Goal: Entertainment & Leisure: Consume media (video, audio)

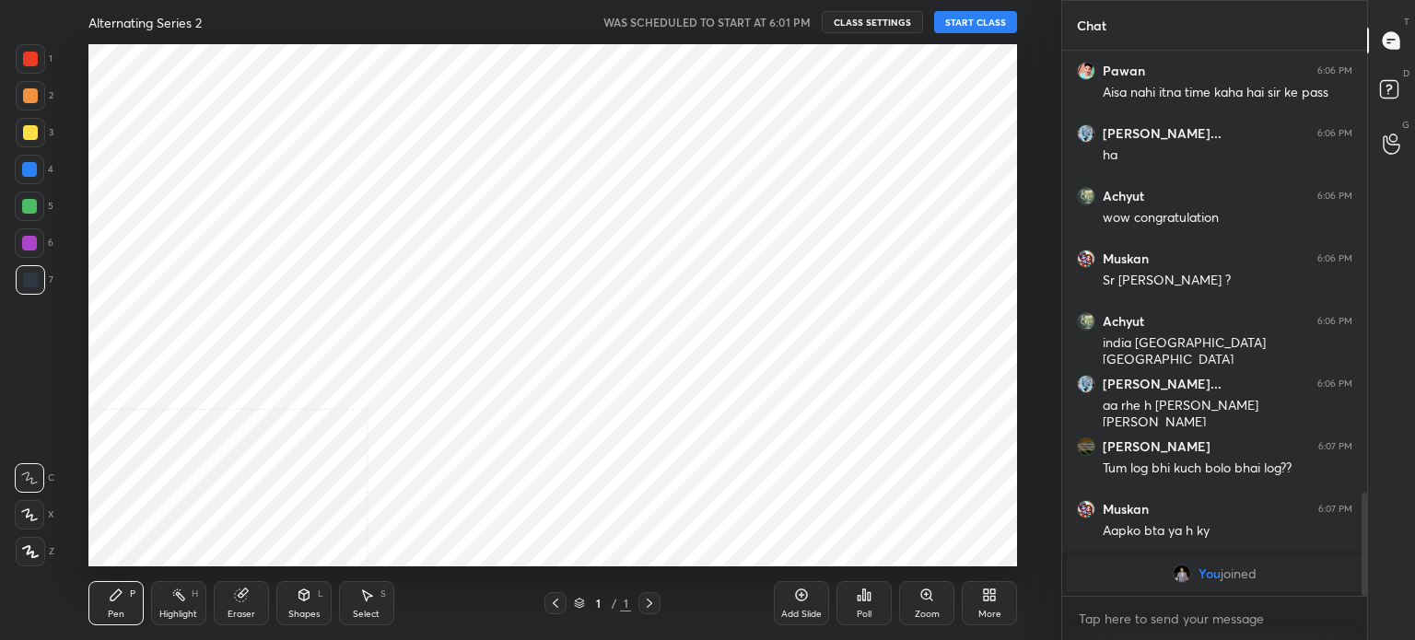
scroll to position [2045, 0]
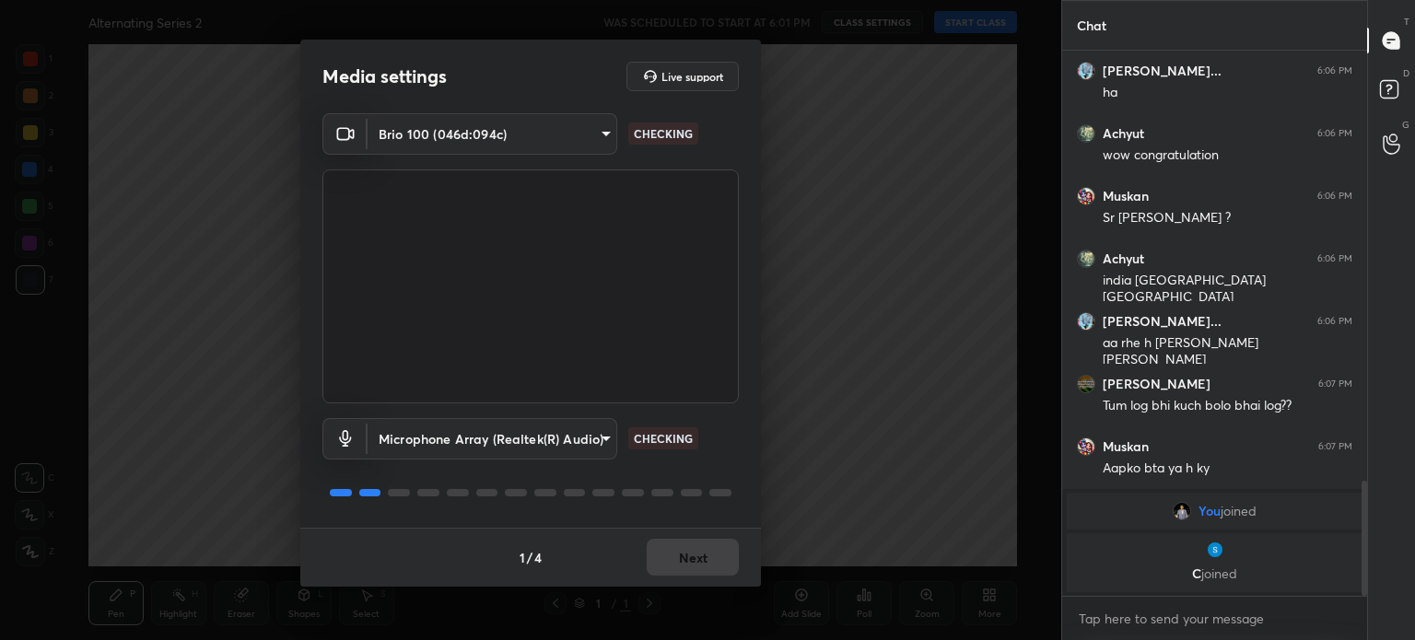
click at [705, 554] on div "1 / 4 Next" at bounding box center [530, 557] width 461 height 59
click at [705, 560] on div "1 / 4 Next" at bounding box center [530, 557] width 461 height 59
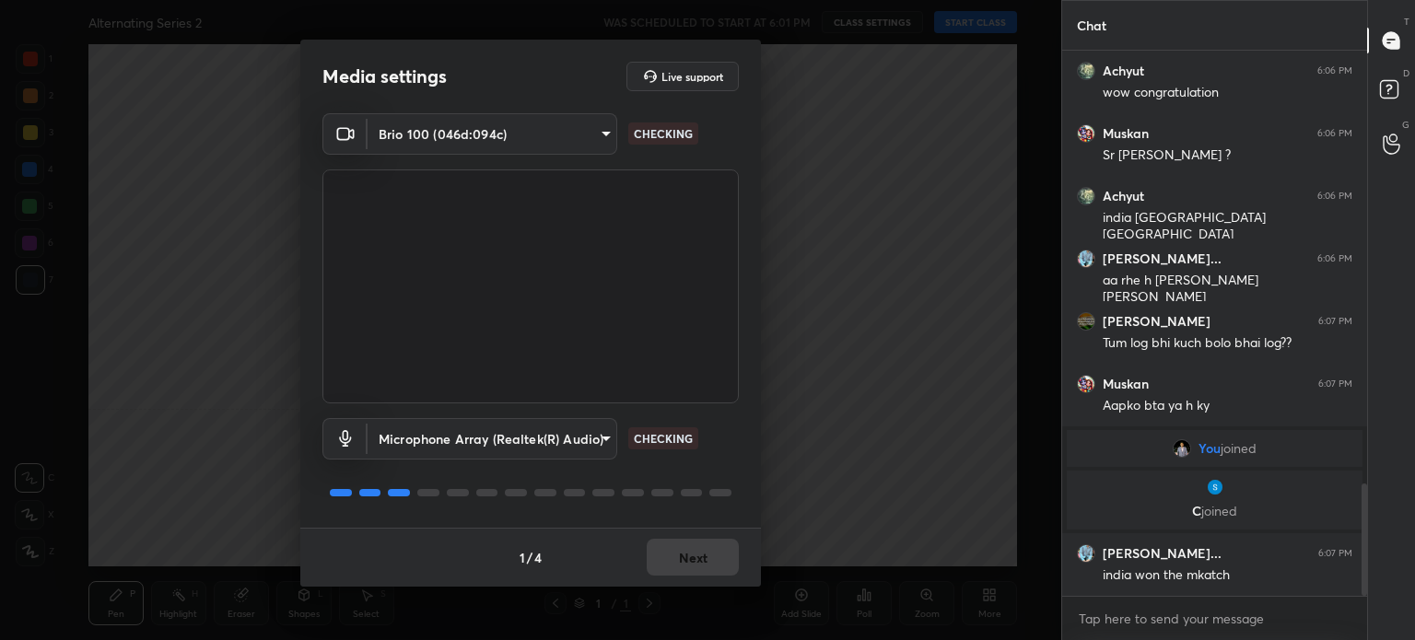
click at [705, 560] on div "1 / 4 Next" at bounding box center [530, 557] width 461 height 59
click at [705, 561] on button "Next" at bounding box center [693, 557] width 92 height 37
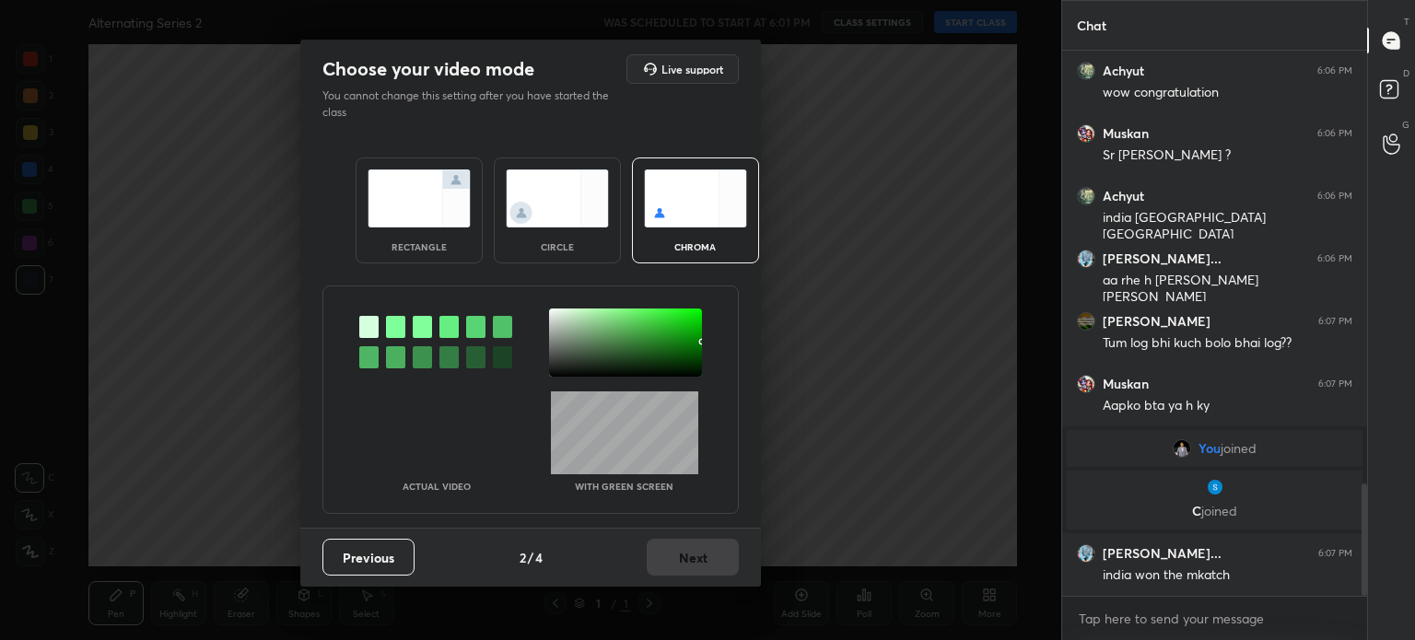
click at [705, 563] on div "Previous 2 / 4 Next" at bounding box center [530, 557] width 461 height 59
click at [597, 266] on div "rectangle circle chroma" at bounding box center [530, 210] width 395 height 150
drag, startPoint x: 589, startPoint y: 228, endPoint x: 596, endPoint y: 240, distance: 13.6
click at [589, 231] on div "circle" at bounding box center [557, 210] width 127 height 106
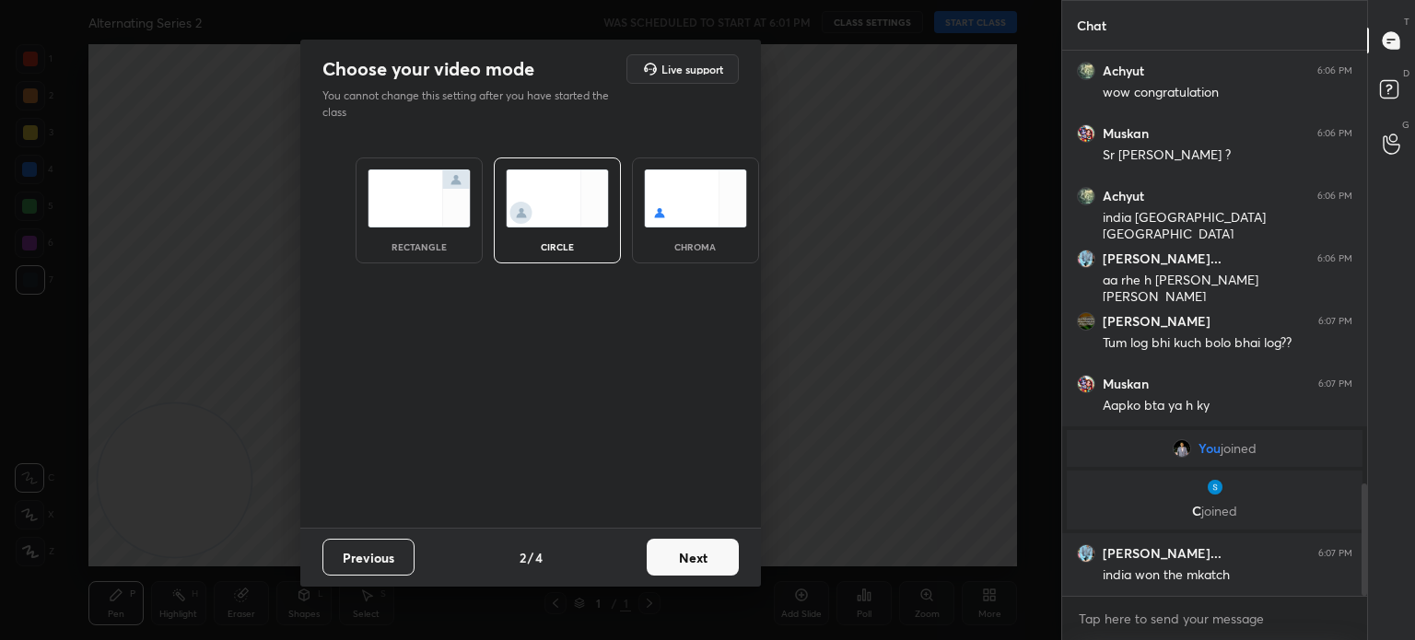
click at [707, 546] on button "Next" at bounding box center [693, 557] width 92 height 37
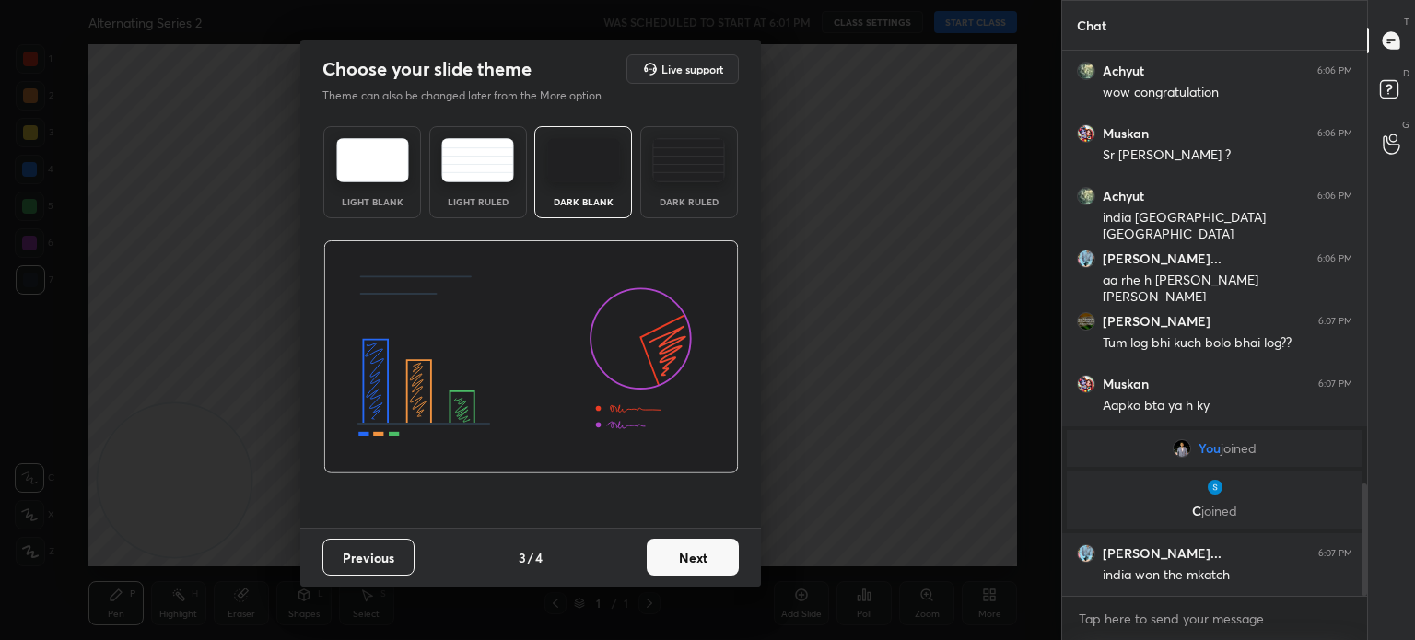
click at [706, 549] on button "Next" at bounding box center [693, 557] width 92 height 37
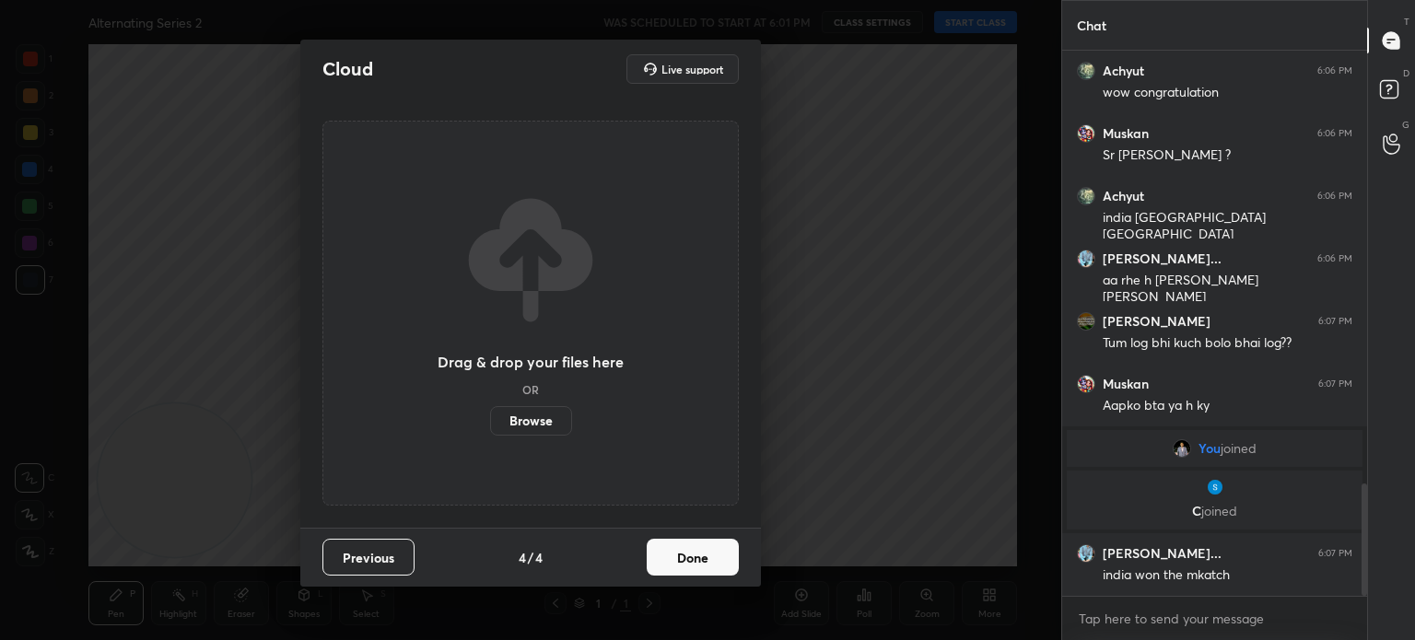
click at [705, 552] on button "Done" at bounding box center [693, 557] width 92 height 37
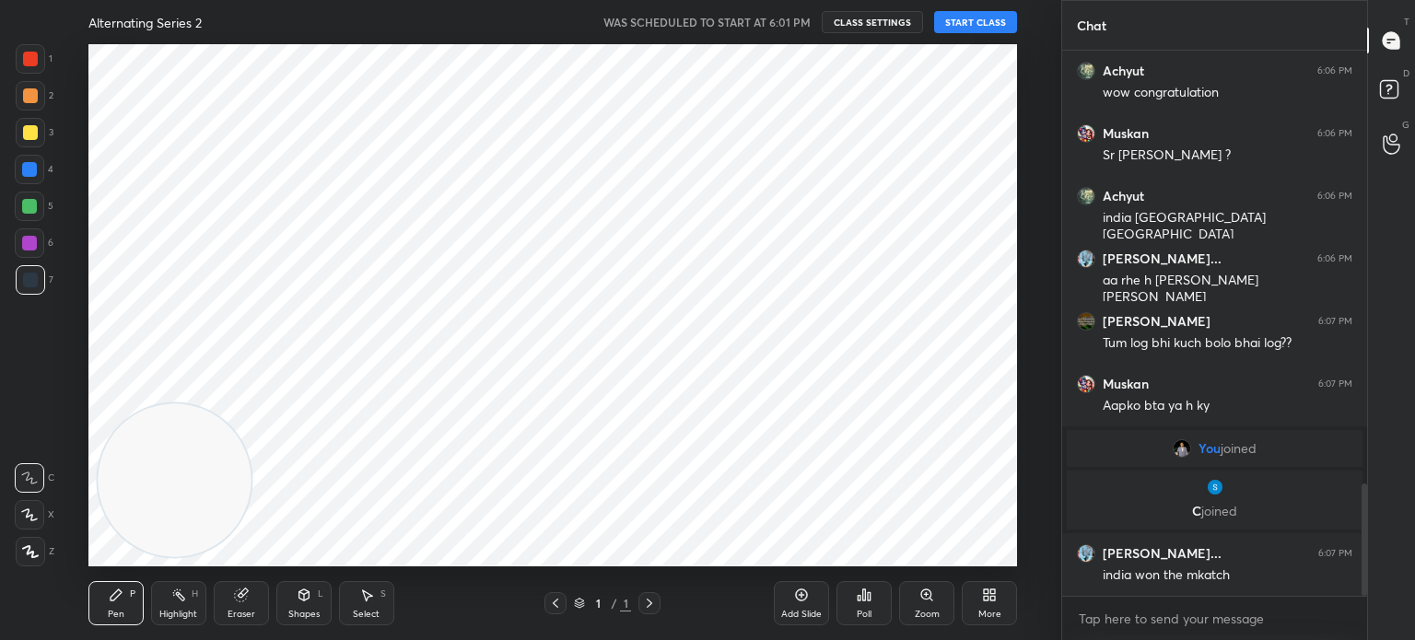
scroll to position [2170, 0]
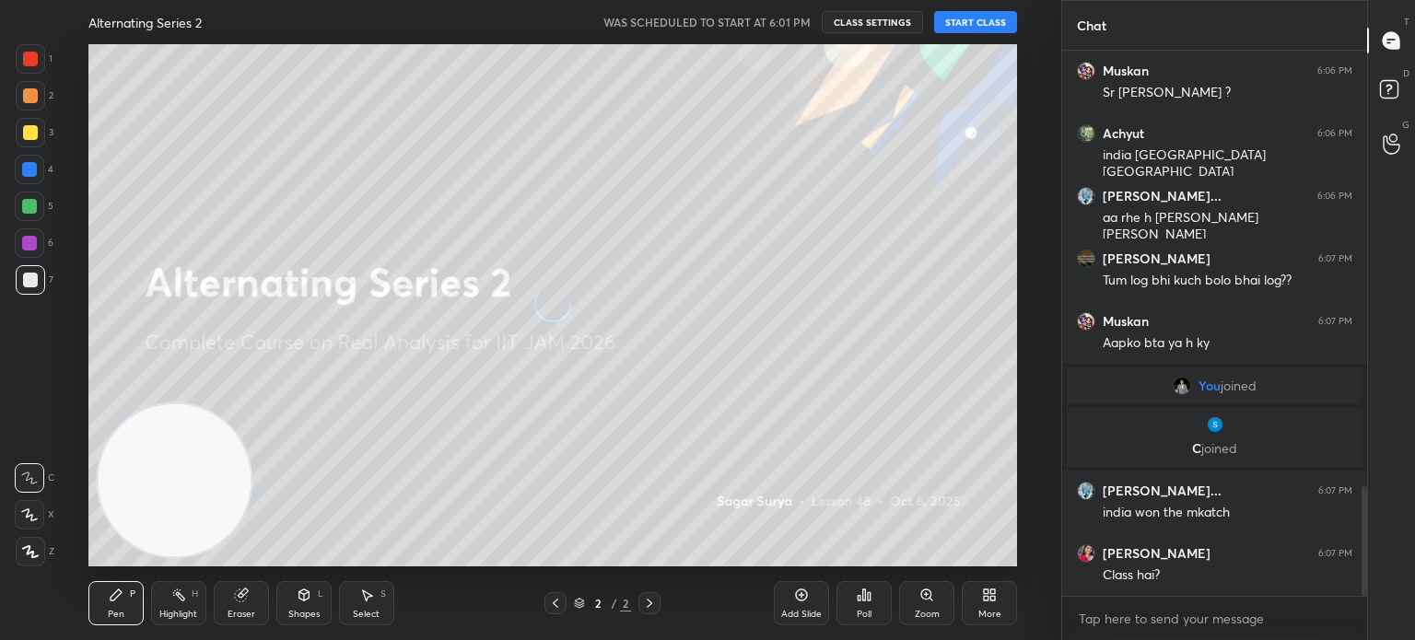
click at [945, 23] on button "START CLASS" at bounding box center [975, 22] width 83 height 22
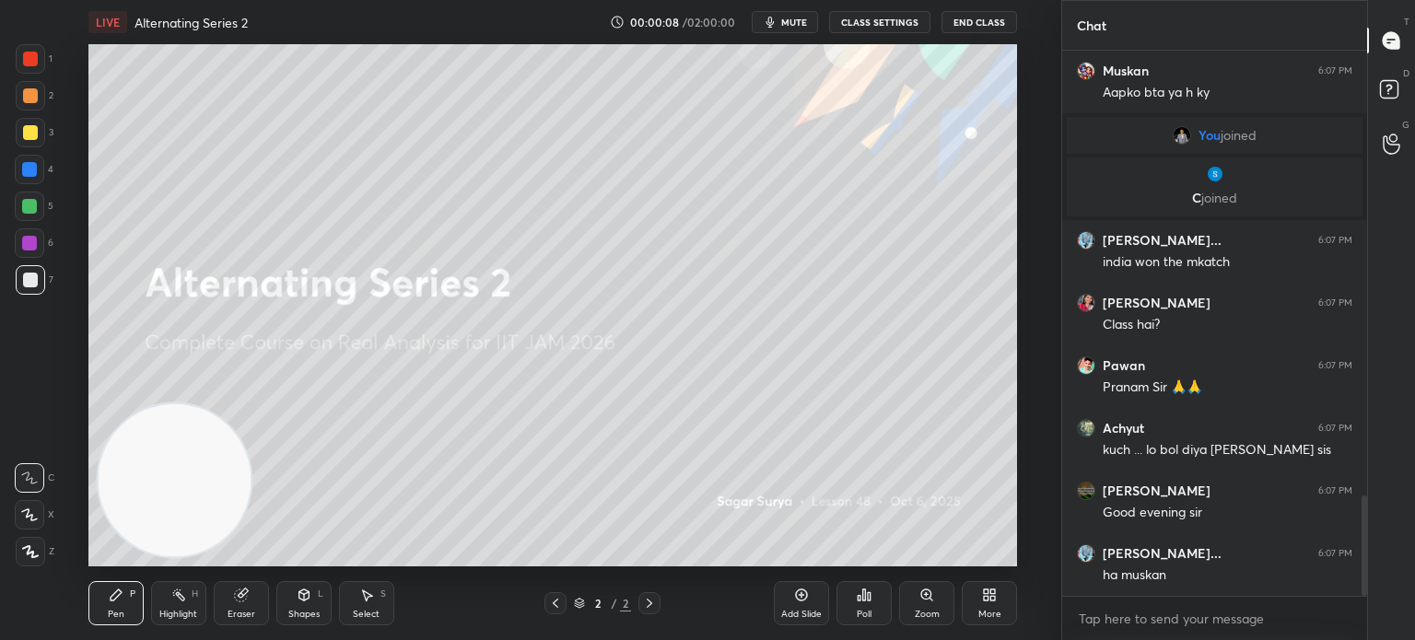
scroll to position [2483, 0]
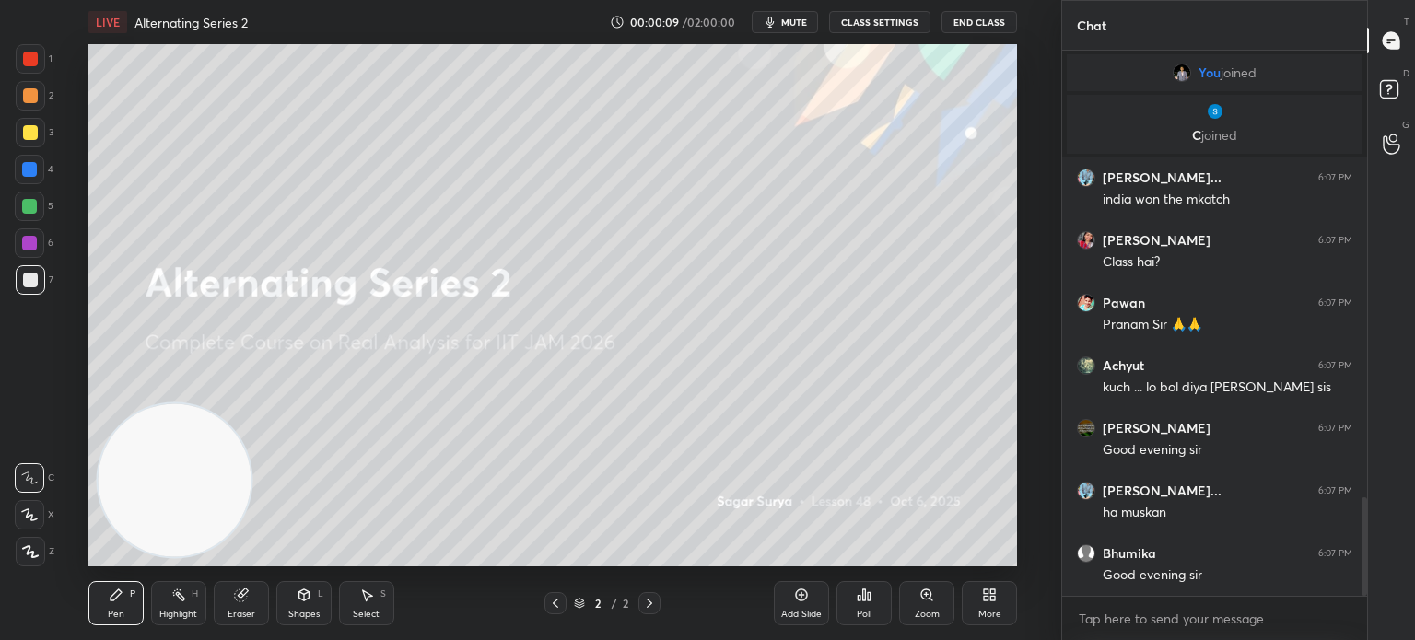
click at [802, 25] on span "mute" at bounding box center [794, 22] width 26 height 13
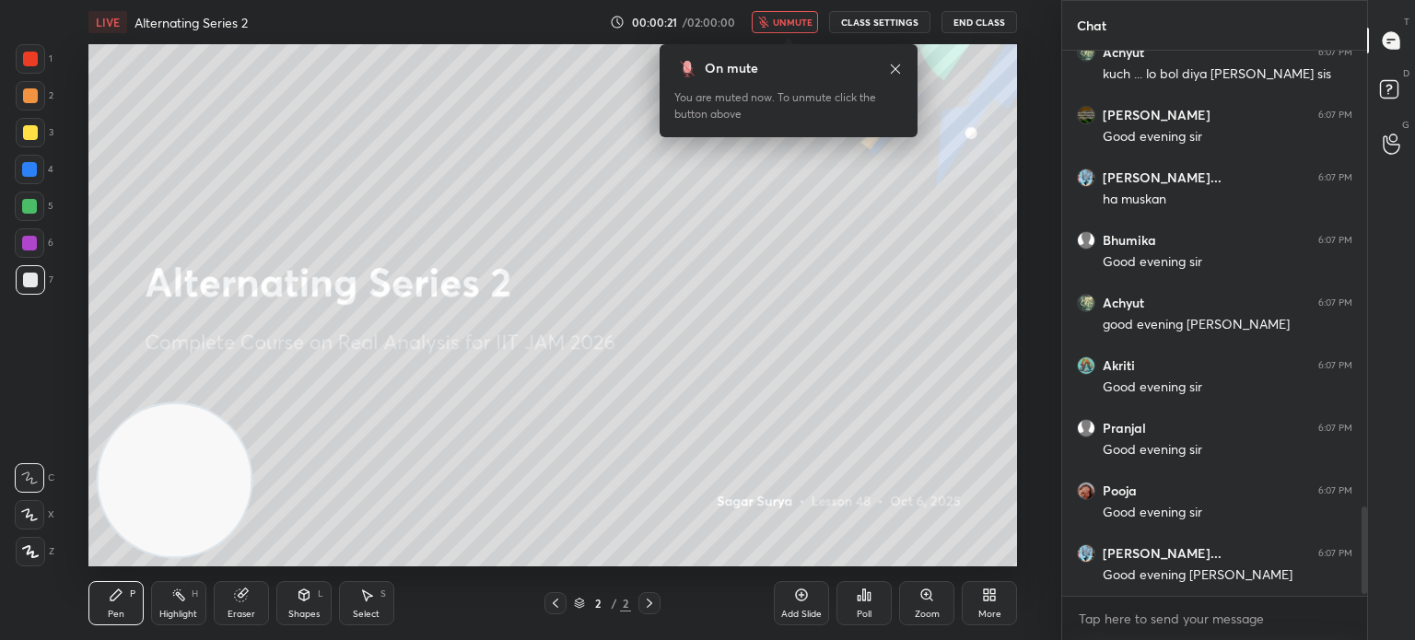
scroll to position [0, 0]
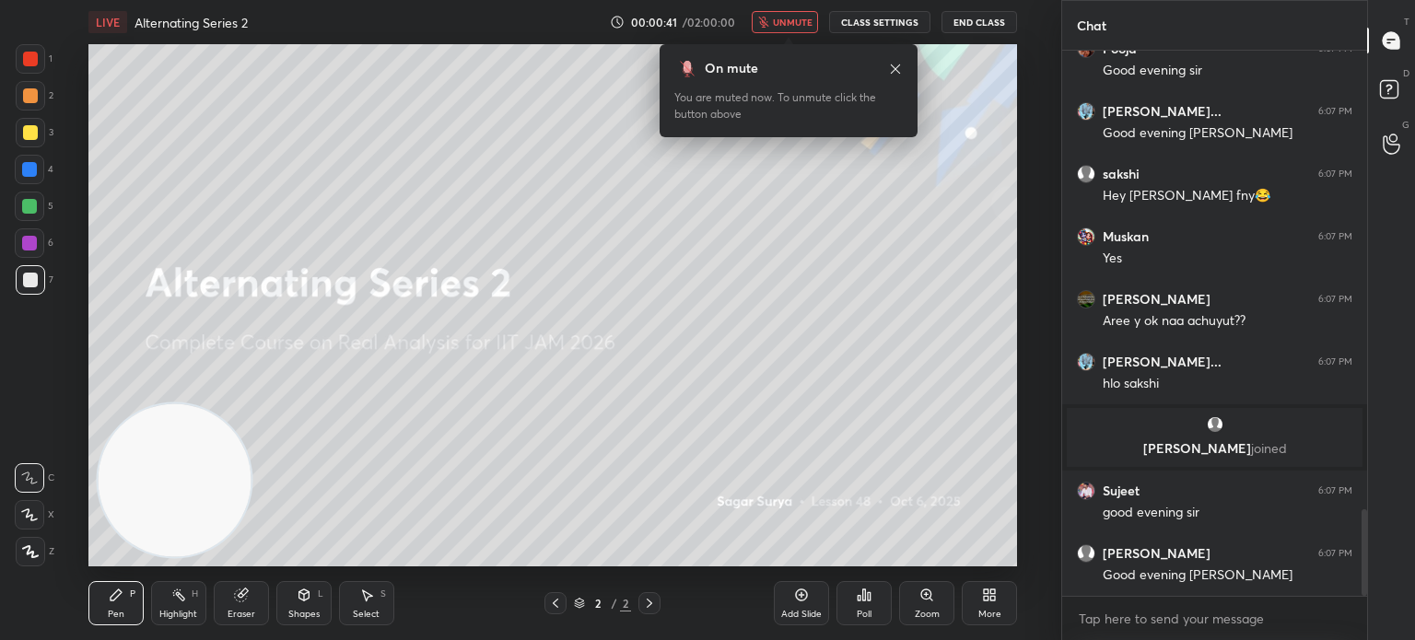
click at [795, 17] on span "unmute" at bounding box center [793, 22] width 40 height 13
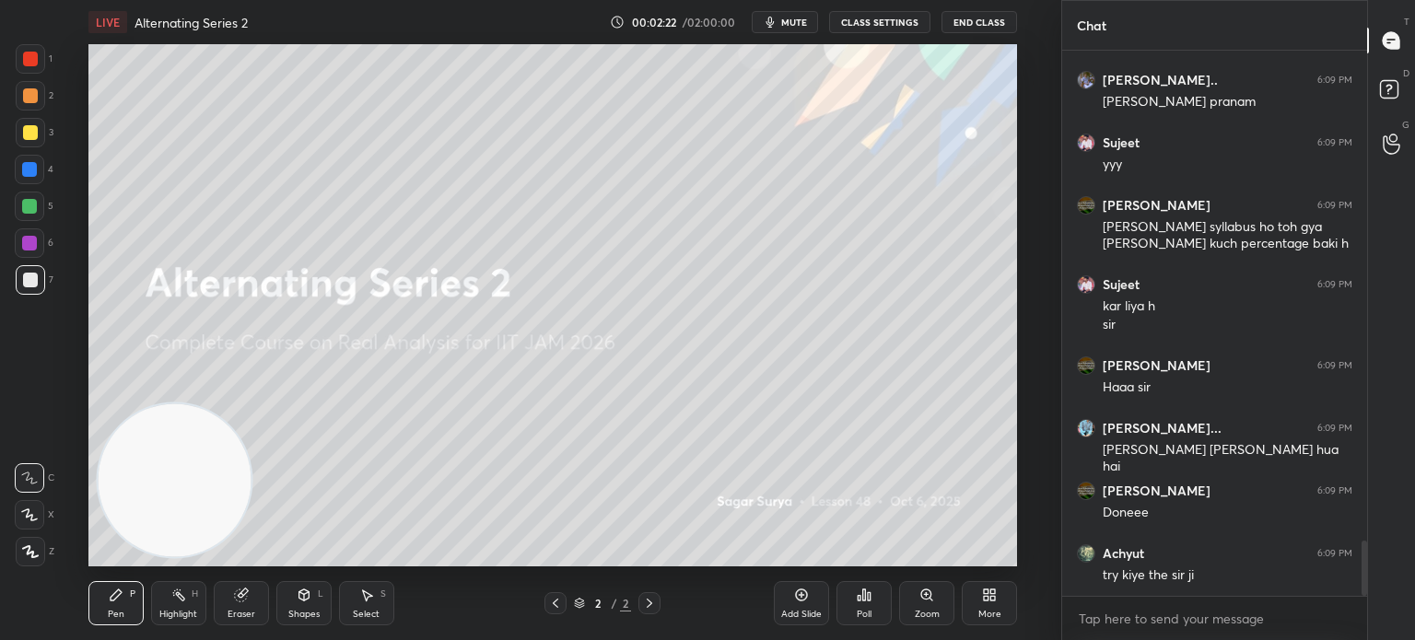
scroll to position [4821, 0]
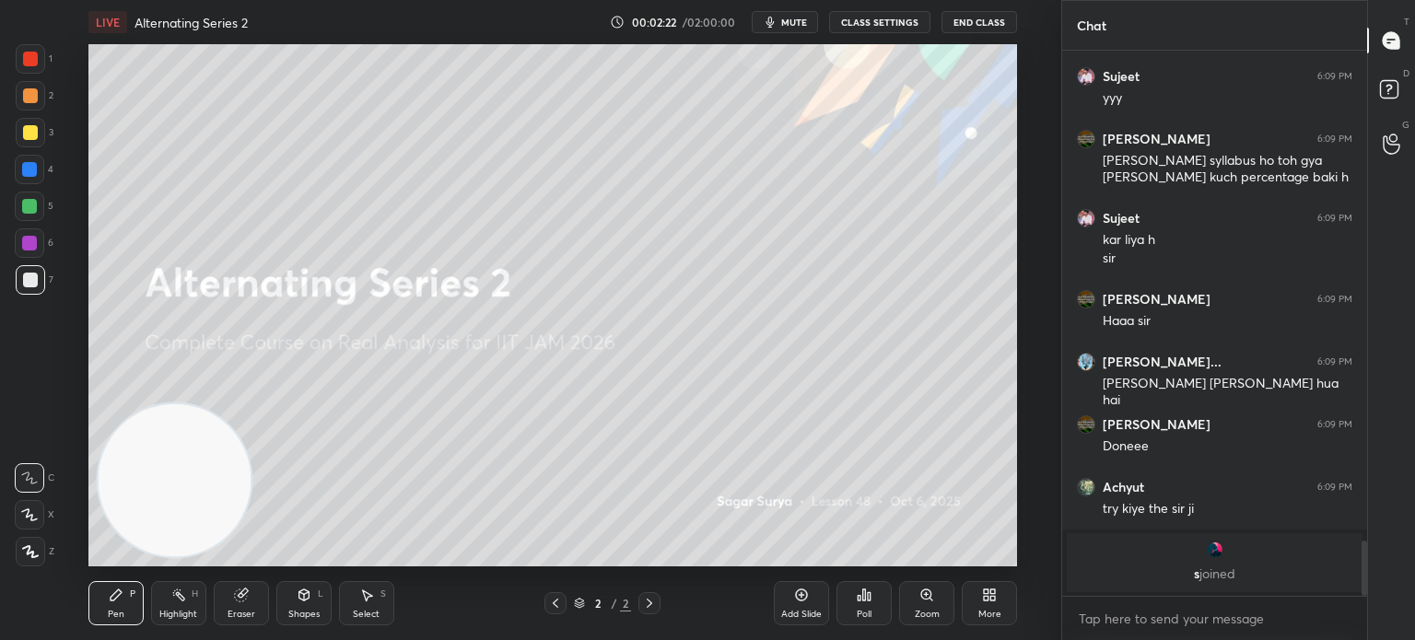
click at [972, 598] on div "More" at bounding box center [989, 603] width 55 height 44
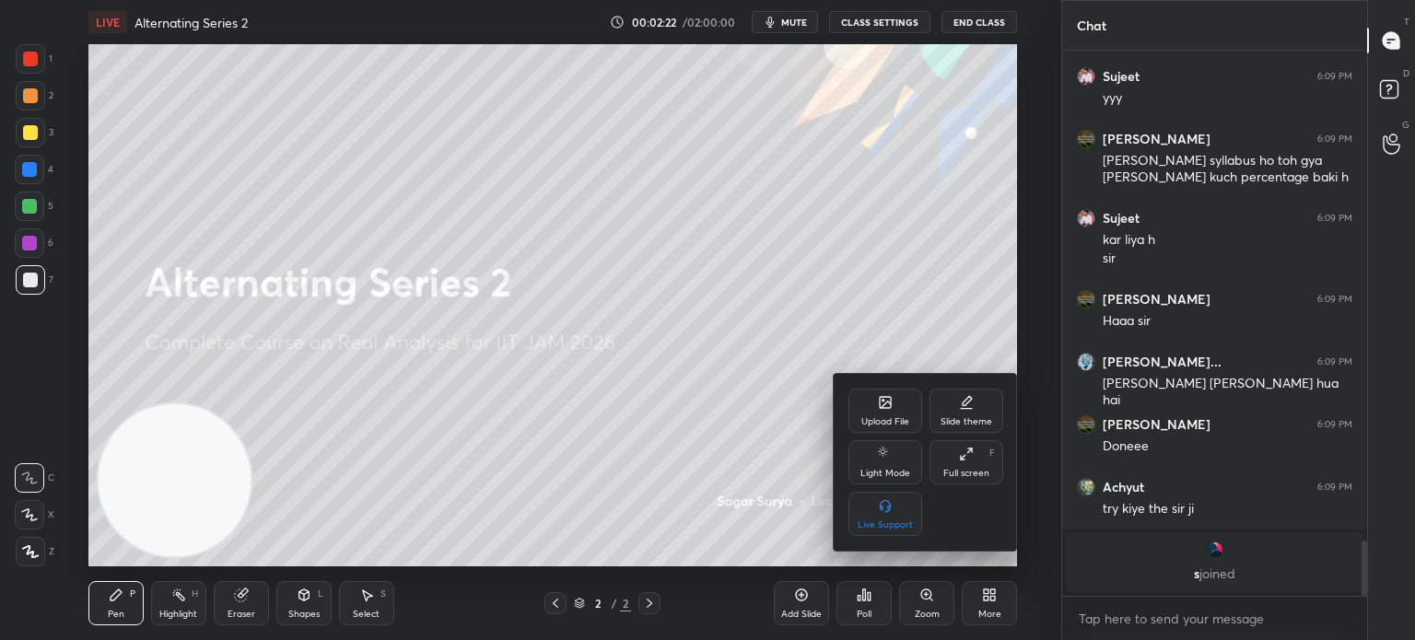
click at [879, 410] on div "Upload File" at bounding box center [885, 411] width 74 height 44
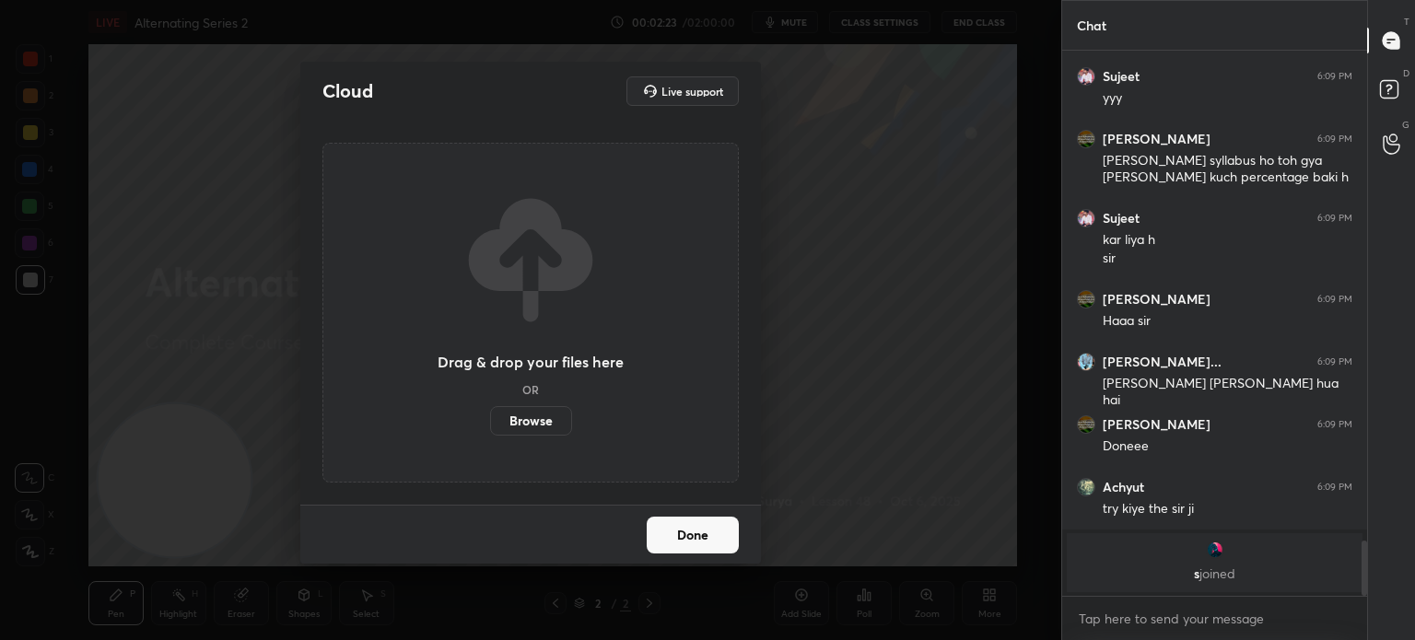
click at [553, 412] on label "Browse" at bounding box center [531, 420] width 82 height 29
click at [490, 412] on input "Browse" at bounding box center [490, 420] width 0 height 29
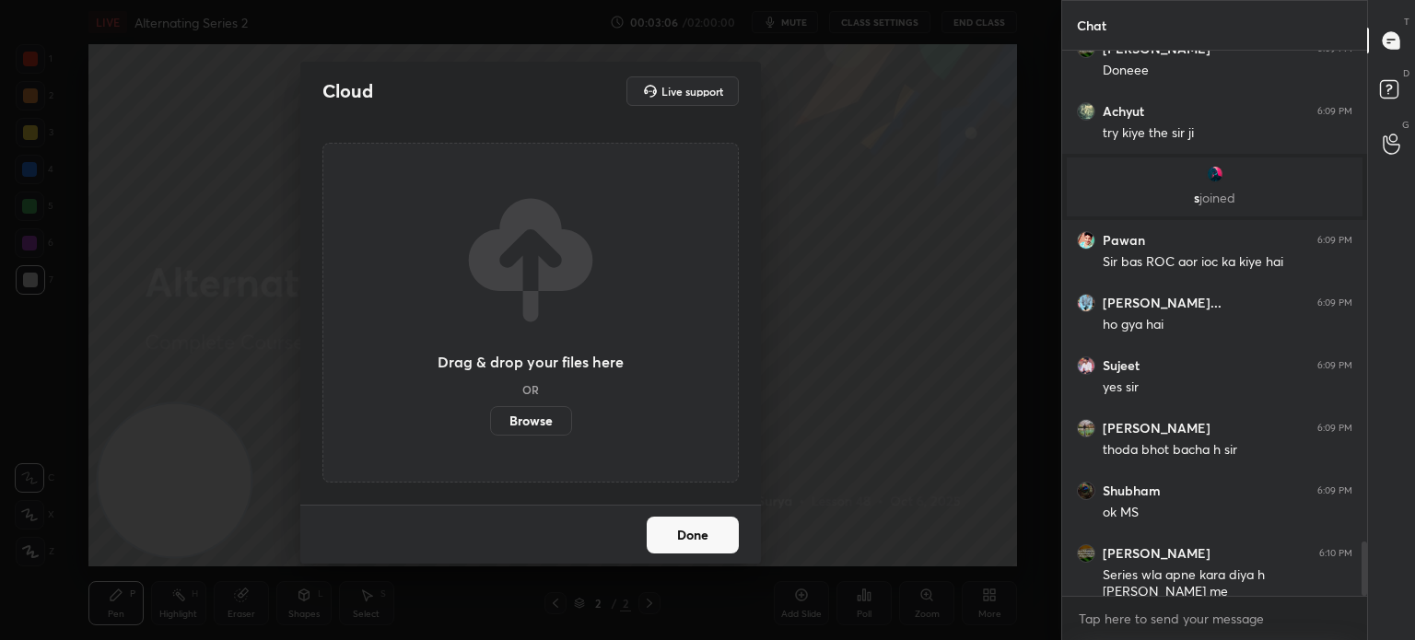
scroll to position [4937, 0]
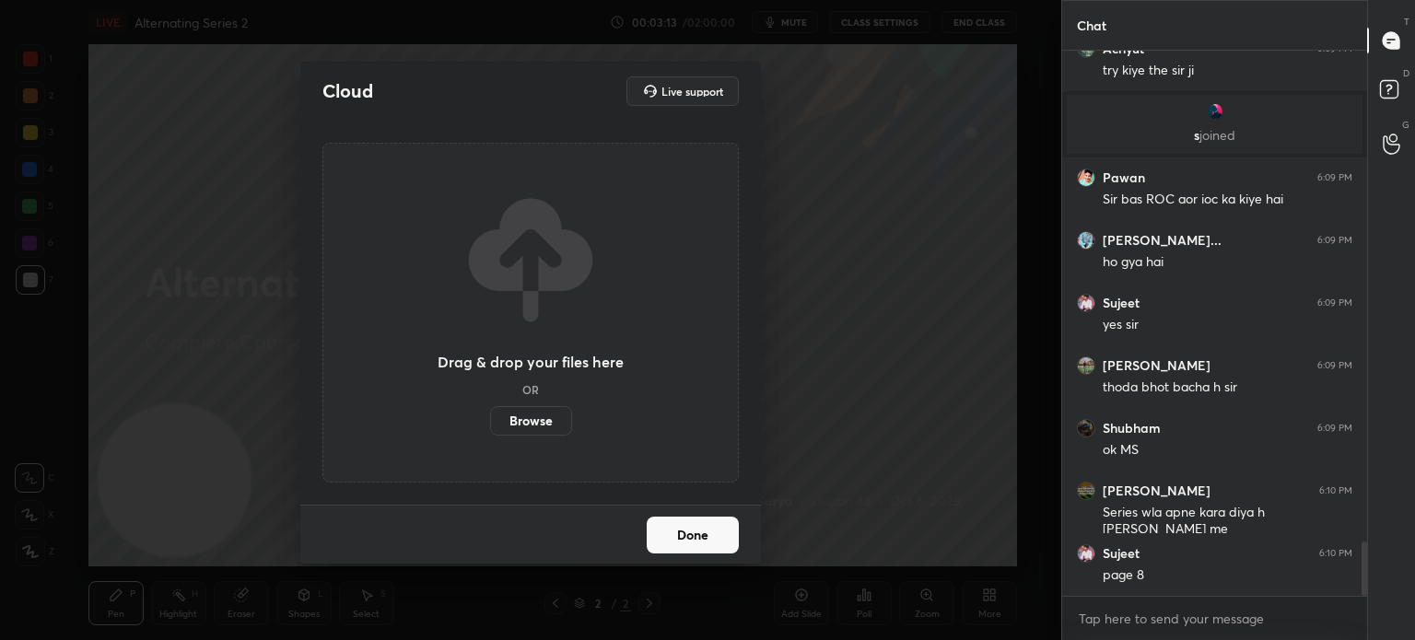
click at [554, 425] on label "Browse" at bounding box center [531, 420] width 82 height 29
click at [490, 425] on input "Browse" at bounding box center [490, 420] width 0 height 29
click at [695, 537] on button "Done" at bounding box center [693, 535] width 92 height 37
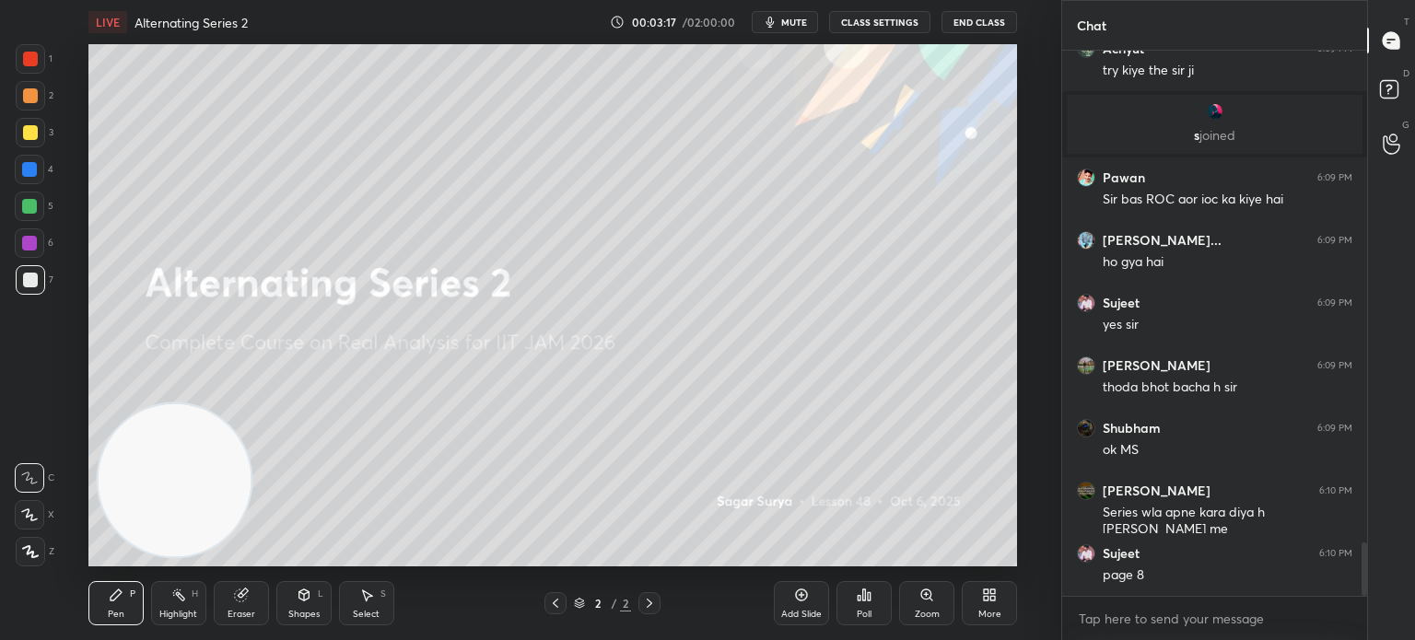
scroll to position [4999, 0]
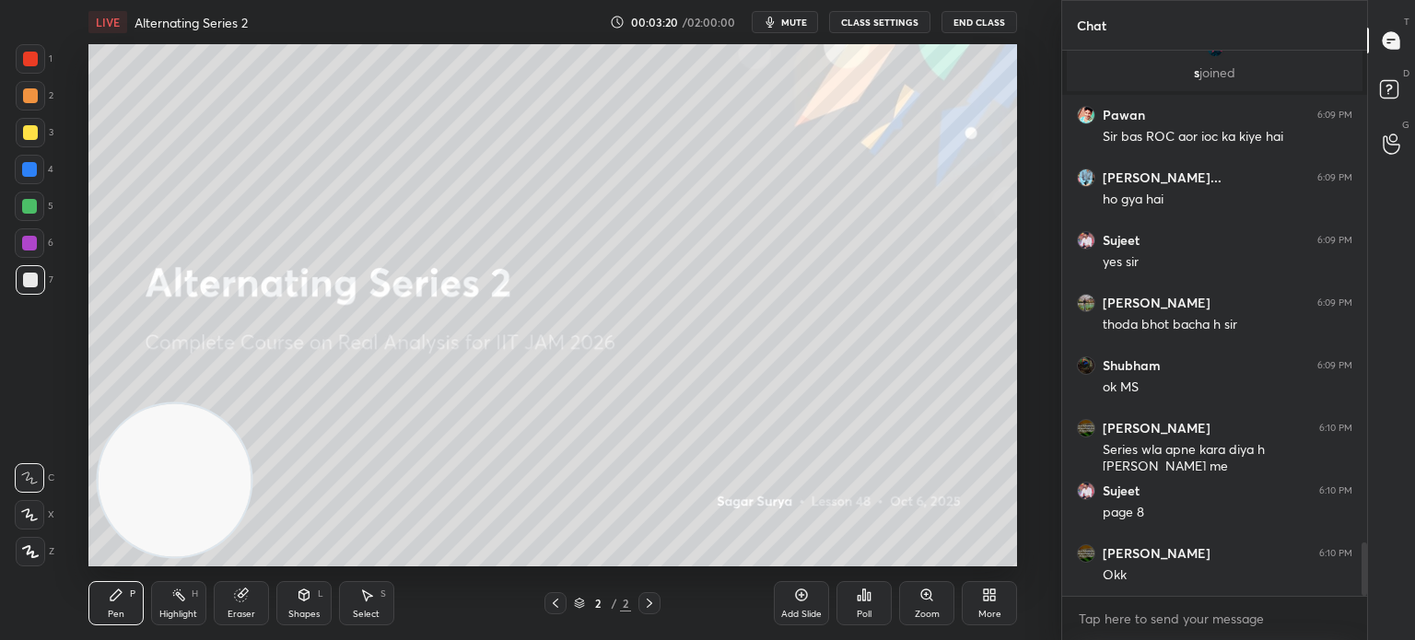
click at [237, 602] on div "Eraser" at bounding box center [241, 603] width 55 height 44
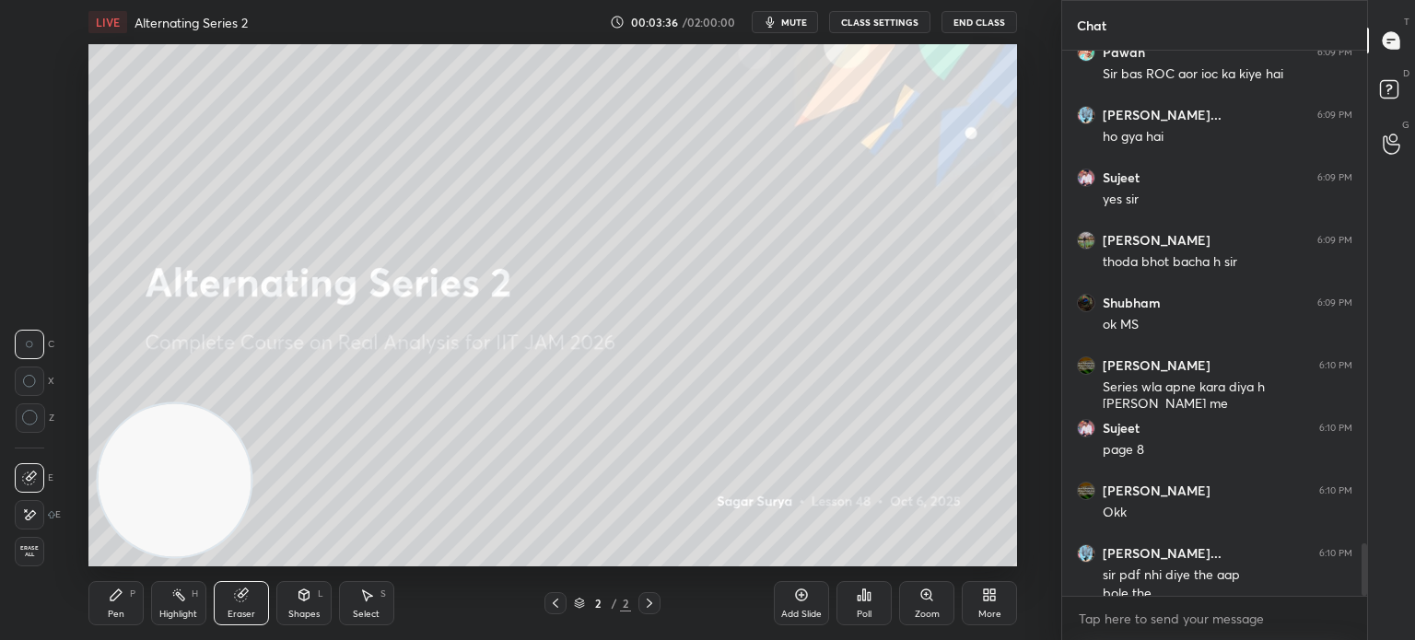
scroll to position [5080, 0]
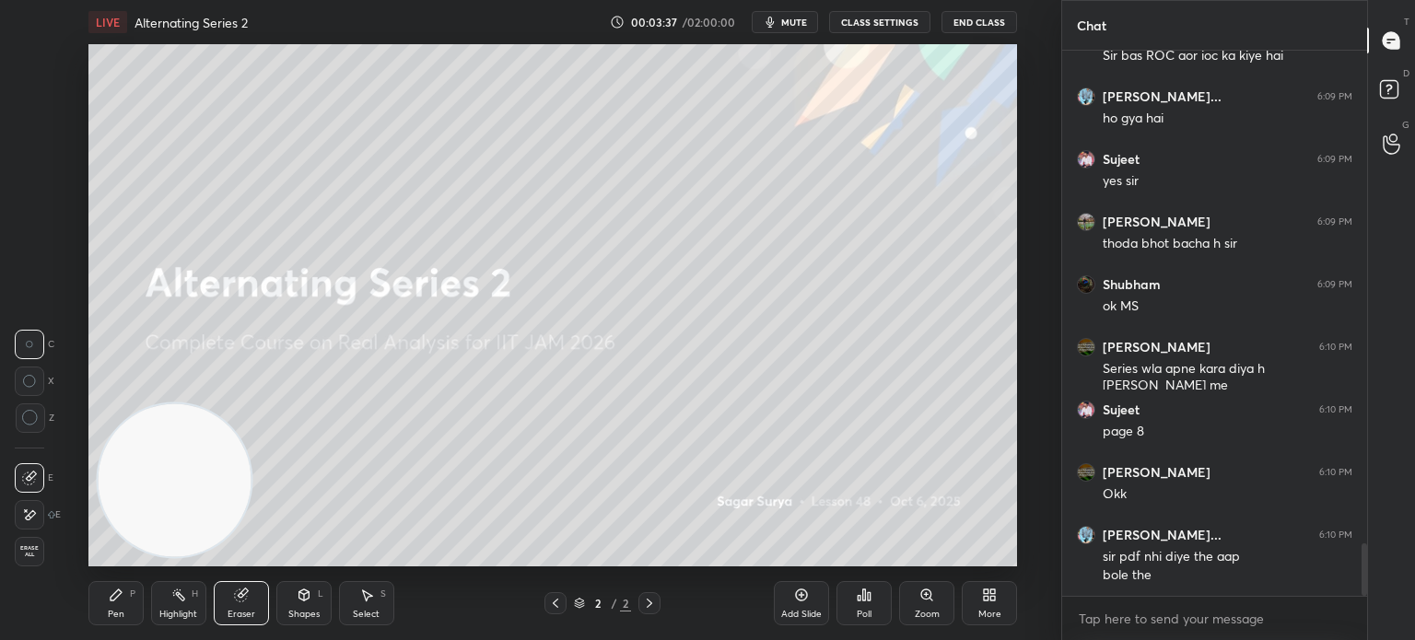
click at [962, 606] on div "More" at bounding box center [989, 603] width 55 height 44
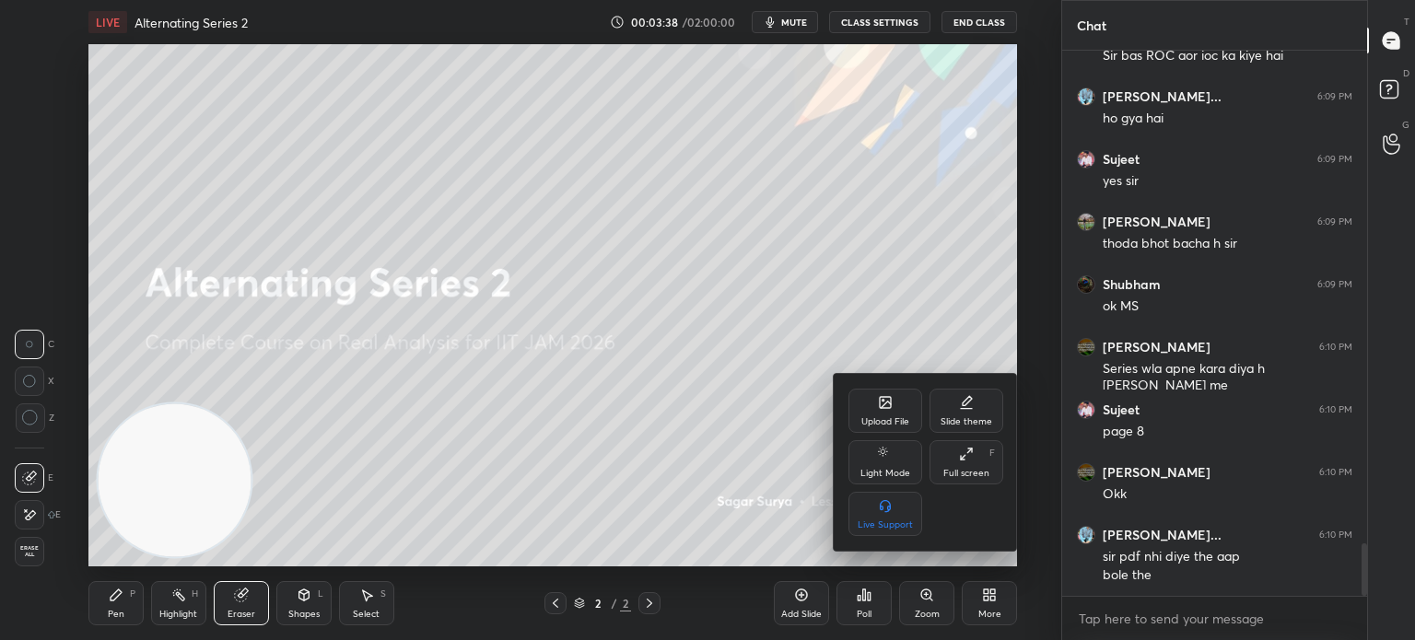
scroll to position [5143, 0]
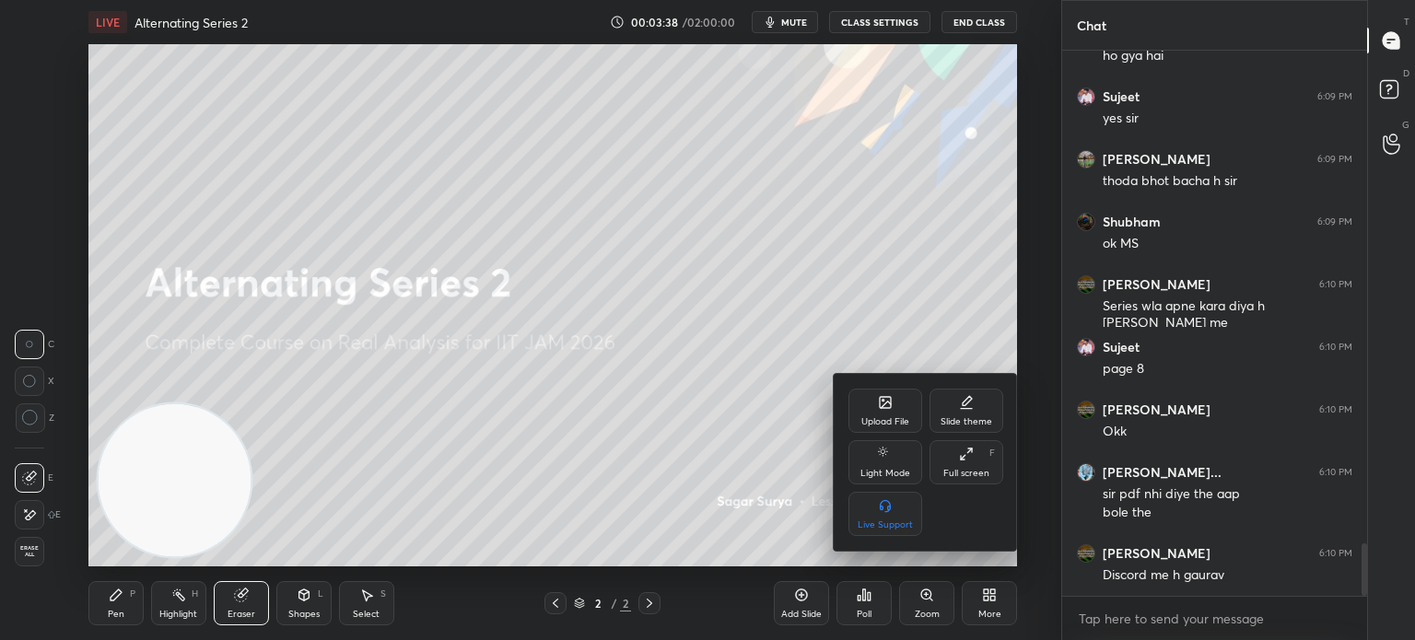
click at [901, 422] on div "Upload File" at bounding box center [885, 421] width 48 height 9
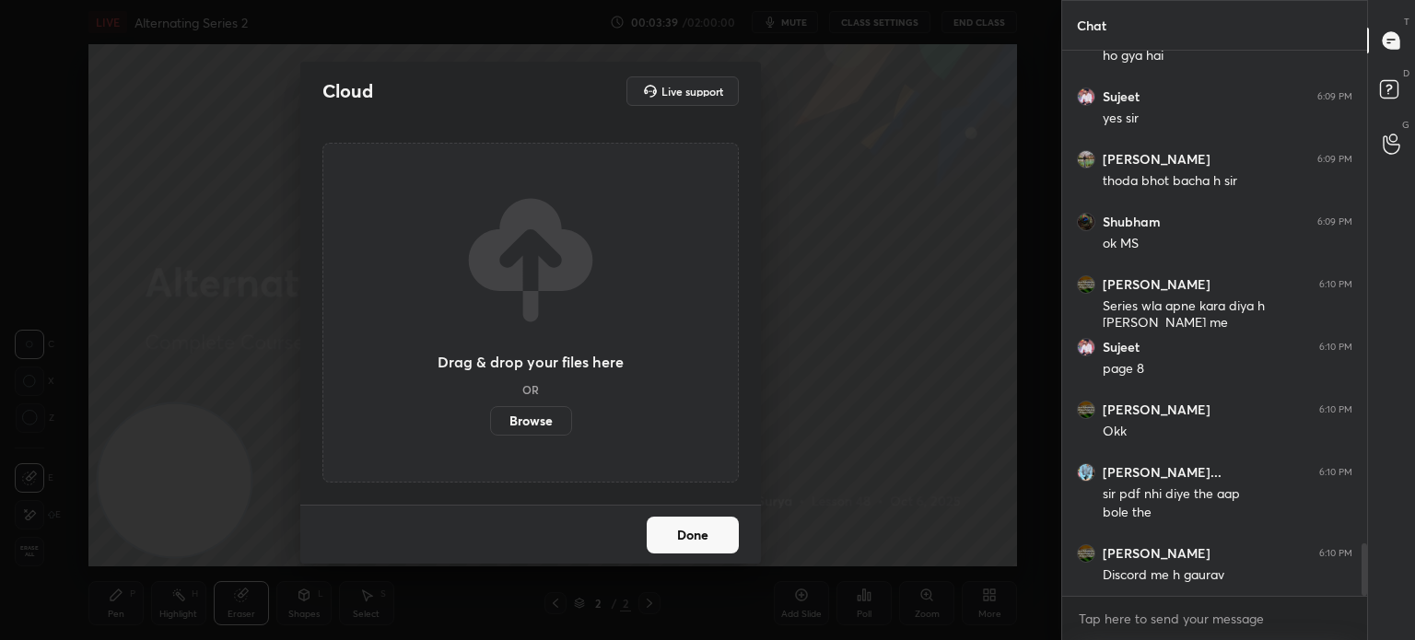
click at [535, 412] on label "Browse" at bounding box center [531, 420] width 82 height 29
click at [490, 412] on input "Browse" at bounding box center [490, 420] width 0 height 29
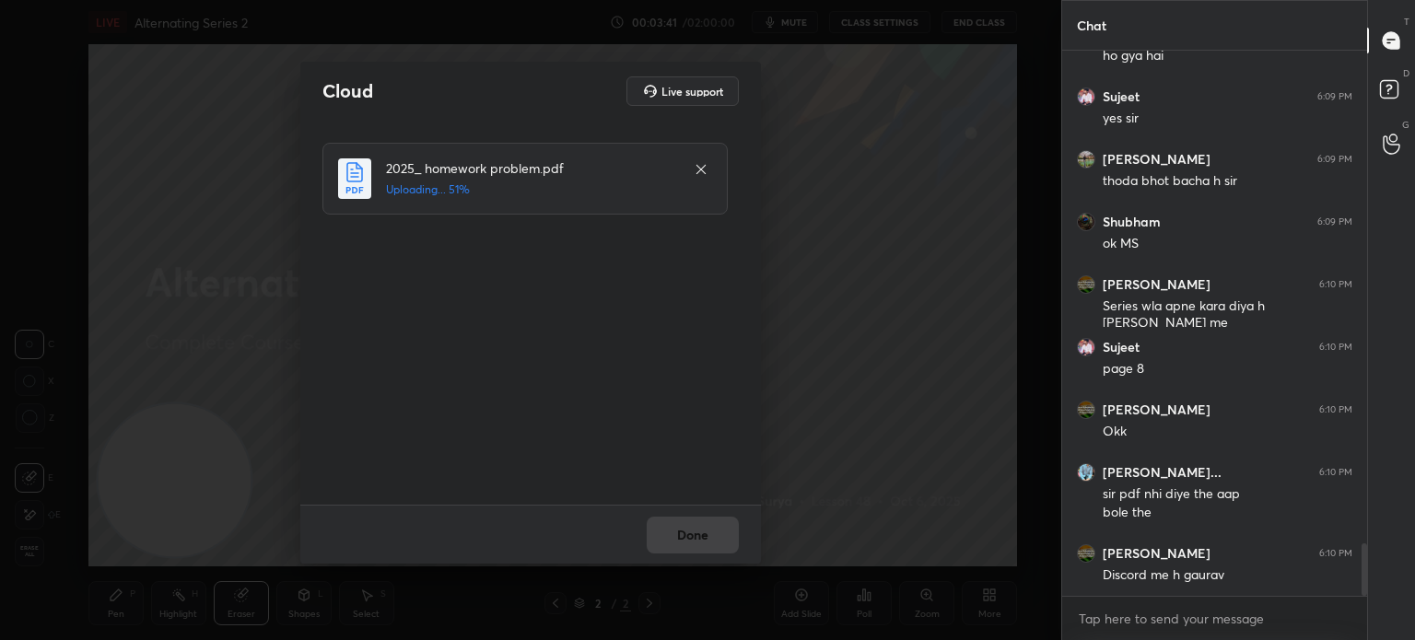
drag, startPoint x: 680, startPoint y: 508, endPoint x: 686, endPoint y: 525, distance: 17.8
click at [682, 511] on div "Done" at bounding box center [530, 534] width 461 height 59
click at [696, 538] on div "Done" at bounding box center [530, 534] width 461 height 59
click at [696, 536] on button "Done" at bounding box center [693, 535] width 92 height 37
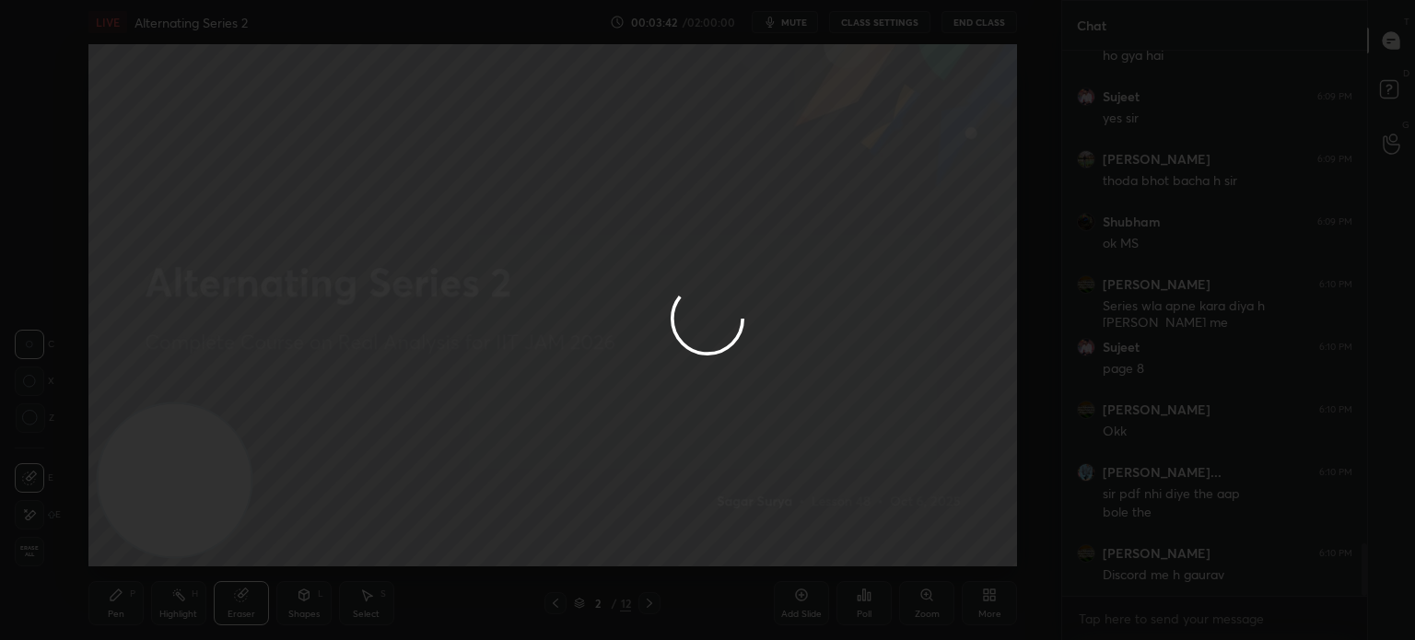
click at [694, 536] on div at bounding box center [707, 320] width 1415 height 640
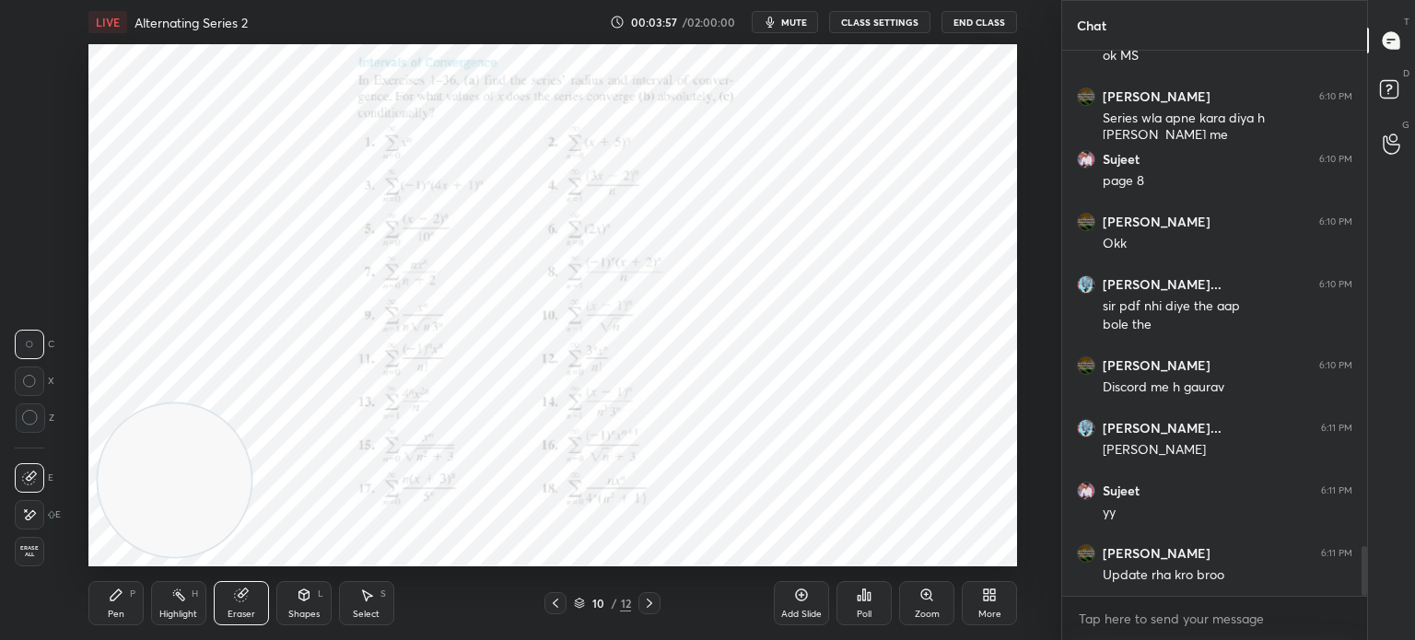
scroll to position [5393, 0]
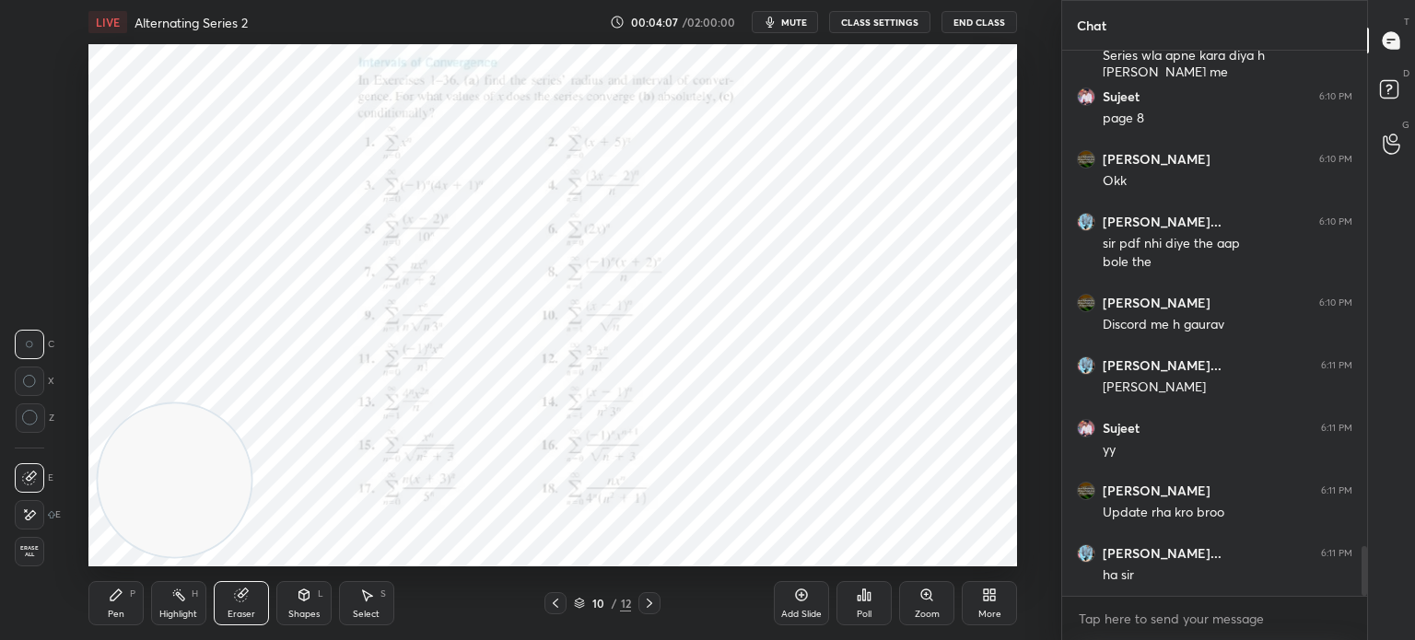
click at [101, 594] on div "Pen P" at bounding box center [115, 603] width 55 height 44
click at [37, 58] on div at bounding box center [30, 59] width 15 height 15
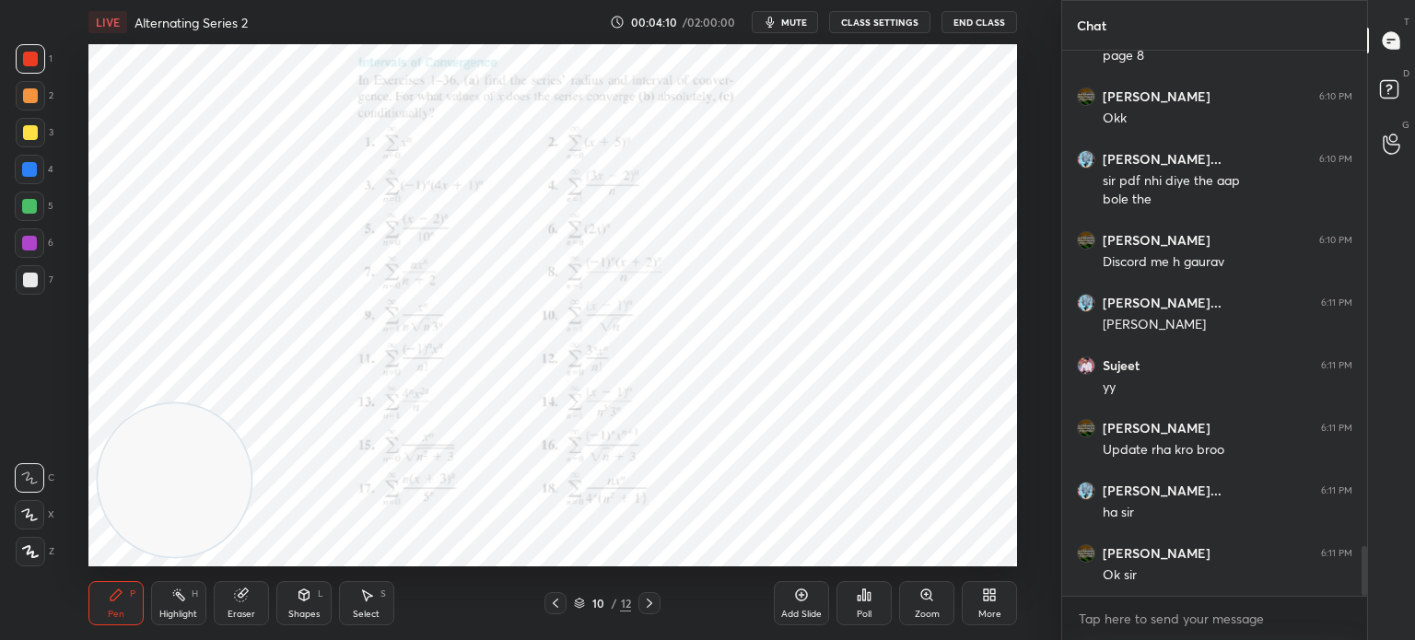
click at [799, 603] on div "Add Slide" at bounding box center [801, 603] width 55 height 44
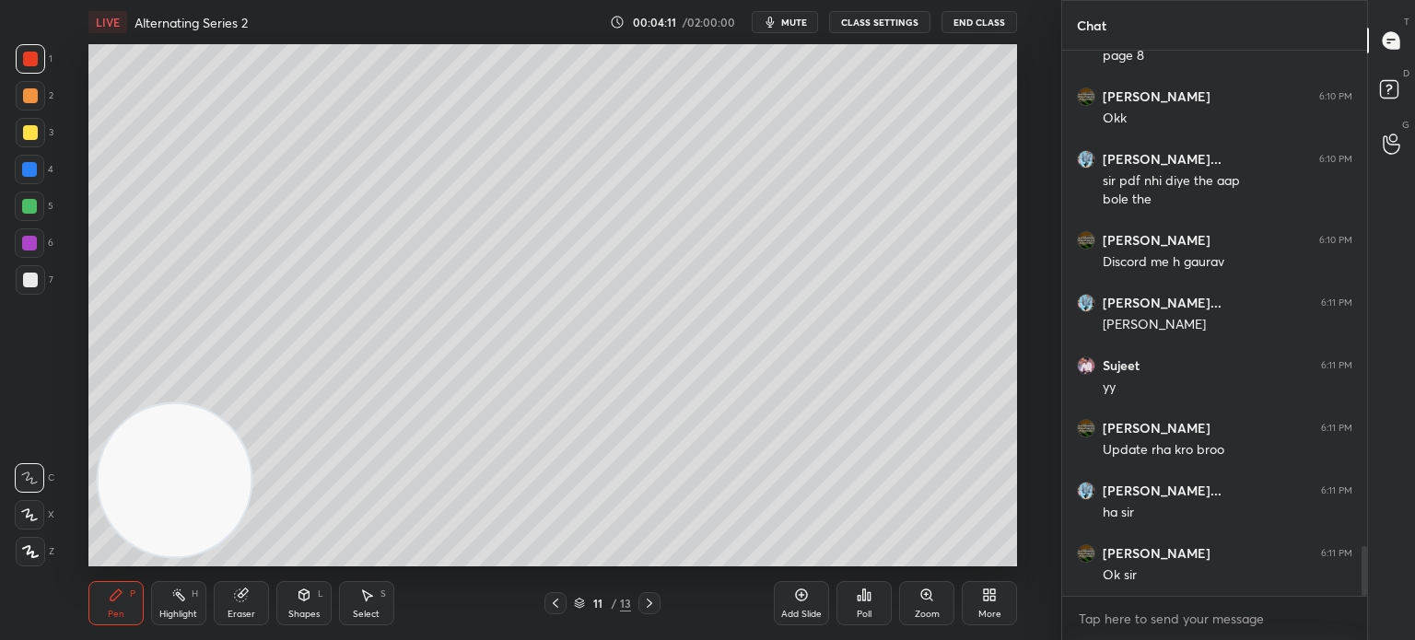
click at [100, 578] on div "Pen P Highlight H Eraser Shapes L Select S 11 / 13 Add Slide Poll Zoom More" at bounding box center [552, 603] width 928 height 74
click at [29, 280] on div at bounding box center [30, 280] width 15 height 15
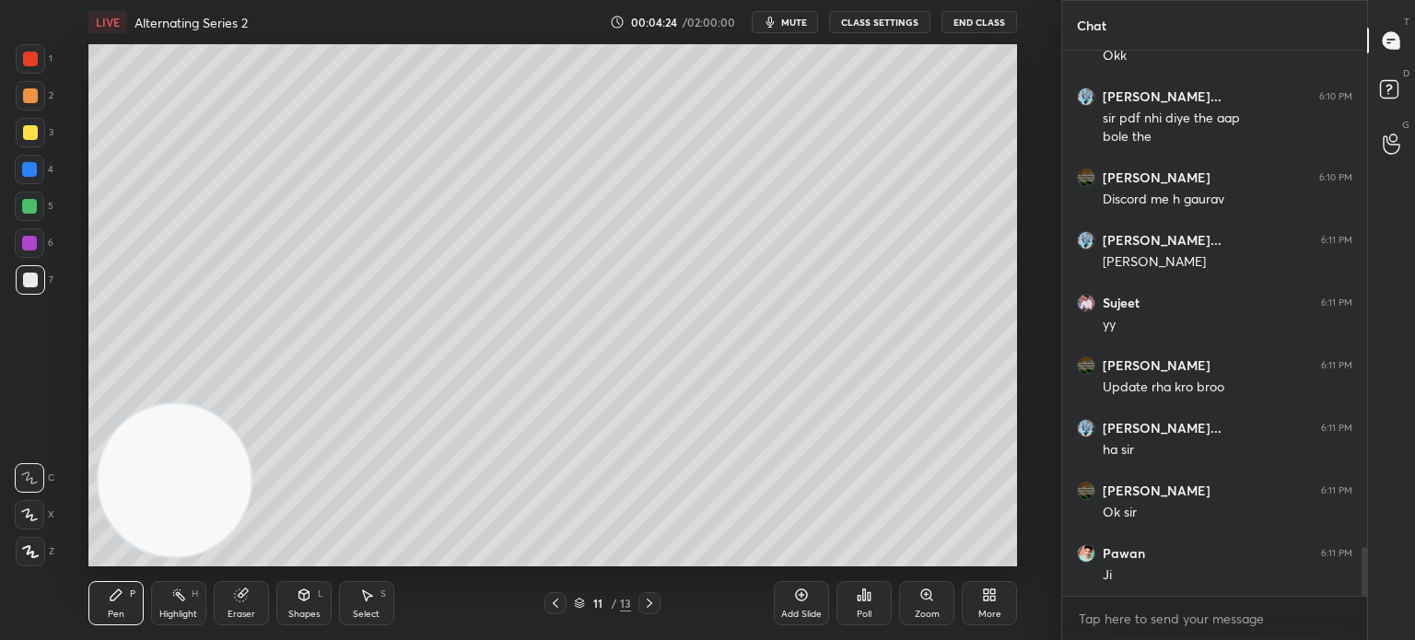
scroll to position [5581, 0]
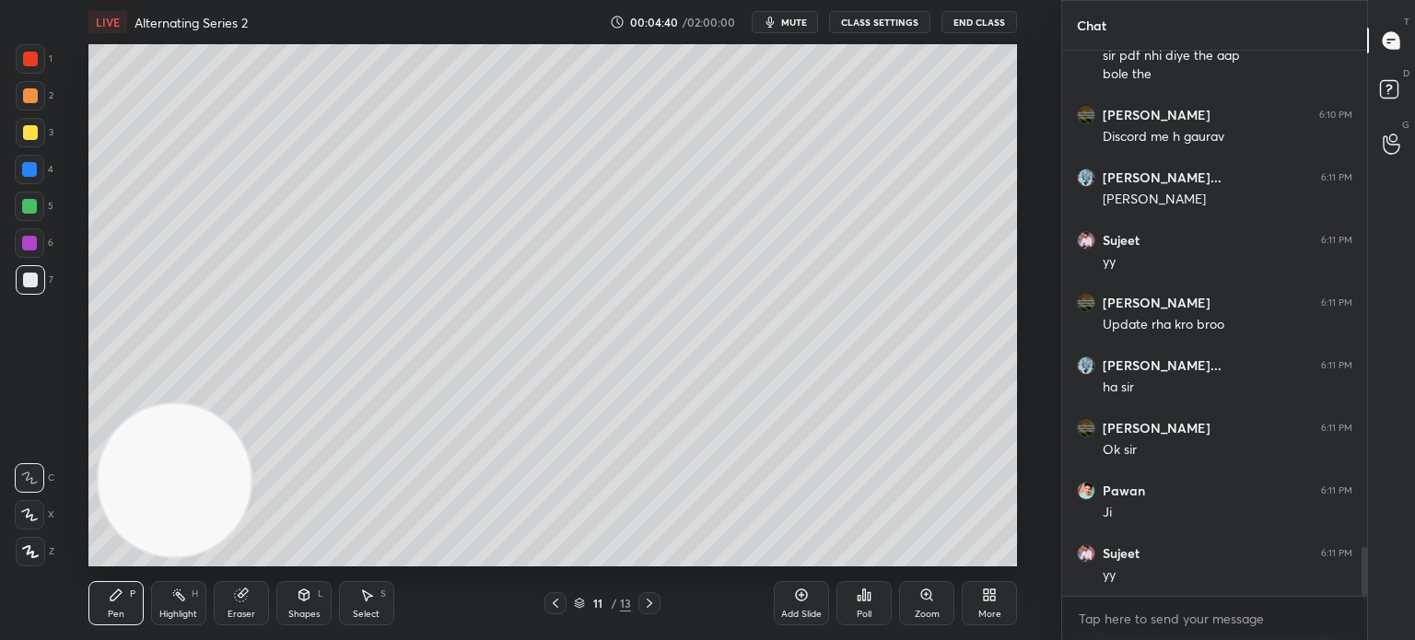
drag, startPoint x: 209, startPoint y: 310, endPoint x: 264, endPoint y: 29, distance: 287.2
click at [269, 29] on div "LIVE Alternating Series 2 00:04:40 / 02:00:00 mute CLASS SETTINGS End Class Set…" at bounding box center [552, 320] width 987 height 640
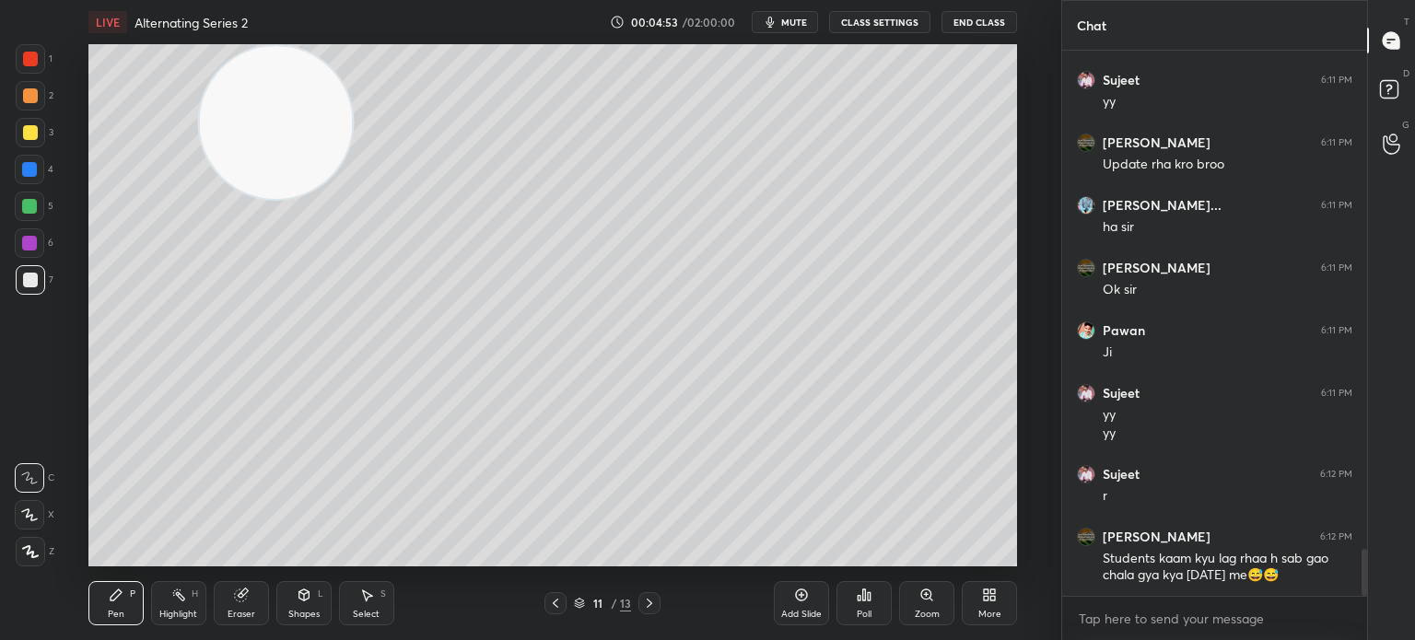
scroll to position [5804, 0]
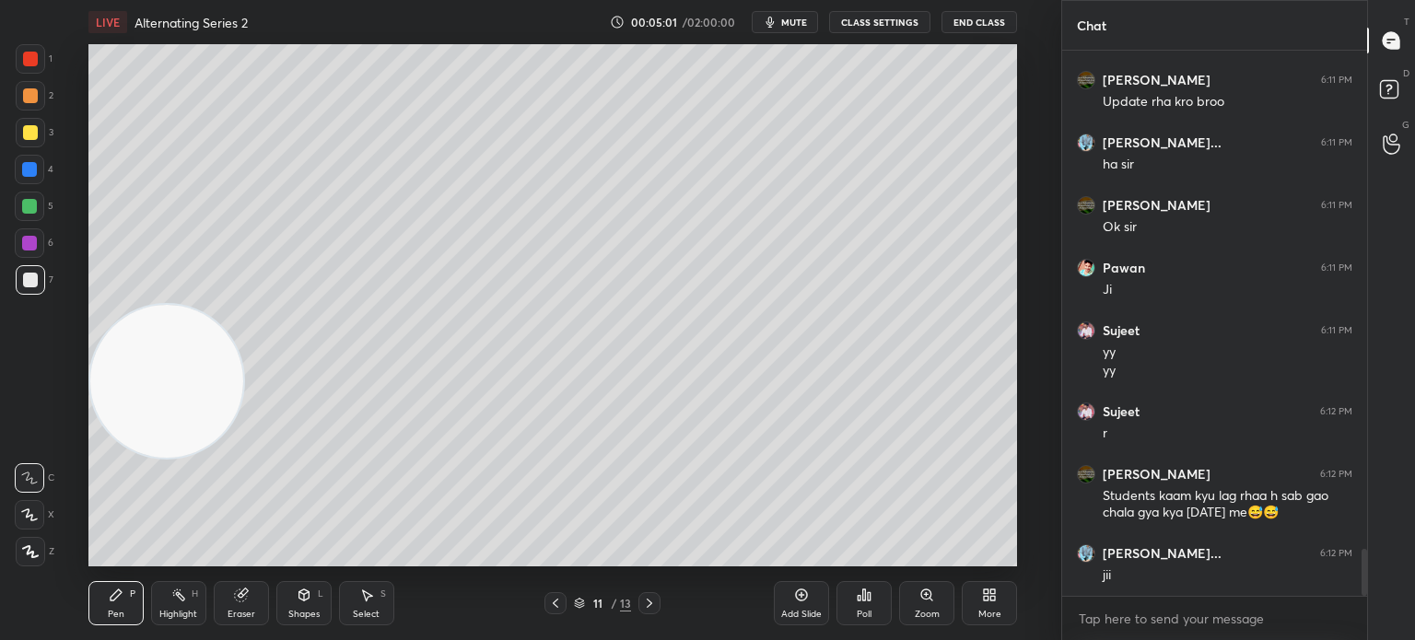
drag, startPoint x: 195, startPoint y: 275, endPoint x: 122, endPoint y: 548, distance: 282.4
click at [119, 458] on video at bounding box center [166, 381] width 153 height 153
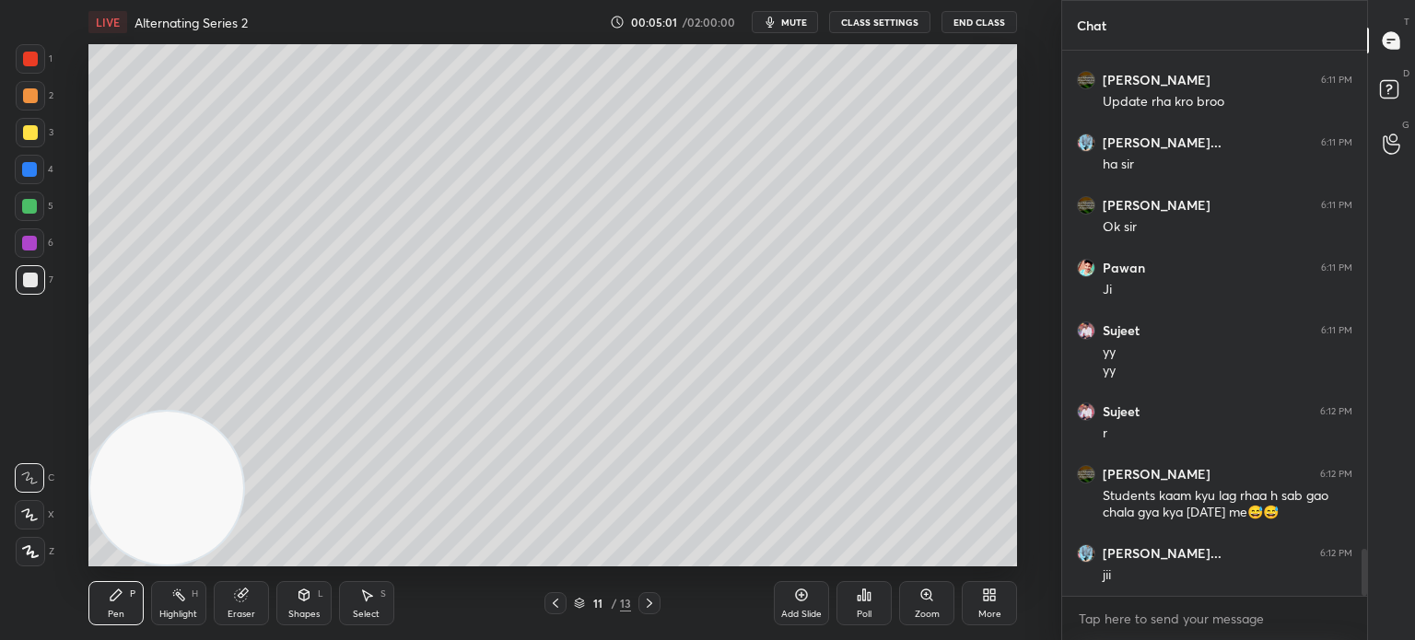
click at [34, 70] on div at bounding box center [30, 58] width 29 height 29
click at [300, 620] on div "Shapes L" at bounding box center [303, 603] width 55 height 44
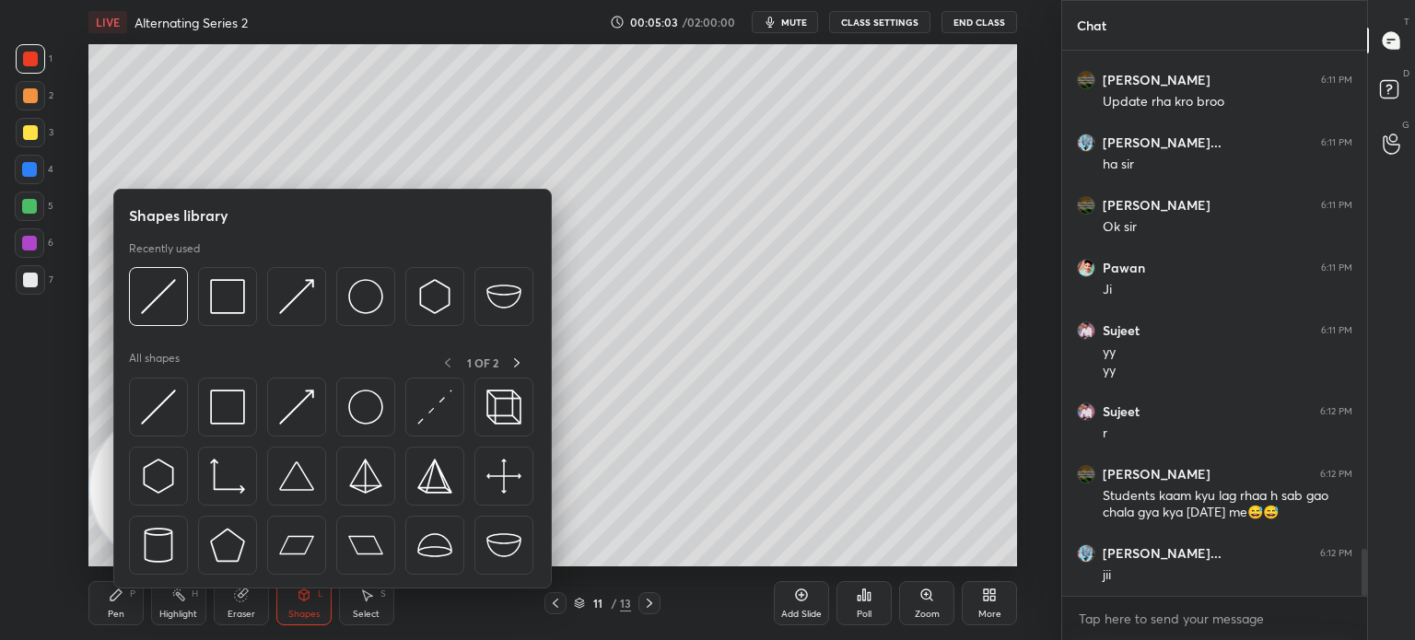
click at [171, 417] on img at bounding box center [158, 407] width 35 height 35
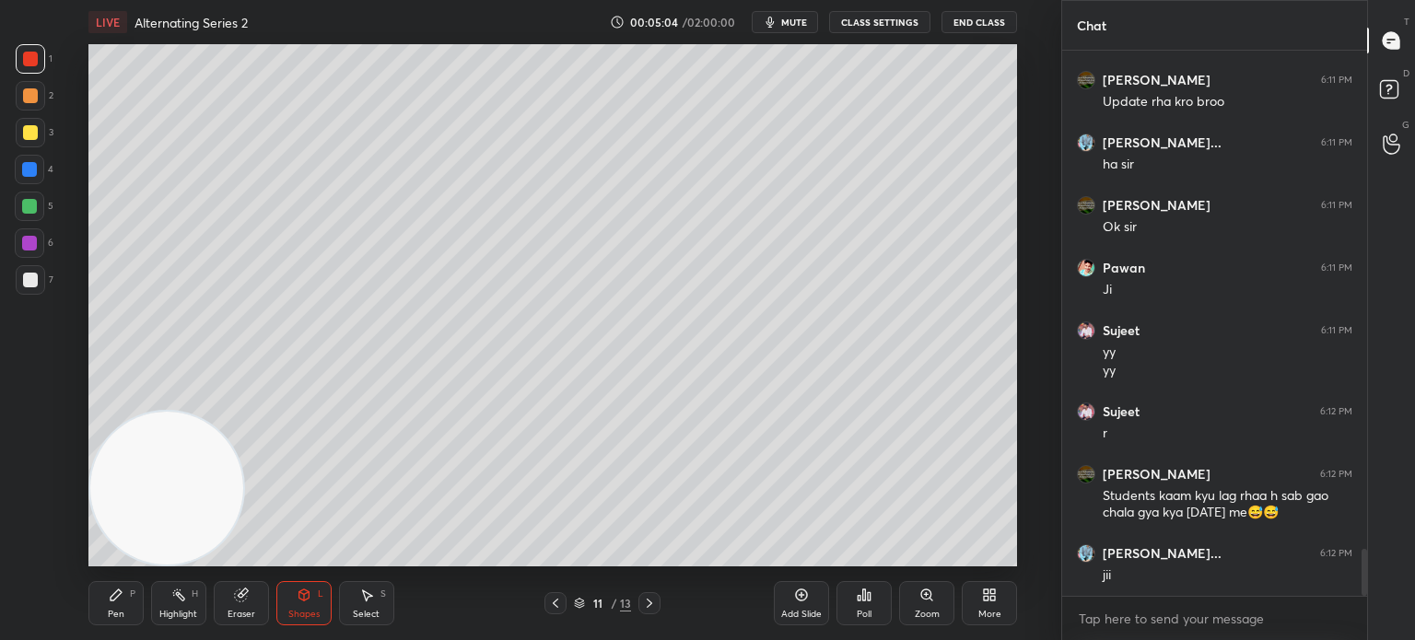
click at [40, 275] on div at bounding box center [30, 279] width 29 height 29
click at [123, 613] on div "Pen P" at bounding box center [115, 603] width 55 height 44
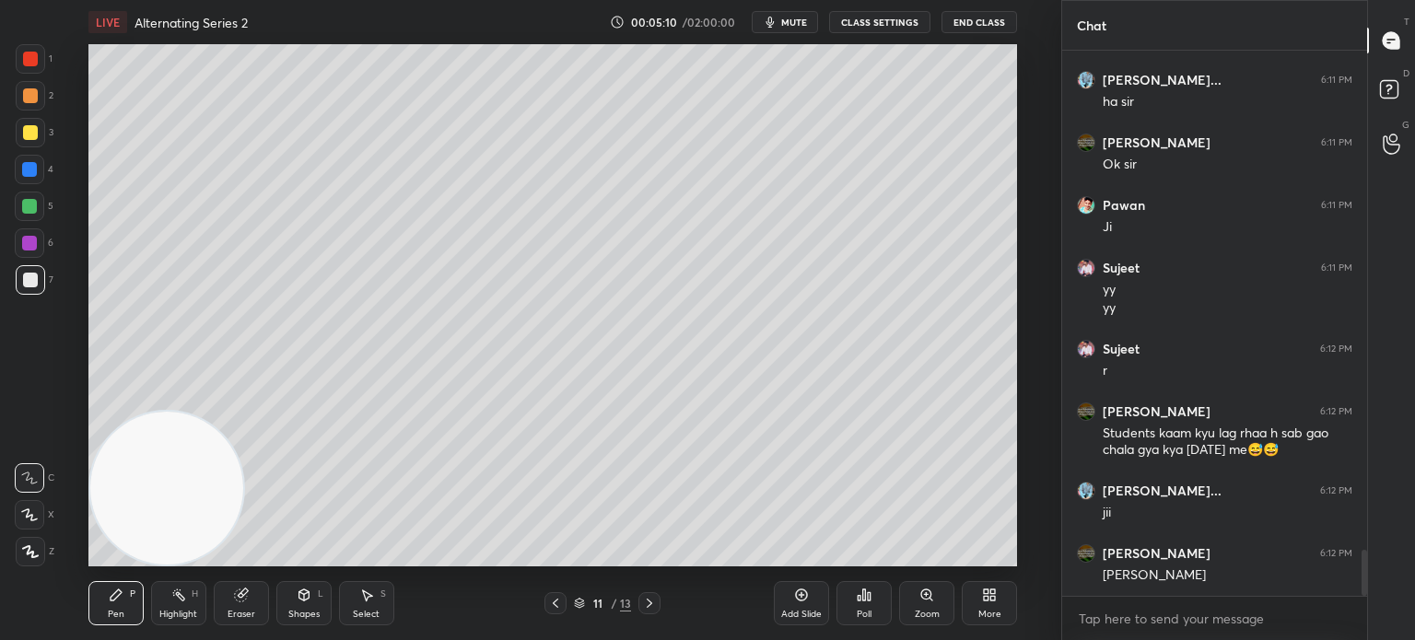
click at [23, 101] on div at bounding box center [30, 95] width 15 height 15
click at [27, 565] on div at bounding box center [30, 551] width 29 height 29
click at [308, 601] on icon at bounding box center [304, 595] width 15 height 15
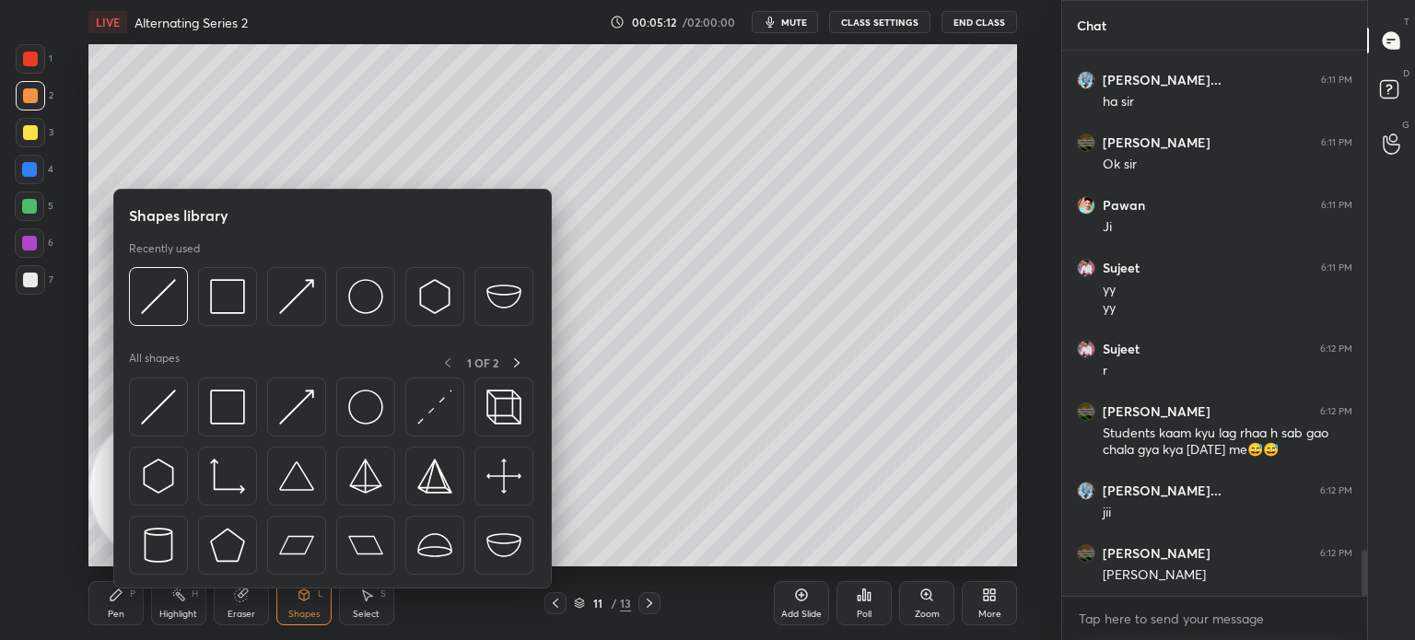
click at [181, 427] on div at bounding box center [158, 407] width 59 height 59
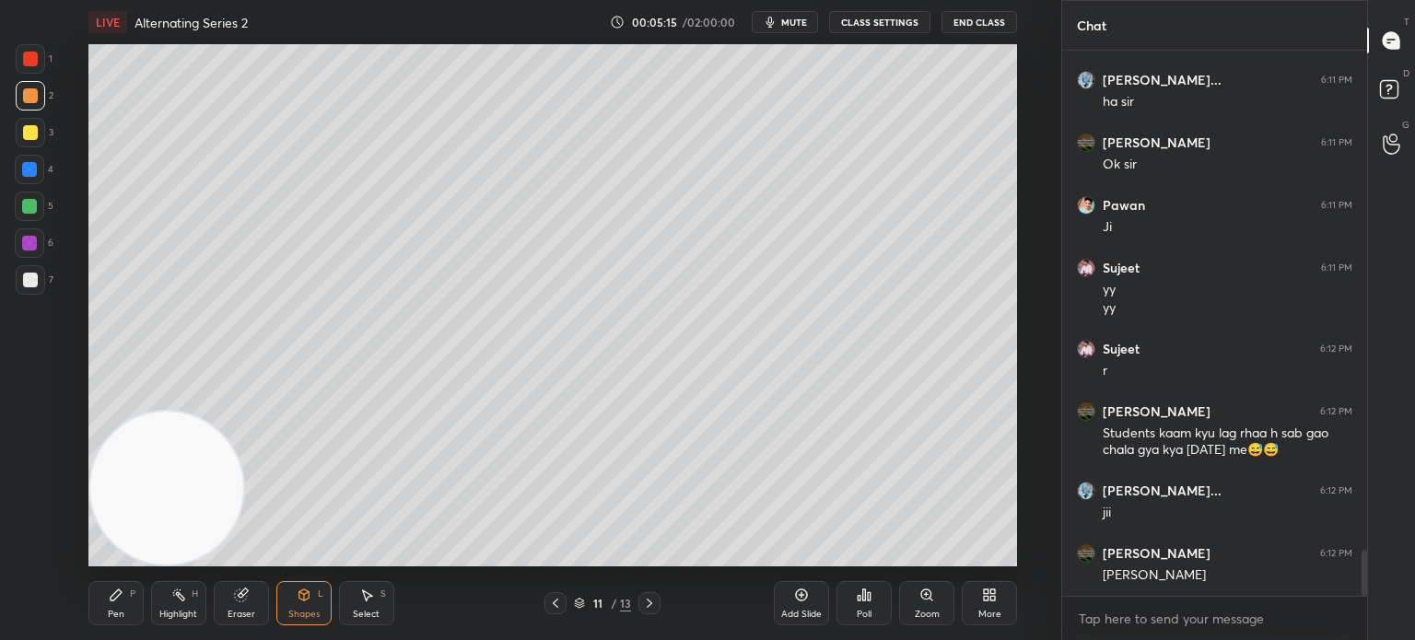
click at [131, 604] on div "Pen P" at bounding box center [115, 603] width 55 height 44
click at [33, 492] on div at bounding box center [29, 477] width 29 height 29
click at [30, 286] on div at bounding box center [30, 280] width 15 height 15
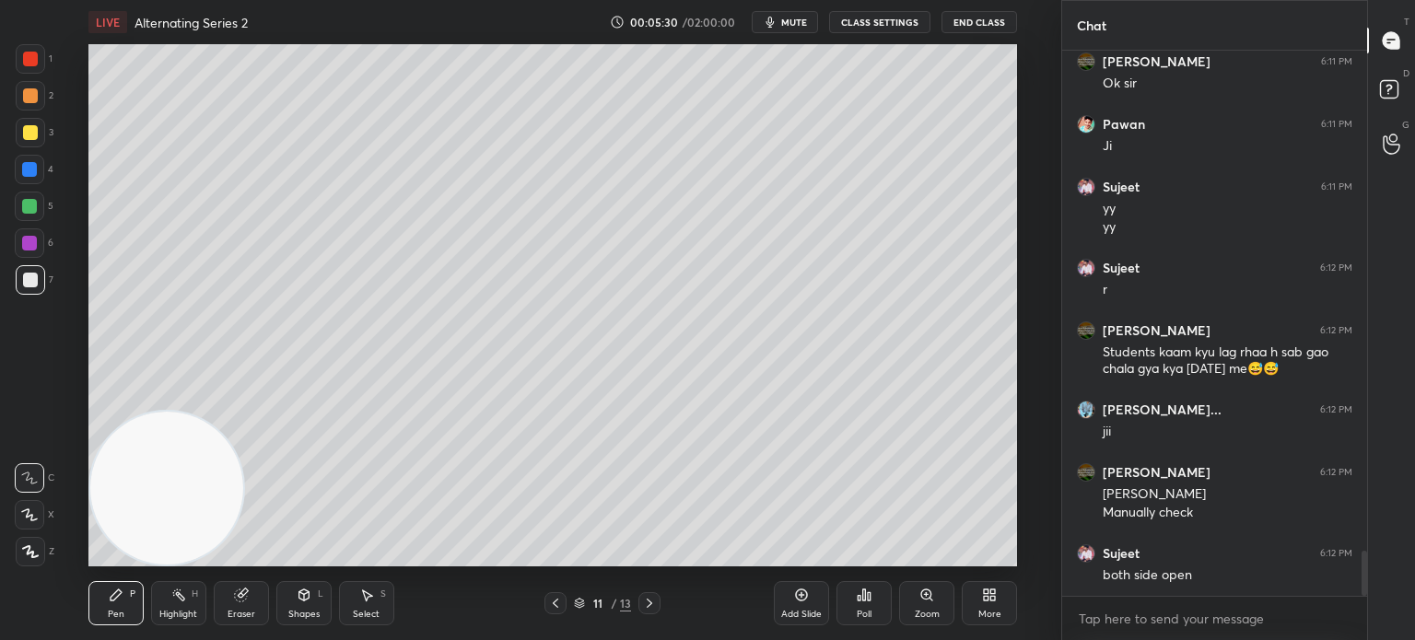
scroll to position [6010, 0]
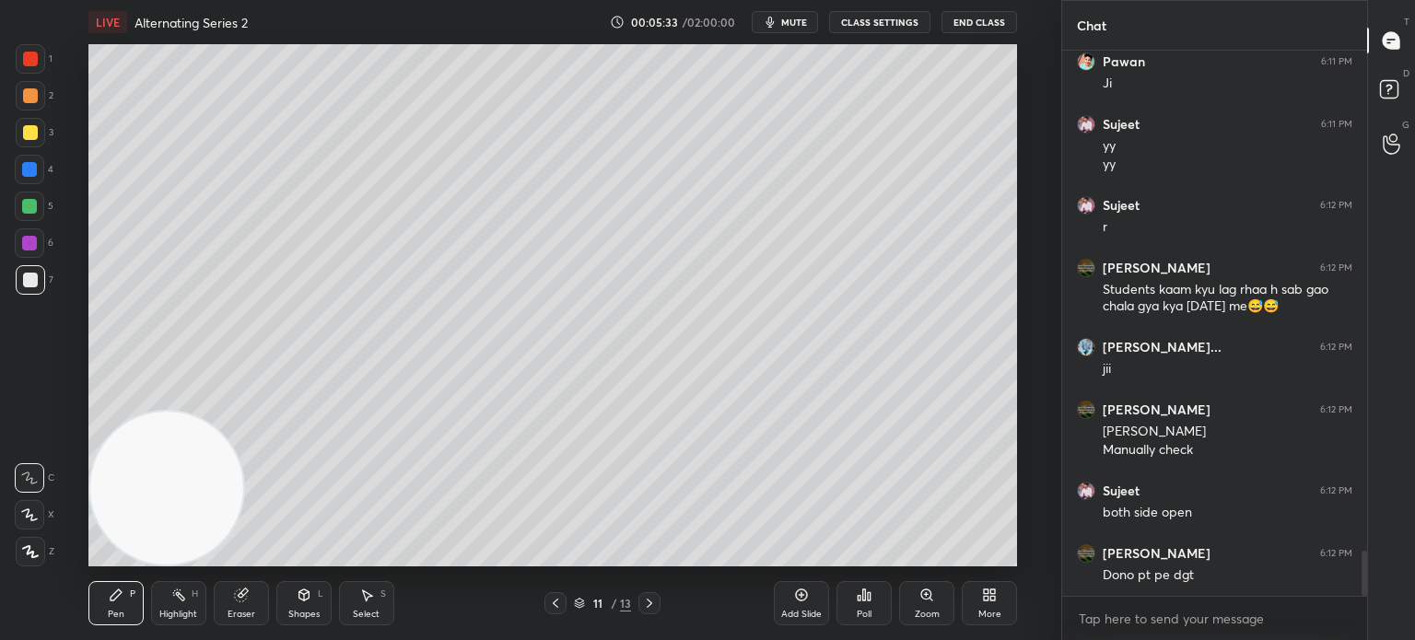
click at [27, 248] on div at bounding box center [29, 243] width 15 height 15
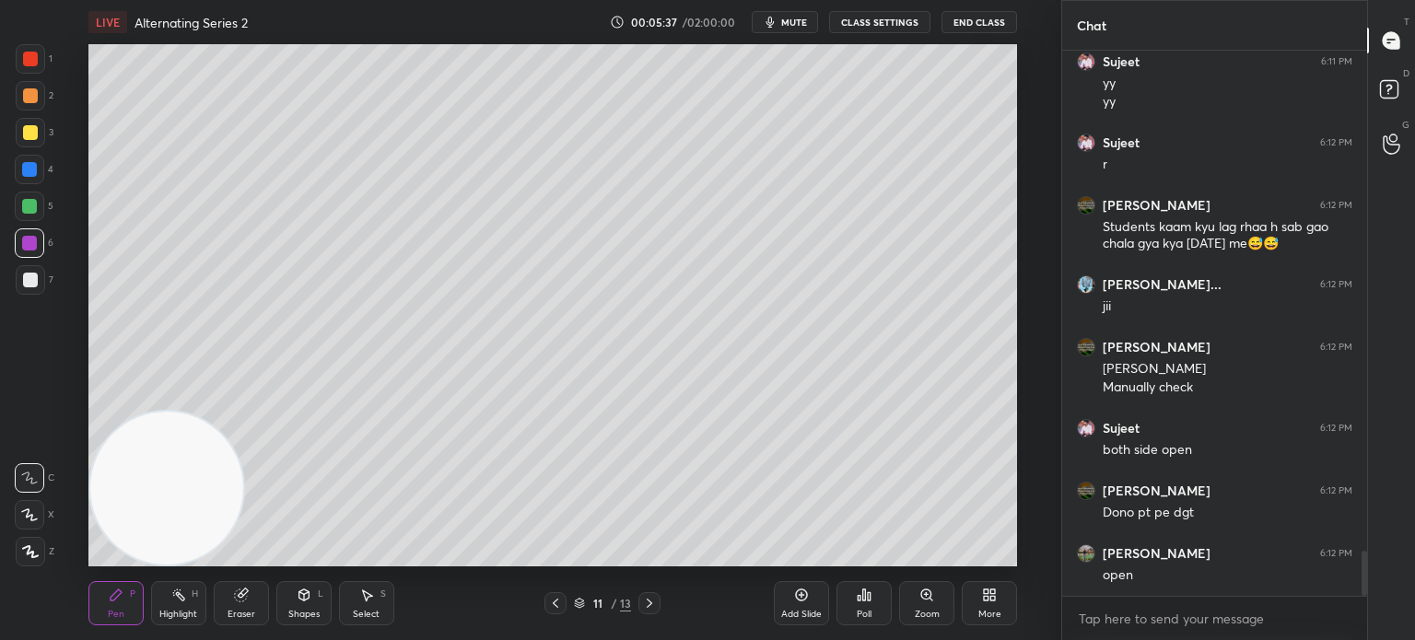
scroll to position [6136, 0]
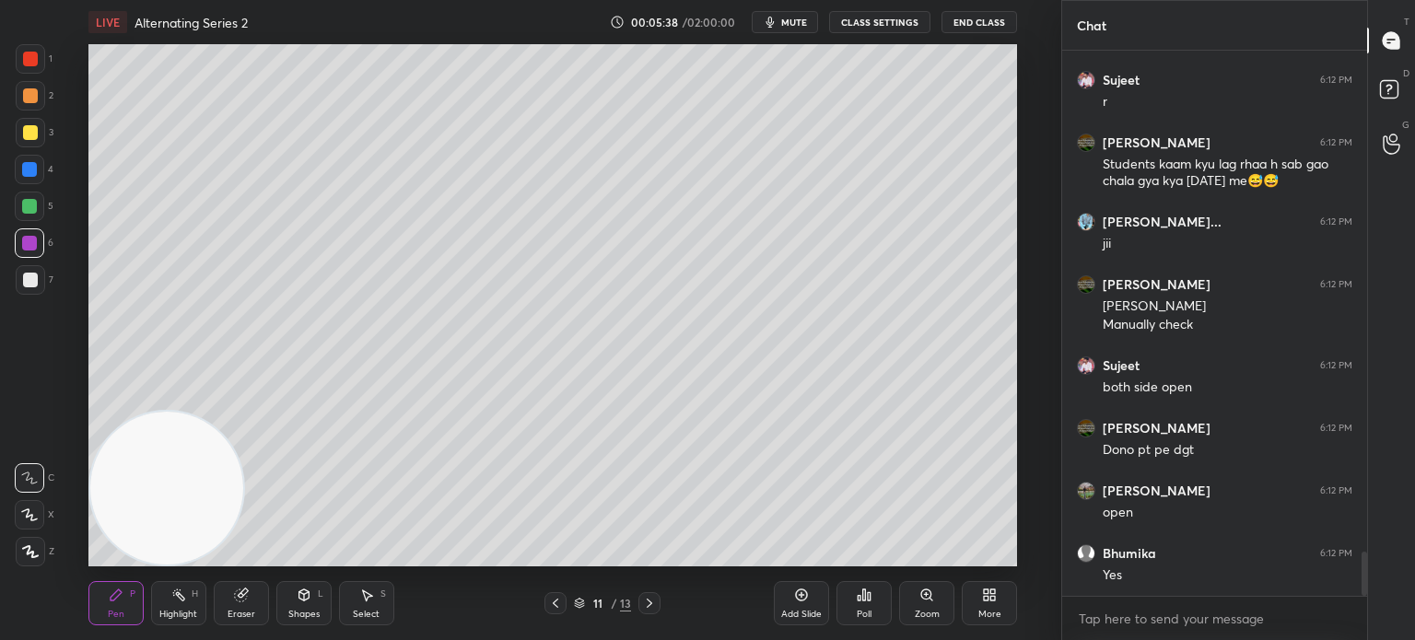
click at [22, 275] on div "1 2 3 4 5 6 7" at bounding box center [34, 173] width 39 height 258
click at [27, 274] on div at bounding box center [30, 280] width 15 height 15
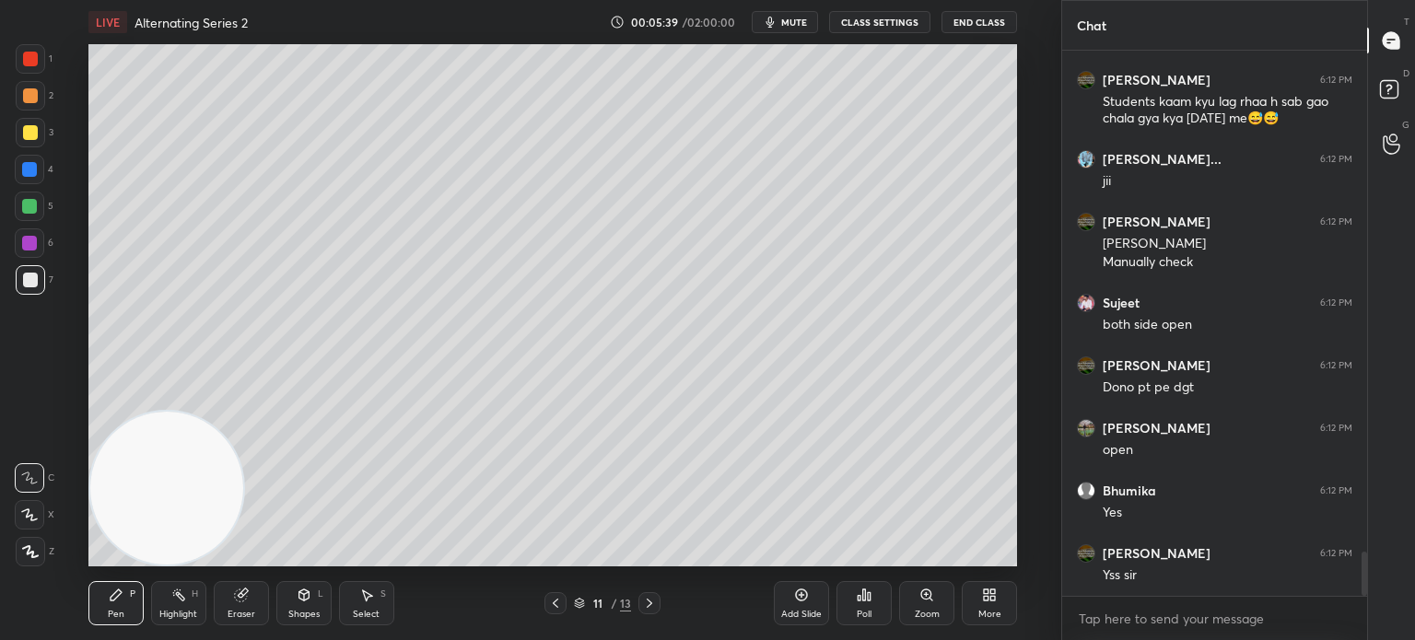
drag, startPoint x: 779, startPoint y: 593, endPoint x: 787, endPoint y: 604, distance: 13.8
click at [781, 593] on div "Add Slide" at bounding box center [801, 603] width 55 height 44
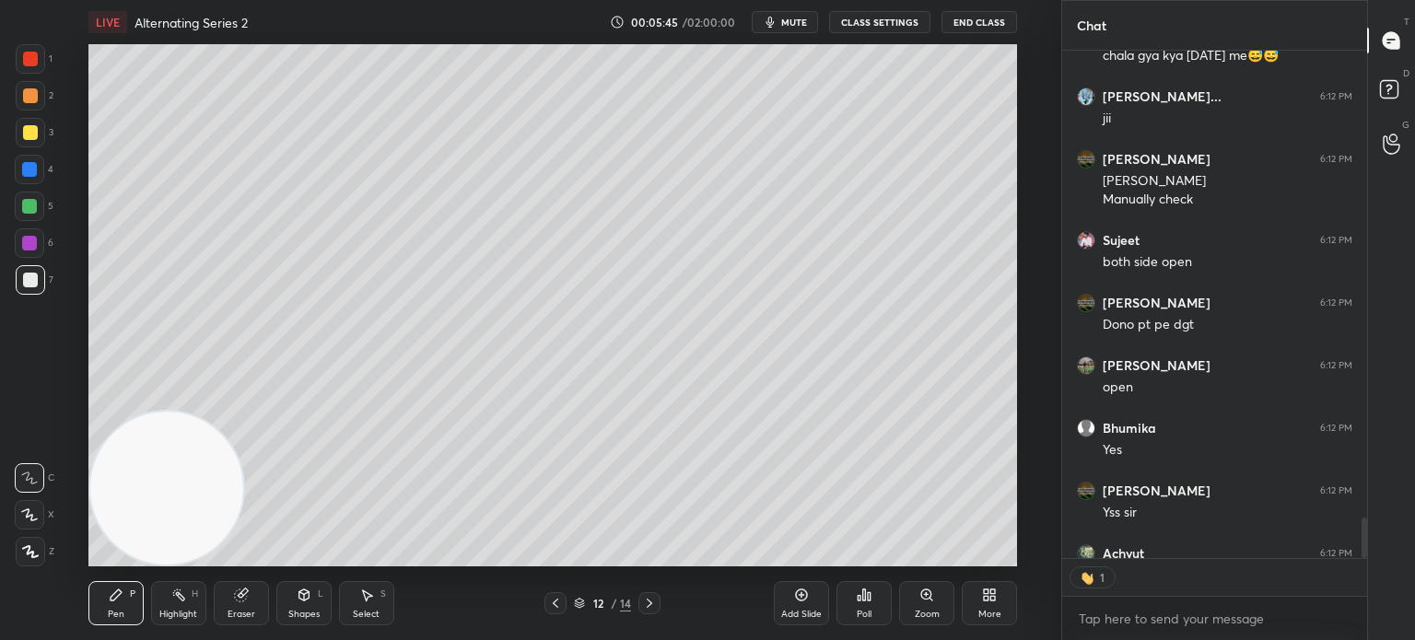
scroll to position [6361, 0]
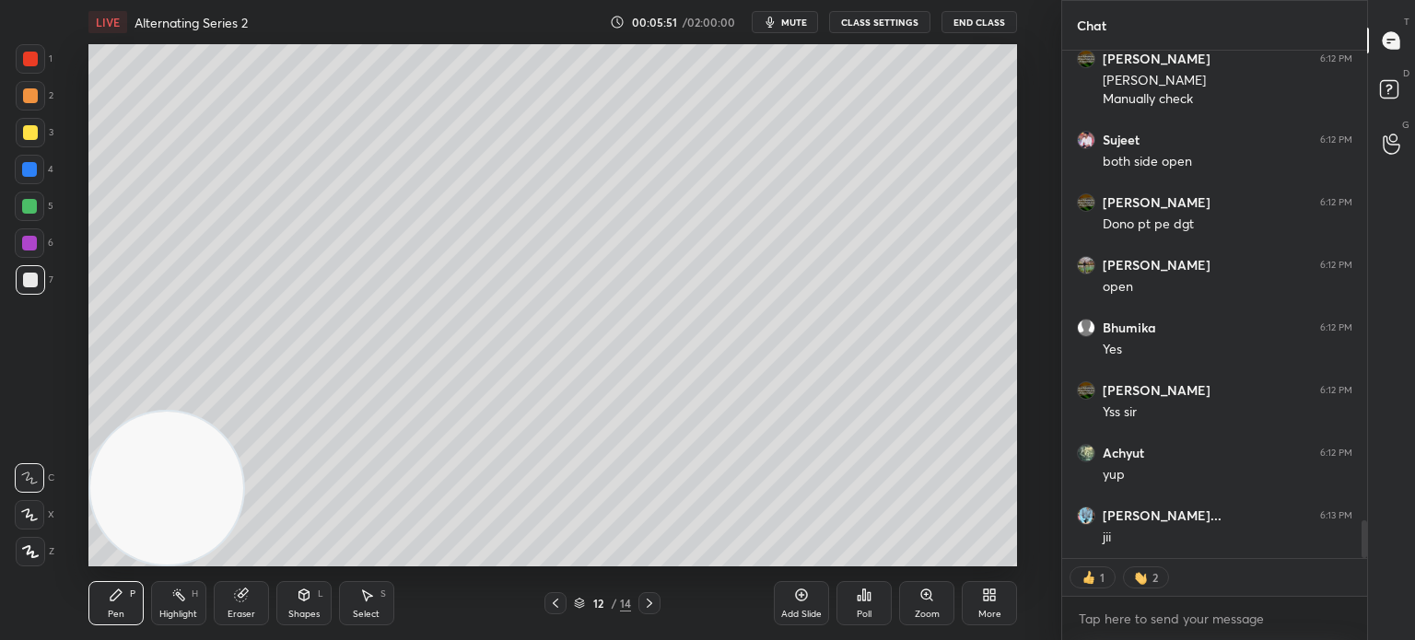
click at [558, 599] on icon at bounding box center [555, 603] width 15 height 15
click at [787, 17] on span "mute" at bounding box center [794, 22] width 26 height 13
click at [971, 22] on button "End Class" at bounding box center [979, 22] width 76 height 22
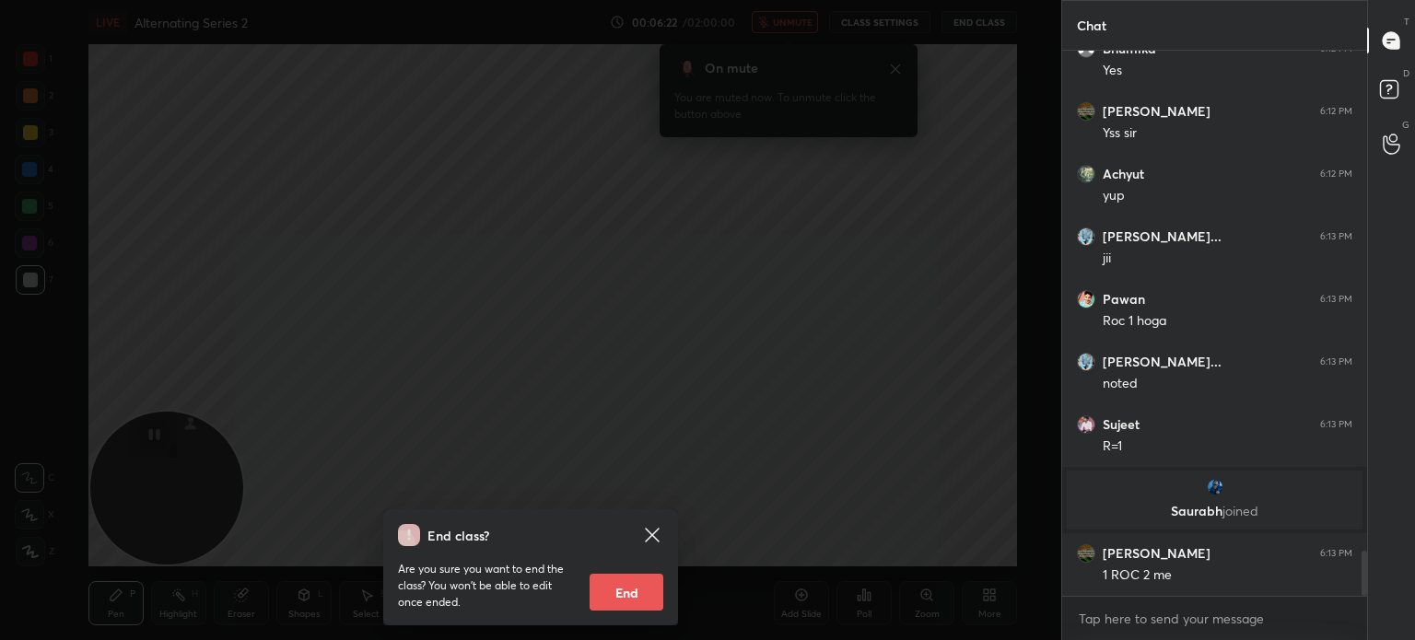
scroll to position [6097, 0]
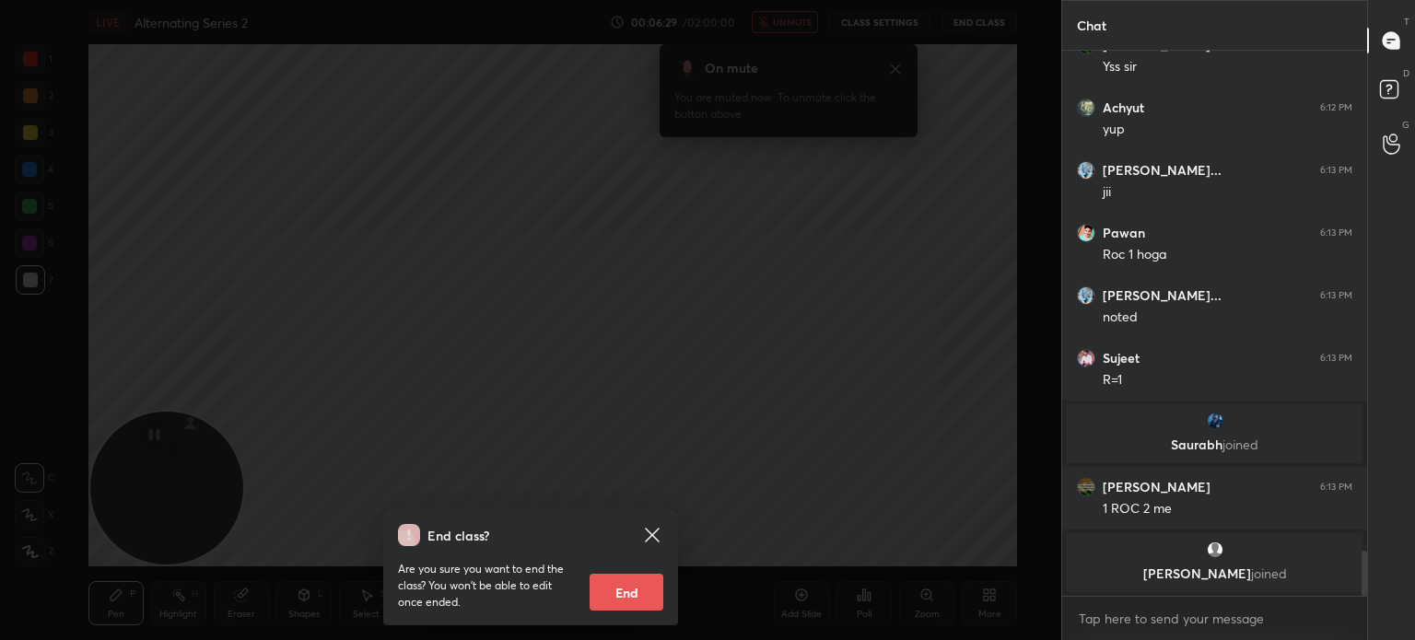
click at [653, 531] on icon at bounding box center [652, 535] width 22 height 22
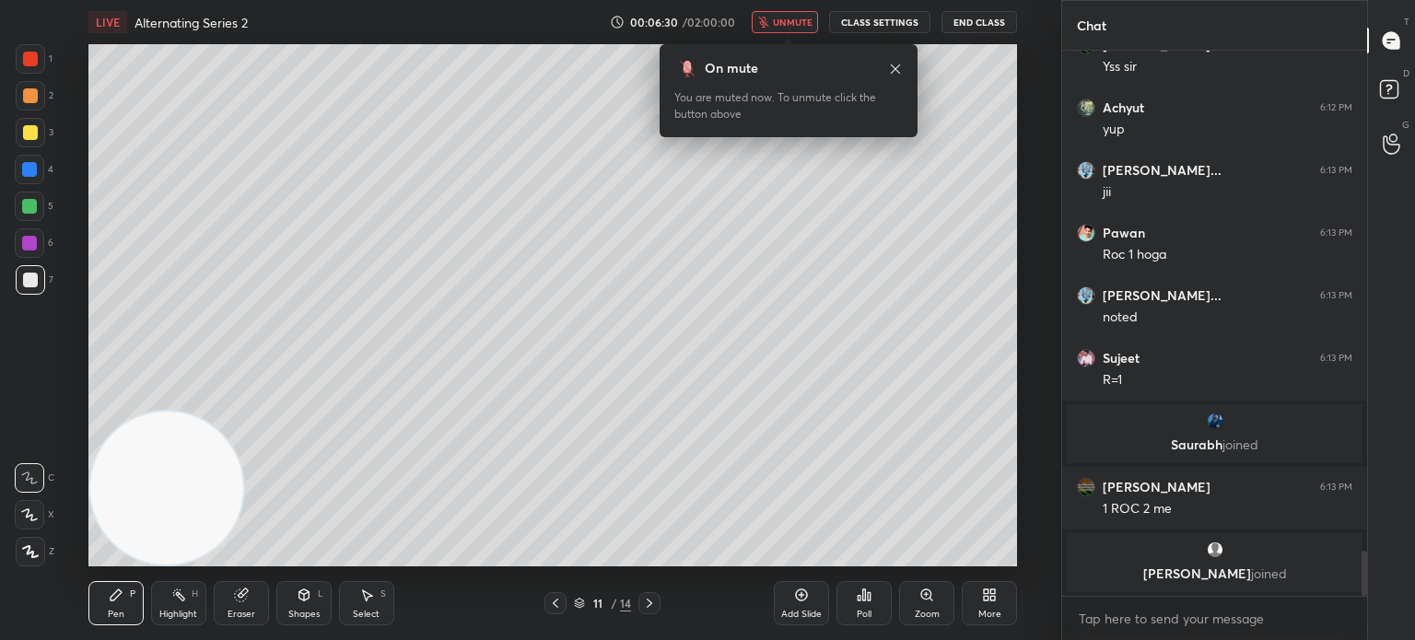
click at [796, 15] on button "unmute" at bounding box center [785, 22] width 66 height 22
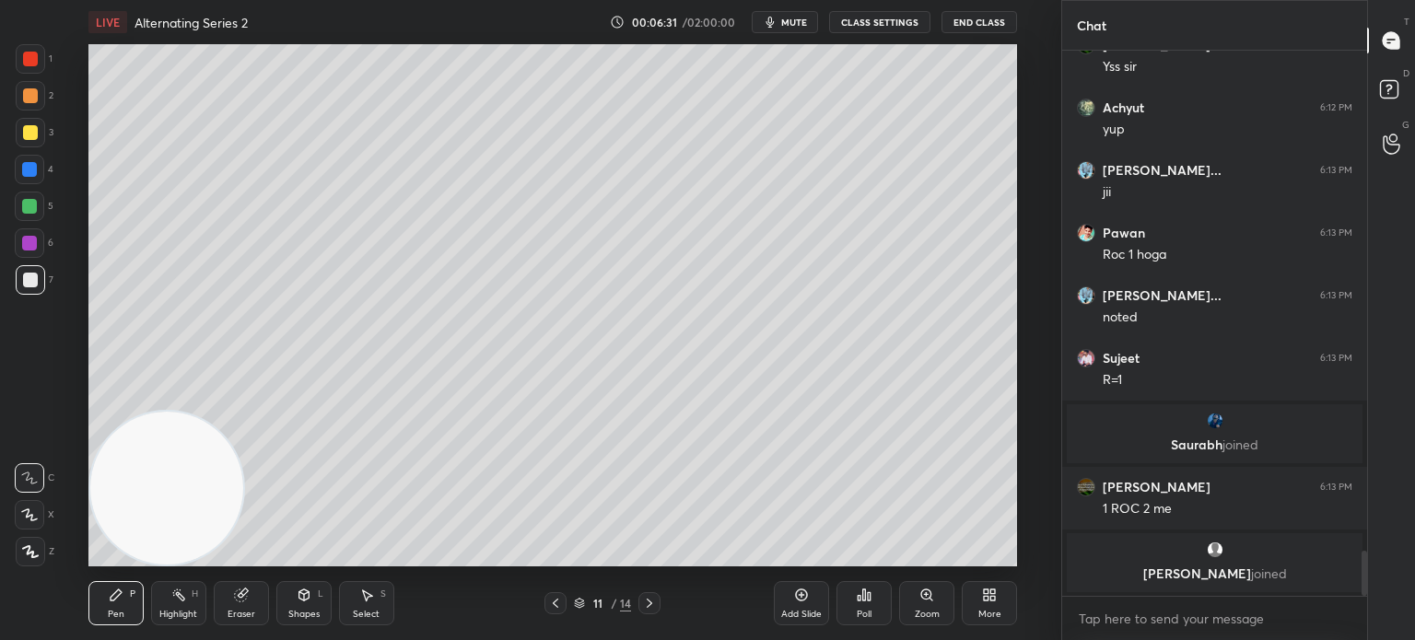
click at [652, 606] on icon at bounding box center [649, 603] width 15 height 15
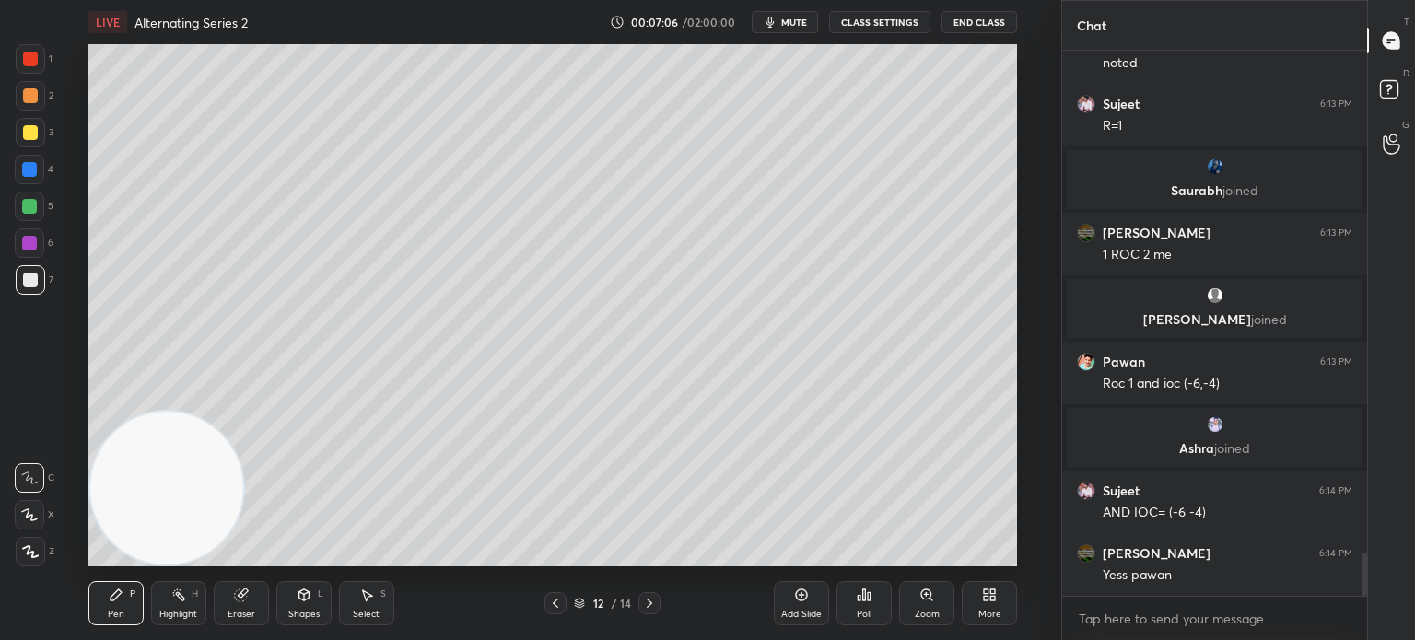
scroll to position [6337, 0]
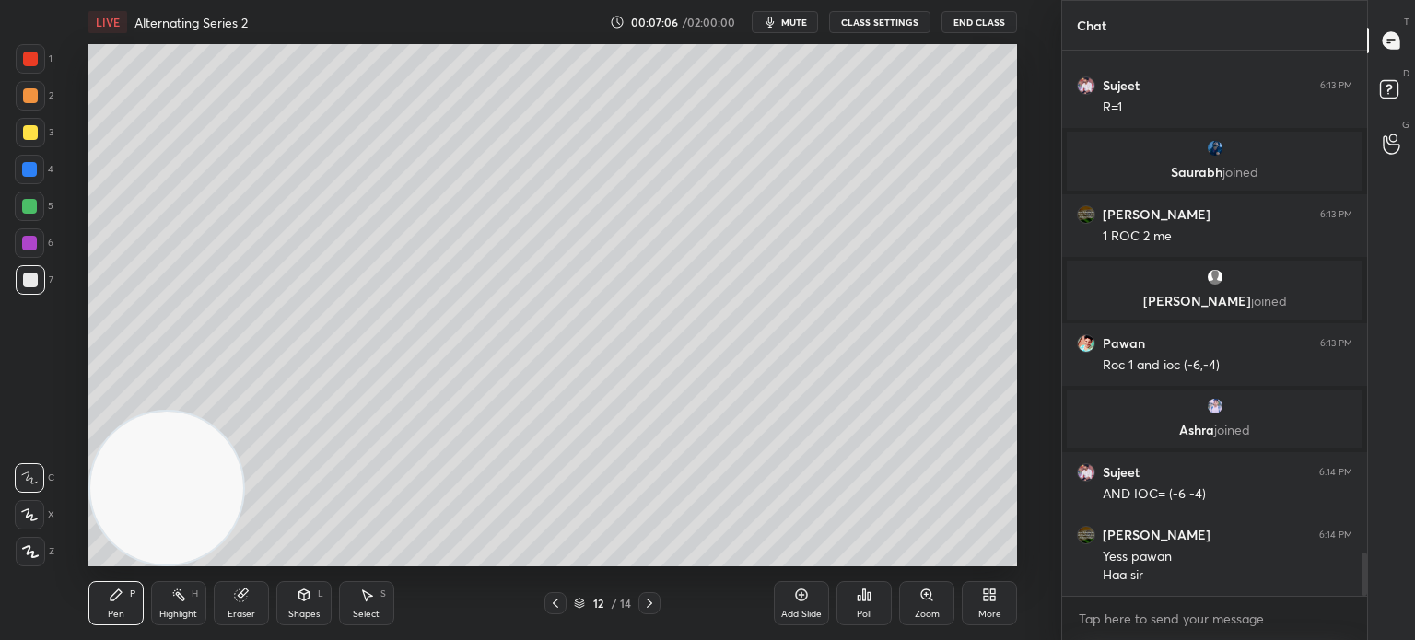
click at [36, 58] on div at bounding box center [30, 59] width 15 height 15
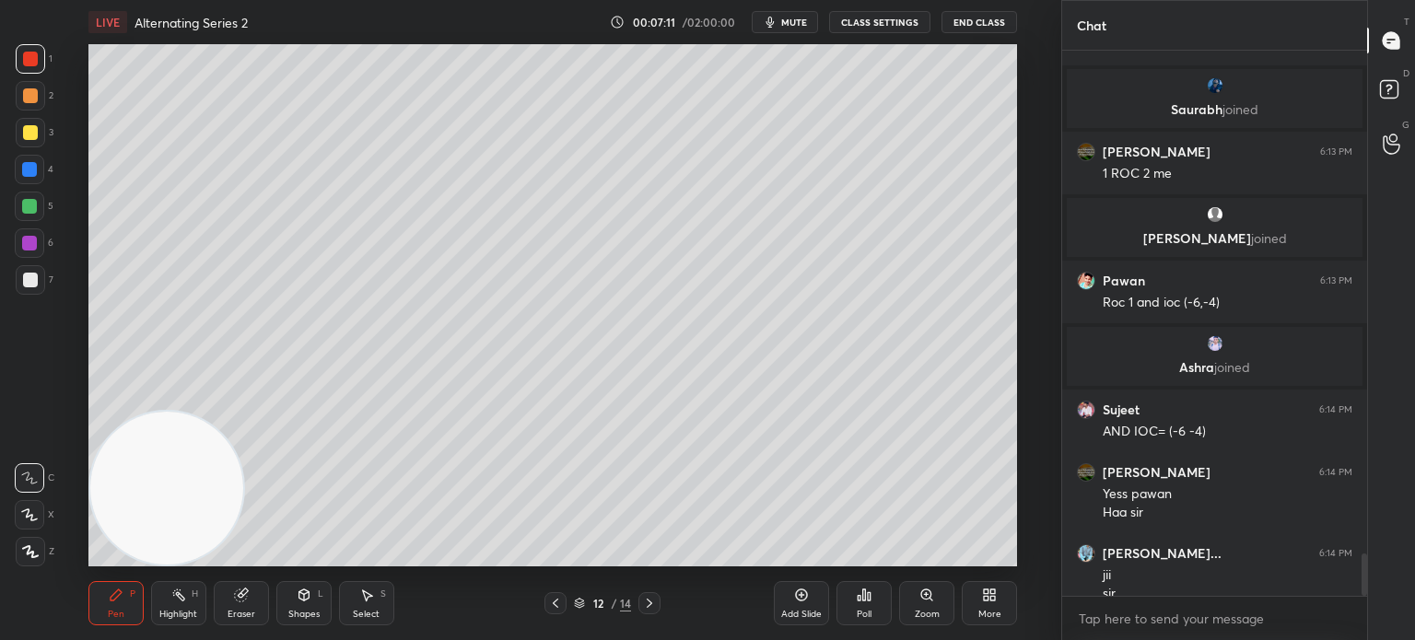
scroll to position [6418, 0]
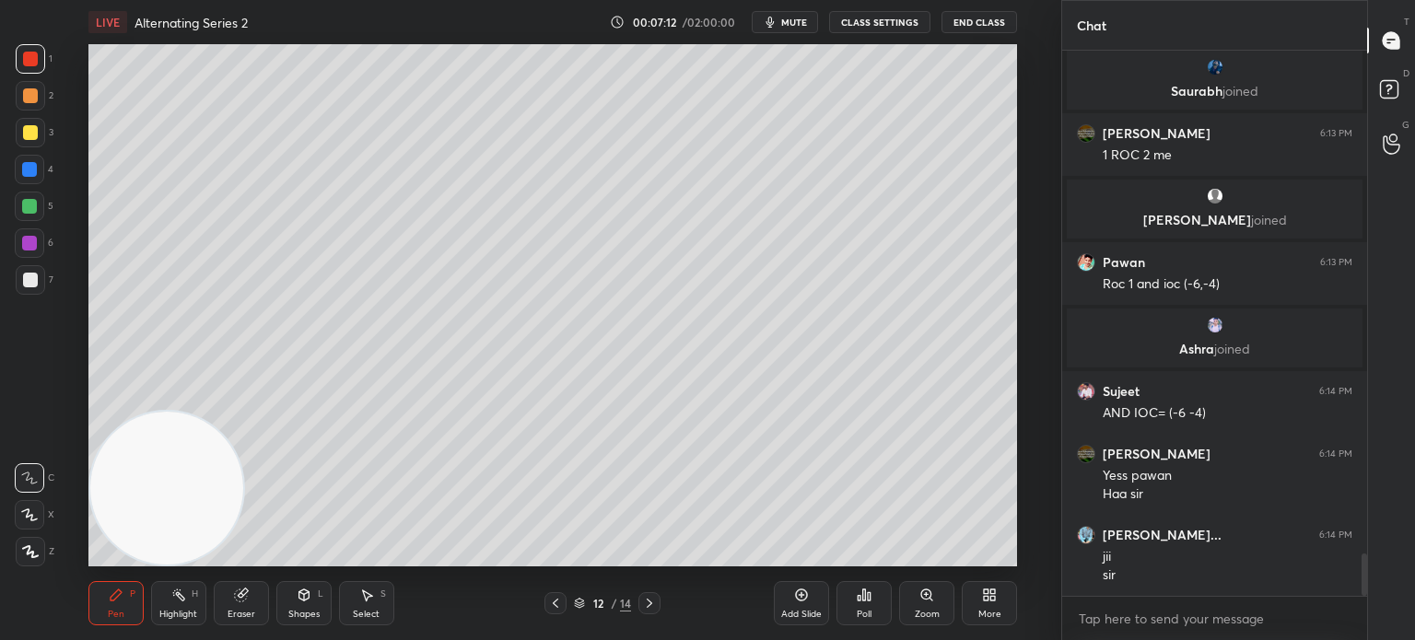
click at [30, 274] on div at bounding box center [30, 280] width 15 height 15
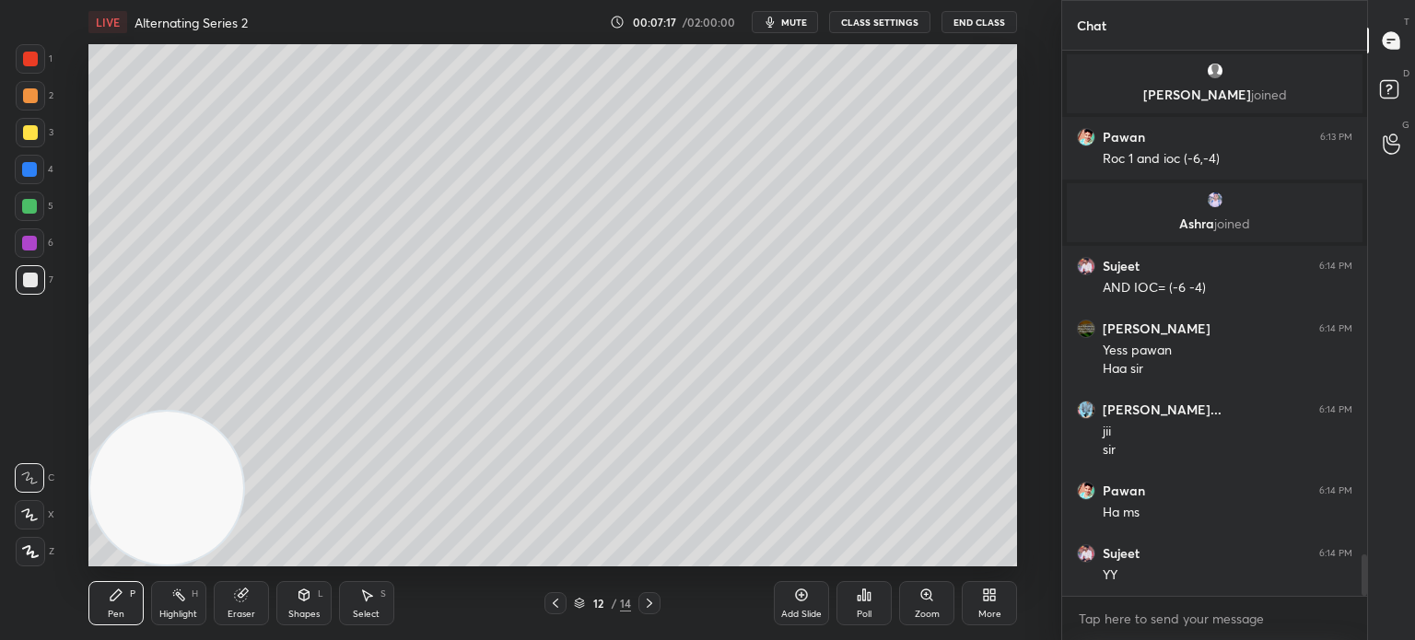
scroll to position [6605, 0]
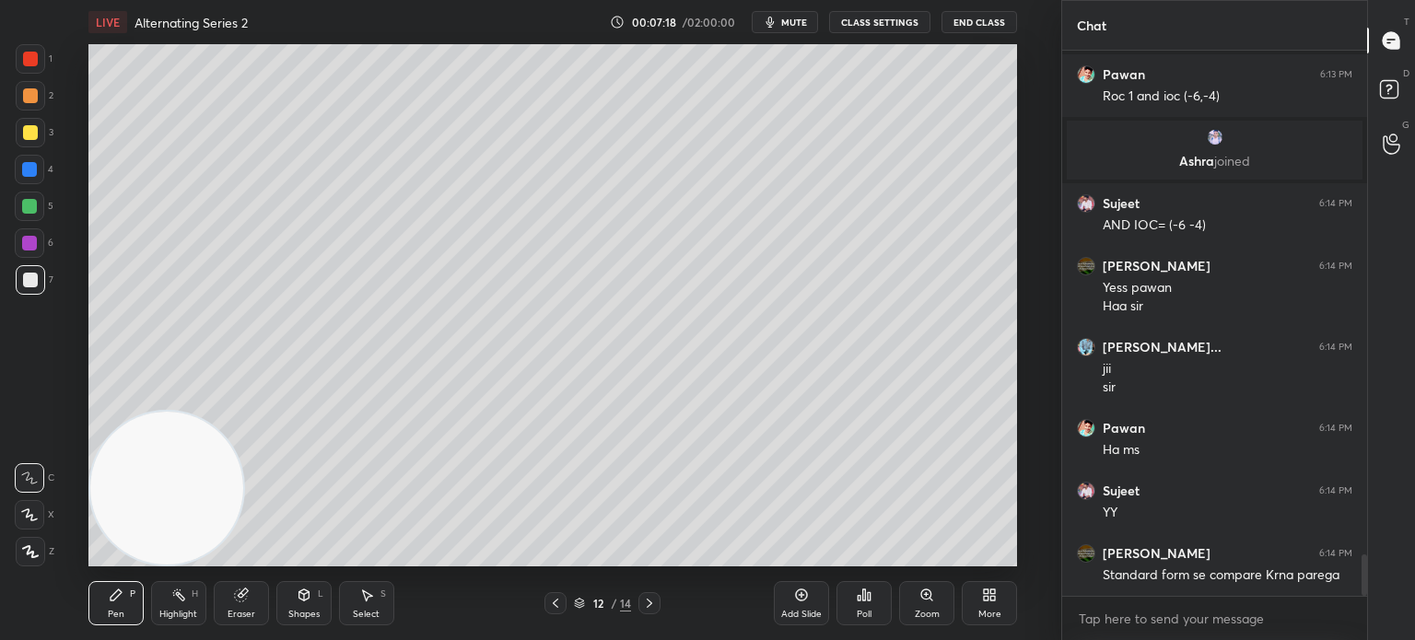
click at [36, 55] on div at bounding box center [30, 58] width 29 height 29
click at [288, 617] on div "Shapes" at bounding box center [303, 614] width 31 height 9
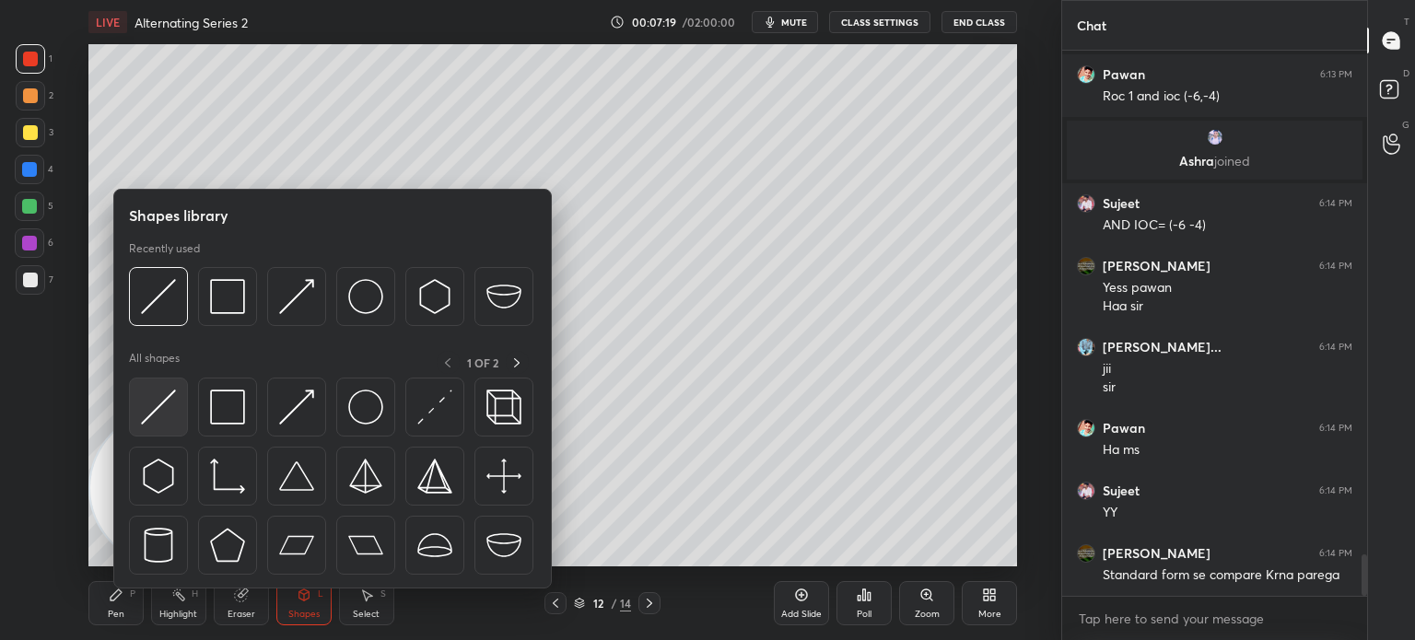
click at [174, 414] on img at bounding box center [158, 407] width 35 height 35
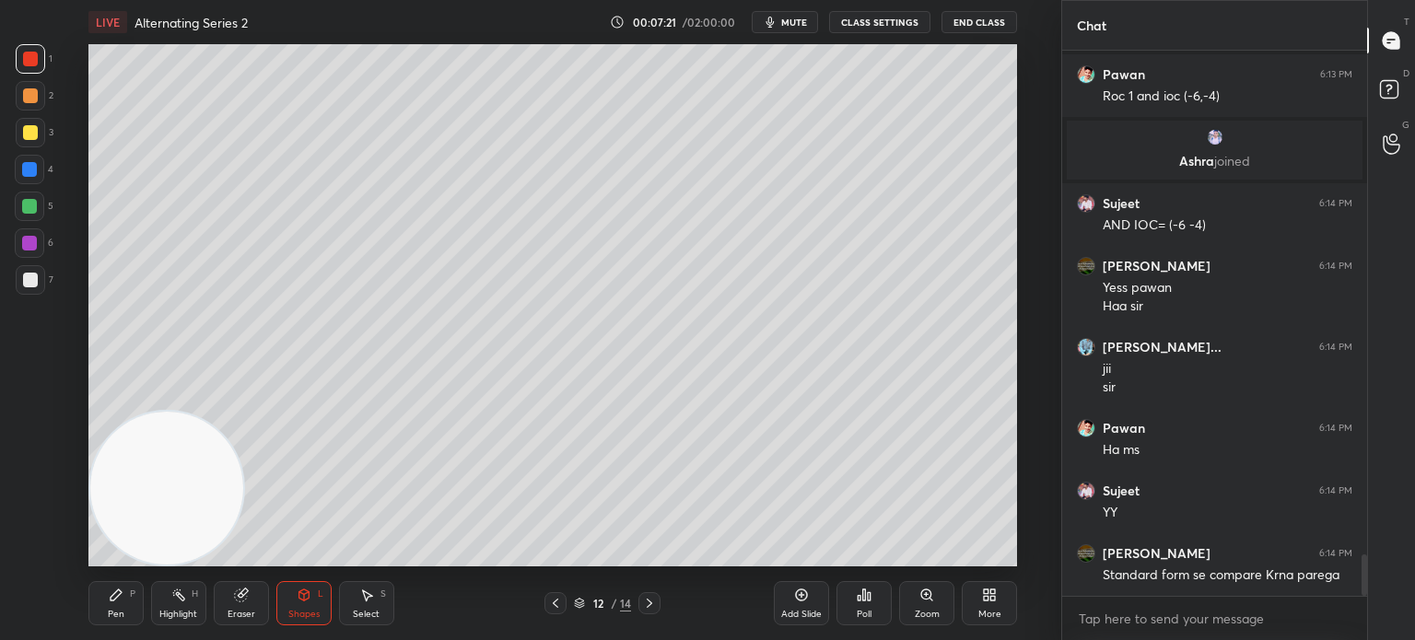
click at [29, 276] on div at bounding box center [30, 280] width 15 height 15
click at [106, 606] on div "Pen P" at bounding box center [115, 603] width 55 height 44
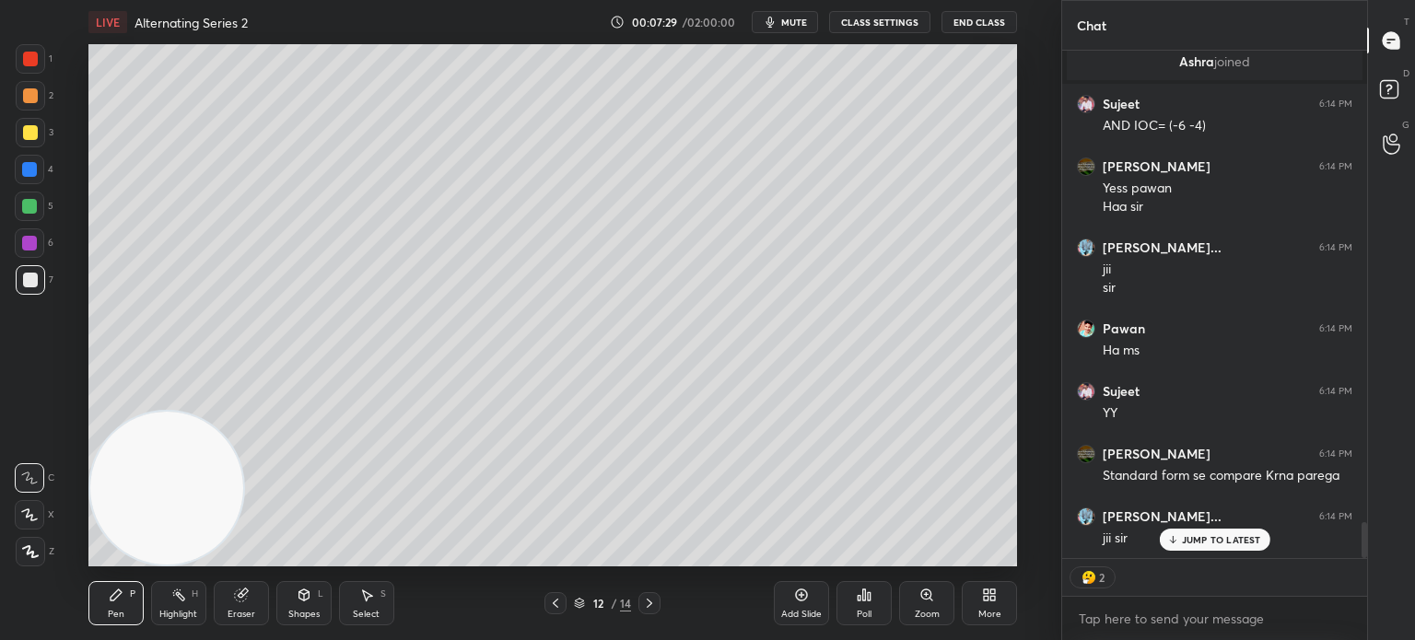
click at [40, 132] on div at bounding box center [30, 132] width 29 height 29
click at [306, 601] on icon at bounding box center [304, 595] width 15 height 15
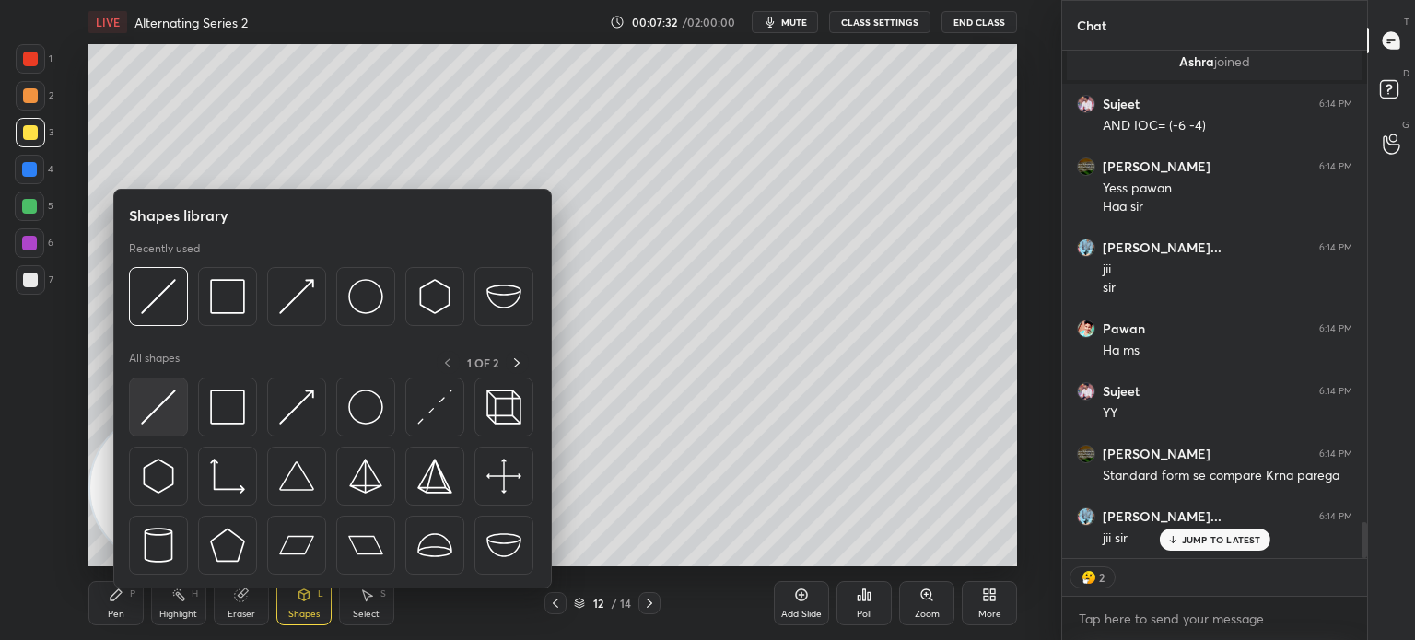
click at [169, 422] on img at bounding box center [158, 407] width 35 height 35
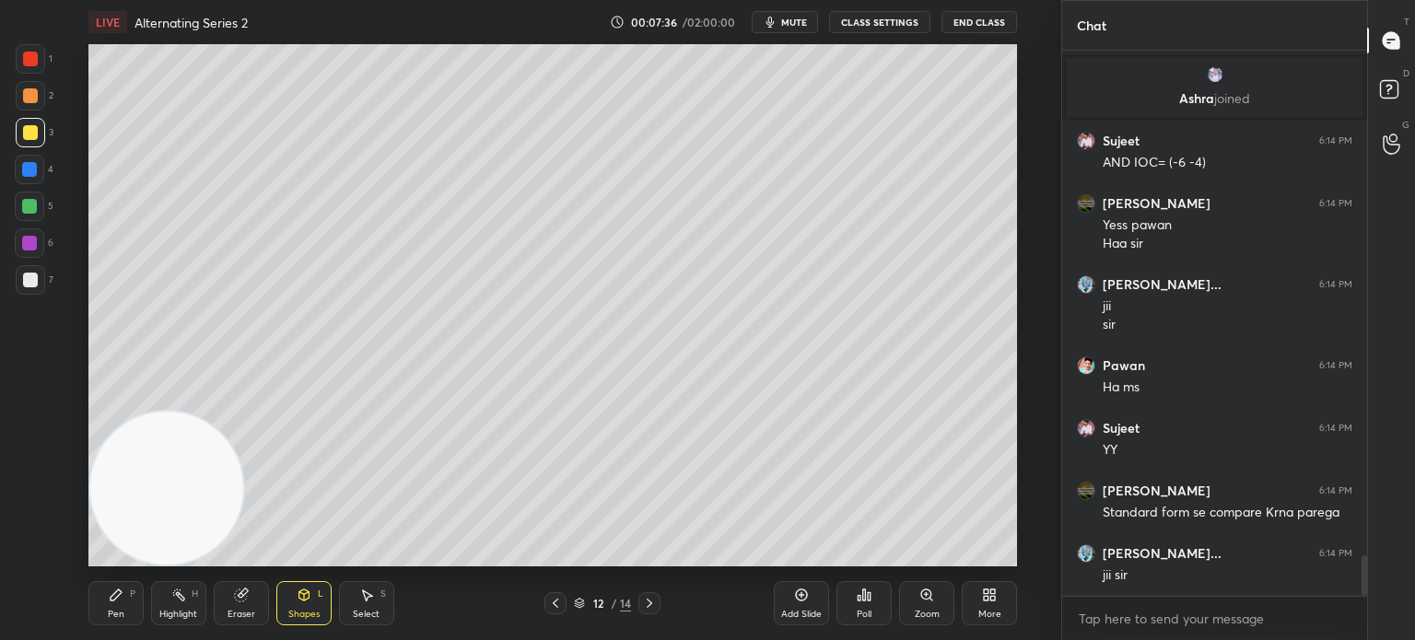
scroll to position [6731, 0]
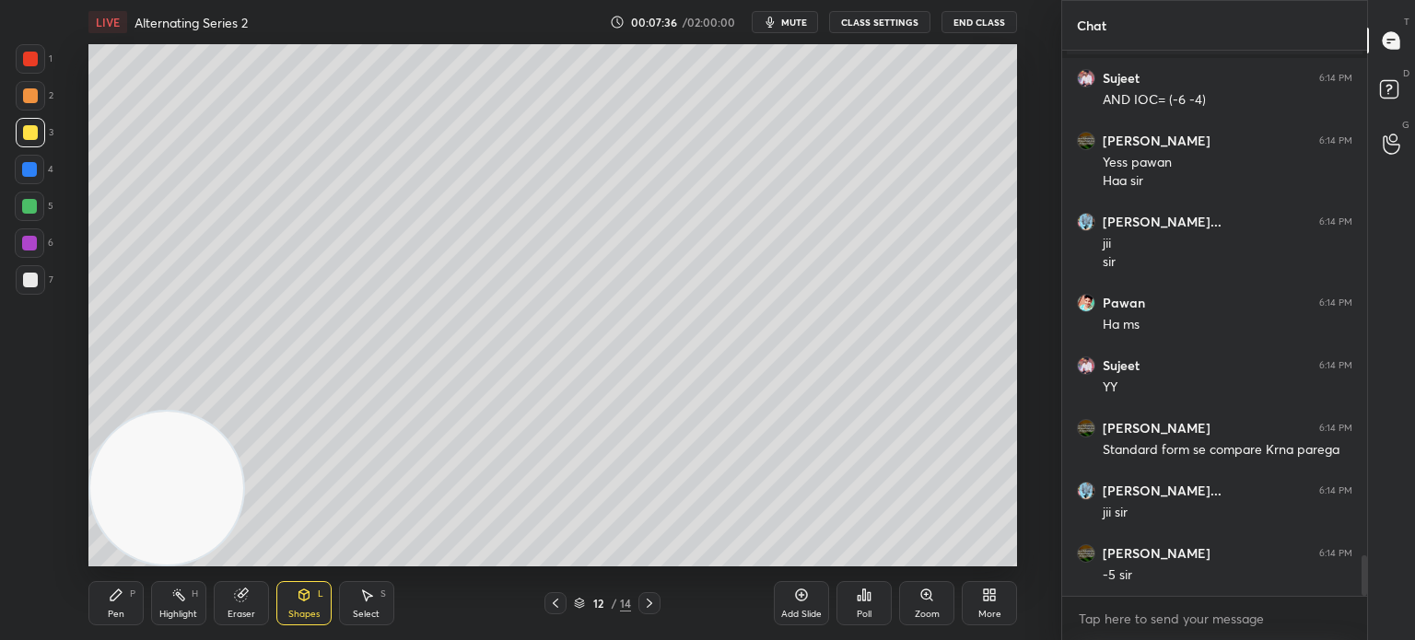
click at [96, 618] on div "Pen P" at bounding box center [115, 603] width 55 height 44
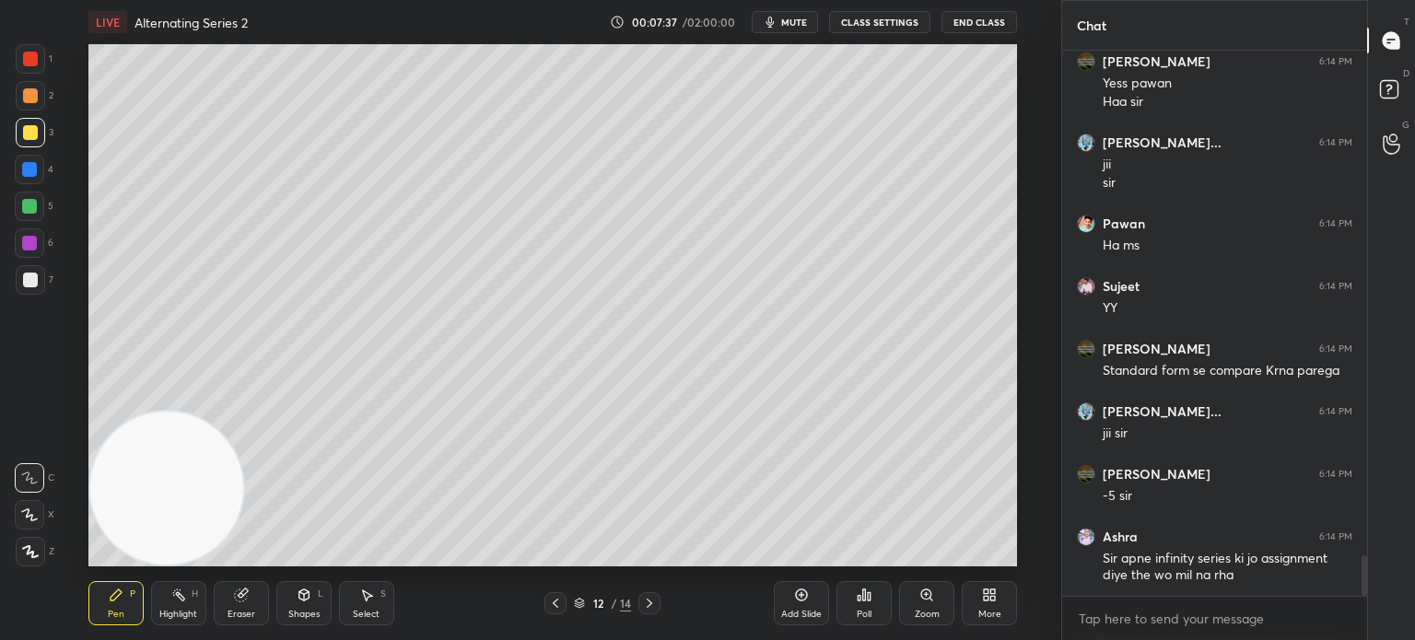
click at [30, 286] on div at bounding box center [30, 280] width 15 height 15
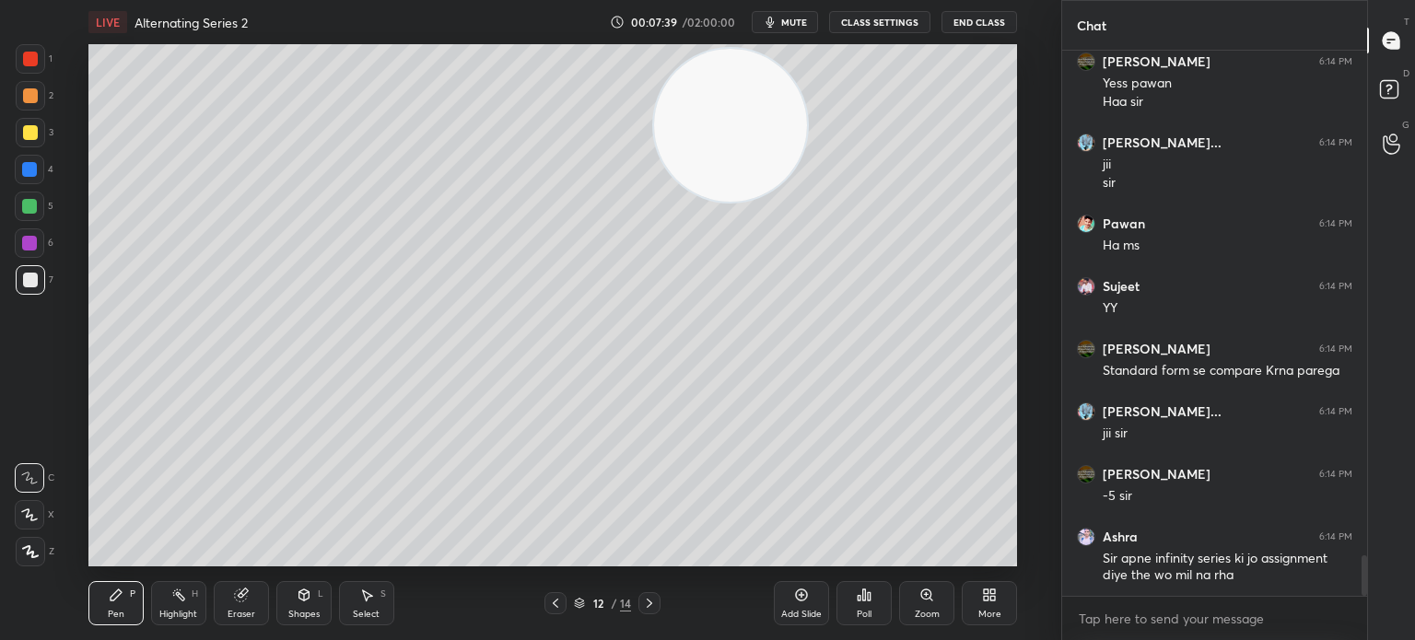
drag, startPoint x: 210, startPoint y: 443, endPoint x: 752, endPoint y: 91, distance: 646.6
click at [791, 65] on video at bounding box center [730, 125] width 153 height 153
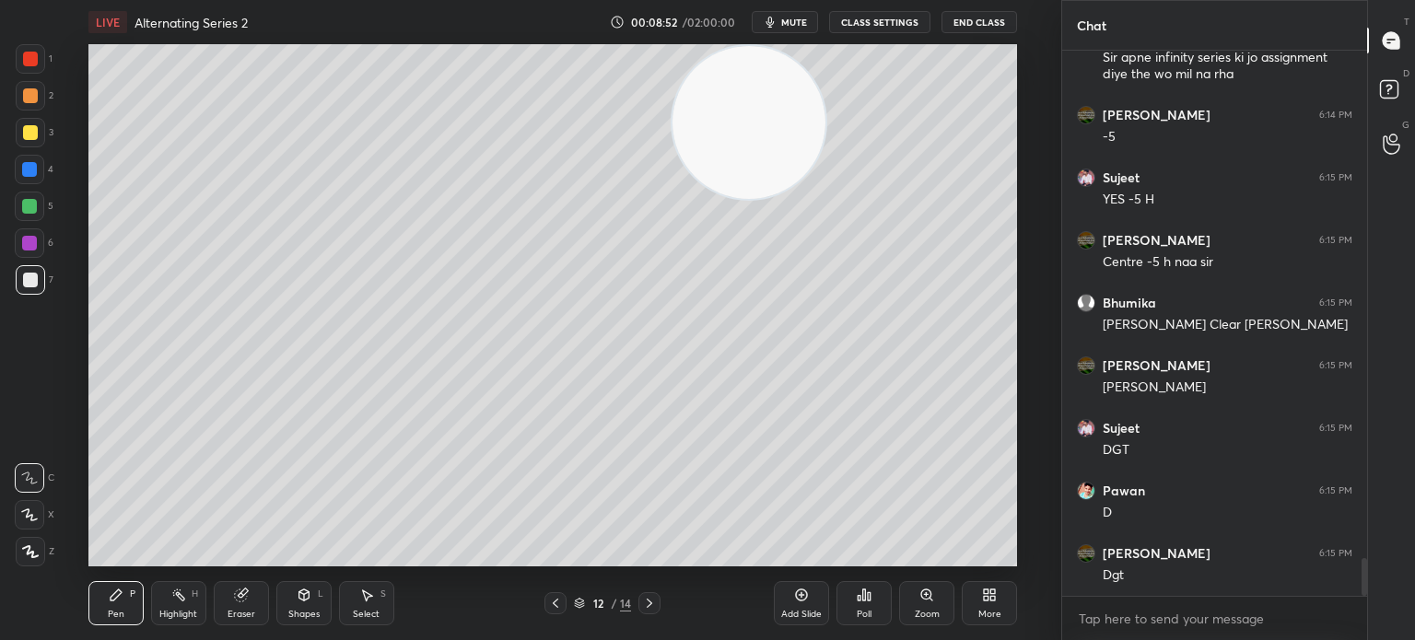
scroll to position [7374, 0]
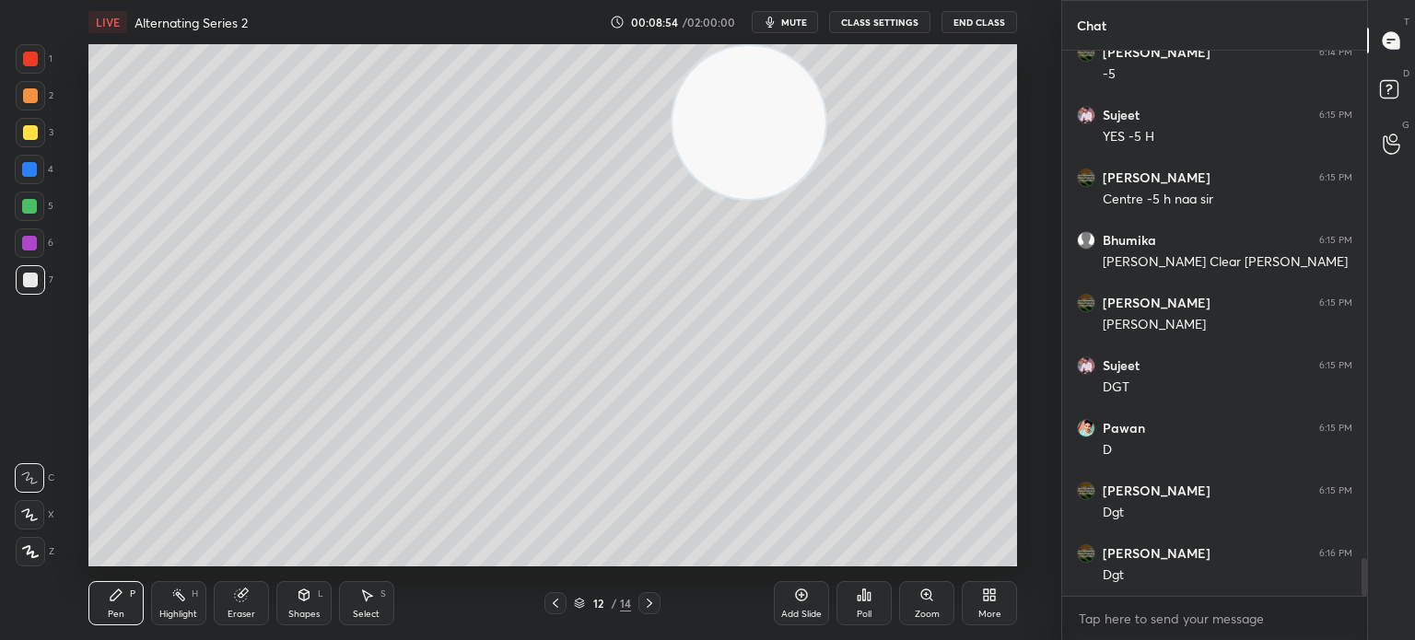
click at [23, 105] on div at bounding box center [30, 95] width 29 height 29
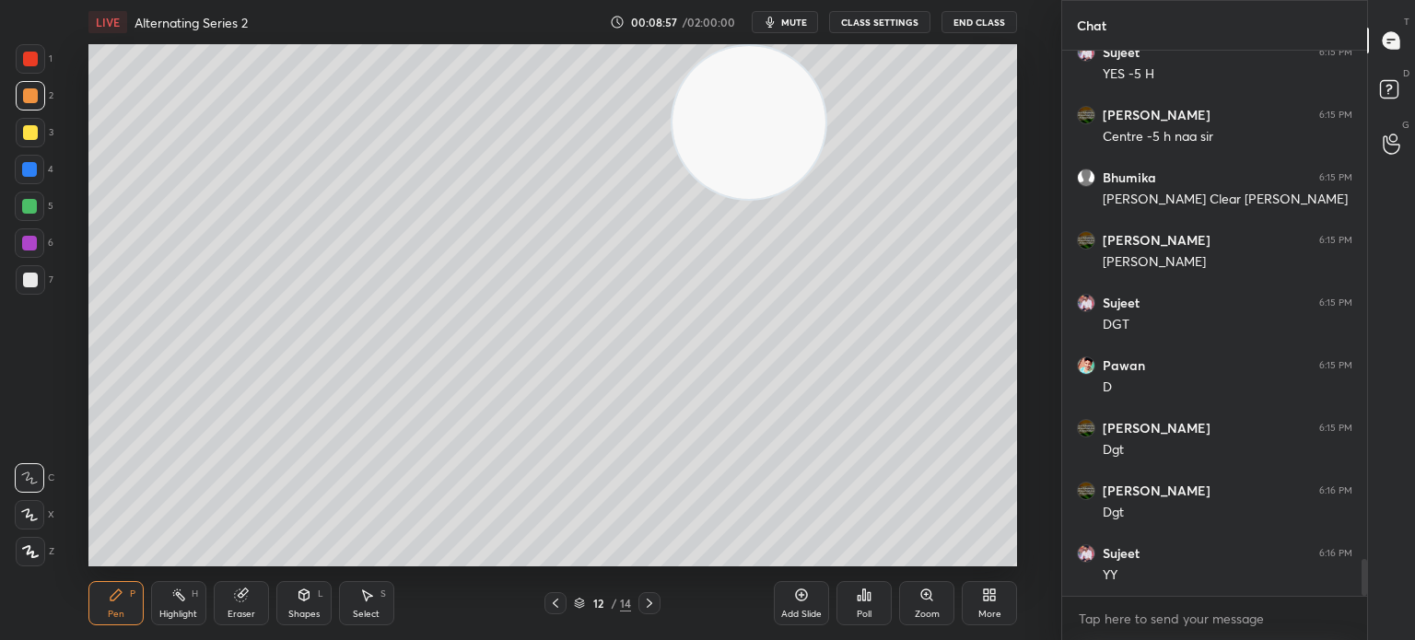
scroll to position [7499, 0]
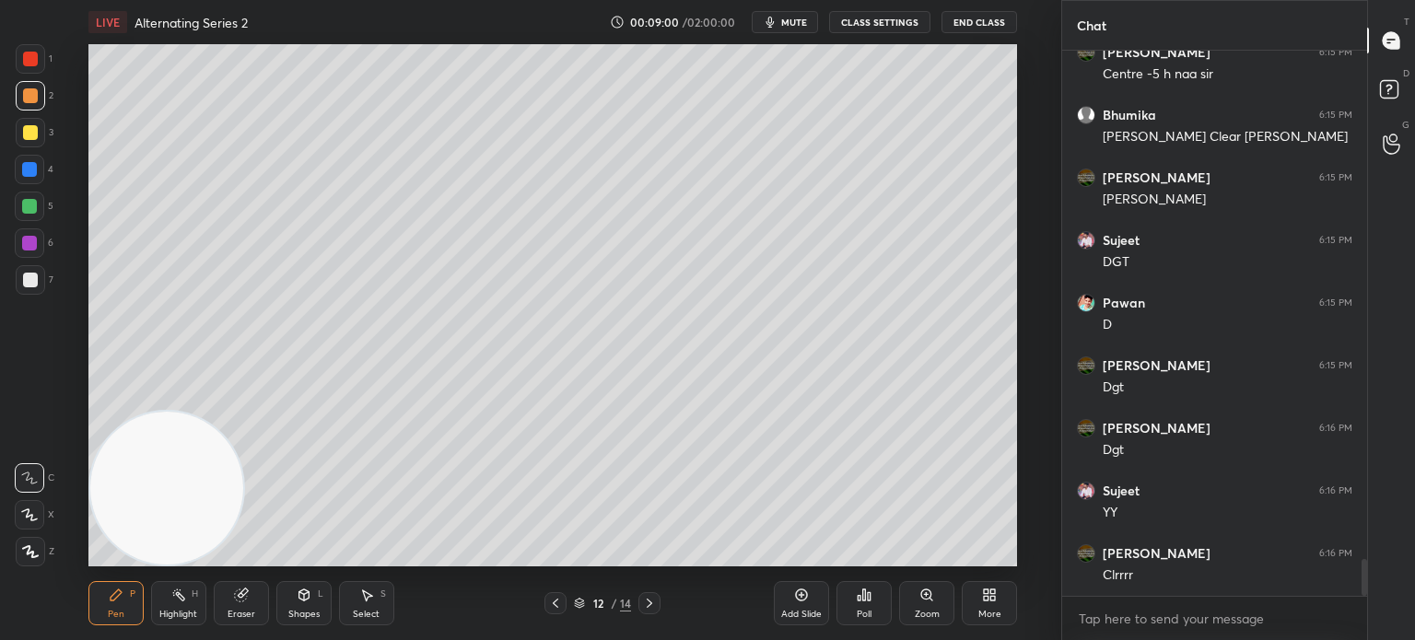
drag, startPoint x: 776, startPoint y: 146, endPoint x: 56, endPoint y: 597, distance: 849.4
click at [64, 592] on div "LIVE Alternating Series 2 00:09:00 / 02:00:00 mute CLASS SETTINGS End Class Set…" at bounding box center [552, 320] width 987 height 640
click at [289, 598] on div "Shapes L" at bounding box center [303, 603] width 55 height 44
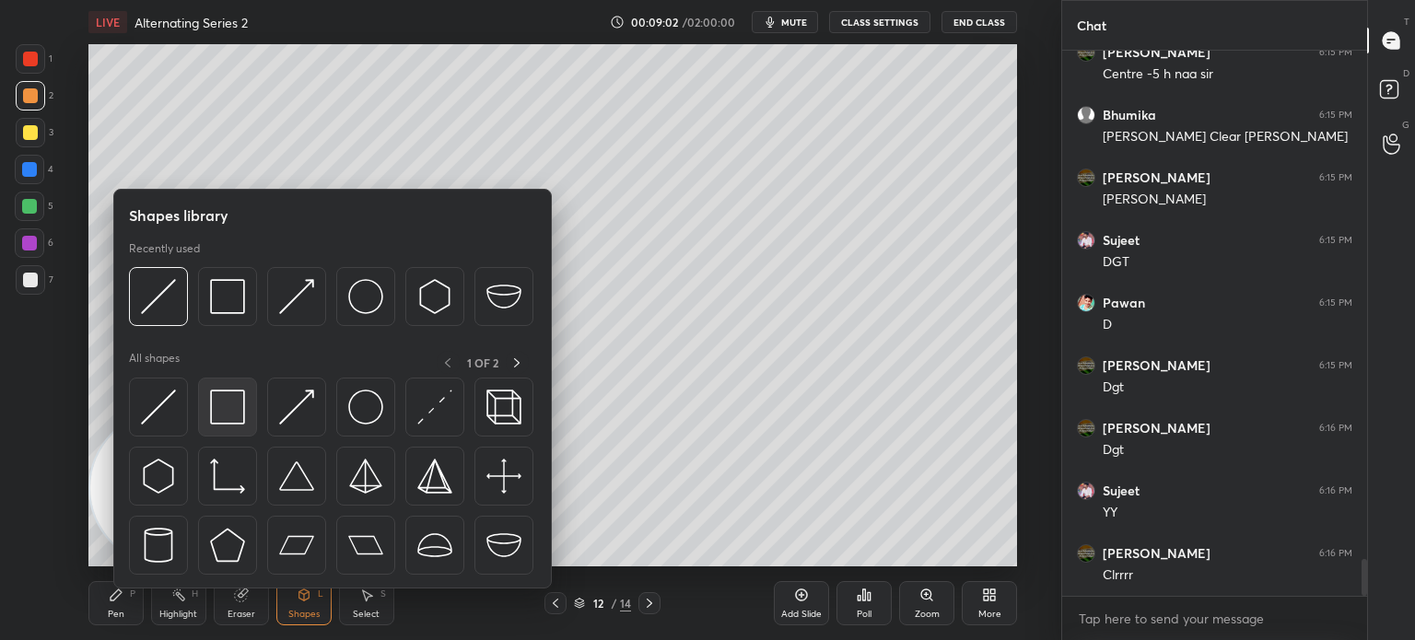
scroll to position [7561, 0]
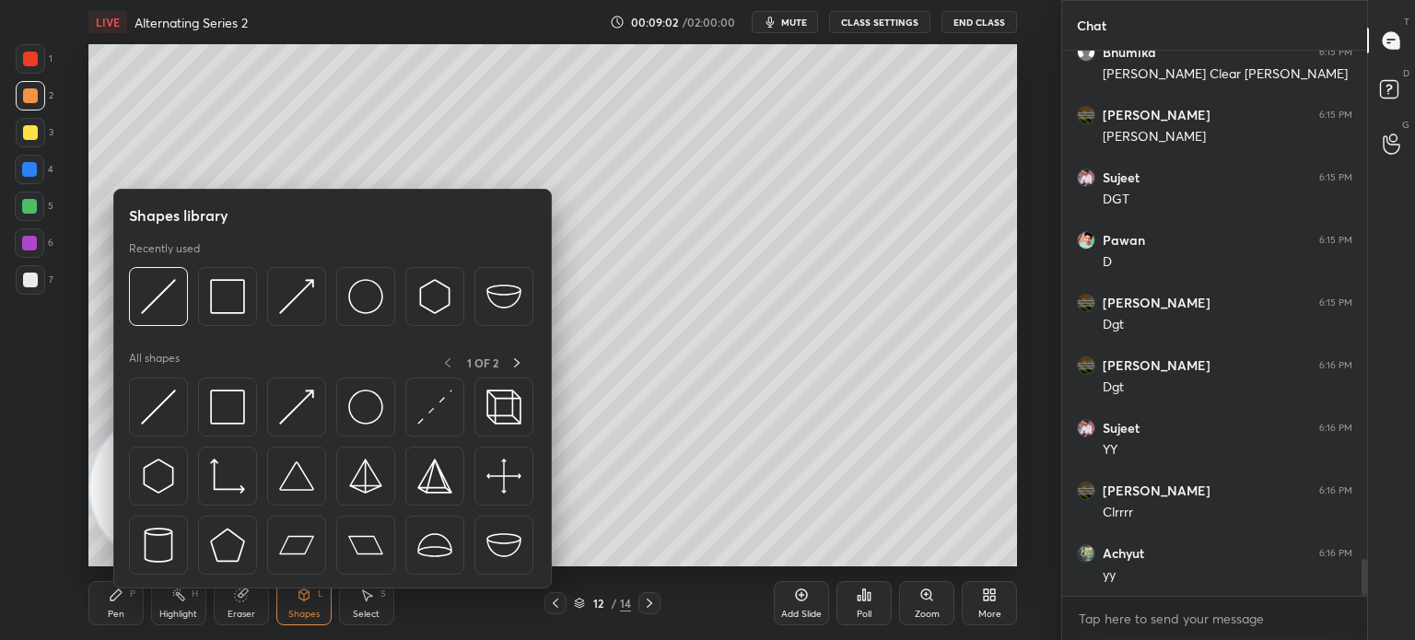
click at [175, 419] on div at bounding box center [158, 407] width 59 height 59
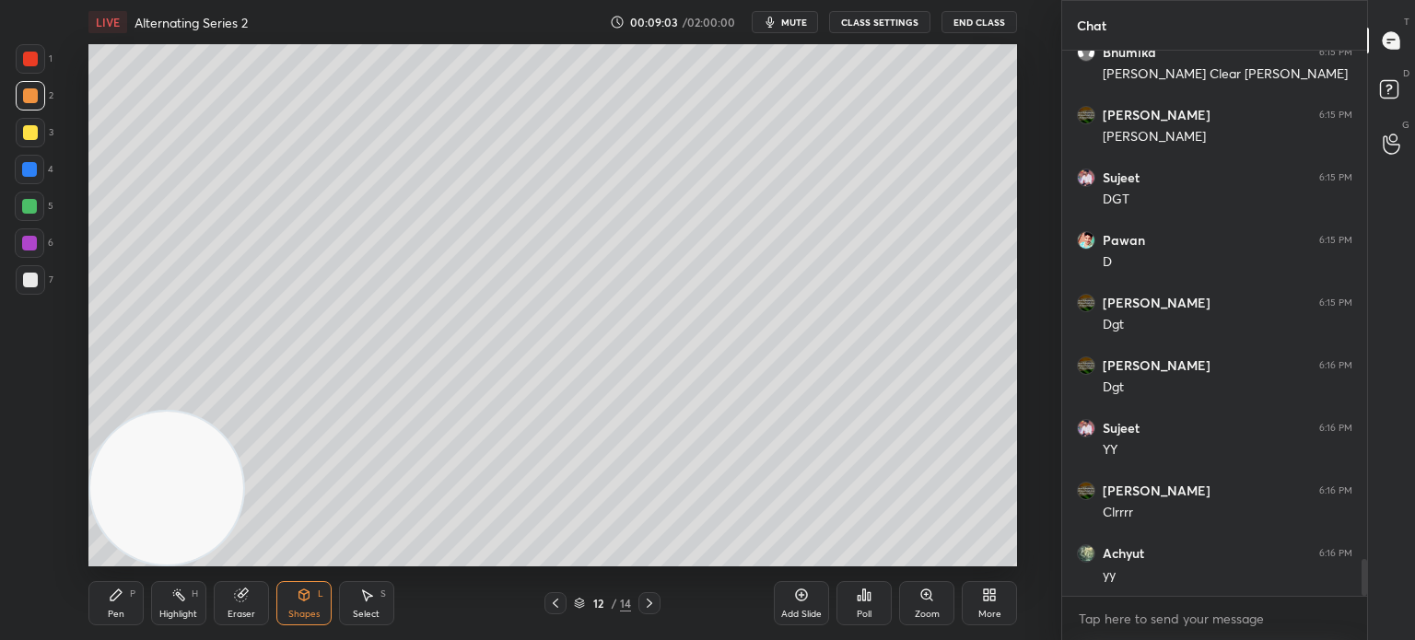
click at [33, 251] on div at bounding box center [29, 242] width 29 height 29
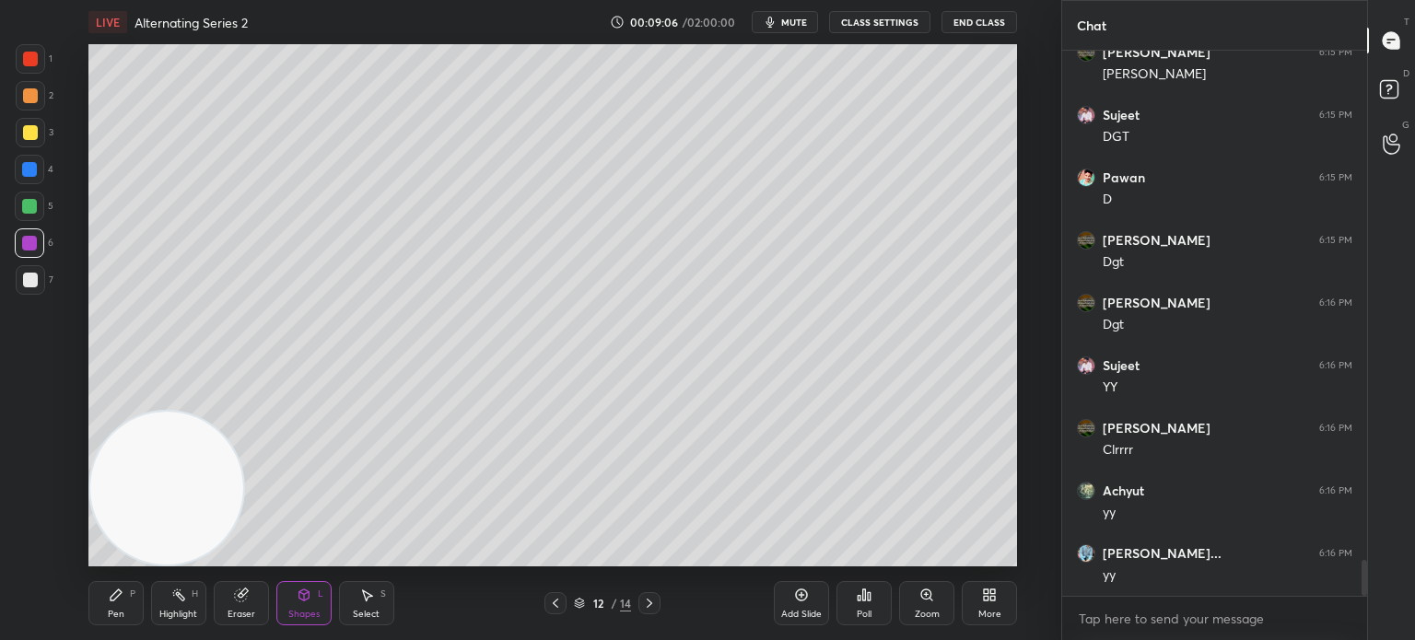
click at [124, 590] on div "Pen P" at bounding box center [115, 603] width 55 height 44
click at [29, 278] on div at bounding box center [30, 280] width 15 height 15
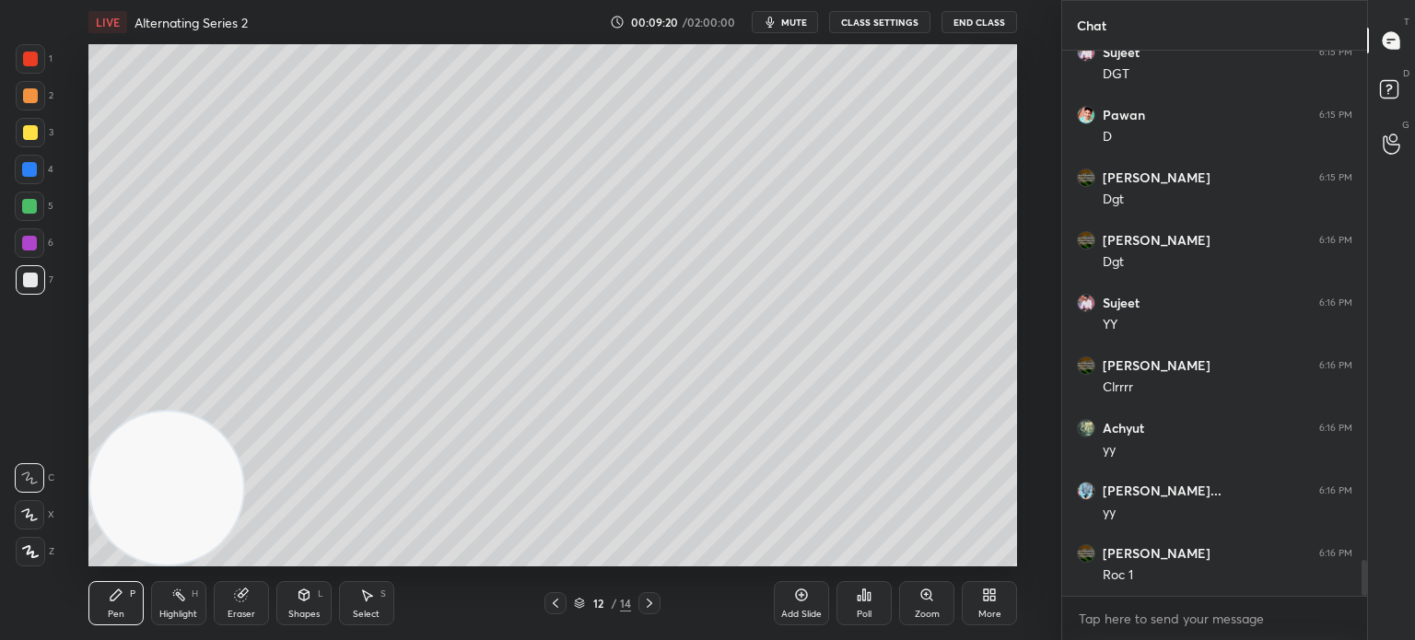
scroll to position [7749, 0]
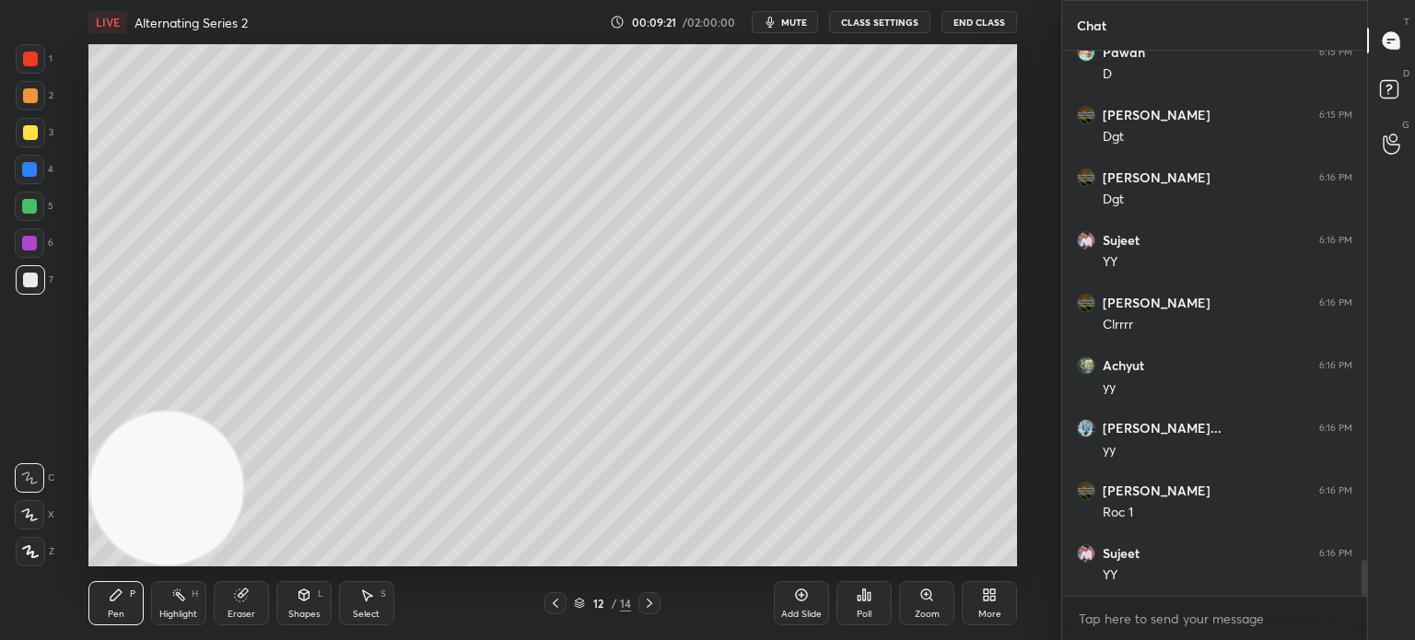
click at [810, 611] on div "Add Slide" at bounding box center [801, 614] width 41 height 9
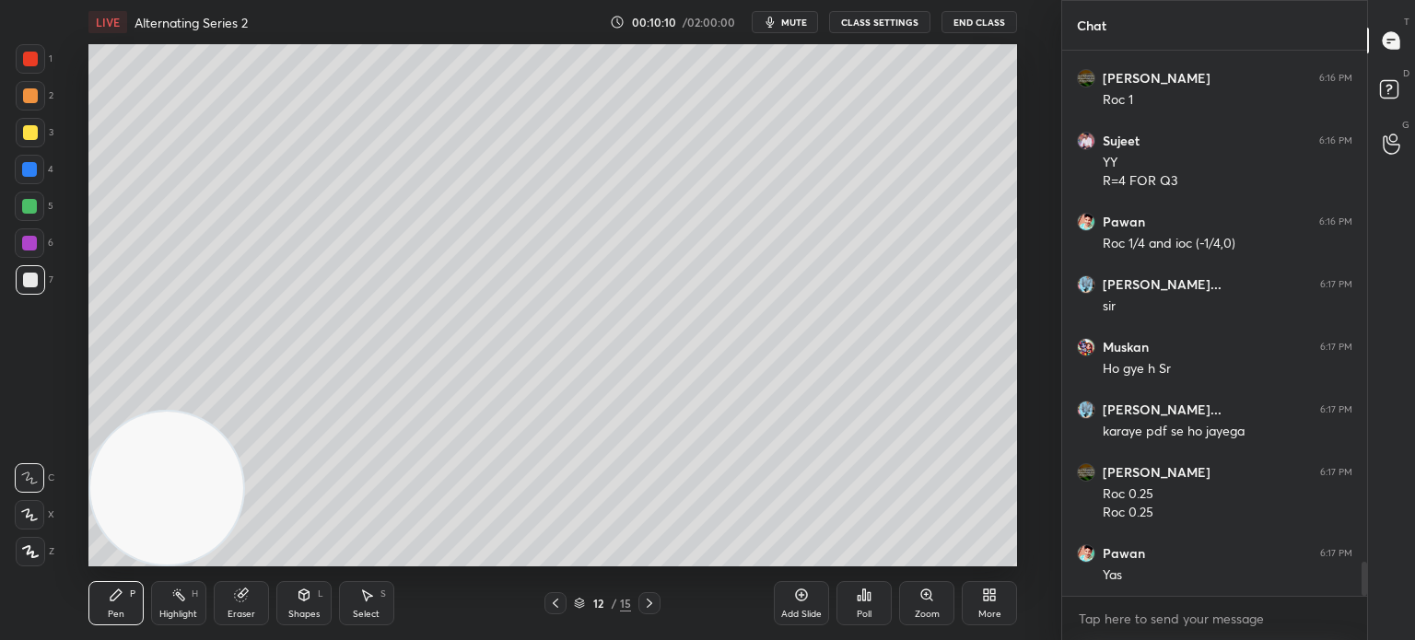
scroll to position [8225, 0]
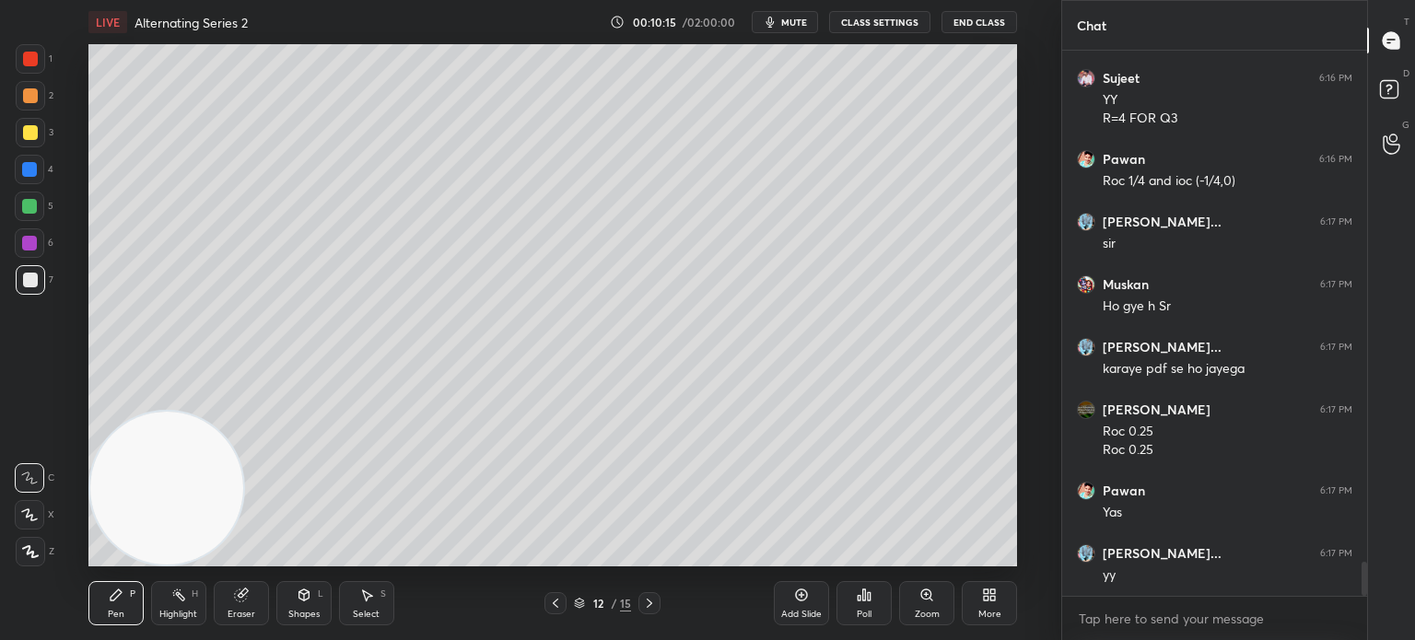
click at [649, 596] on icon at bounding box center [649, 603] width 15 height 15
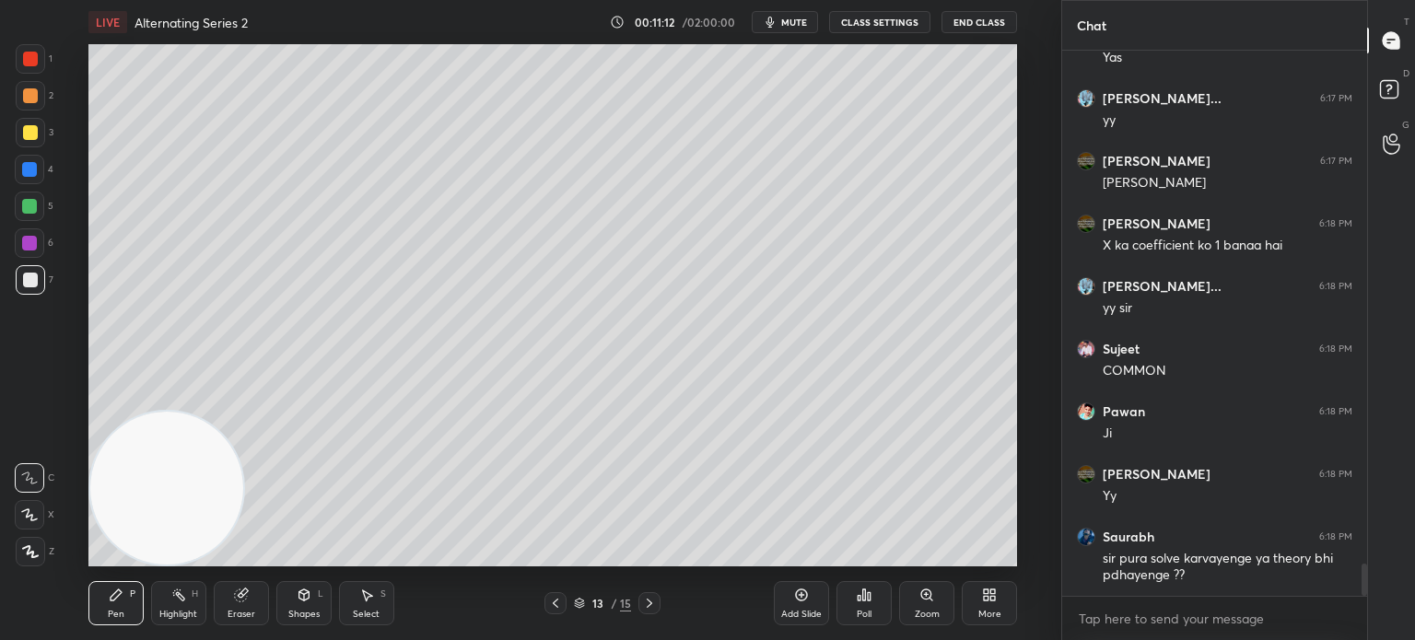
scroll to position [8742, 0]
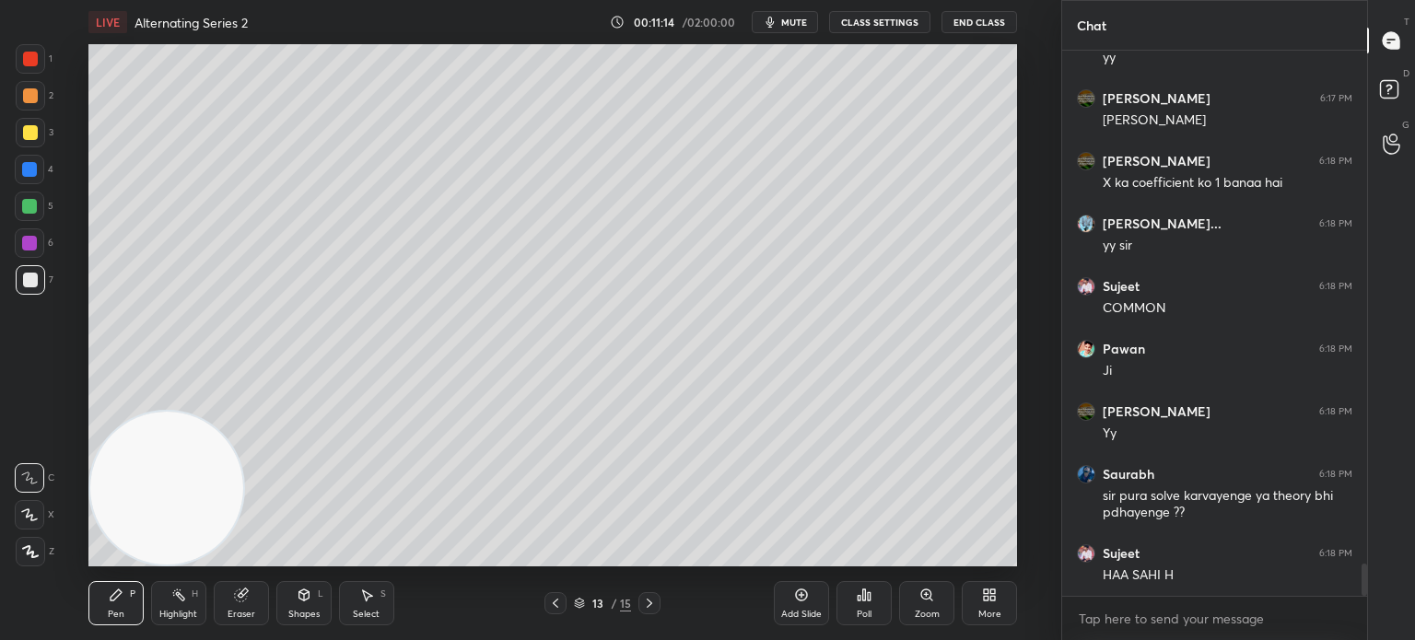
drag, startPoint x: 222, startPoint y: 320, endPoint x: 199, endPoint y: 195, distance: 126.4
click at [227, 412] on video at bounding box center [166, 488] width 153 height 153
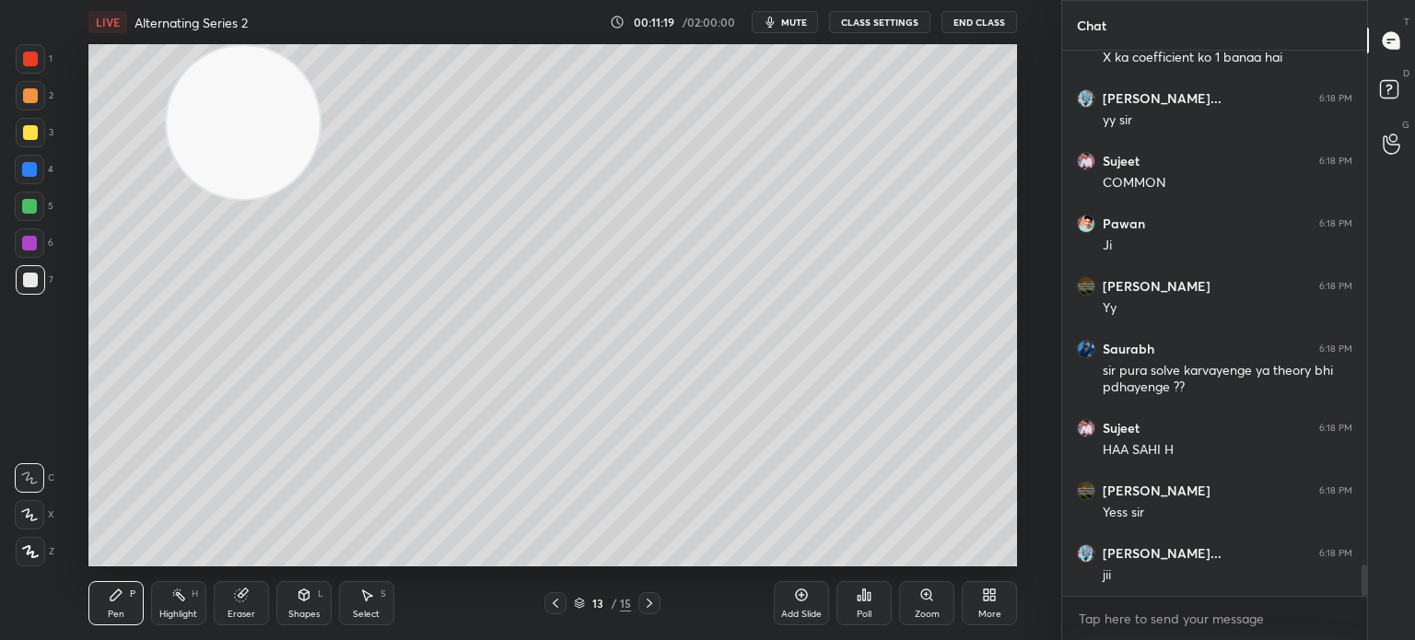
scroll to position [8930, 0]
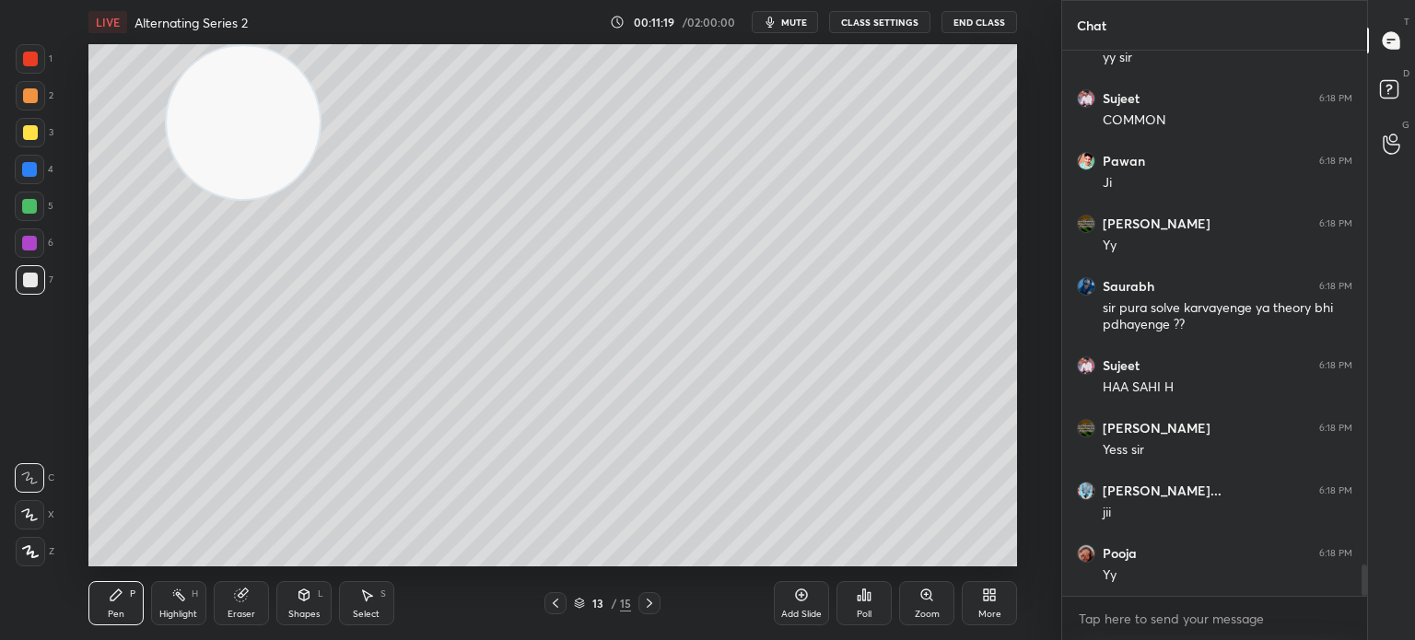
click at [31, 244] on div at bounding box center [29, 243] width 15 height 15
click at [298, 587] on div "Shapes L" at bounding box center [303, 603] width 55 height 44
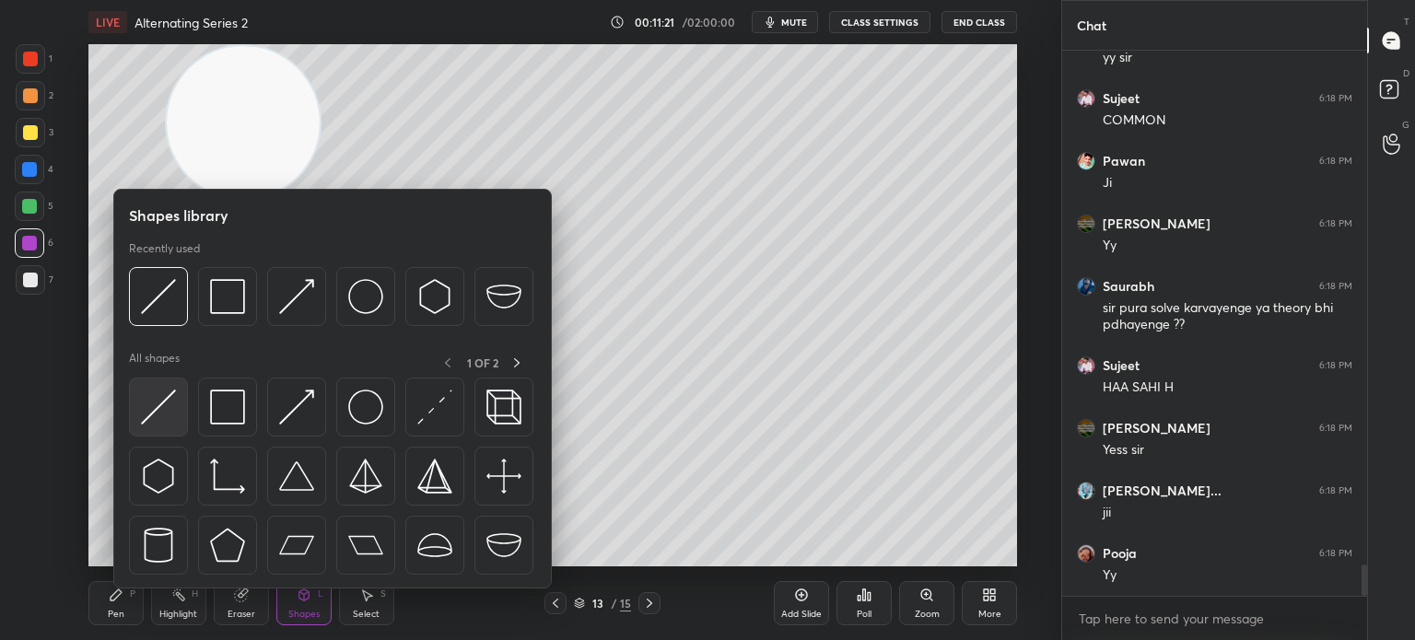
click at [152, 411] on img at bounding box center [158, 407] width 35 height 35
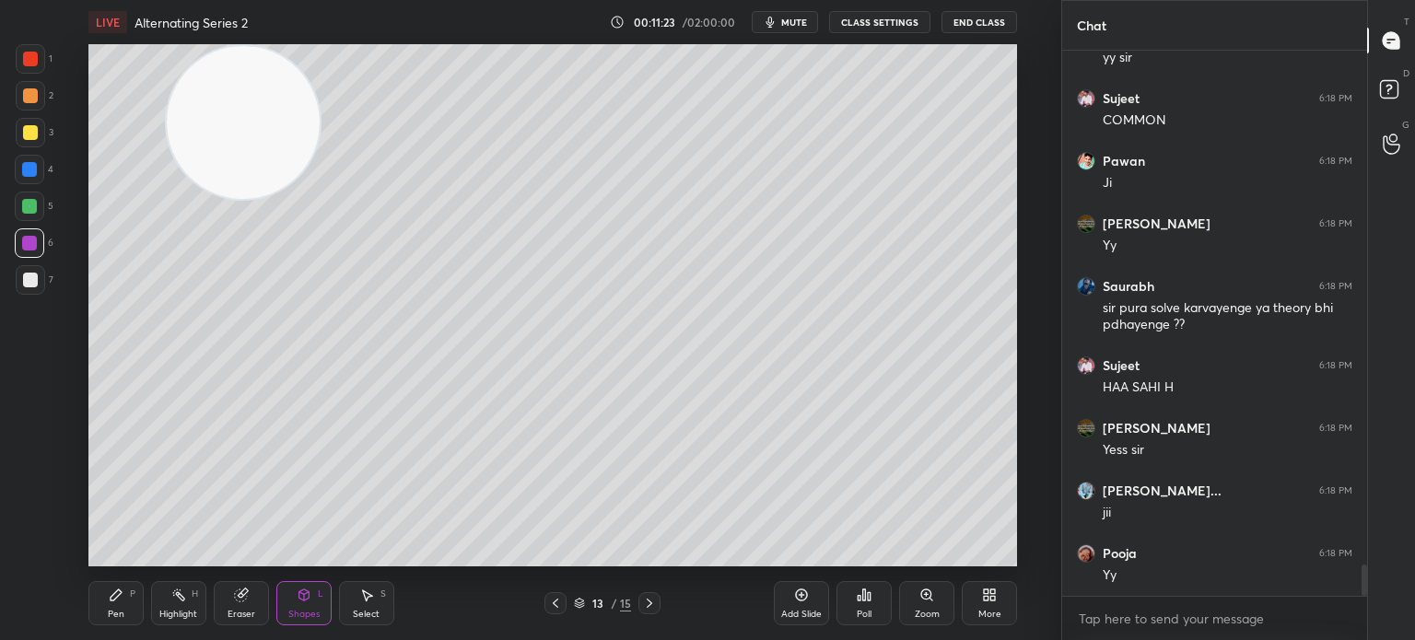
click at [56, 278] on div "1 2 3 4 5 6 7 C X Z C X Z E E Erase all H H LIVE Alternating Series 2 00:11:23 …" at bounding box center [523, 320] width 1046 height 640
click at [28, 281] on div at bounding box center [30, 280] width 15 height 15
click at [119, 607] on div "Pen P" at bounding box center [115, 603] width 55 height 44
click at [37, 95] on div at bounding box center [30, 95] width 29 height 29
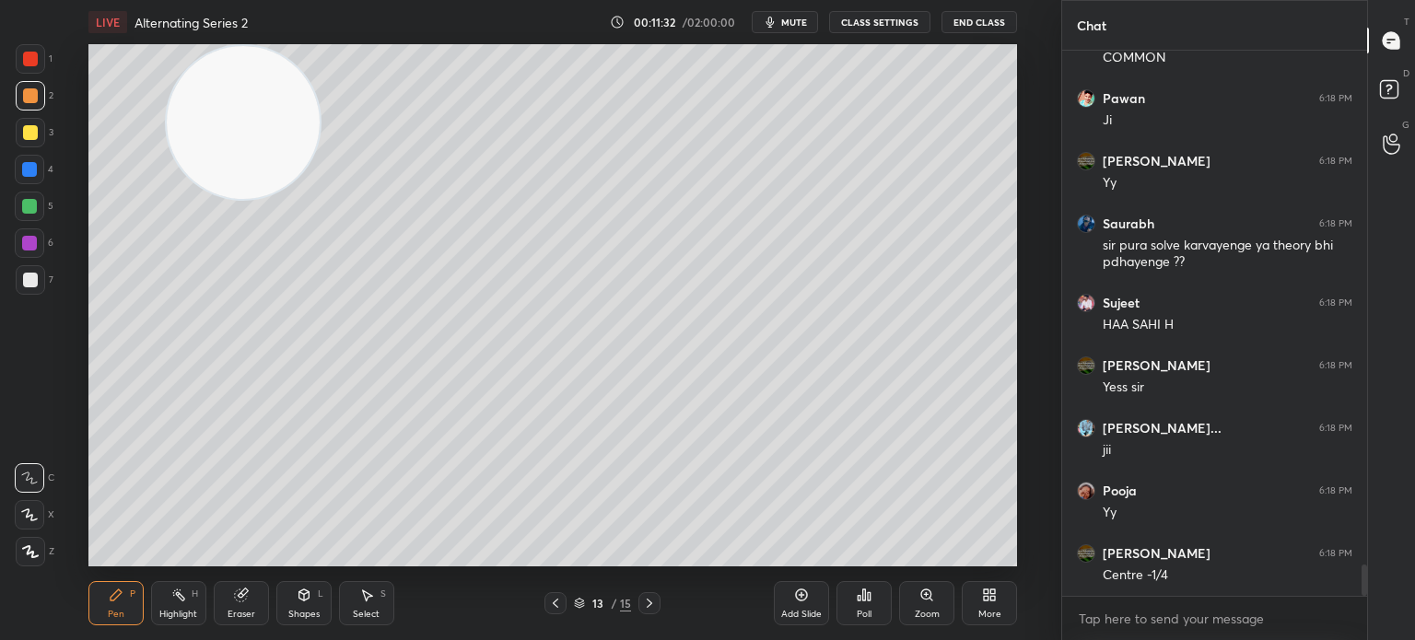
scroll to position [9055, 0]
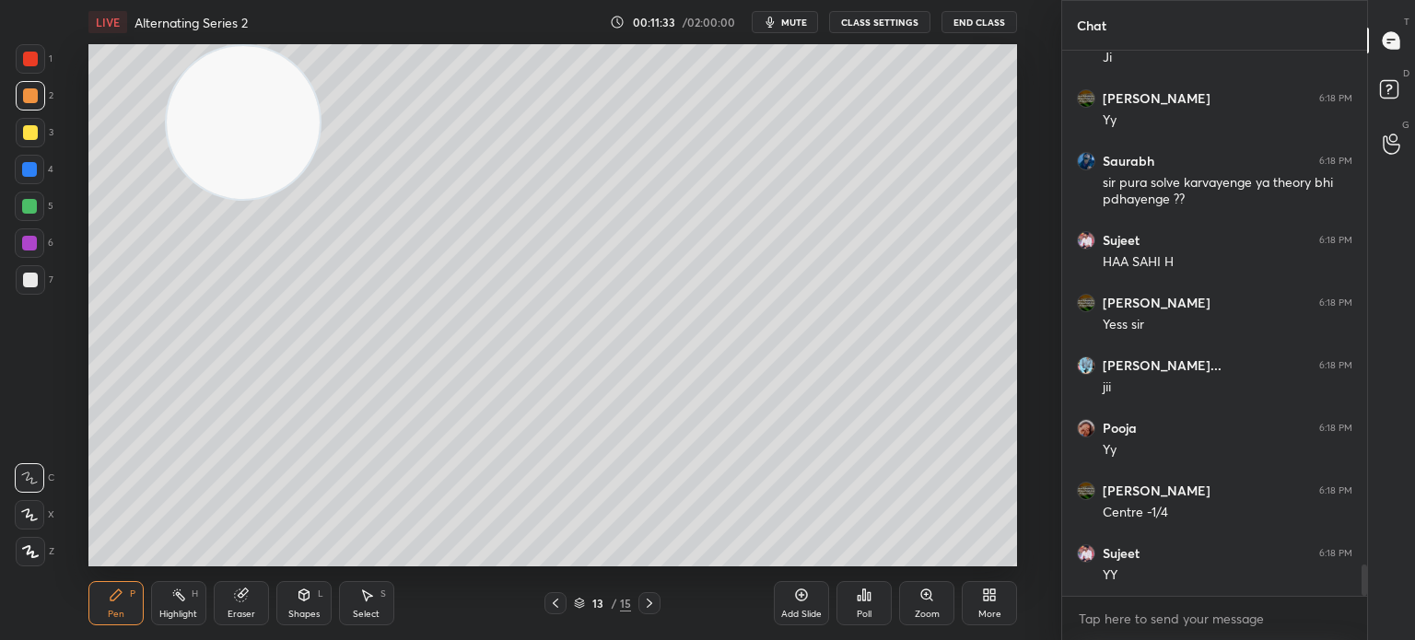
click at [41, 283] on div at bounding box center [30, 279] width 29 height 29
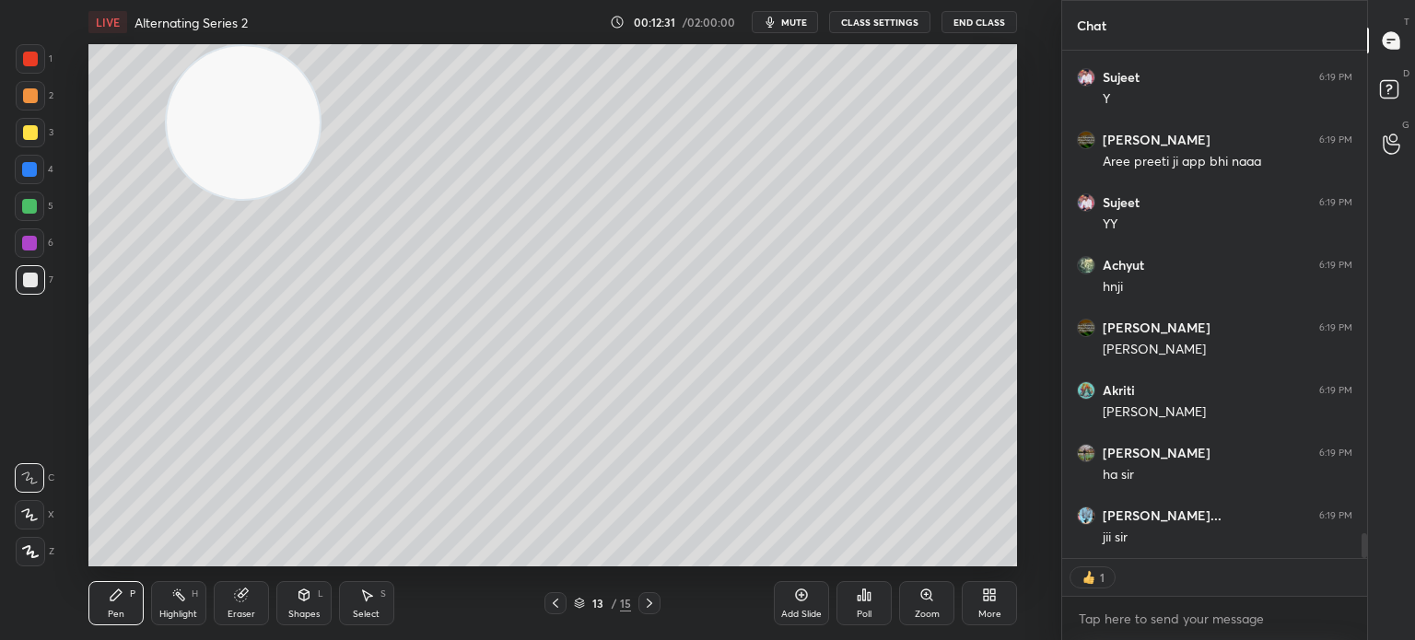
scroll to position [9861, 0]
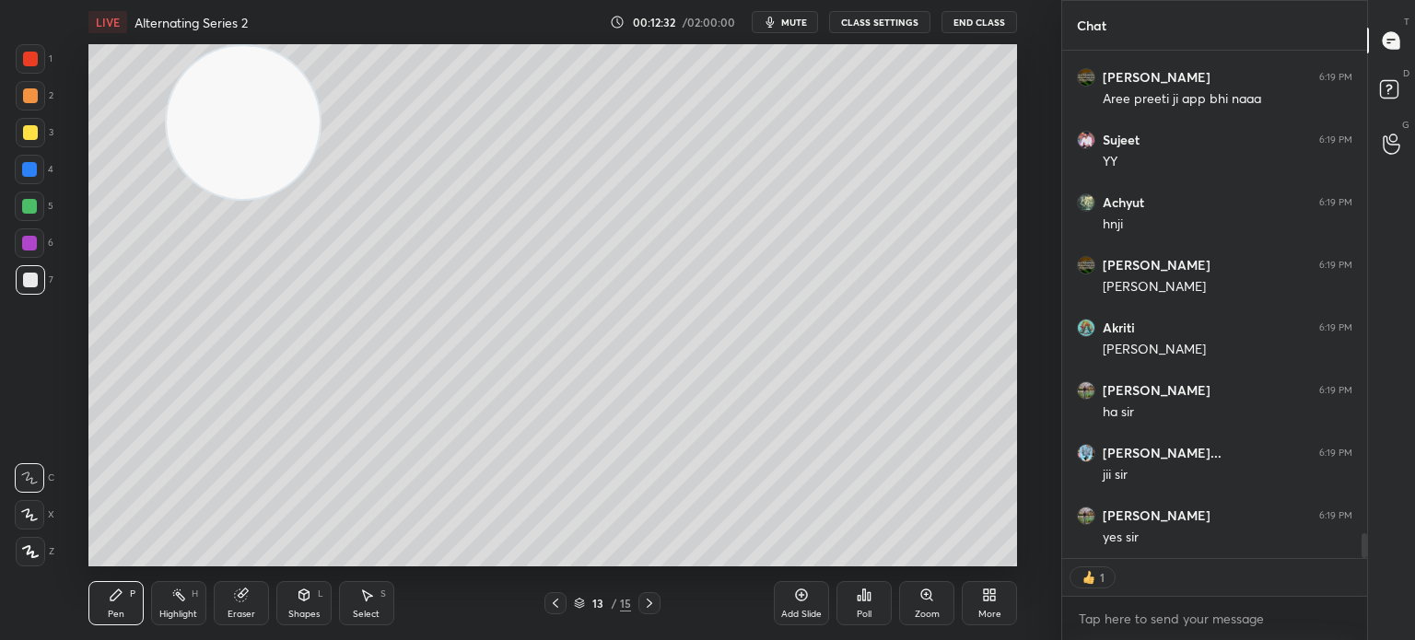
drag, startPoint x: 247, startPoint y: 126, endPoint x: 17, endPoint y: 364, distance: 330.9
click at [51, 337] on div "1 2 3 4 5 6 7 C X Z C X Z E E Erase all H H LIVE Alternating Series 2 00:12:32 …" at bounding box center [523, 320] width 1046 height 640
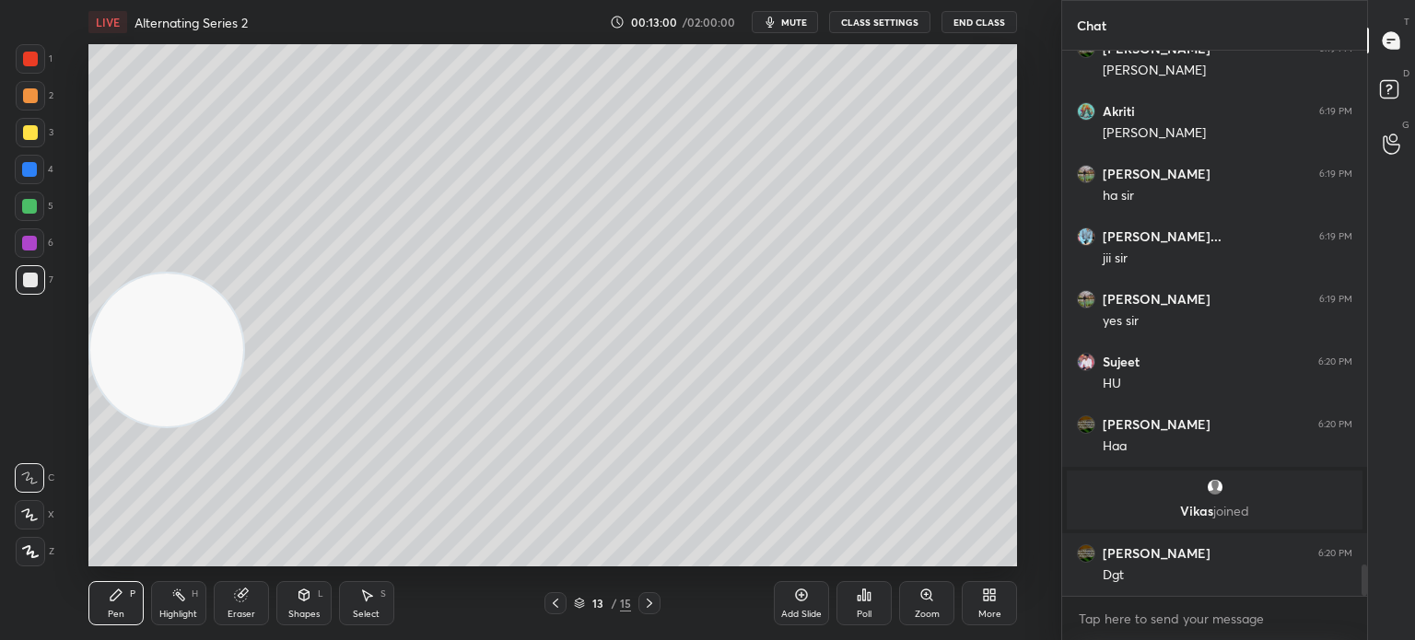
scroll to position [8895, 0]
click at [28, 212] on div at bounding box center [29, 206] width 15 height 15
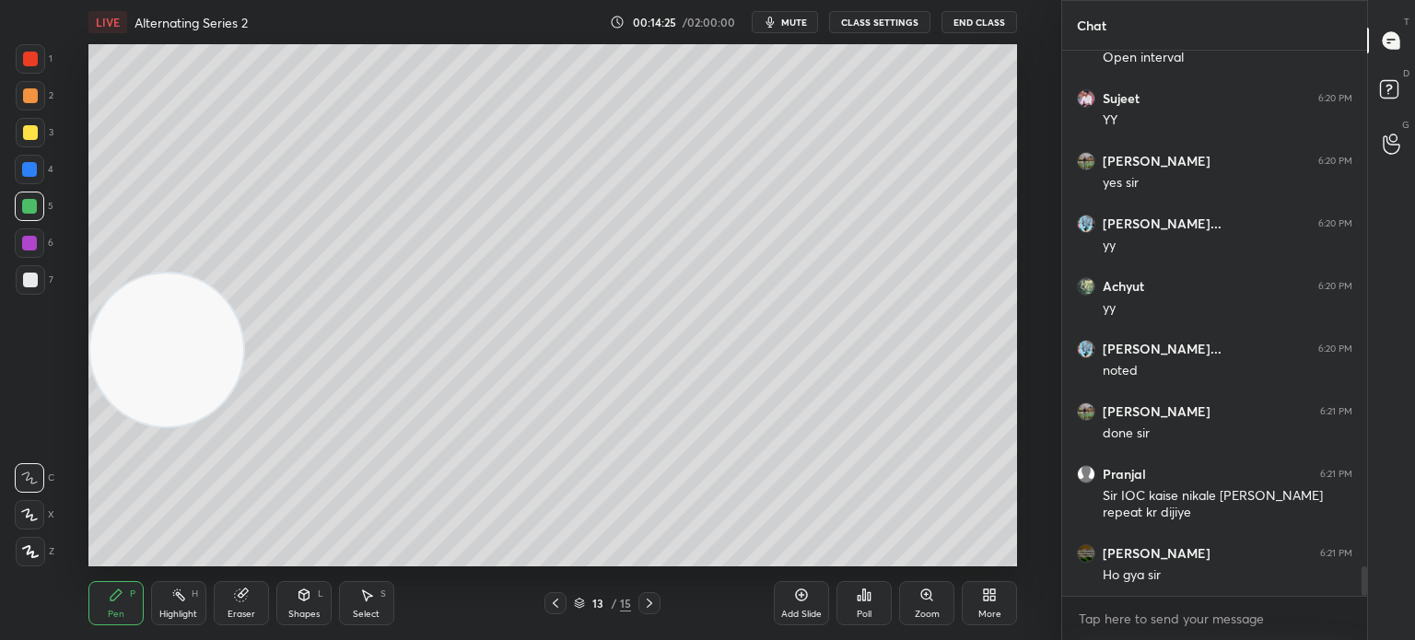
scroll to position [9494, 0]
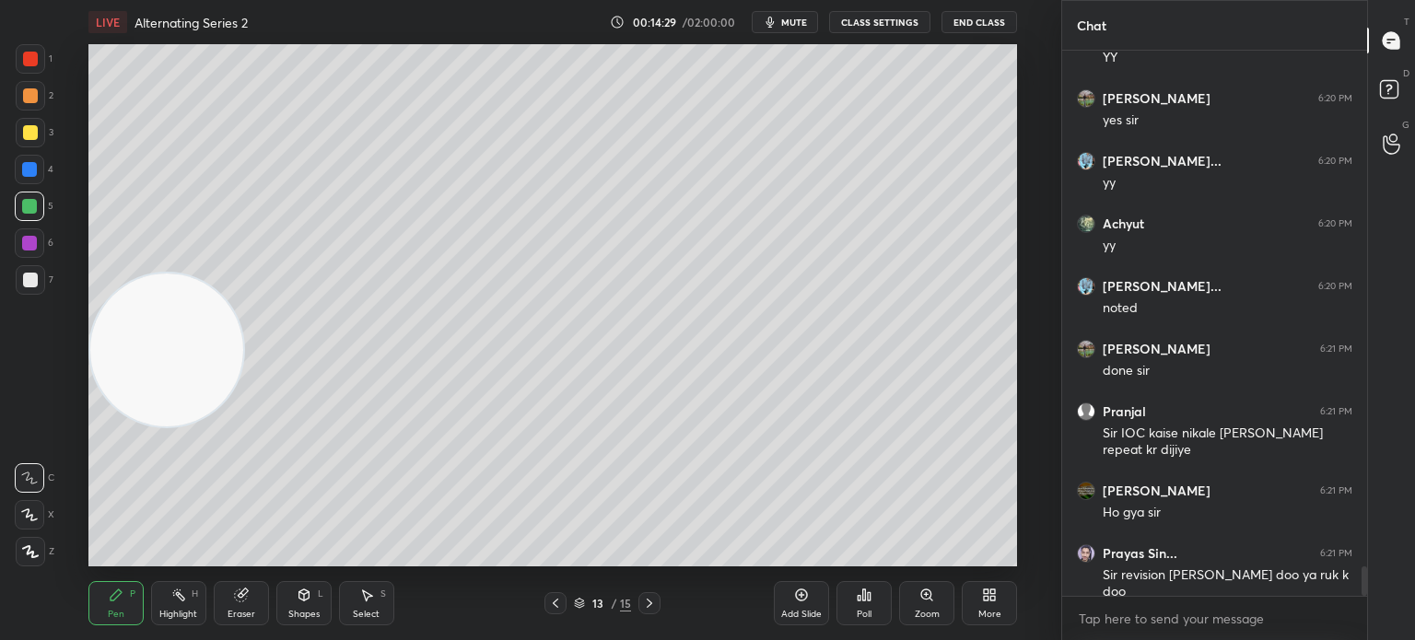
drag, startPoint x: 144, startPoint y: 382, endPoint x: 59, endPoint y: 623, distance: 254.9
click at [24, 566] on div "1 2 3 4 5 6 7 C X Z C X Z E E Erase all H H LIVE Alternating Series 2 00:14:29 …" at bounding box center [523, 320] width 1046 height 640
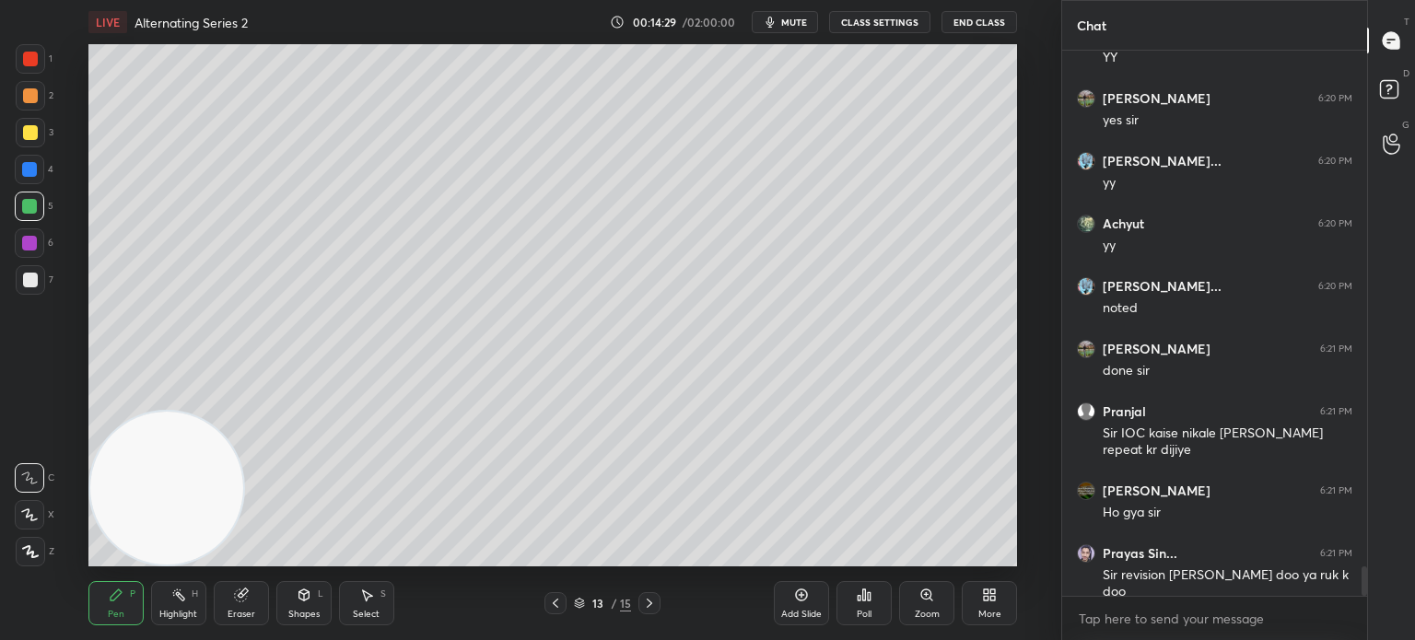
click at [32, 286] on div at bounding box center [30, 280] width 15 height 15
click at [787, 610] on div "Add Slide" at bounding box center [801, 614] width 41 height 9
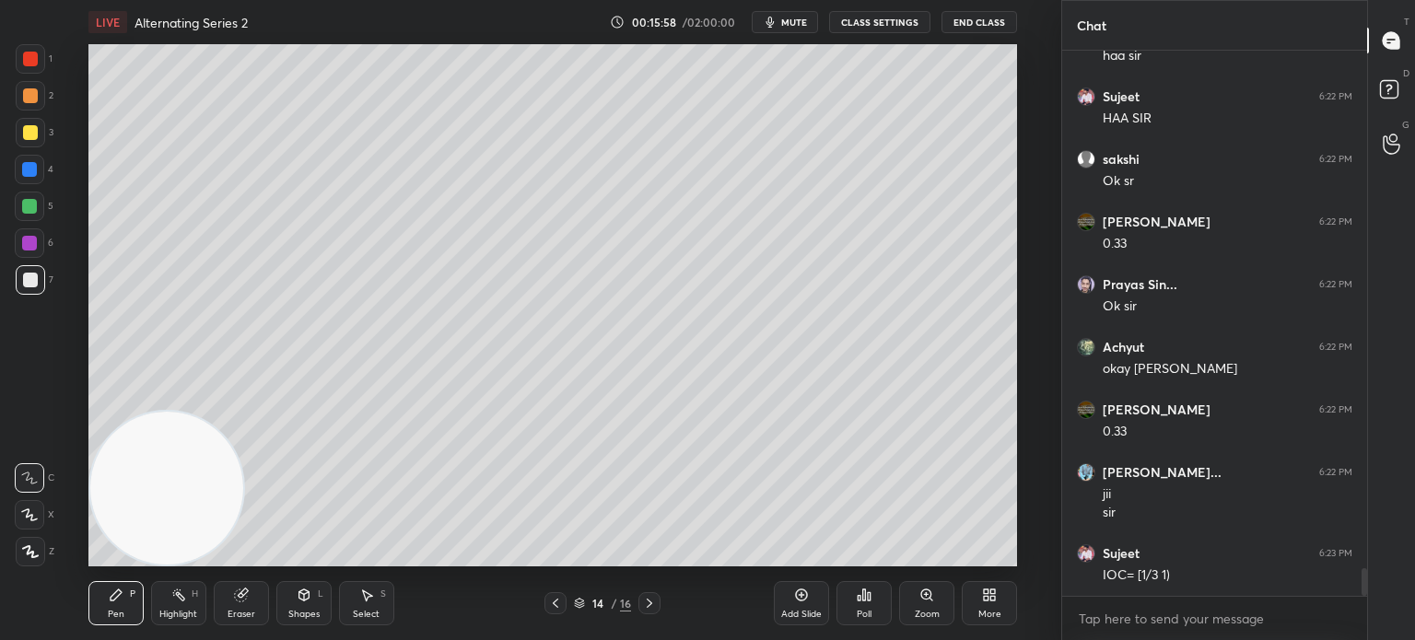
scroll to position [10406, 0]
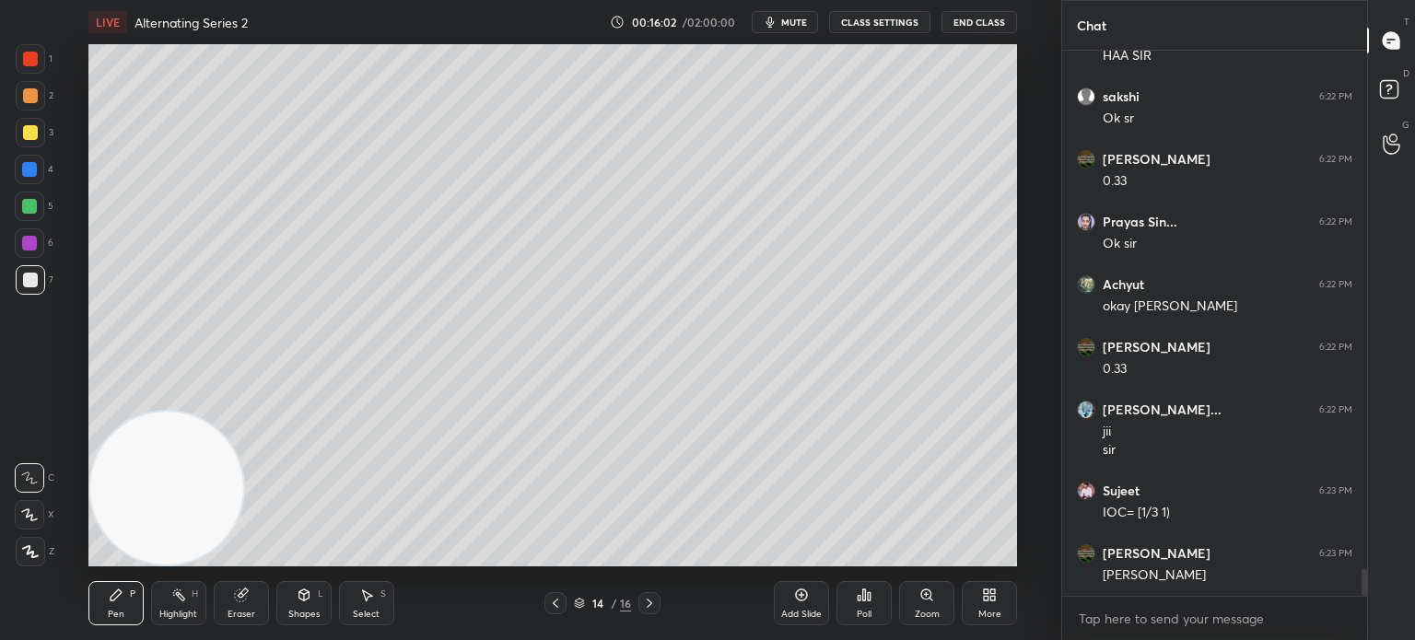
click at [34, 70] on div at bounding box center [30, 58] width 29 height 29
click at [29, 277] on div at bounding box center [30, 280] width 15 height 15
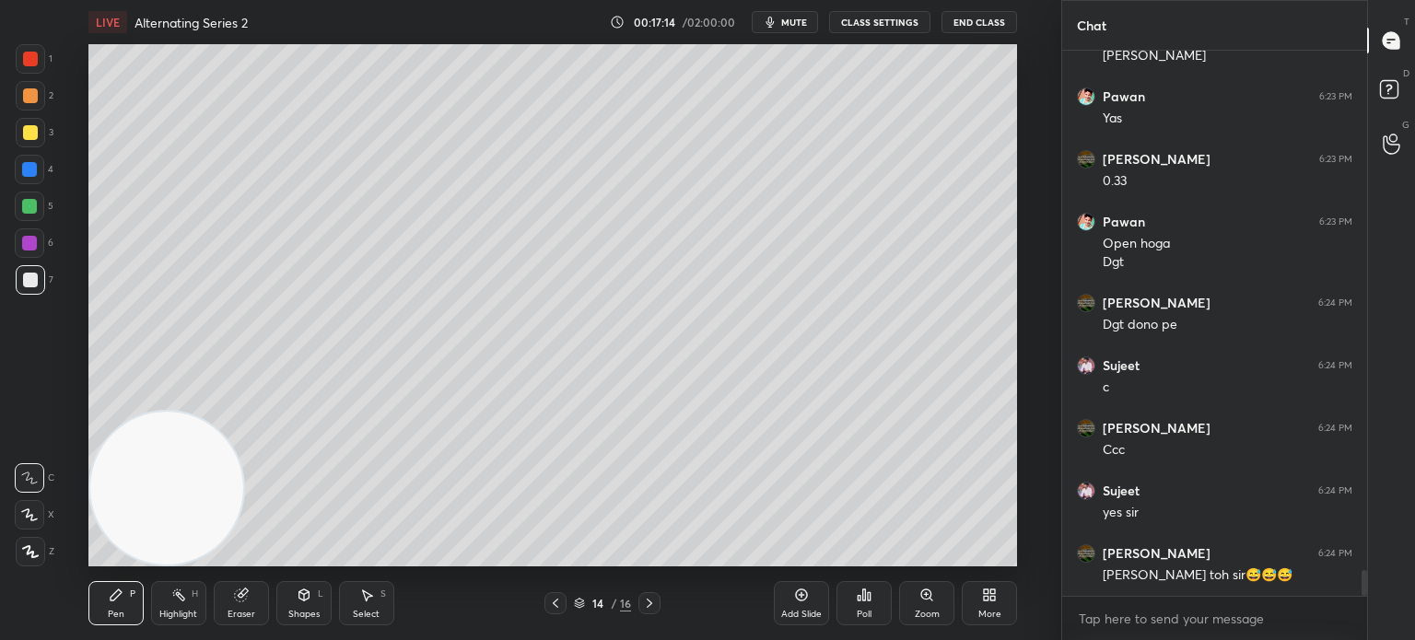
scroll to position [10988, 0]
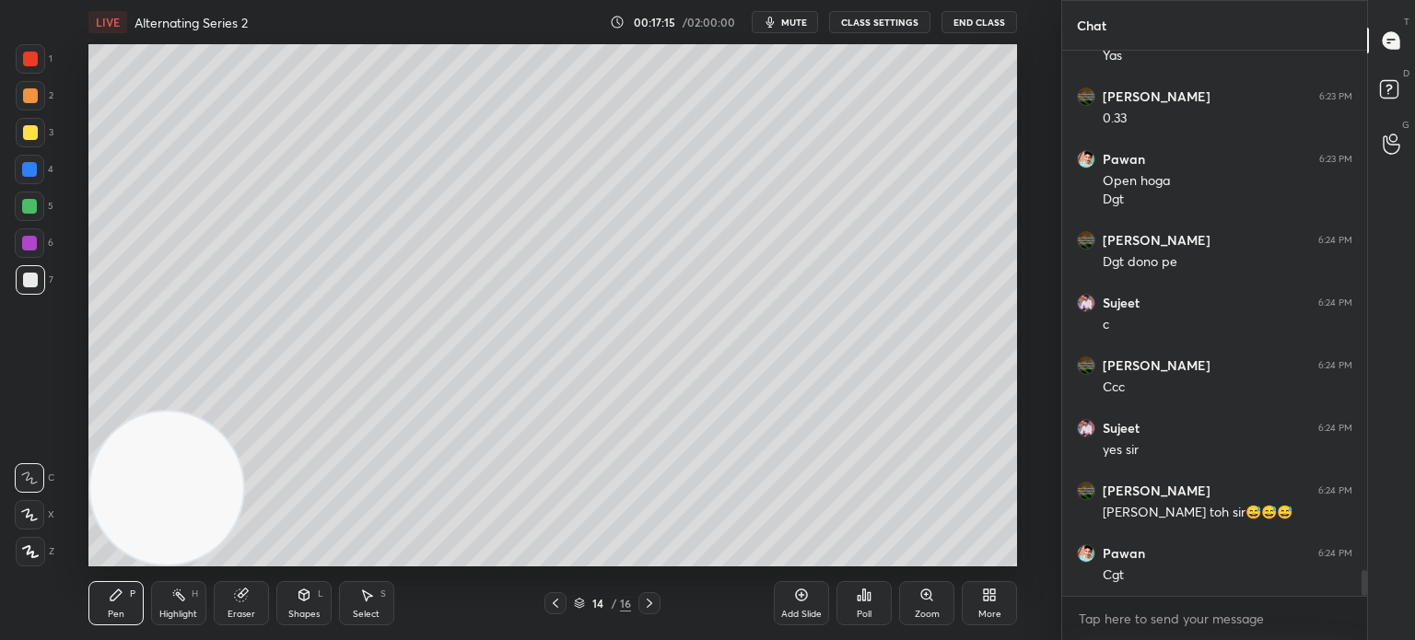
drag, startPoint x: 251, startPoint y: 587, endPoint x: 243, endPoint y: 593, distance: 9.8
click at [250, 589] on div "Eraser" at bounding box center [241, 603] width 55 height 44
click at [124, 615] on div "Pen P" at bounding box center [115, 603] width 55 height 44
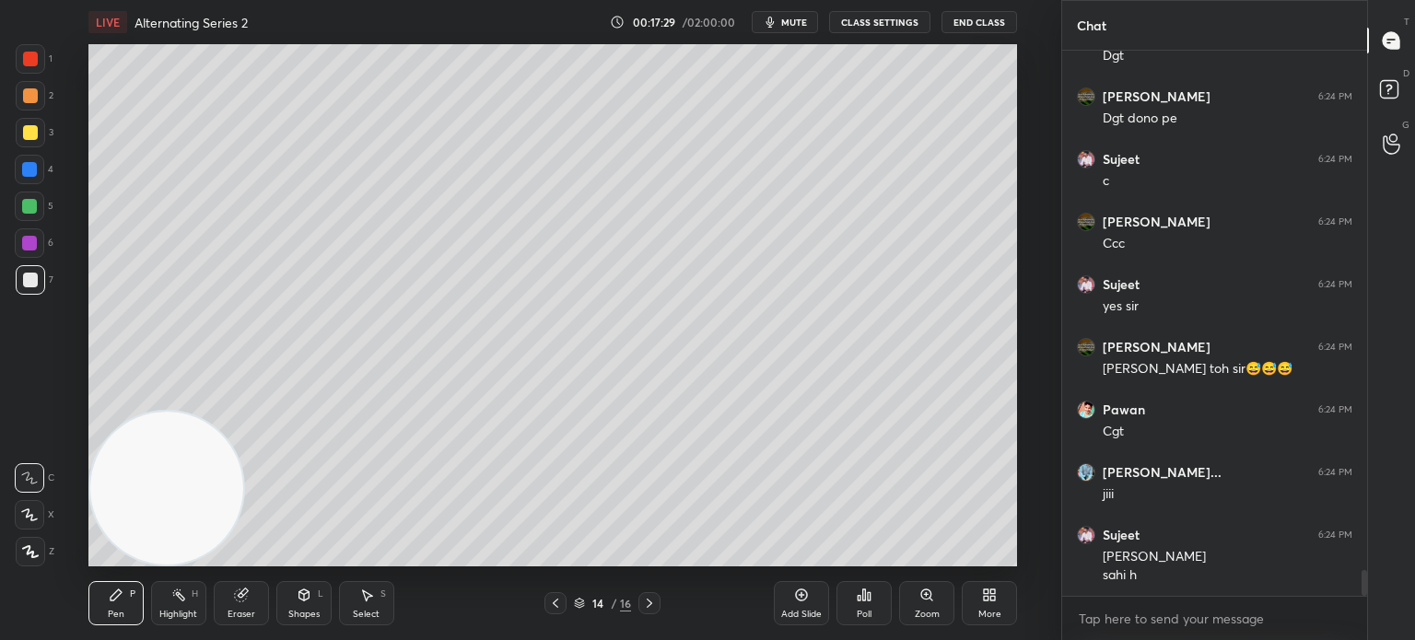
scroll to position [11194, 0]
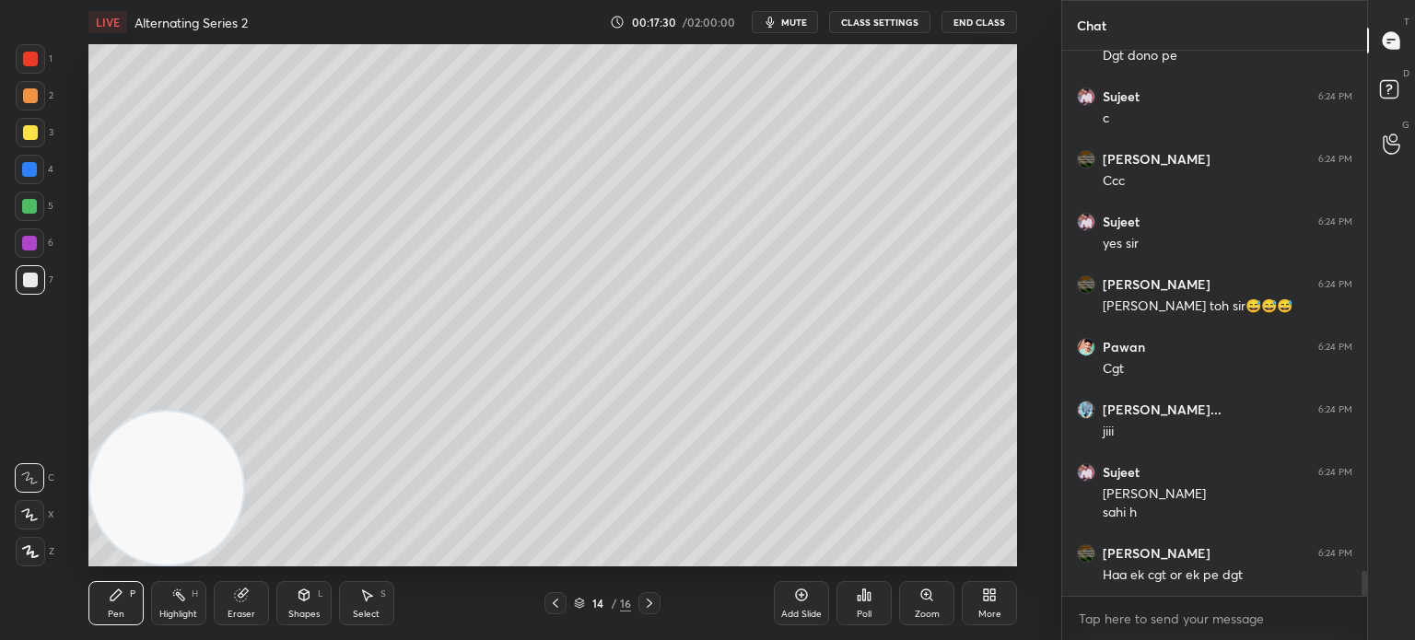
click at [245, 612] on div "Eraser" at bounding box center [241, 614] width 28 height 9
click at [20, 509] on div at bounding box center [29, 514] width 29 height 29
click at [109, 615] on div "Pen" at bounding box center [116, 614] width 17 height 9
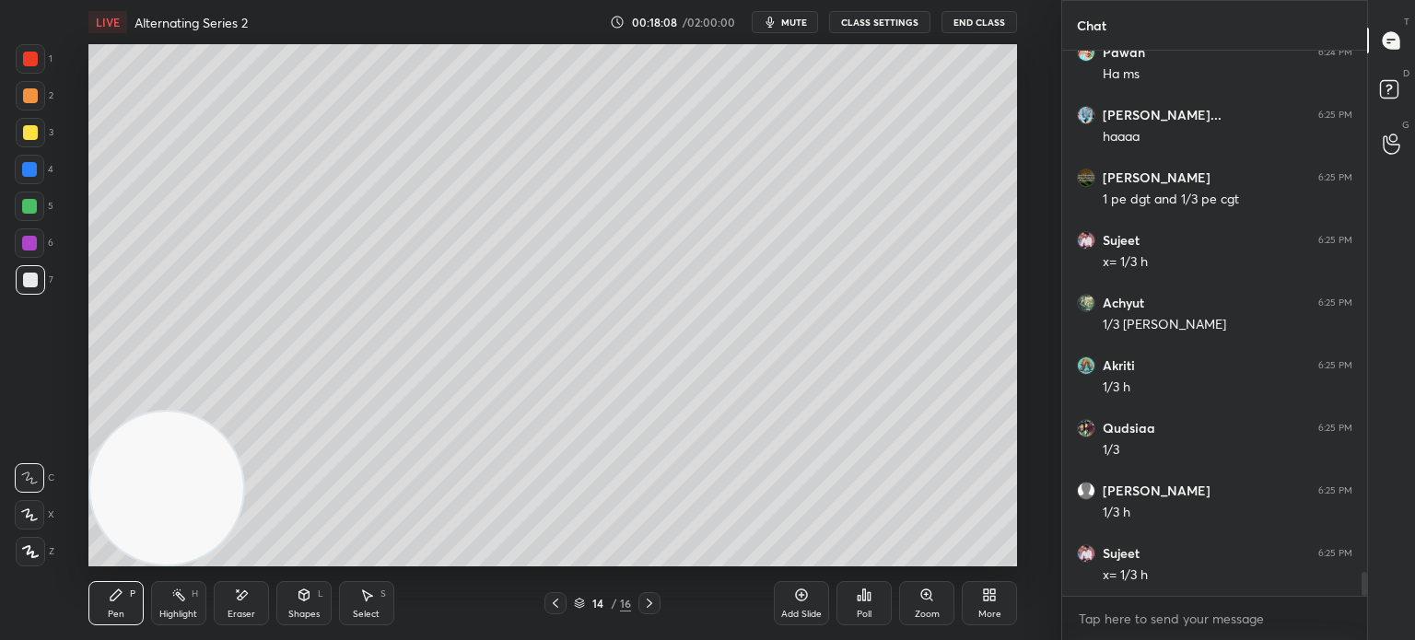
scroll to position [11824, 0]
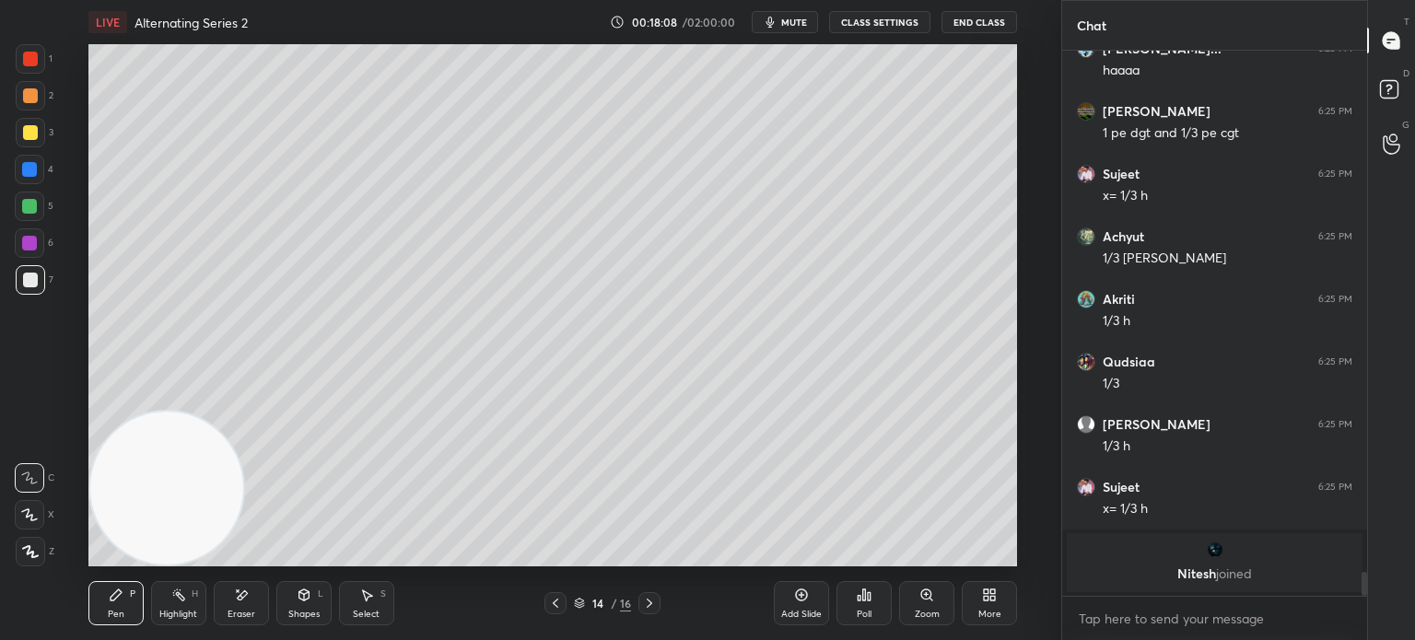
click at [246, 606] on div "Eraser" at bounding box center [241, 603] width 55 height 44
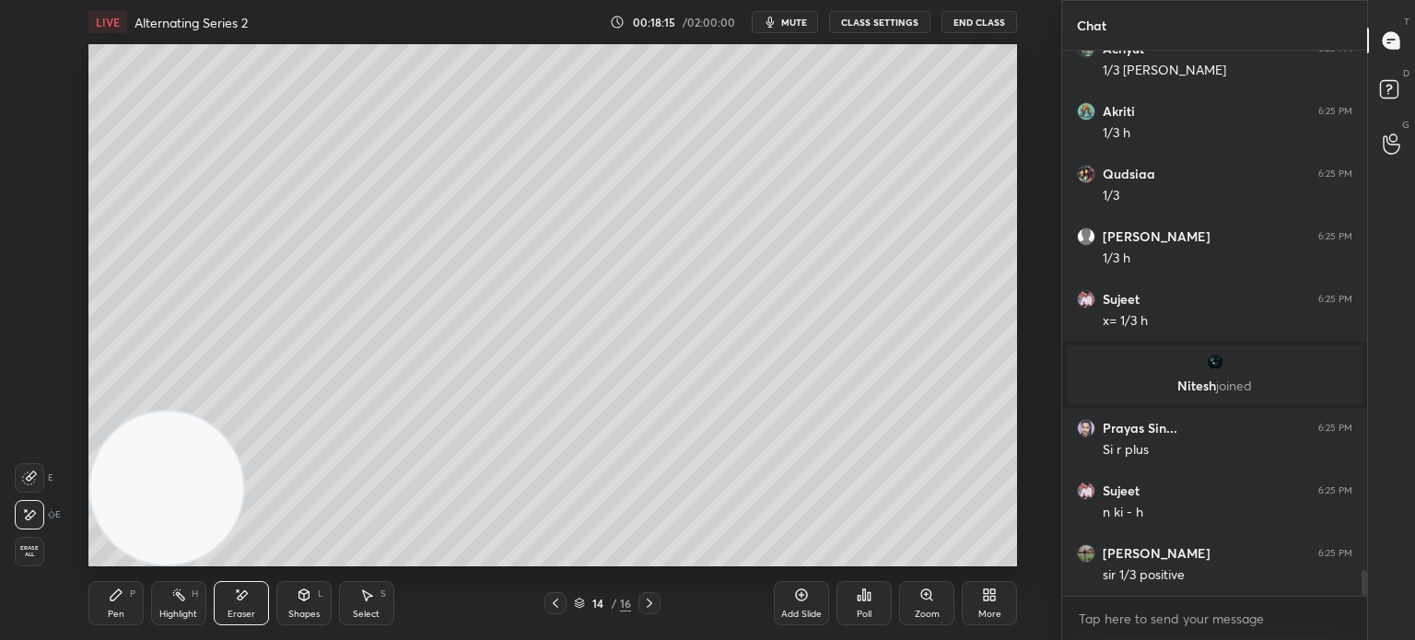
scroll to position [11255, 0]
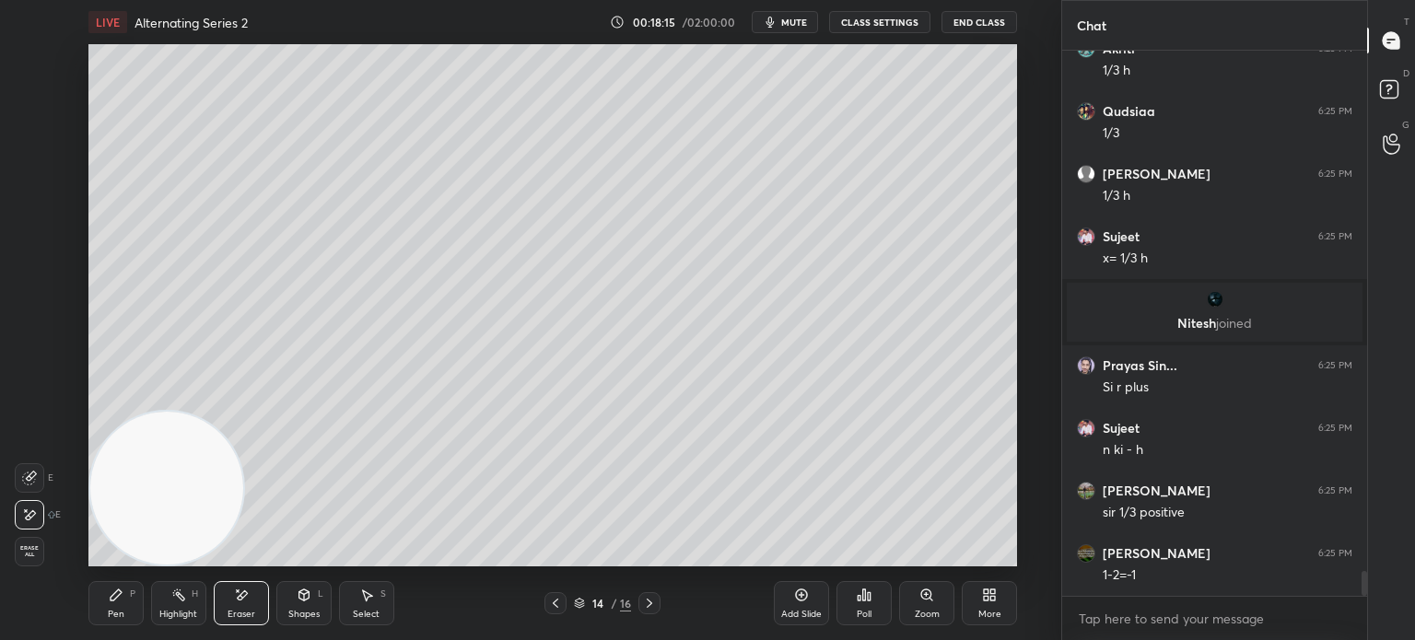
click at [121, 606] on div "Pen P" at bounding box center [115, 603] width 55 height 44
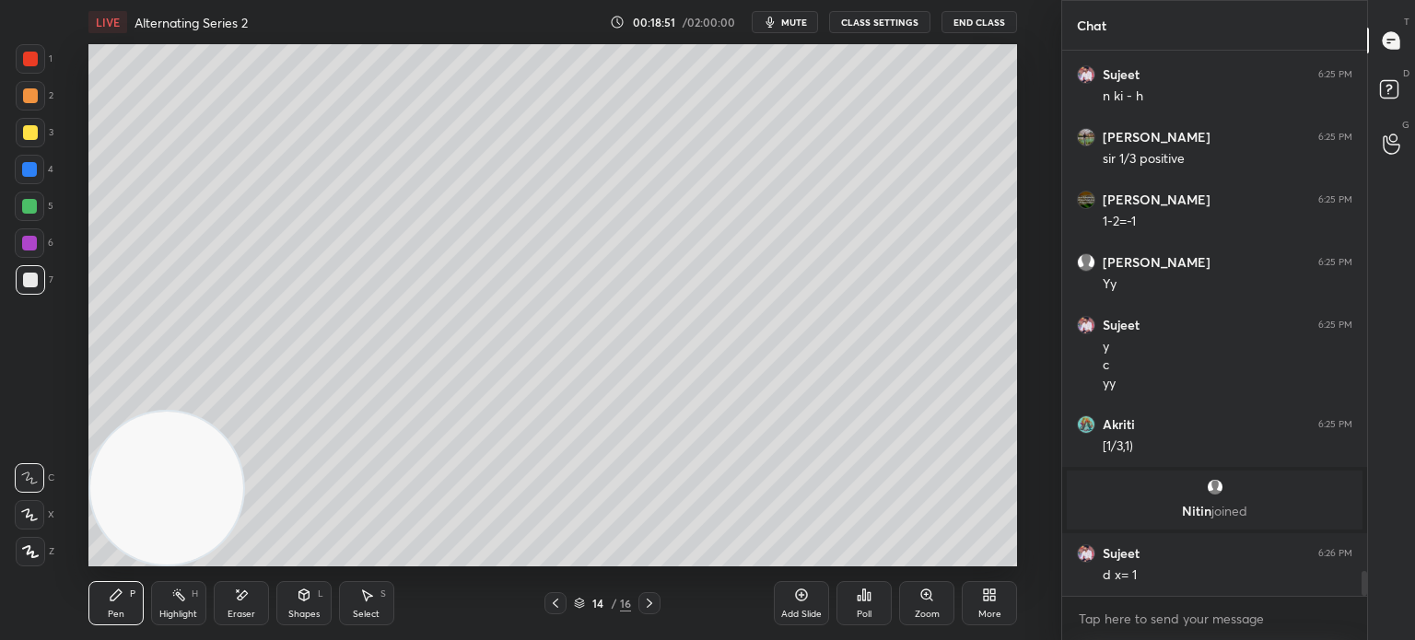
scroll to position [11487, 0]
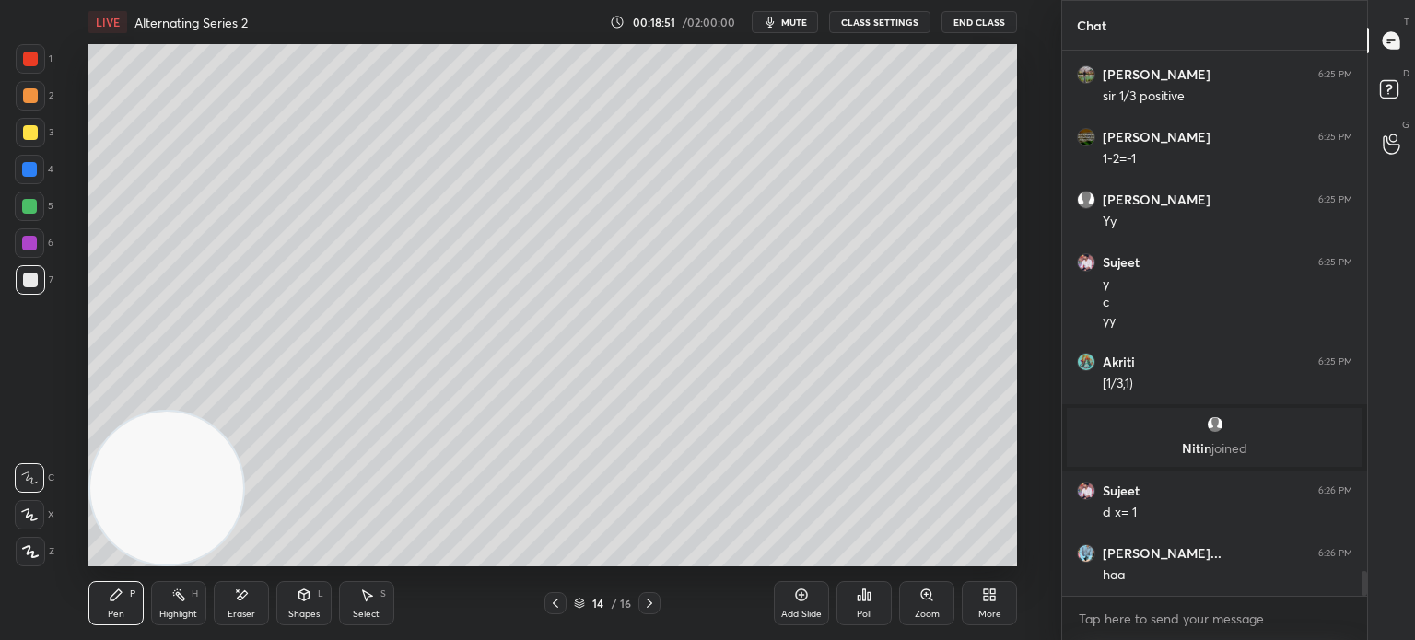
drag, startPoint x: 22, startPoint y: 62, endPoint x: 33, endPoint y: 62, distance: 11.1
click at [44, 61] on div at bounding box center [30, 58] width 29 height 29
click at [41, 169] on div at bounding box center [29, 169] width 29 height 29
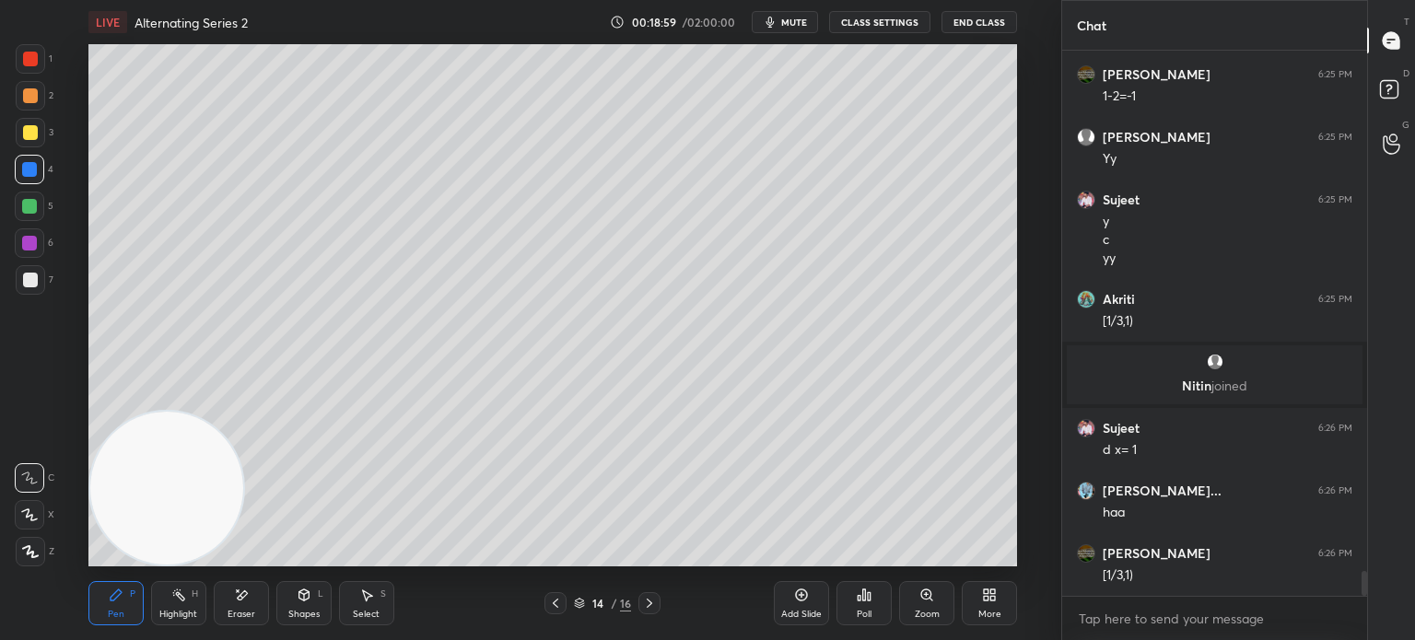
click at [44, 282] on div at bounding box center [30, 279] width 29 height 29
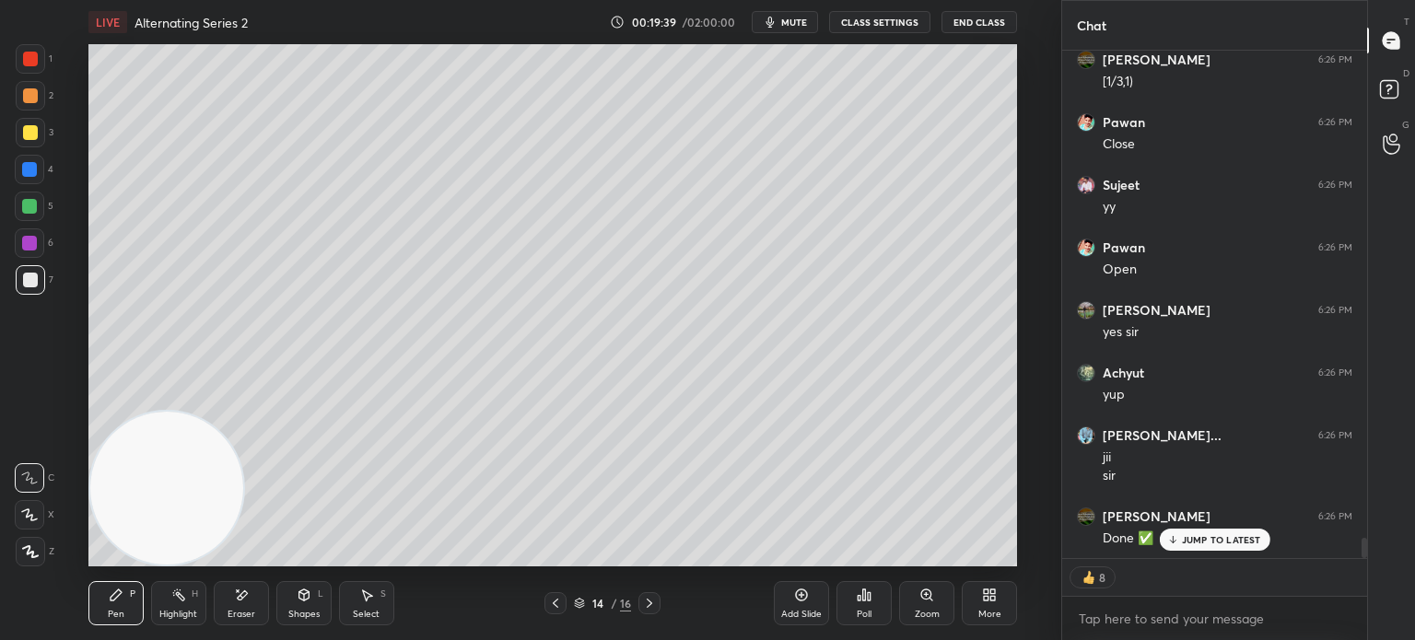
scroll to position [12106, 0]
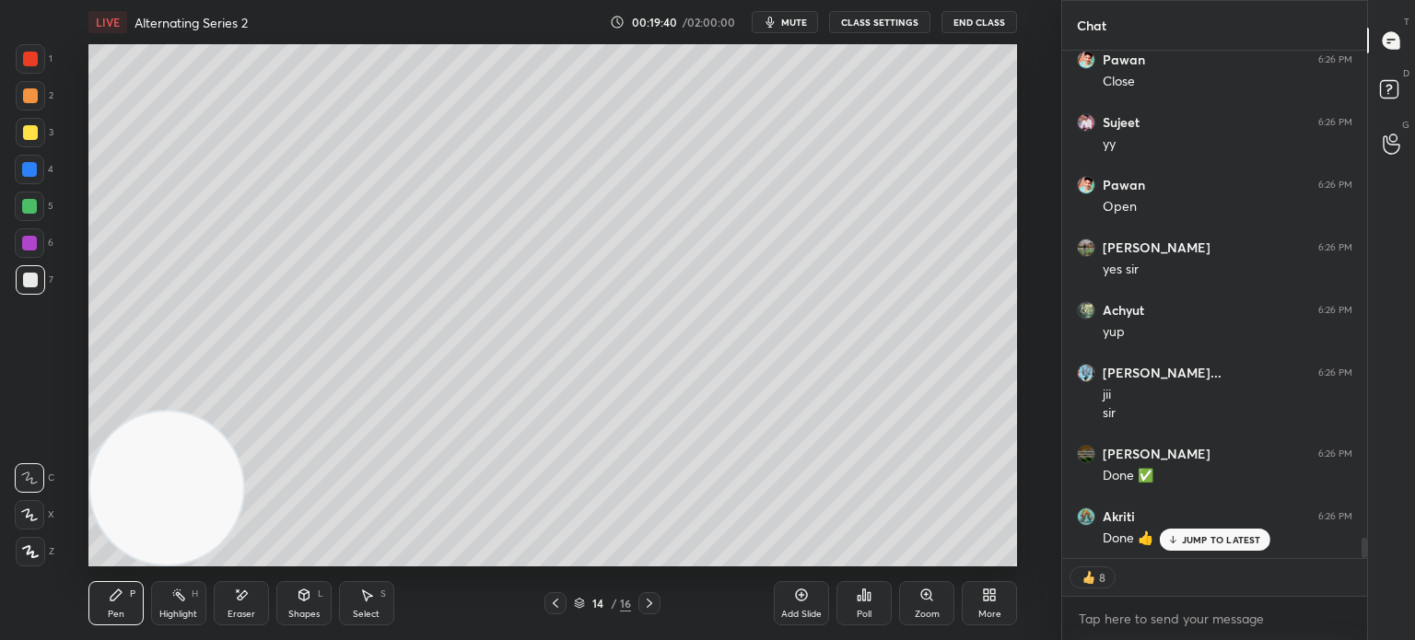
click at [805, 610] on div "Add Slide" at bounding box center [801, 614] width 41 height 9
click at [558, 603] on icon at bounding box center [555, 603] width 15 height 15
click at [558, 602] on icon at bounding box center [555, 603] width 15 height 15
click at [560, 602] on icon at bounding box center [555, 603] width 15 height 15
click at [556, 603] on icon at bounding box center [555, 603] width 15 height 15
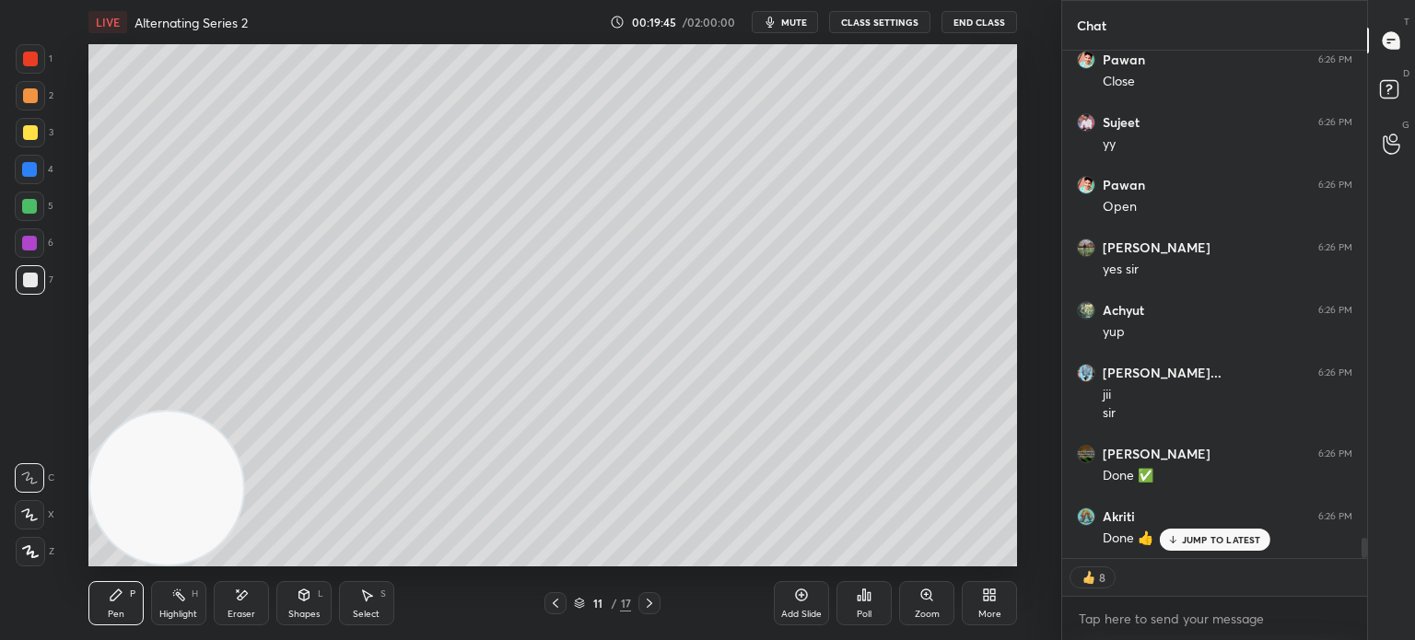
scroll to position [12168, 0]
click at [560, 603] on icon at bounding box center [555, 603] width 15 height 15
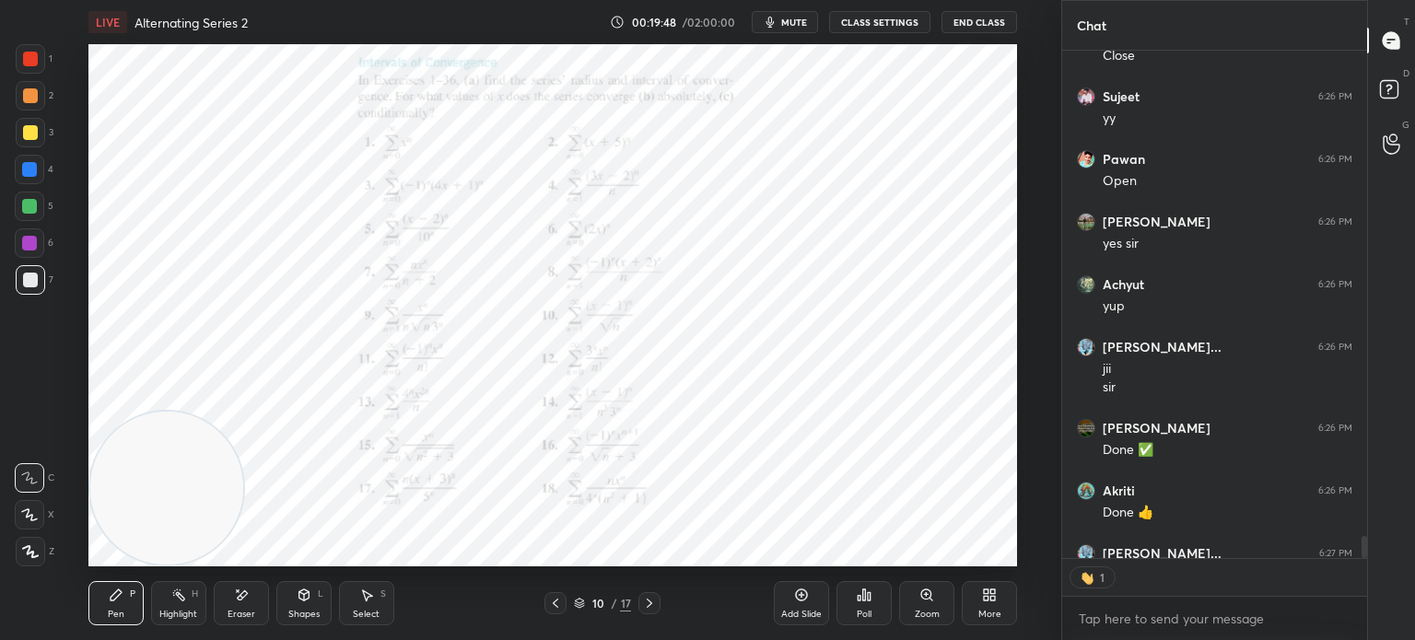
scroll to position [6, 6]
click at [647, 605] on icon at bounding box center [649, 603] width 15 height 15
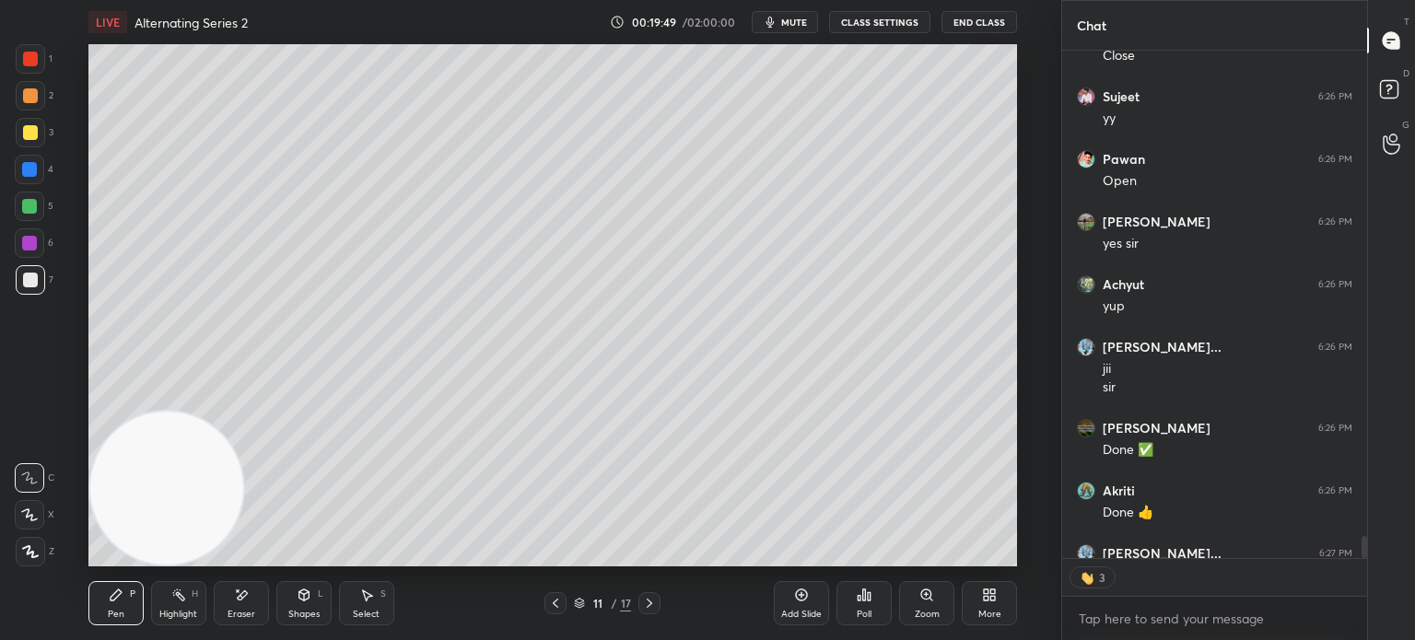
click at [647, 605] on icon at bounding box center [649, 603] width 15 height 15
click at [648, 605] on icon at bounding box center [649, 603] width 15 height 15
click at [648, 604] on icon at bounding box center [649, 603] width 15 height 15
click at [653, 600] on icon at bounding box center [649, 603] width 15 height 15
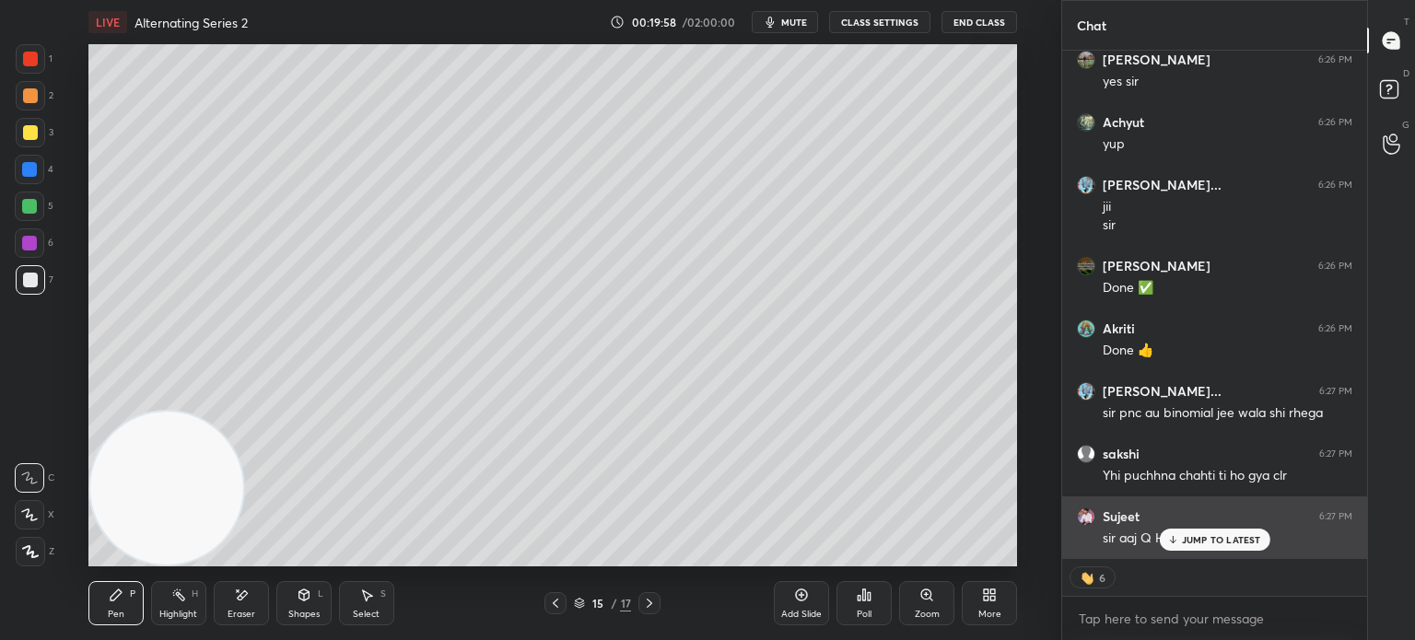
click at [1236, 535] on p "JUMP TO LATEST" at bounding box center [1221, 539] width 79 height 11
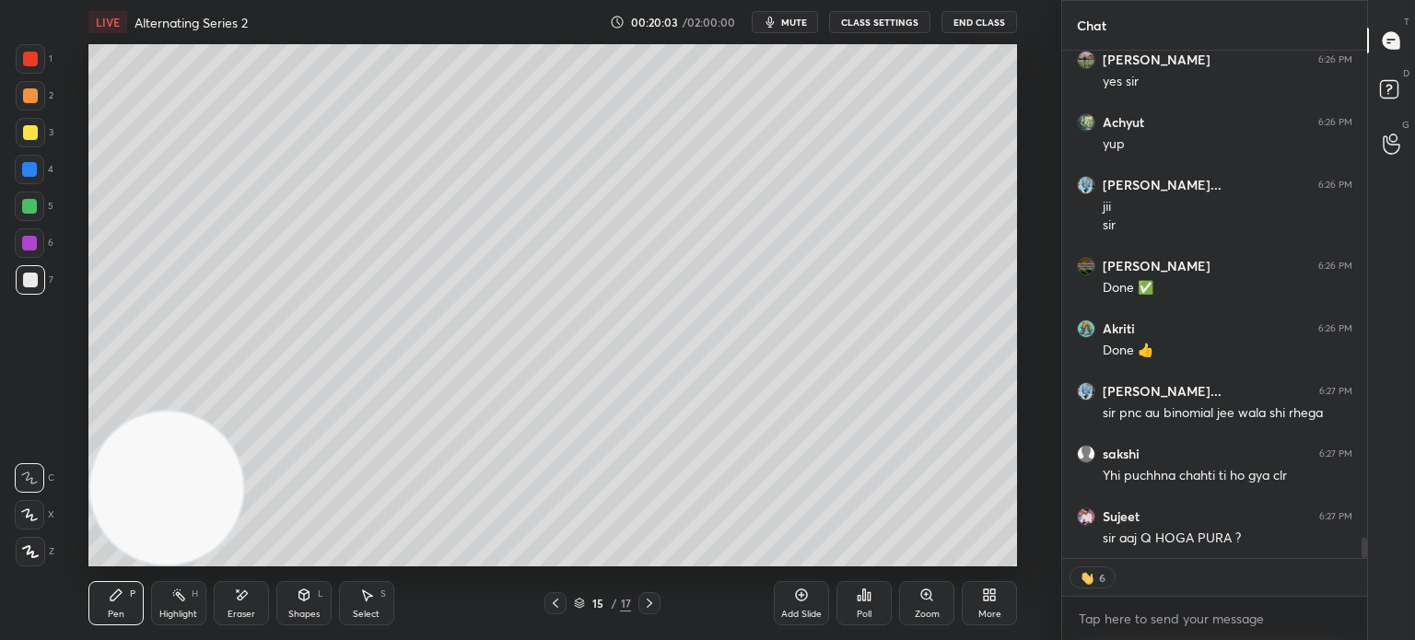
click at [559, 600] on icon at bounding box center [555, 603] width 15 height 15
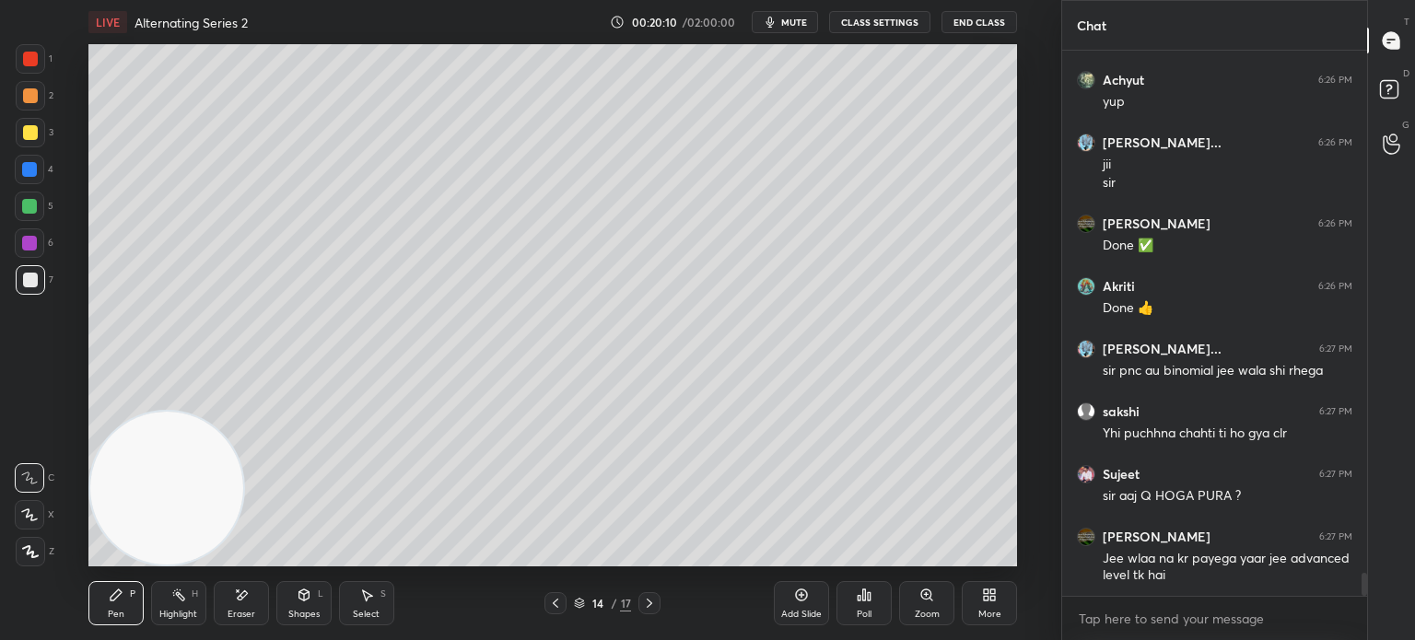
click at [652, 601] on icon at bounding box center [649, 603] width 15 height 15
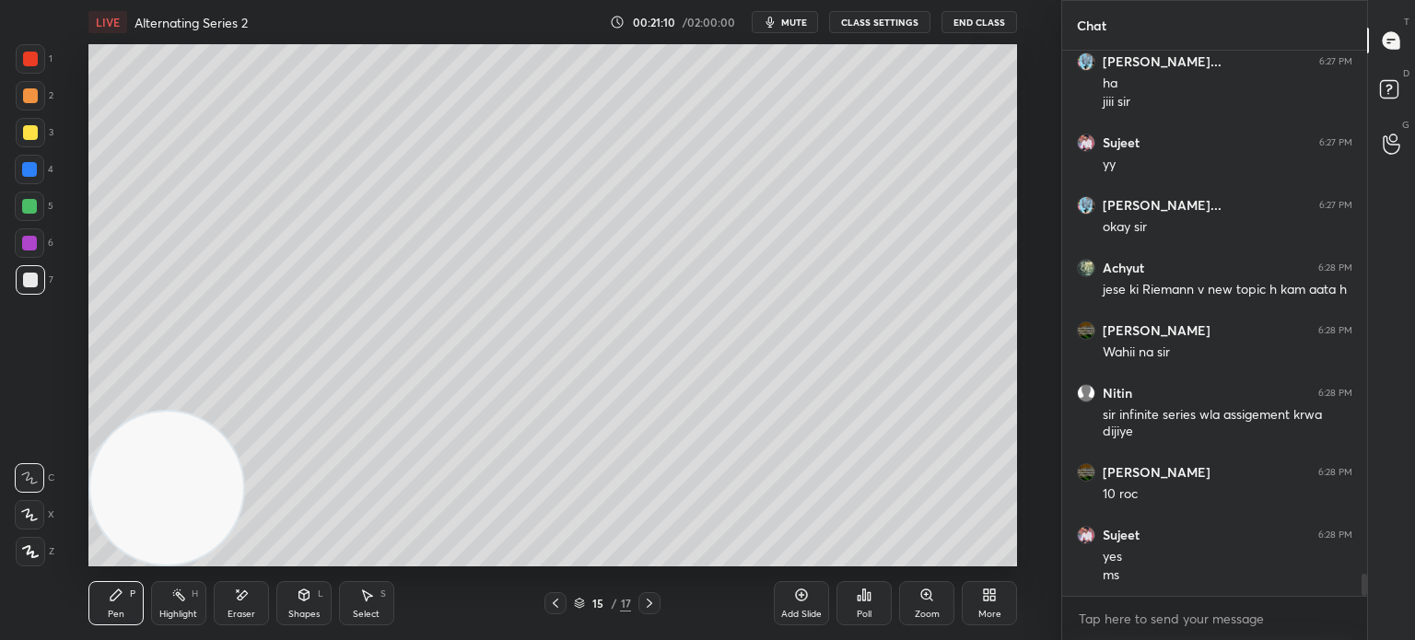
scroll to position [13016, 0]
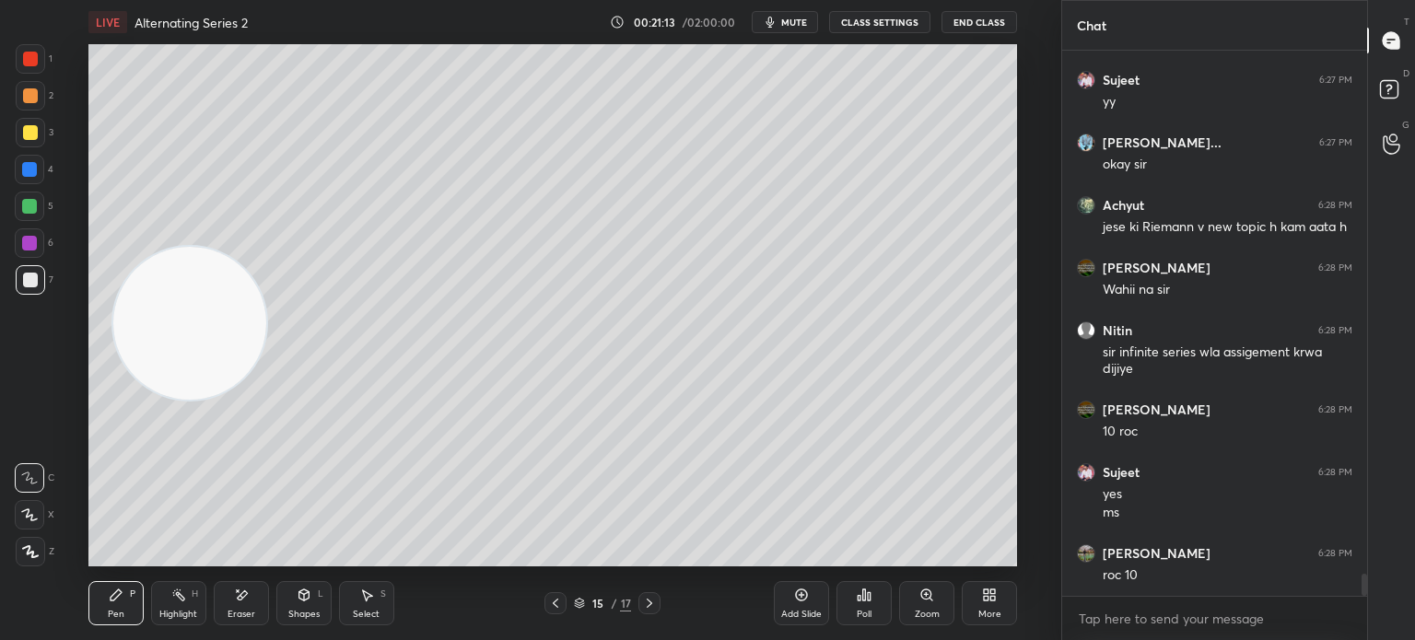
drag, startPoint x: 158, startPoint y: 466, endPoint x: 157, endPoint y: 146, distance: 319.6
click at [175, 247] on video at bounding box center [189, 323] width 153 height 153
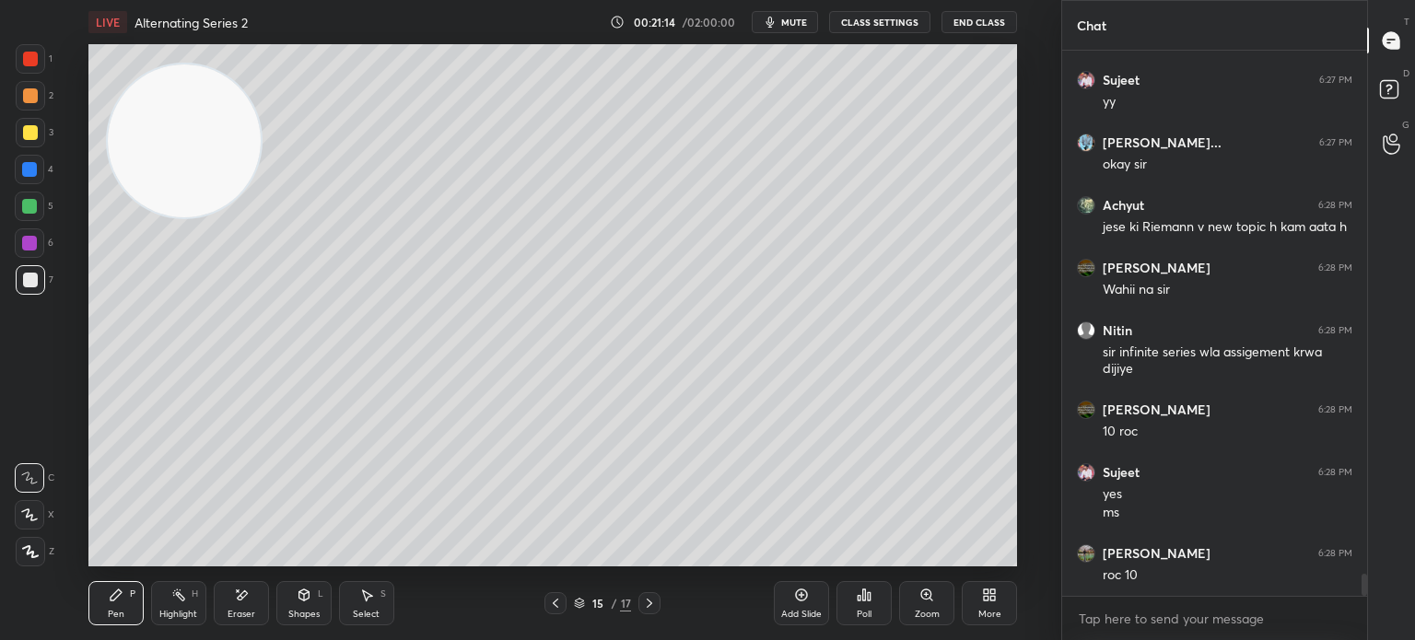
scroll to position [13078, 0]
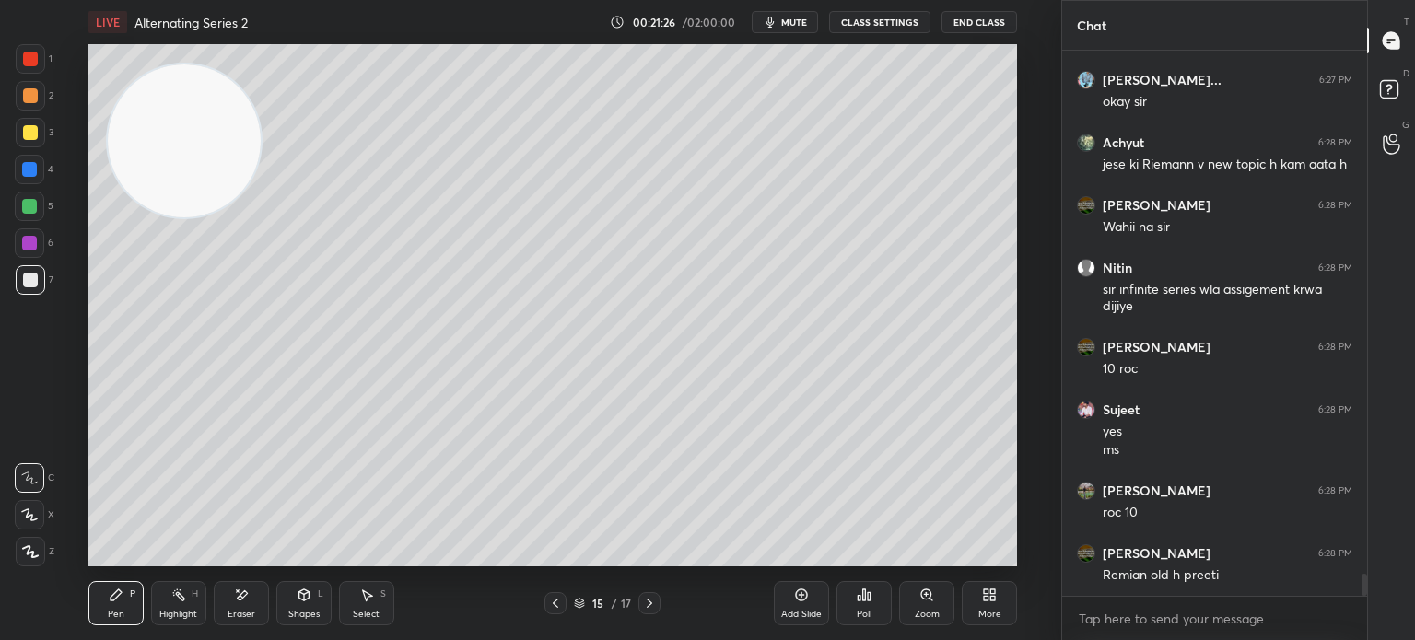
click at [22, 76] on div "1" at bounding box center [34, 62] width 37 height 37
click at [292, 603] on div "Shapes L" at bounding box center [303, 603] width 55 height 44
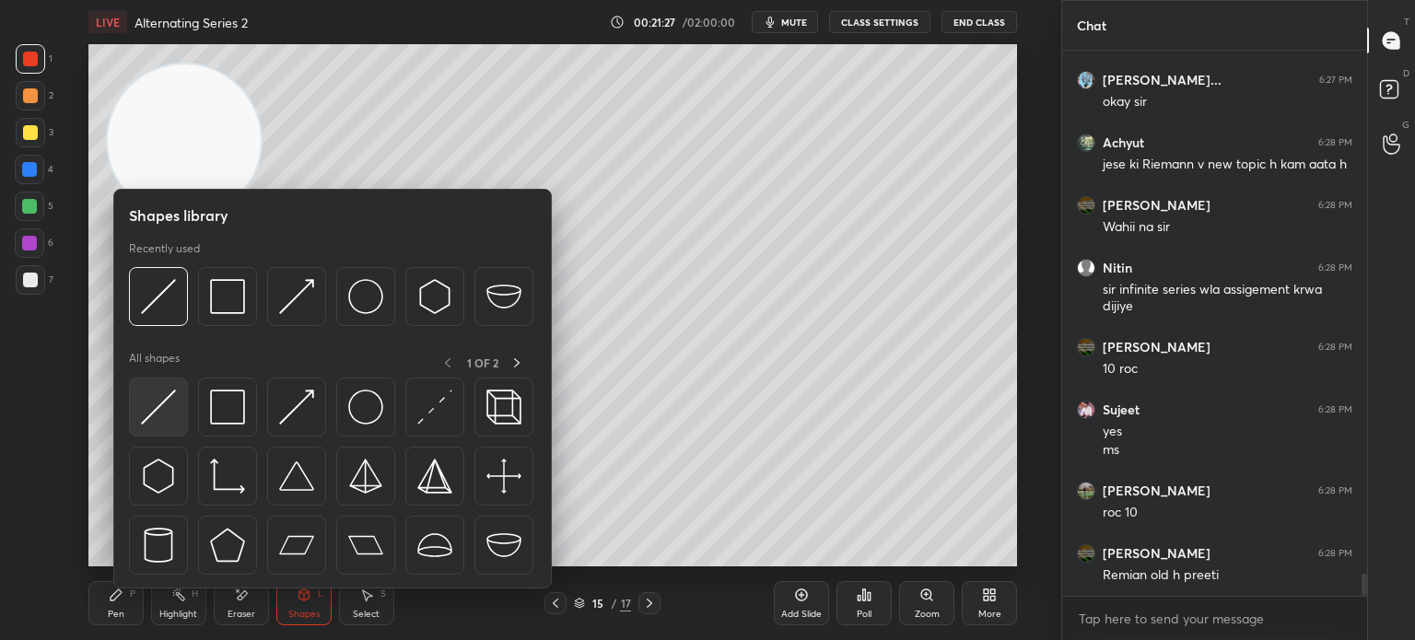
click at [166, 421] on img at bounding box center [158, 407] width 35 height 35
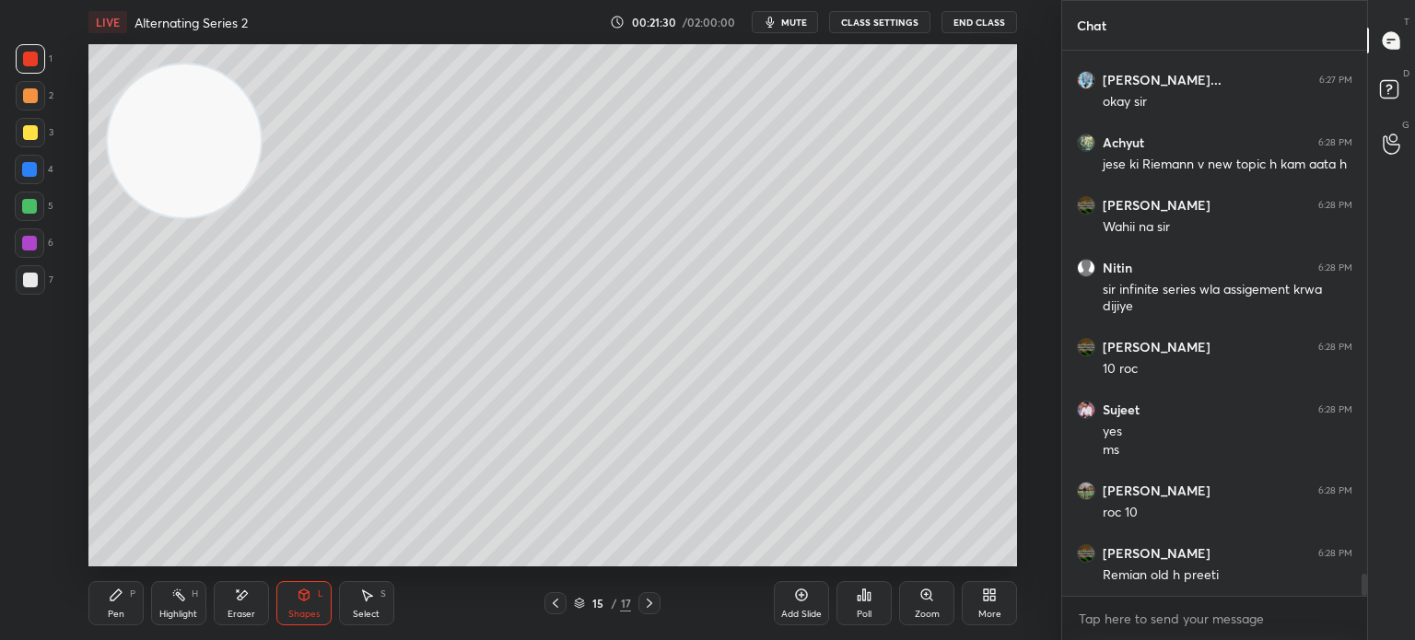
click at [100, 581] on div "Pen P" at bounding box center [115, 603] width 55 height 44
click at [28, 279] on div at bounding box center [30, 280] width 15 height 15
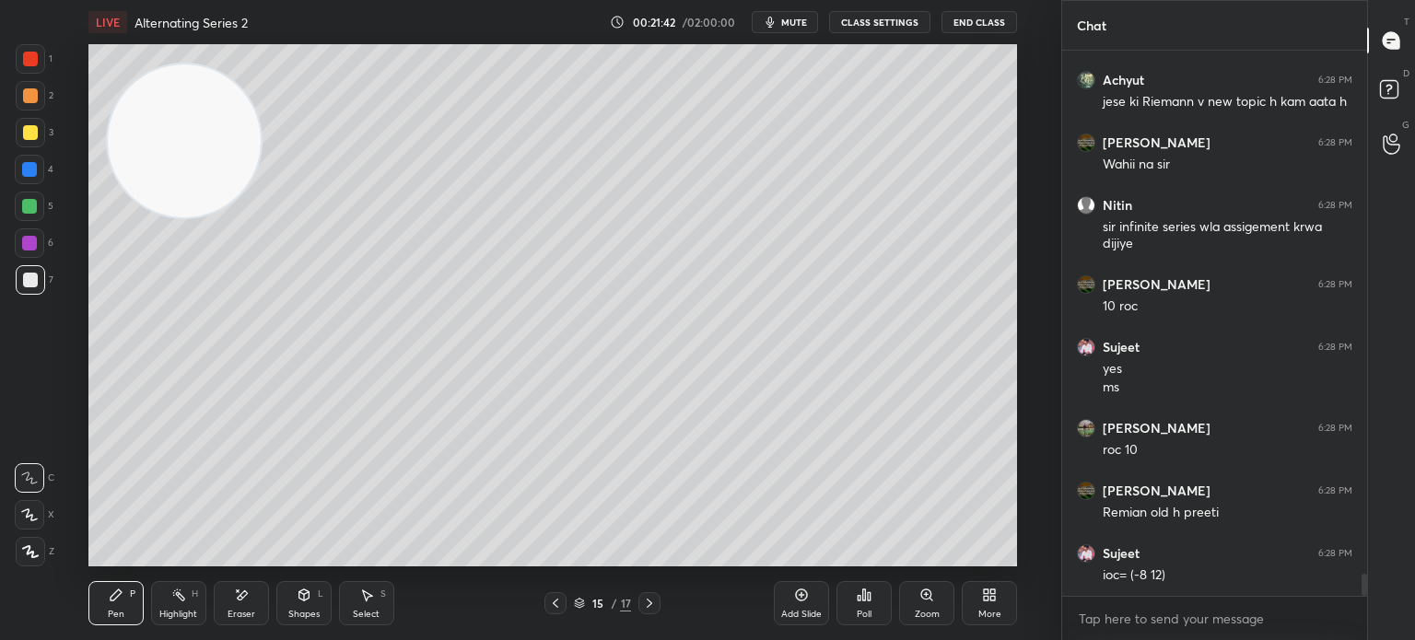
scroll to position [13159, 0]
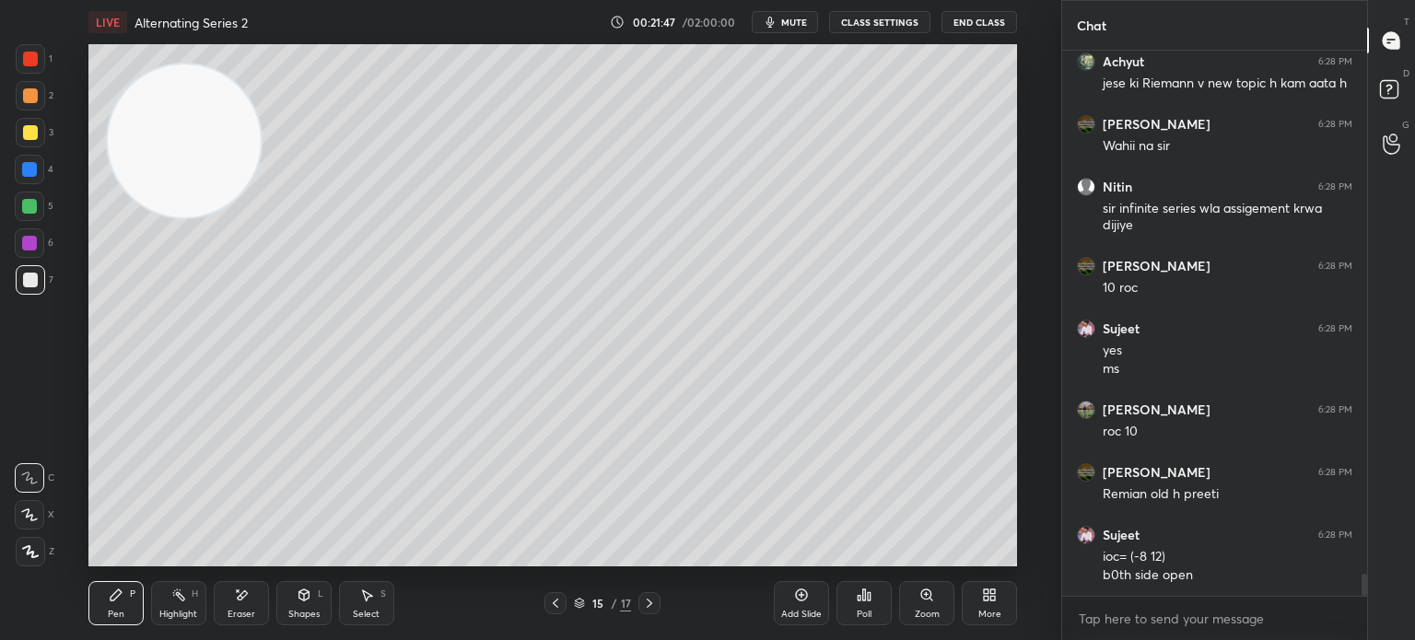
click at [29, 134] on div at bounding box center [30, 132] width 15 height 15
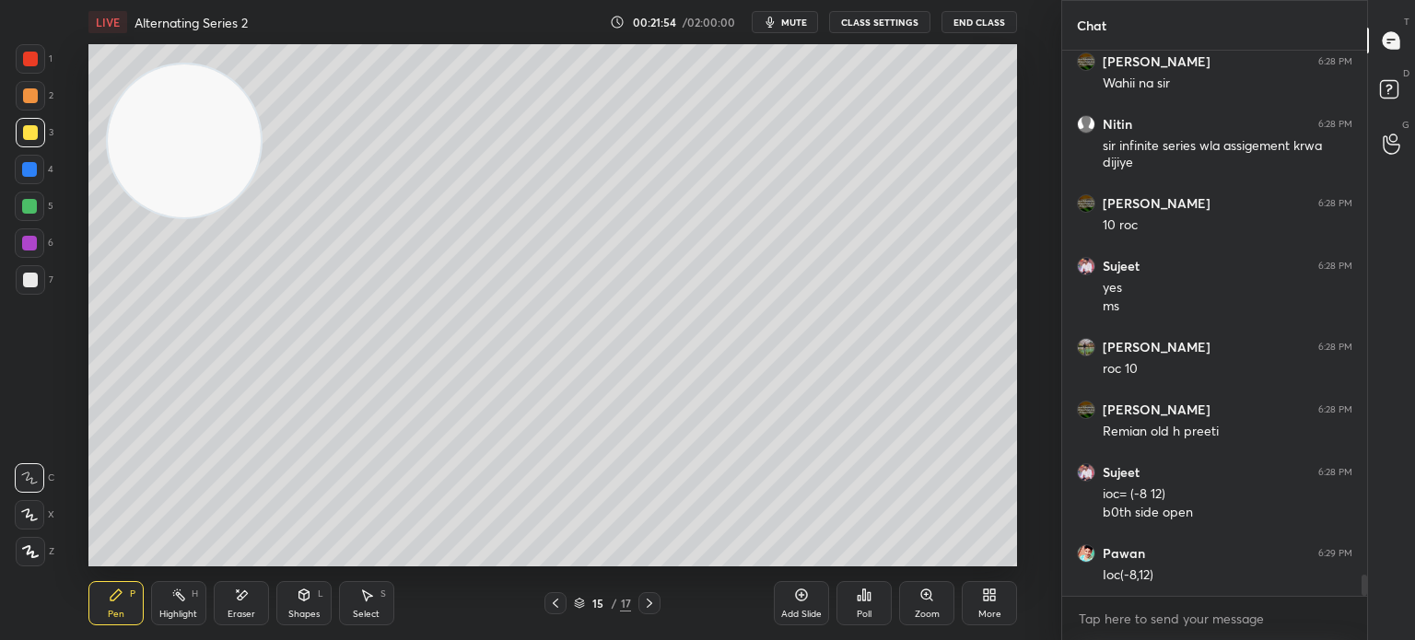
click at [131, 217] on video at bounding box center [184, 140] width 153 height 153
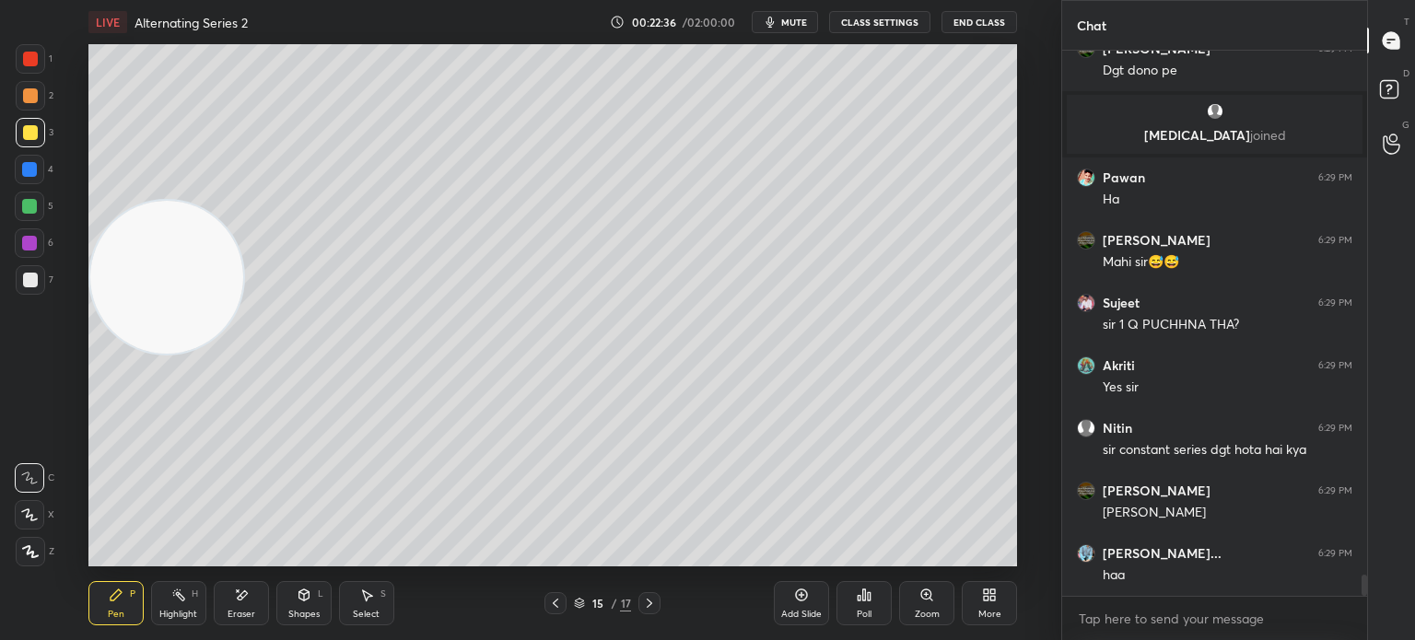
scroll to position [13320, 0]
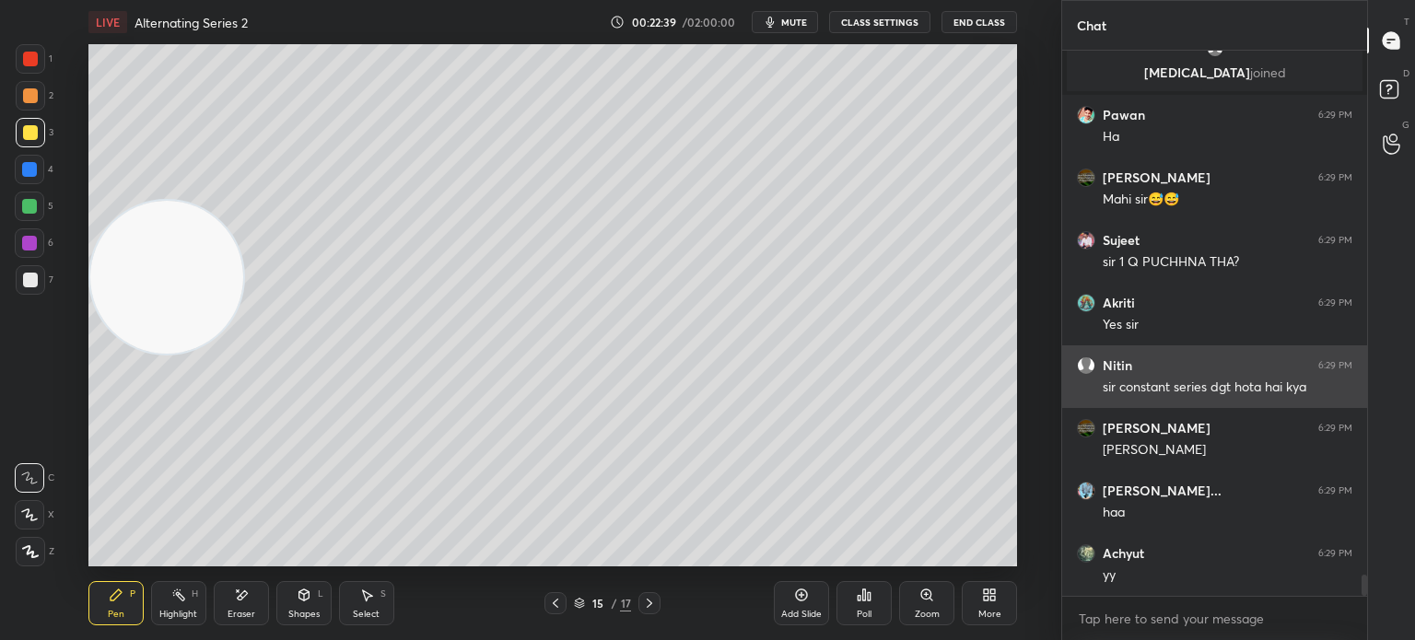
click at [1135, 349] on div "Nitin 6:29 PM [PERSON_NAME] series dgt hota hai kya" at bounding box center [1214, 376] width 305 height 63
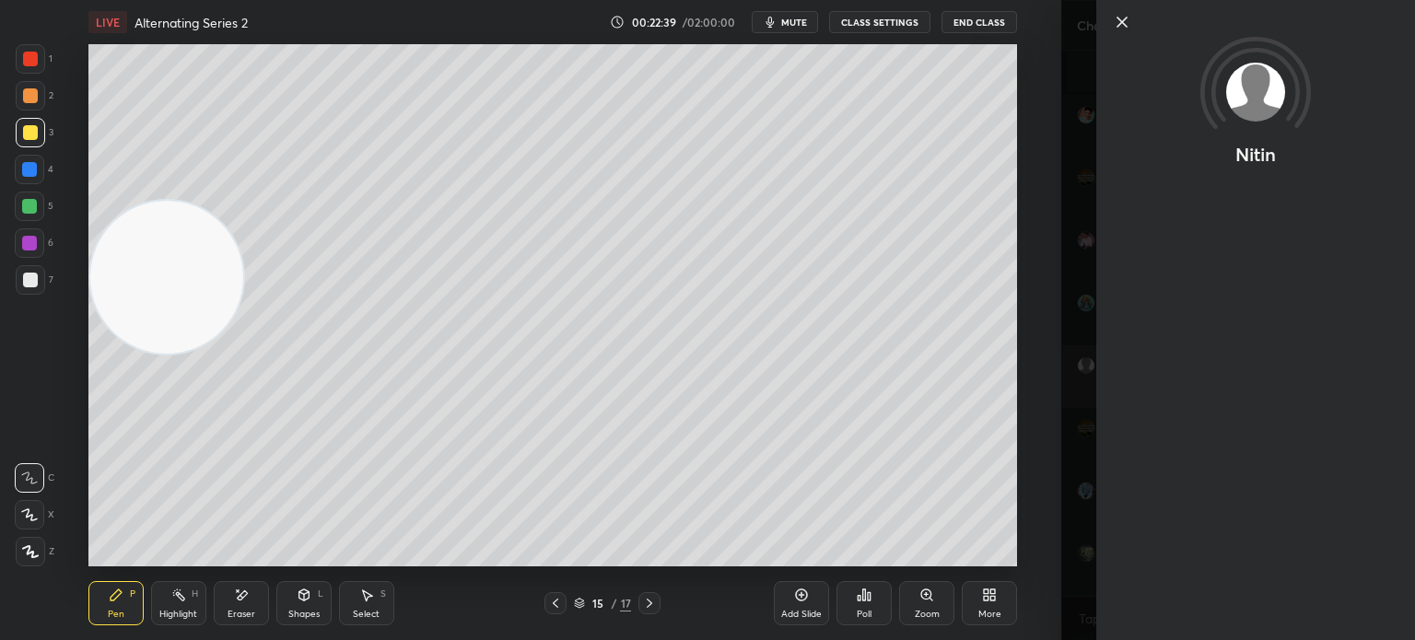
scroll to position [13382, 0]
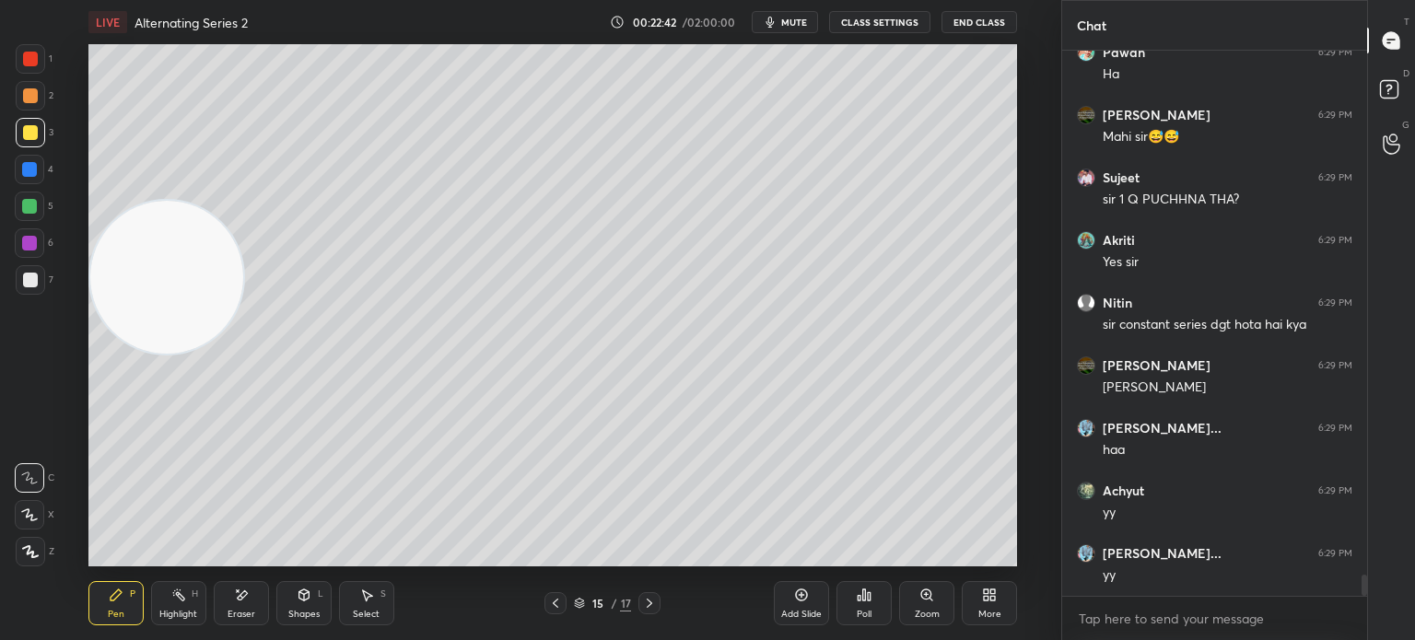
click at [556, 600] on icon at bounding box center [555, 603] width 15 height 15
click at [556, 611] on div at bounding box center [555, 603] width 22 height 22
click at [553, 608] on icon at bounding box center [555, 603] width 15 height 15
click at [559, 602] on icon at bounding box center [555, 603] width 15 height 15
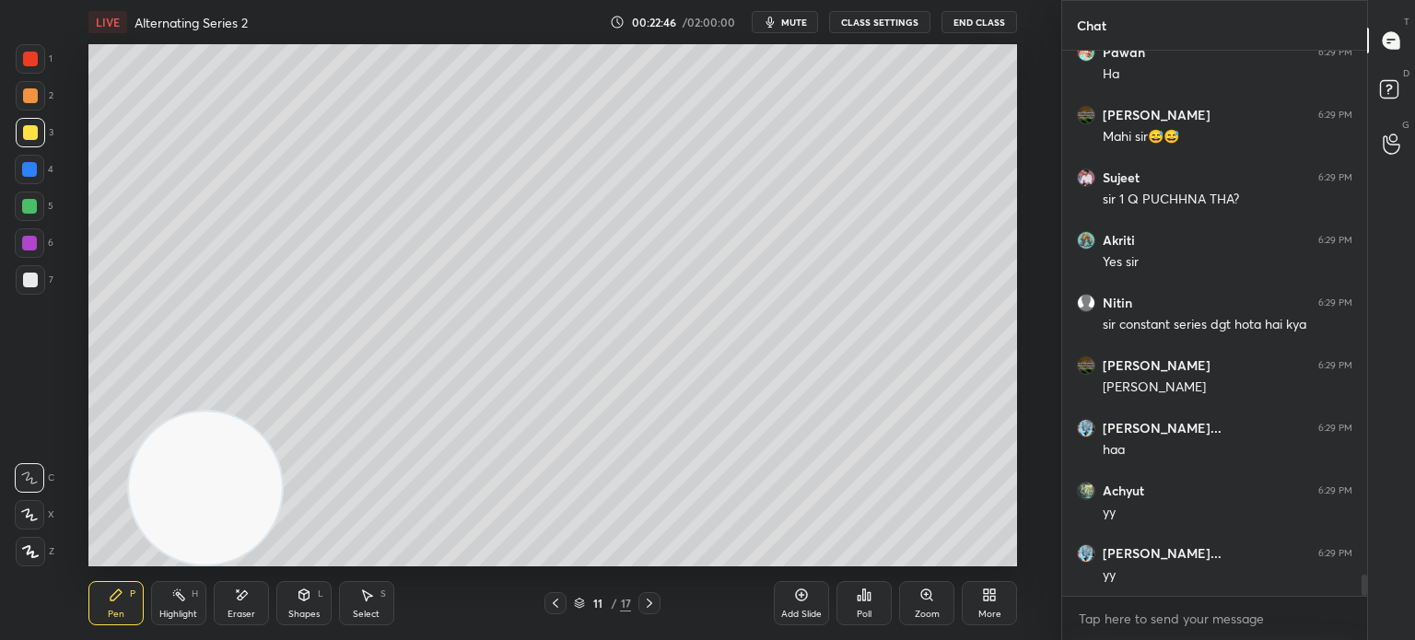
drag, startPoint x: 169, startPoint y: 309, endPoint x: 294, endPoint y: 604, distance: 320.2
click at [226, 577] on div "LIVE Alternating Series 2 00:22:46 / 02:00:00 mute CLASS SETTINGS End Class Set…" at bounding box center [552, 320] width 987 height 640
click at [552, 615] on div "Pen P Highlight H Eraser Shapes L Select S 11 / 17 Add Slide Poll Zoom More" at bounding box center [552, 603] width 928 height 74
click at [556, 604] on icon at bounding box center [555, 603] width 15 height 15
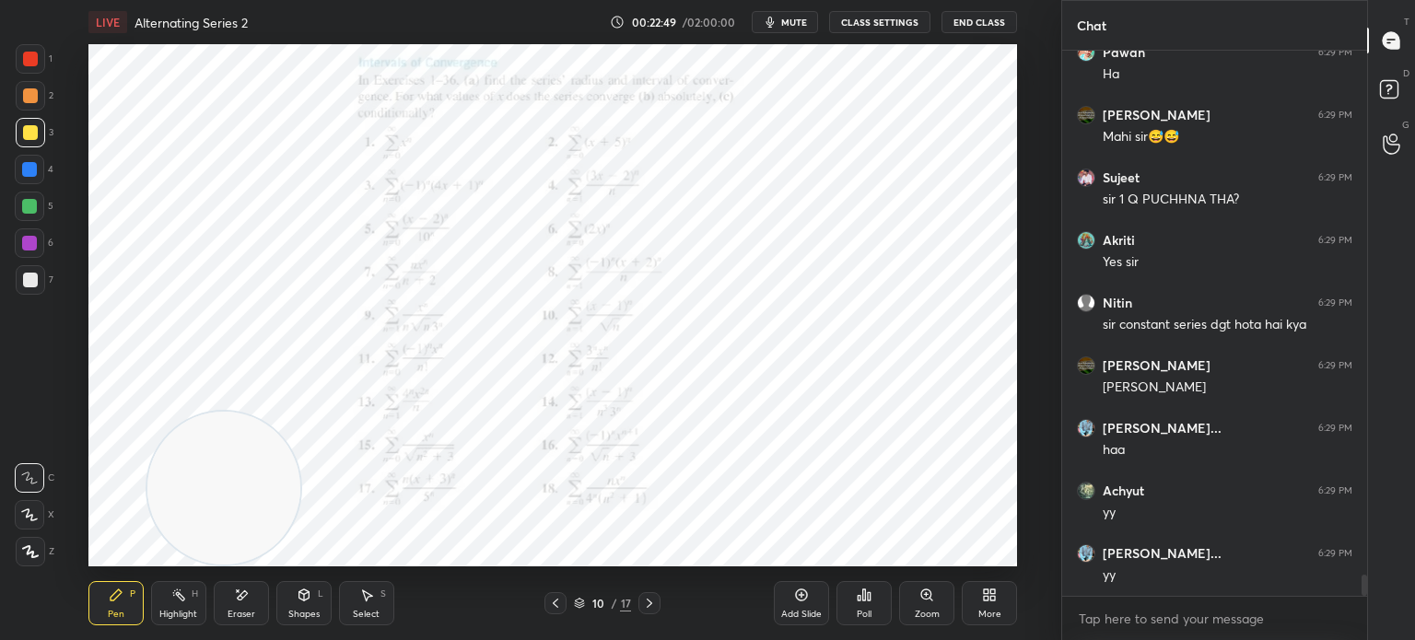
click at [29, 52] on div at bounding box center [30, 59] width 15 height 15
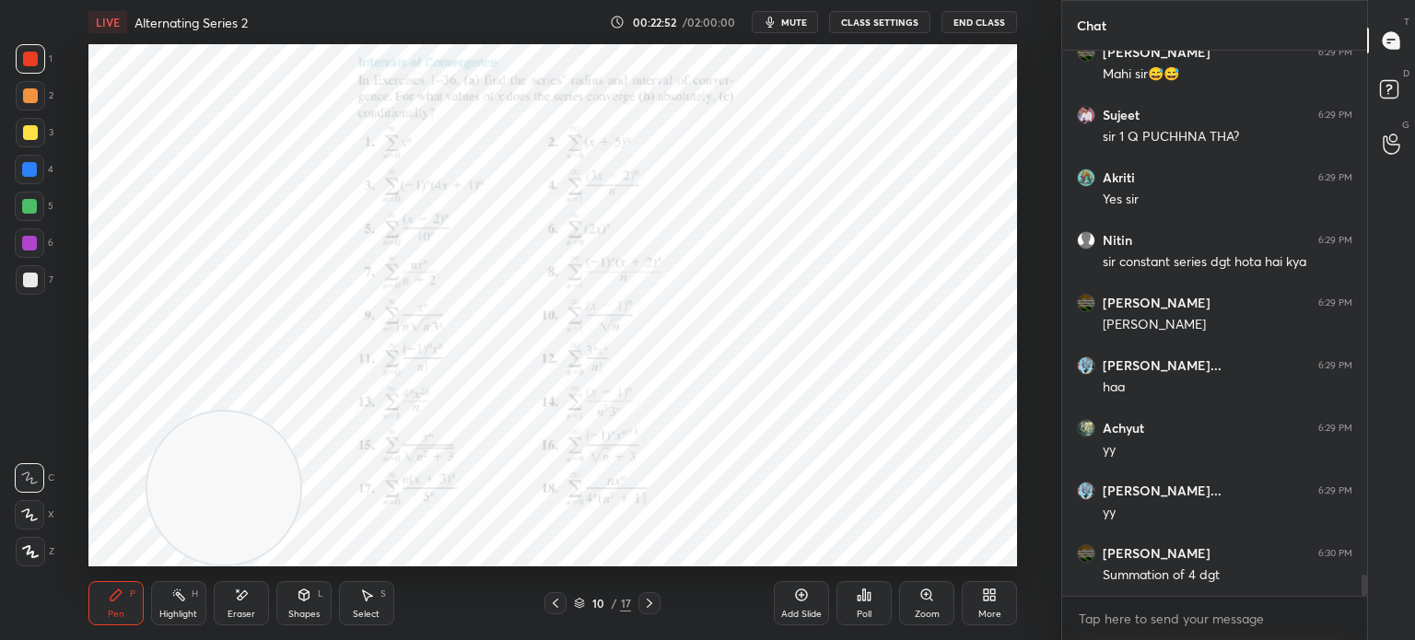
click at [650, 607] on icon at bounding box center [649, 603] width 15 height 15
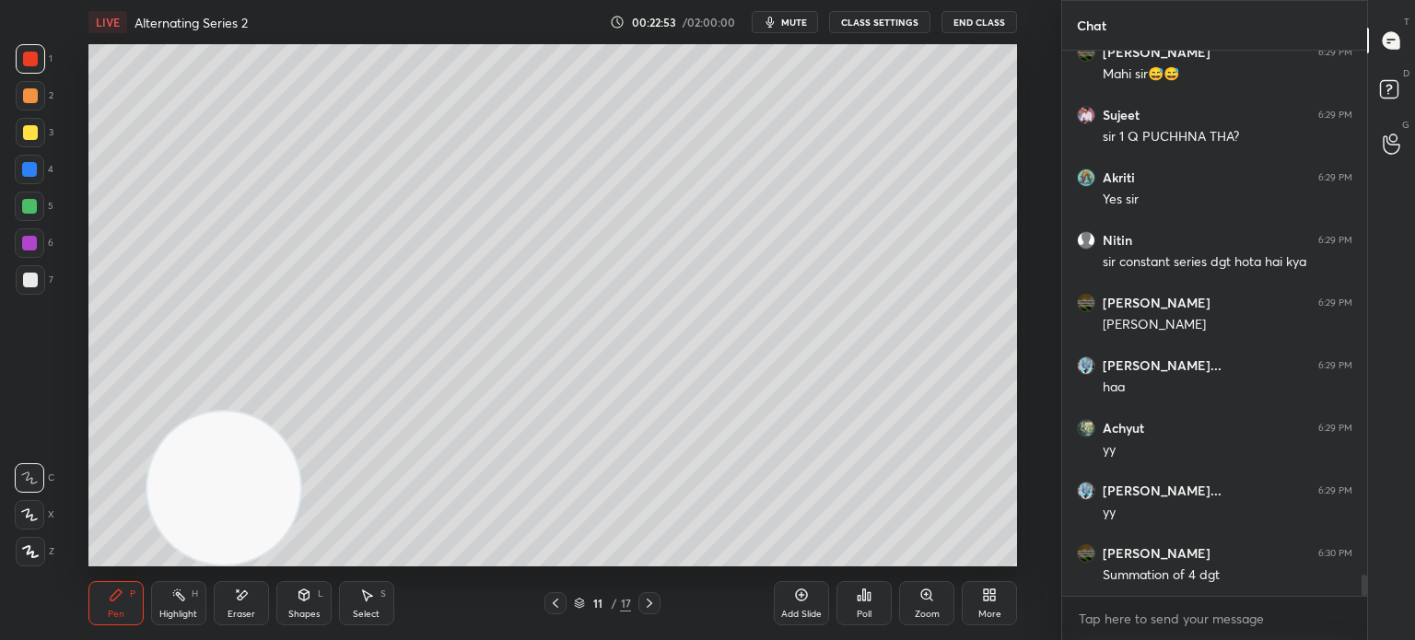
click at [650, 609] on icon at bounding box center [649, 603] width 15 height 15
click at [652, 611] on div at bounding box center [649, 603] width 22 height 22
drag, startPoint x: 667, startPoint y: 604, endPoint x: 656, endPoint y: 605, distance: 11.1
click at [659, 605] on div "13 / 17" at bounding box center [602, 603] width 343 height 22
click at [656, 607] on div at bounding box center [649, 603] width 22 height 22
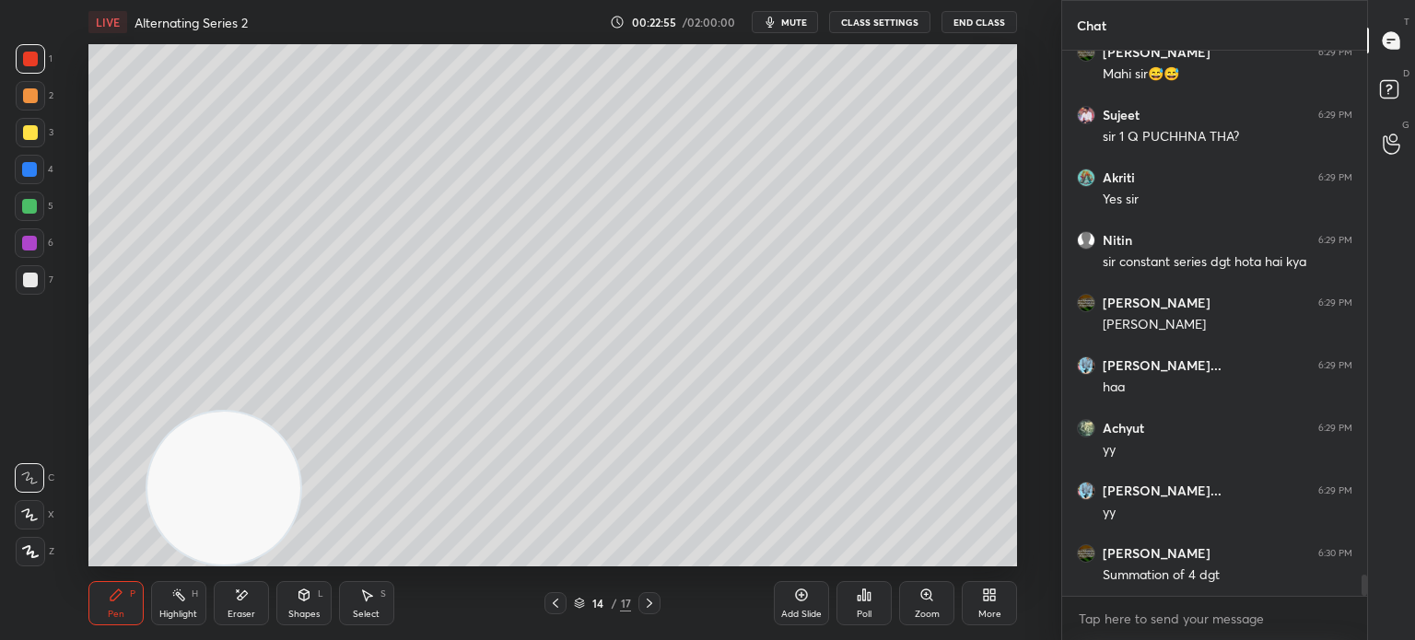
click at [656, 607] on icon at bounding box center [649, 603] width 15 height 15
click at [822, 606] on div "Add Slide" at bounding box center [801, 603] width 55 height 44
click at [26, 274] on div at bounding box center [30, 280] width 15 height 15
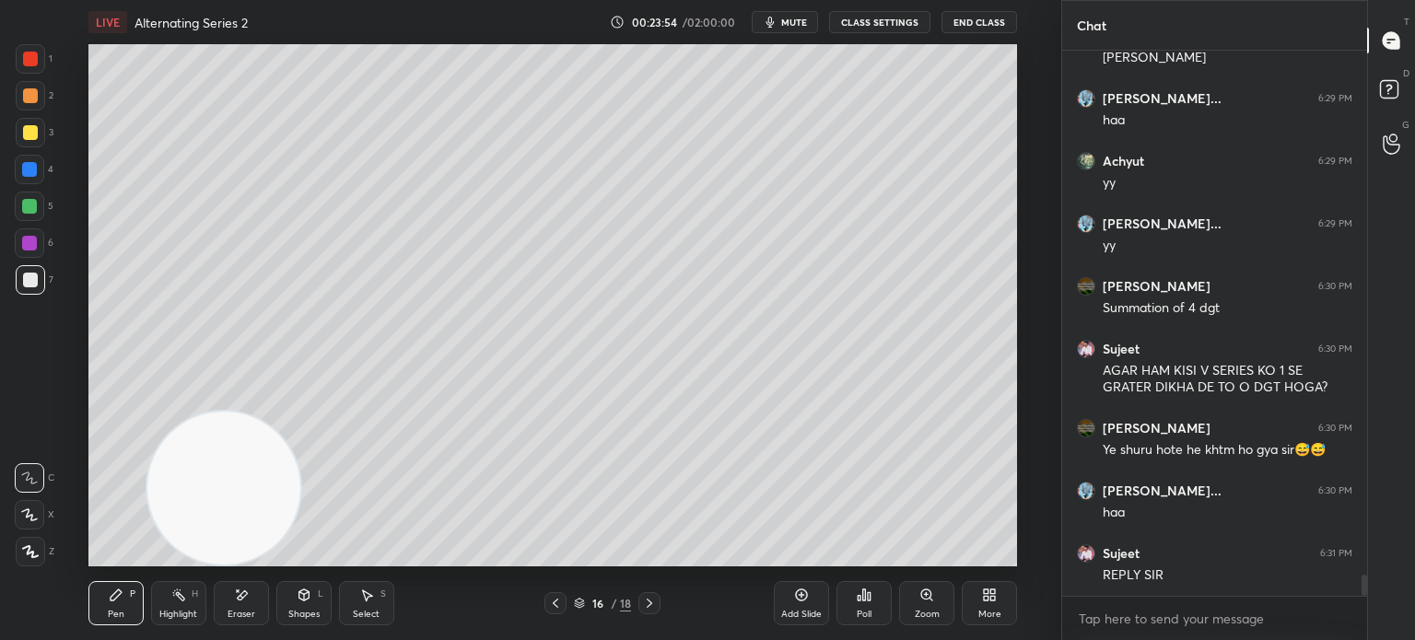
scroll to position [13775, 0]
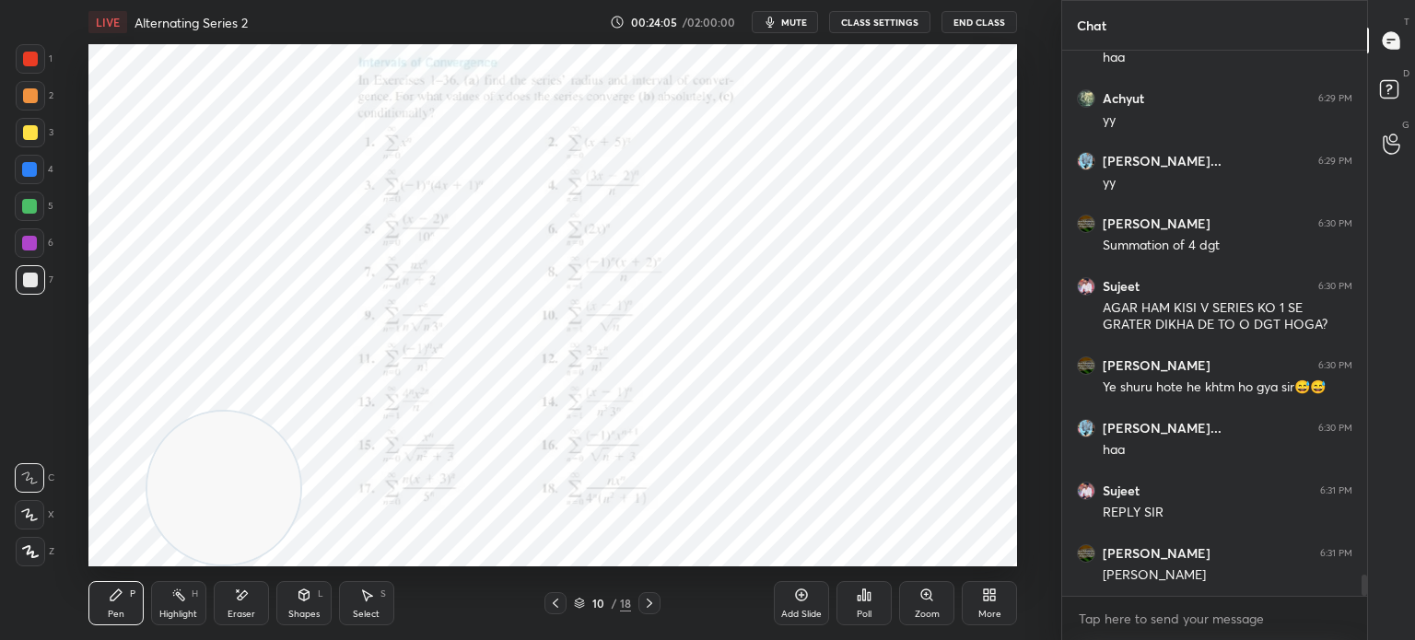
click at [28, 202] on div at bounding box center [29, 206] width 29 height 29
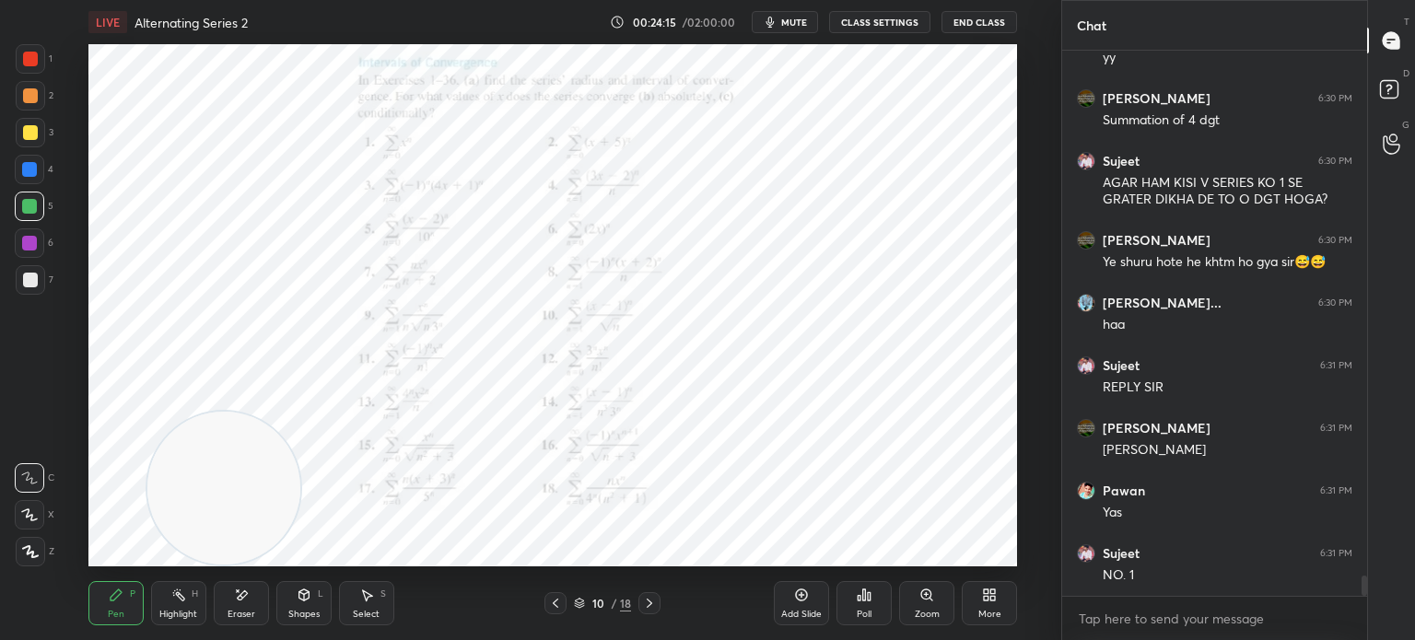
scroll to position [13962, 0]
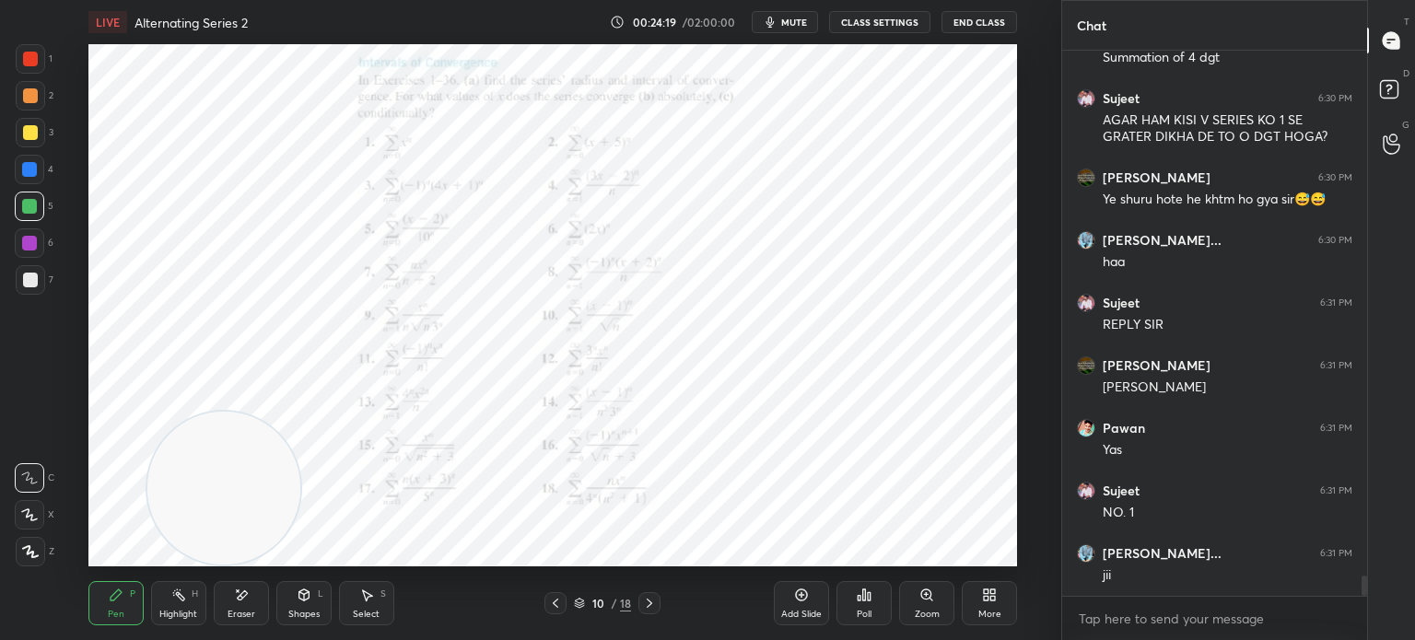
click at [36, 128] on div at bounding box center [30, 132] width 15 height 15
click at [34, 103] on div at bounding box center [30, 95] width 29 height 29
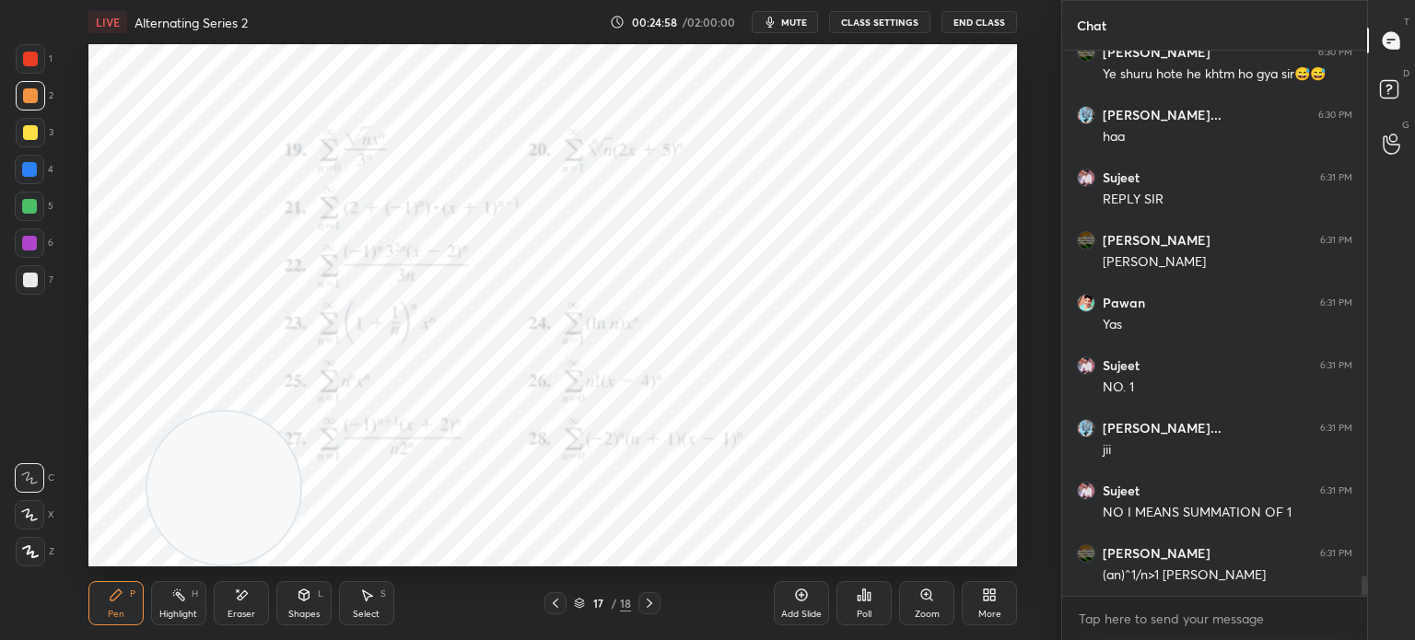
scroll to position [14167, 0]
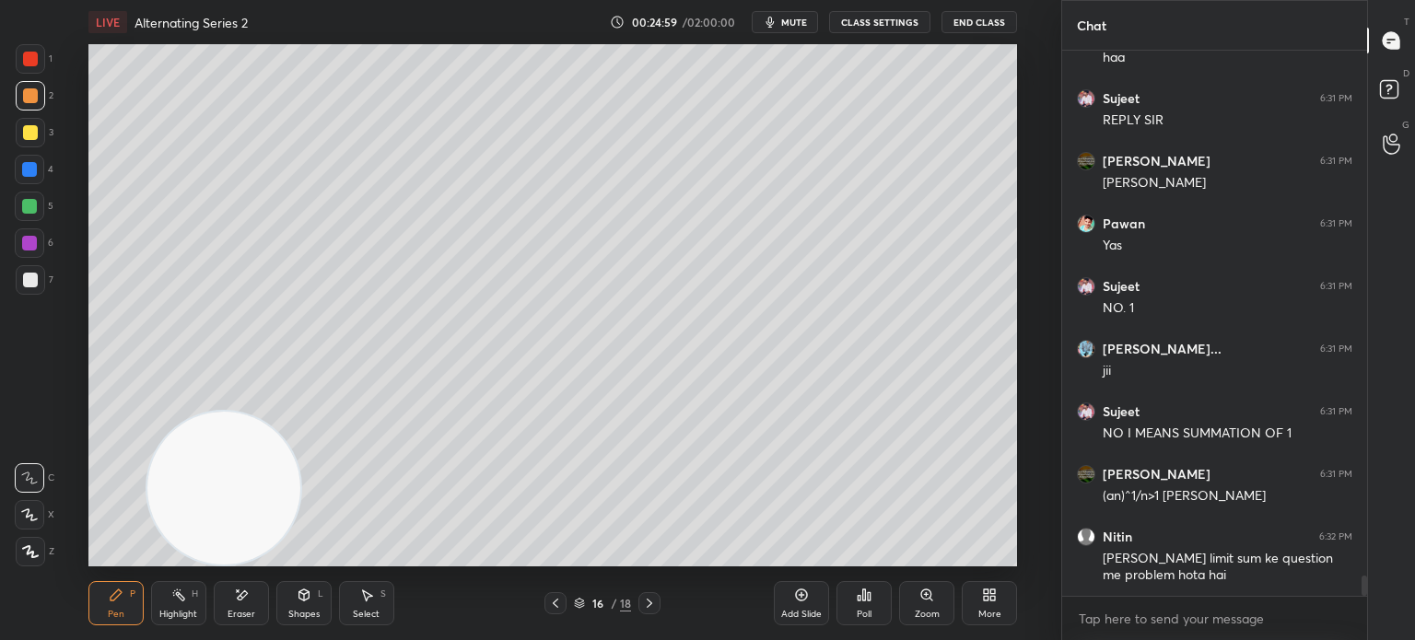
click at [29, 277] on div at bounding box center [30, 280] width 15 height 15
click at [799, 597] on icon at bounding box center [801, 595] width 15 height 15
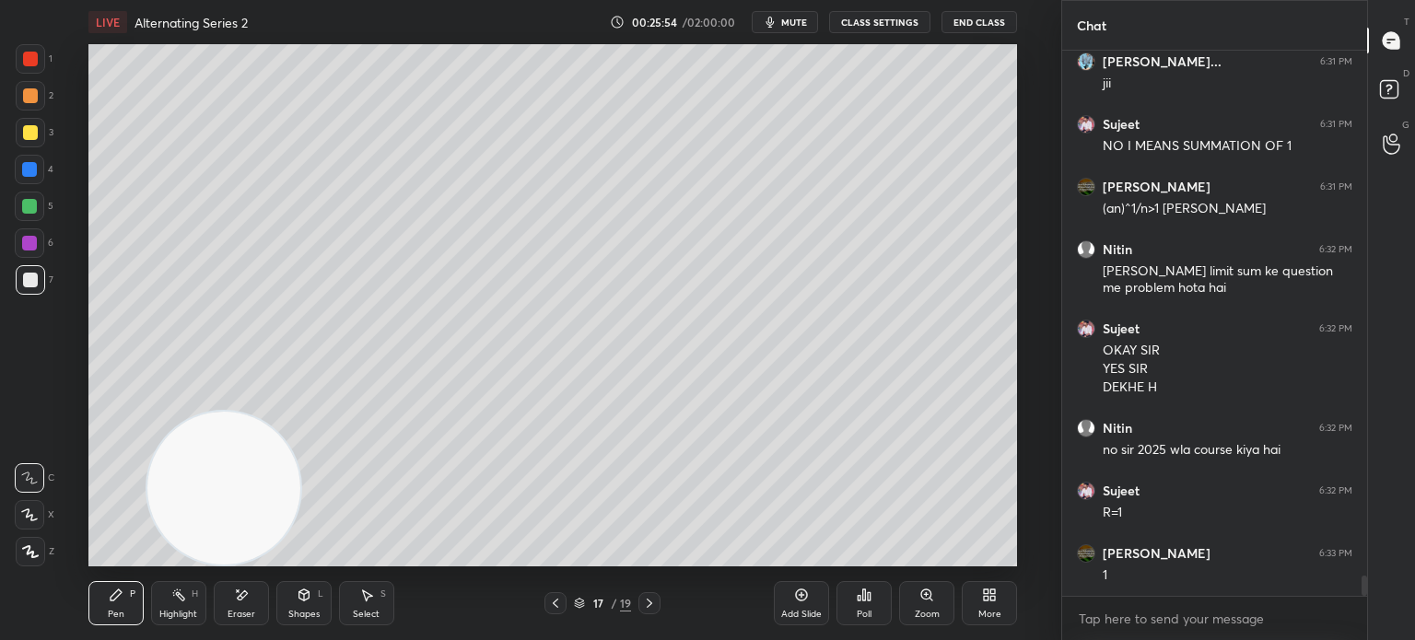
scroll to position [14473, 0]
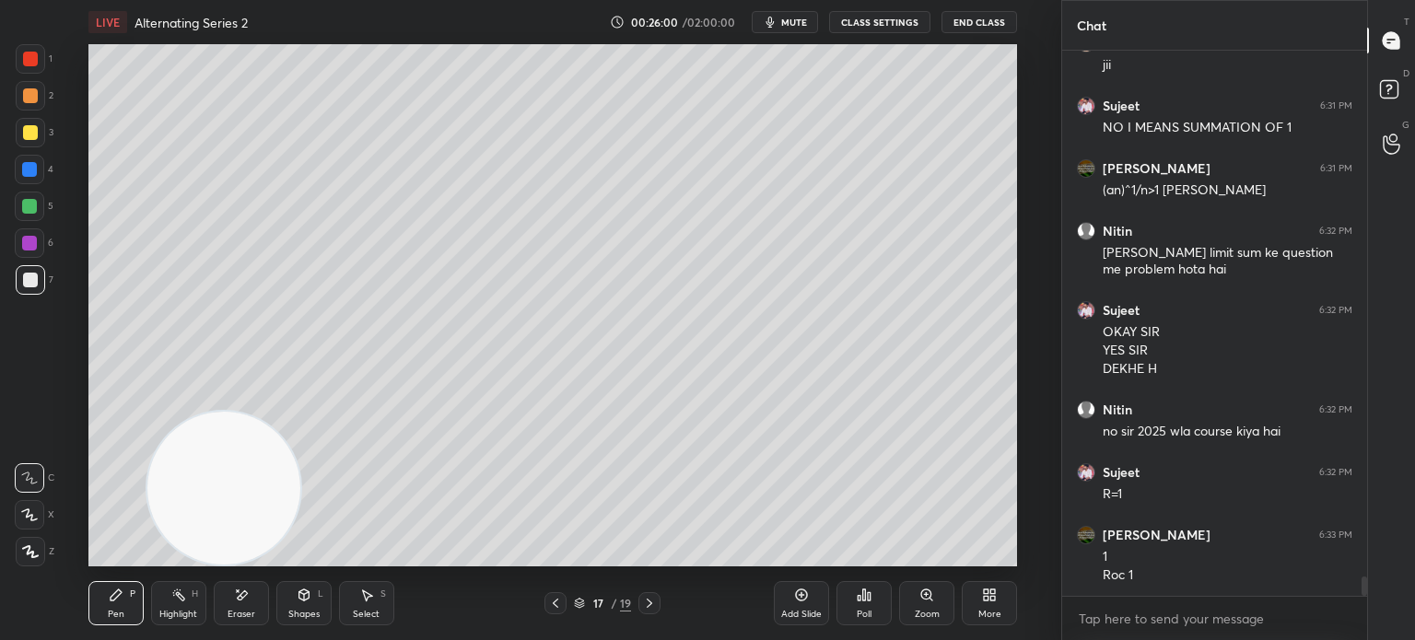
click at [24, 139] on div at bounding box center [30, 132] width 15 height 15
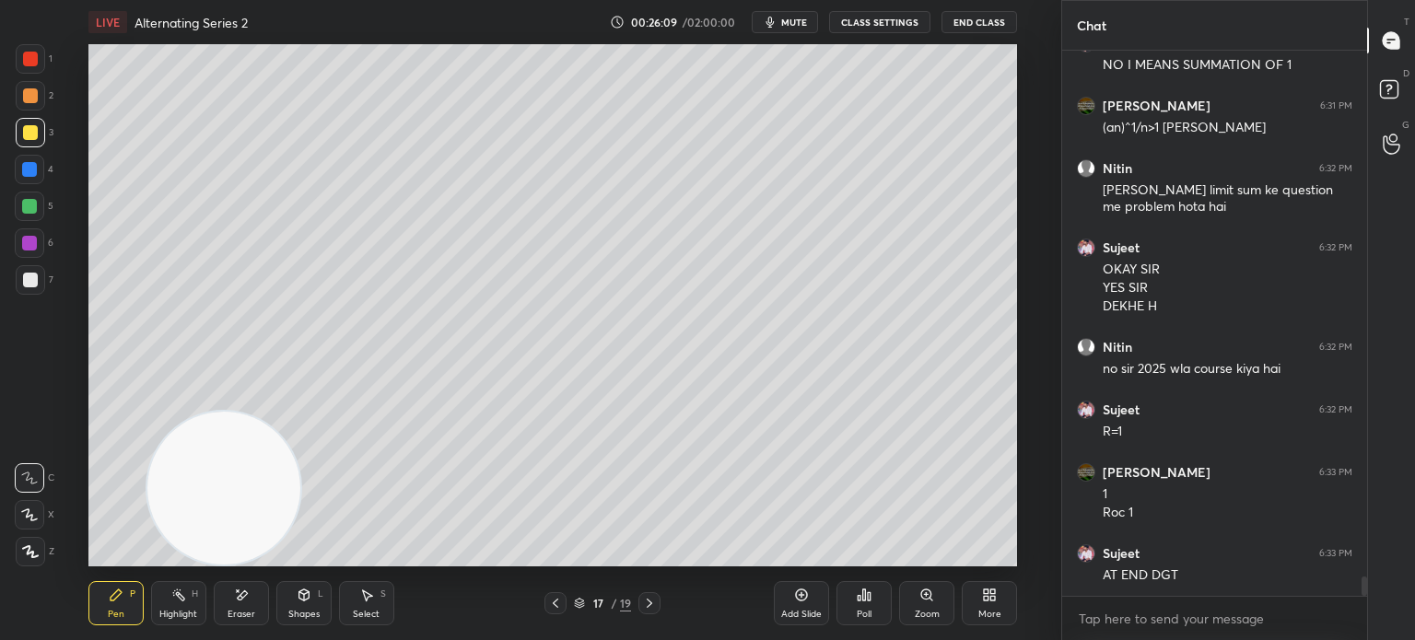
scroll to position [14598, 0]
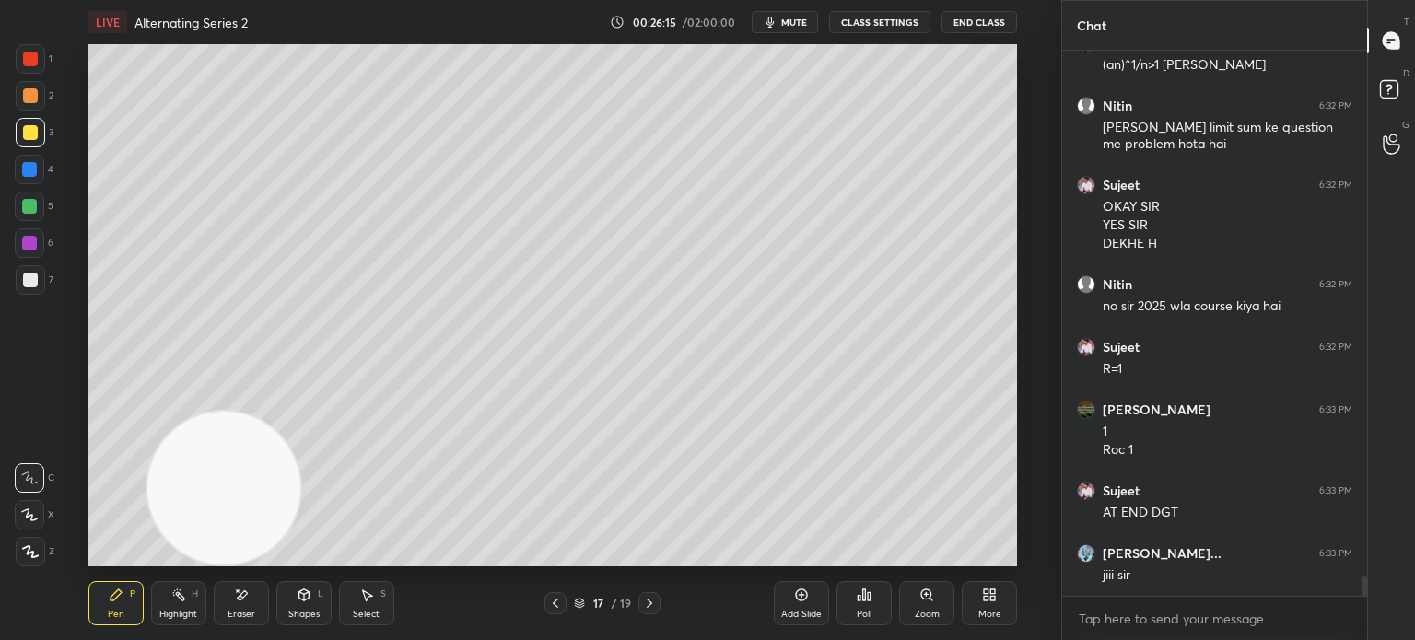
click at [248, 610] on div "Eraser" at bounding box center [241, 614] width 28 height 9
click at [122, 606] on div "Pen P" at bounding box center [115, 603] width 55 height 44
drag, startPoint x: 237, startPoint y: 489, endPoint x: 84, endPoint y: 521, distance: 156.2
click at [60, 542] on div "Setting up your live class Poll for secs No correct answer Start poll" at bounding box center [552, 305] width 987 height 522
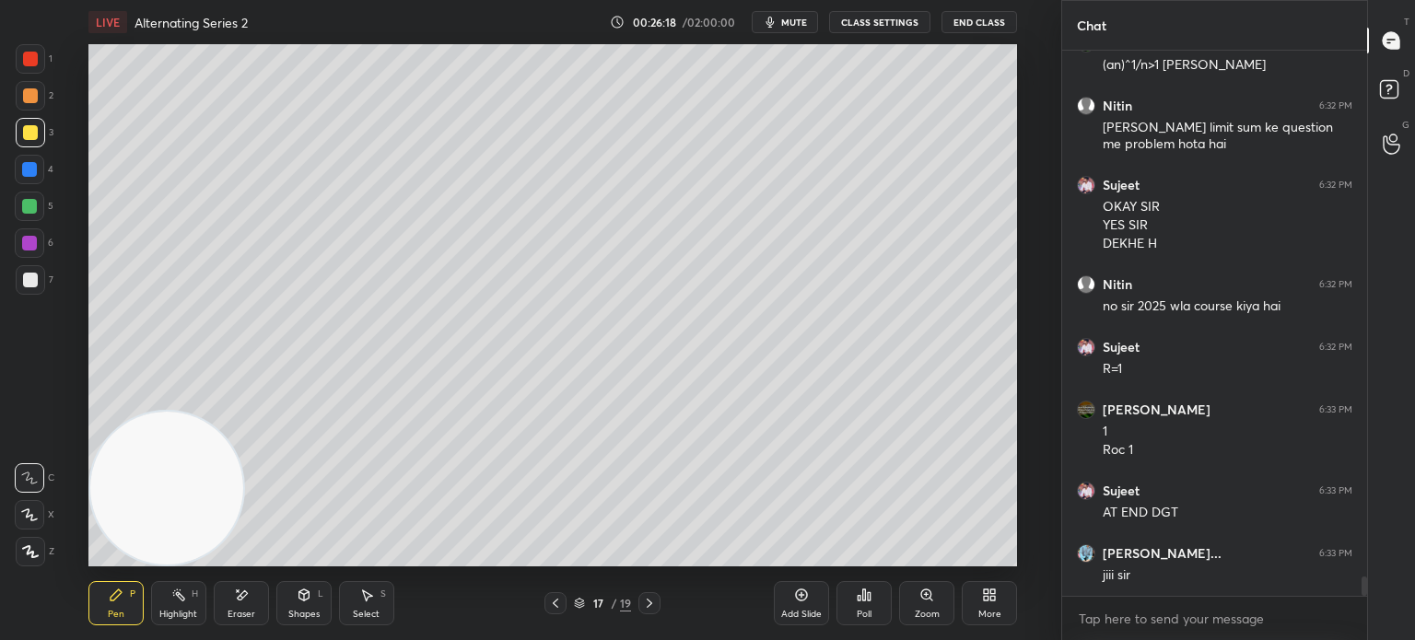
click at [31, 279] on div at bounding box center [30, 280] width 15 height 15
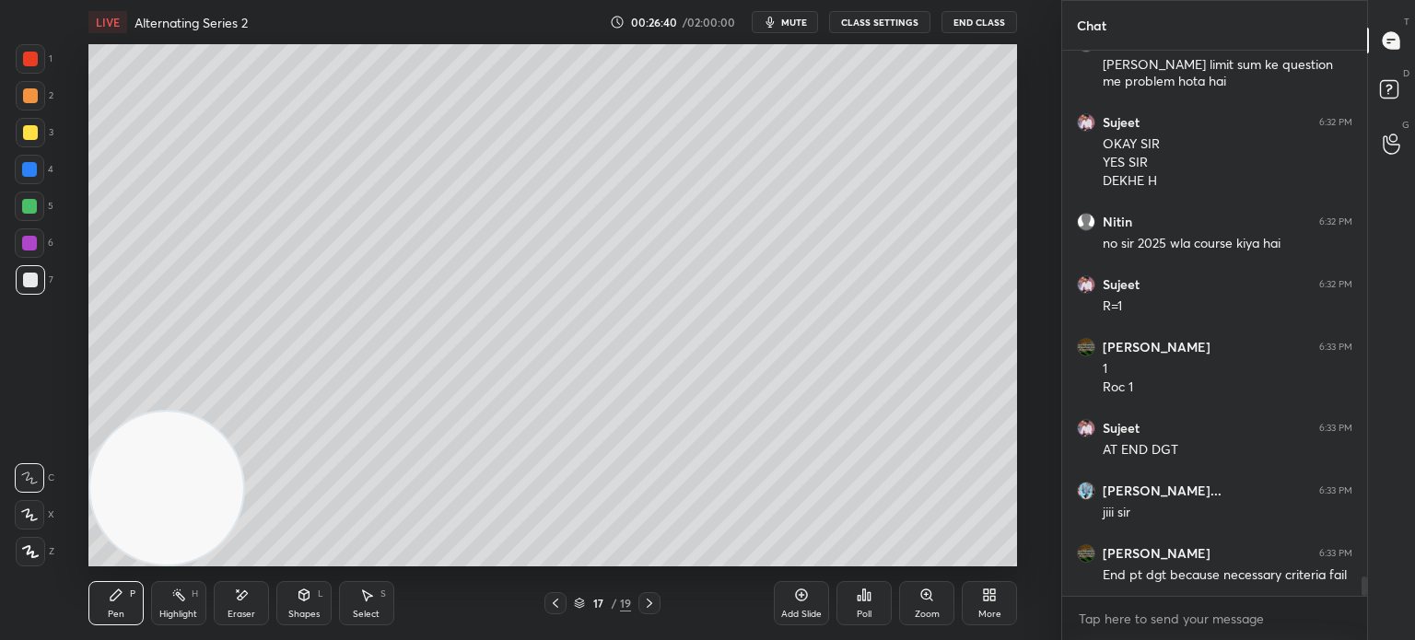
click at [36, 174] on div at bounding box center [29, 169] width 29 height 29
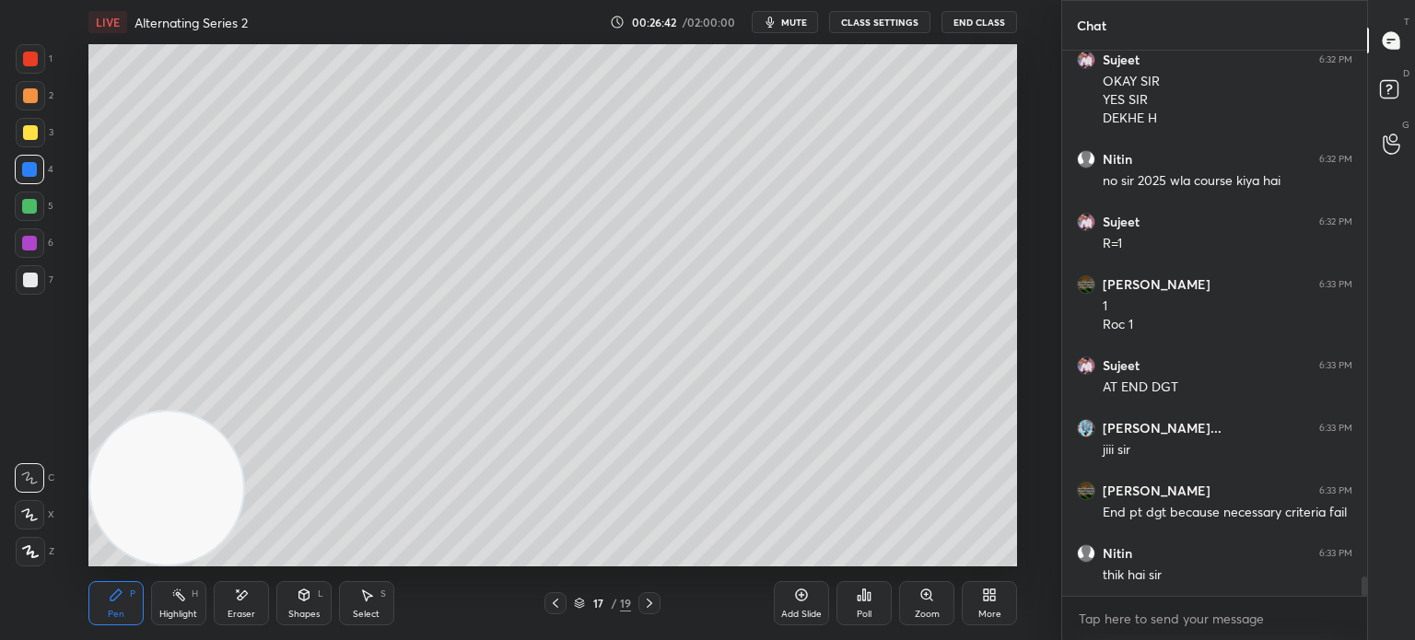
click at [24, 283] on div at bounding box center [30, 280] width 15 height 15
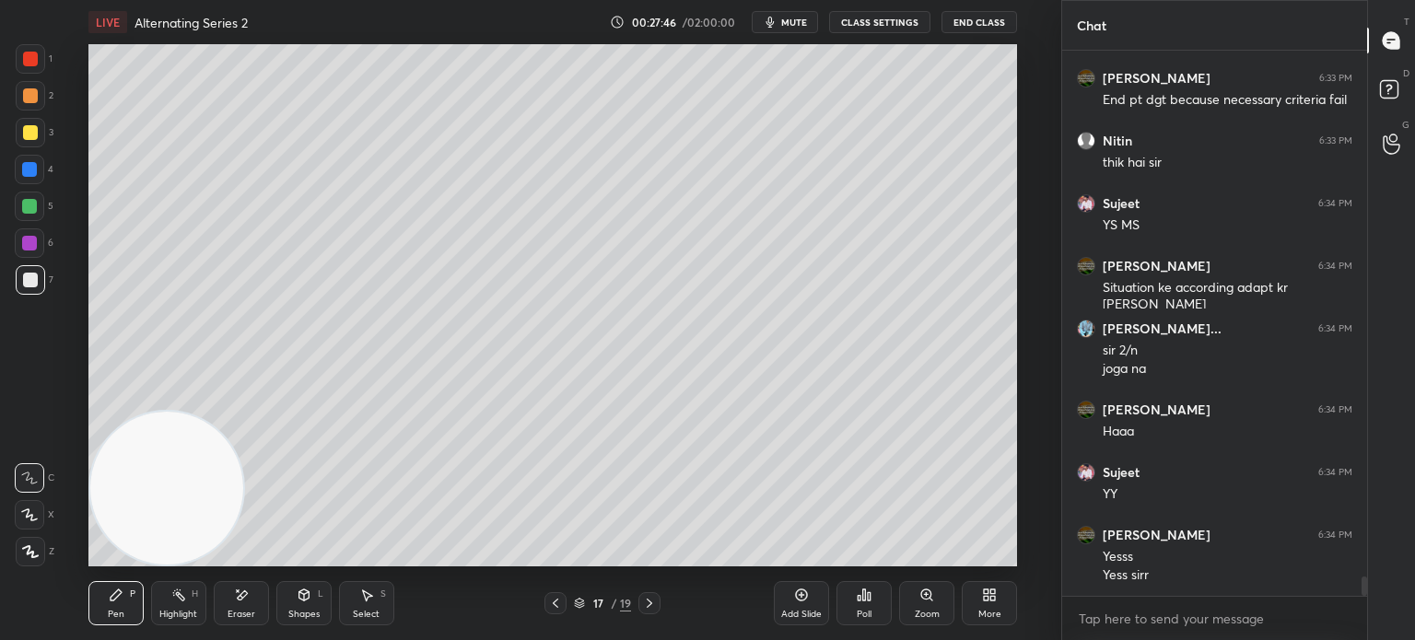
scroll to position [15198, 0]
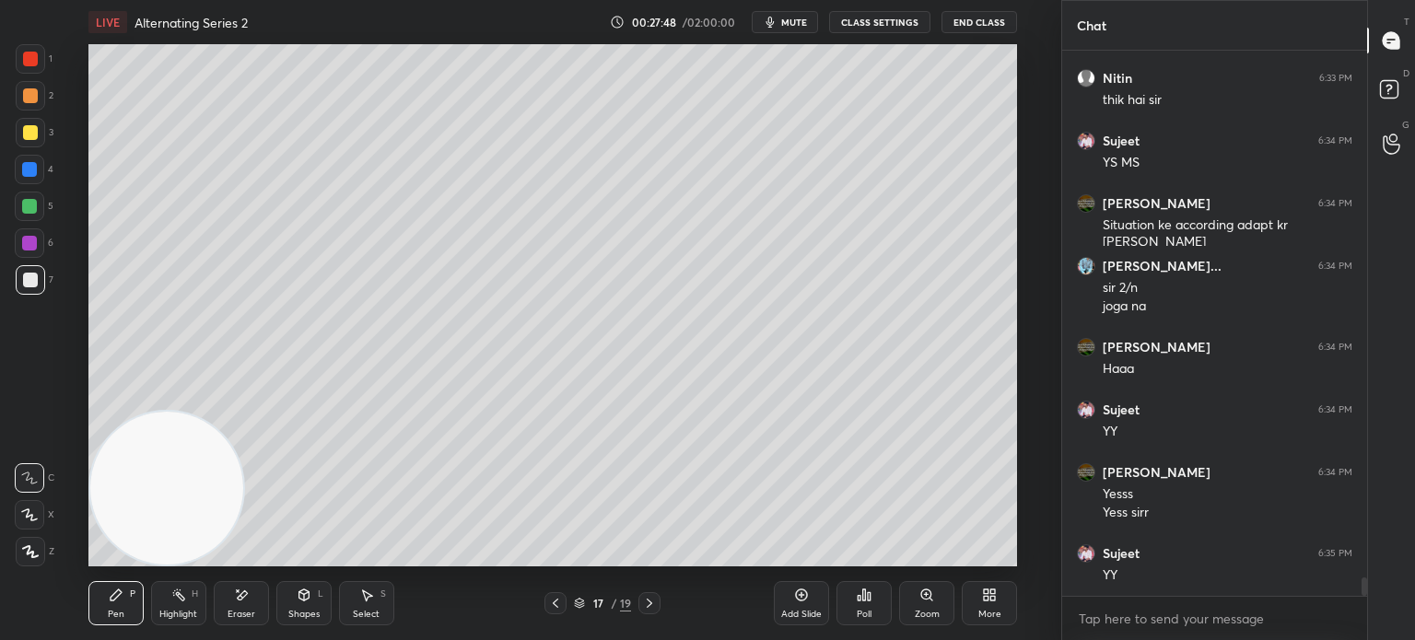
click at [23, 277] on div at bounding box center [30, 280] width 15 height 15
click at [809, 602] on div "Add Slide" at bounding box center [801, 603] width 55 height 44
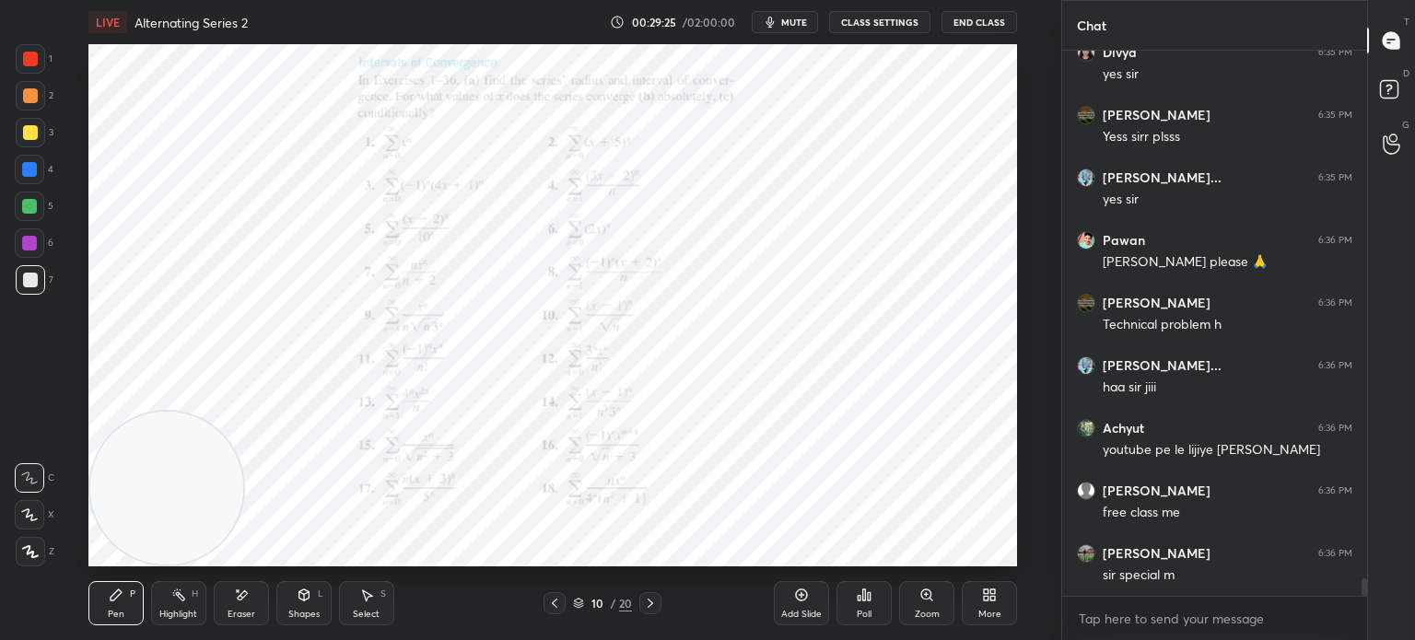
scroll to position [16514, 0]
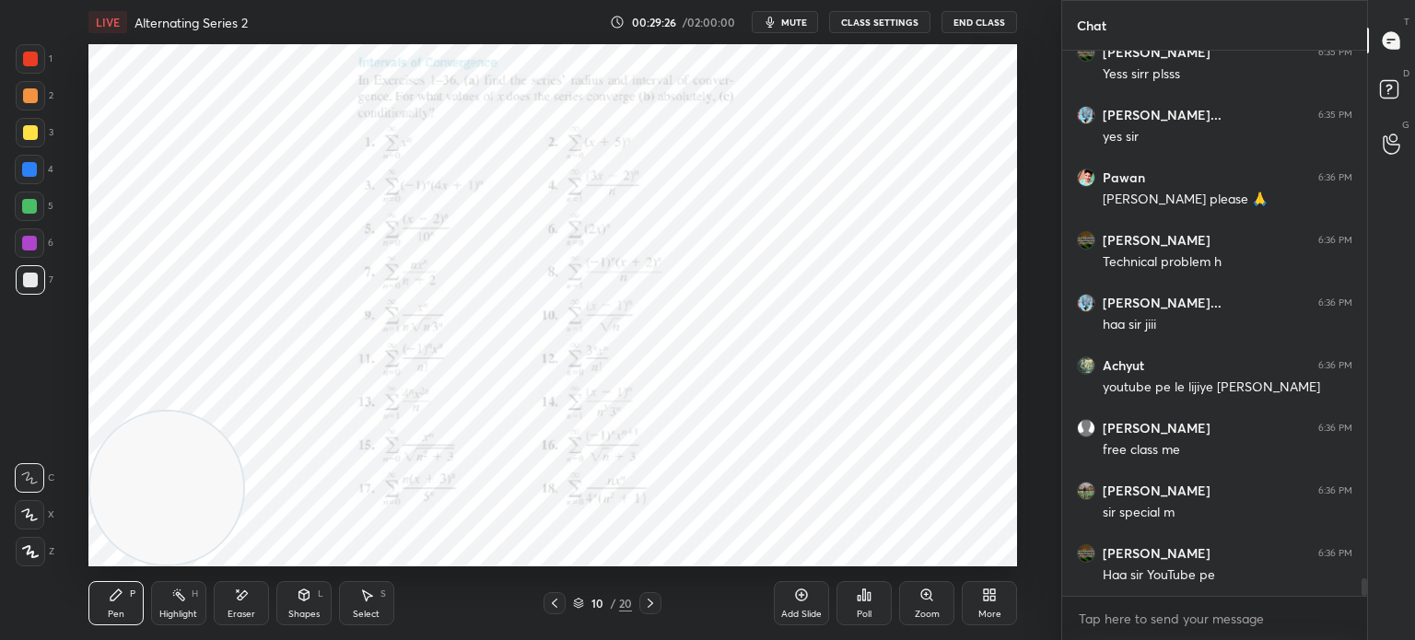
click at [29, 166] on div at bounding box center [29, 169] width 15 height 15
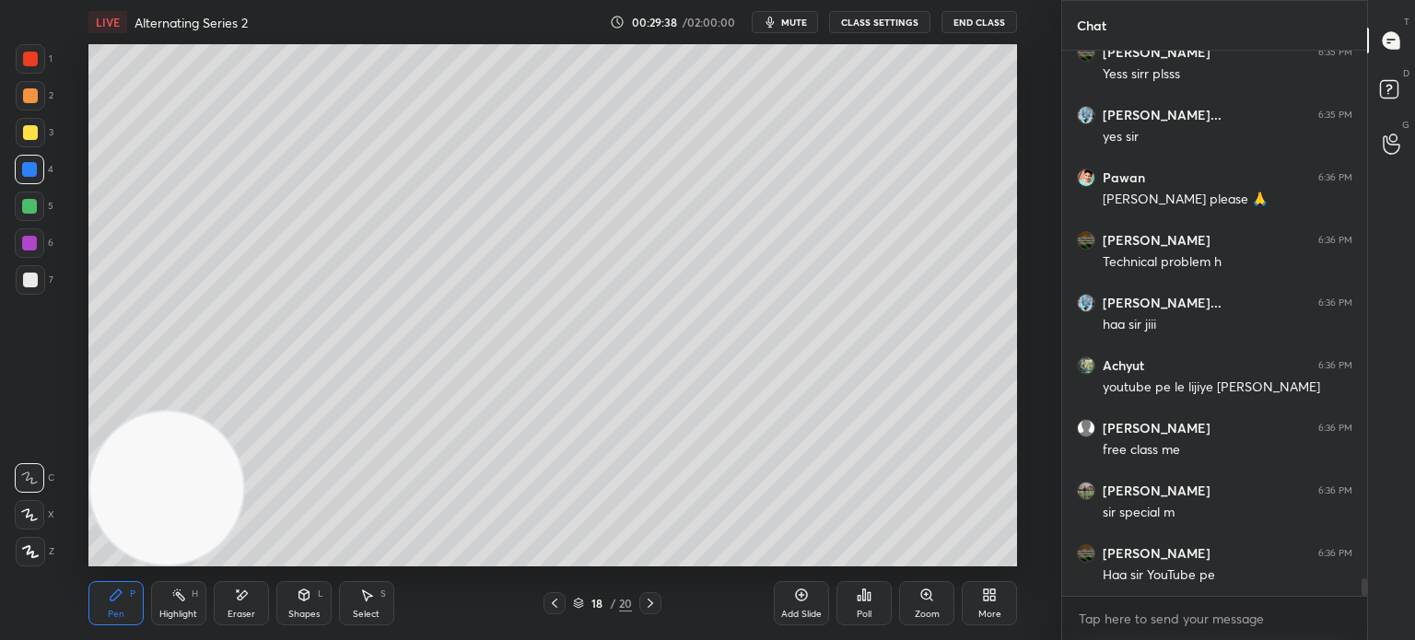
drag, startPoint x: 11, startPoint y: 281, endPoint x: 58, endPoint y: 246, distance: 58.6
click at [19, 279] on div "1 2 3 4 5 6 7 C X Z E E Erase all H H" at bounding box center [29, 305] width 59 height 522
click at [32, 275] on div at bounding box center [30, 280] width 15 height 15
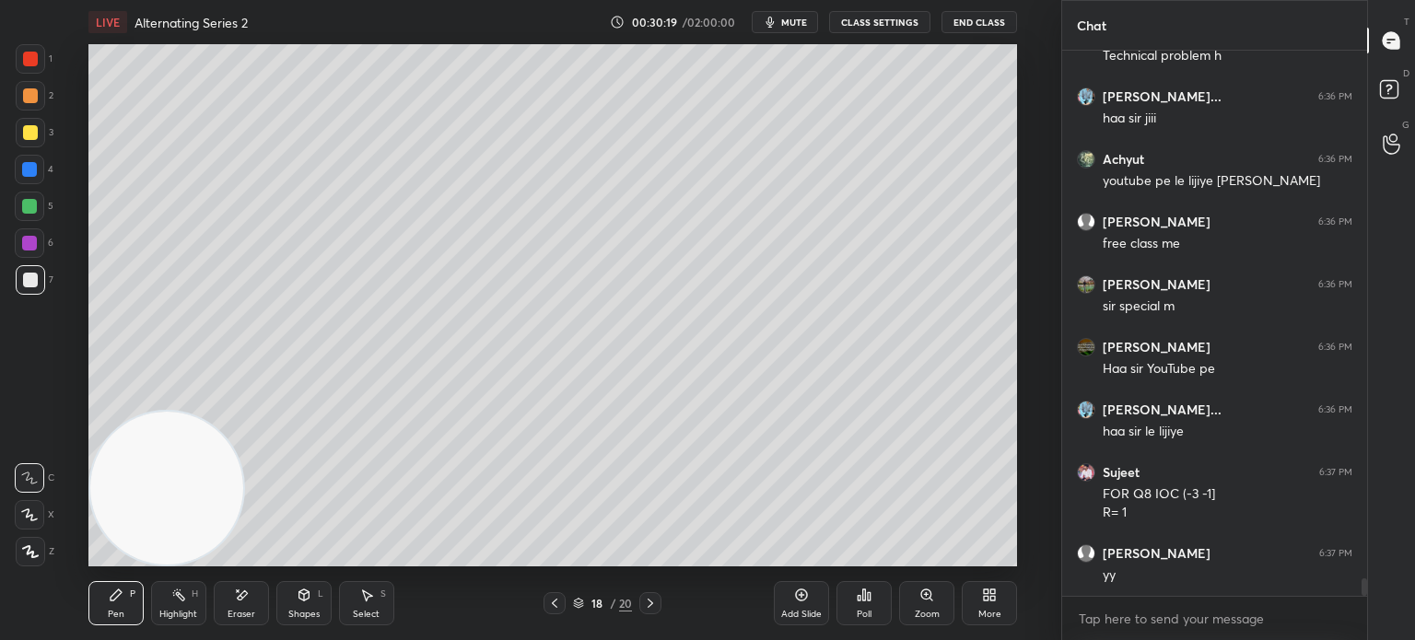
scroll to position [16783, 0]
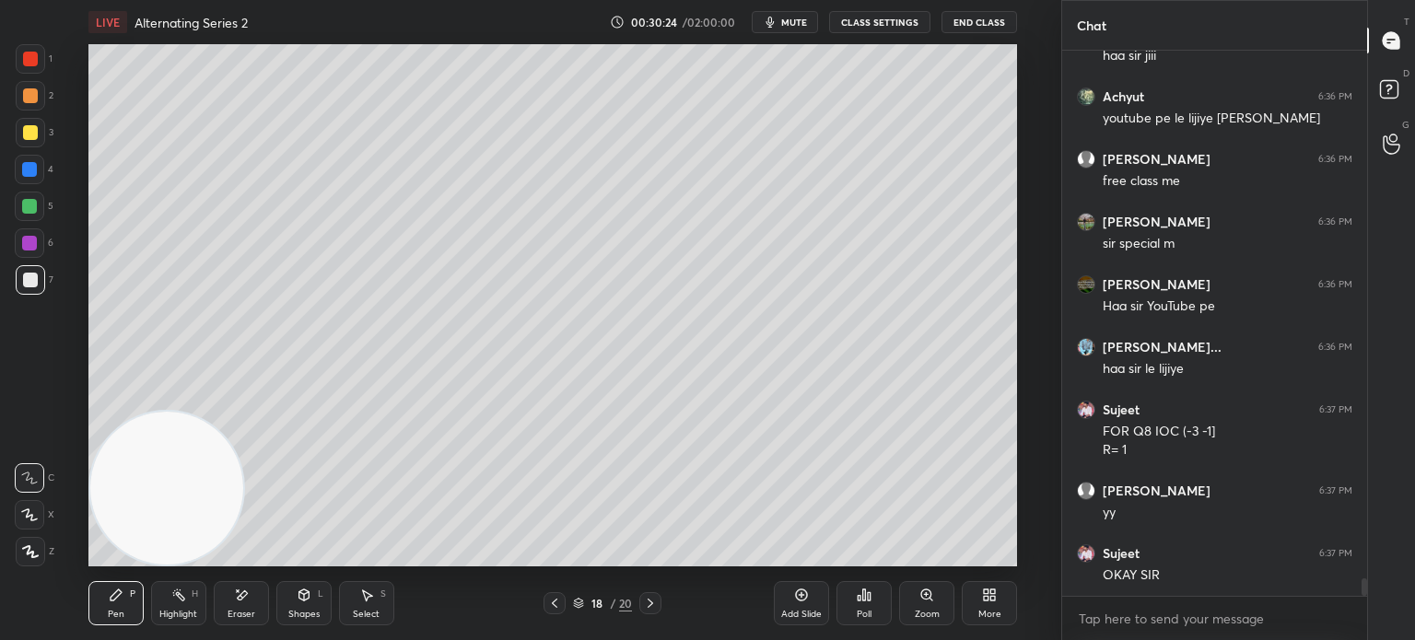
drag, startPoint x: 243, startPoint y: 598, endPoint x: 264, endPoint y: 566, distance: 37.8
click at [242, 602] on icon at bounding box center [241, 596] width 15 height 16
click at [118, 614] on div "Pen P" at bounding box center [115, 603] width 55 height 44
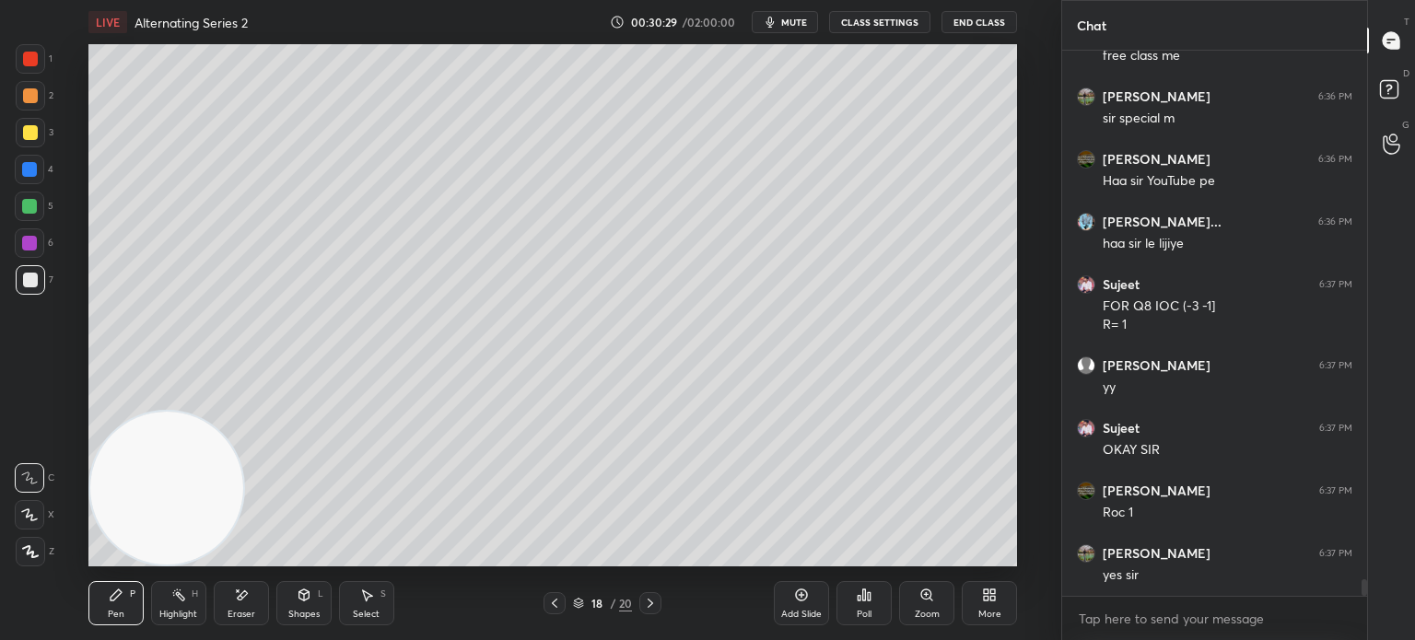
scroll to position [16970, 0]
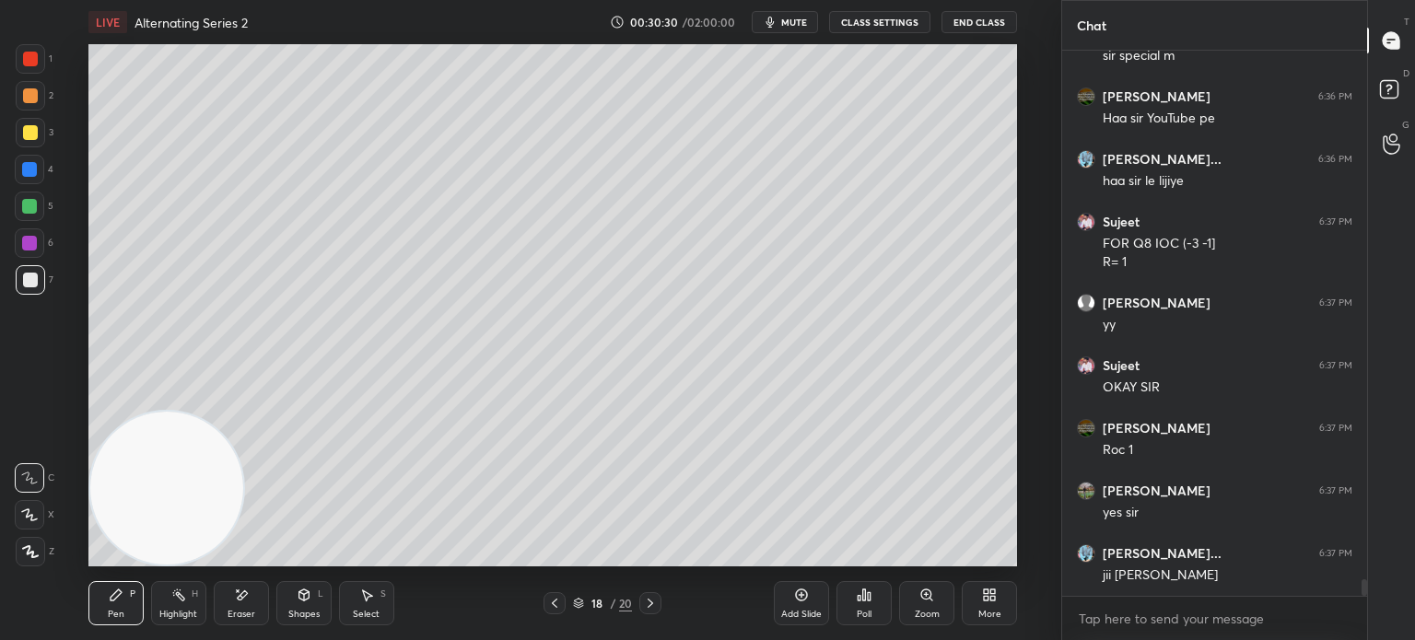
click at [36, 210] on div at bounding box center [29, 206] width 15 height 15
drag, startPoint x: 35, startPoint y: 276, endPoint x: 26, endPoint y: 279, distance: 9.6
click at [33, 279] on div at bounding box center [30, 280] width 15 height 15
drag, startPoint x: 202, startPoint y: 477, endPoint x: 670, endPoint y: 146, distance: 572.9
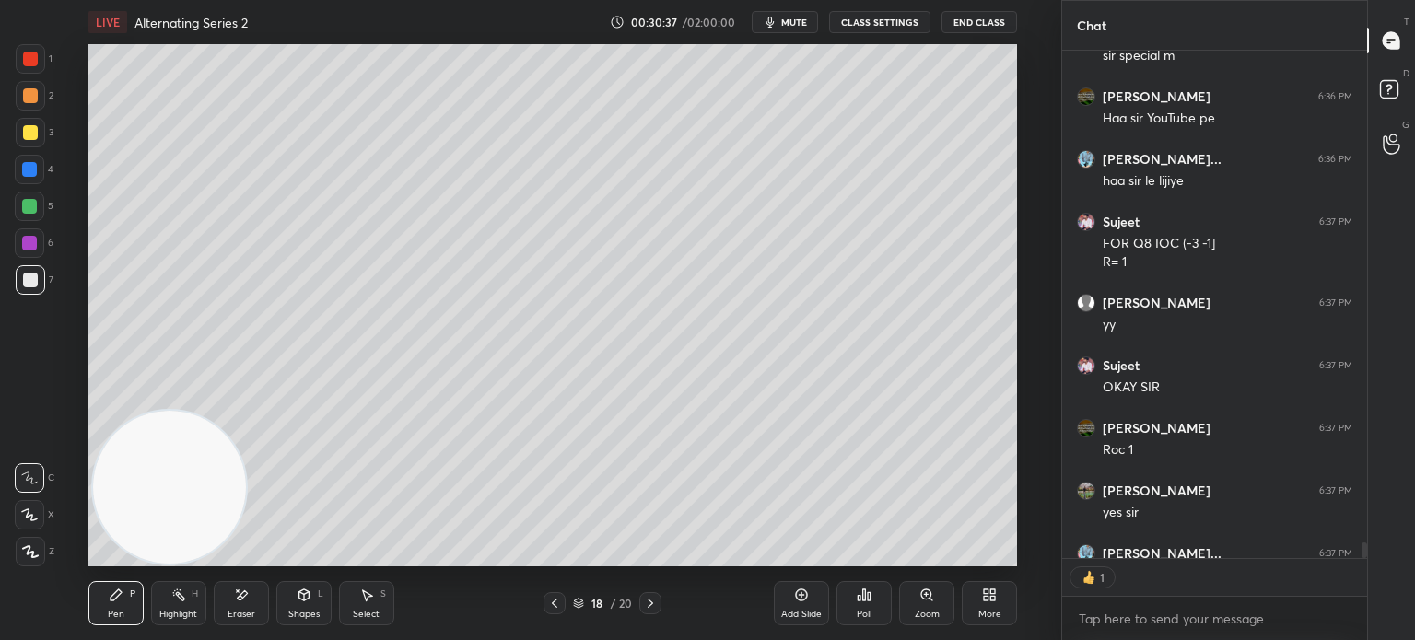
click at [246, 411] on video at bounding box center [169, 487] width 153 height 153
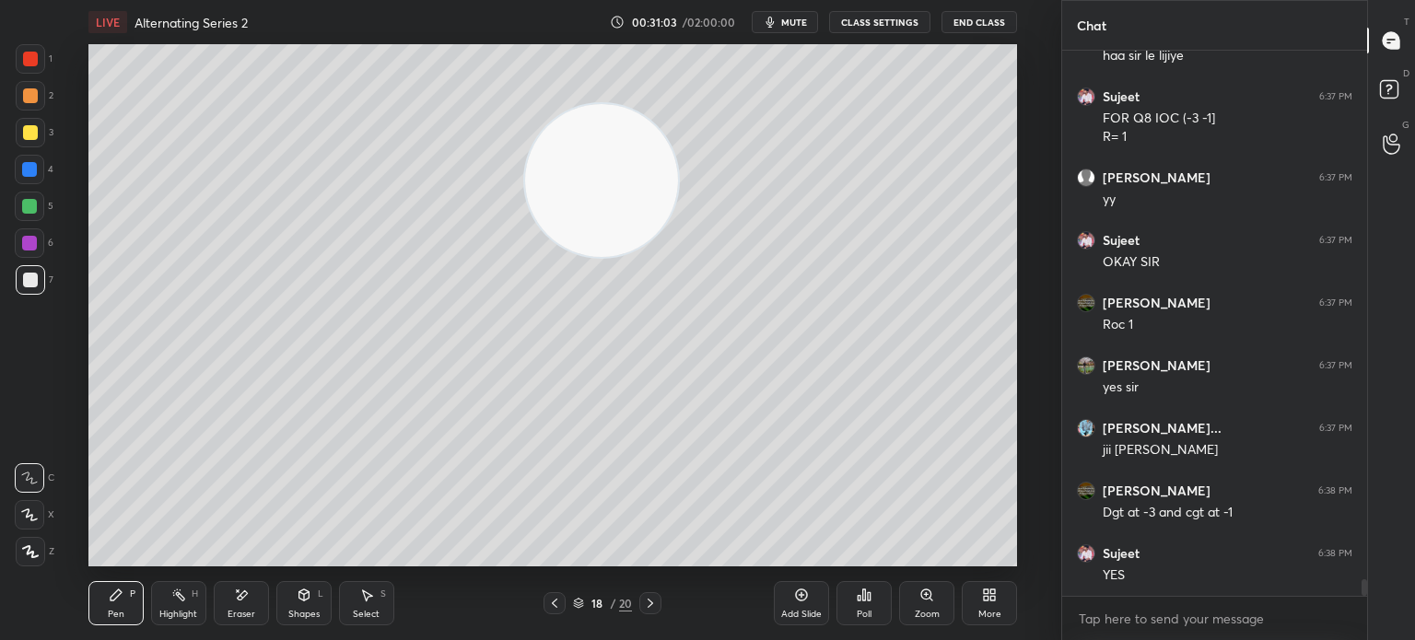
scroll to position [17114, 0]
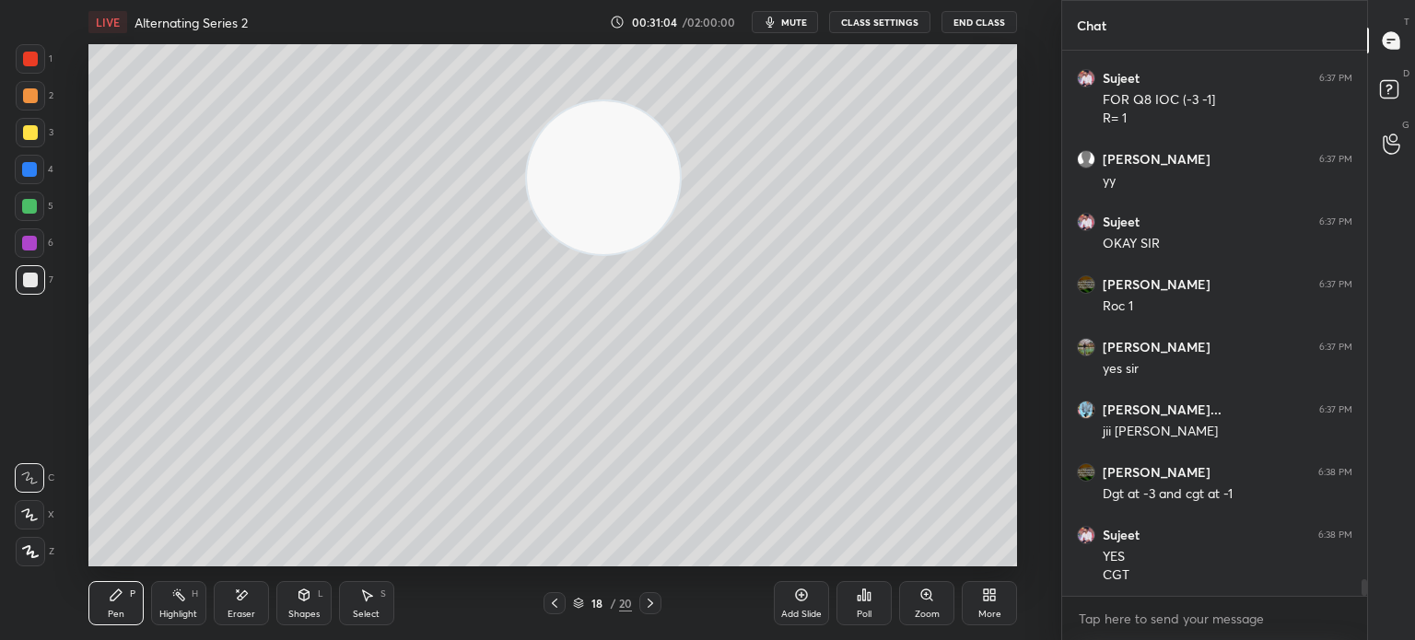
drag, startPoint x: 610, startPoint y: 199, endPoint x: 218, endPoint y: 518, distance: 504.7
click at [527, 254] on video at bounding box center [603, 177] width 153 height 153
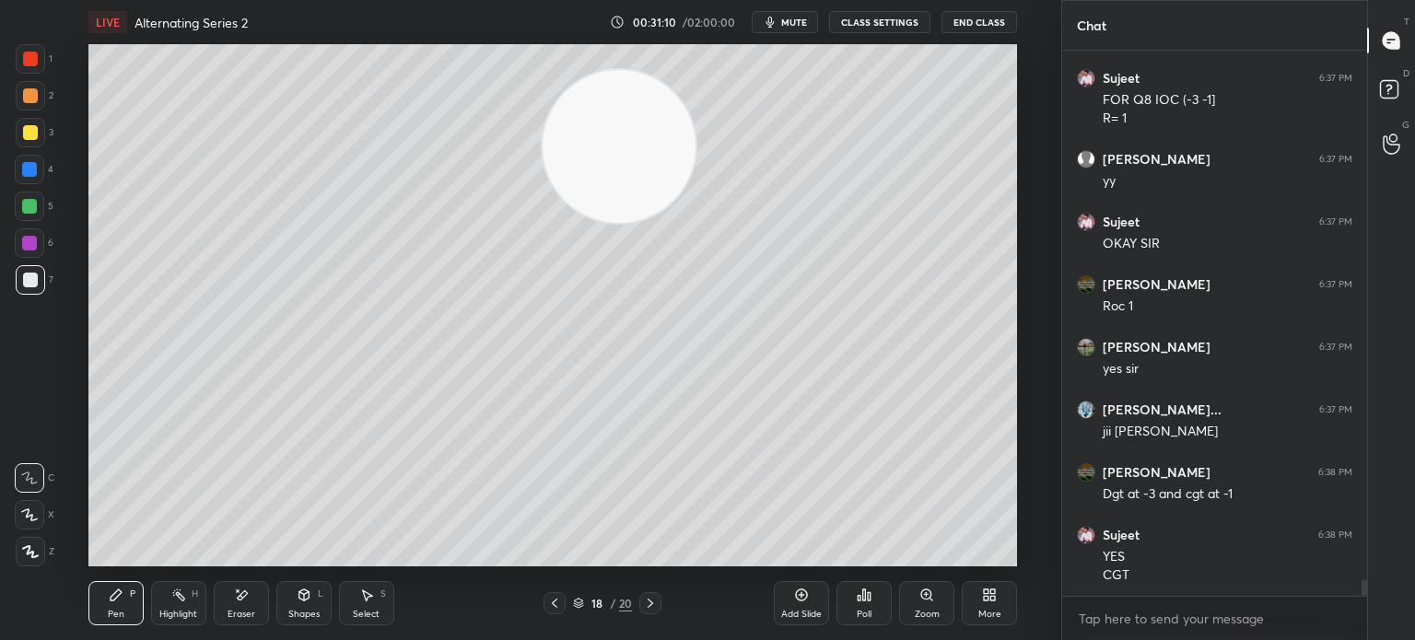
drag, startPoint x: 264, startPoint y: 378, endPoint x: 29, endPoint y: 492, distance: 262.0
click at [0, 546] on div "1 2 3 4 5 6 7 C X Z E E Erase all H H LIVE Alternating Series 2 00:31:10 / 02:0…" at bounding box center [523, 320] width 1046 height 640
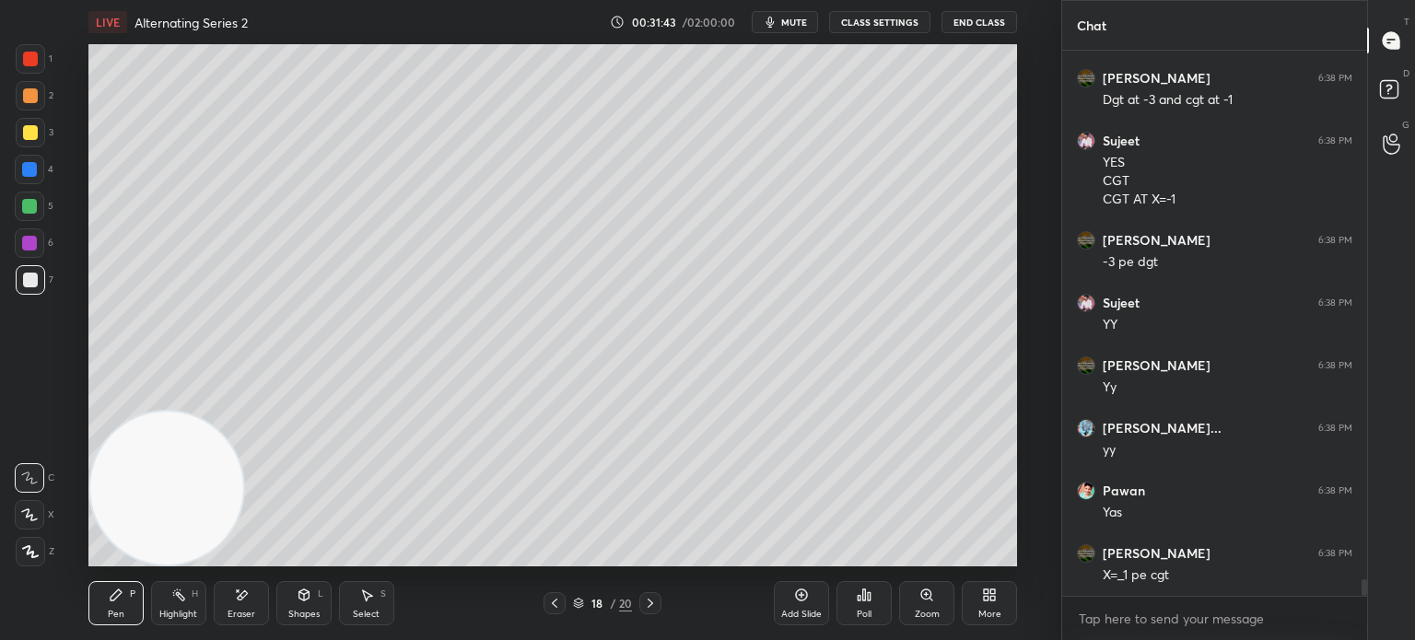
scroll to position [17571, 0]
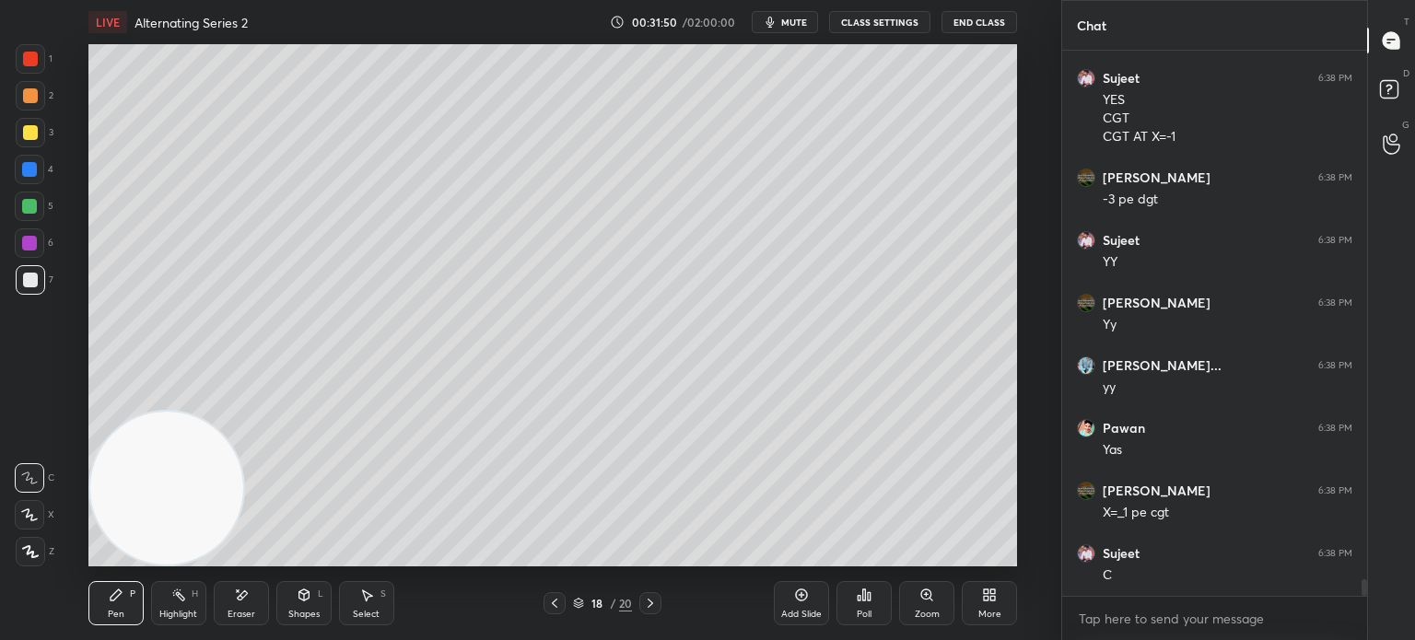
click at [29, 273] on div at bounding box center [30, 280] width 15 height 15
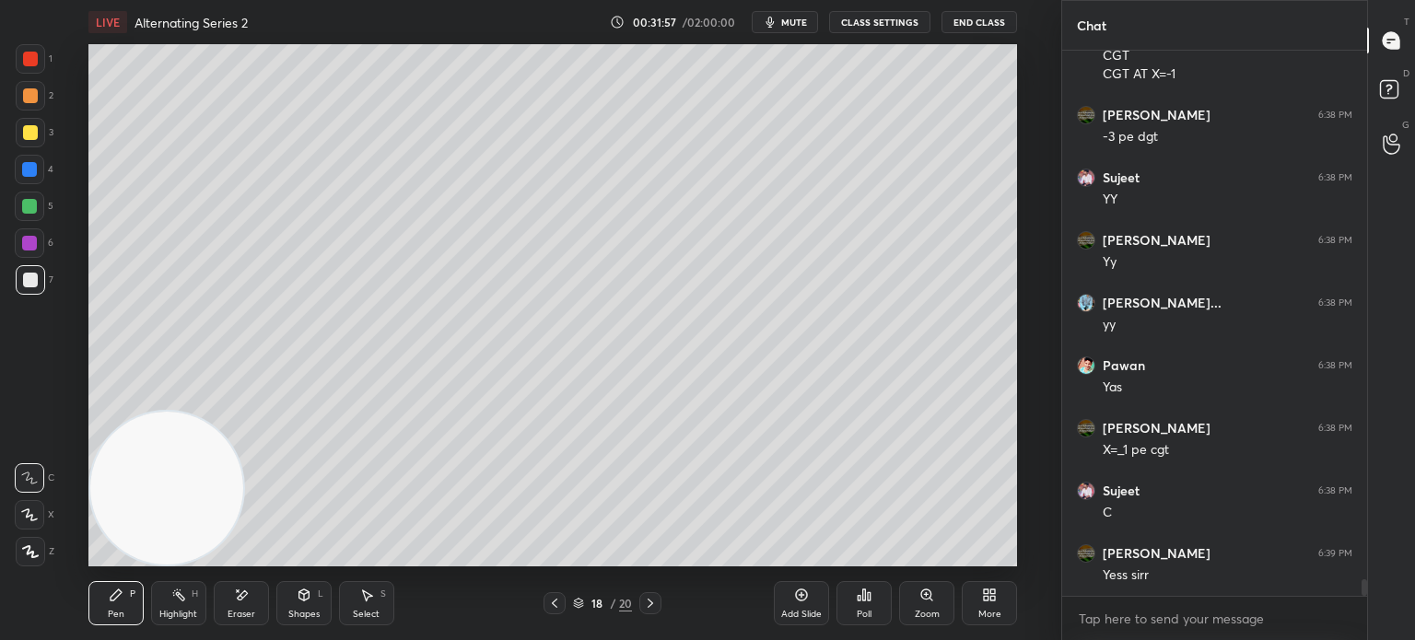
drag, startPoint x: 357, startPoint y: 388, endPoint x: 77, endPoint y: 585, distance: 342.4
click at [69, 600] on div "LIVE Alternating Series 2 00:31:57 / 02:00:00 mute CLASS SETTINGS End Class Set…" at bounding box center [552, 320] width 987 height 640
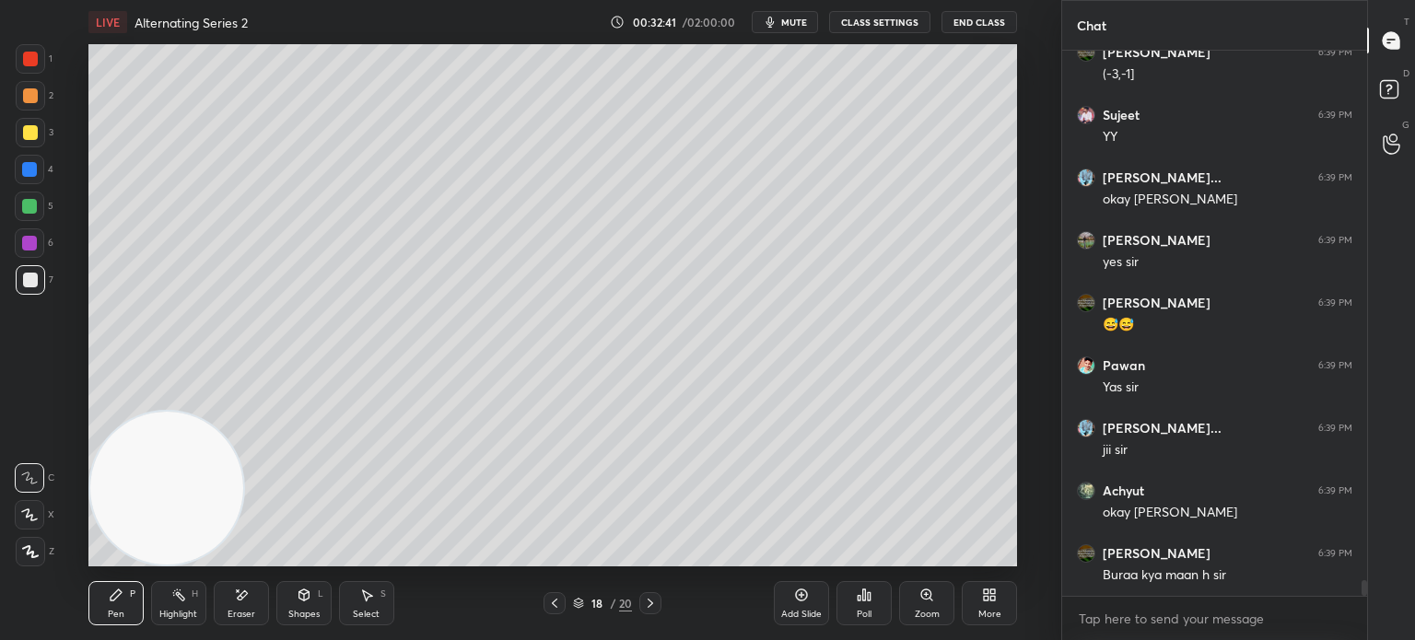
scroll to position [18420, 0]
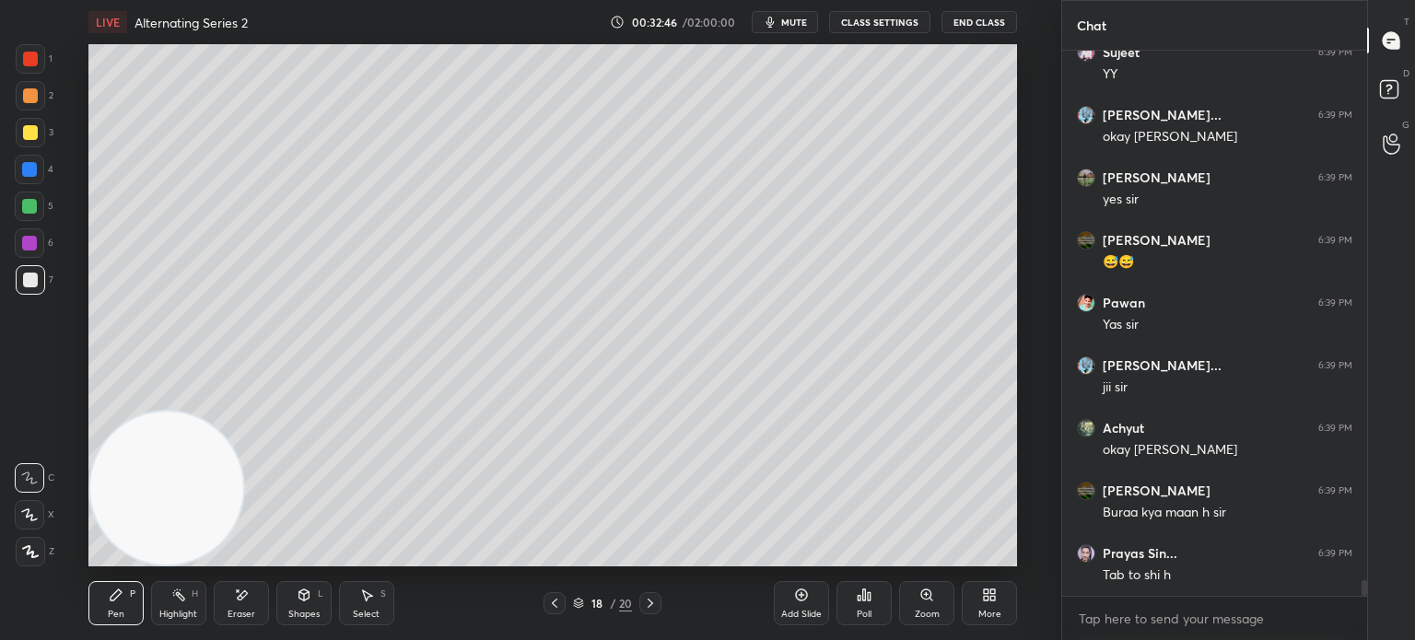
click at [792, 611] on div "Add Slide" at bounding box center [801, 614] width 41 height 9
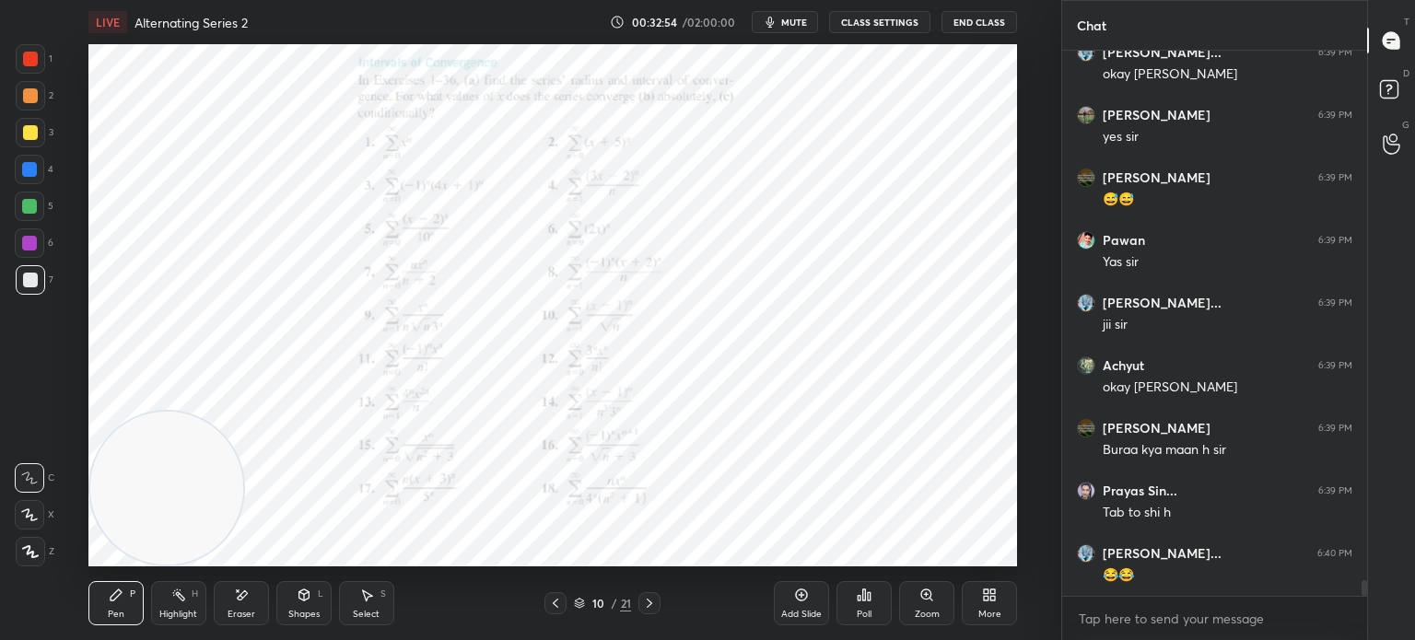
click at [41, 54] on div at bounding box center [30, 58] width 29 height 29
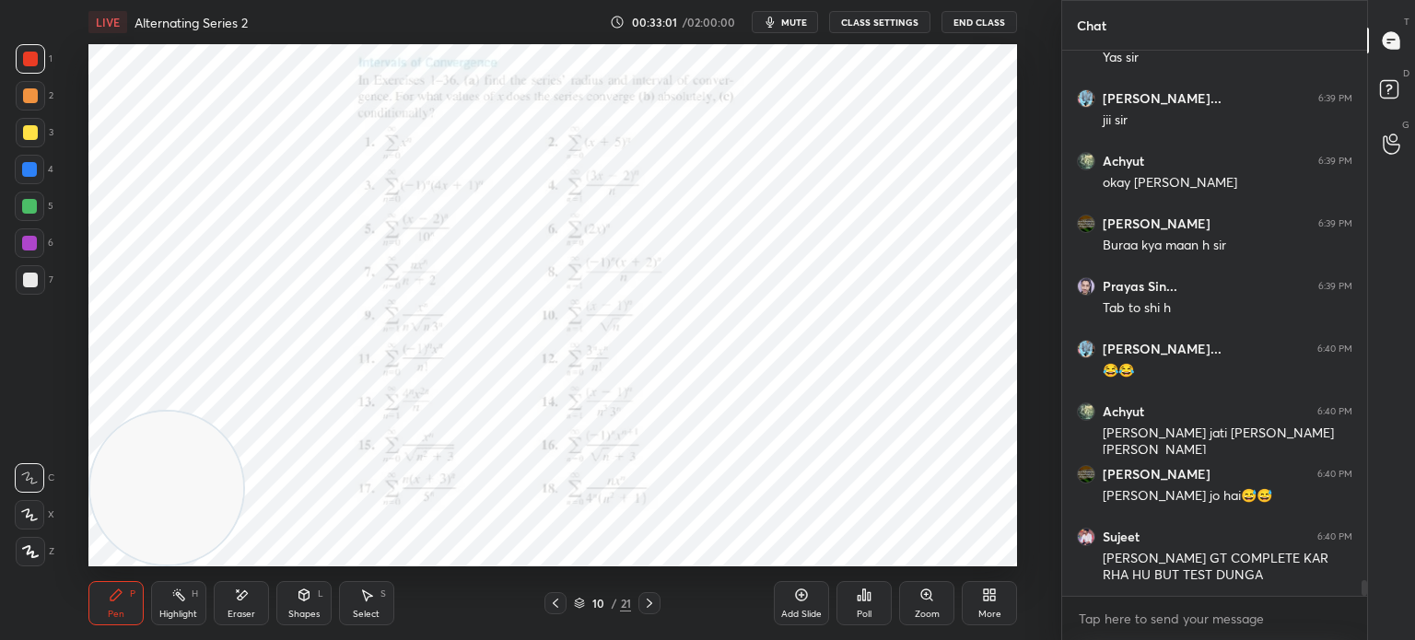
scroll to position [18750, 0]
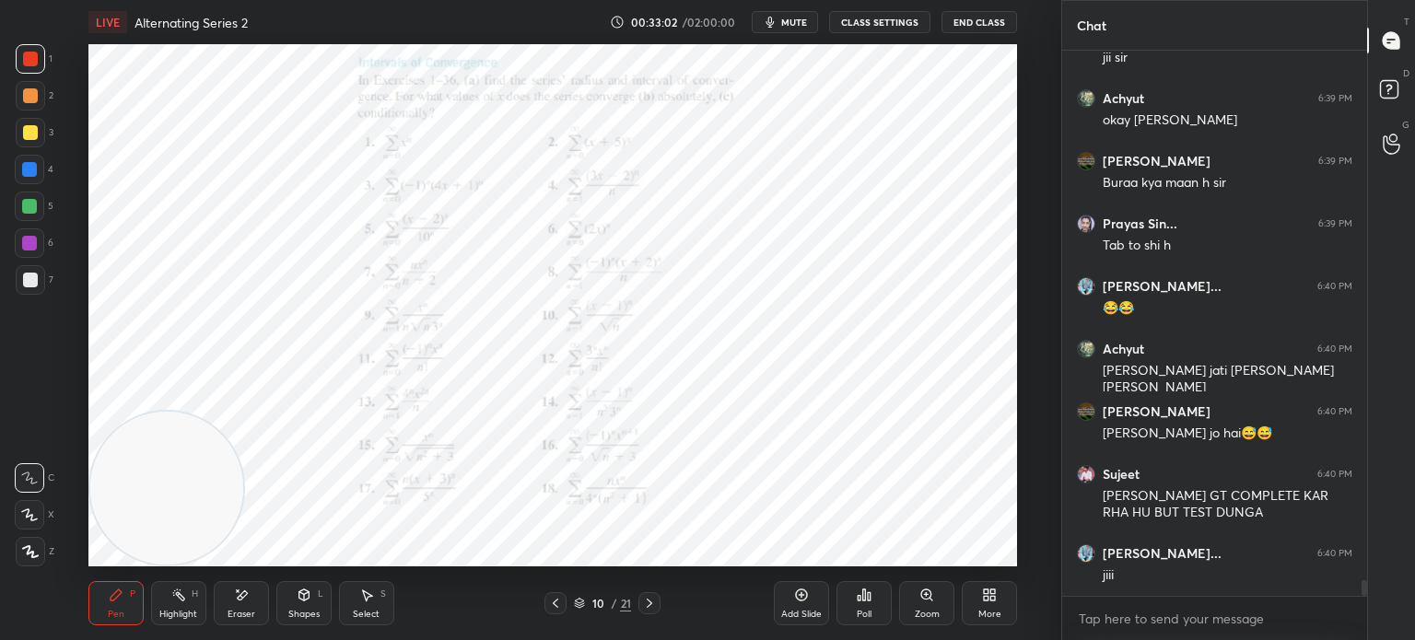
click at [25, 242] on div at bounding box center [29, 243] width 15 height 15
click at [32, 172] on div at bounding box center [29, 169] width 15 height 15
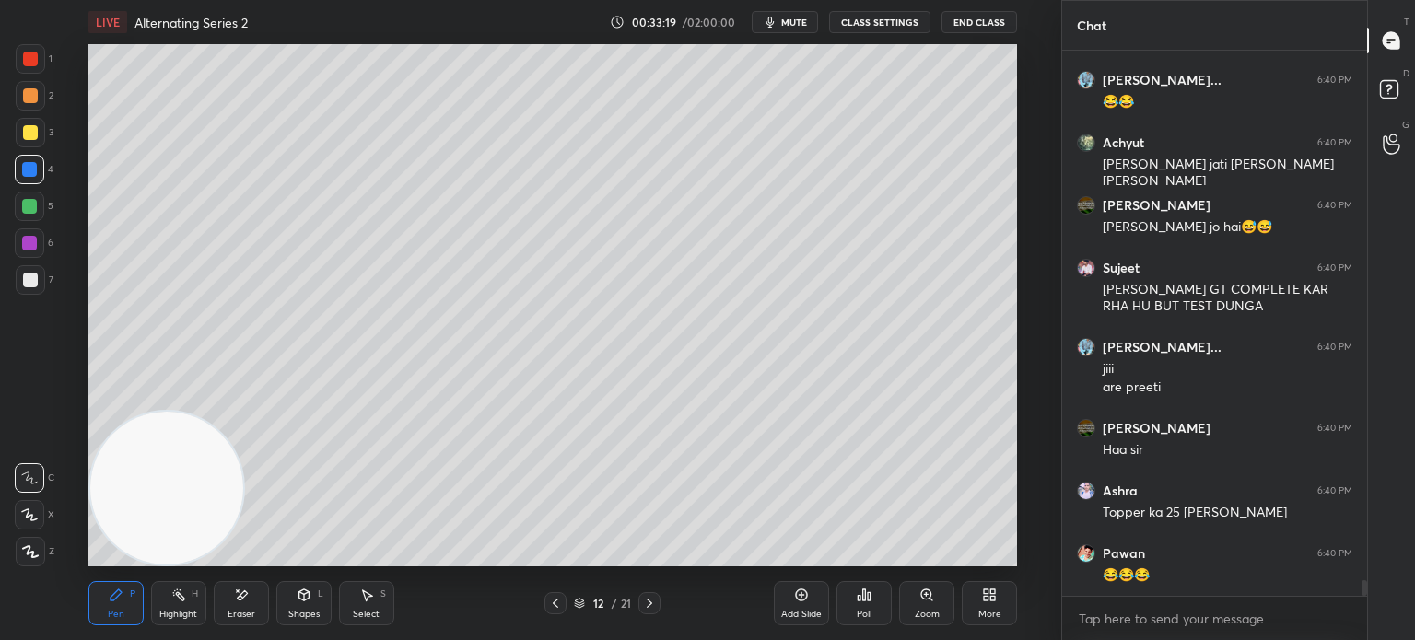
scroll to position [19022, 0]
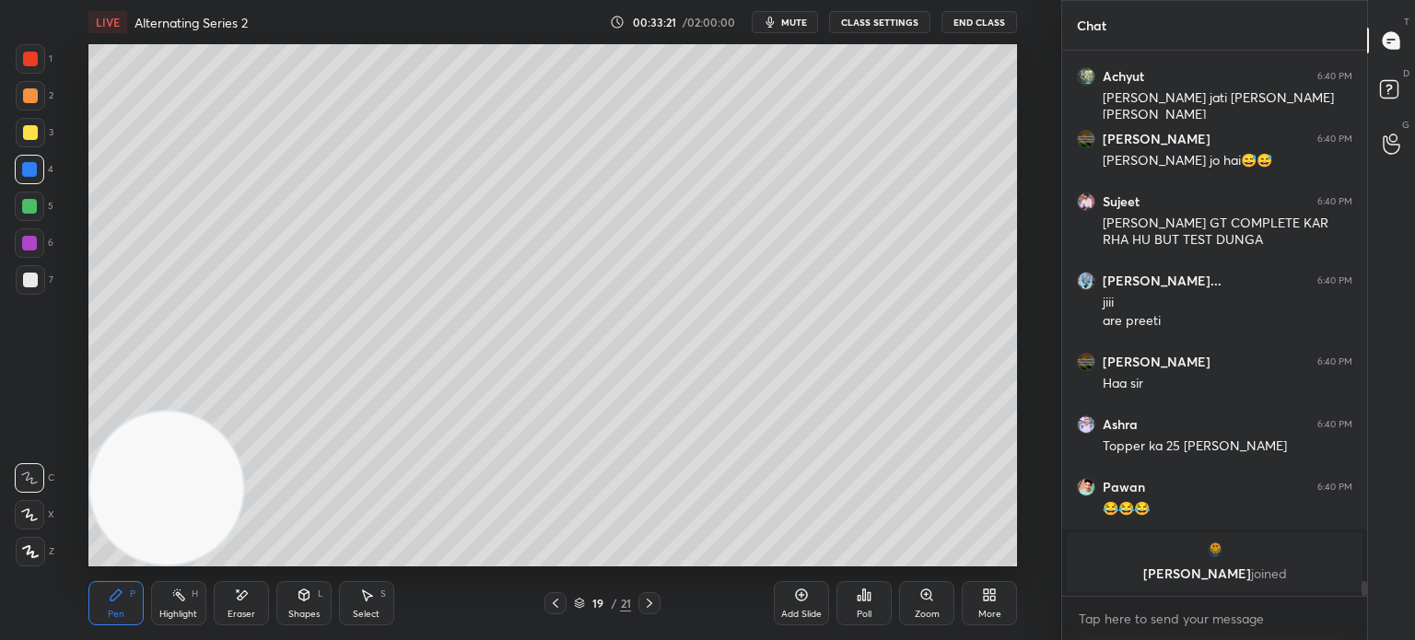
click at [39, 279] on div at bounding box center [30, 279] width 29 height 29
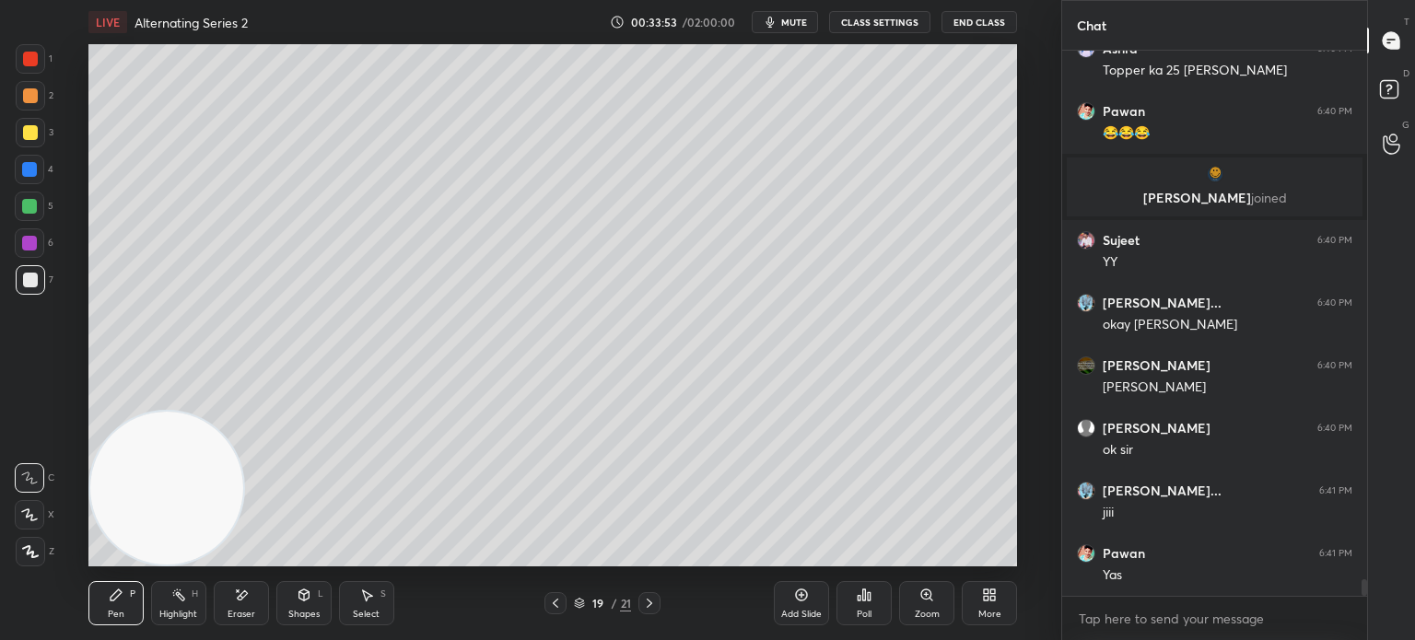
scroll to position [17578, 0]
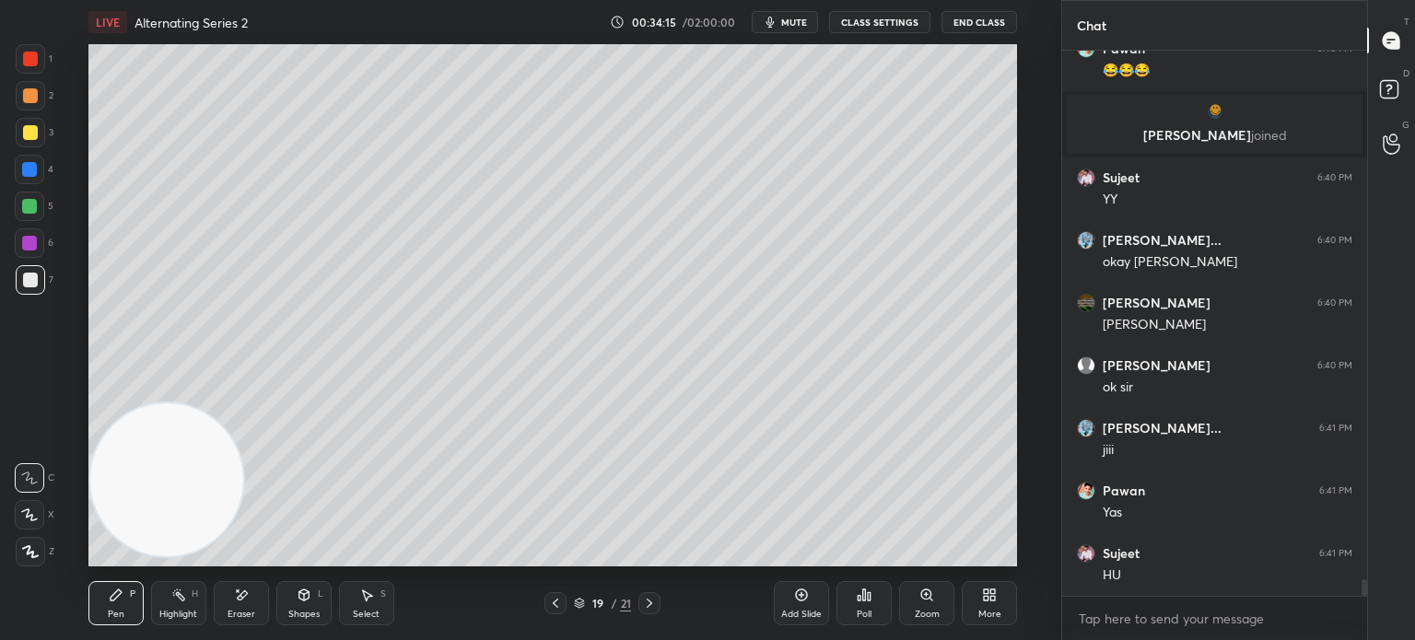
drag, startPoint x: 142, startPoint y: 446, endPoint x: 766, endPoint y: 7, distance: 763.0
click at [766, 7] on div "LIVE Alternating Series 2 00:34:15 / 02:00:00 mute CLASS SETTINGS End Class Set…" at bounding box center [552, 320] width 987 height 640
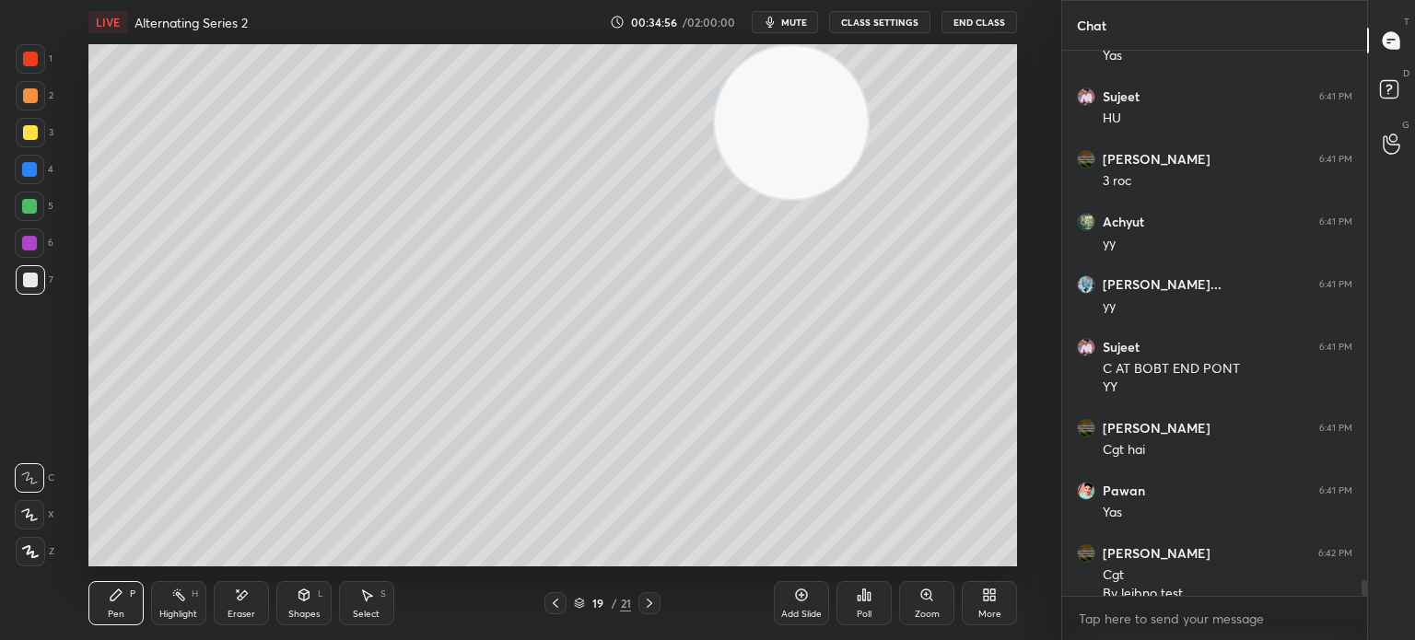
scroll to position [18054, 0]
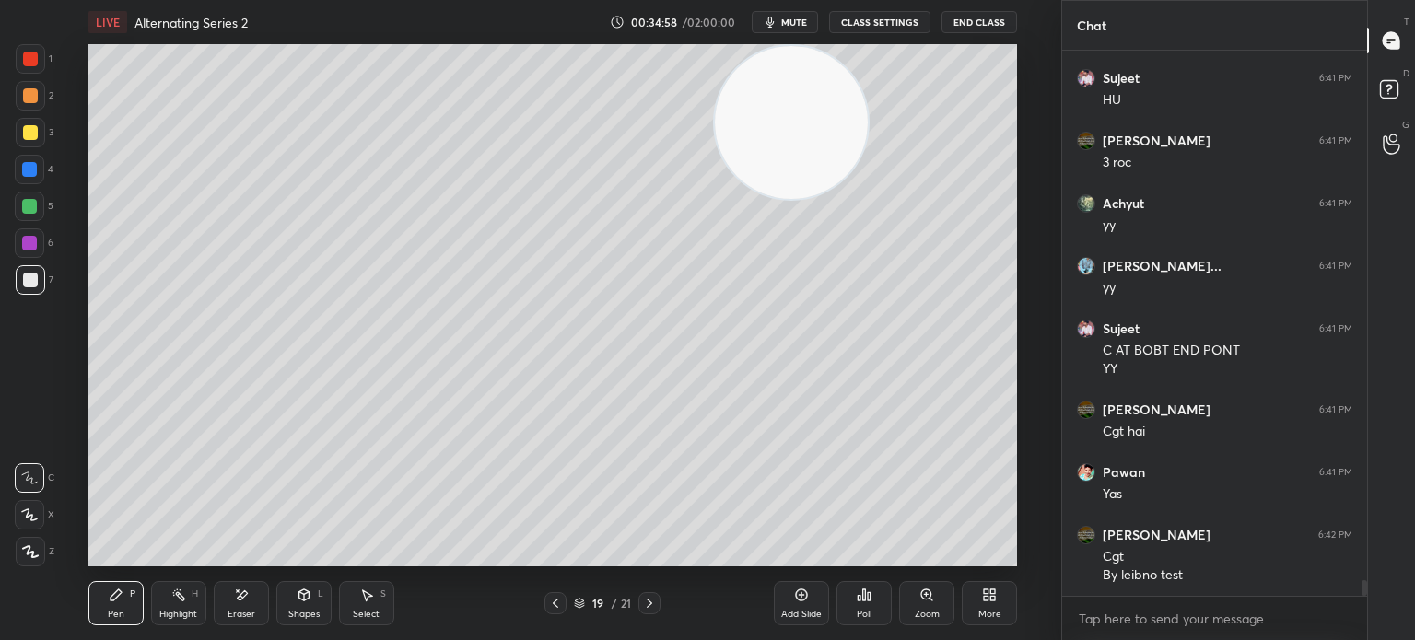
click at [29, 290] on div at bounding box center [30, 279] width 29 height 29
drag, startPoint x: 632, startPoint y: 242, endPoint x: 162, endPoint y: 496, distance: 534.1
click at [715, 199] on video at bounding box center [791, 122] width 153 height 153
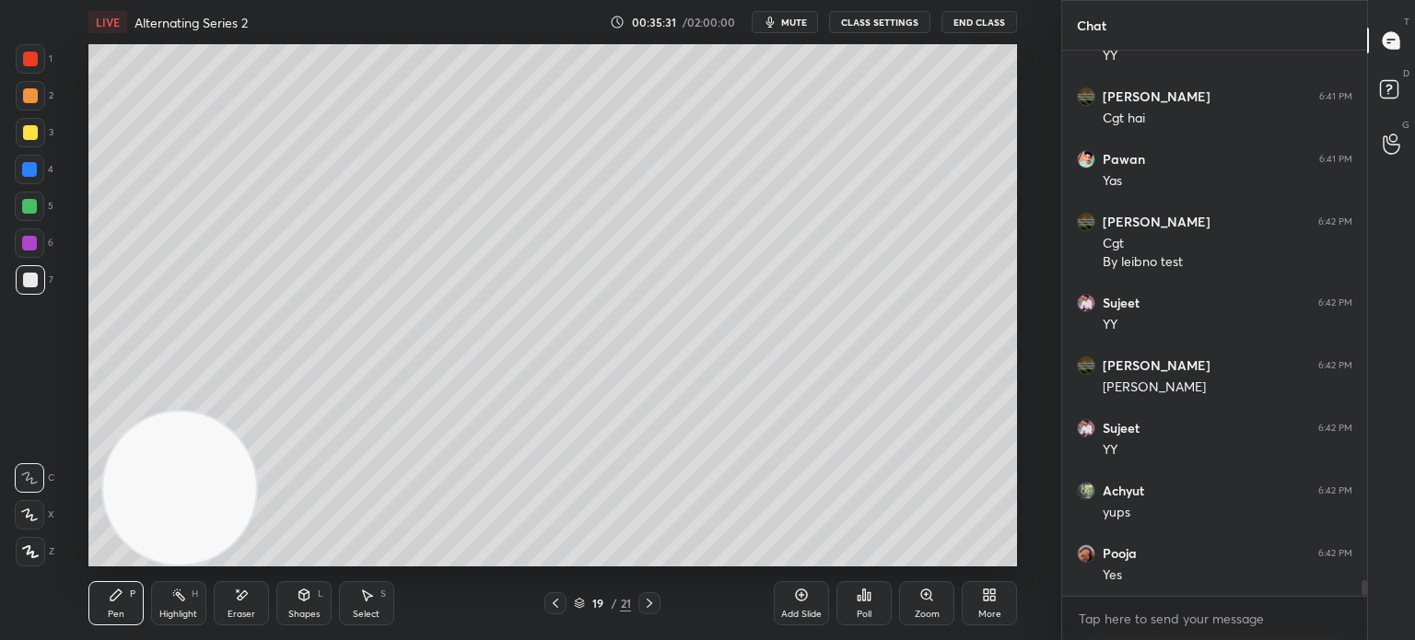
scroll to position [18429, 0]
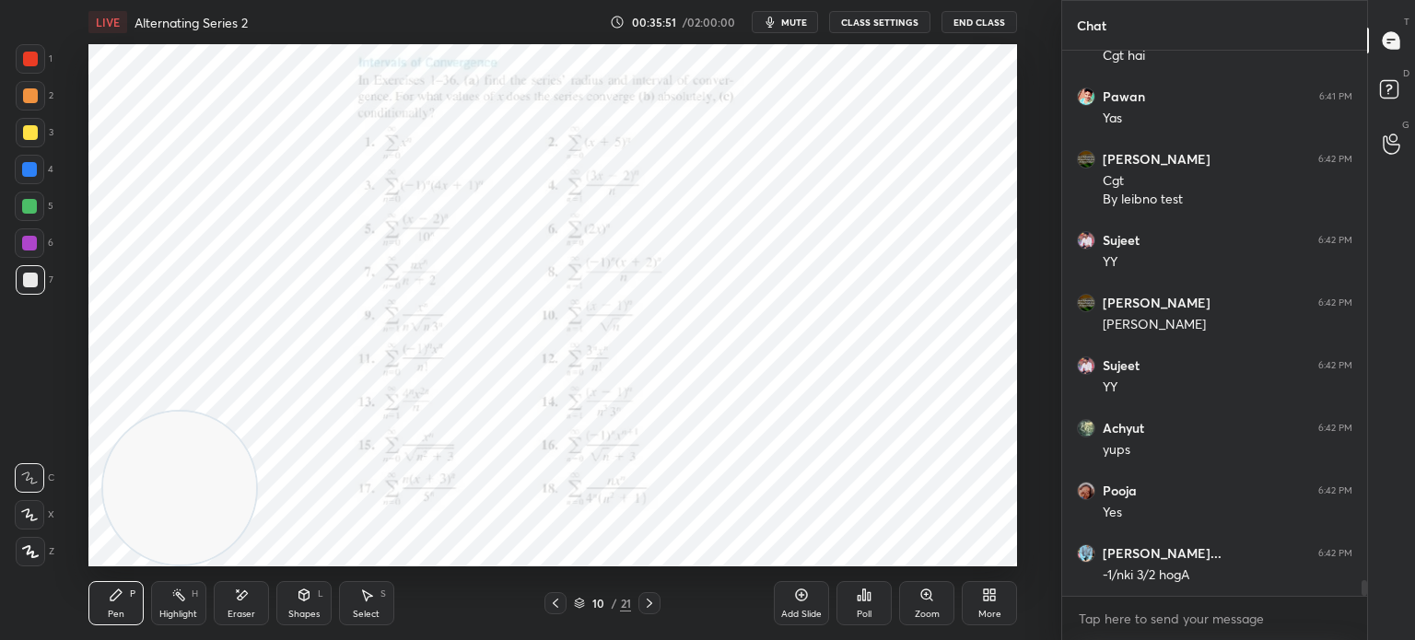
click at [30, 282] on div at bounding box center [30, 280] width 15 height 15
click at [30, 237] on div at bounding box center [29, 243] width 15 height 15
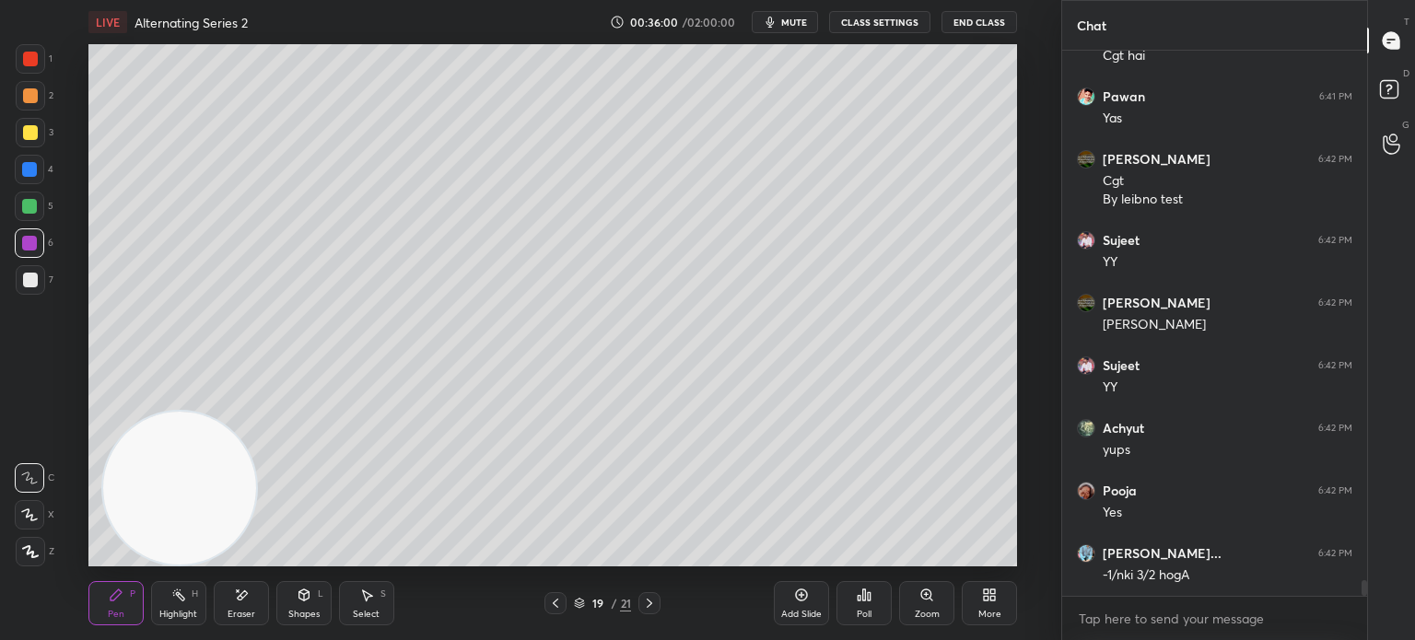
click at [295, 598] on div "Shapes L" at bounding box center [303, 603] width 55 height 44
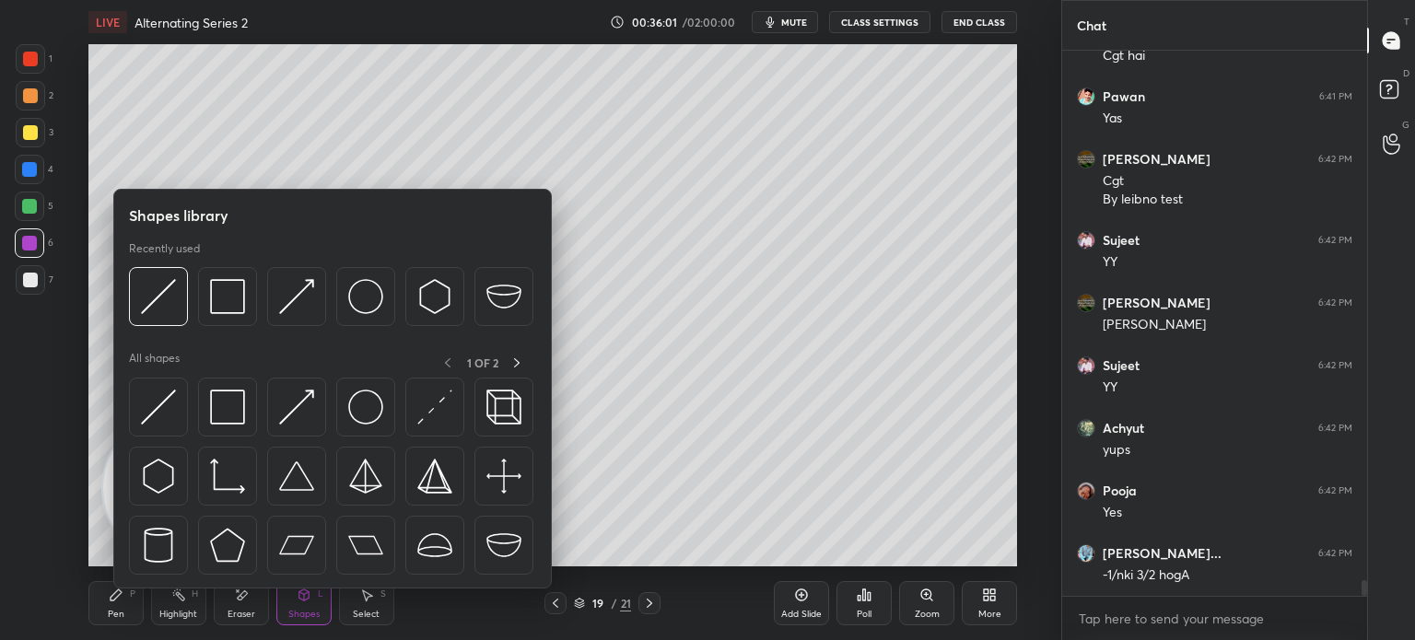
click at [158, 424] on img at bounding box center [158, 407] width 35 height 35
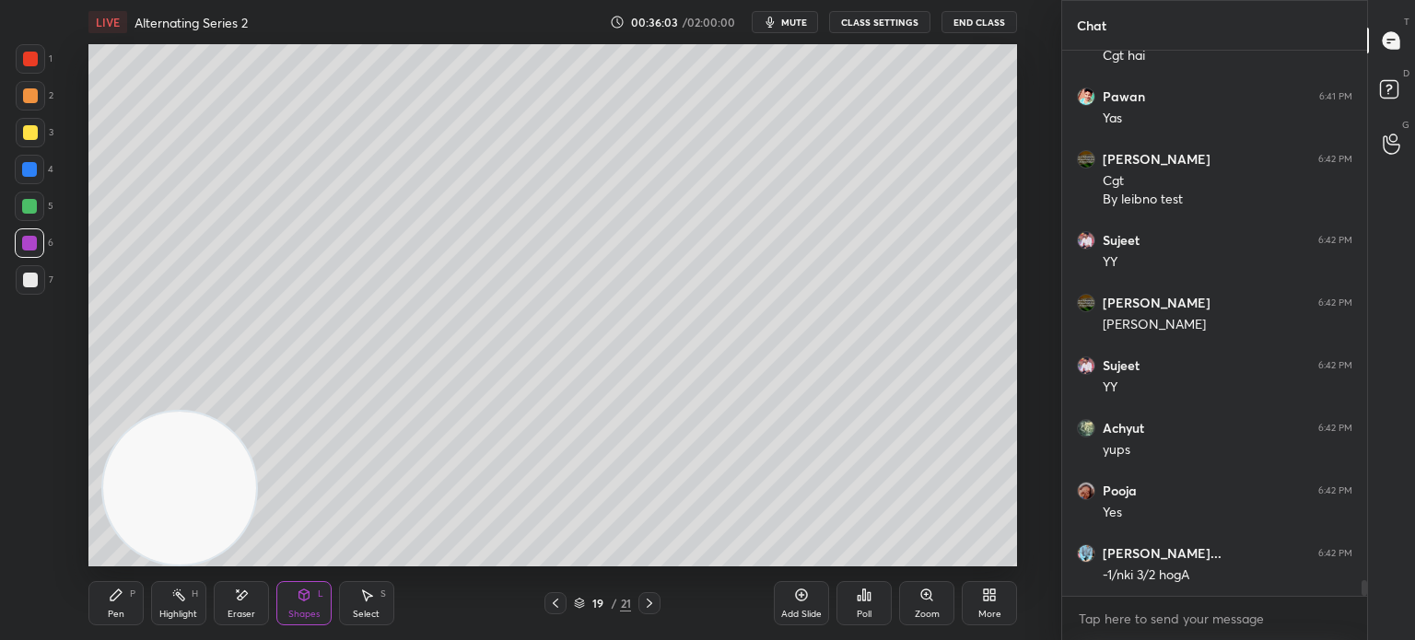
drag, startPoint x: 119, startPoint y: 607, endPoint x: 106, endPoint y: 554, distance: 54.1
click at [117, 607] on div "Pen P" at bounding box center [115, 603] width 55 height 44
click at [30, 280] on div at bounding box center [30, 280] width 15 height 15
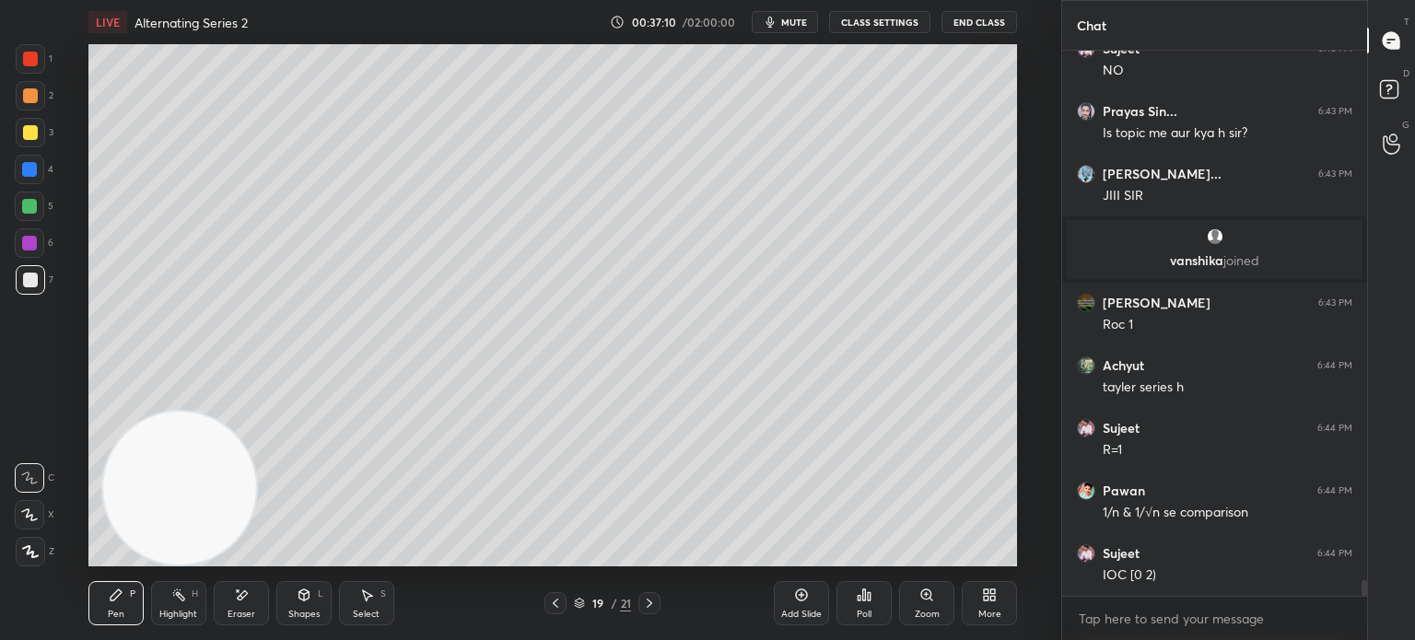
scroll to position [18702, 0]
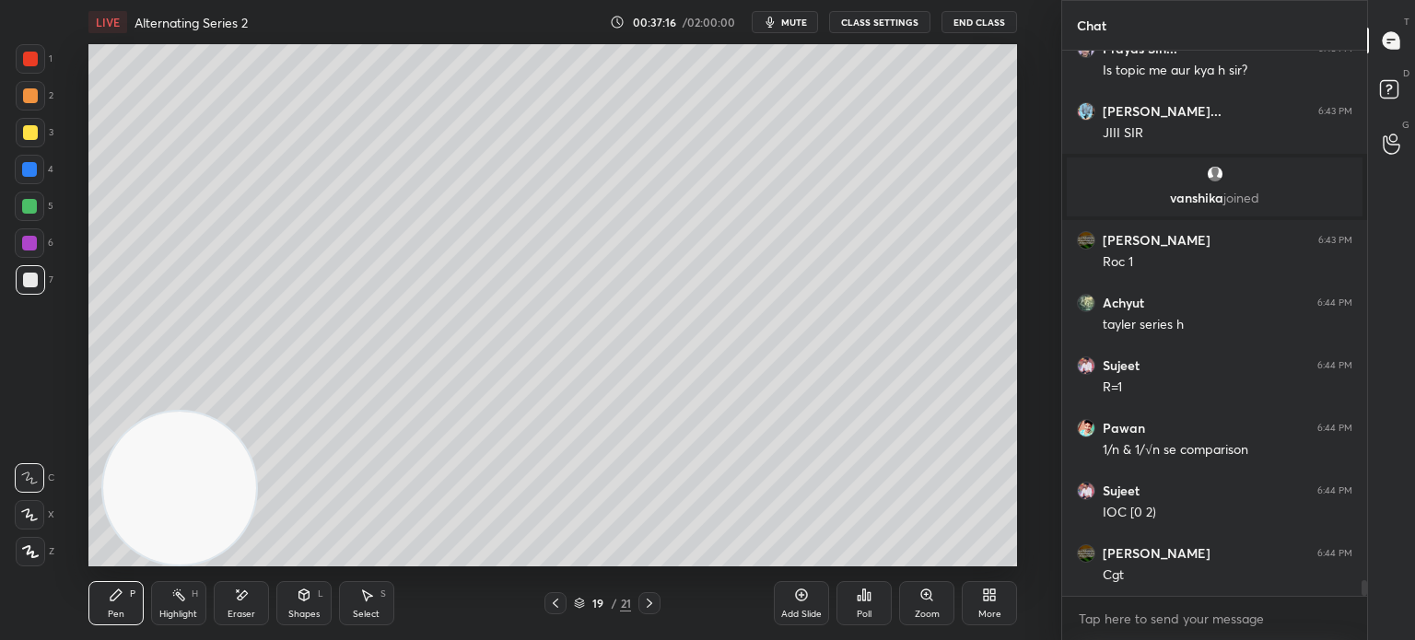
click at [242, 620] on div "Eraser" at bounding box center [241, 603] width 55 height 44
click at [131, 603] on div "Pen P" at bounding box center [115, 603] width 55 height 44
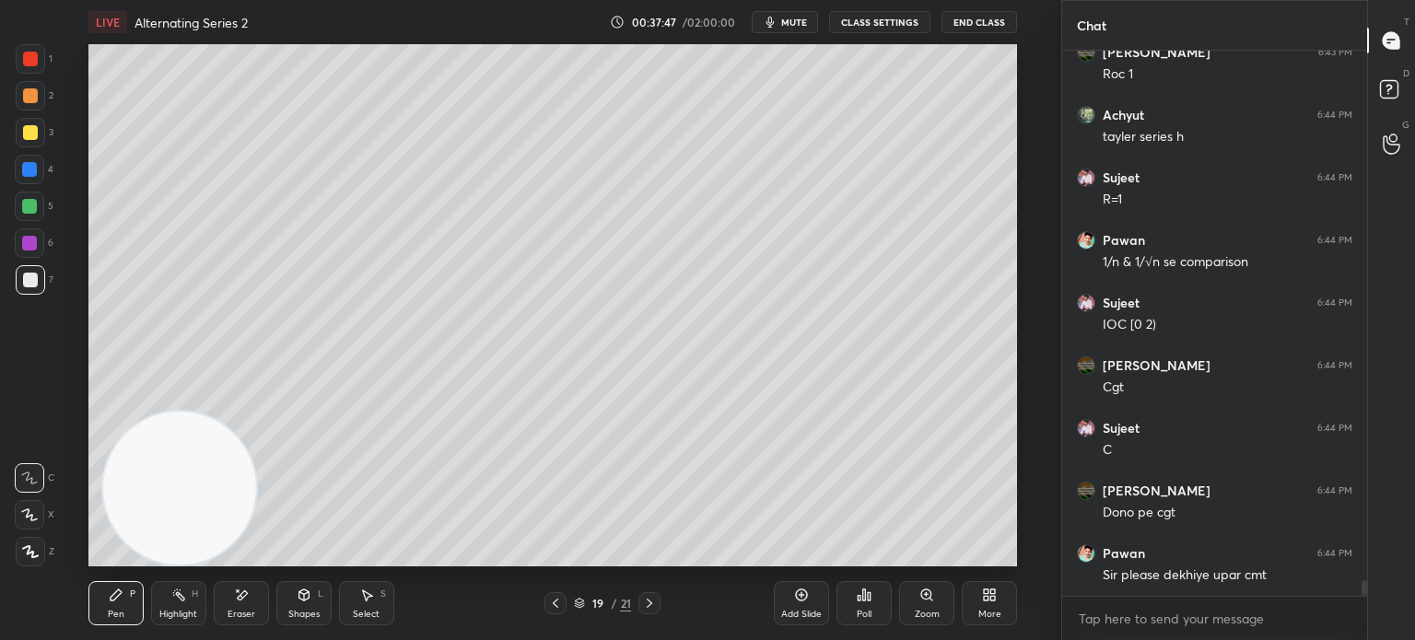
scroll to position [18952, 0]
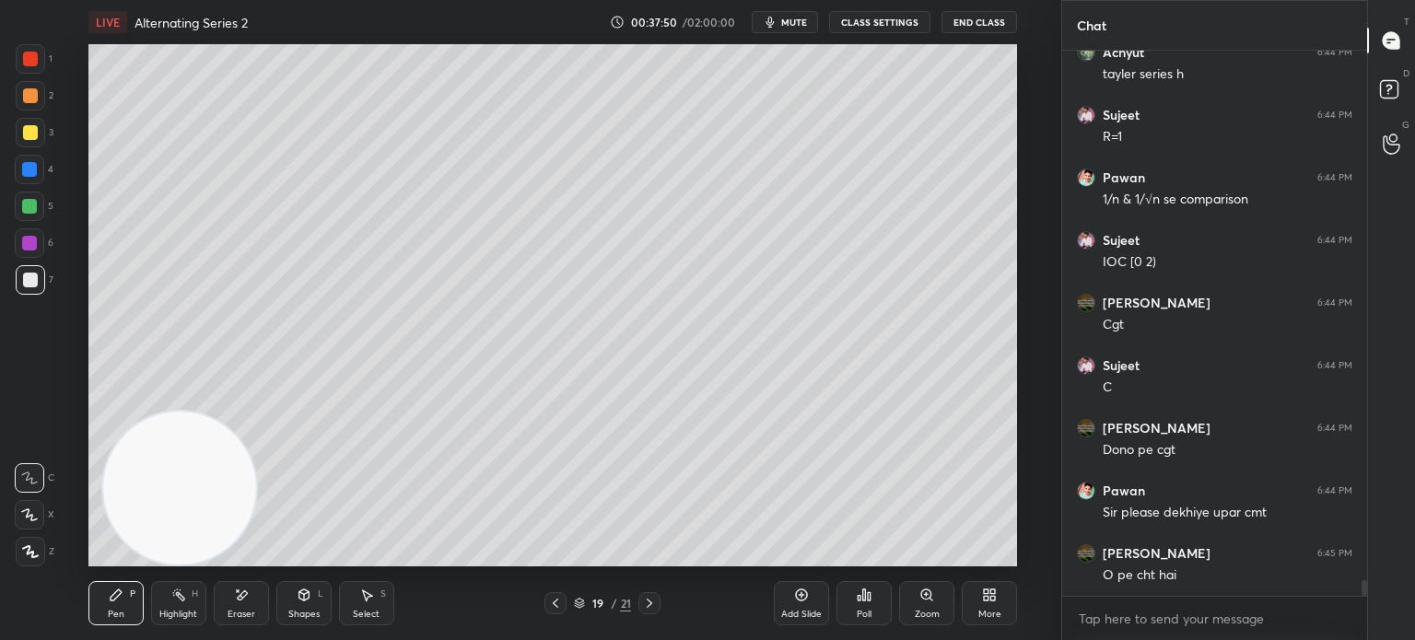
click at [33, 65] on div at bounding box center [30, 59] width 15 height 15
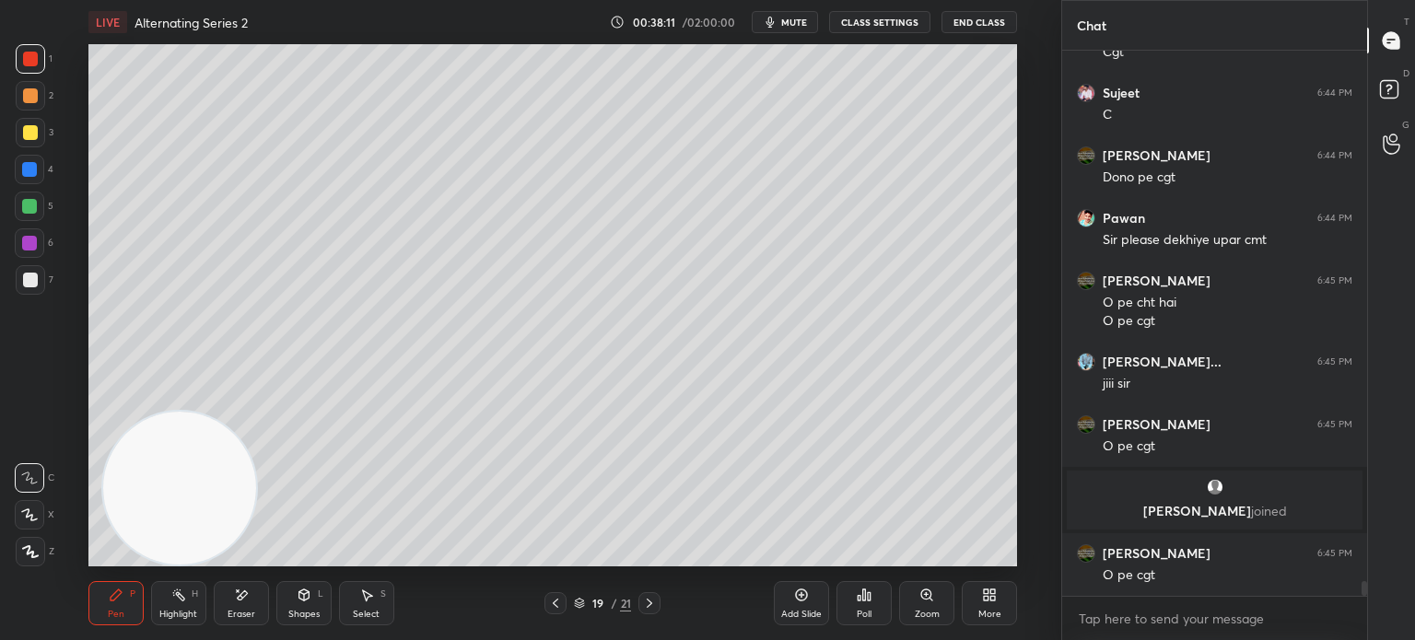
scroll to position [19035, 0]
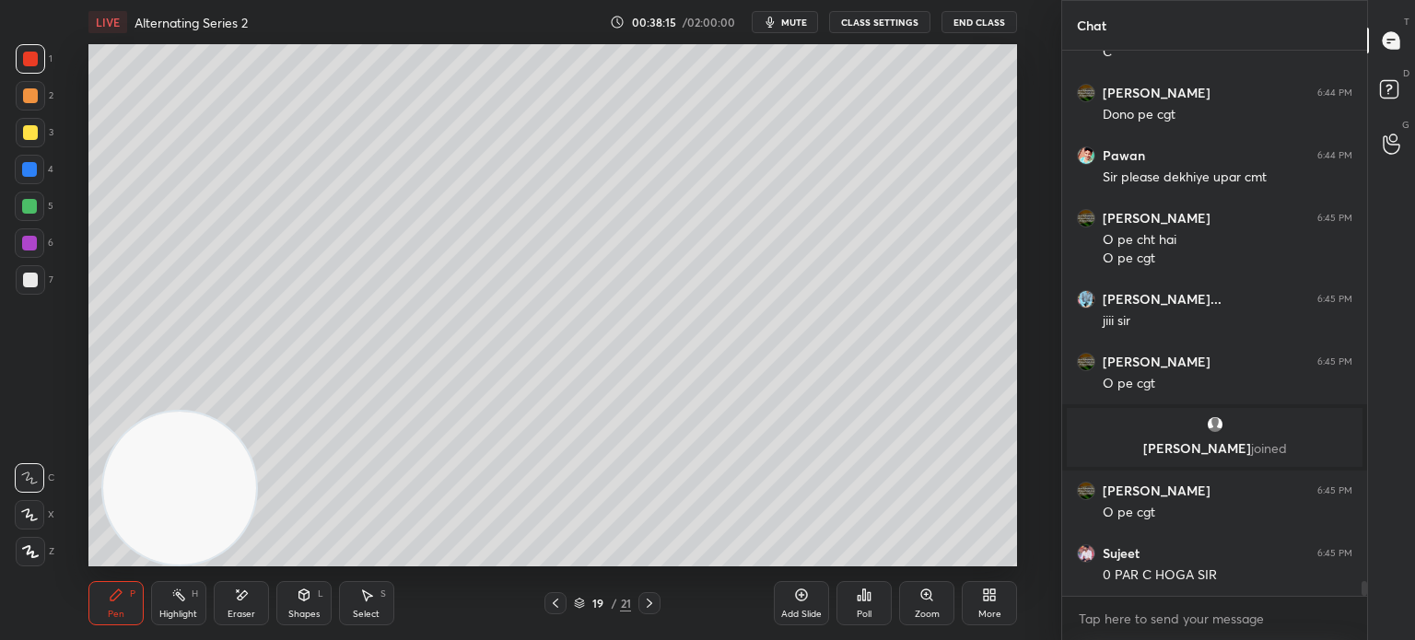
click at [35, 282] on div at bounding box center [30, 280] width 15 height 15
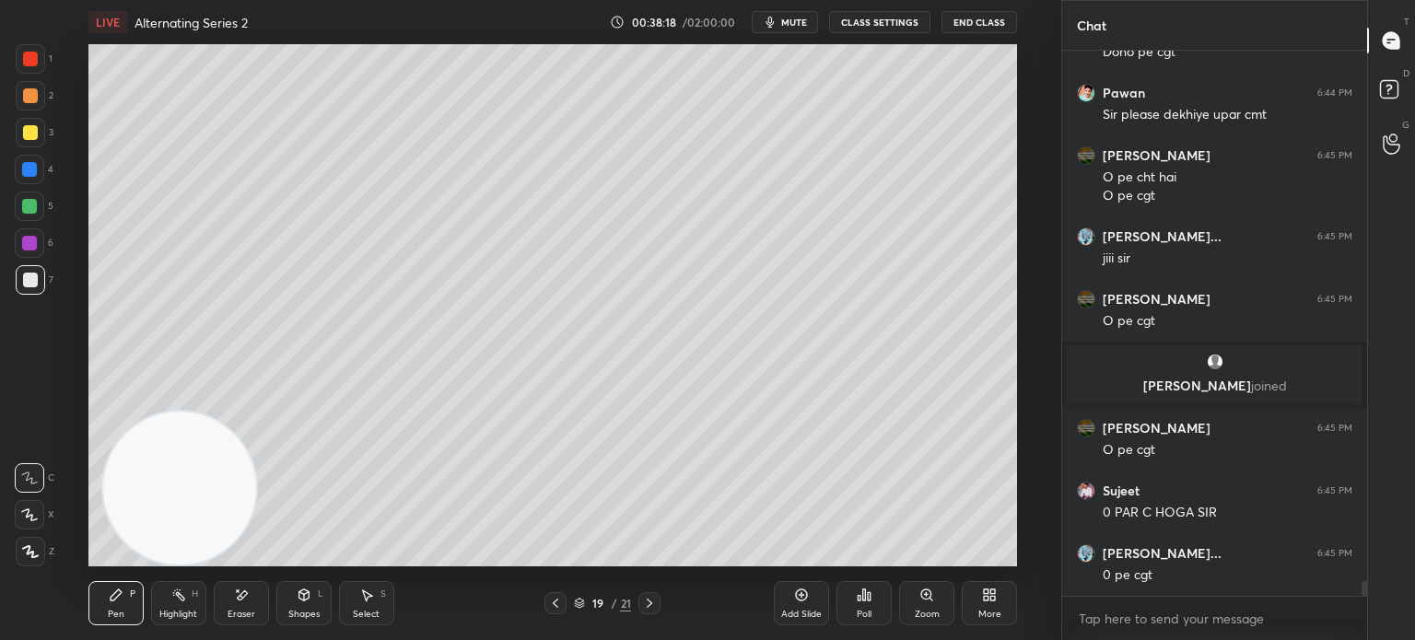
click at [231, 615] on div "Eraser" at bounding box center [241, 614] width 28 height 9
click at [118, 596] on icon at bounding box center [116, 594] width 11 height 11
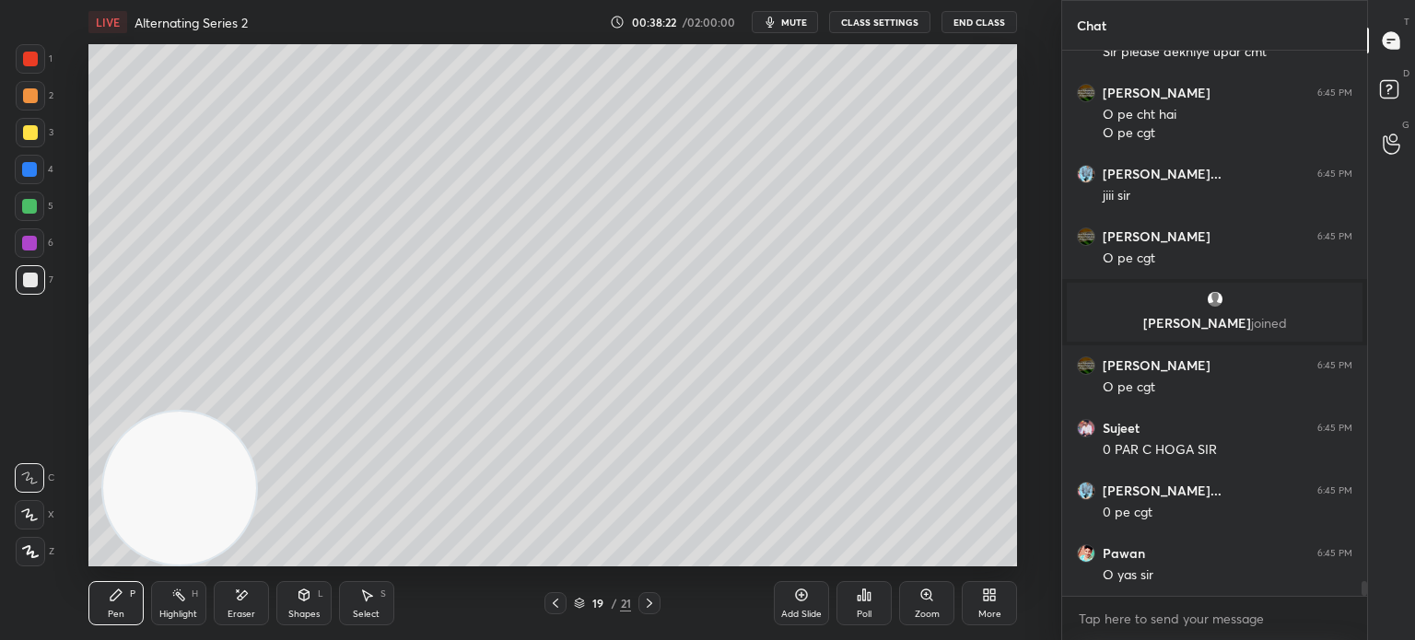
click at [273, 614] on div "Pen P Highlight H Eraser Shapes L Select S" at bounding box center [259, 603] width 343 height 44
click at [236, 620] on div "Eraser" at bounding box center [241, 603] width 55 height 44
click at [120, 603] on div "Pen P" at bounding box center [115, 603] width 55 height 44
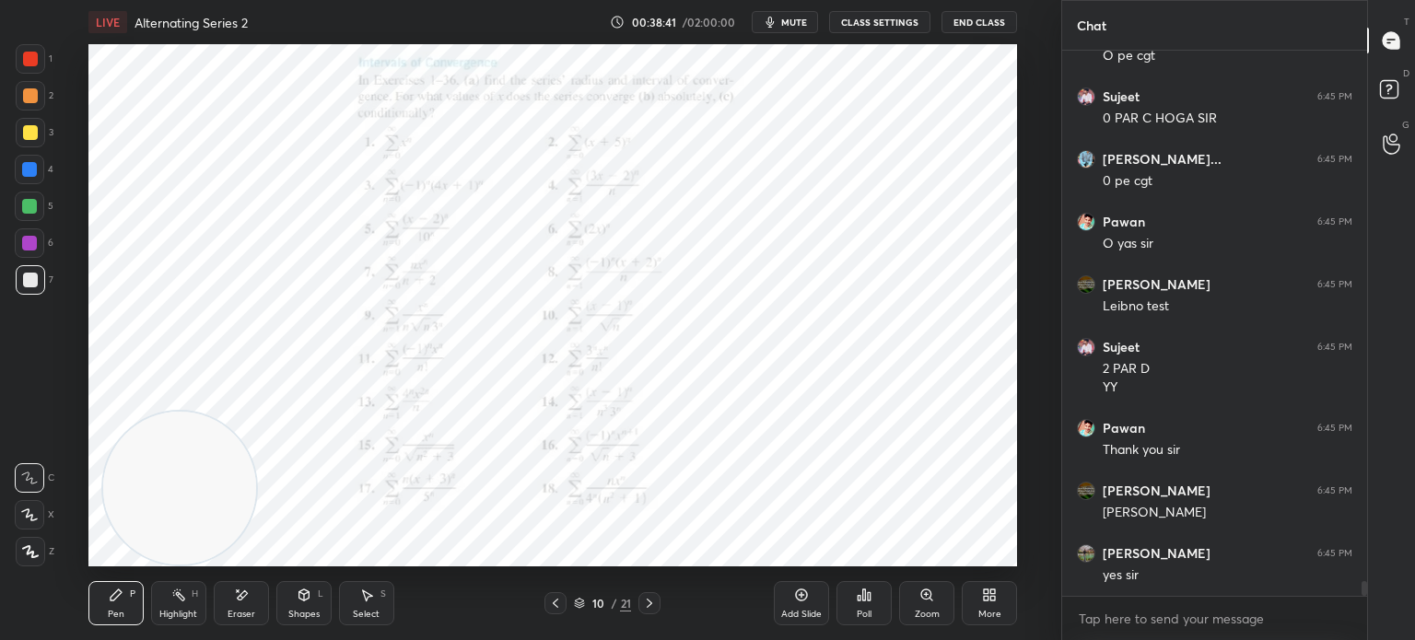
scroll to position [19555, 0]
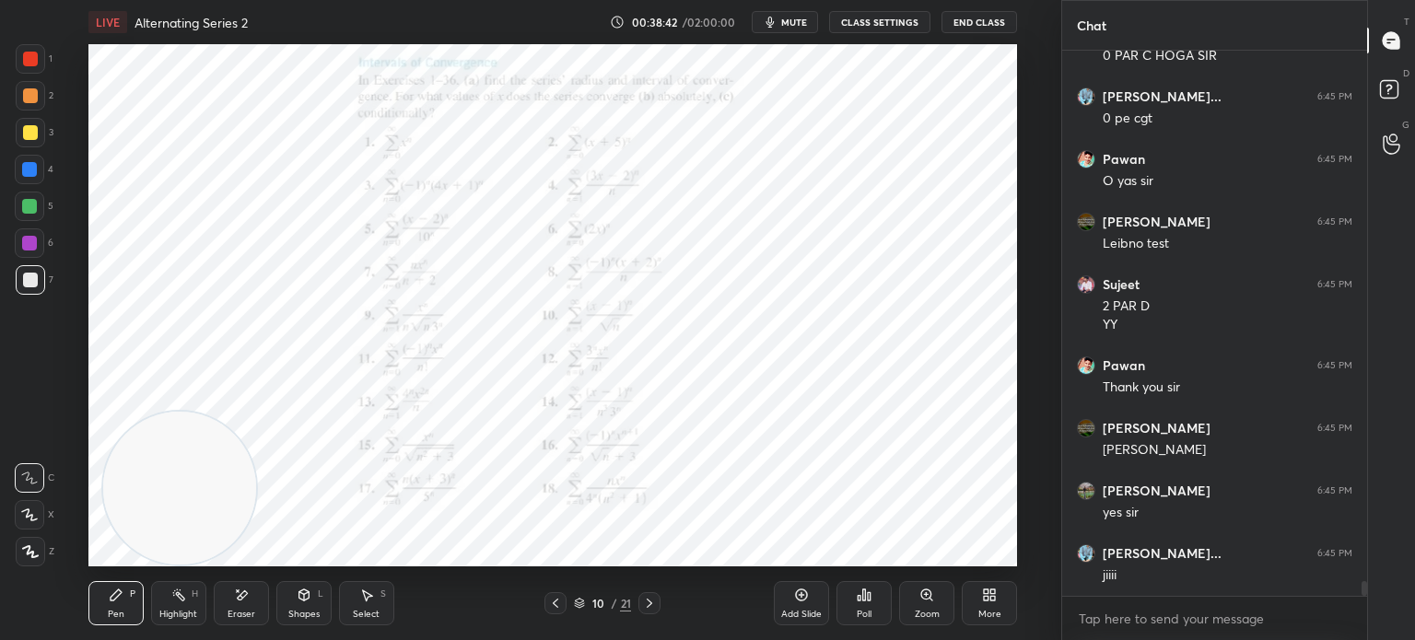
click at [33, 132] on div at bounding box center [30, 132] width 15 height 15
drag, startPoint x: 30, startPoint y: 49, endPoint x: 26, endPoint y: 61, distance: 12.8
click at [32, 51] on div at bounding box center [30, 58] width 29 height 29
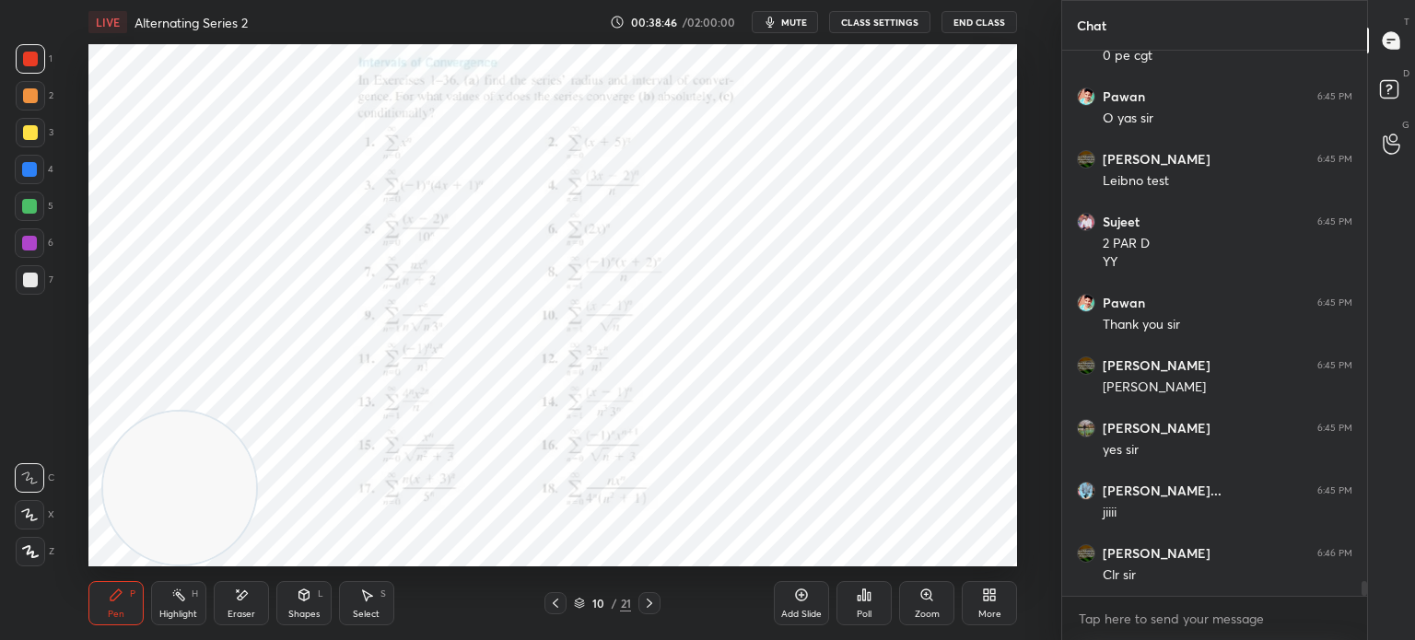
scroll to position [19680, 0]
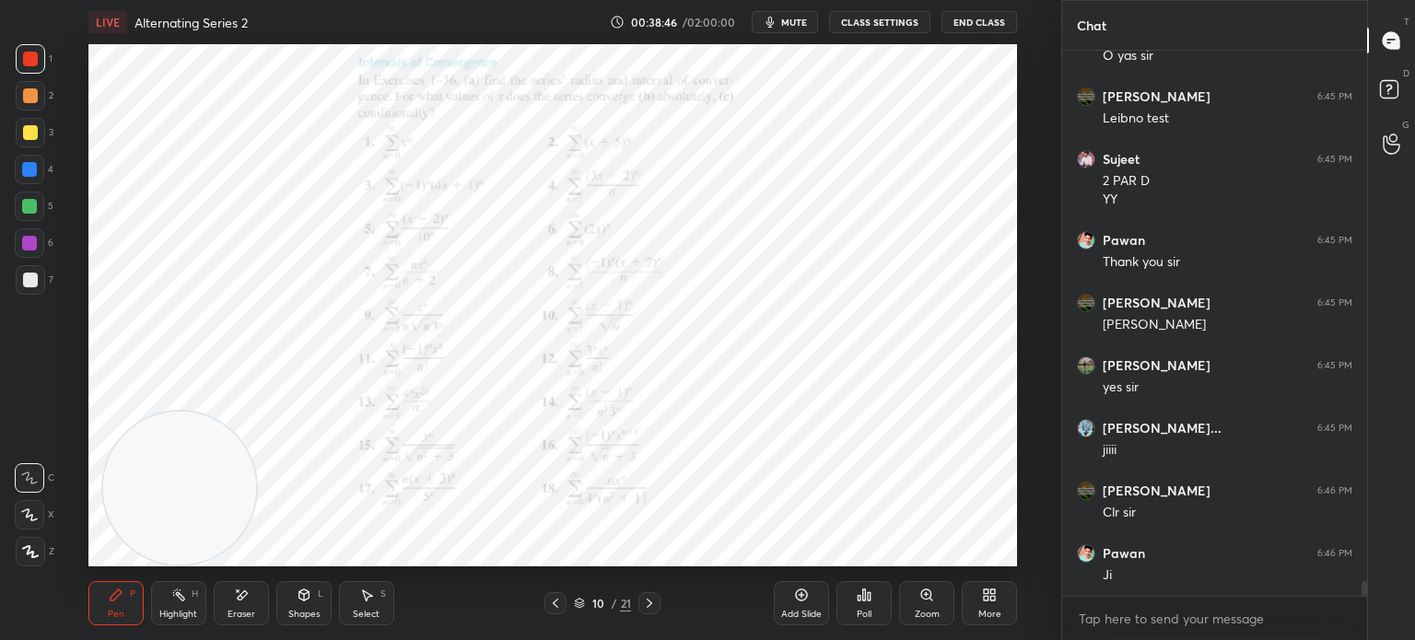
click at [648, 602] on icon at bounding box center [649, 603] width 15 height 15
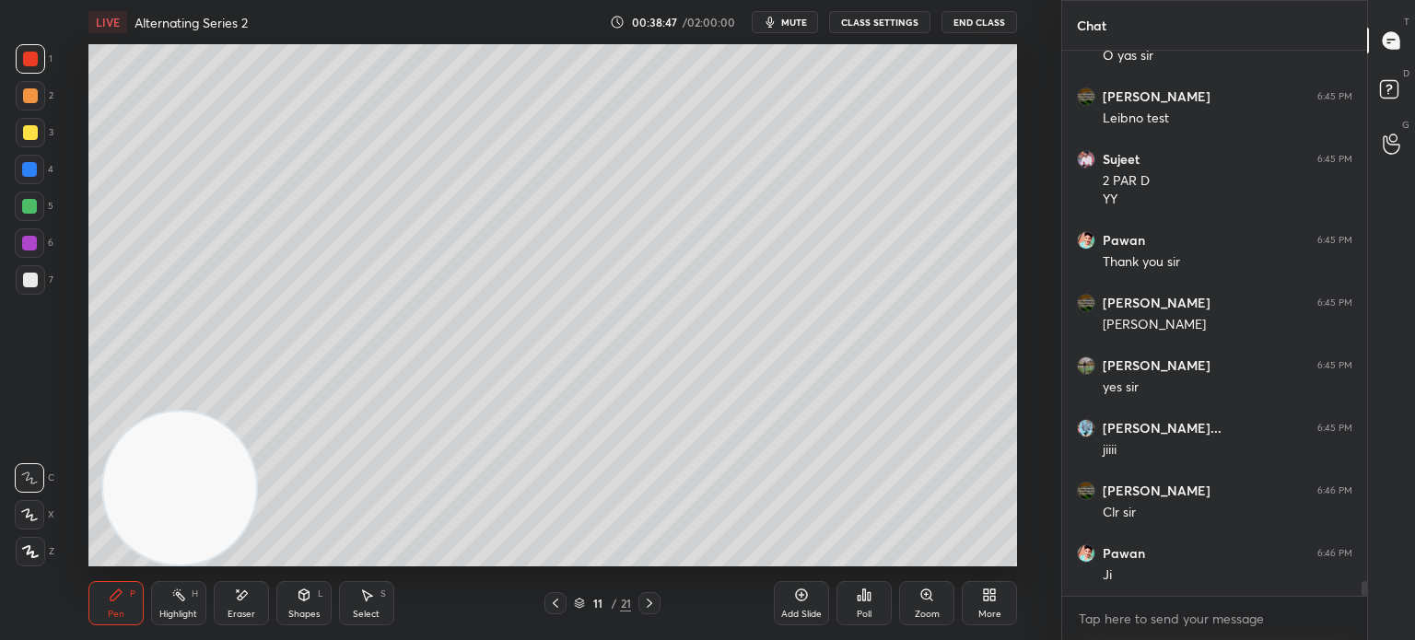
click at [654, 602] on icon at bounding box center [649, 603] width 15 height 15
click at [652, 603] on icon at bounding box center [649, 603] width 15 height 15
click at [656, 603] on icon at bounding box center [649, 603] width 15 height 15
click at [655, 602] on icon at bounding box center [649, 603] width 15 height 15
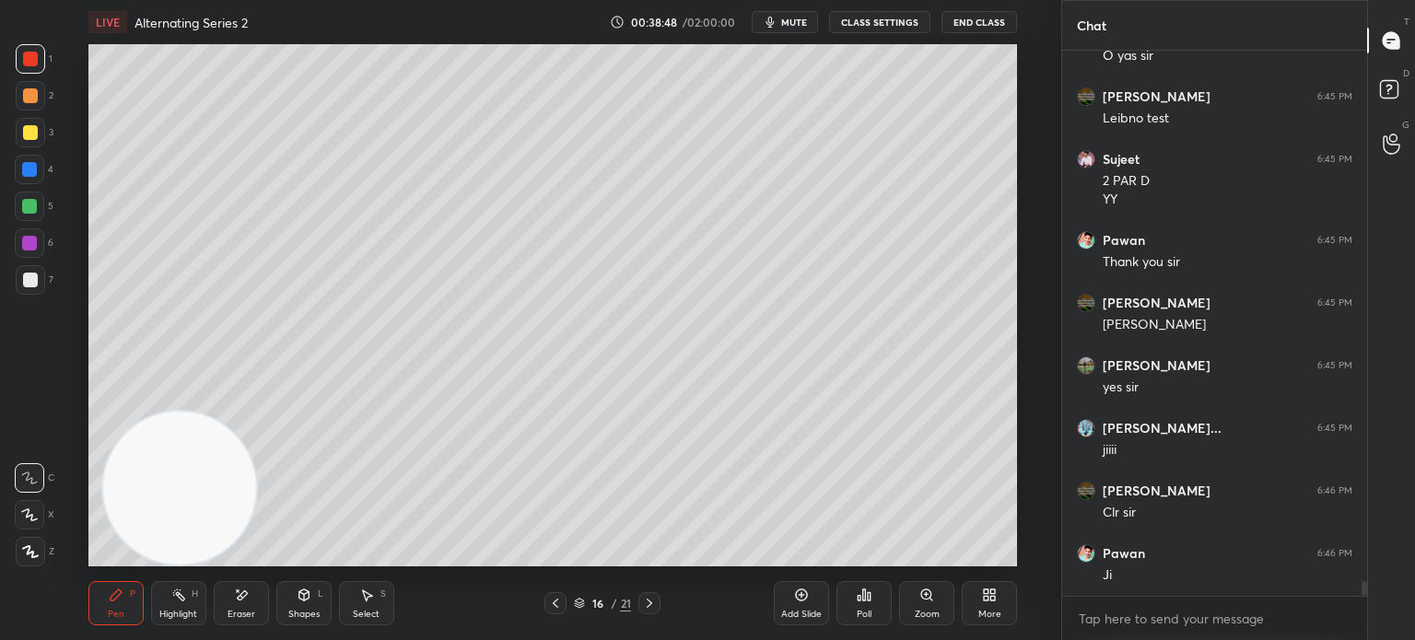
click at [656, 603] on icon at bounding box center [649, 603] width 15 height 15
click at [655, 603] on icon at bounding box center [649, 603] width 15 height 15
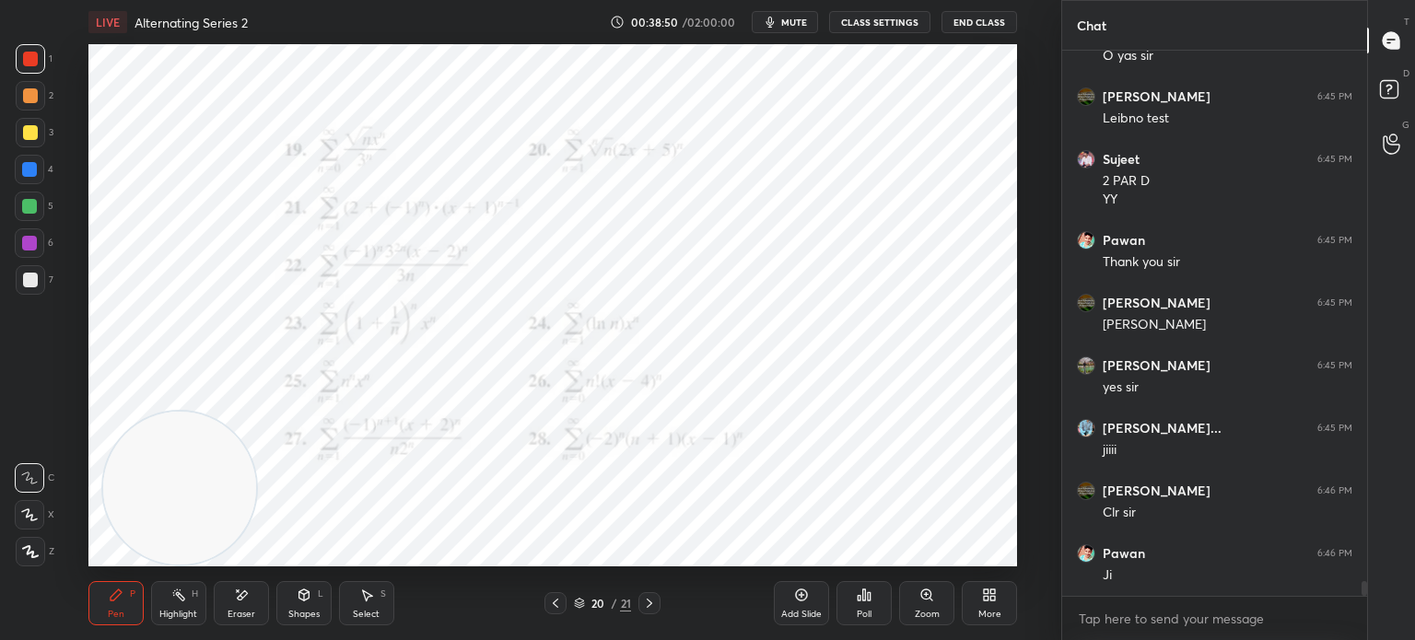
click at [548, 606] on div at bounding box center [555, 603] width 22 height 22
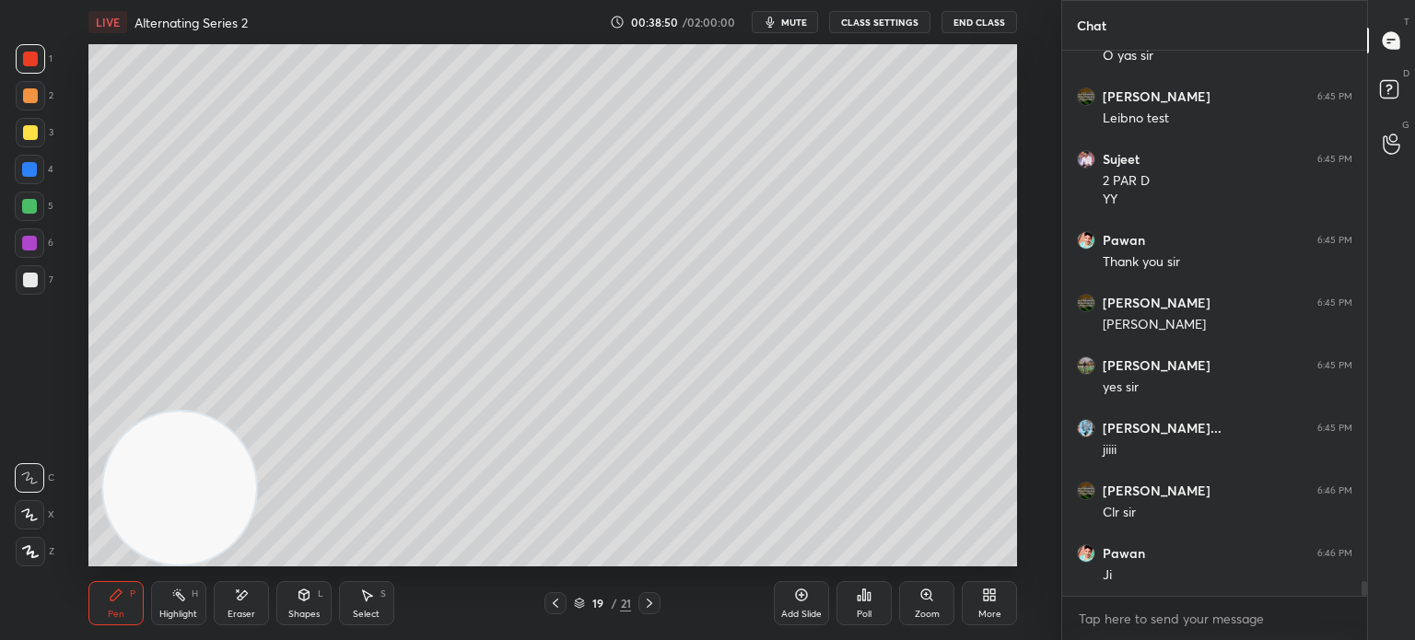
click at [818, 611] on div "Add Slide" at bounding box center [801, 614] width 41 height 9
click at [23, 273] on div at bounding box center [30, 279] width 29 height 29
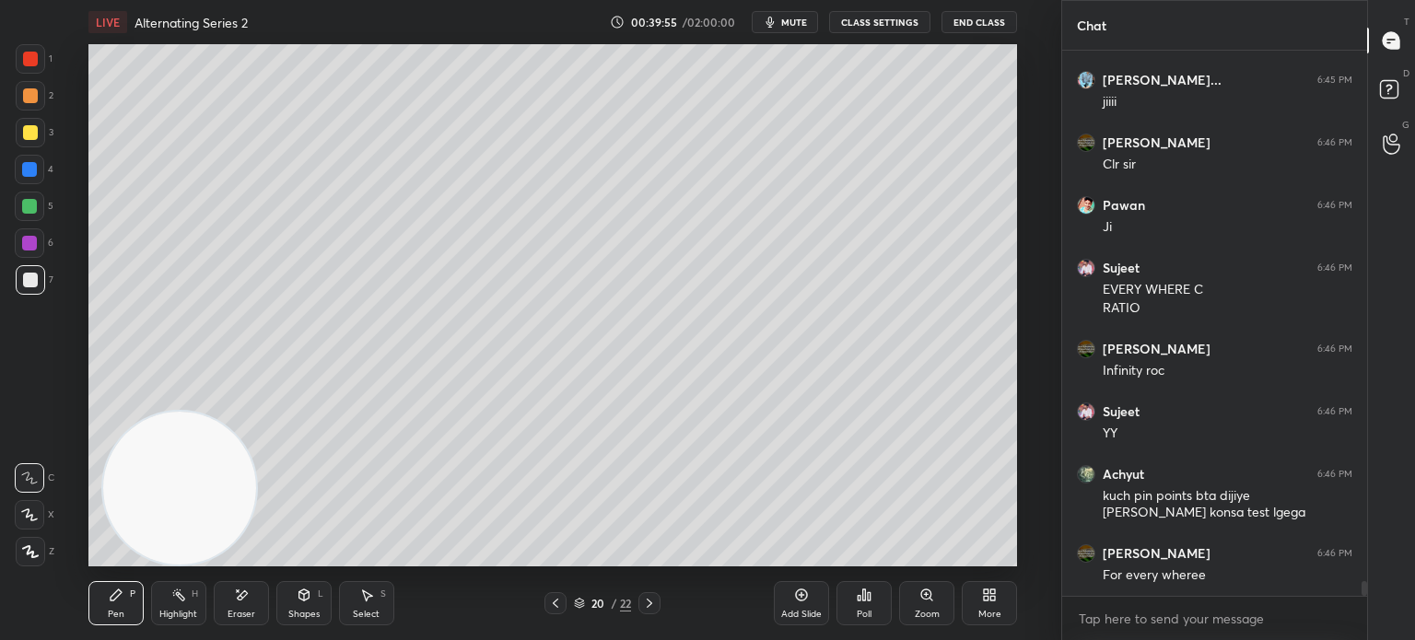
scroll to position [20091, 0]
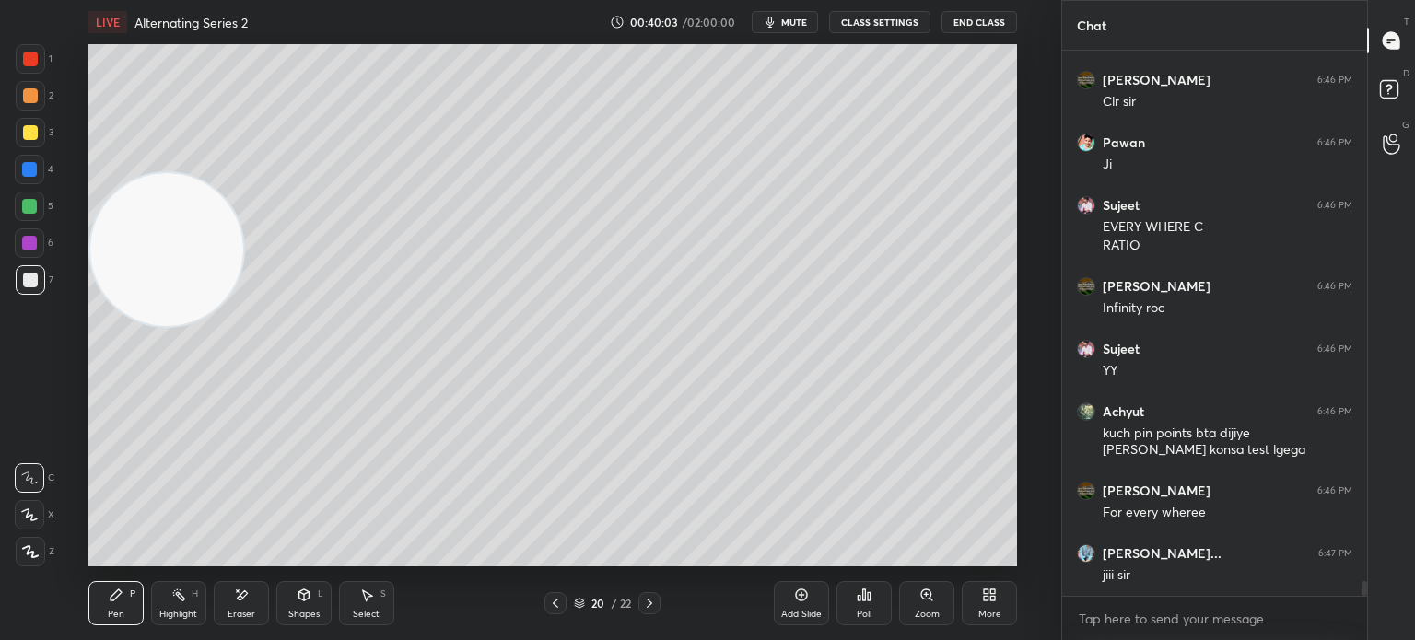
click at [122, 249] on video at bounding box center [166, 249] width 153 height 153
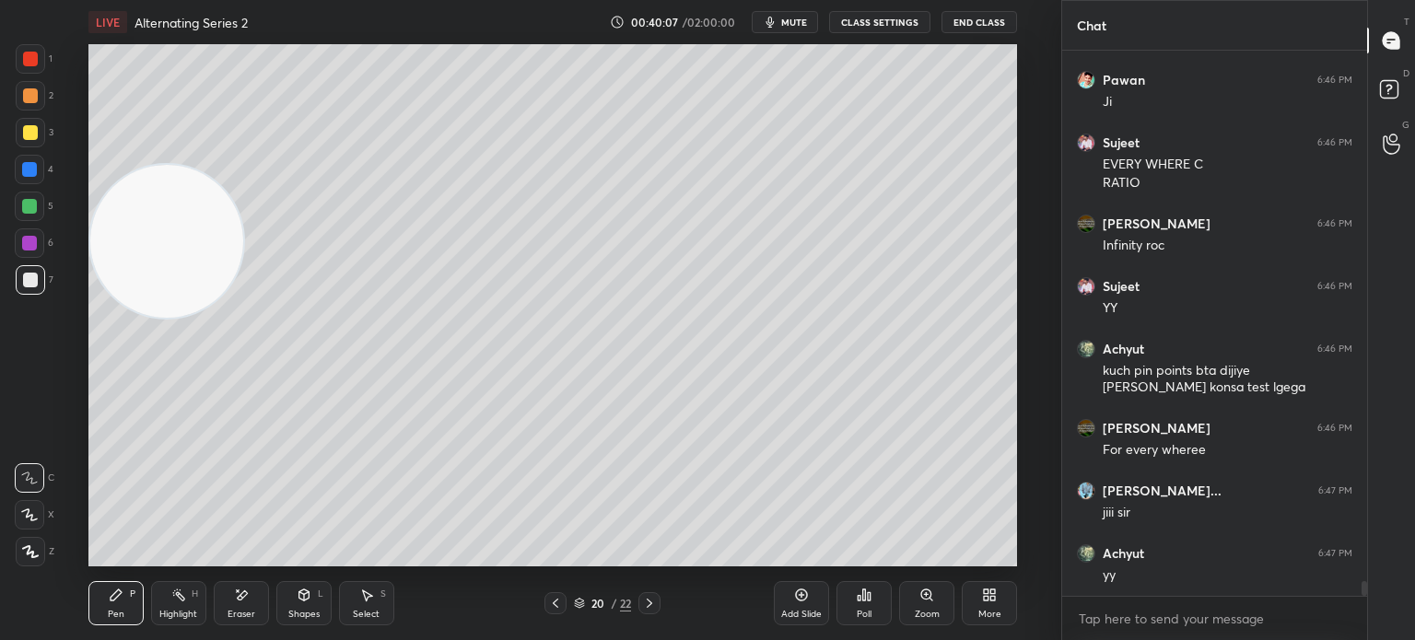
scroll to position [20216, 0]
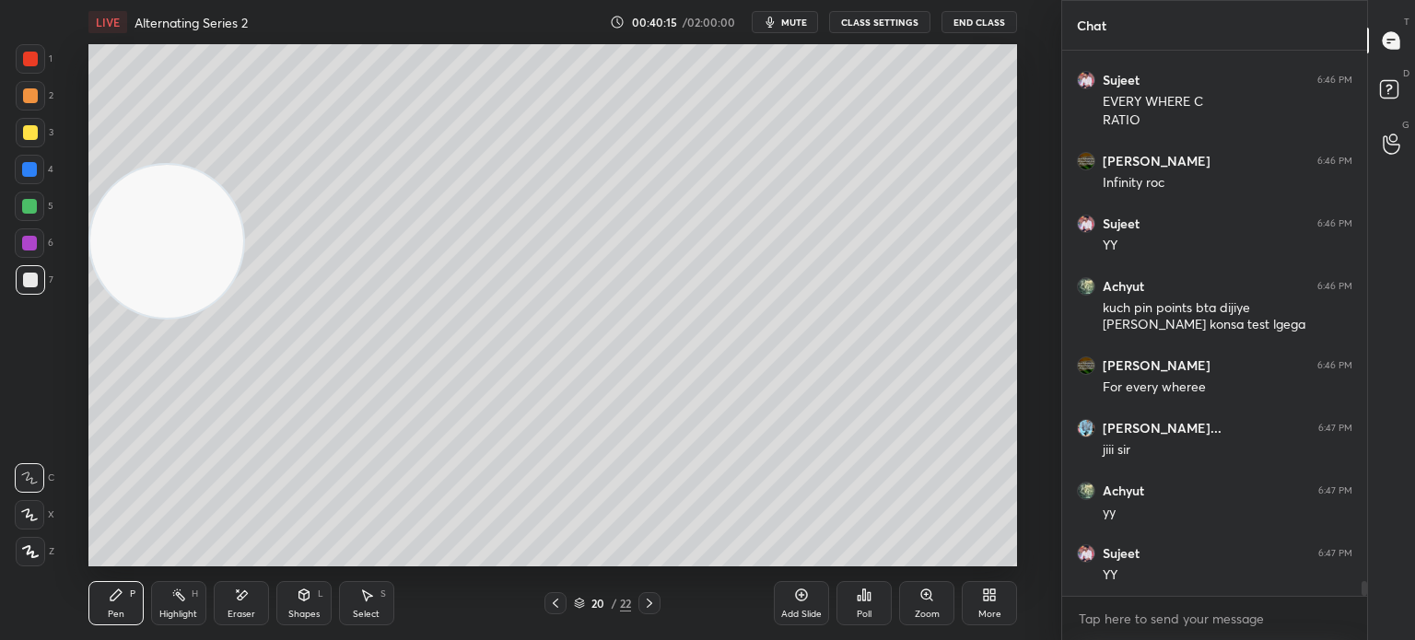
click at [29, 157] on div "1 2 3 4 5 6 7" at bounding box center [34, 173] width 39 height 258
click at [32, 149] on div "3" at bounding box center [35, 136] width 38 height 37
click at [35, 280] on div at bounding box center [30, 280] width 15 height 15
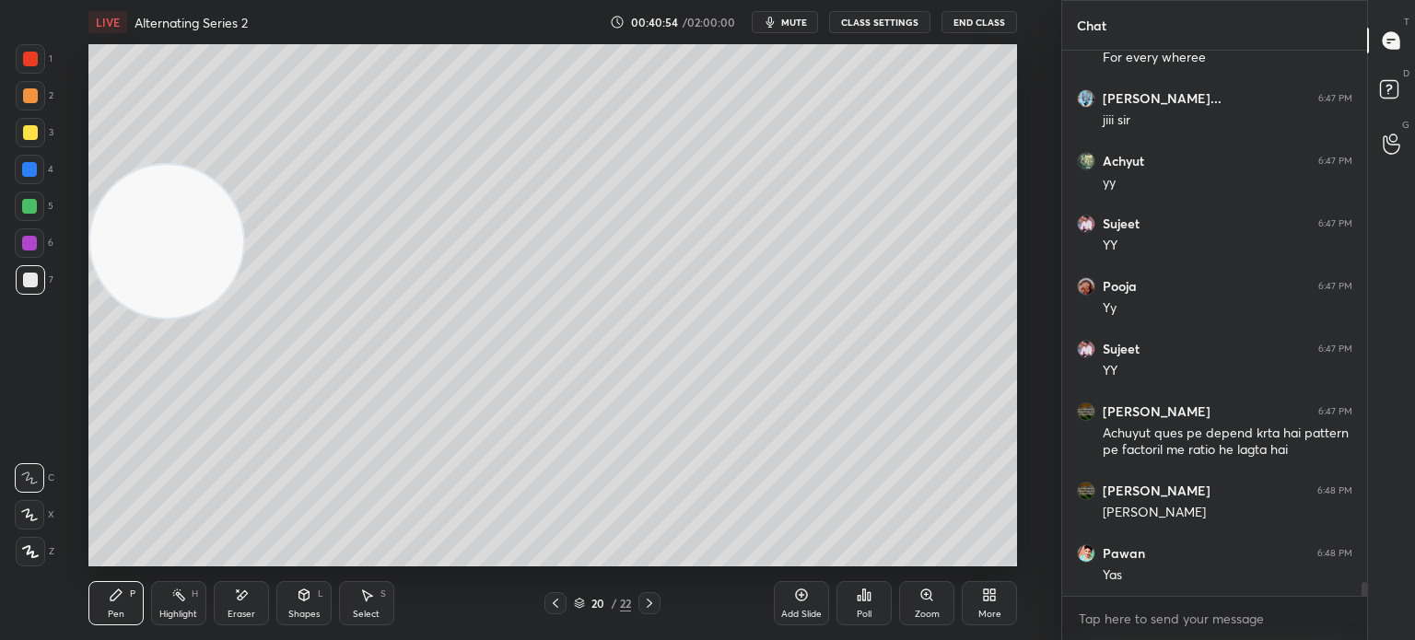
scroll to position [20608, 0]
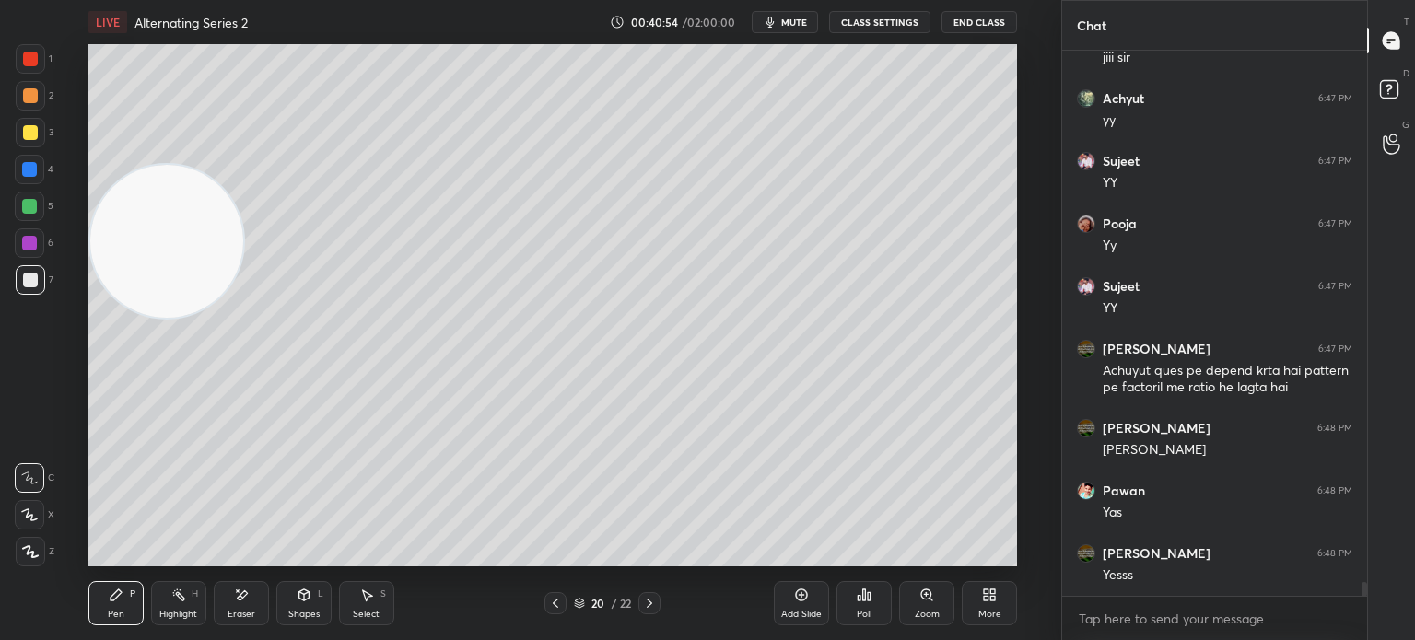
click at [35, 195] on div at bounding box center [29, 206] width 29 height 29
click at [29, 146] on div at bounding box center [30, 132] width 29 height 29
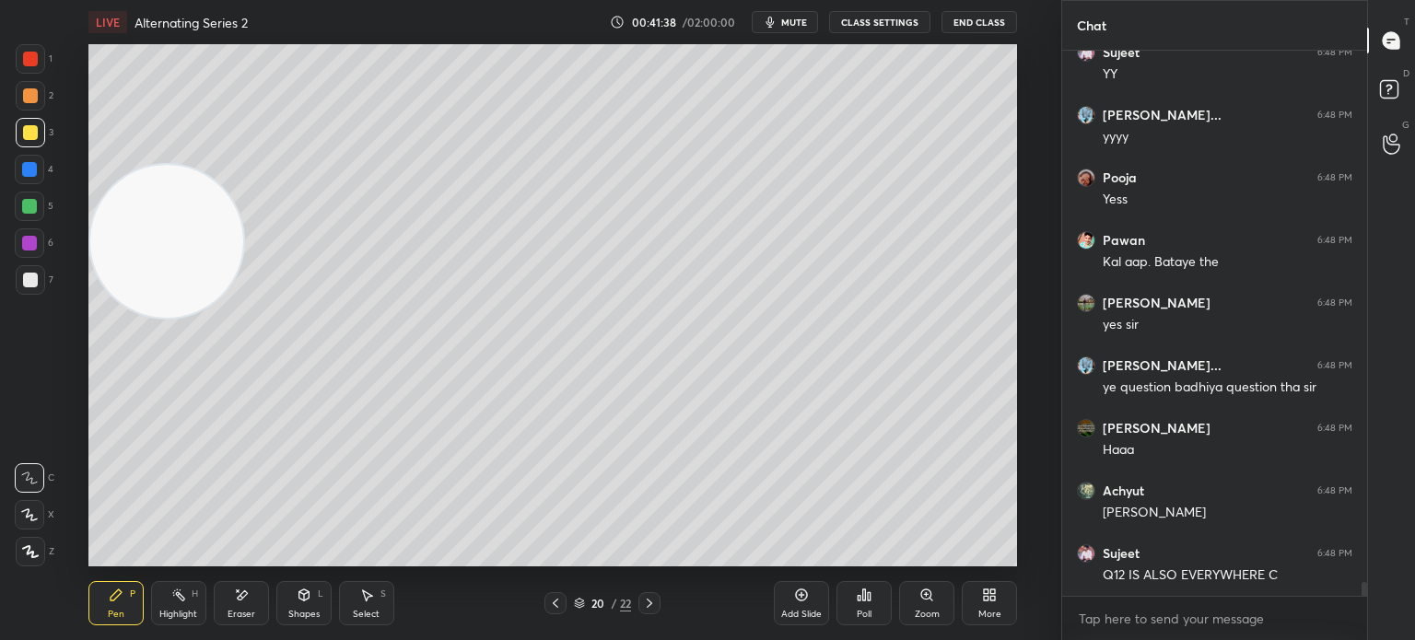
scroll to position [21251, 0]
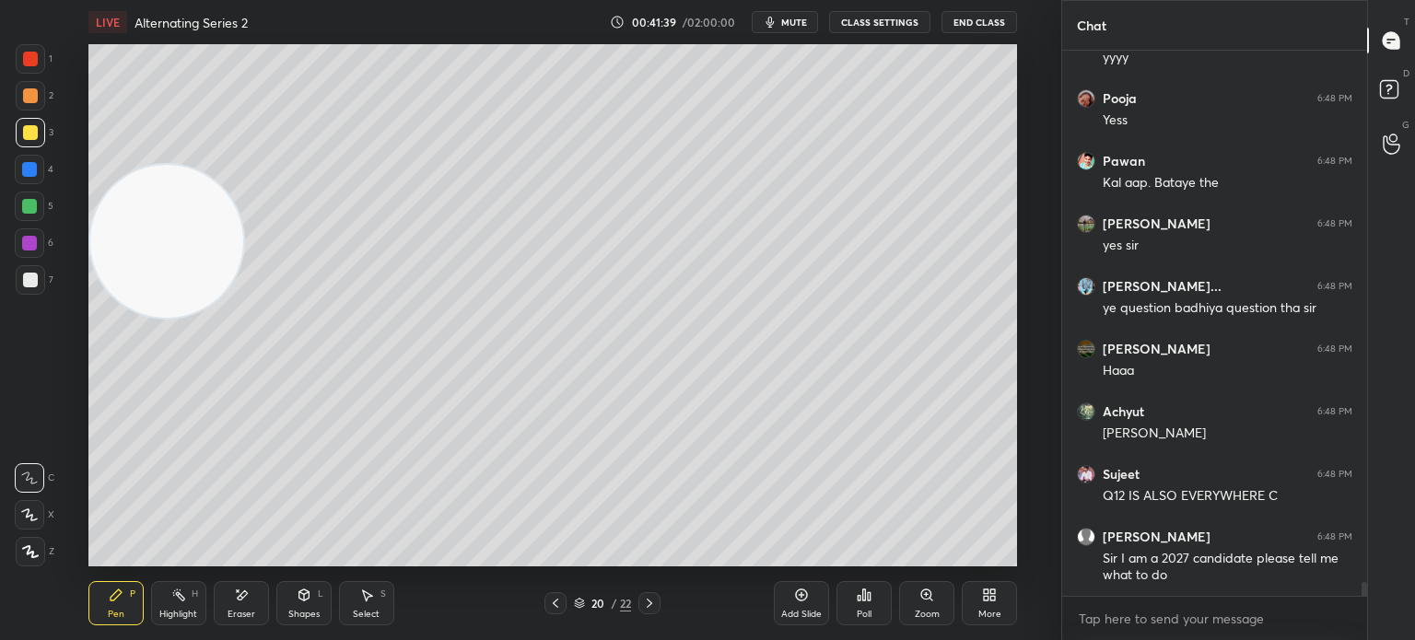
click at [804, 612] on div "Add Slide" at bounding box center [801, 614] width 41 height 9
drag, startPoint x: 210, startPoint y: 229, endPoint x: 136, endPoint y: 478, distance: 259.4
click at [136, 316] on video at bounding box center [166, 239] width 153 height 153
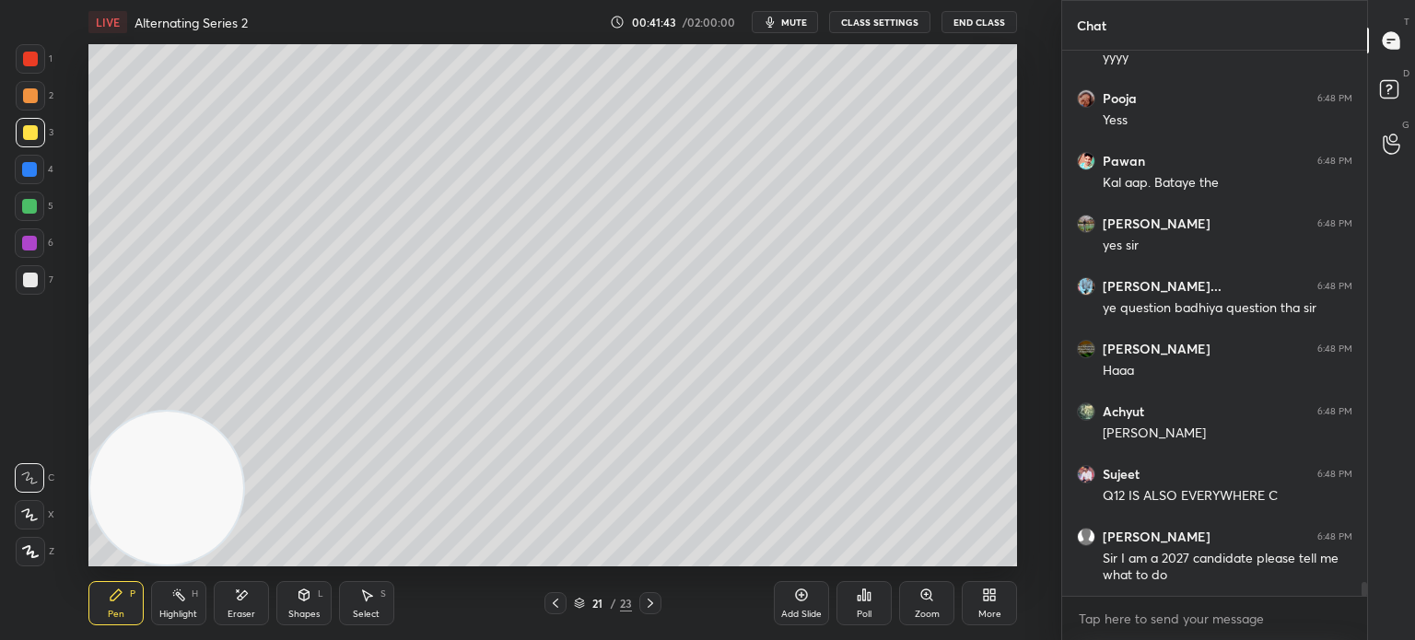
click at [29, 280] on div at bounding box center [30, 280] width 15 height 15
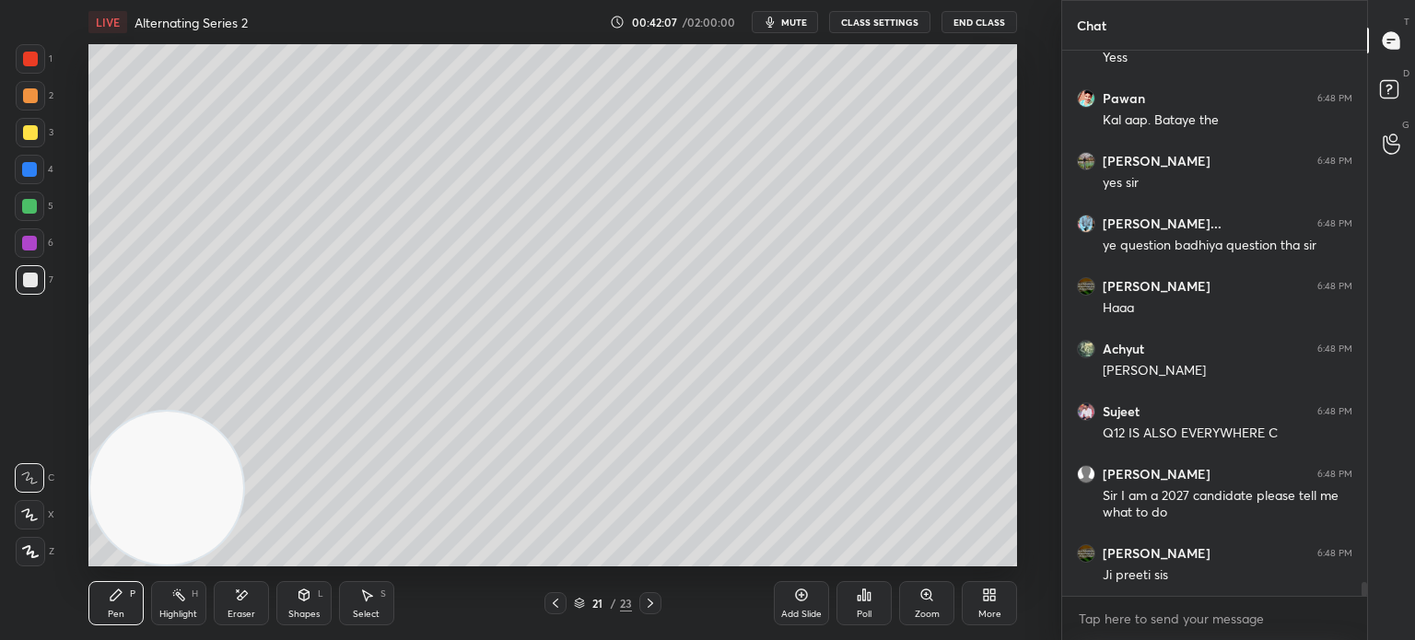
click at [29, 176] on div at bounding box center [29, 169] width 15 height 15
click at [39, 276] on div at bounding box center [30, 279] width 29 height 29
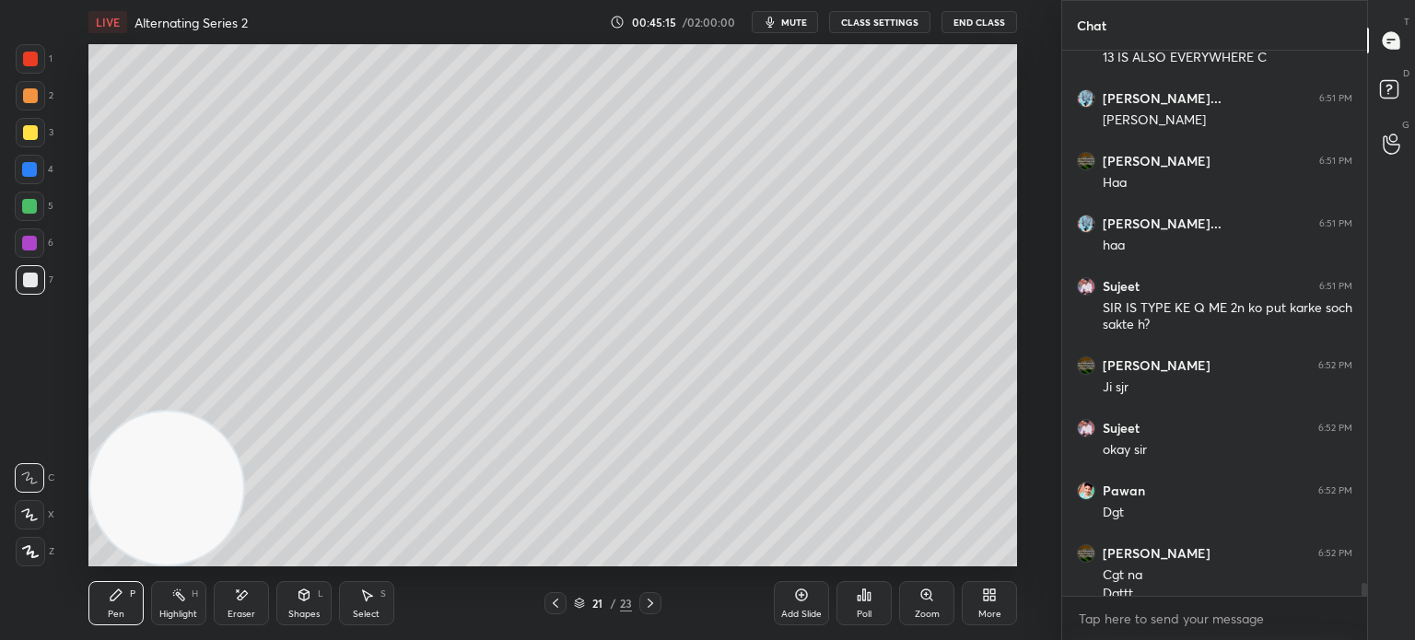
scroll to position [22414, 0]
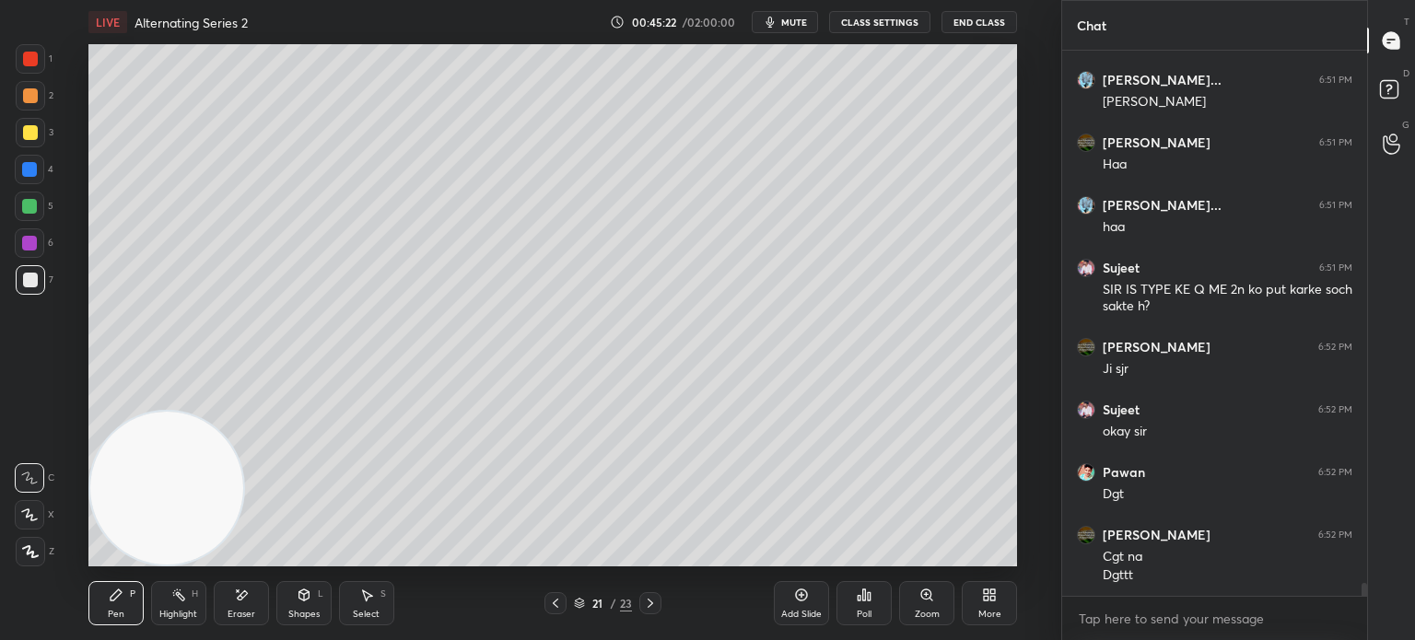
click at [29, 198] on div at bounding box center [29, 206] width 29 height 29
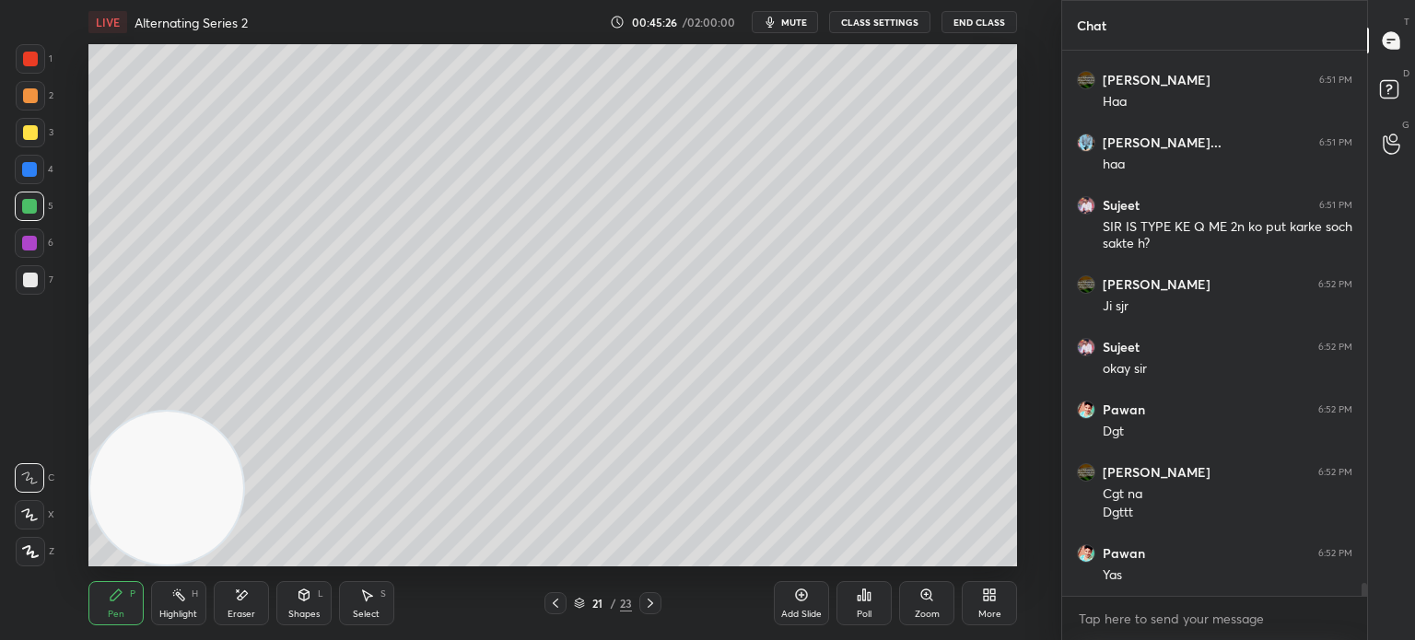
scroll to position [22539, 0]
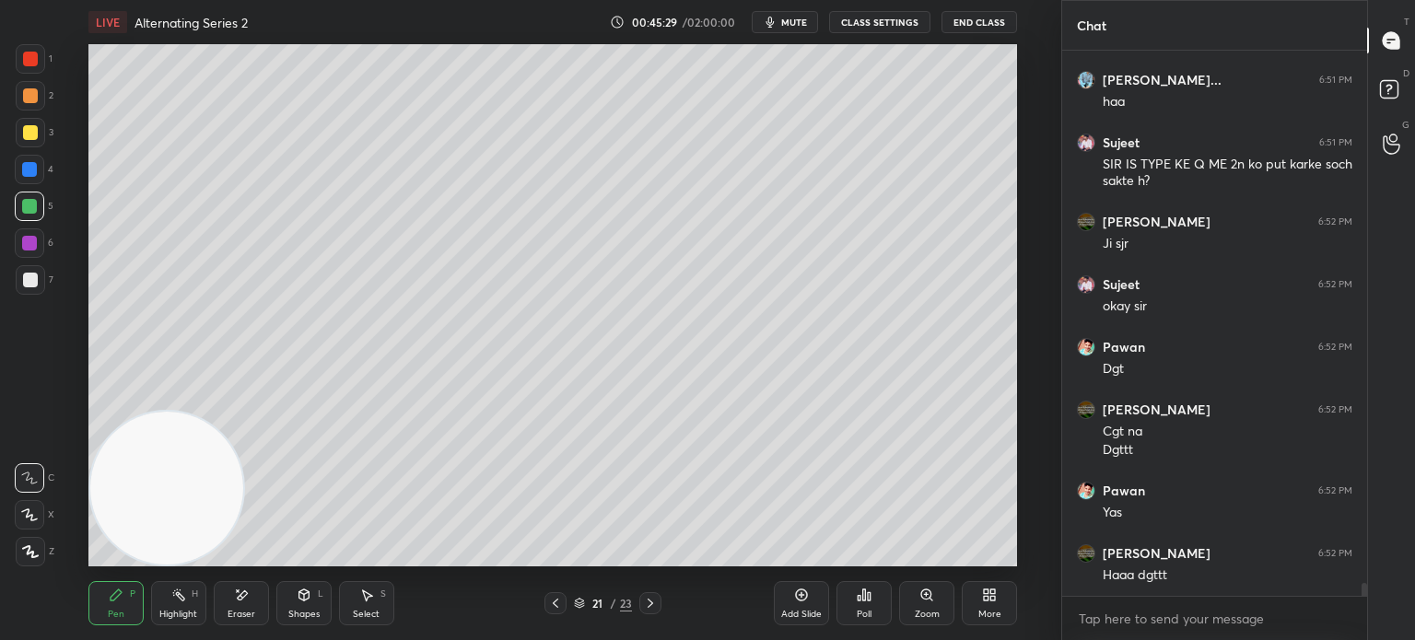
click at [37, 266] on div "1 2 3 4 5 6 7" at bounding box center [34, 173] width 39 height 258
click at [32, 277] on div "1 2 3 4 5 6 7" at bounding box center [34, 173] width 39 height 258
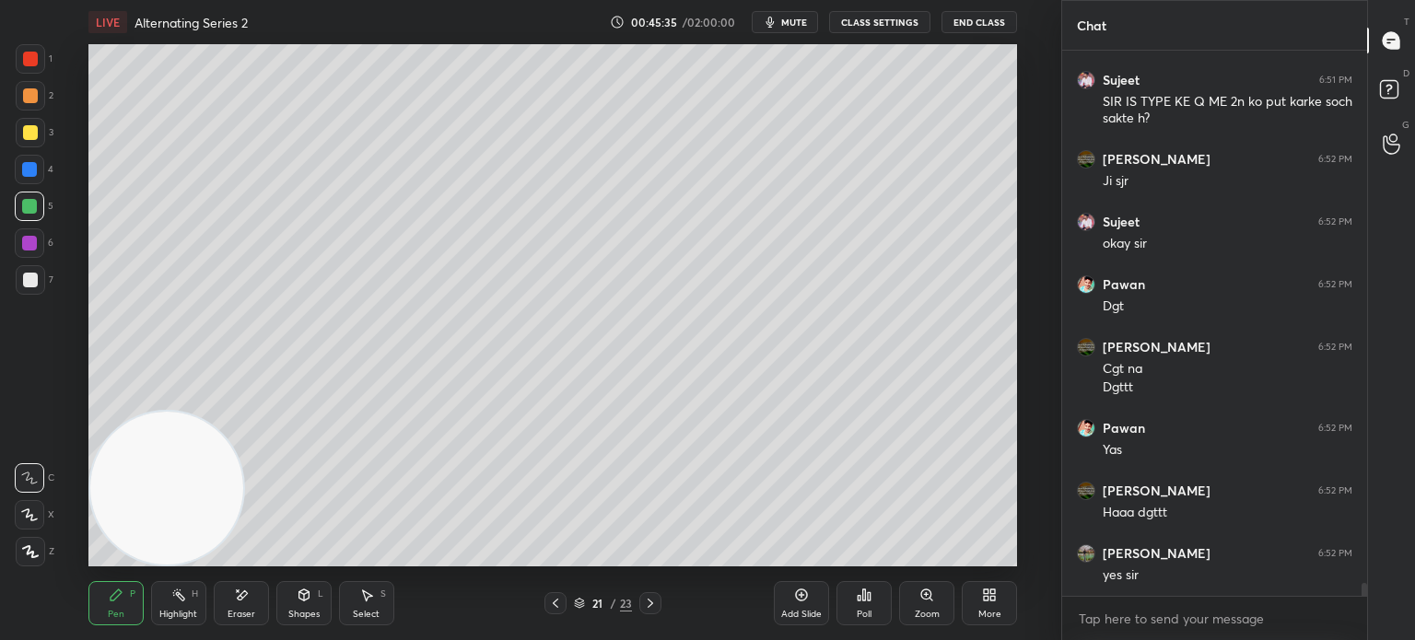
click at [31, 274] on div at bounding box center [30, 280] width 15 height 15
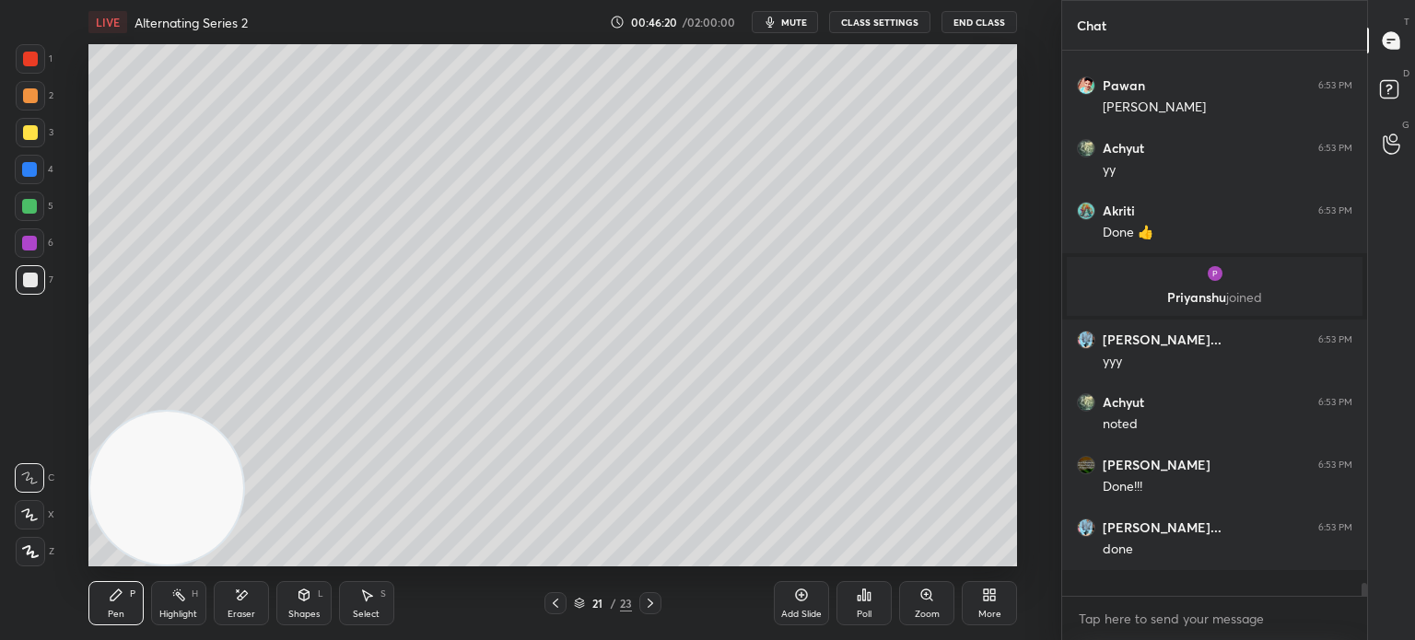
scroll to position [540, 299]
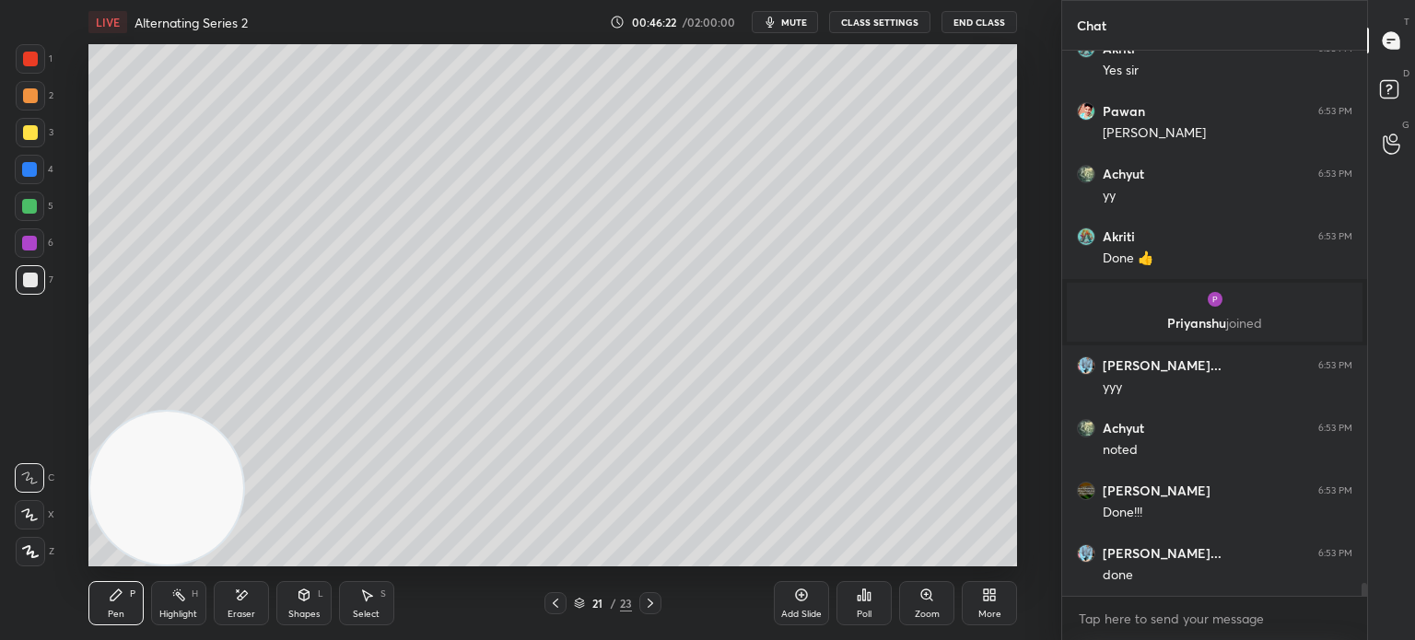
click at [560, 609] on icon at bounding box center [555, 603] width 15 height 15
click at [557, 614] on div at bounding box center [555, 603] width 22 height 22
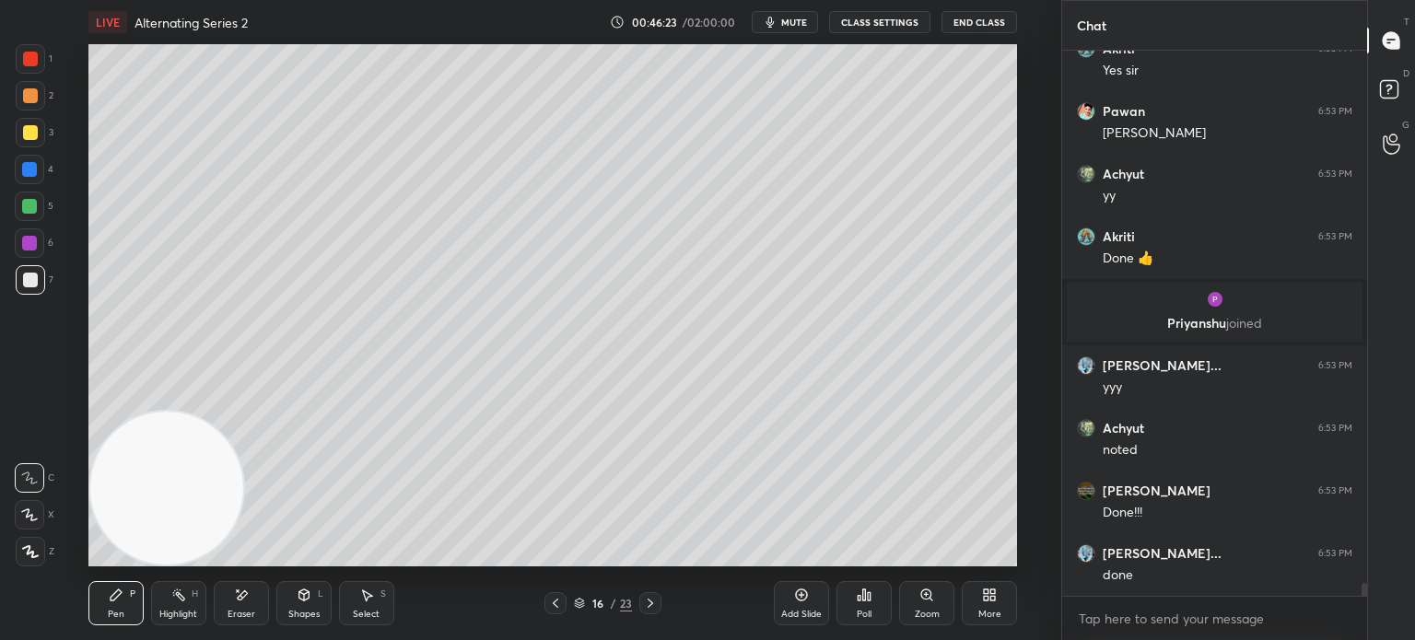
click at [556, 606] on icon at bounding box center [555, 603] width 15 height 15
click at [556, 605] on icon at bounding box center [555, 603] width 15 height 15
click at [557, 605] on icon at bounding box center [555, 603] width 15 height 15
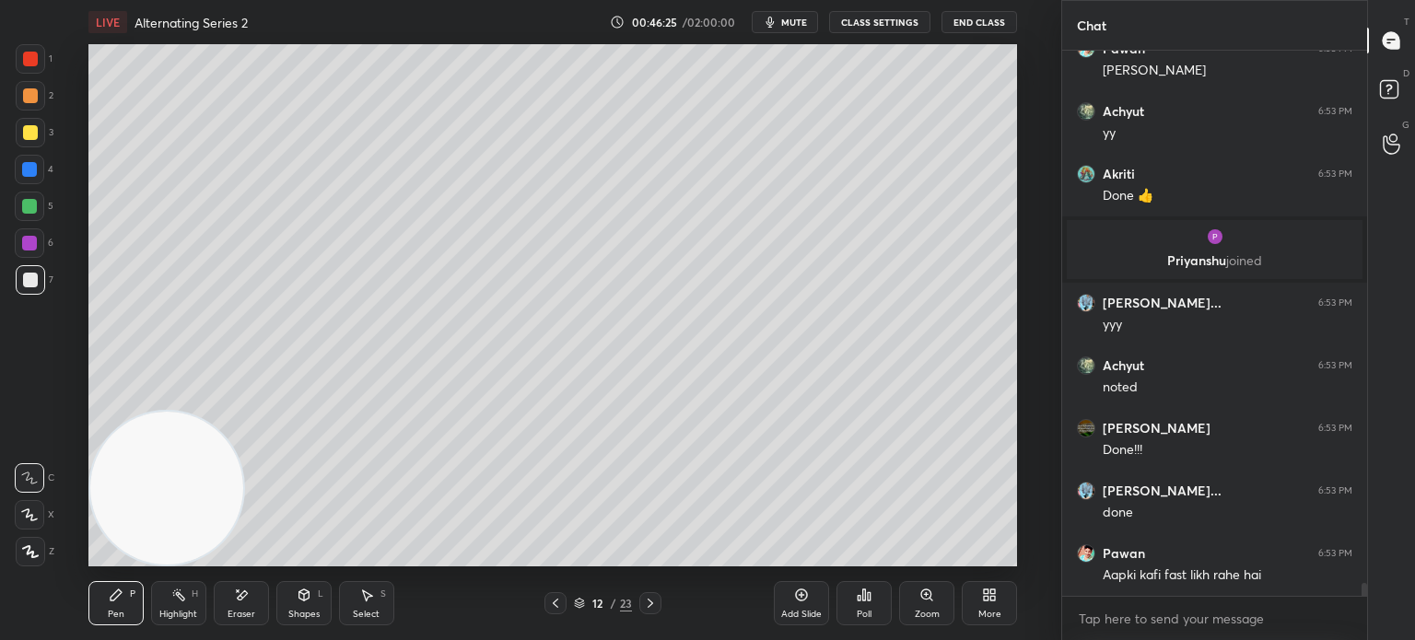
click at [557, 603] on icon at bounding box center [555, 603] width 15 height 15
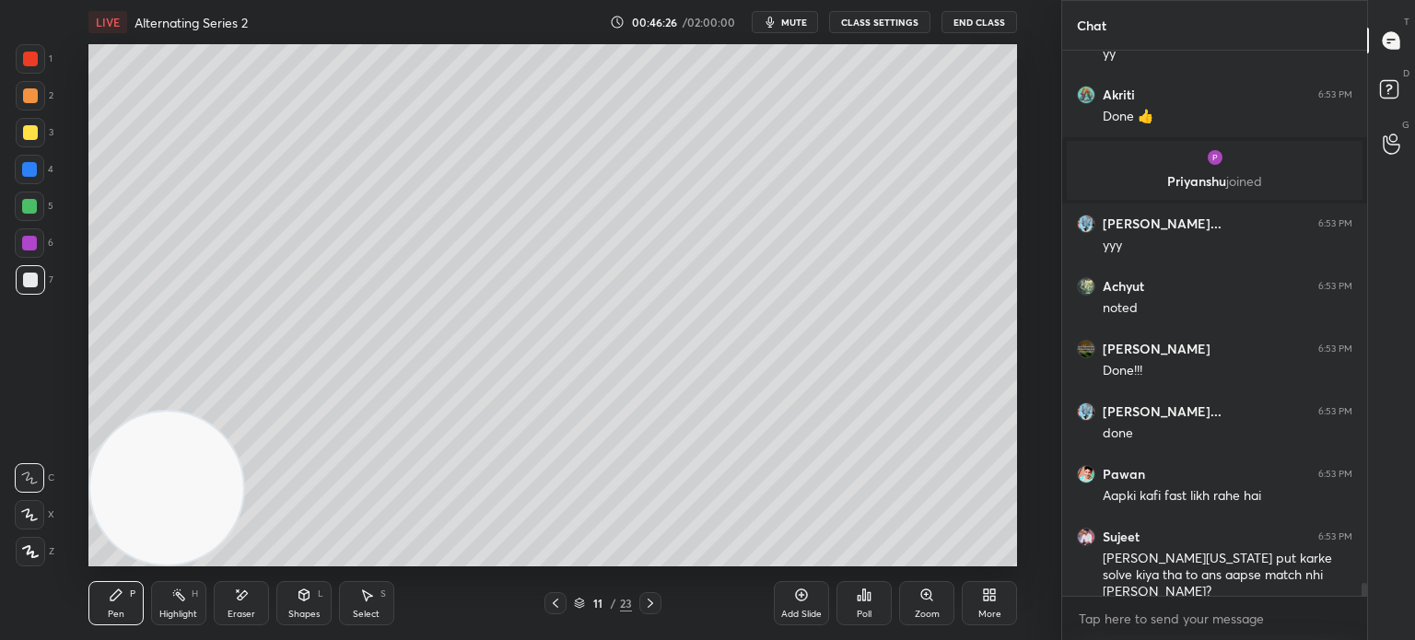
click at [557, 603] on icon at bounding box center [555, 603] width 15 height 15
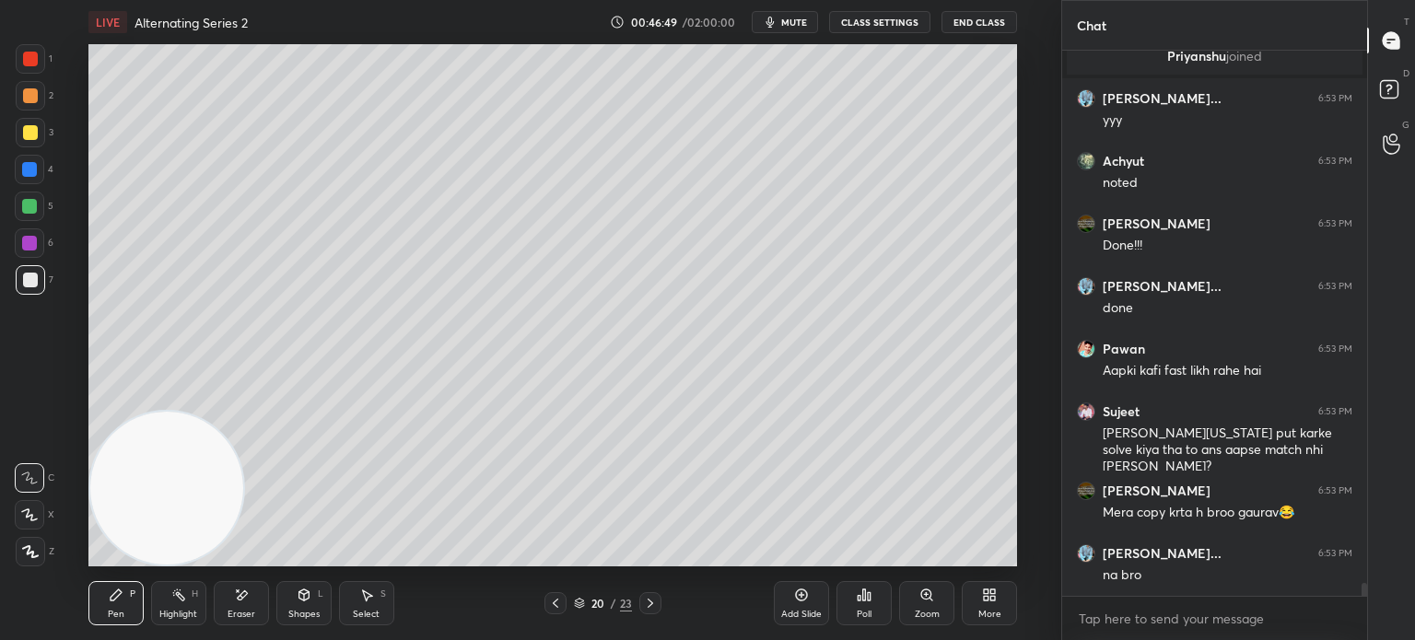
scroll to position [22480, 0]
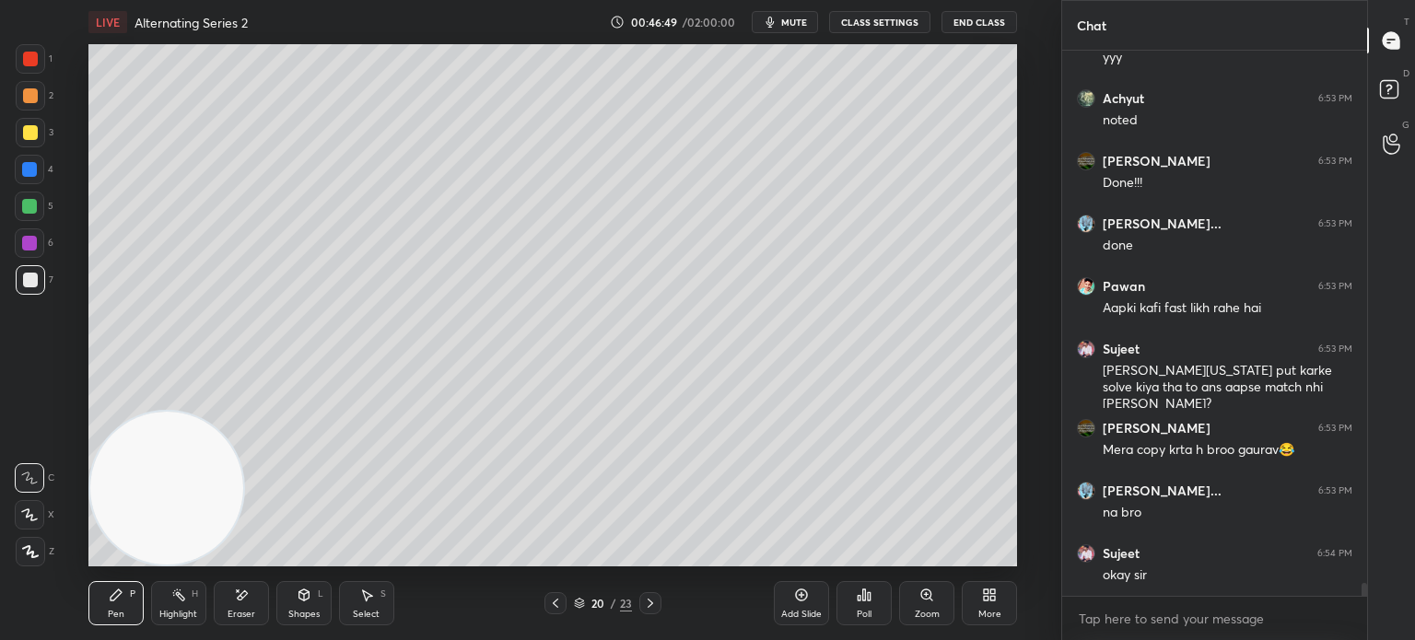
click at [901, 610] on div "Zoom" at bounding box center [926, 603] width 55 height 44
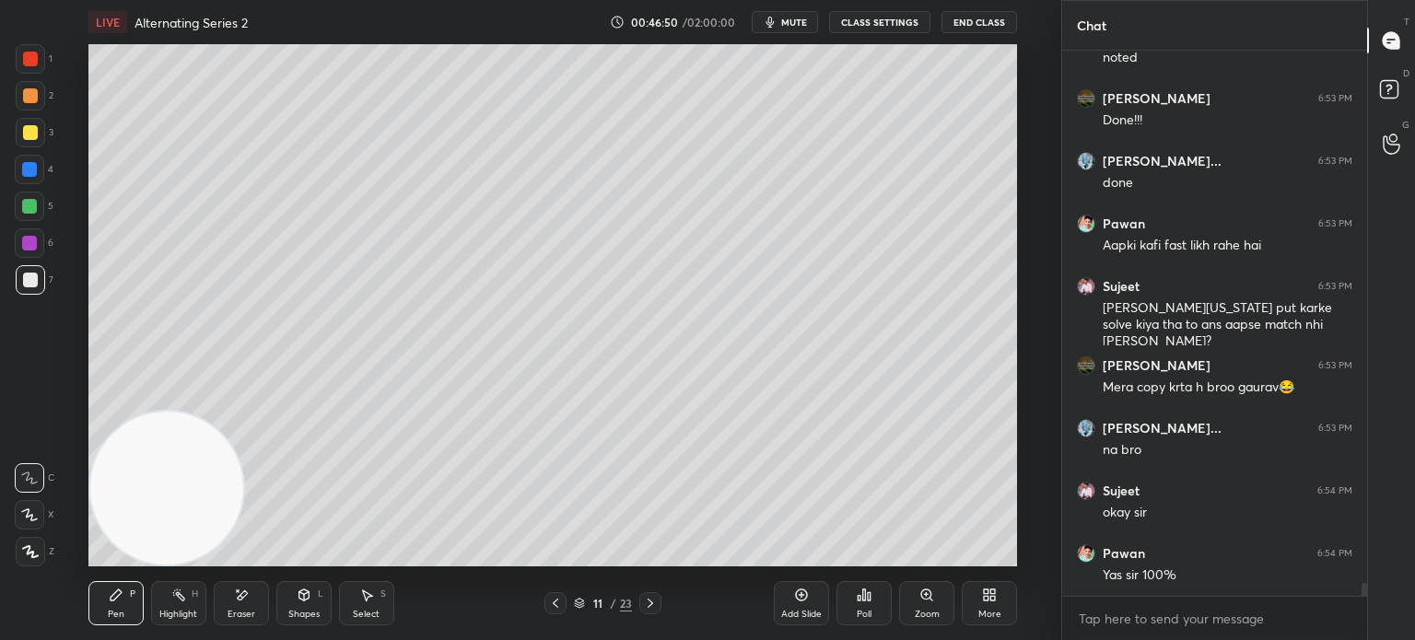
click at [901, 610] on div "Zoom" at bounding box center [926, 603] width 55 height 44
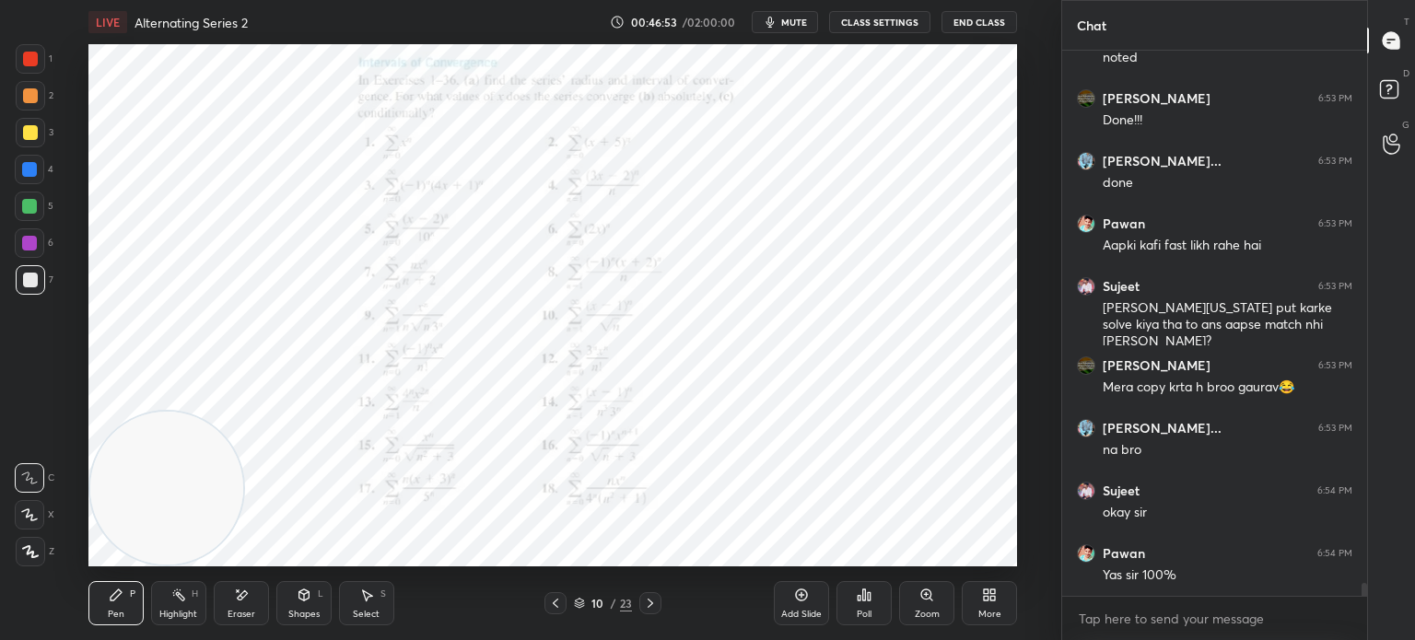
click at [37, 243] on div at bounding box center [29, 242] width 29 height 29
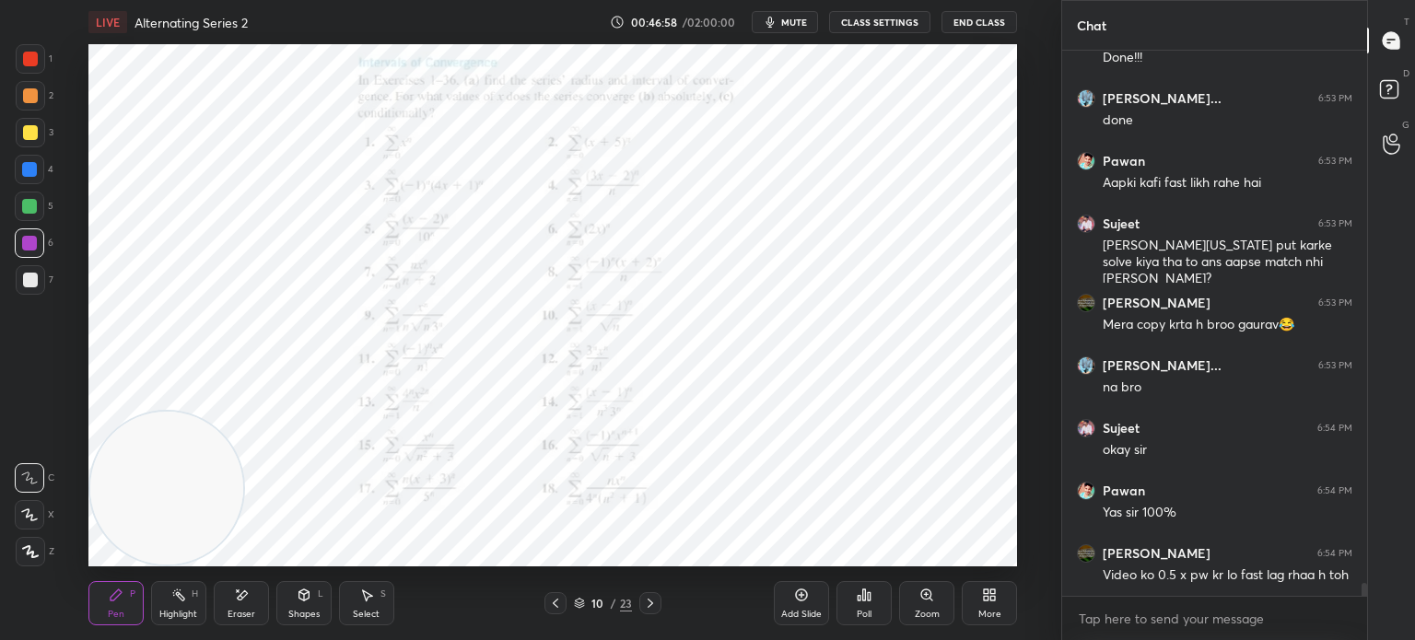
scroll to position [22668, 0]
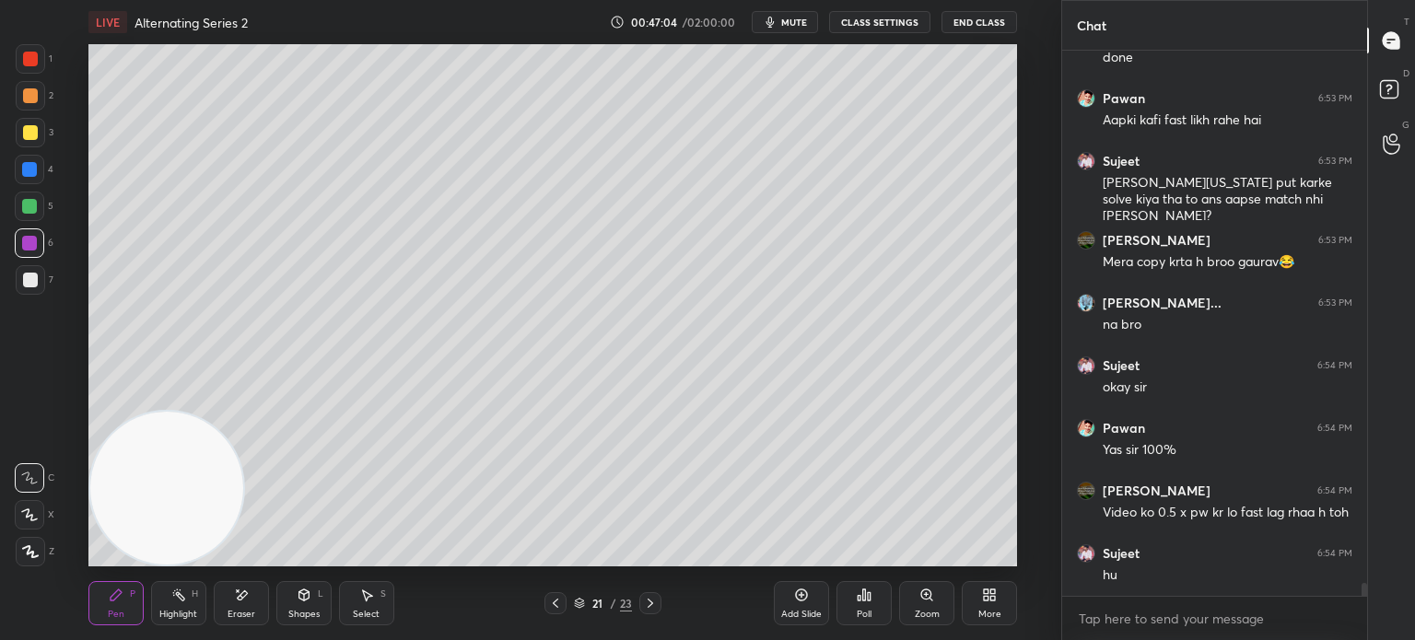
drag, startPoint x: 795, startPoint y: 590, endPoint x: 787, endPoint y: 571, distance: 20.7
click at [792, 590] on div "Add Slide" at bounding box center [801, 603] width 55 height 44
click at [35, 295] on div "7" at bounding box center [35, 283] width 38 height 37
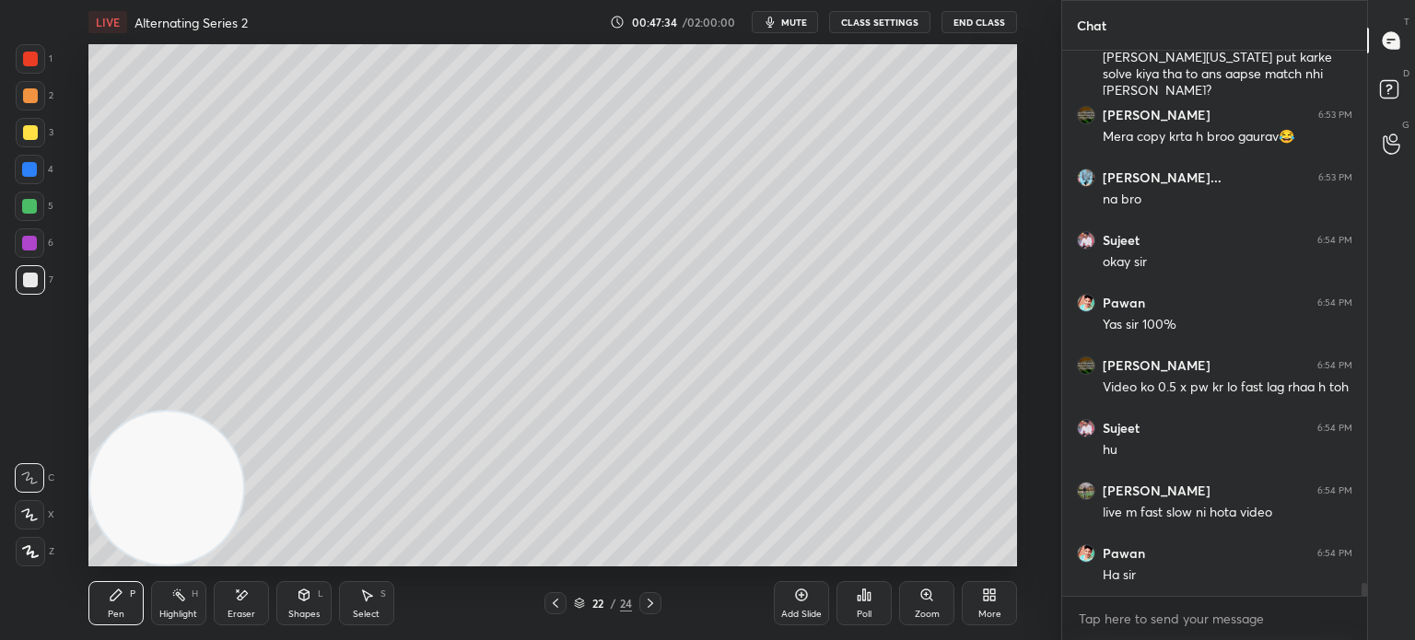
scroll to position [22856, 0]
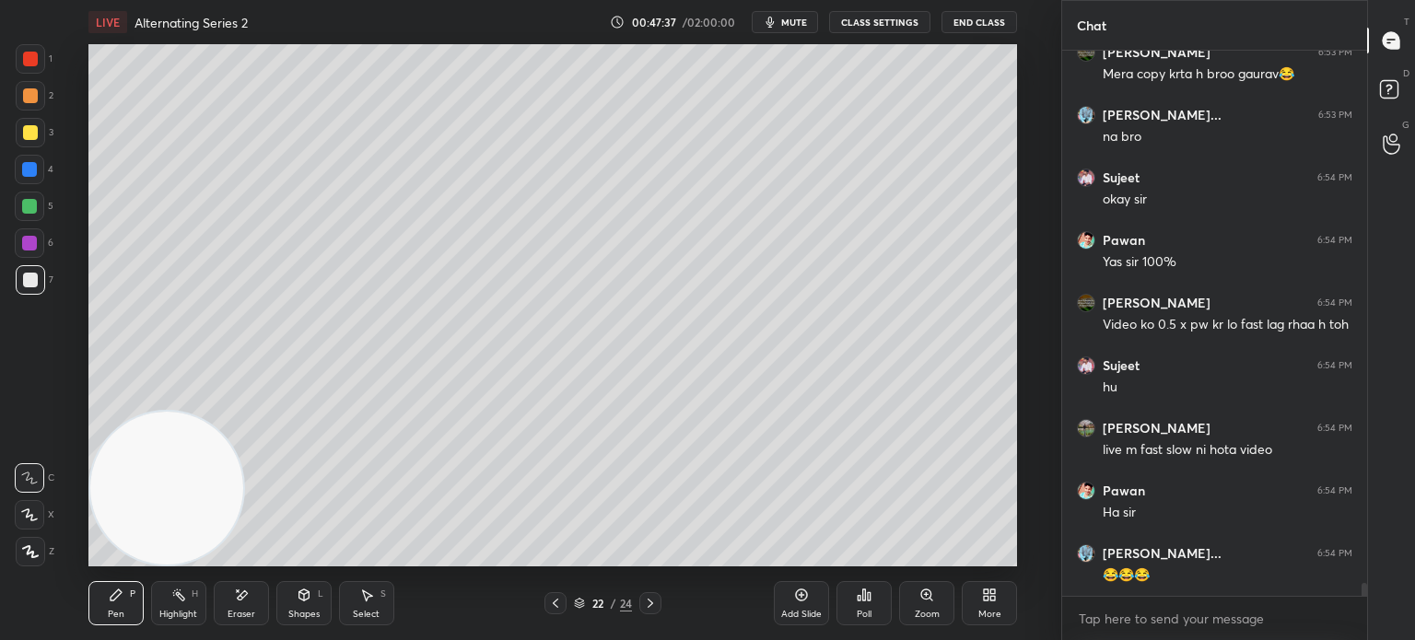
drag, startPoint x: 370, startPoint y: 409, endPoint x: 351, endPoint y: 409, distance: 19.3
click at [243, 412] on video at bounding box center [166, 488] width 153 height 153
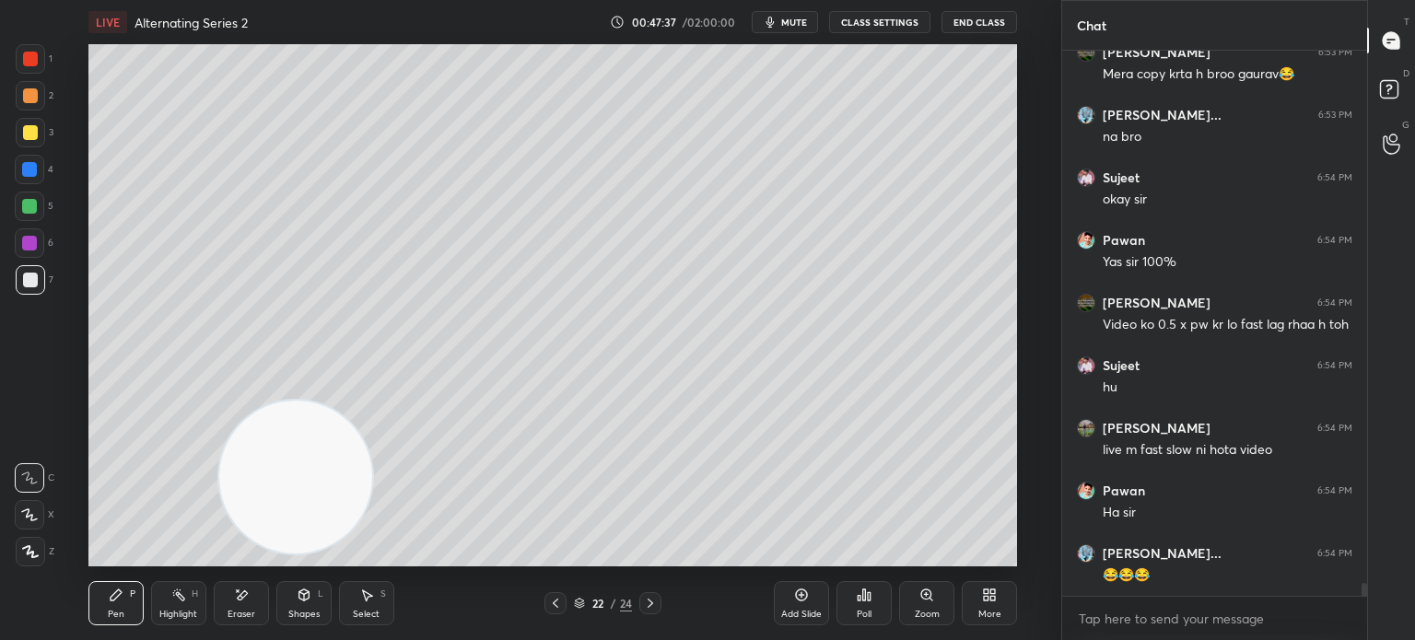
drag, startPoint x: 804, startPoint y: 122, endPoint x: 847, endPoint y: 116, distance: 43.6
click at [372, 401] on video at bounding box center [295, 477] width 153 height 153
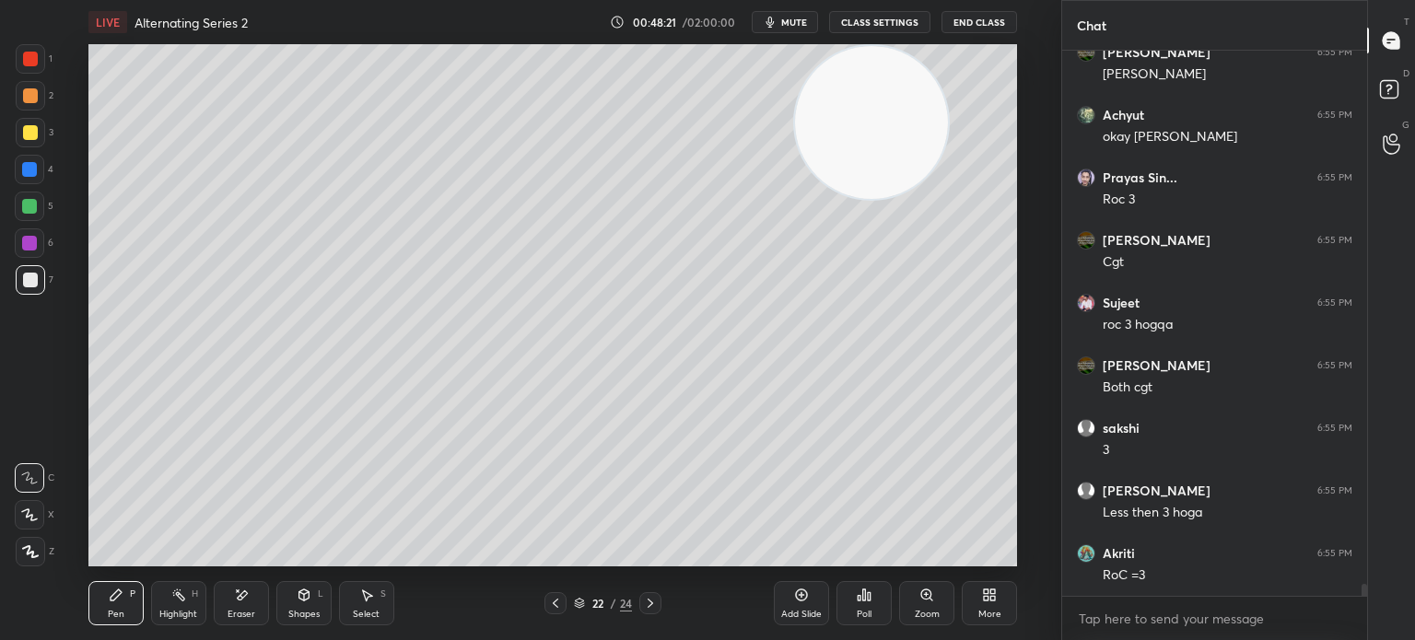
scroll to position [23545, 0]
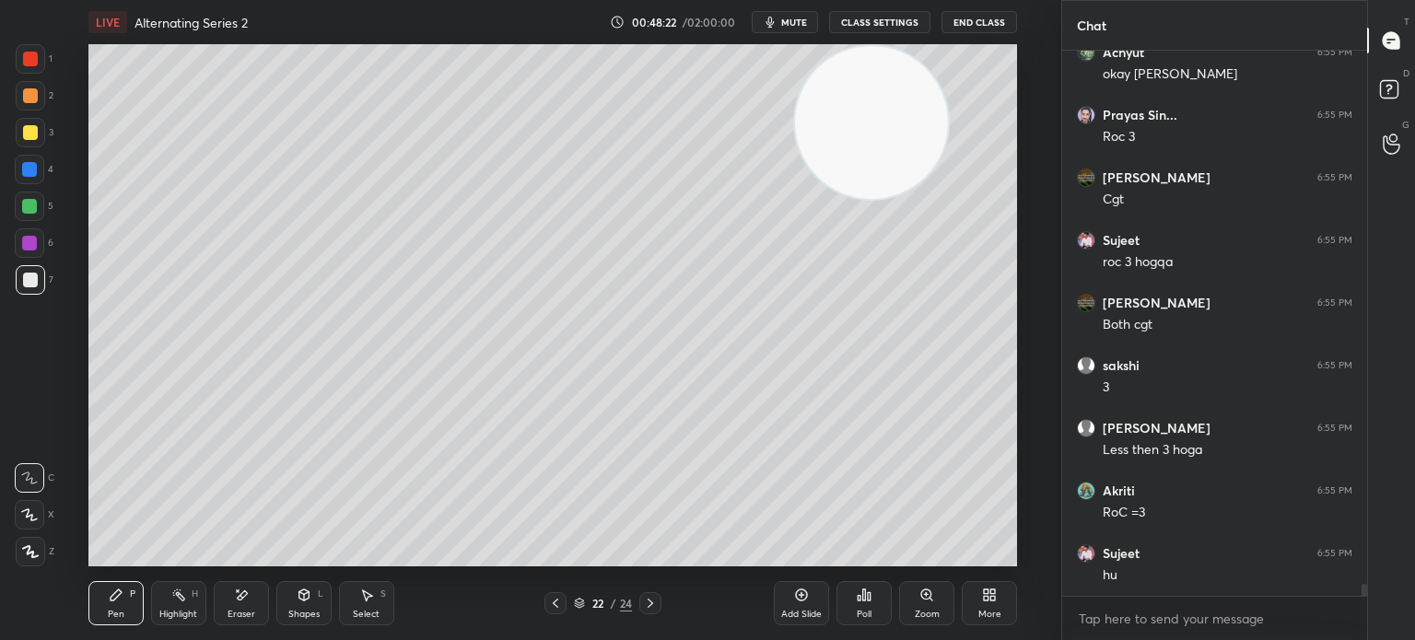
click at [250, 584] on div "Eraser" at bounding box center [241, 603] width 55 height 44
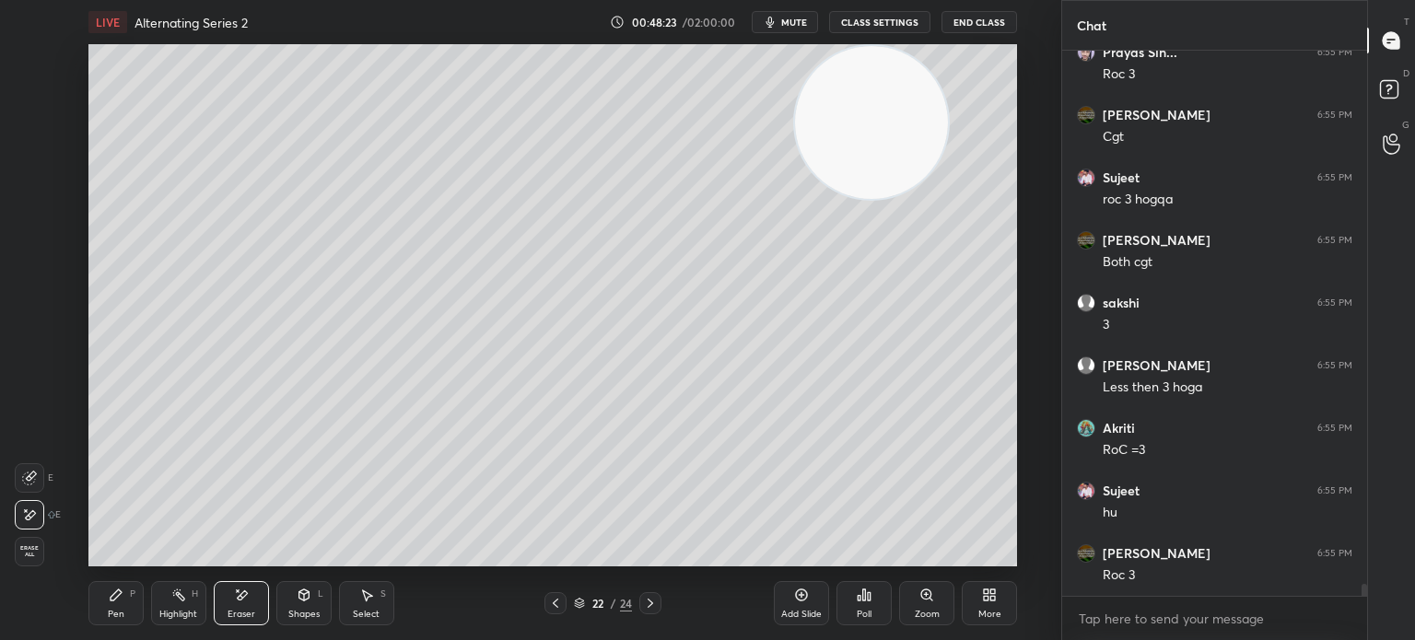
scroll to position [23670, 0]
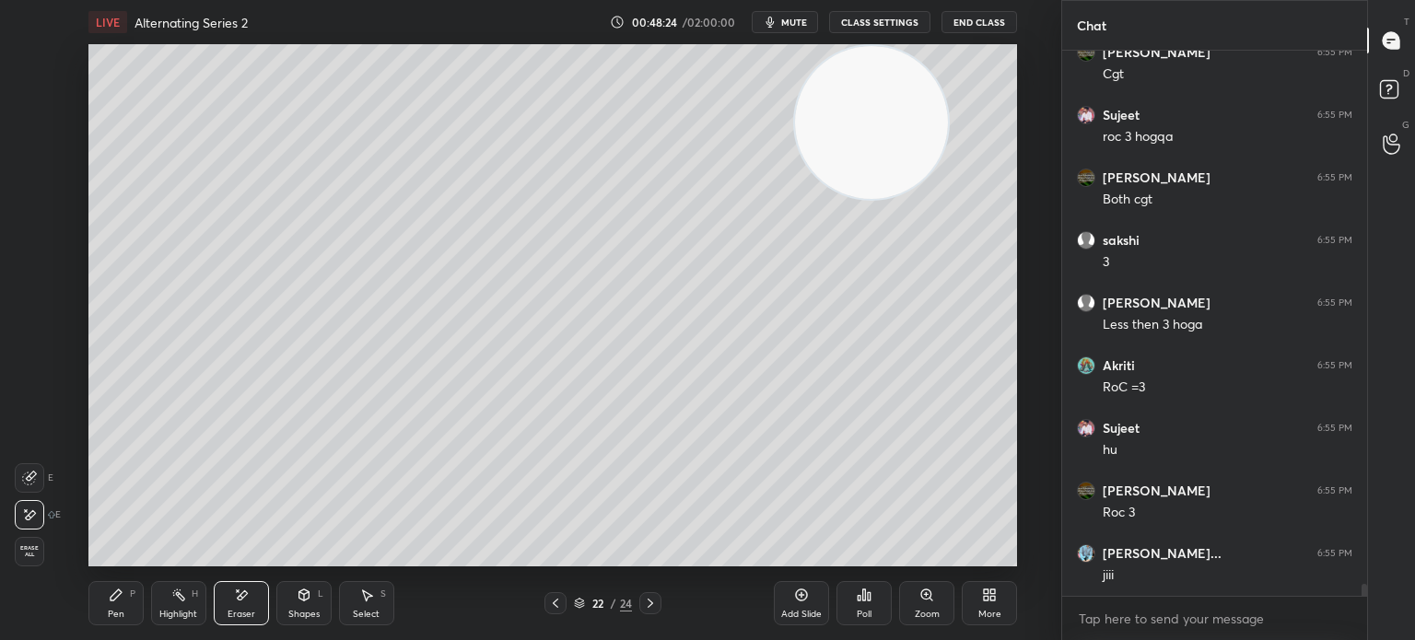
click at [122, 610] on div "Pen" at bounding box center [116, 614] width 17 height 9
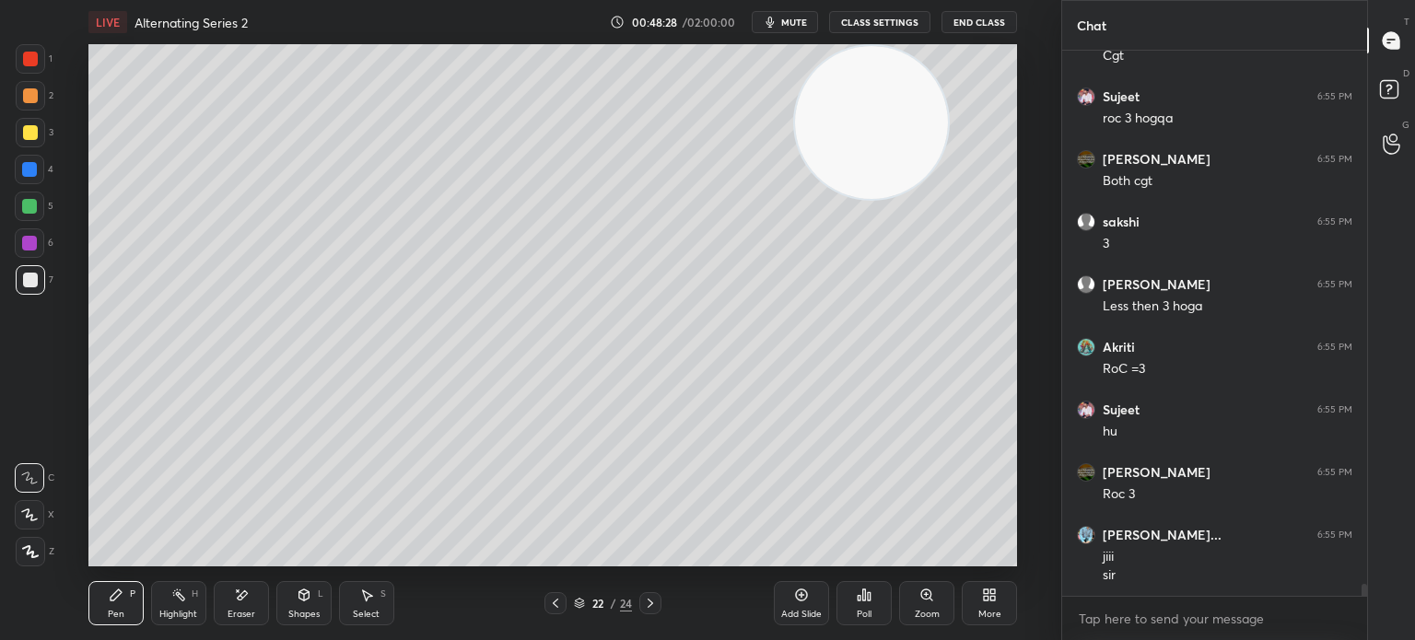
scroll to position [23751, 0]
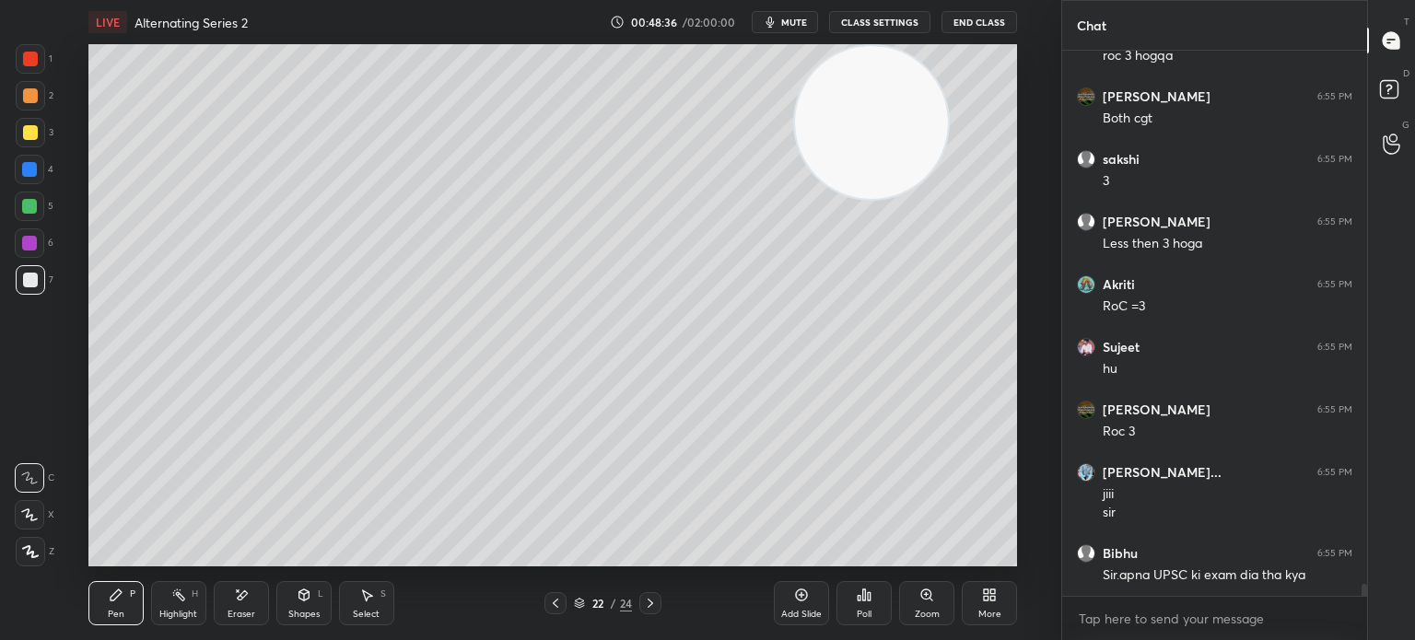
click at [240, 588] on div "Eraser" at bounding box center [241, 603] width 55 height 44
click at [142, 592] on div "Pen P" at bounding box center [115, 603] width 55 height 44
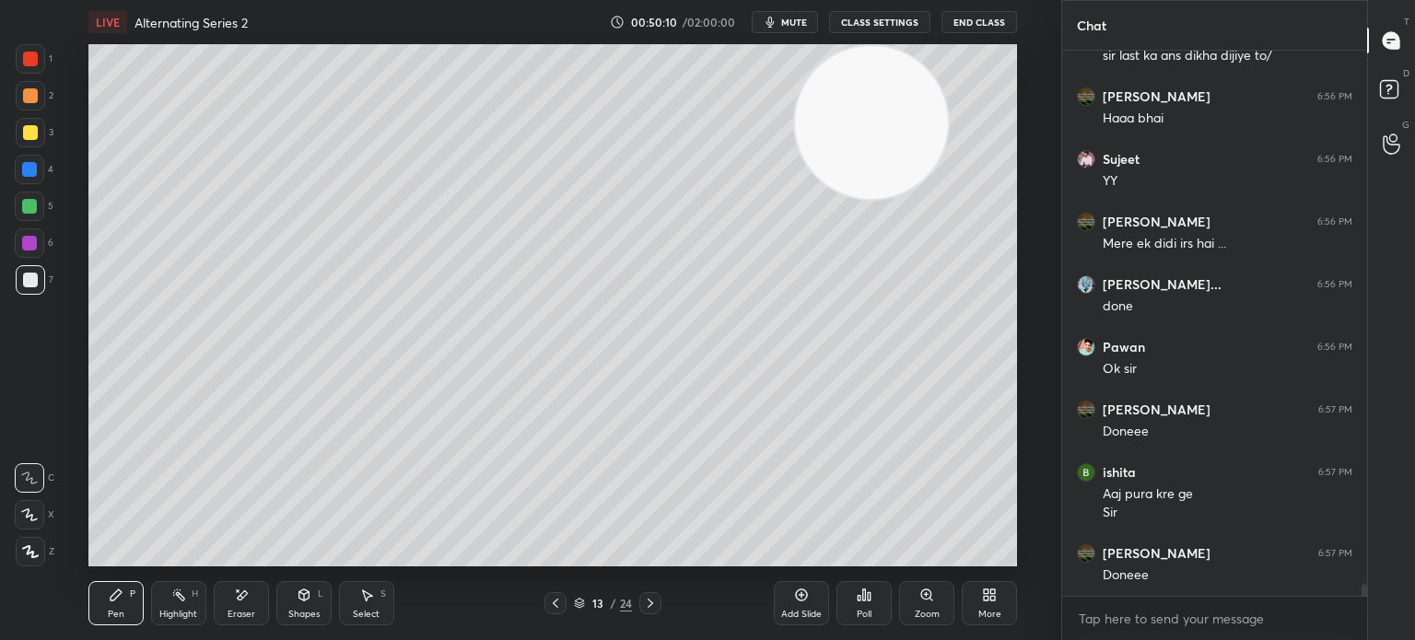
scroll to position [24537, 0]
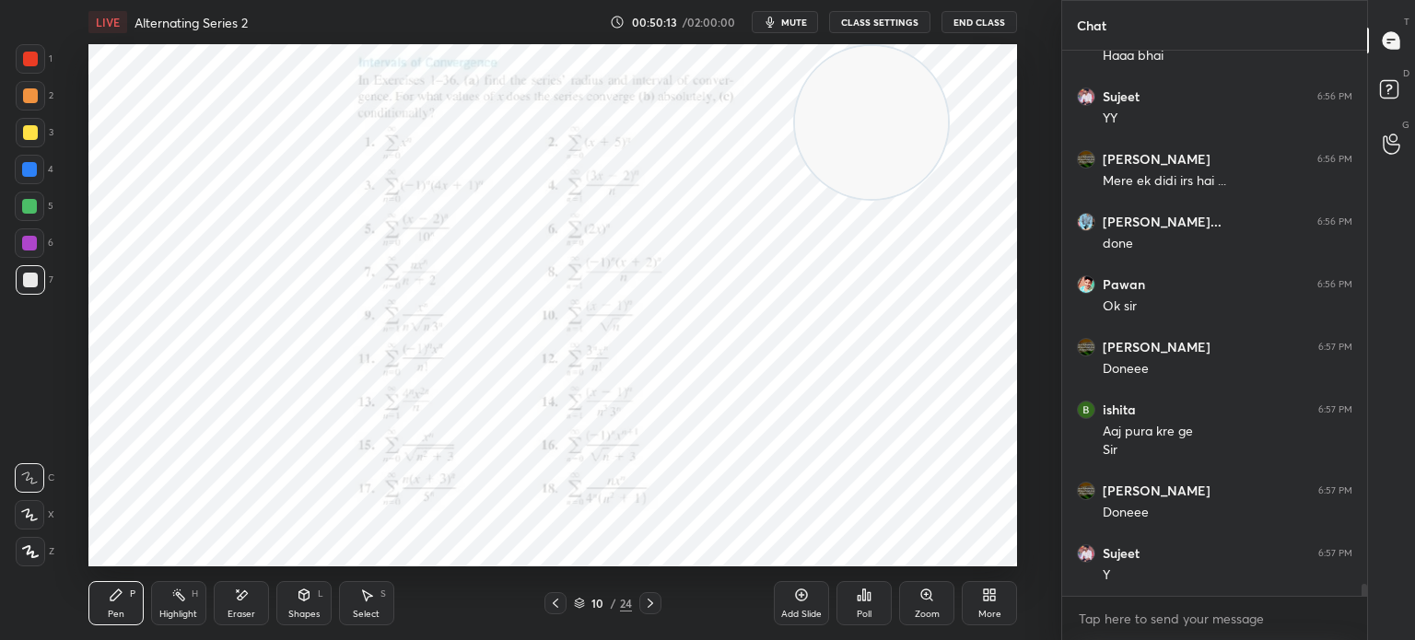
click at [35, 166] on div at bounding box center [29, 169] width 15 height 15
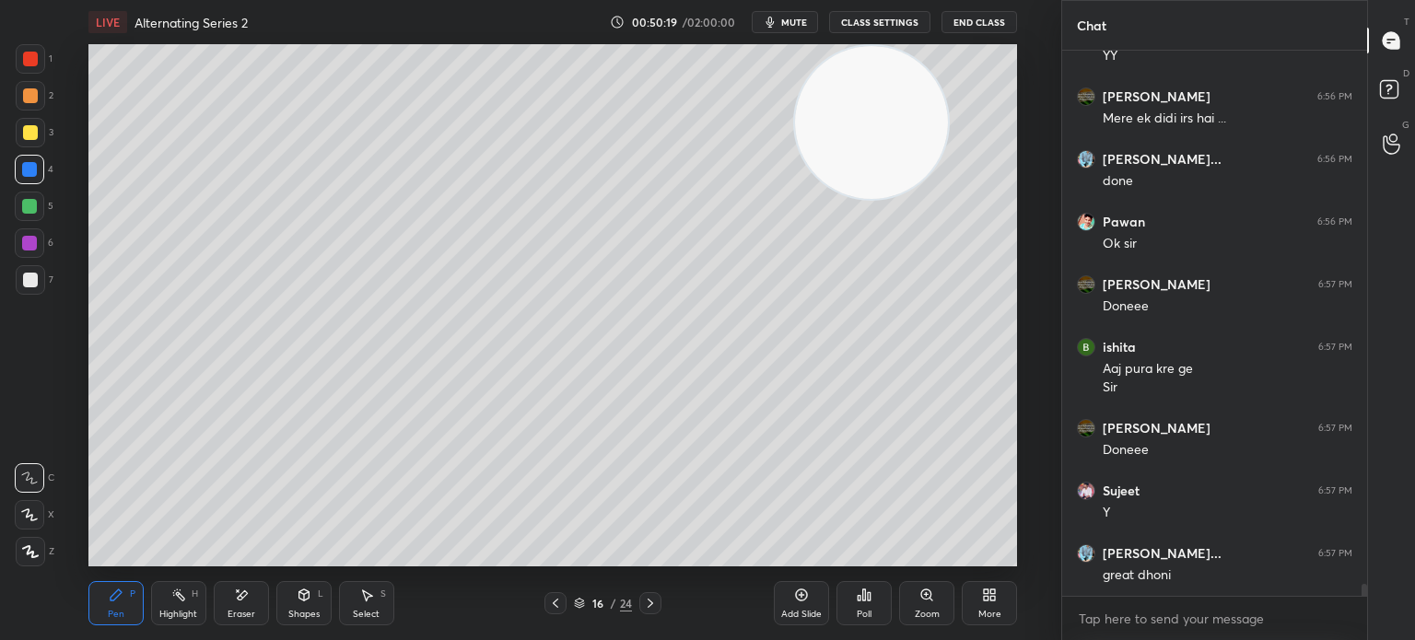
click at [32, 286] on div at bounding box center [30, 280] width 15 height 15
click at [792, 600] on div "Add Slide" at bounding box center [801, 603] width 55 height 44
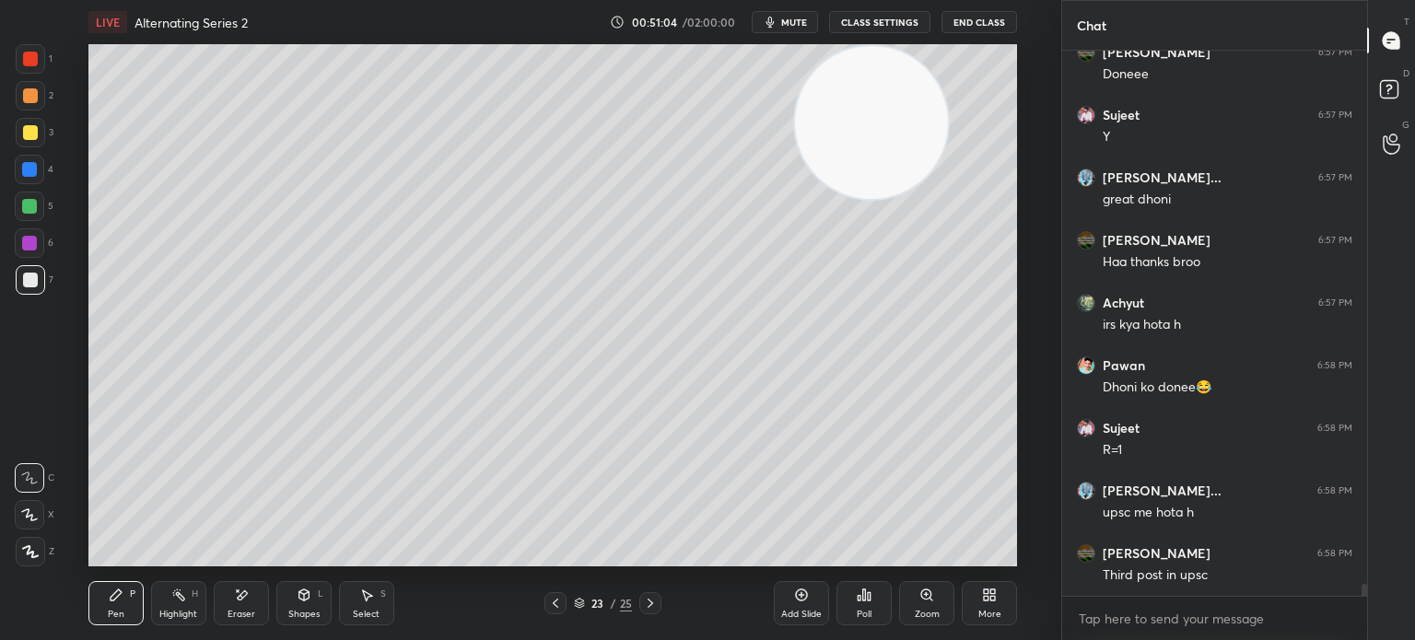
scroll to position [25039, 0]
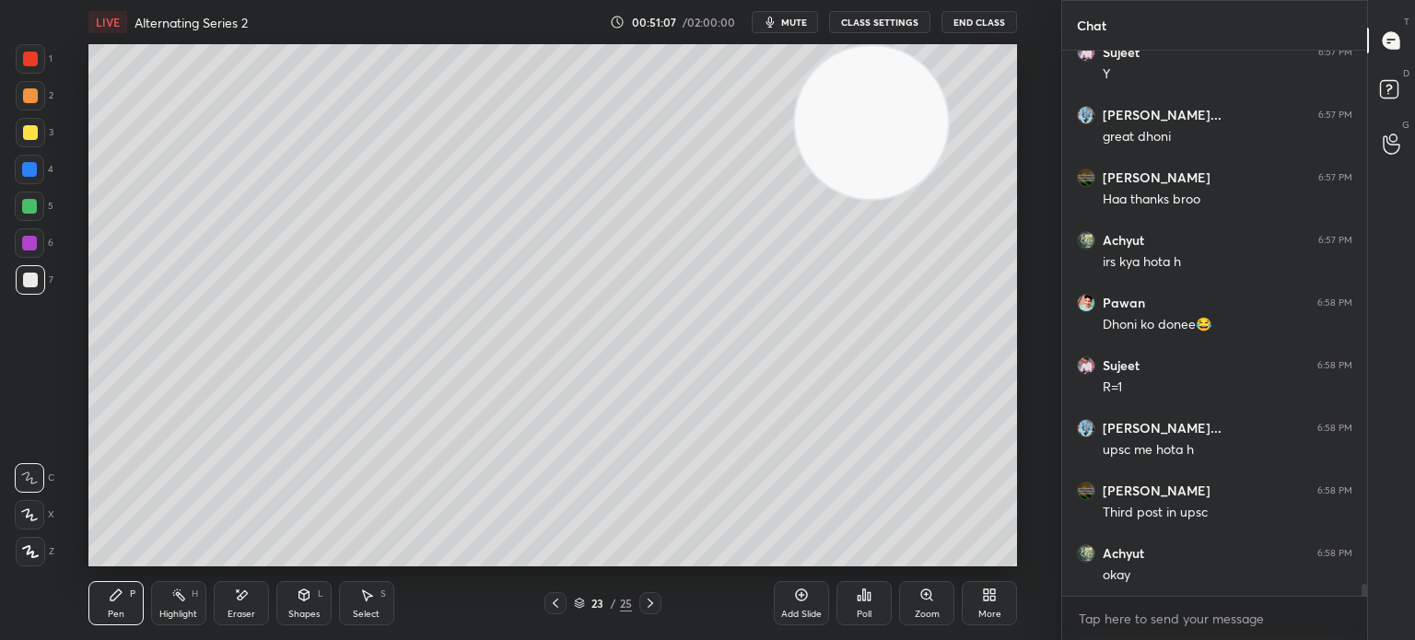
click at [36, 135] on div at bounding box center [30, 132] width 29 height 29
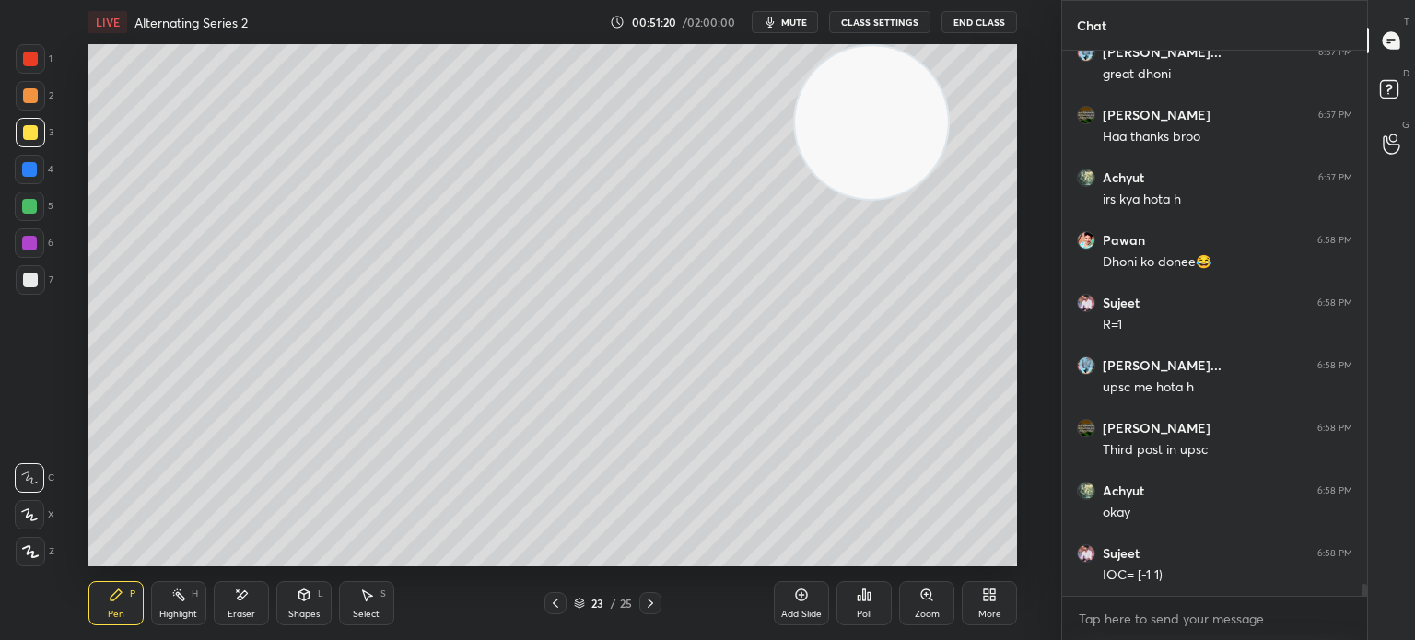
click at [32, 283] on div at bounding box center [30, 280] width 15 height 15
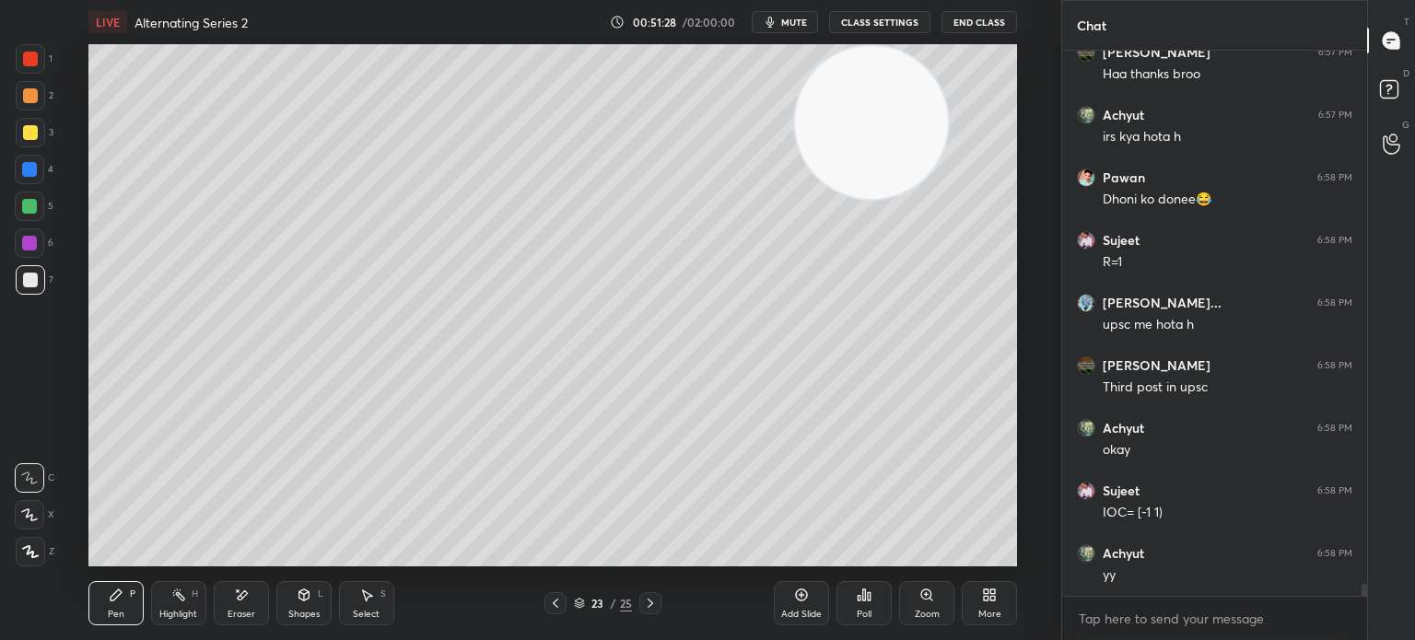
scroll to position [25226, 0]
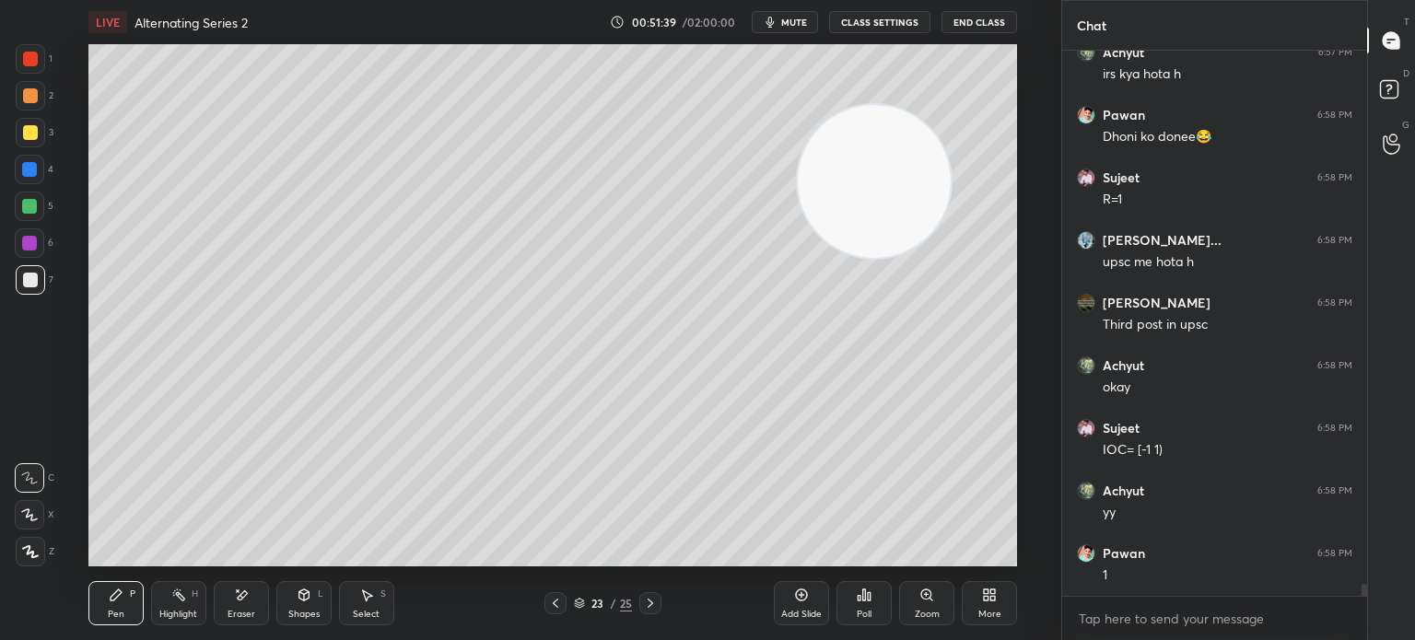
drag, startPoint x: 840, startPoint y: 181, endPoint x: 823, endPoint y: 256, distance: 77.3
click at [855, 258] on video at bounding box center [874, 181] width 153 height 153
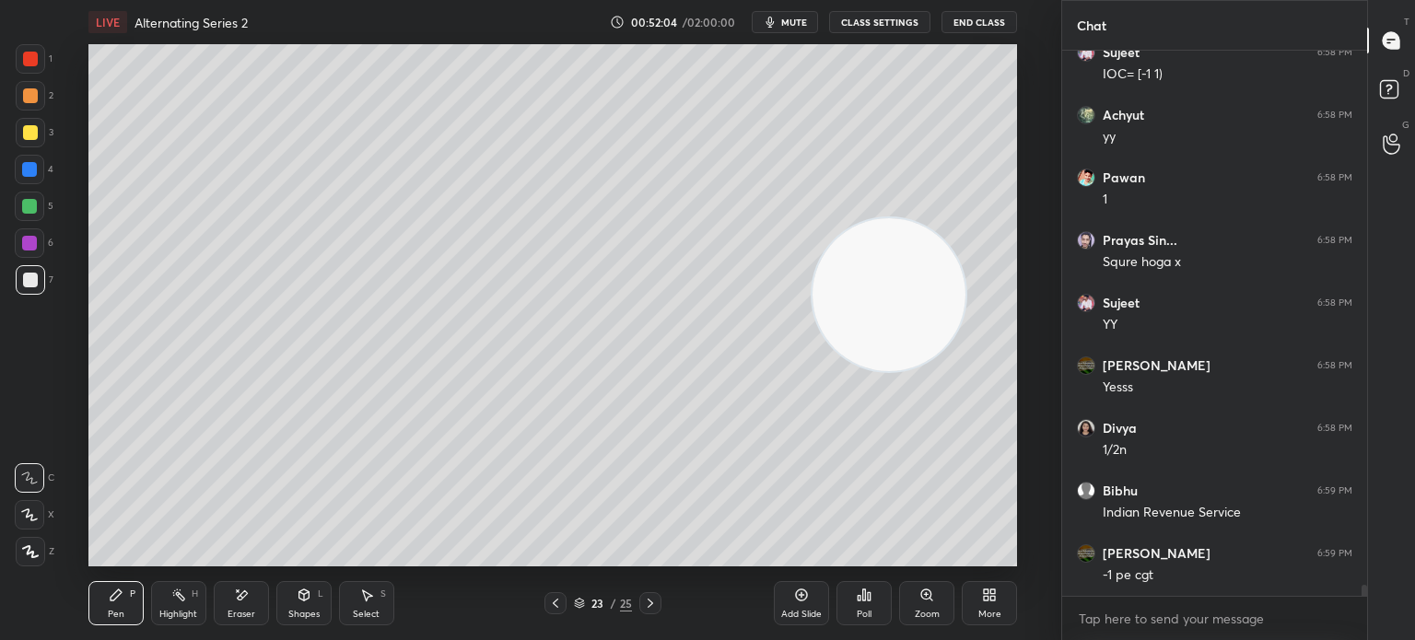
scroll to position [25665, 0]
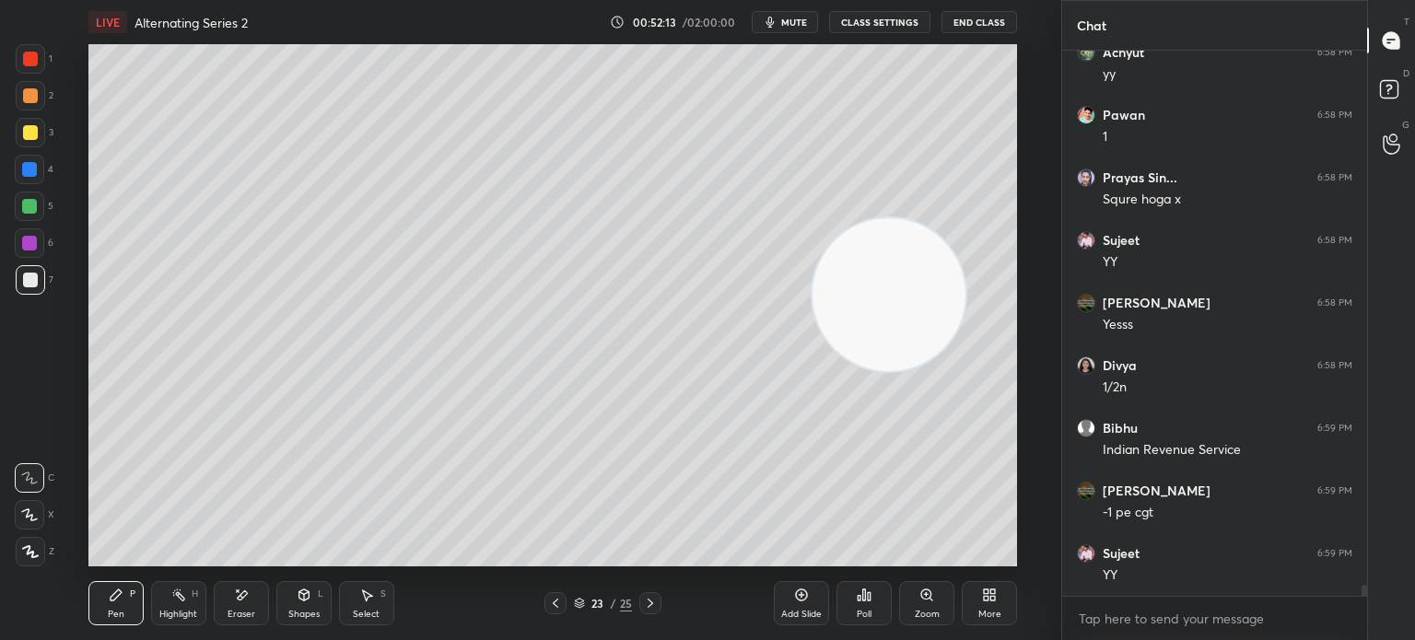
click at [253, 592] on div "Eraser" at bounding box center [241, 603] width 55 height 44
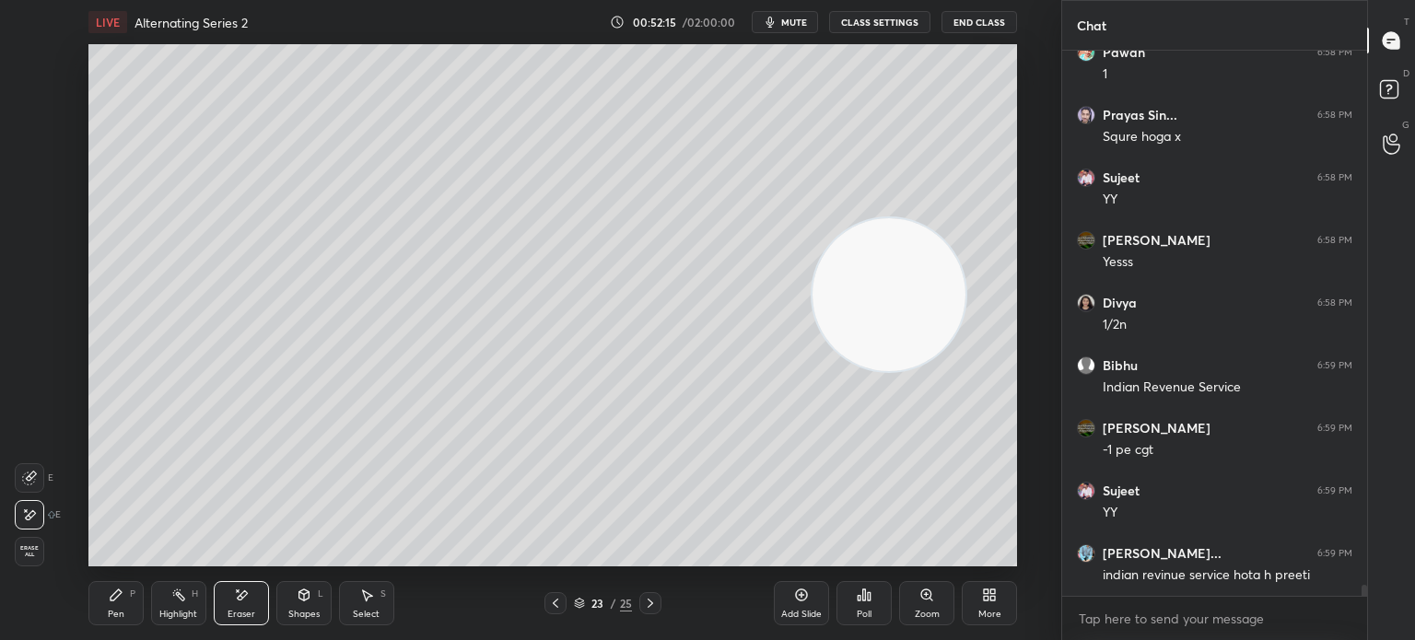
click at [118, 601] on icon at bounding box center [116, 595] width 15 height 15
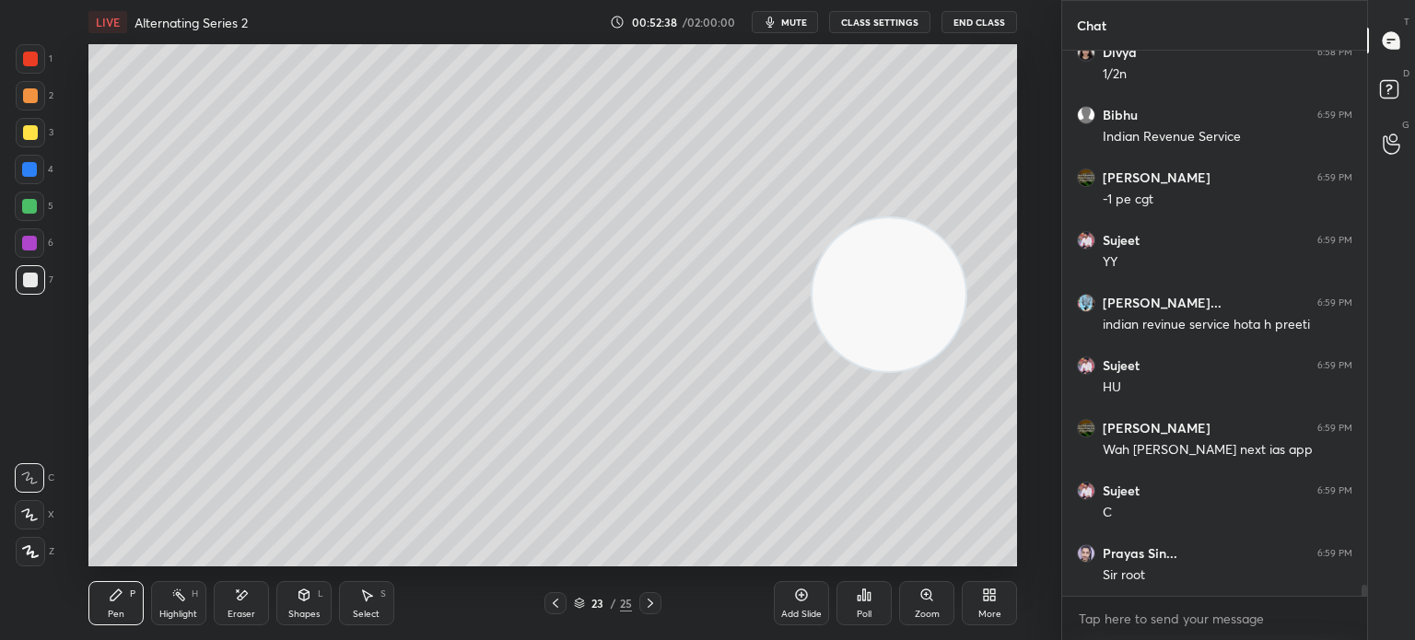
scroll to position [26041, 0]
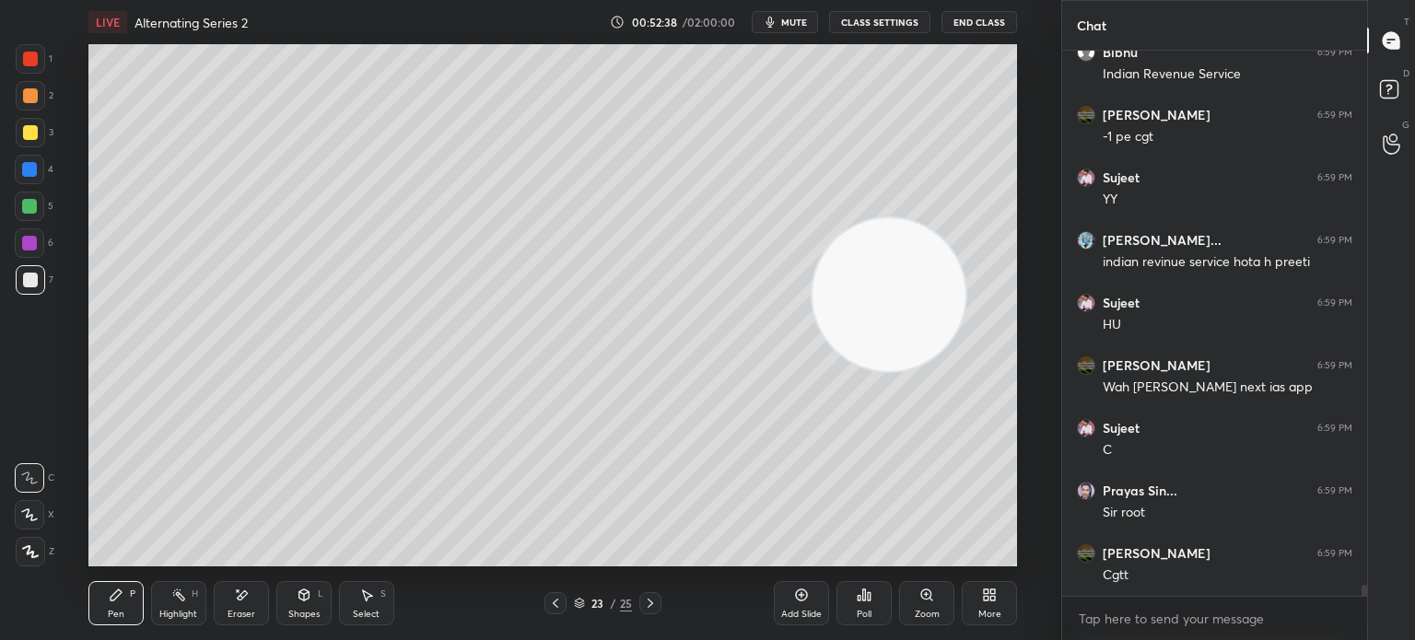
click at [812, 371] on video at bounding box center [888, 294] width 153 height 153
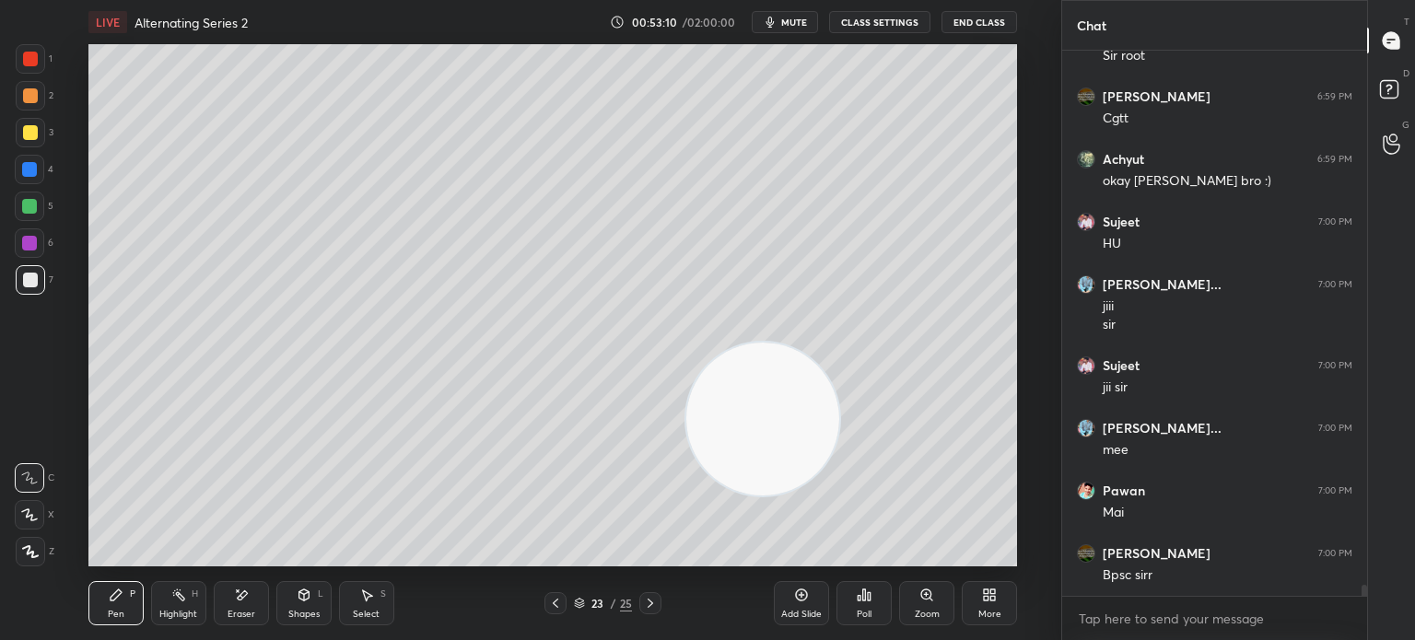
scroll to position [26560, 0]
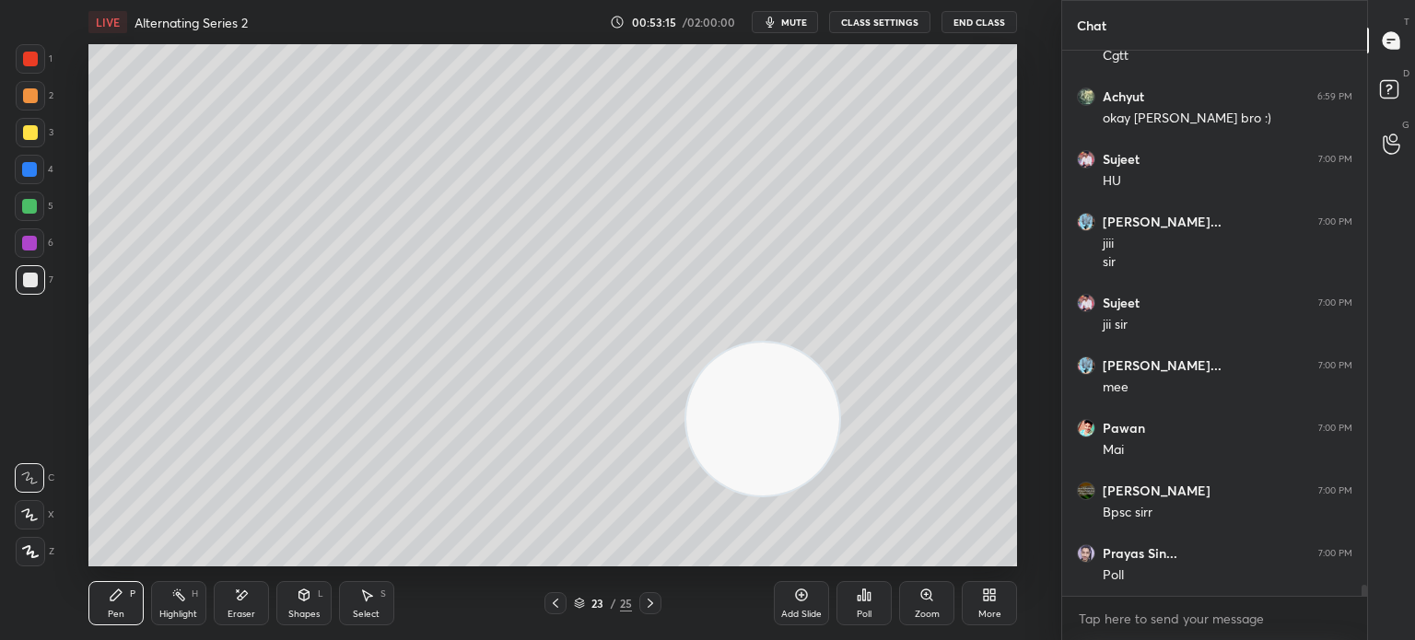
click at [863, 610] on div "Poll" at bounding box center [864, 614] width 15 height 9
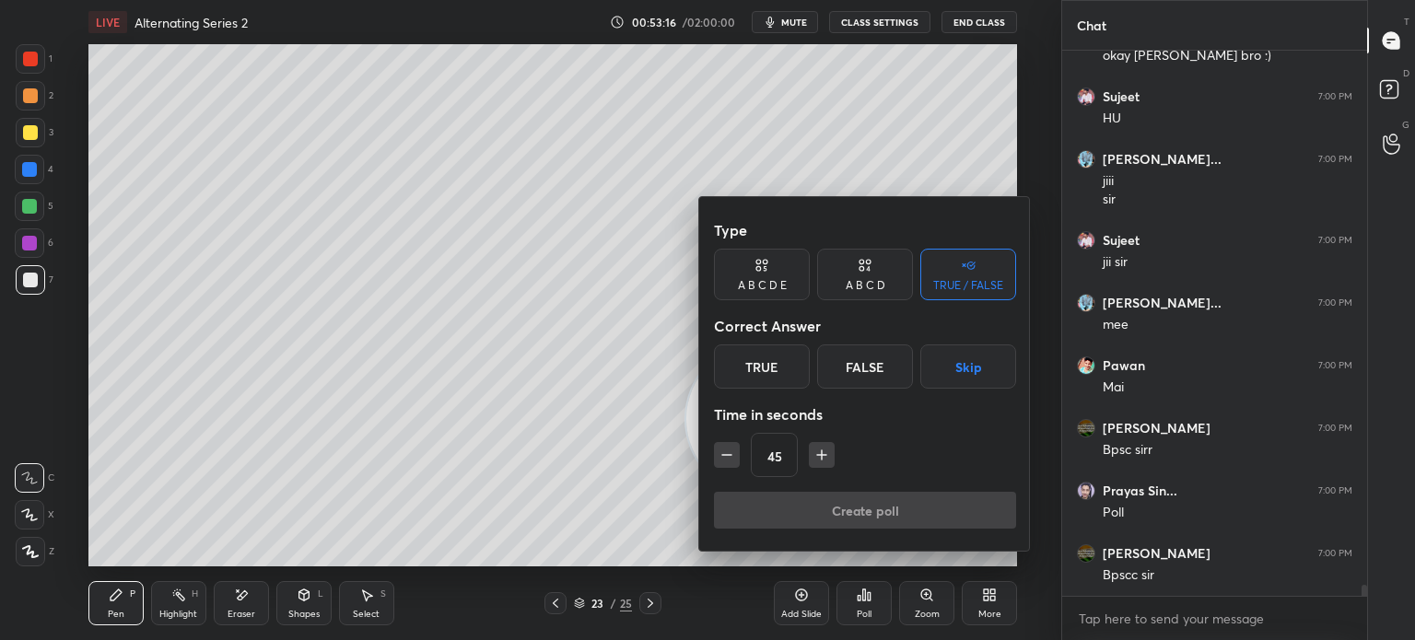
scroll to position [26685, 0]
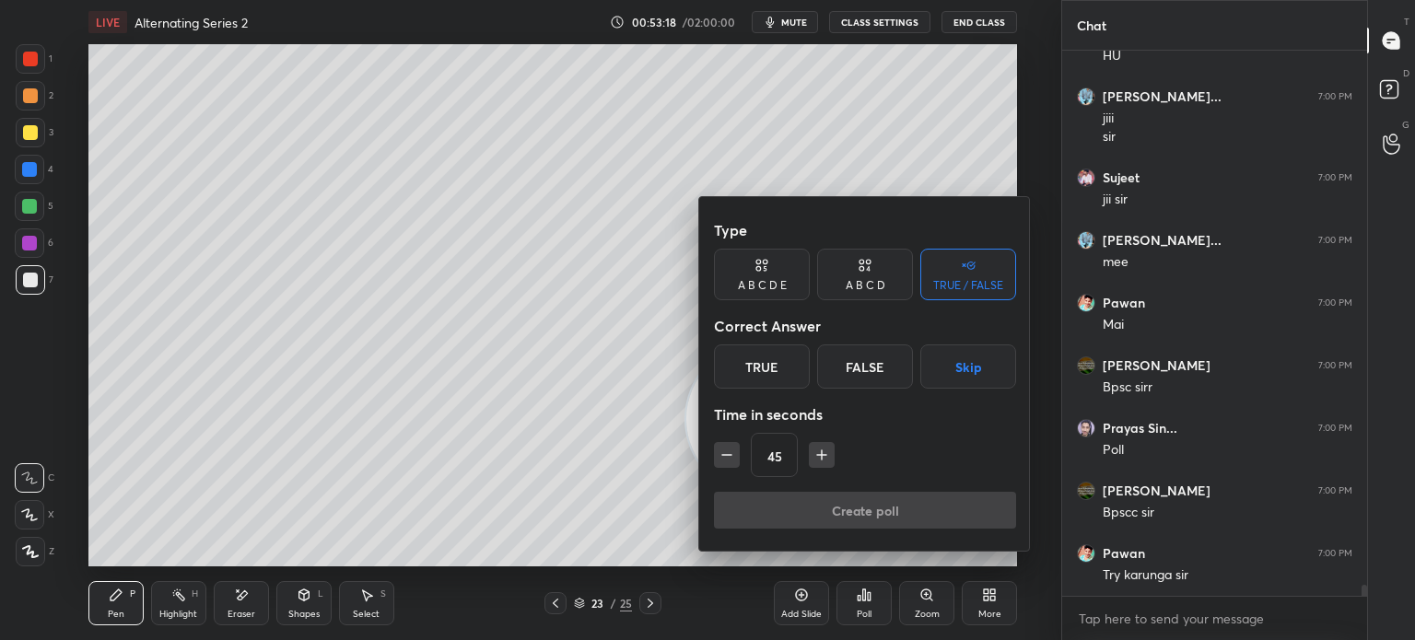
click at [607, 458] on div at bounding box center [707, 320] width 1415 height 640
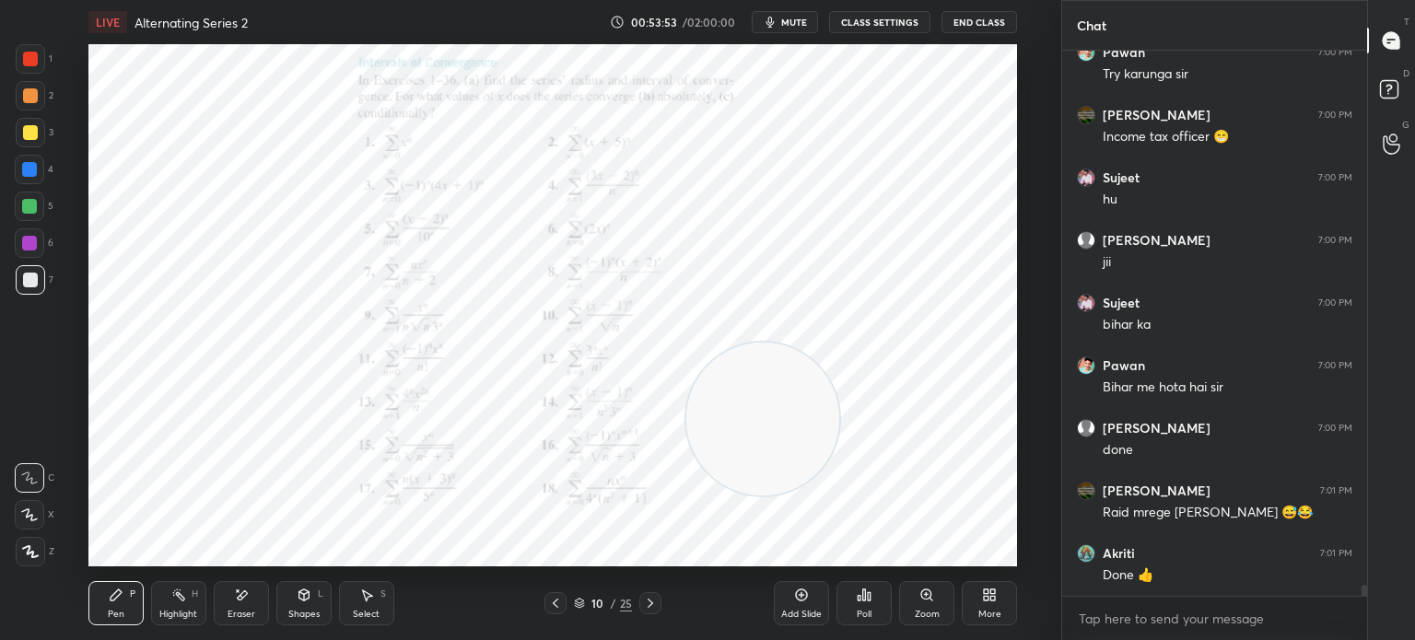
scroll to position [27249, 0]
click at [22, 202] on div at bounding box center [29, 206] width 29 height 29
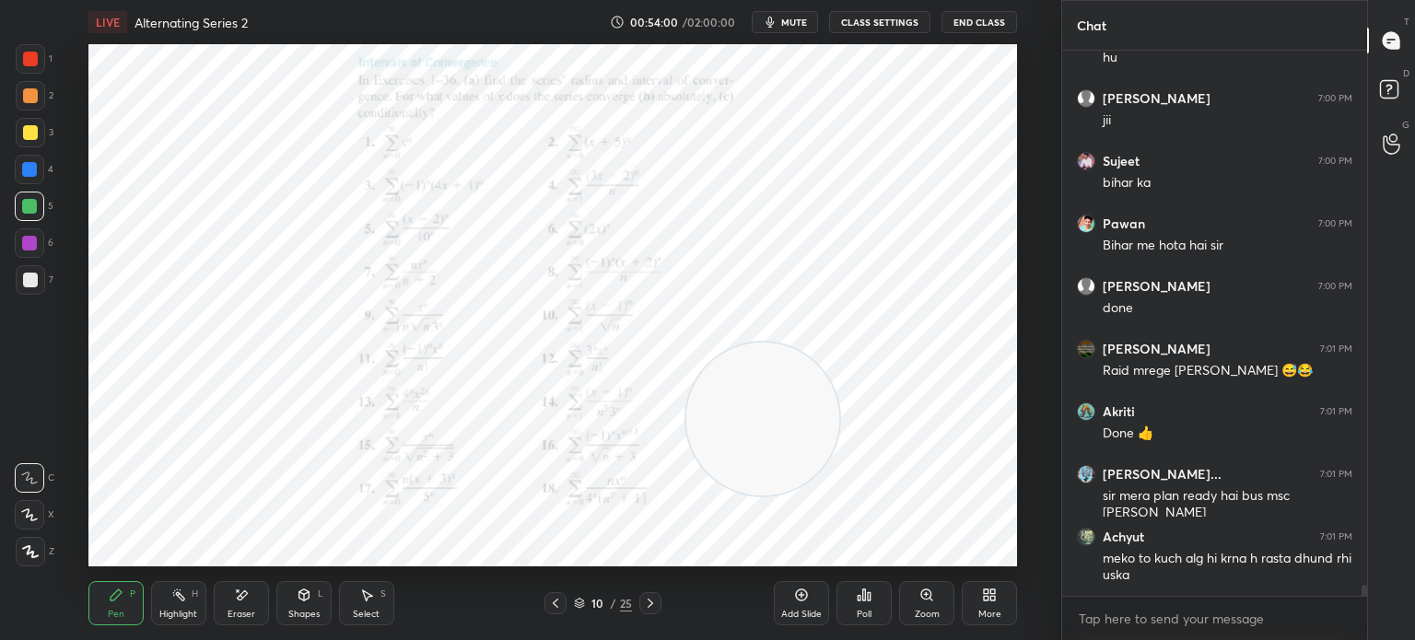
scroll to position [27391, 0]
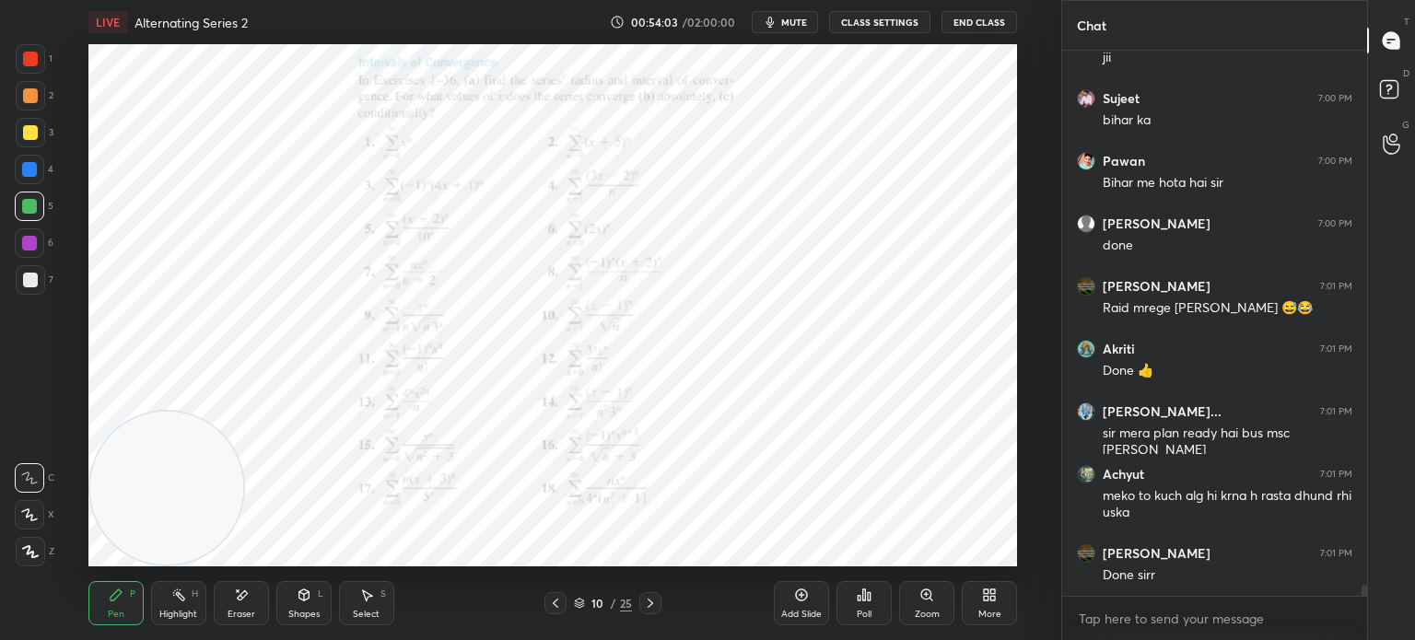
drag, startPoint x: 740, startPoint y: 441, endPoint x: 0, endPoint y: 571, distance: 751.8
click at [0, 599] on div "1 2 3 4 5 6 7 C X Z E E Erase all H H LIVE Alternating Series 2 00:54:03 / 02:0…" at bounding box center [523, 320] width 1046 height 640
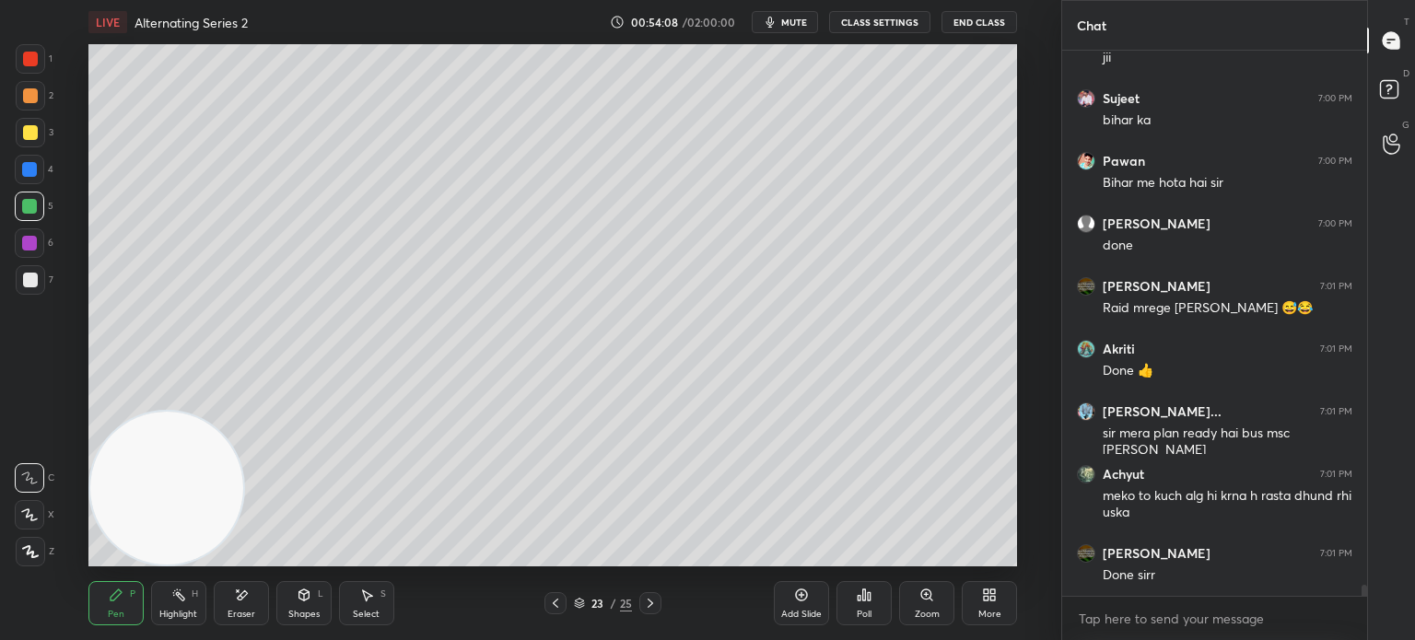
click at [810, 603] on div "Add Slide" at bounding box center [801, 603] width 55 height 44
click at [29, 274] on div at bounding box center [30, 280] width 15 height 15
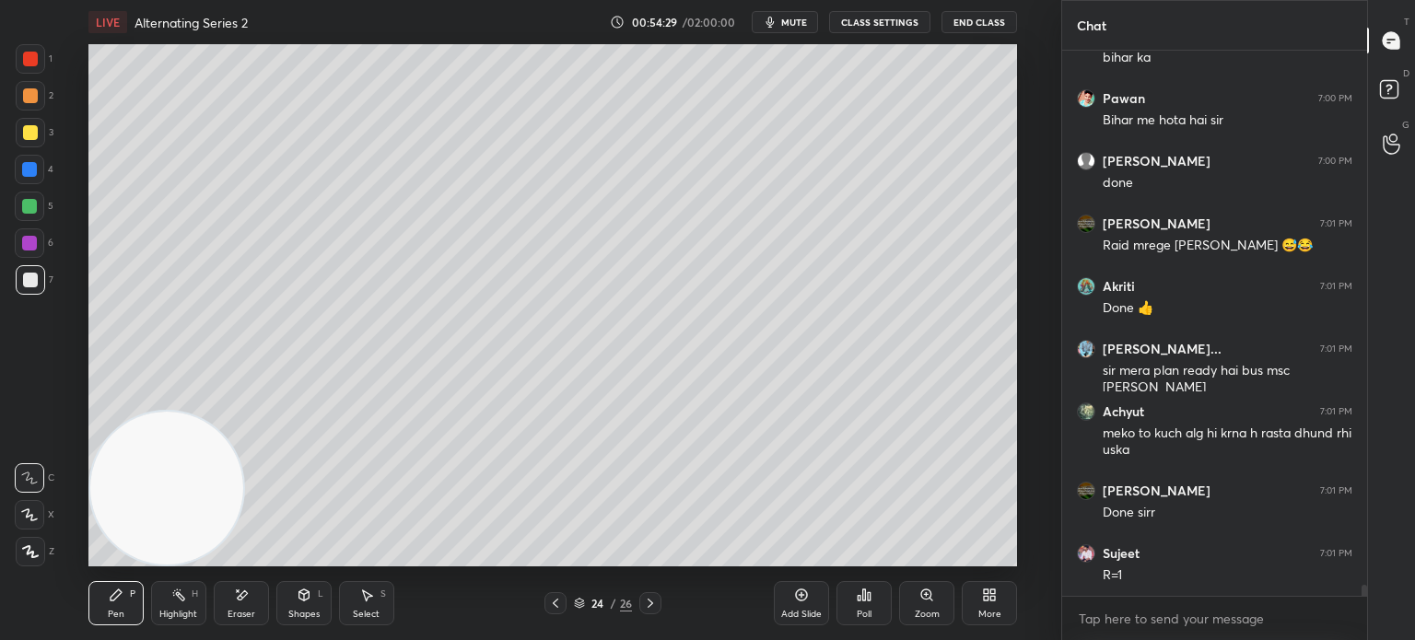
scroll to position [27516, 0]
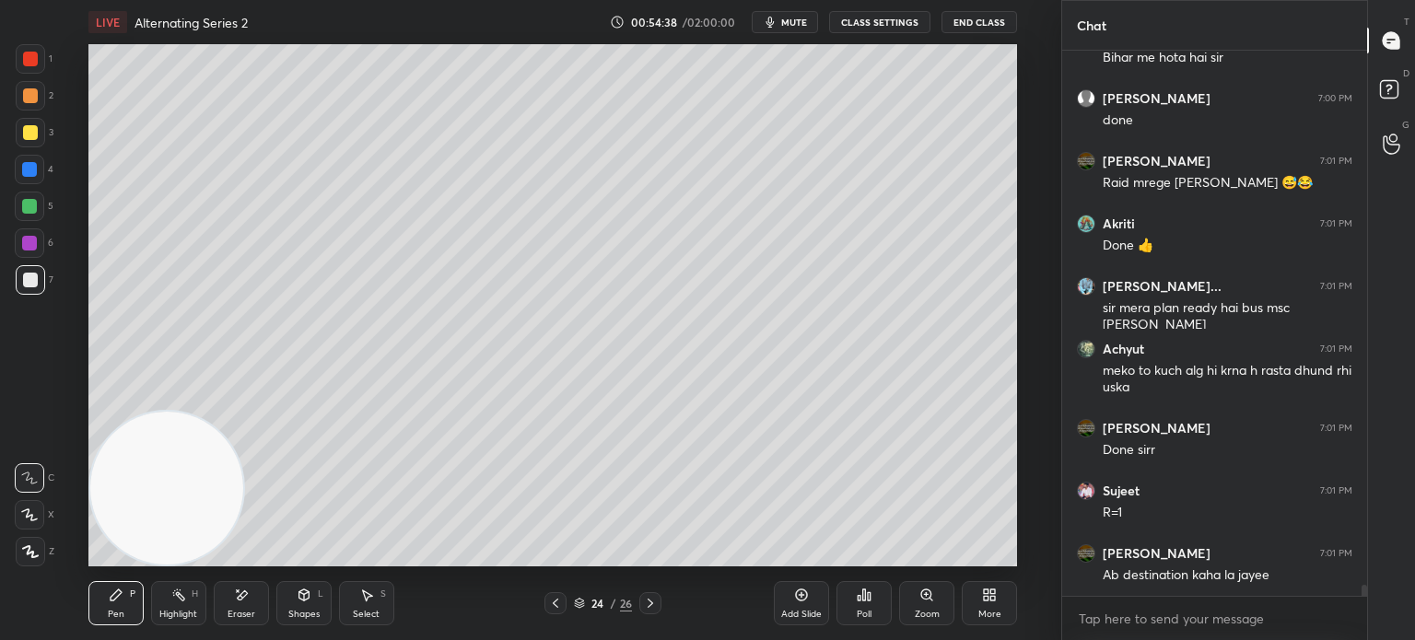
click at [88, 268] on div "Setting up your live class Poll for secs No correct answer Start poll" at bounding box center [552, 305] width 987 height 522
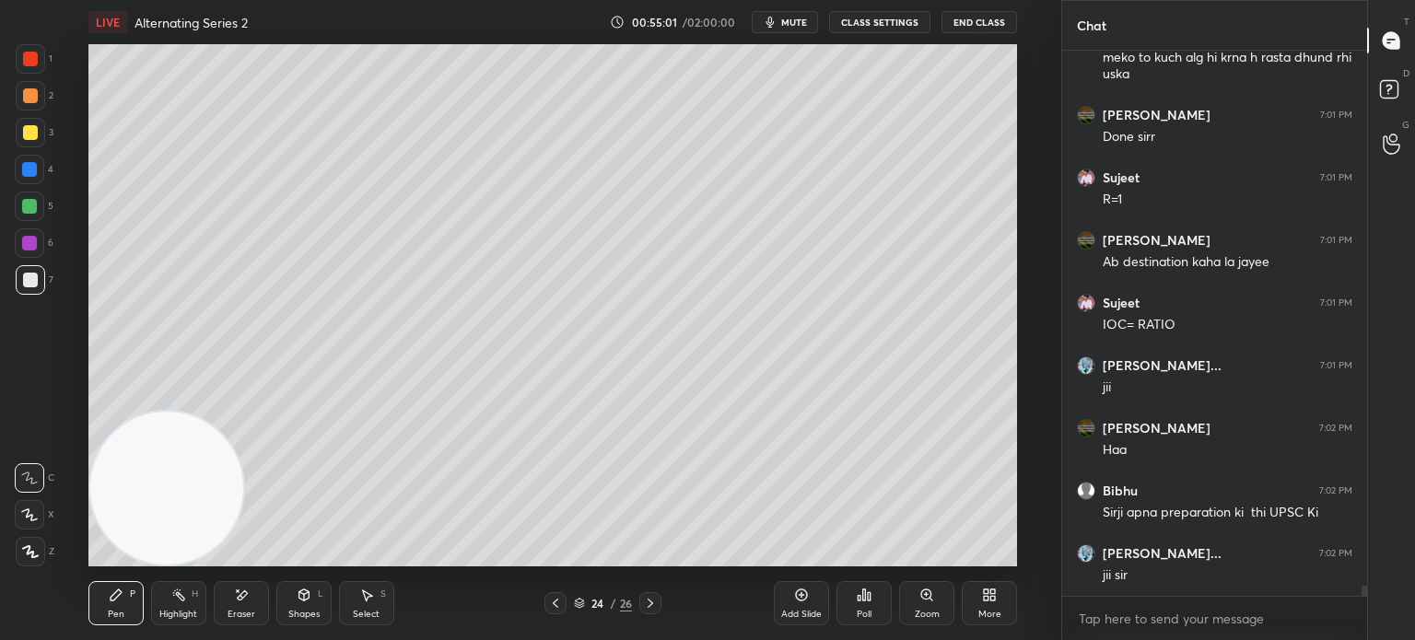
scroll to position [27892, 0]
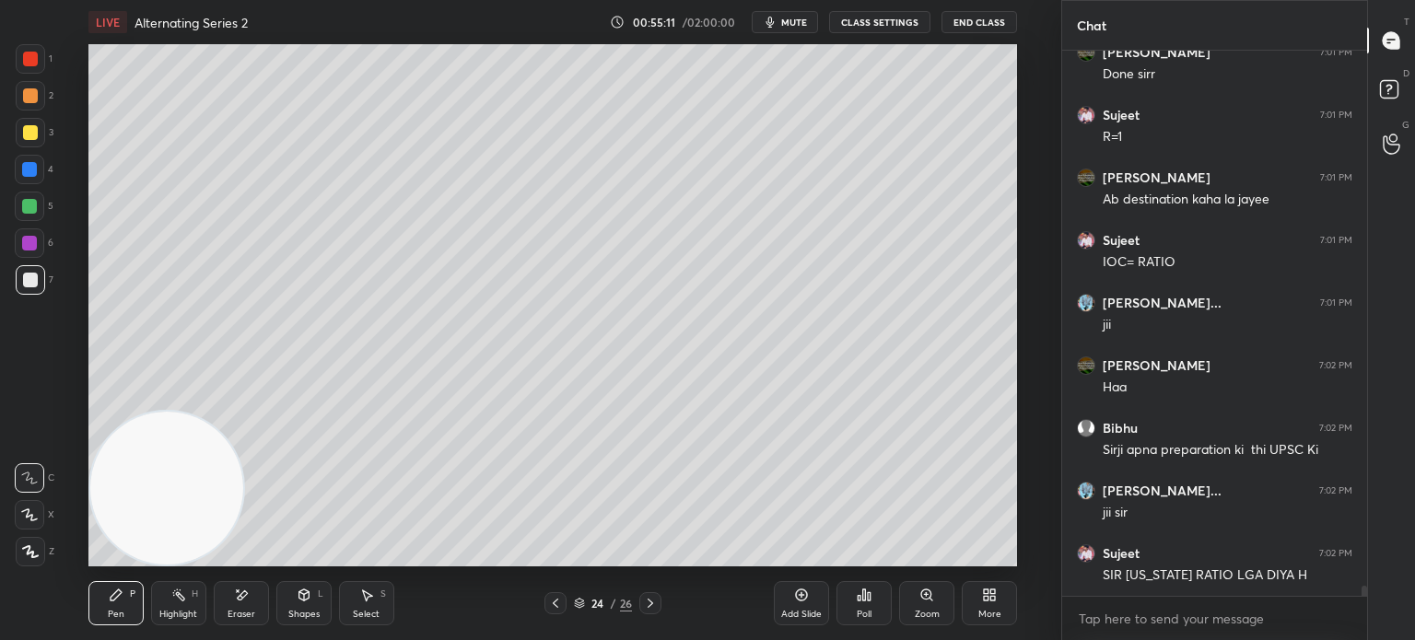
click at [243, 412] on video at bounding box center [166, 488] width 153 height 153
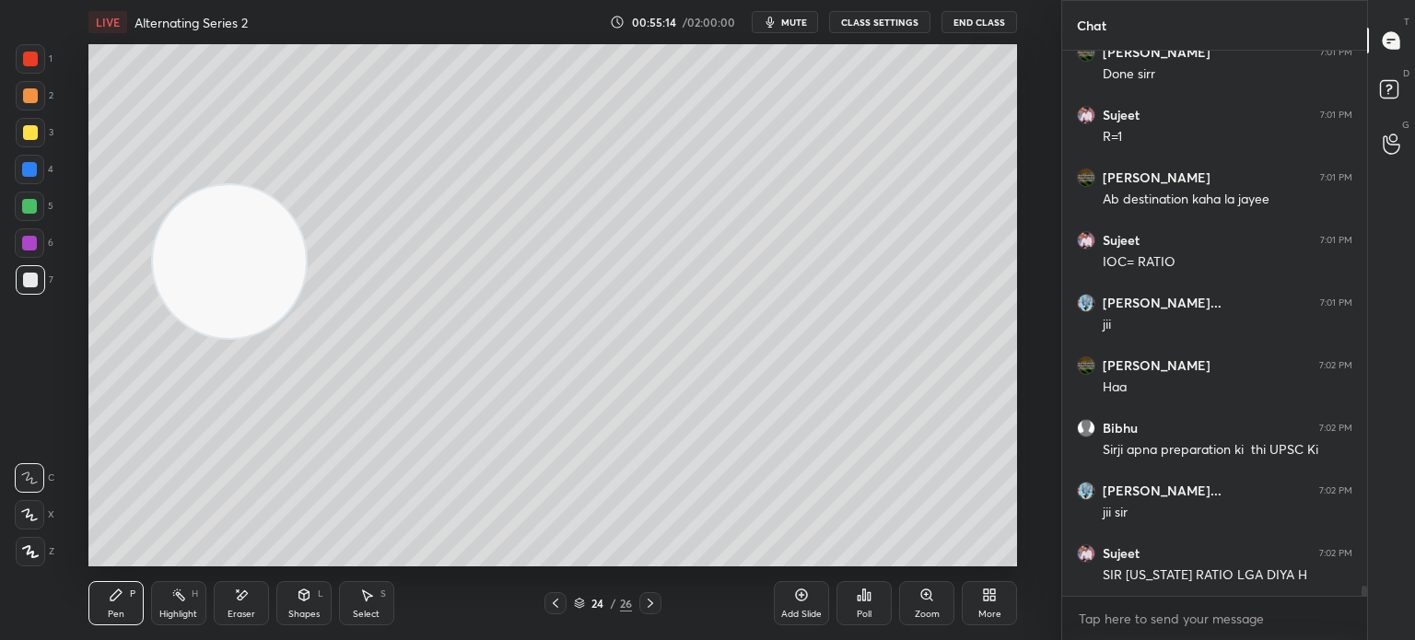
drag, startPoint x: 236, startPoint y: 321, endPoint x: 74, endPoint y: 283, distance: 166.4
click at [74, 283] on div "Setting up your live class Poll for secs No correct answer Start poll" at bounding box center [552, 305] width 987 height 522
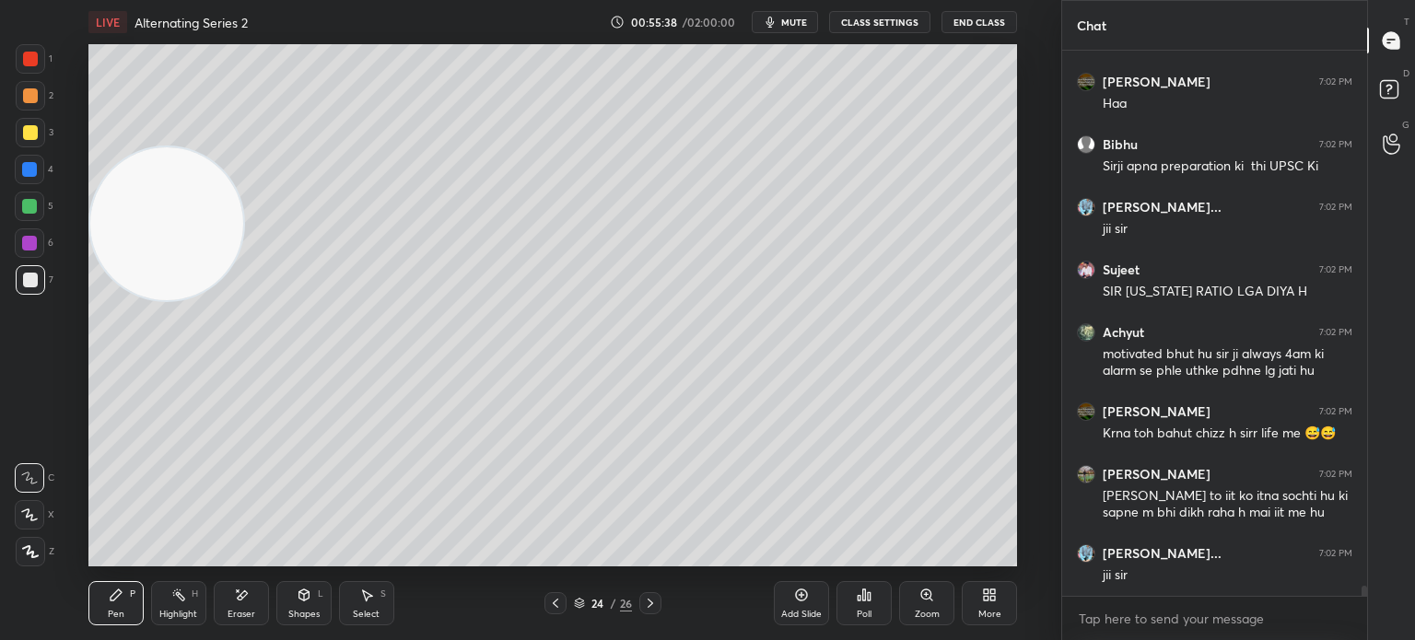
scroll to position [28238, 0]
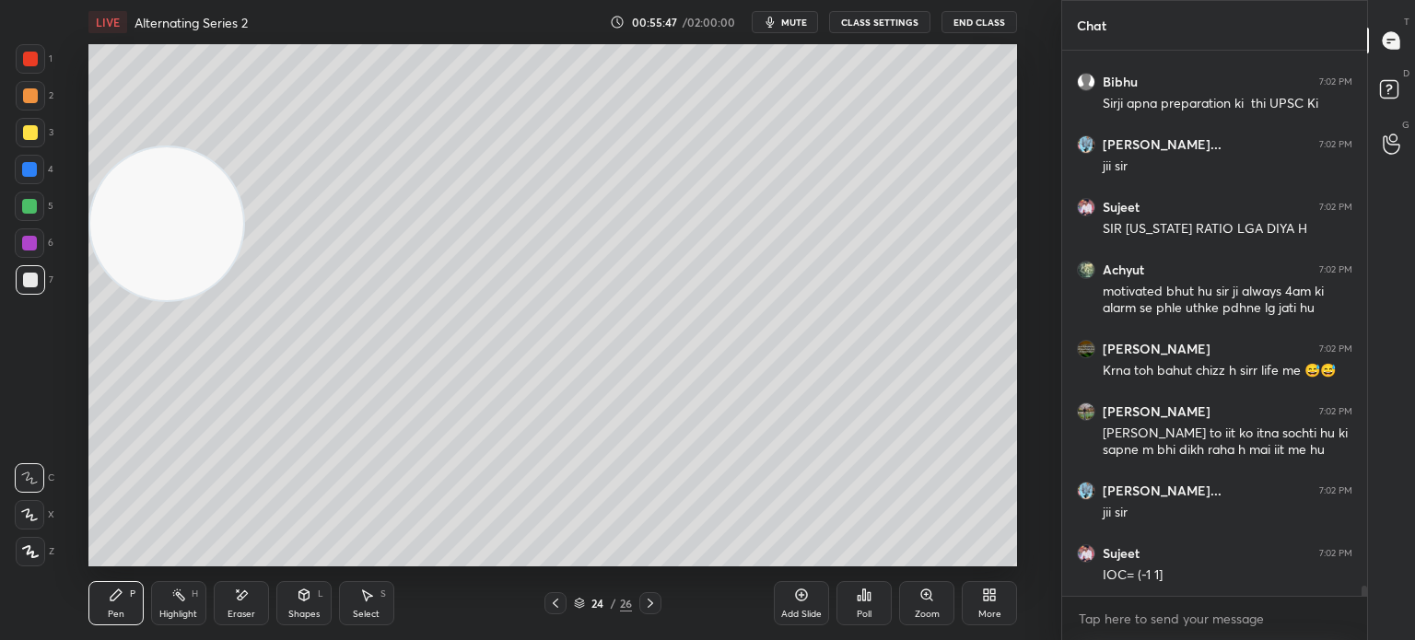
click at [24, 62] on div at bounding box center [30, 59] width 15 height 15
click at [29, 283] on div at bounding box center [30, 280] width 15 height 15
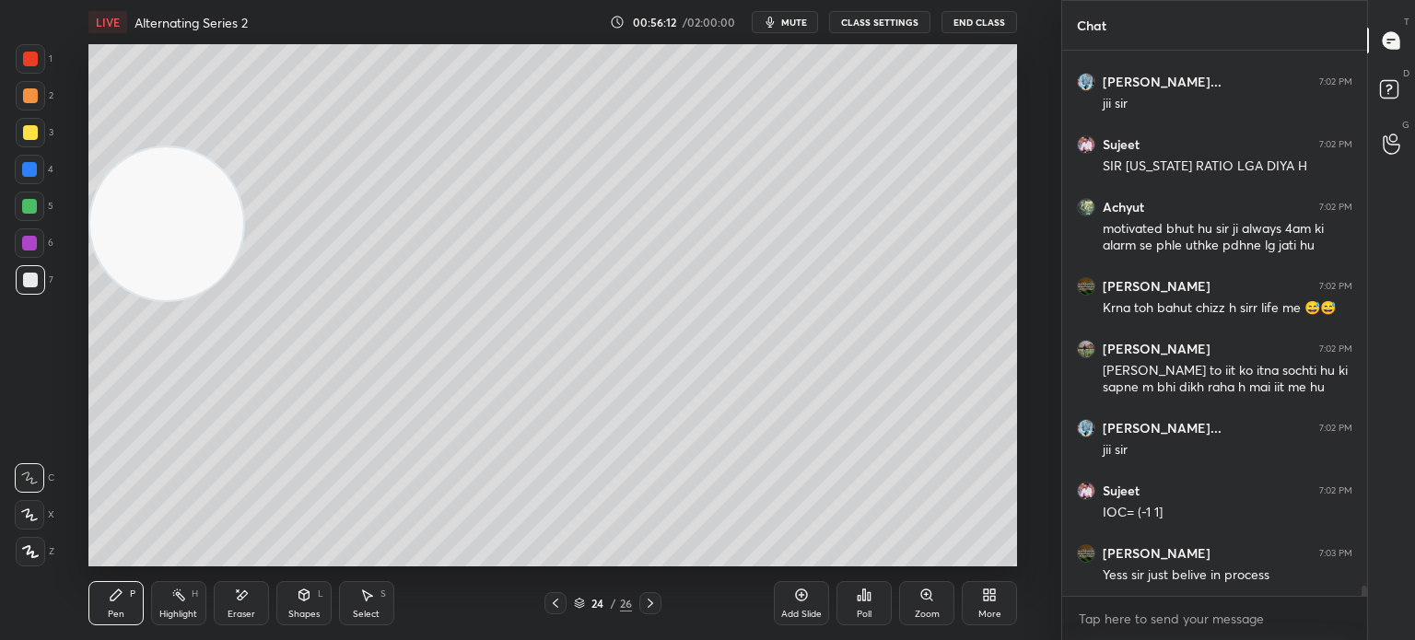
click at [25, 146] on div at bounding box center [30, 132] width 29 height 29
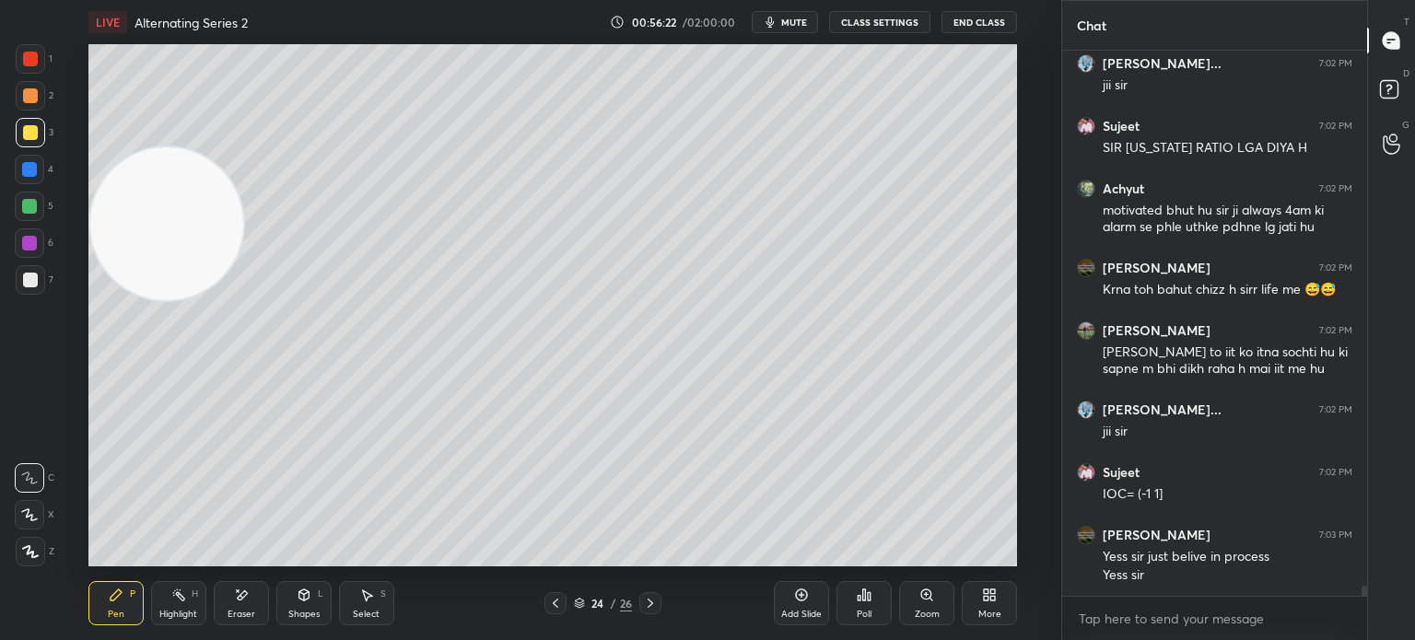
scroll to position [28398, 0]
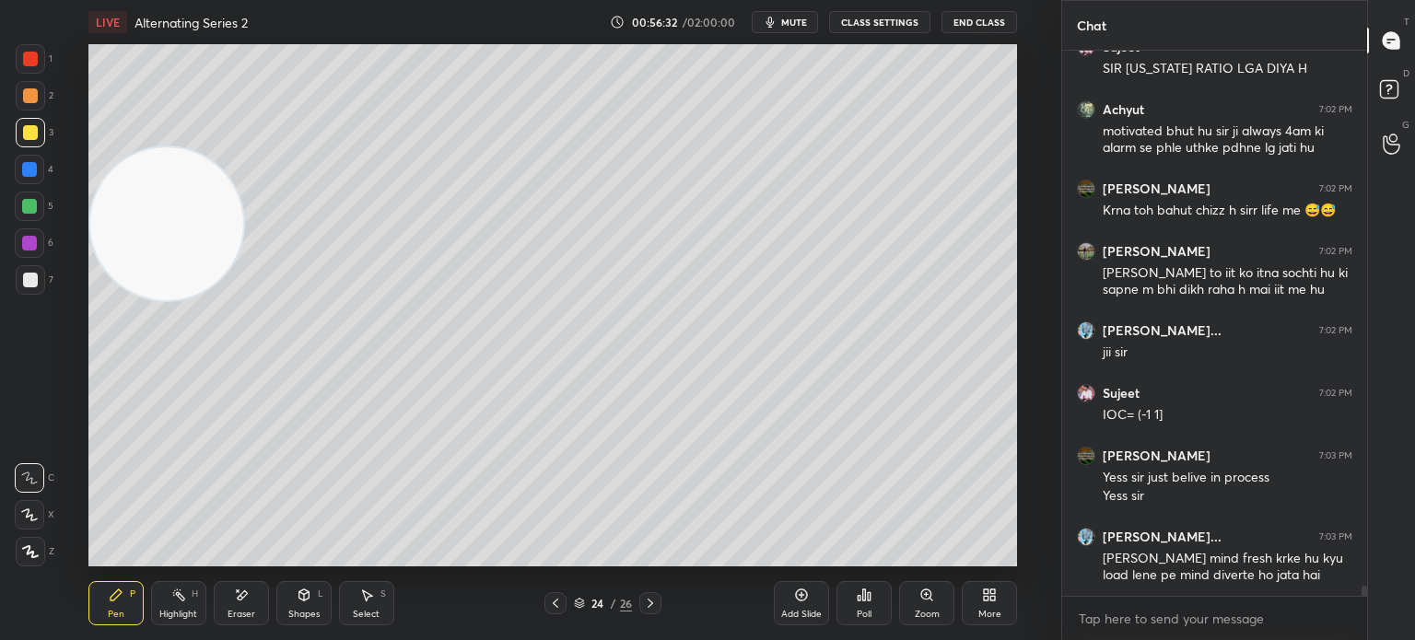
click at [29, 280] on div at bounding box center [30, 280] width 15 height 15
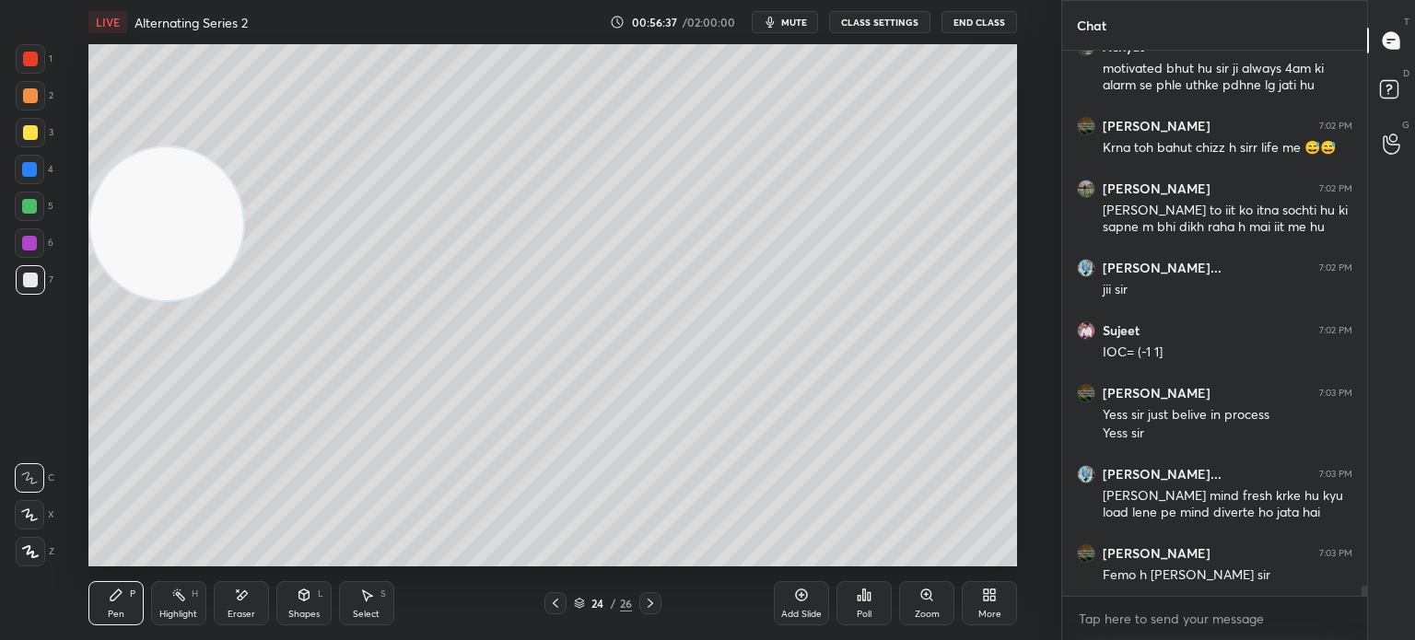
scroll to position [28524, 0]
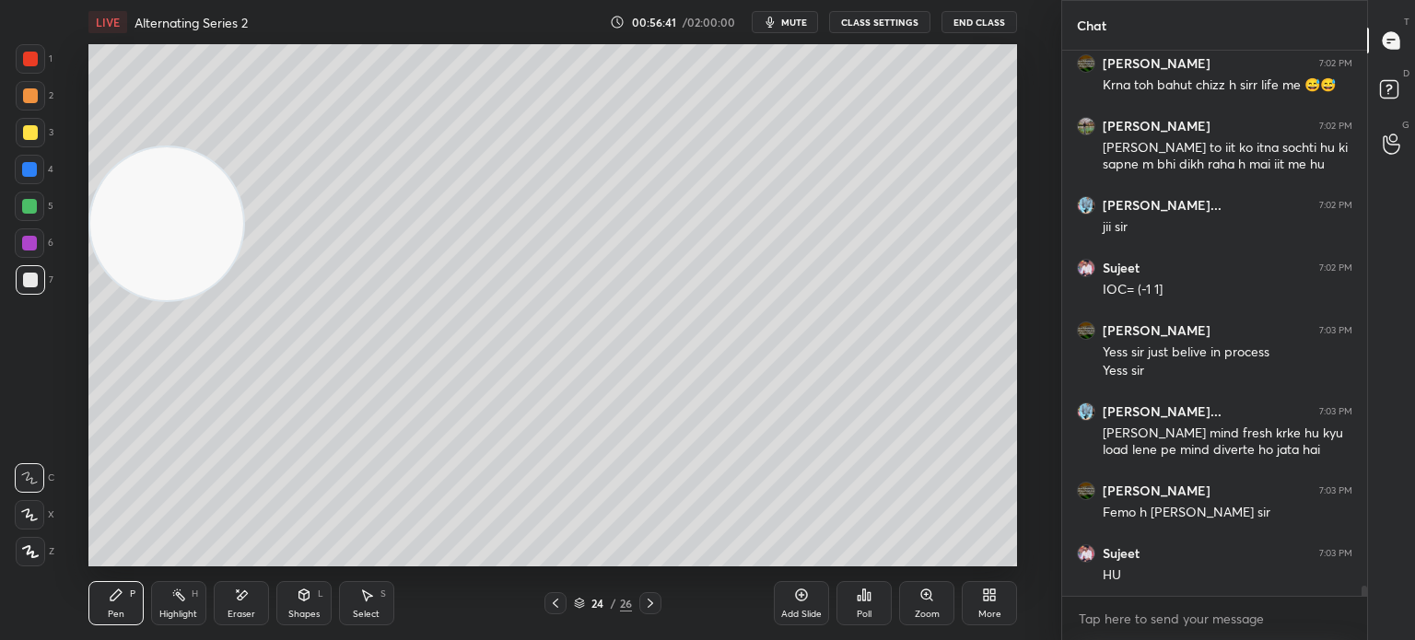
click at [31, 119] on div "1 2 3 4 5 6 7" at bounding box center [34, 173] width 39 height 258
click at [46, 116] on div "2" at bounding box center [35, 99] width 38 height 37
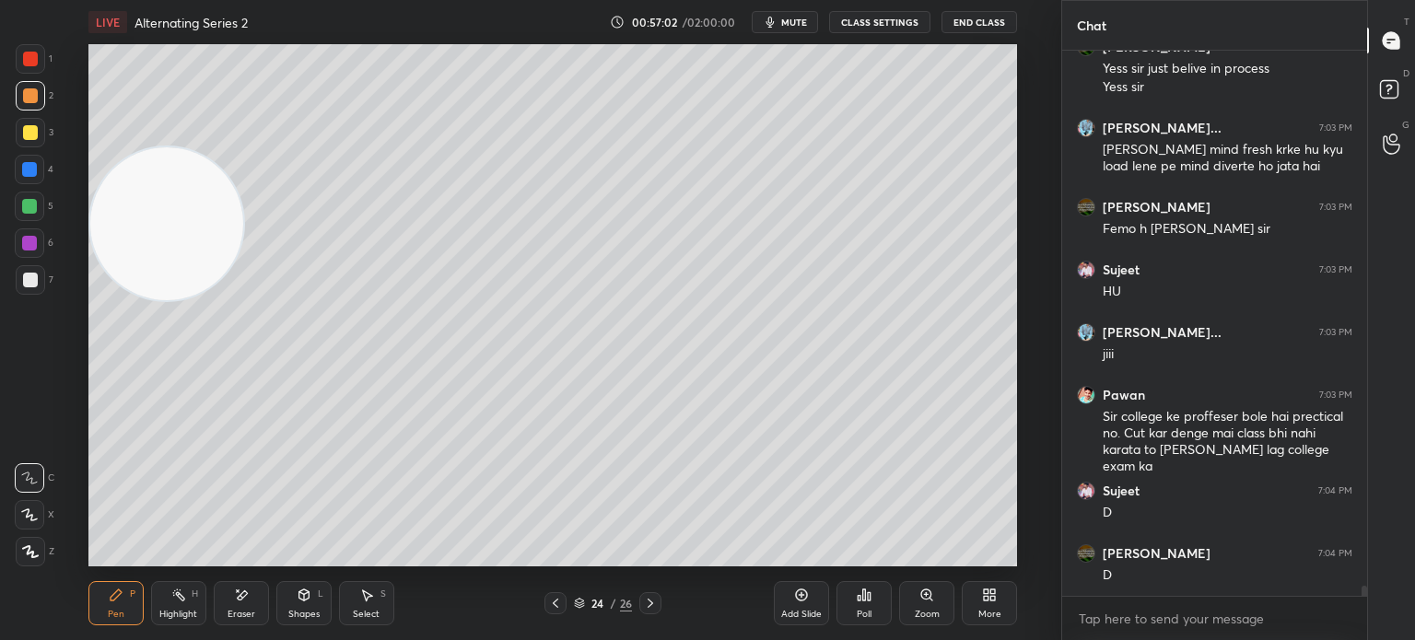
scroll to position [28870, 0]
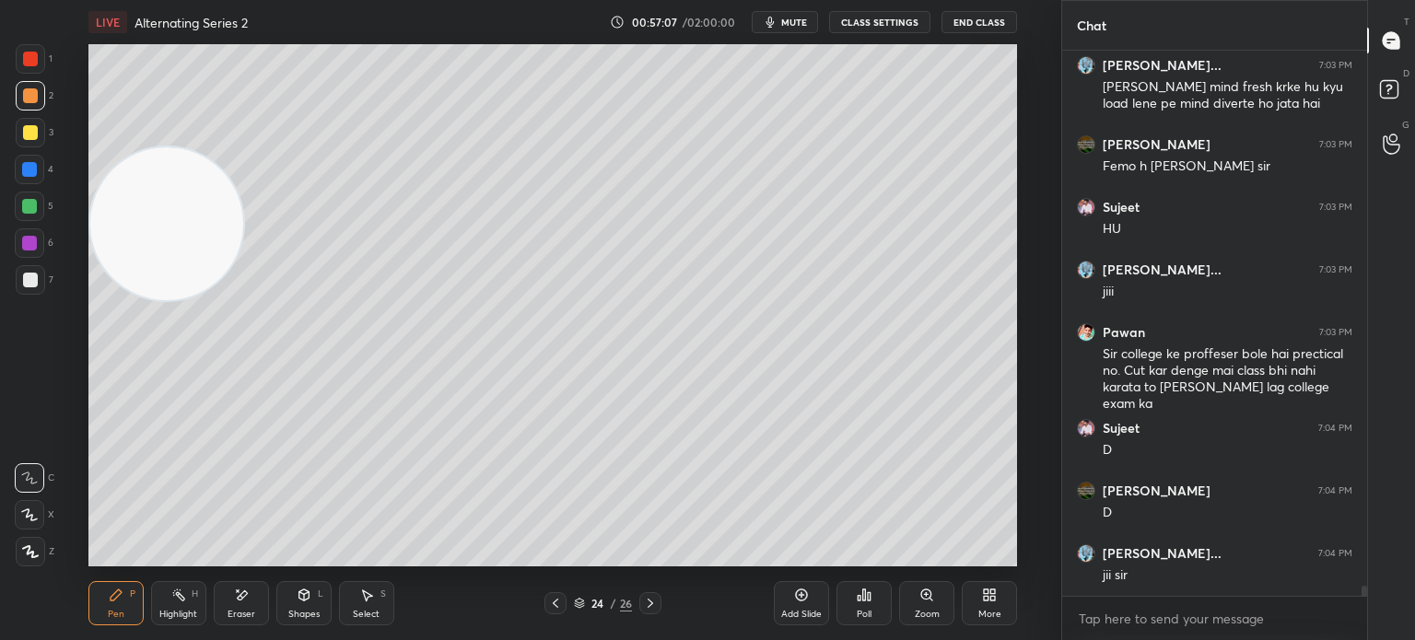
drag, startPoint x: 36, startPoint y: 169, endPoint x: 18, endPoint y: 169, distance: 17.5
click at [32, 169] on div at bounding box center [29, 169] width 15 height 15
click at [32, 282] on div at bounding box center [30, 280] width 15 height 15
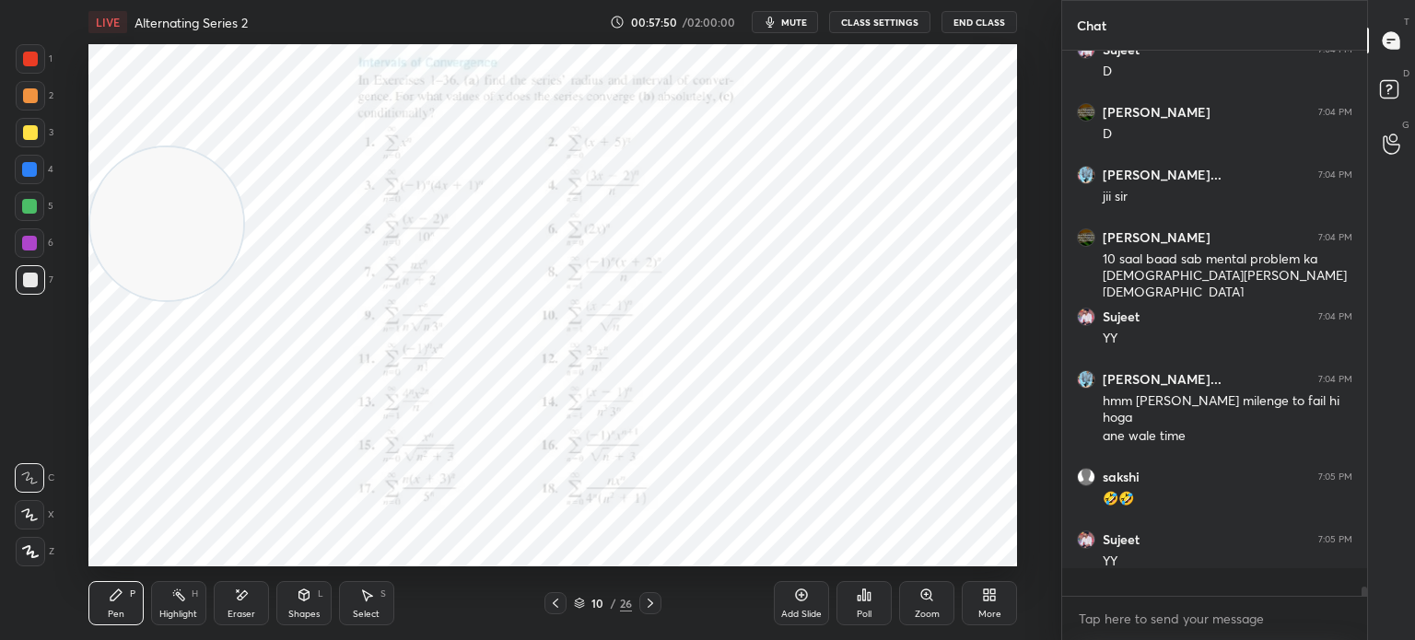
scroll to position [540, 299]
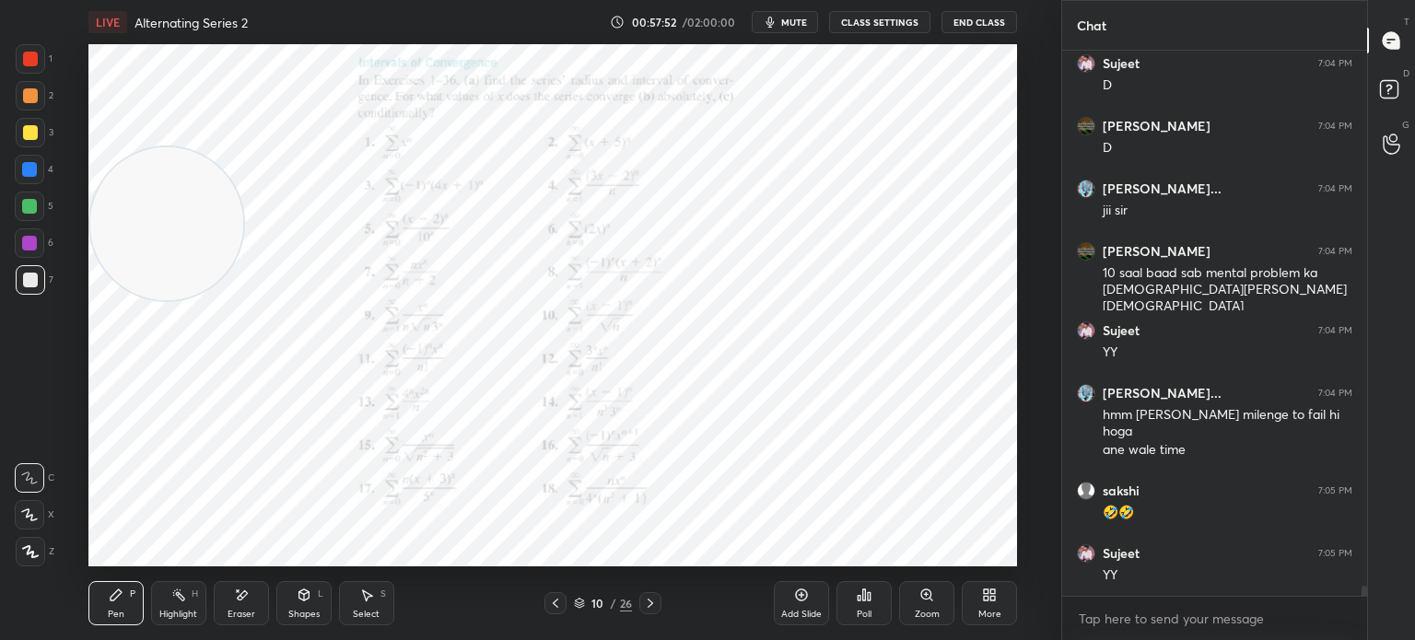
click at [30, 172] on div at bounding box center [29, 169] width 29 height 29
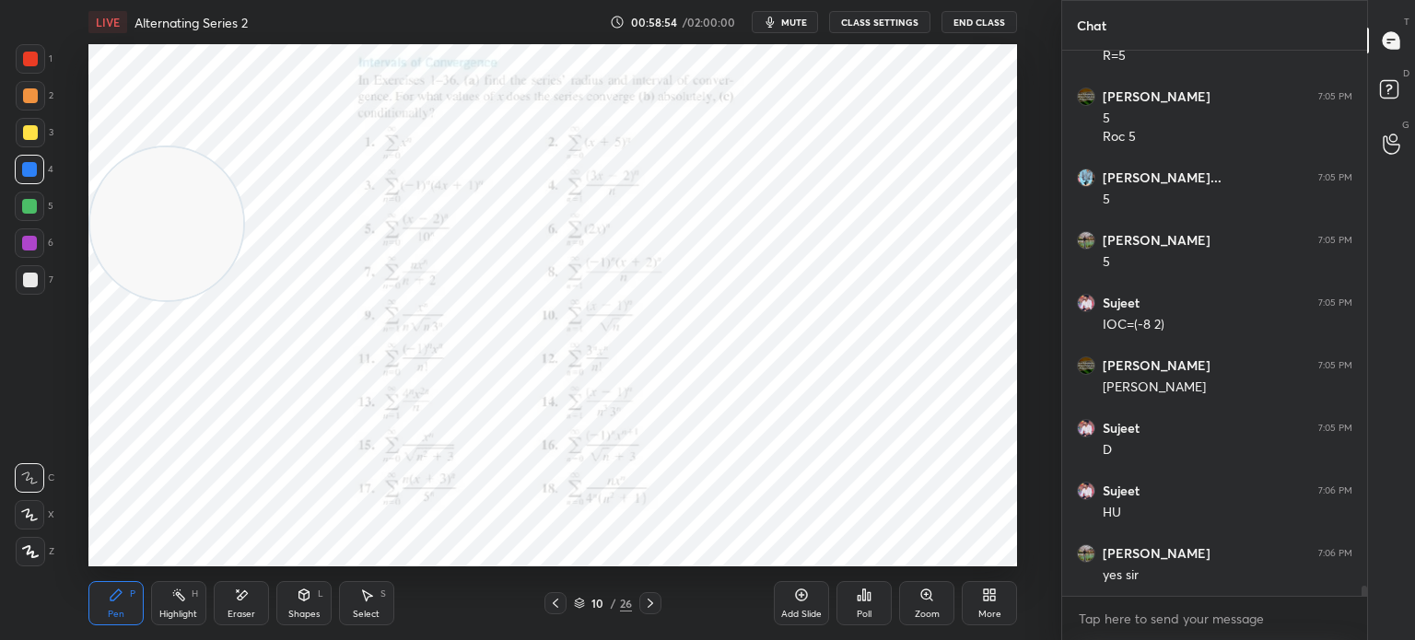
scroll to position [29942, 0]
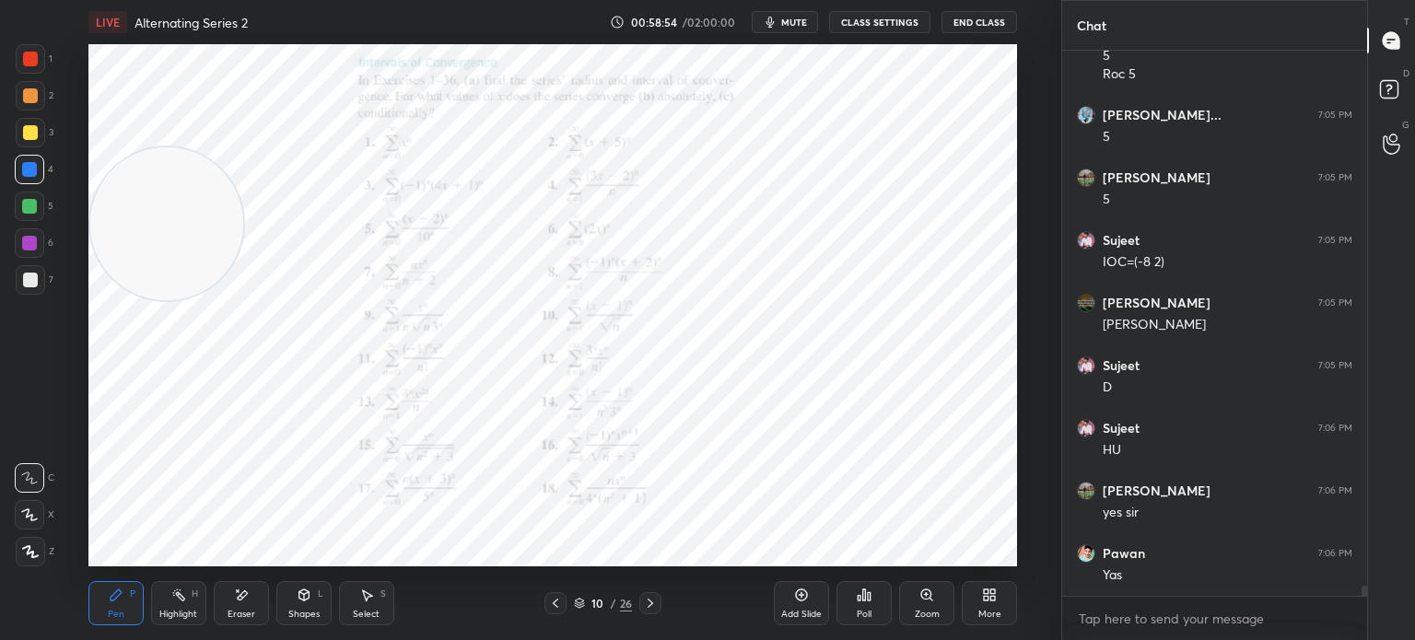
click at [26, 199] on div at bounding box center [29, 206] width 29 height 29
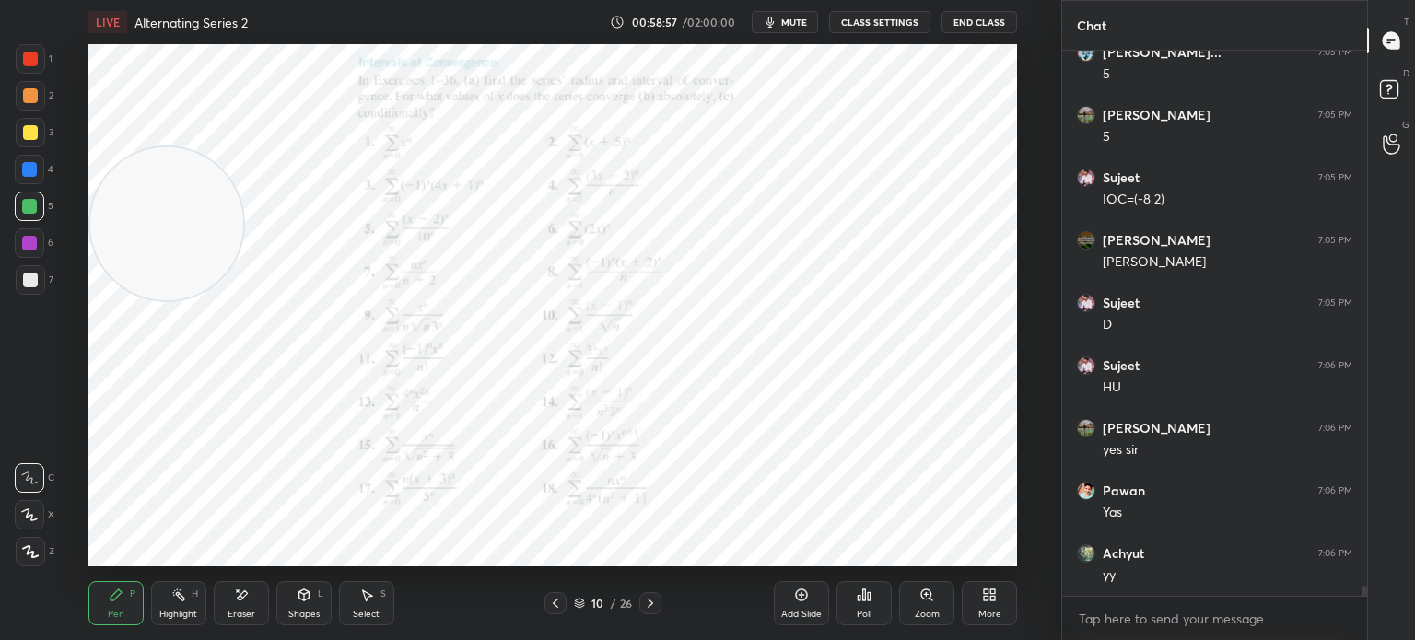
click at [41, 269] on div "7" at bounding box center [35, 279] width 38 height 29
click at [33, 210] on div at bounding box center [29, 206] width 15 height 15
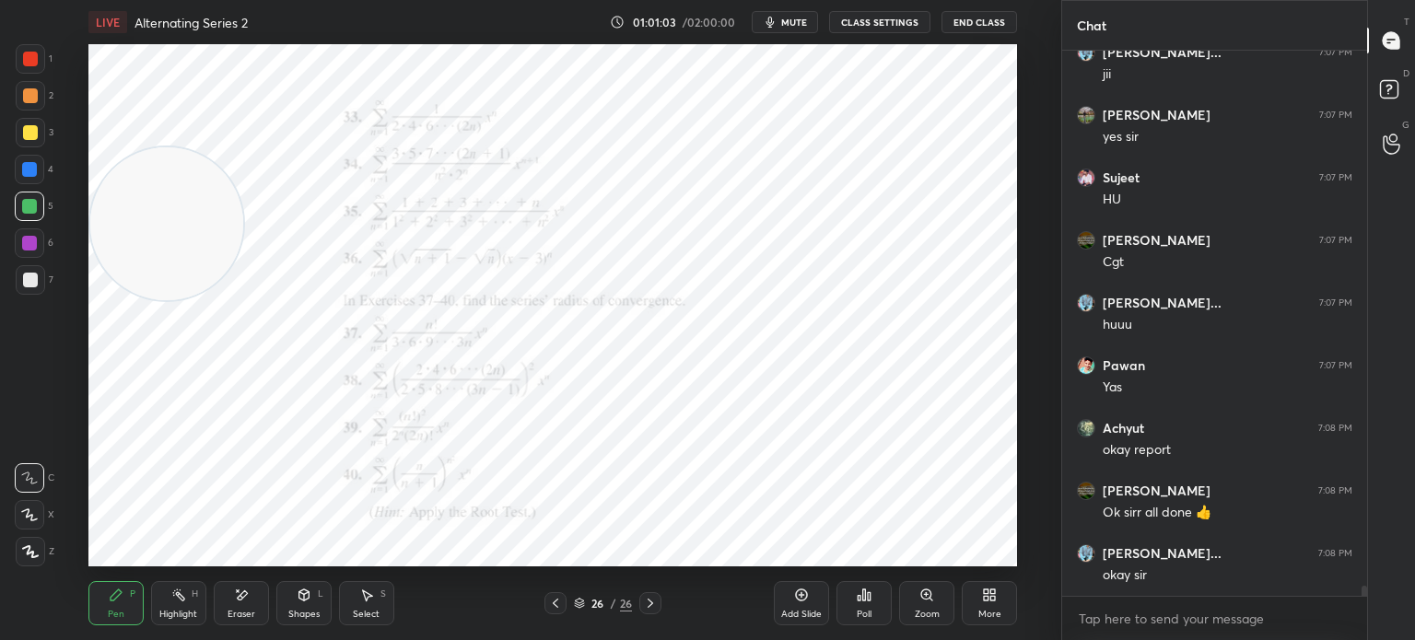
scroll to position [28750, 0]
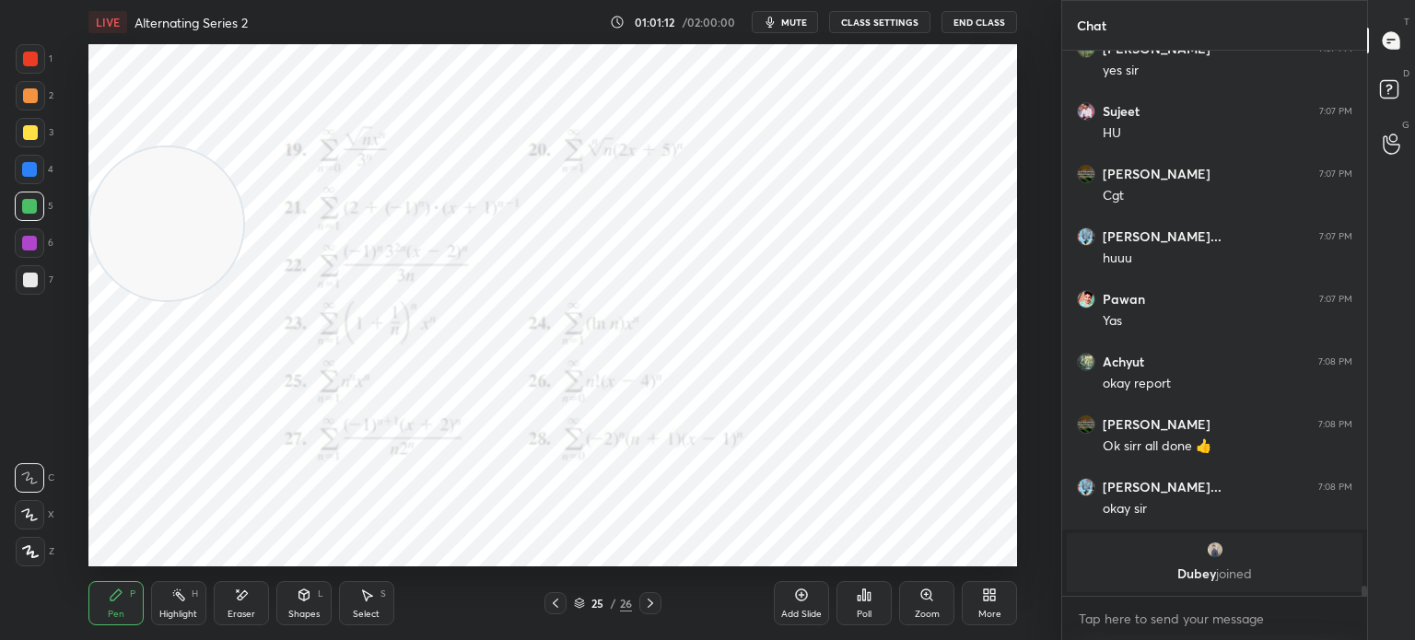
click at [29, 55] on div at bounding box center [30, 59] width 15 height 15
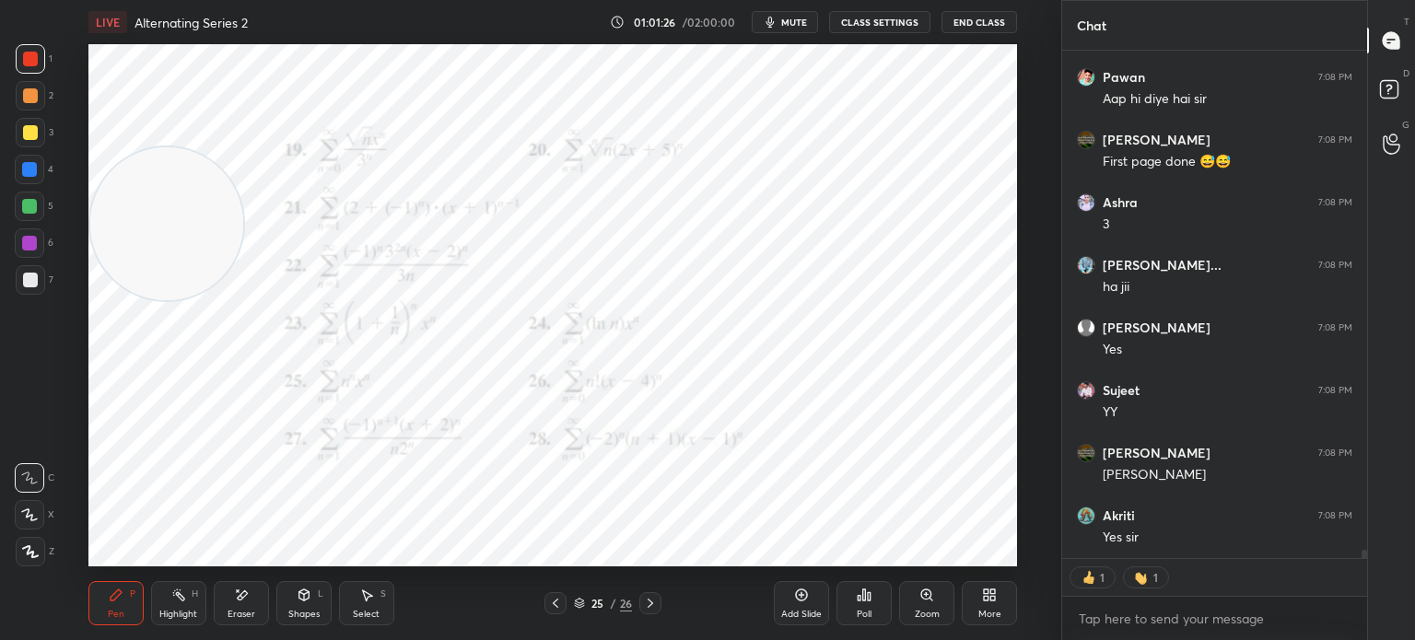
scroll to position [29309, 0]
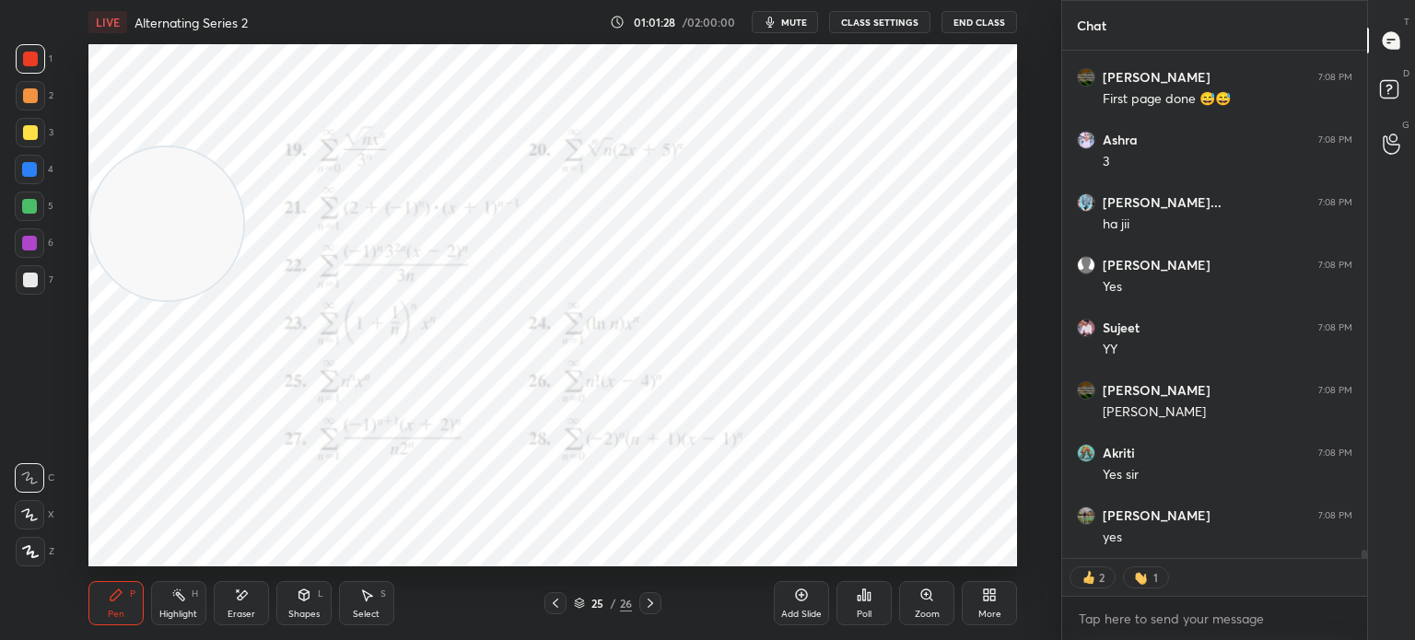
click at [805, 604] on div "Add Slide" at bounding box center [801, 603] width 55 height 44
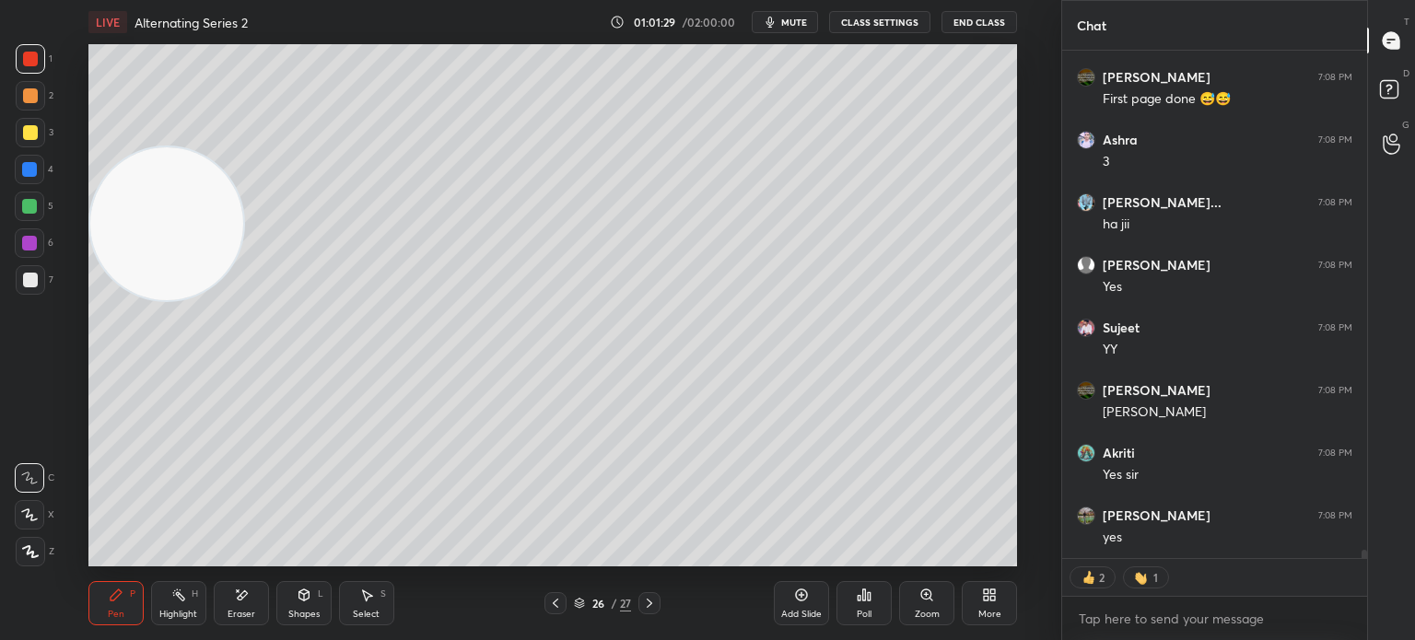
click at [18, 278] on div at bounding box center [30, 279] width 29 height 29
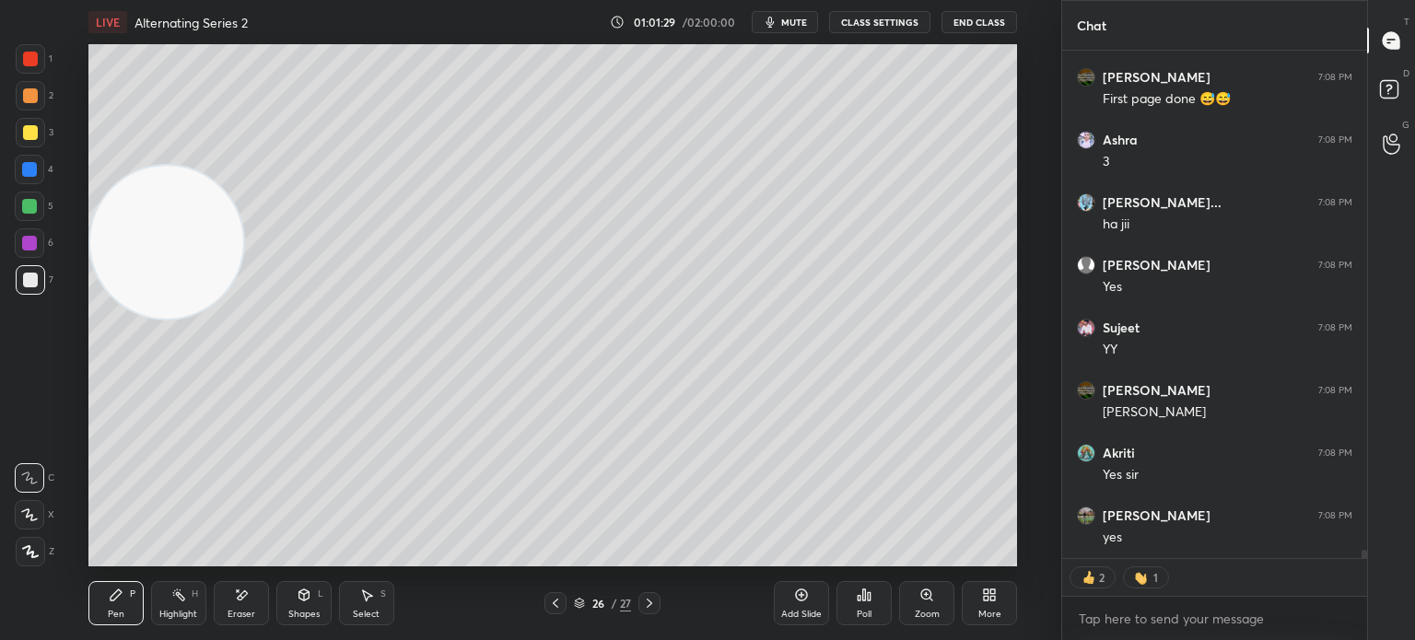
drag, startPoint x: 161, startPoint y: 244, endPoint x: 92, endPoint y: 412, distance: 181.3
click at [63, 501] on div "Setting up your live class Poll for secs No correct answer Start poll" at bounding box center [552, 305] width 987 height 522
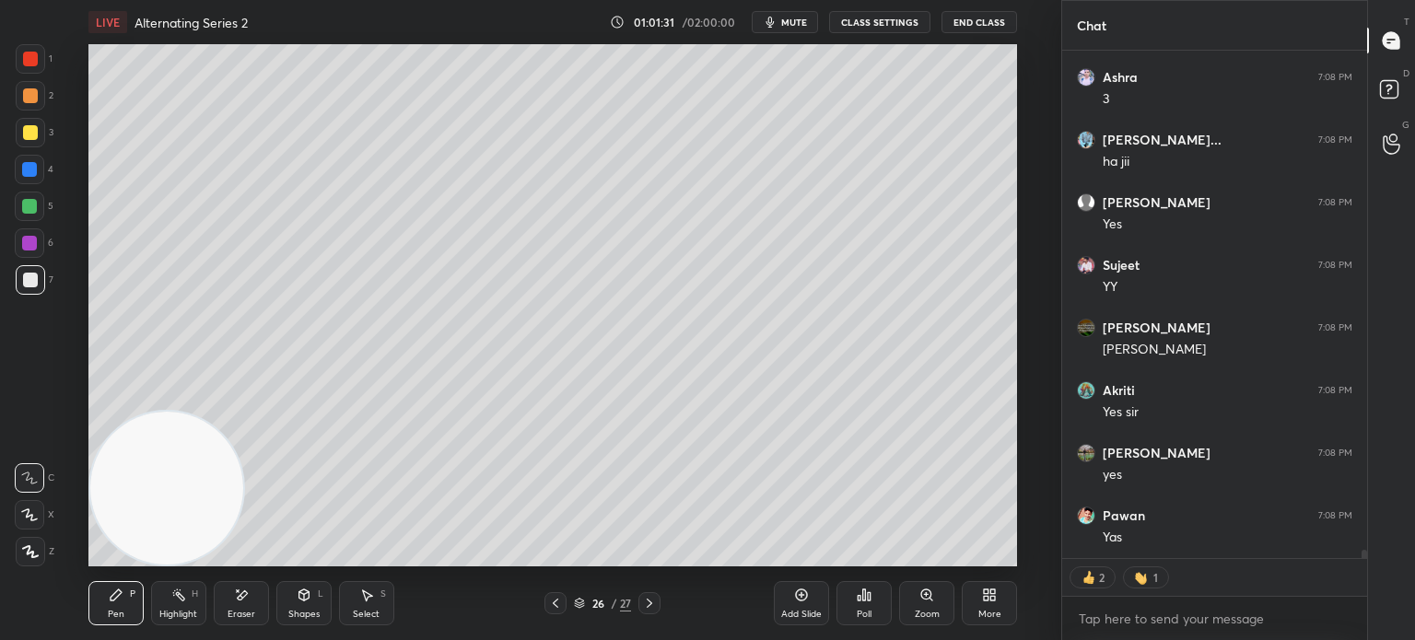
scroll to position [29434, 0]
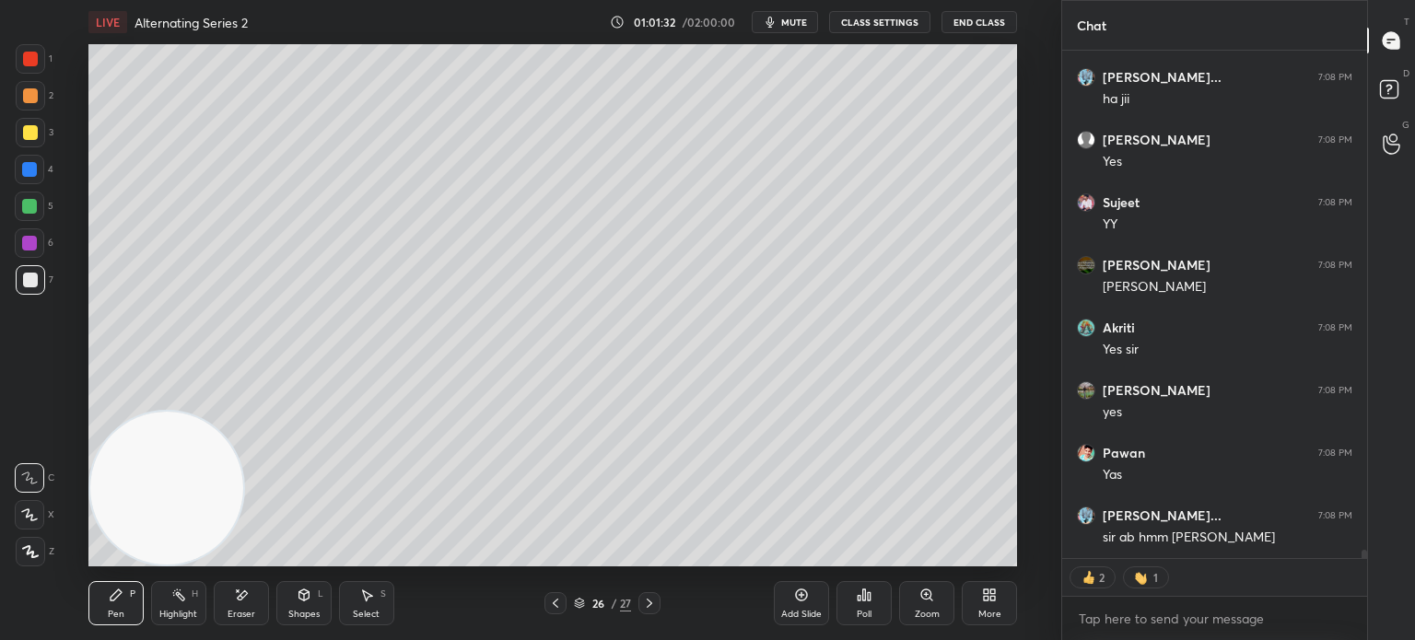
click at [554, 606] on icon at bounding box center [555, 603] width 15 height 15
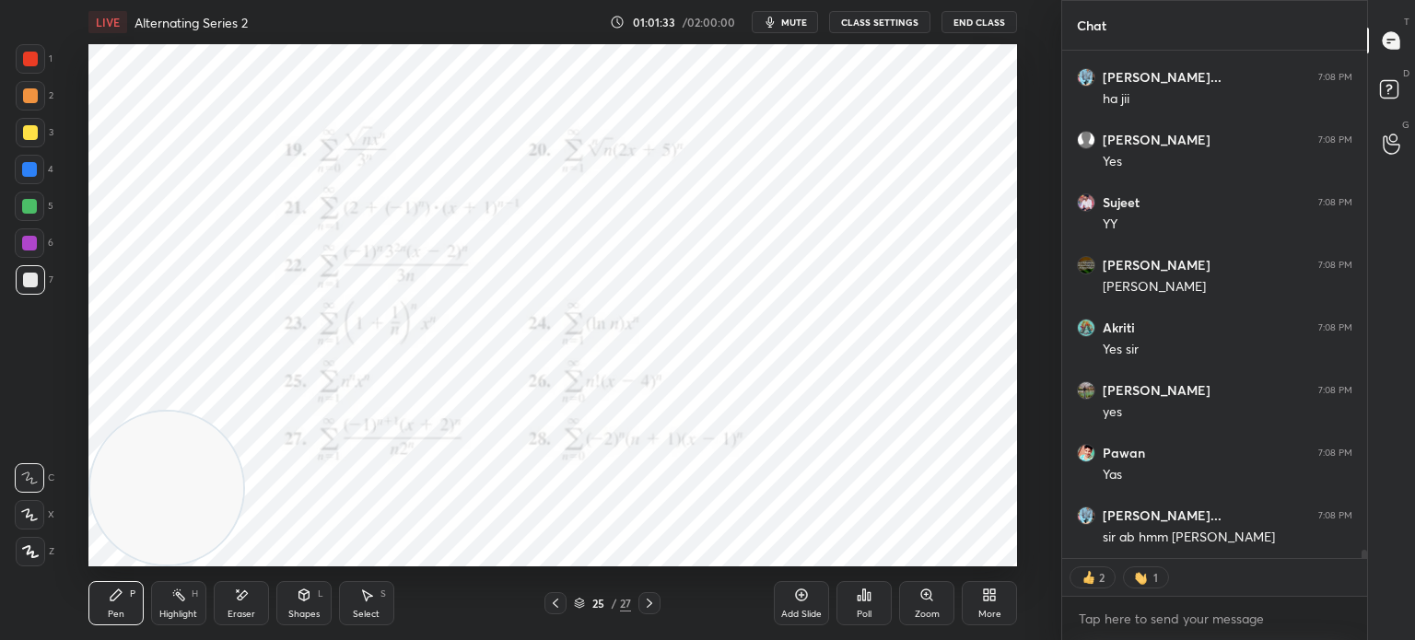
scroll to position [29497, 0]
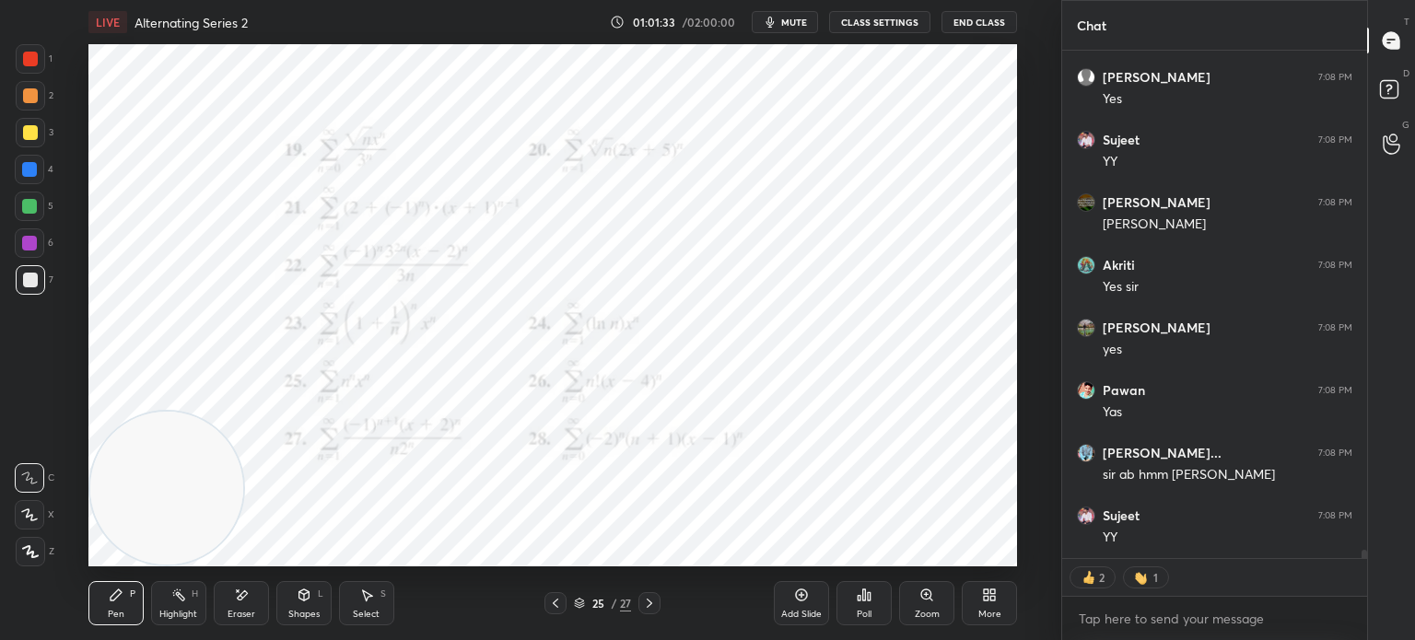
click at [899, 607] on div "Zoom" at bounding box center [926, 603] width 55 height 44
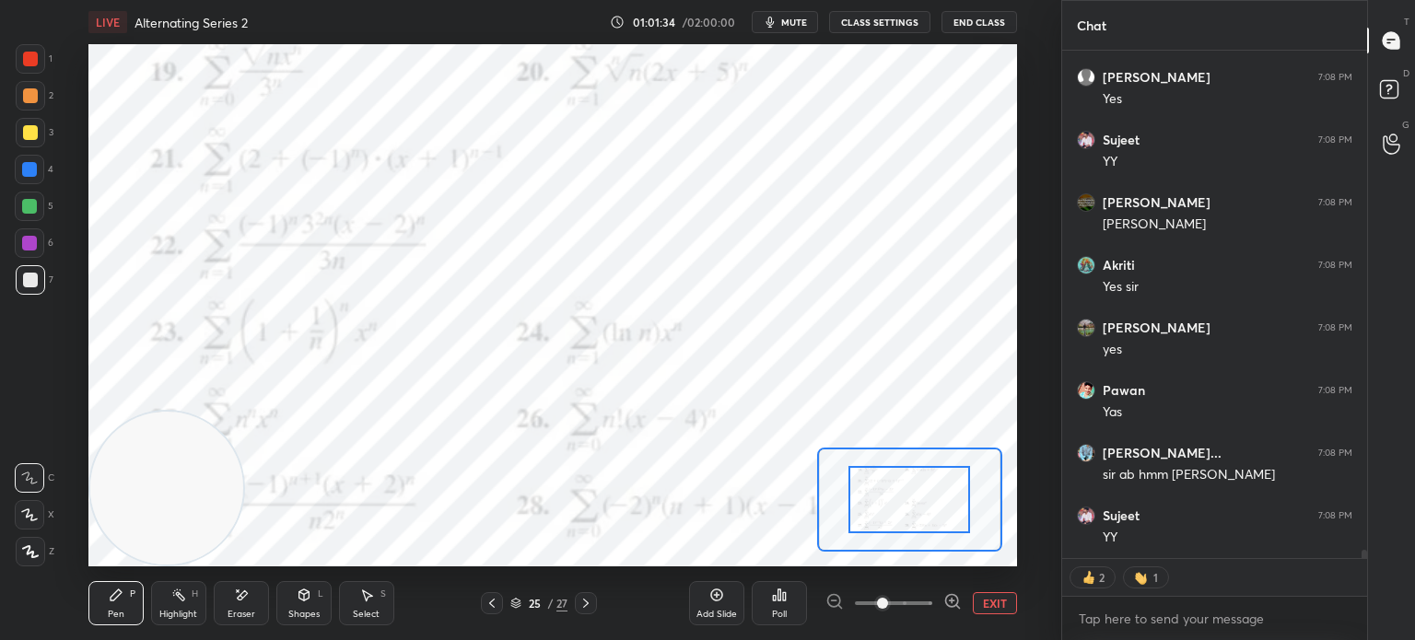
click at [1004, 597] on button "EXIT" at bounding box center [995, 603] width 44 height 22
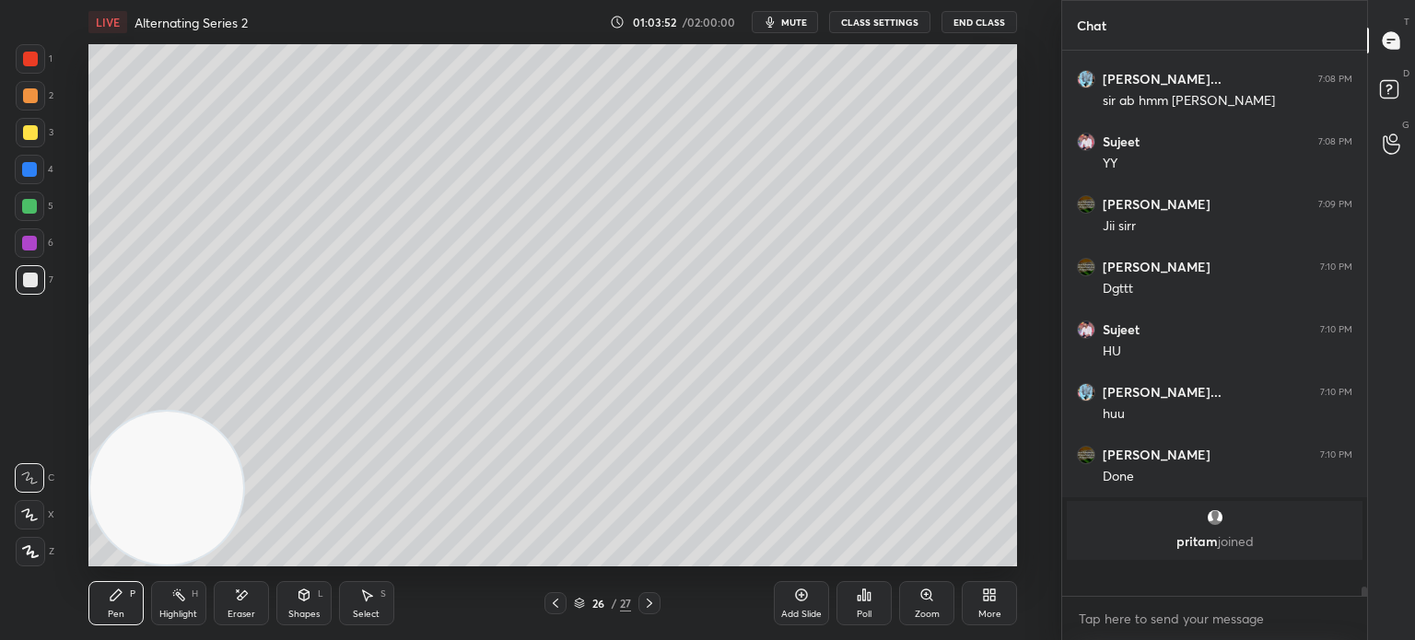
scroll to position [540, 299]
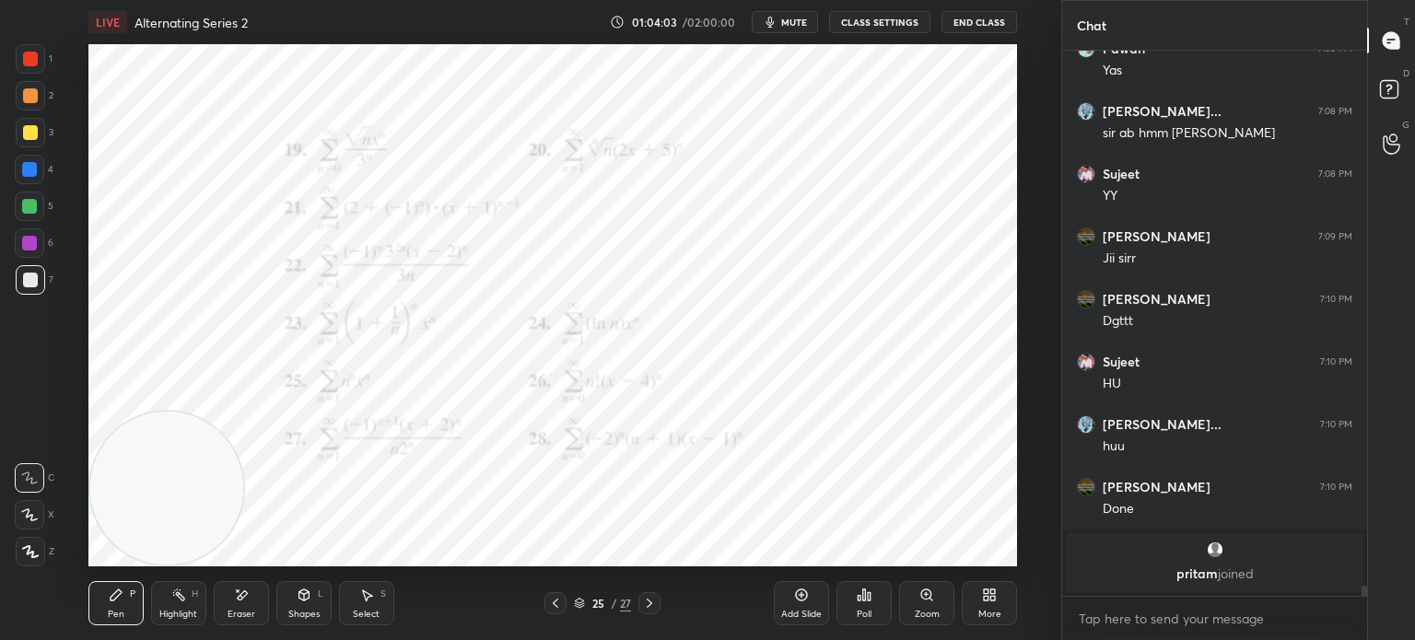
click at [29, 66] on div at bounding box center [30, 58] width 29 height 29
click at [789, 589] on div "Add Slide" at bounding box center [801, 603] width 55 height 44
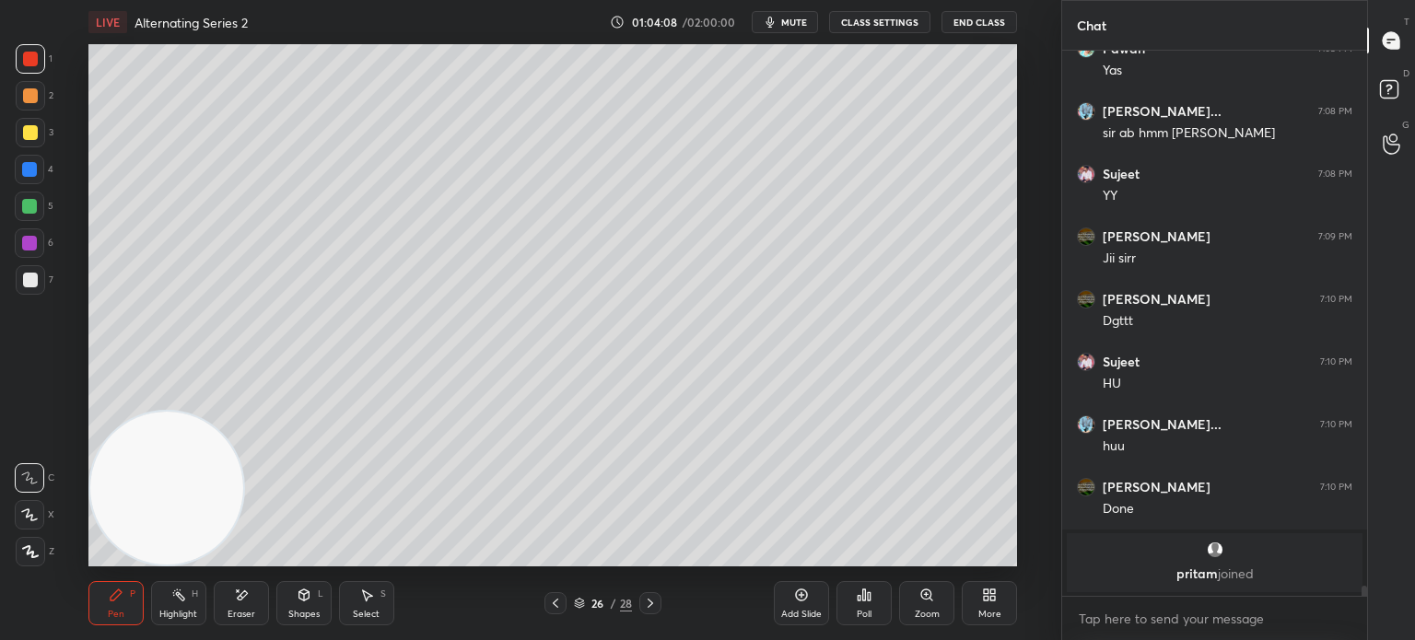
click at [23, 282] on div at bounding box center [30, 280] width 15 height 15
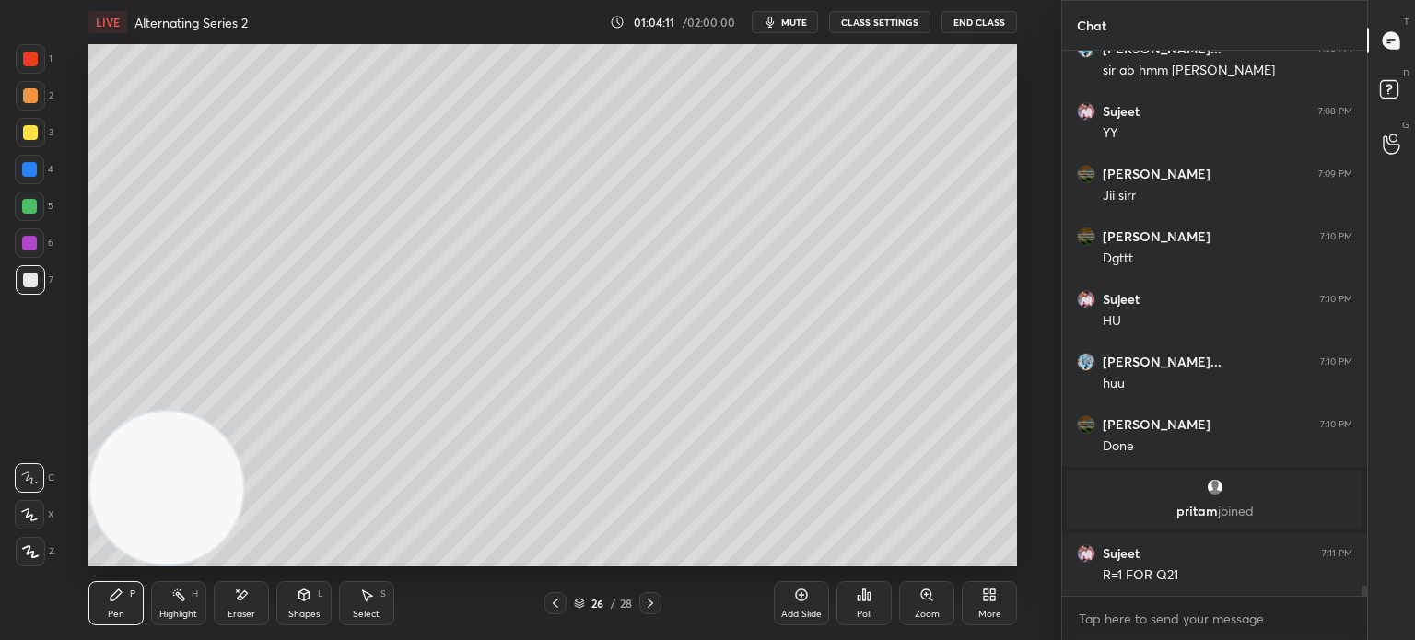
click at [564, 600] on div at bounding box center [555, 603] width 22 height 22
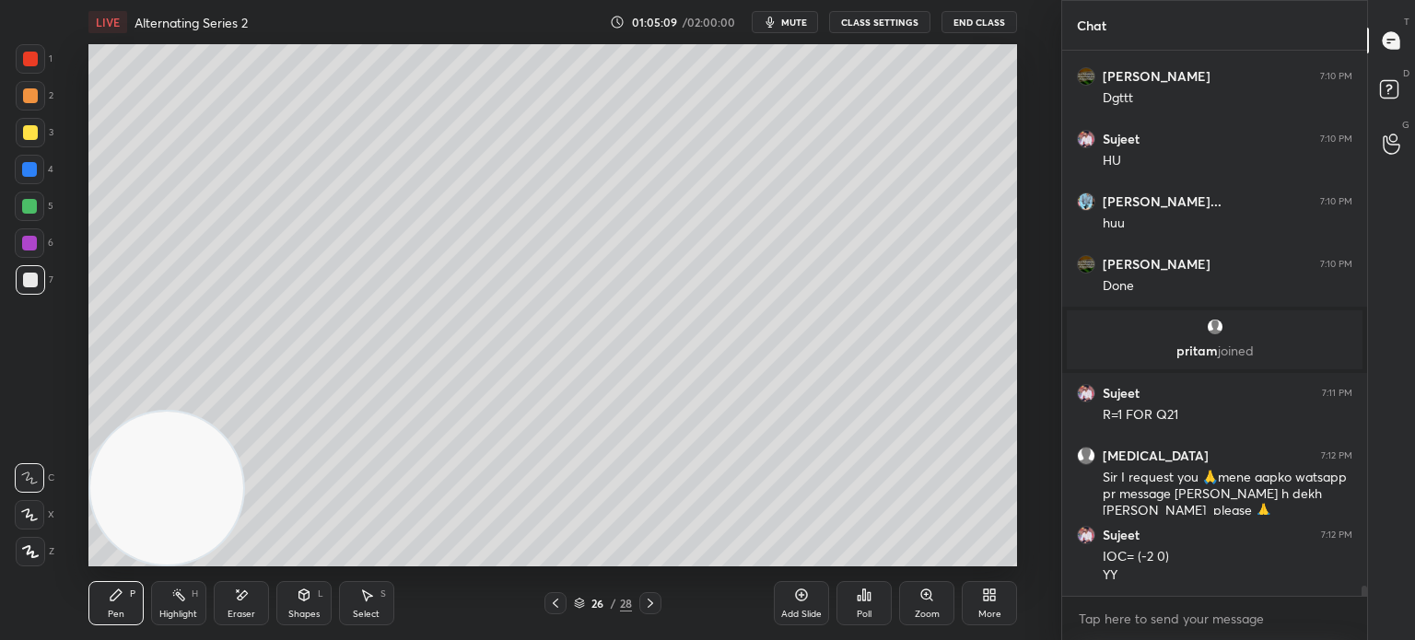
scroll to position [29715, 0]
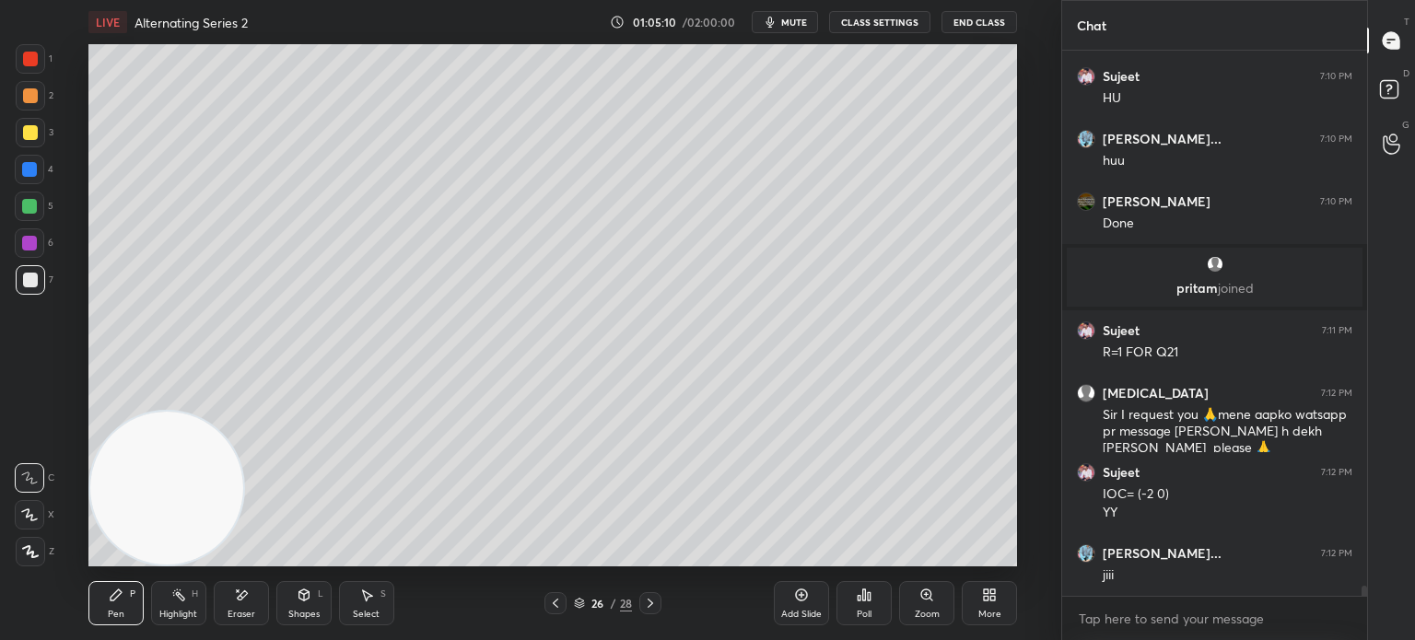
click at [240, 630] on div "Pen P Highlight H Eraser Shapes L Select S 26 / 28 Add Slide Poll Zoom More" at bounding box center [552, 603] width 928 height 74
click at [247, 588] on icon at bounding box center [241, 596] width 15 height 16
click at [114, 603] on div "Pen P" at bounding box center [115, 603] width 55 height 44
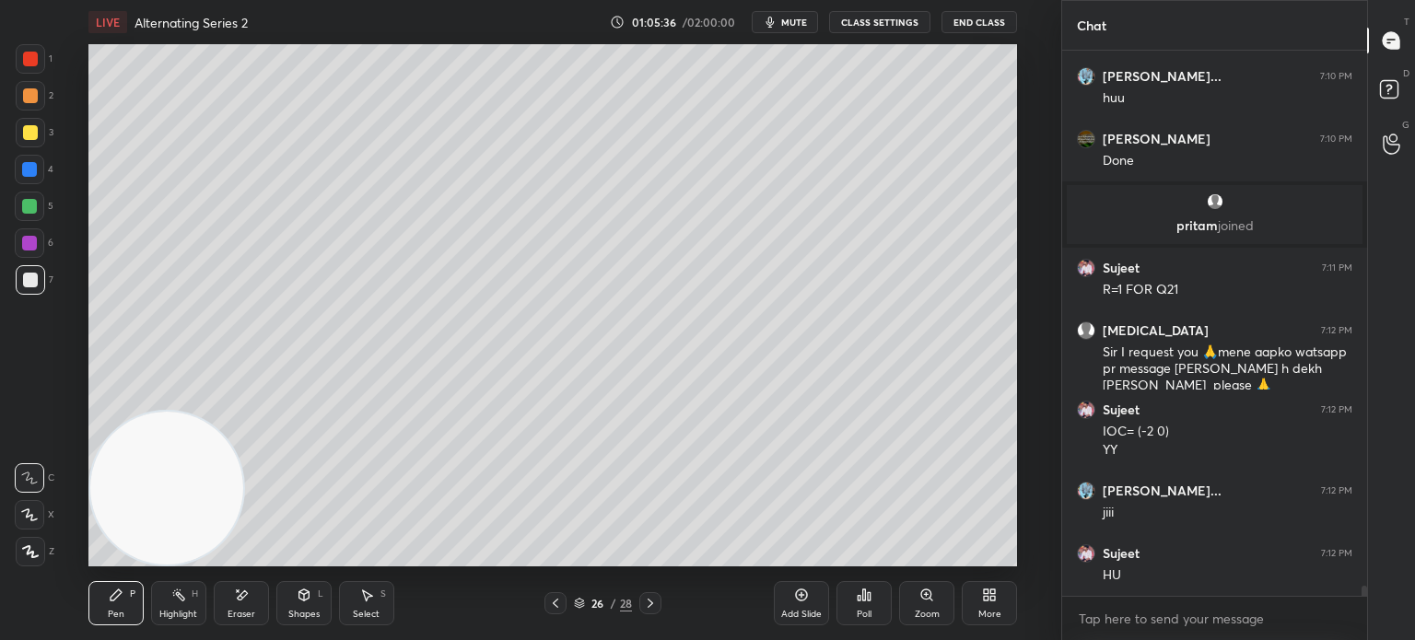
scroll to position [29841, 0]
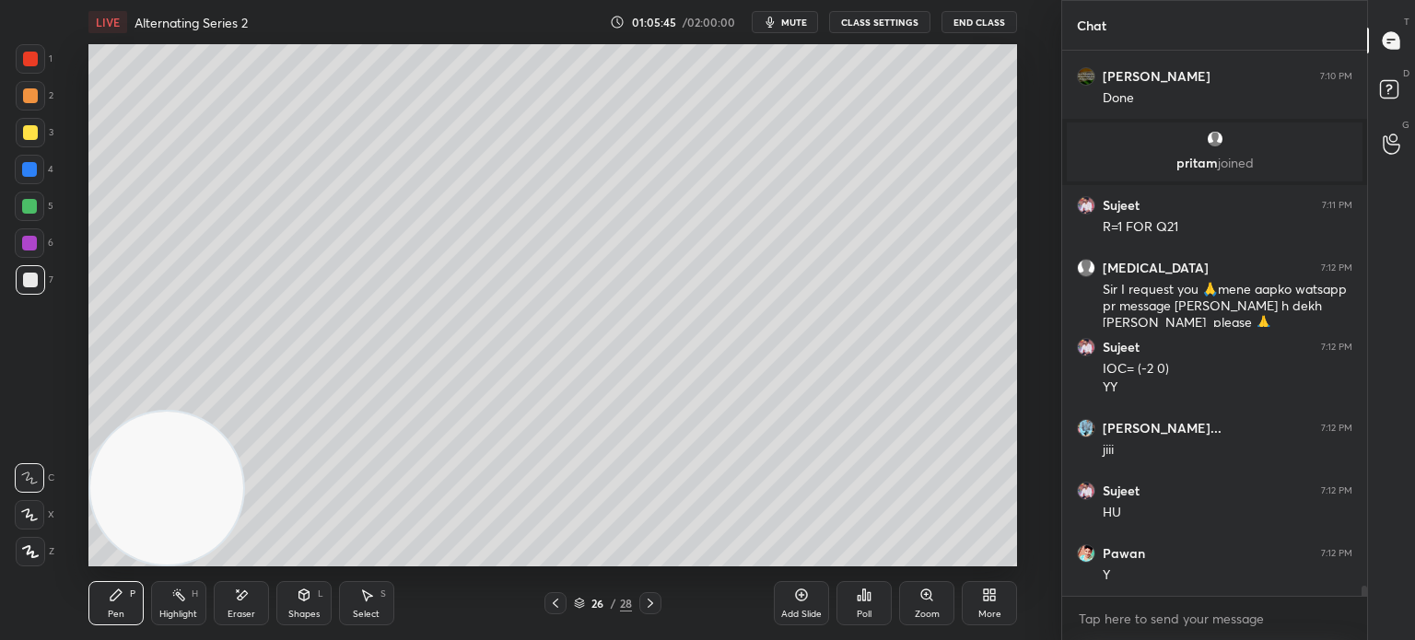
drag, startPoint x: 164, startPoint y: 453, endPoint x: 307, endPoint y: 203, distance: 288.3
click at [243, 412] on video at bounding box center [166, 488] width 153 height 153
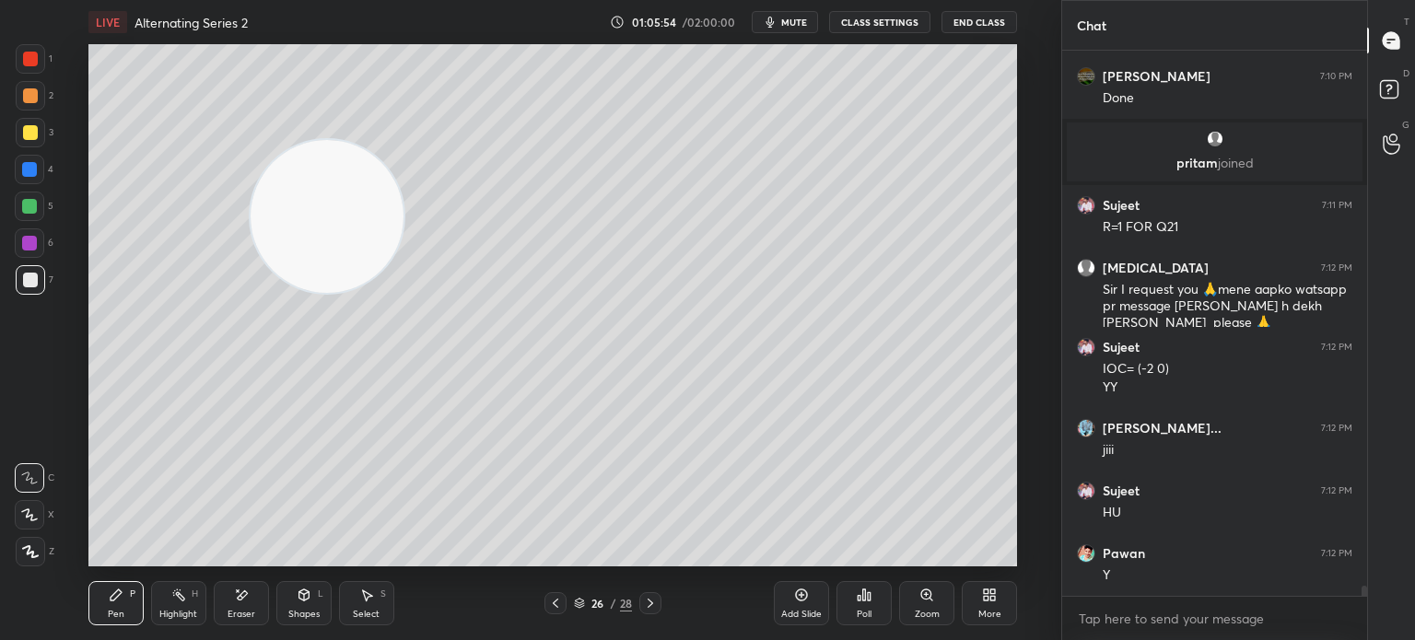
drag, startPoint x: 365, startPoint y: 214, endPoint x: 693, endPoint y: 129, distance: 338.7
click at [403, 140] on video at bounding box center [327, 216] width 153 height 153
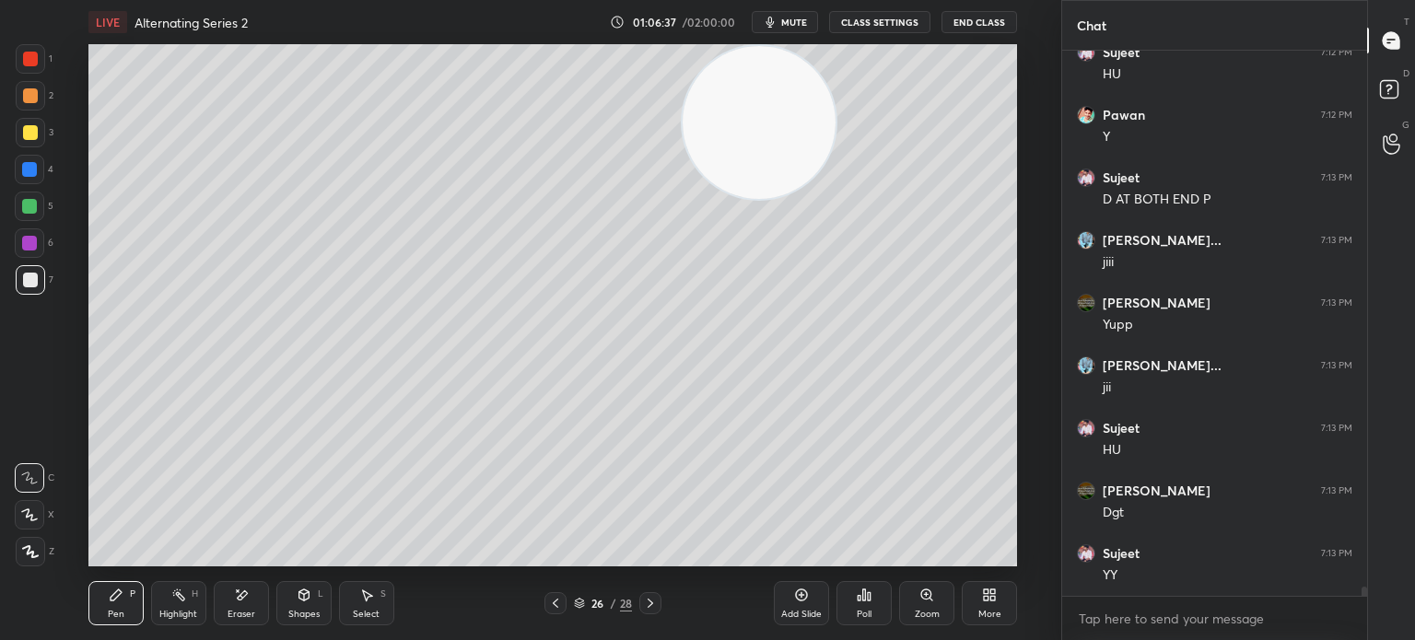
scroll to position [30342, 0]
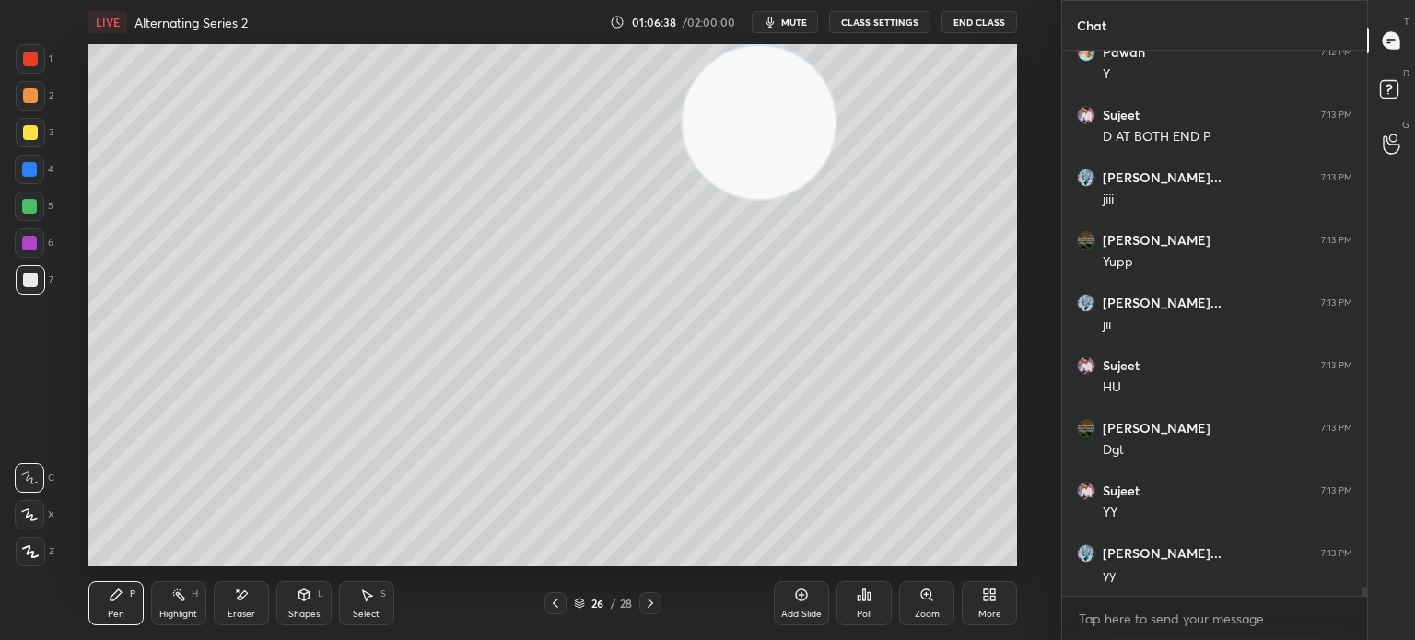
click at [0, 533] on div "1 2 3 4 5 6 7 C X Z E E Erase all H H LIVE Alternating Series 2 01:06:38 / 02:0…" at bounding box center [523, 320] width 1046 height 640
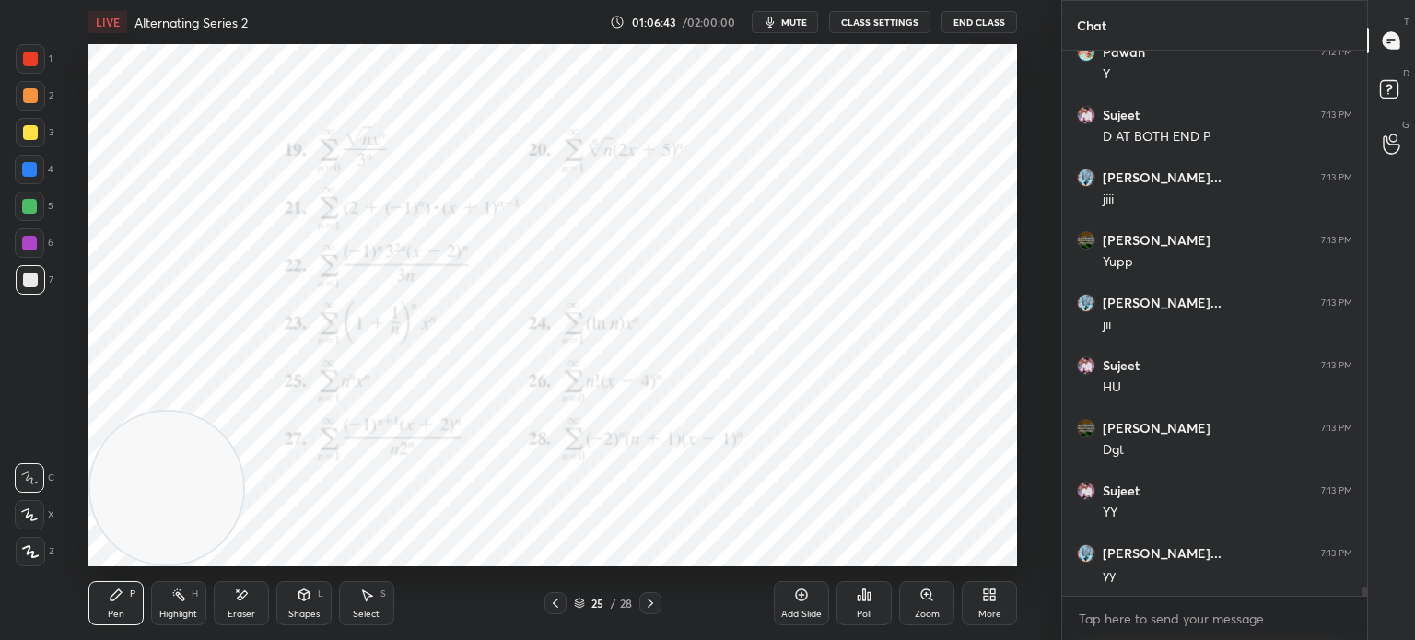
drag, startPoint x: 35, startPoint y: 213, endPoint x: 33, endPoint y: 200, distance: 13.0
click at [33, 212] on div at bounding box center [29, 206] width 29 height 29
click at [36, 190] on div "1 2 3 4 5 6 7" at bounding box center [34, 173] width 39 height 258
click at [35, 190] on div "4" at bounding box center [34, 173] width 39 height 37
click at [33, 275] on div at bounding box center [30, 280] width 15 height 15
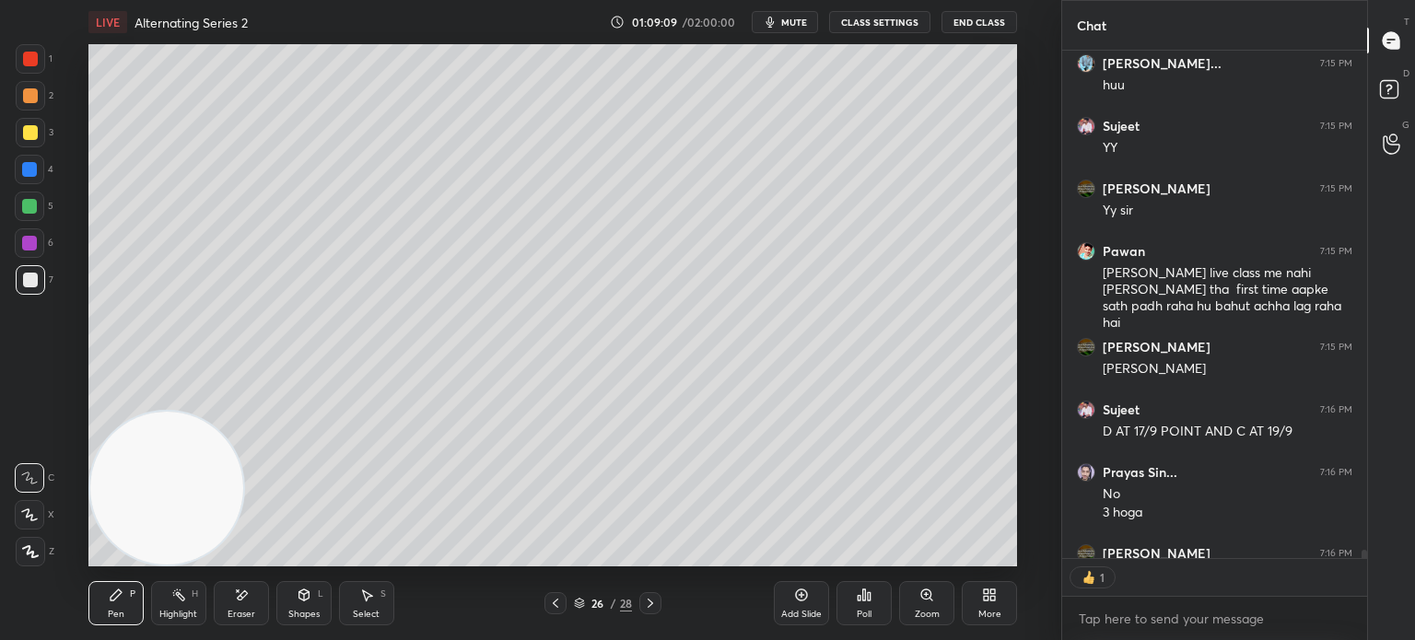
scroll to position [6, 6]
click at [807, 612] on div "Add Slide" at bounding box center [801, 614] width 41 height 9
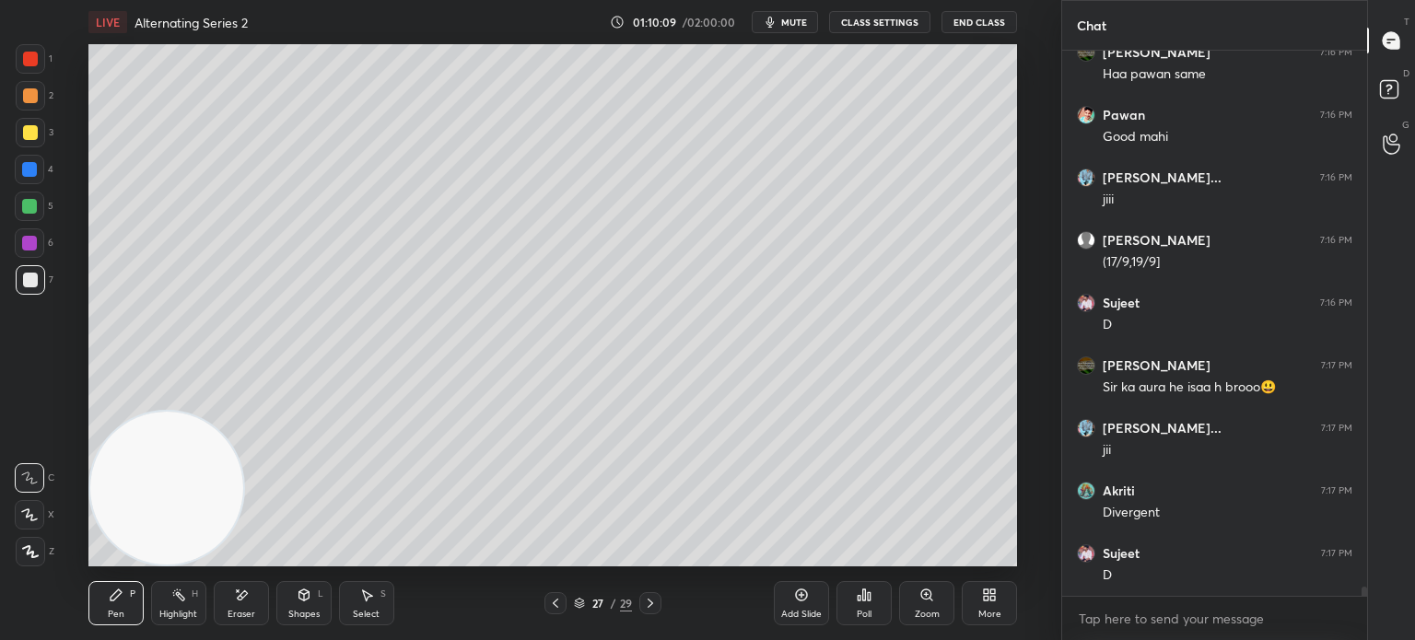
scroll to position [32243, 0]
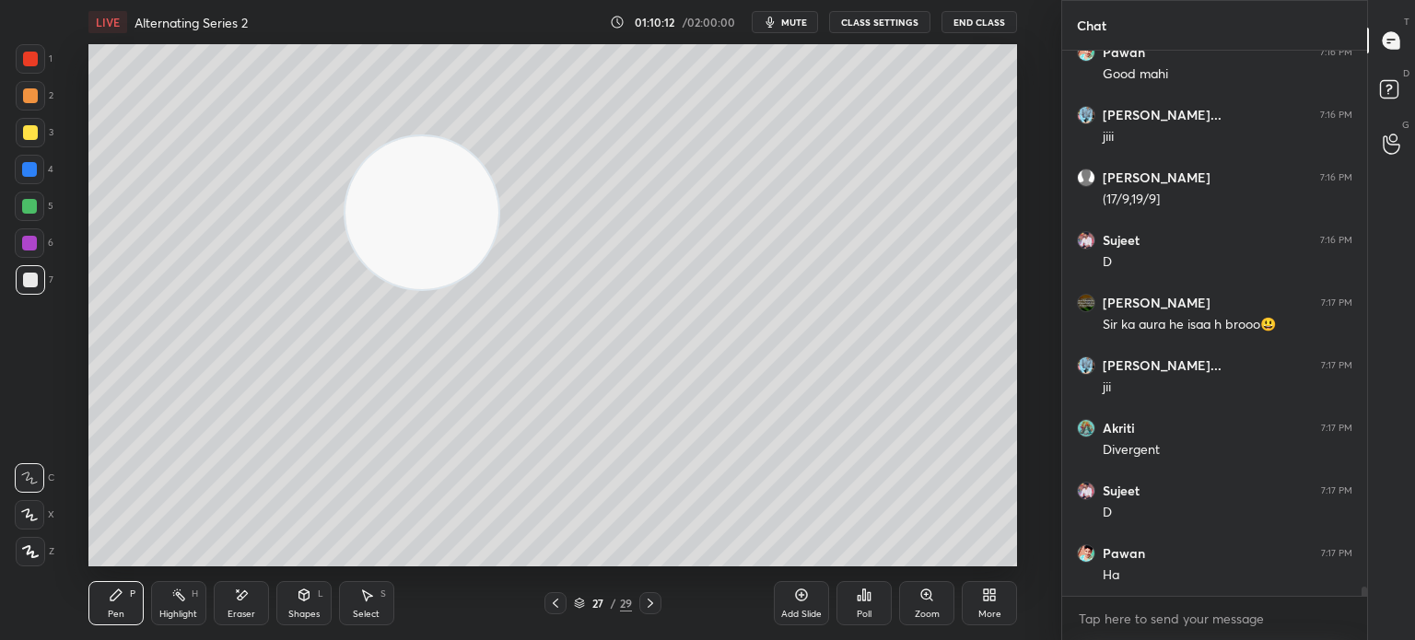
drag, startPoint x: 446, startPoint y: 194, endPoint x: 483, endPoint y: 143, distance: 63.4
click at [467, 171] on video at bounding box center [421, 212] width 153 height 153
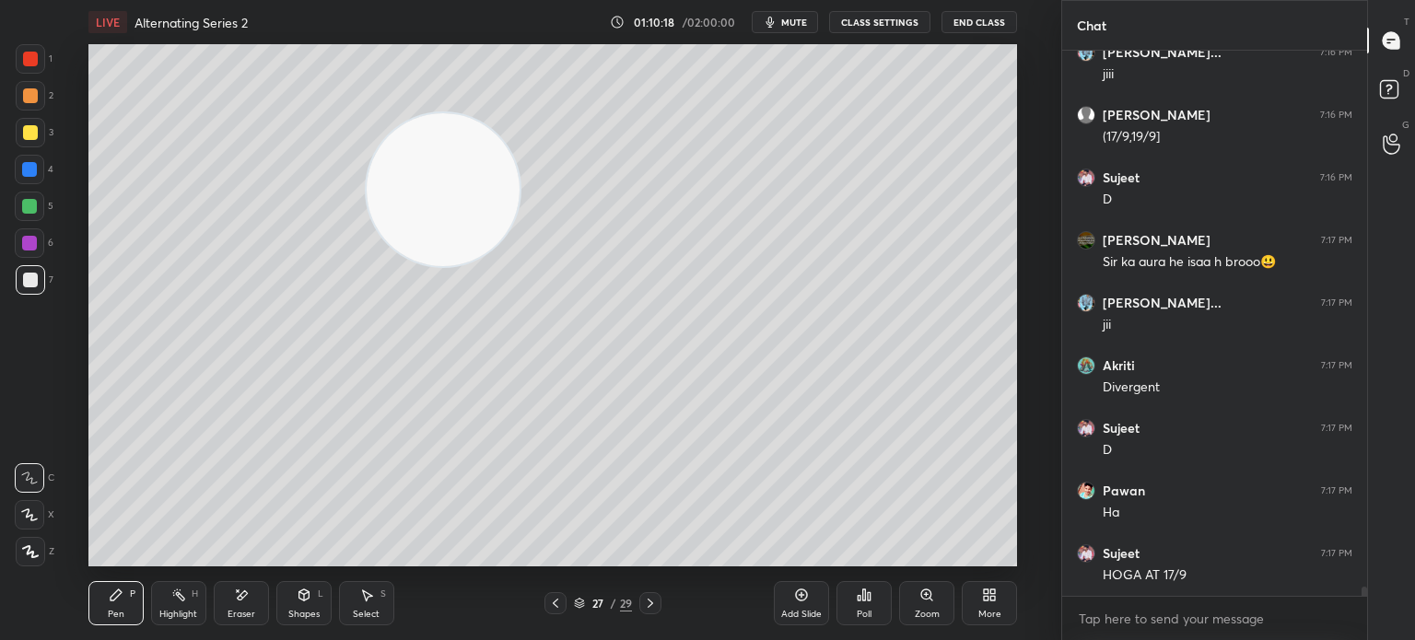
scroll to position [32368, 0]
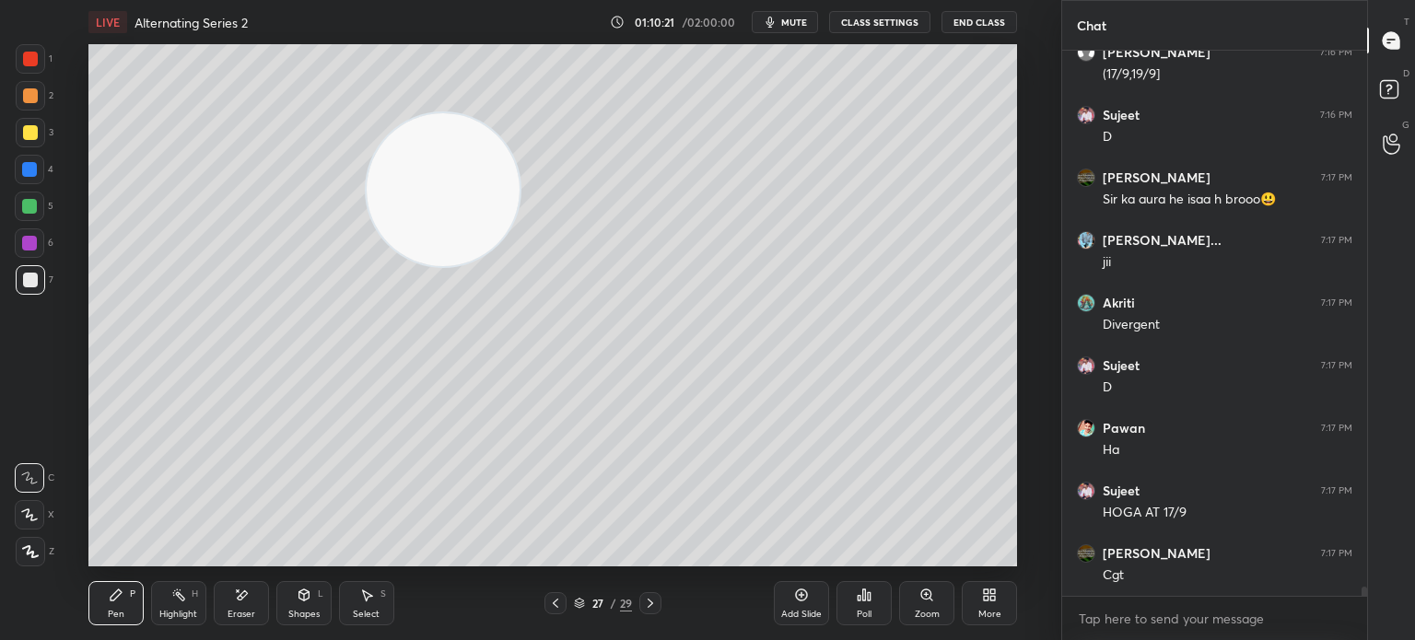
click at [161, 589] on div "LIVE Alternating Series 2 01:10:21 / 02:00:00 mute CLASS SETTINGS End Class Set…" at bounding box center [552, 320] width 987 height 640
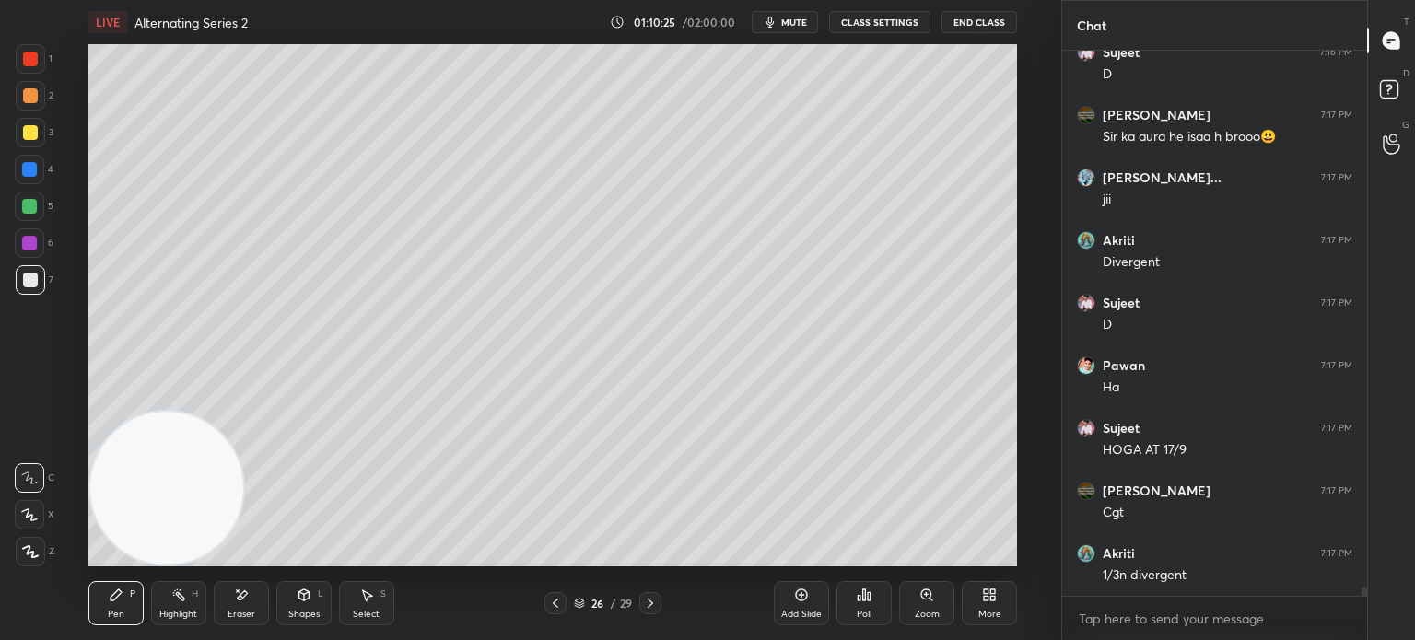
scroll to position [32493, 0]
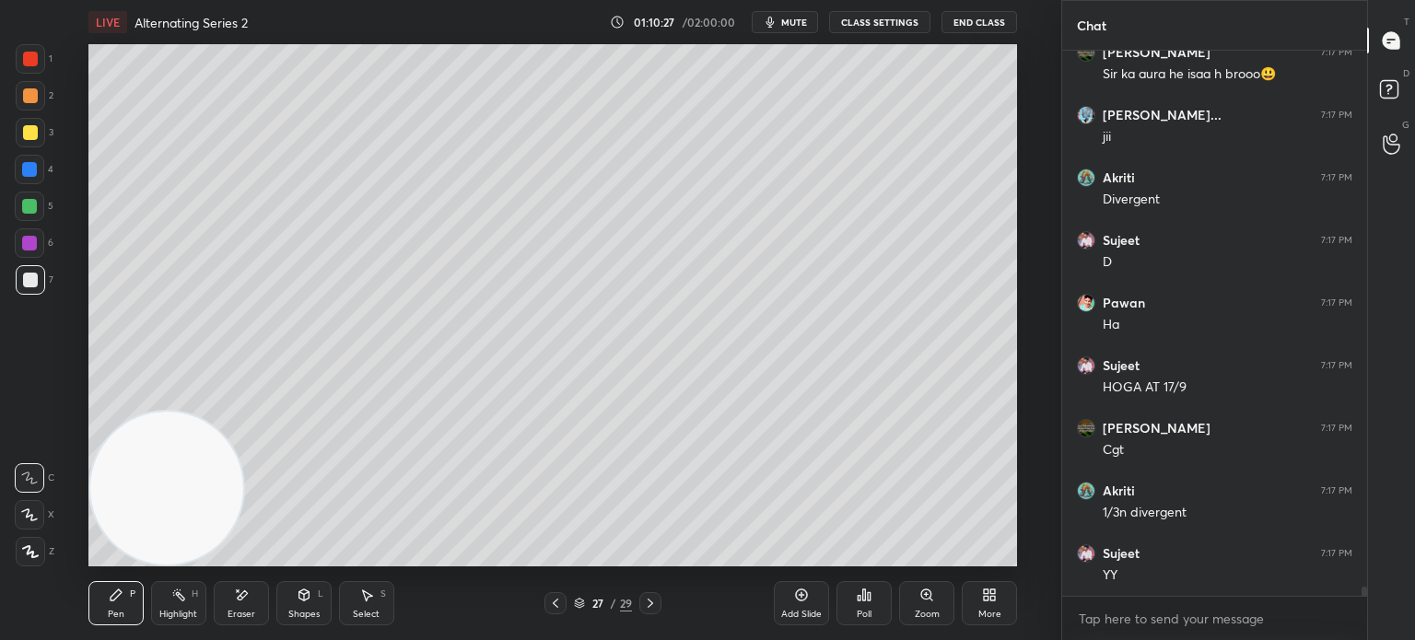
click at [246, 603] on div "Eraser" at bounding box center [241, 603] width 55 height 44
click at [115, 616] on div "Pen" at bounding box center [116, 614] width 17 height 9
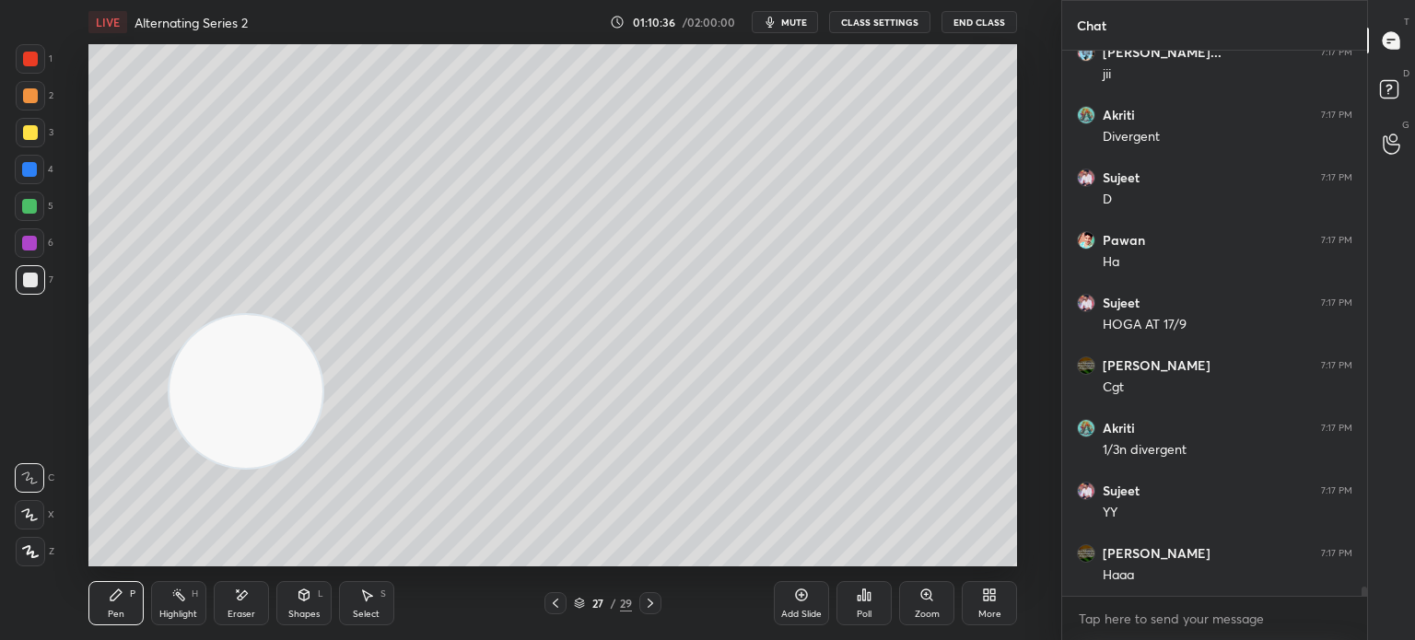
drag, startPoint x: 234, startPoint y: 401, endPoint x: 606, endPoint y: 135, distance: 457.0
click at [322, 315] on video at bounding box center [245, 391] width 153 height 153
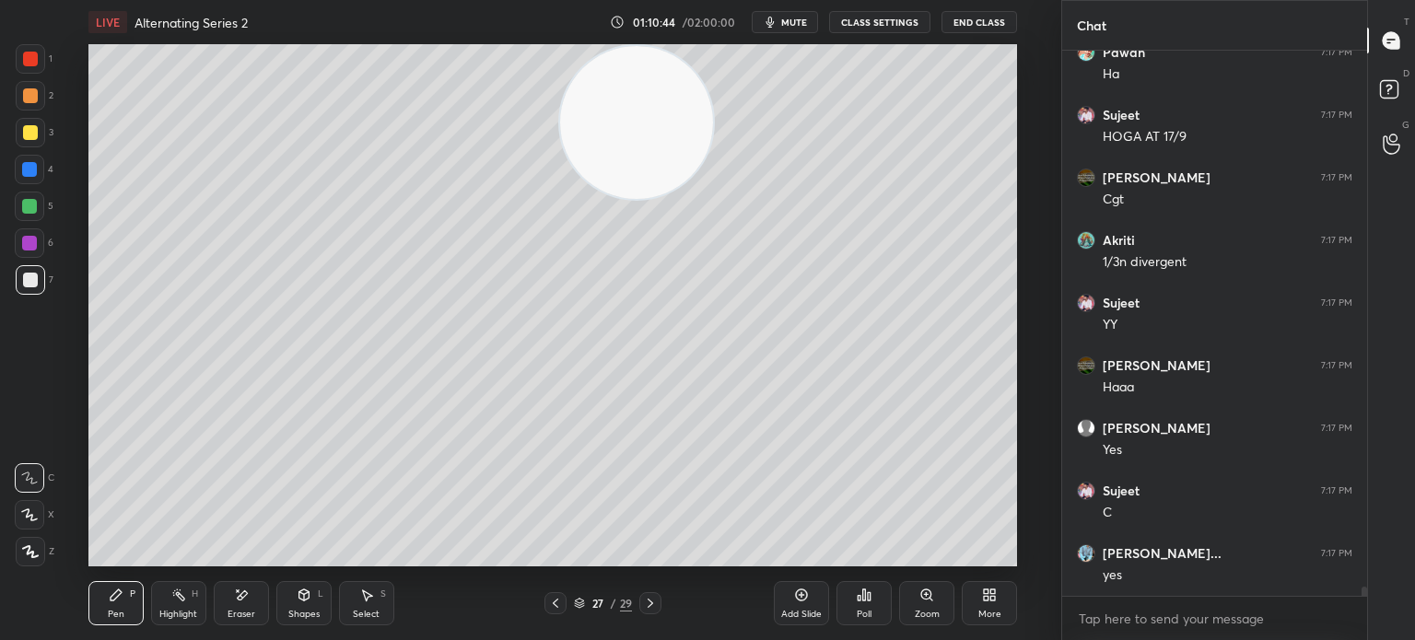
scroll to position [32806, 0]
click at [30, 161] on div at bounding box center [29, 169] width 29 height 29
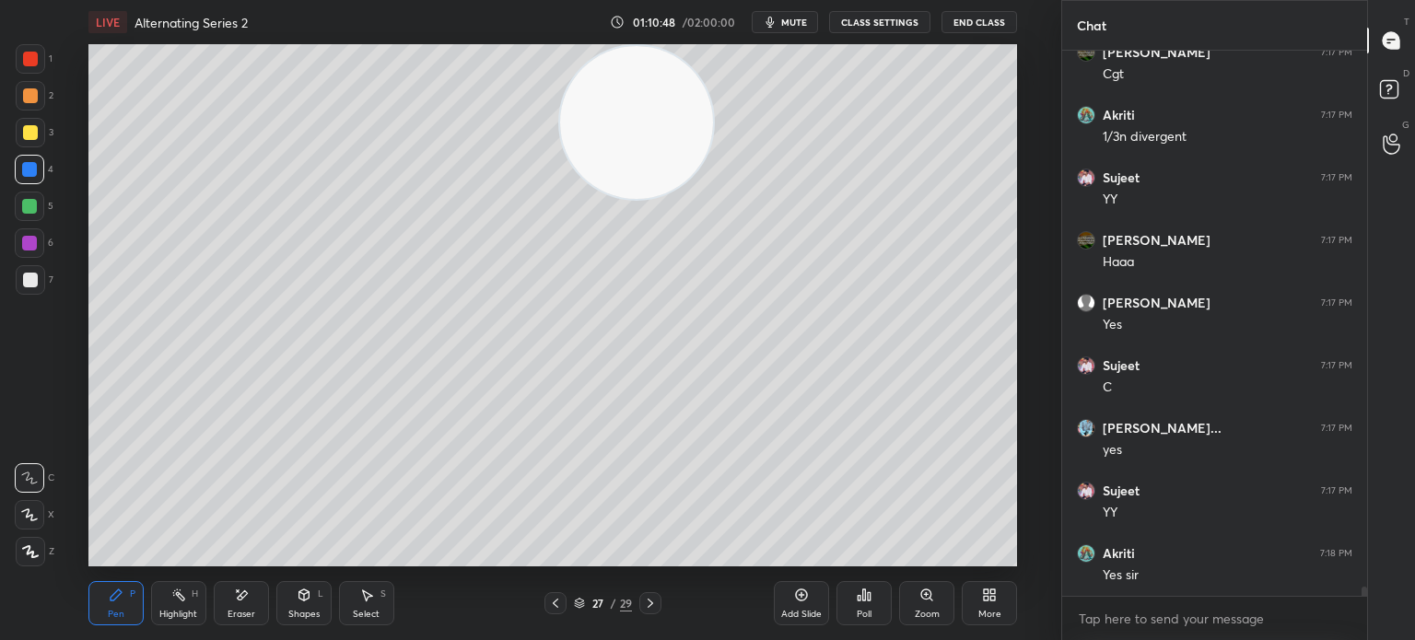
scroll to position [32932, 0]
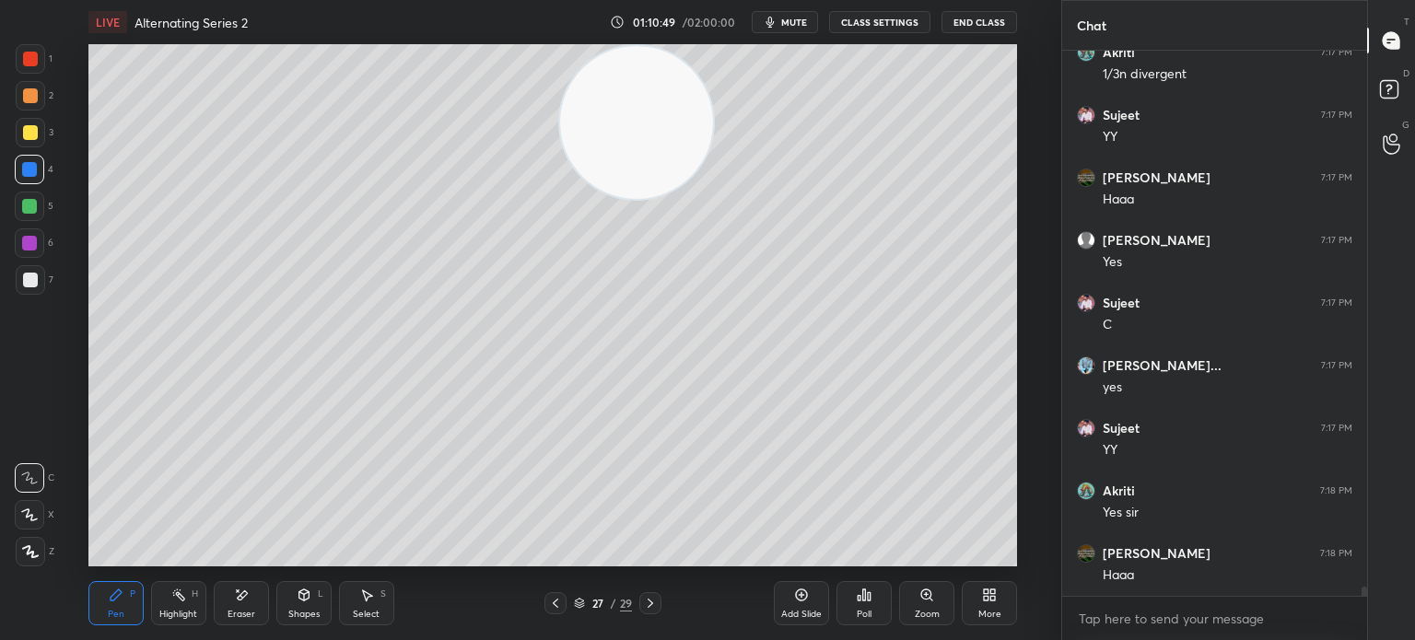
click at [554, 596] on icon at bounding box center [555, 603] width 15 height 15
click at [560, 594] on div at bounding box center [555, 603] width 22 height 22
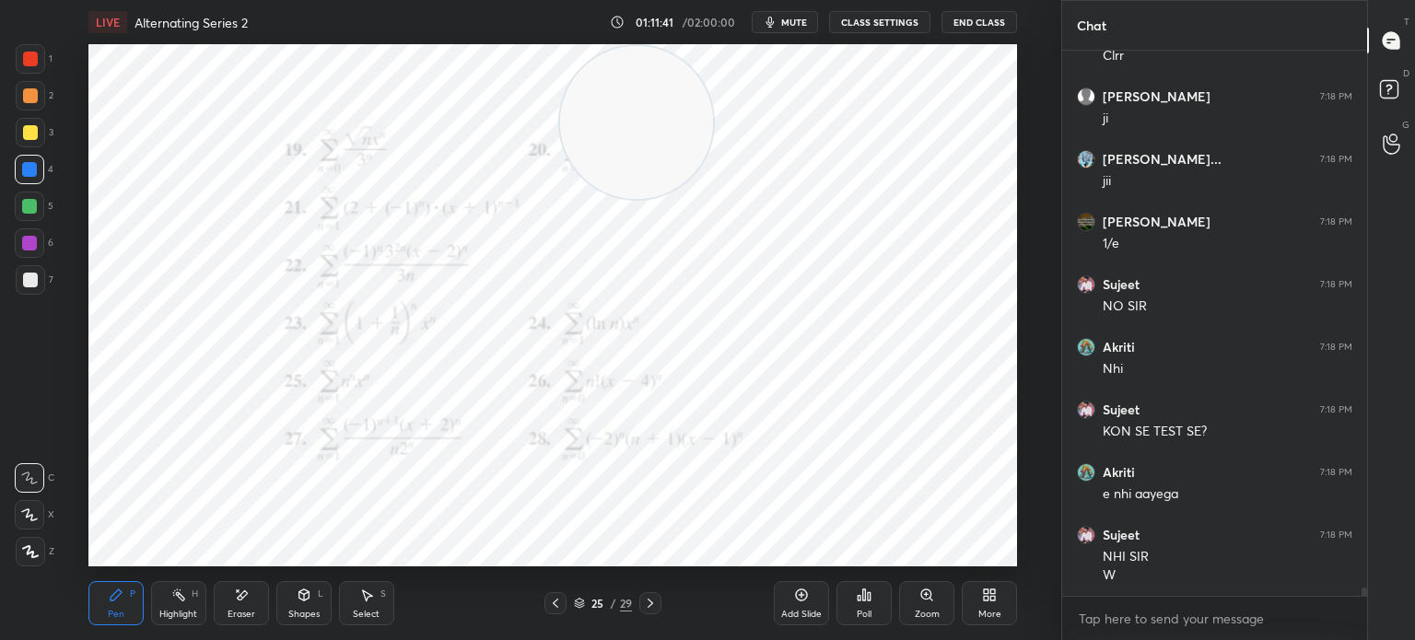
scroll to position [33532, 0]
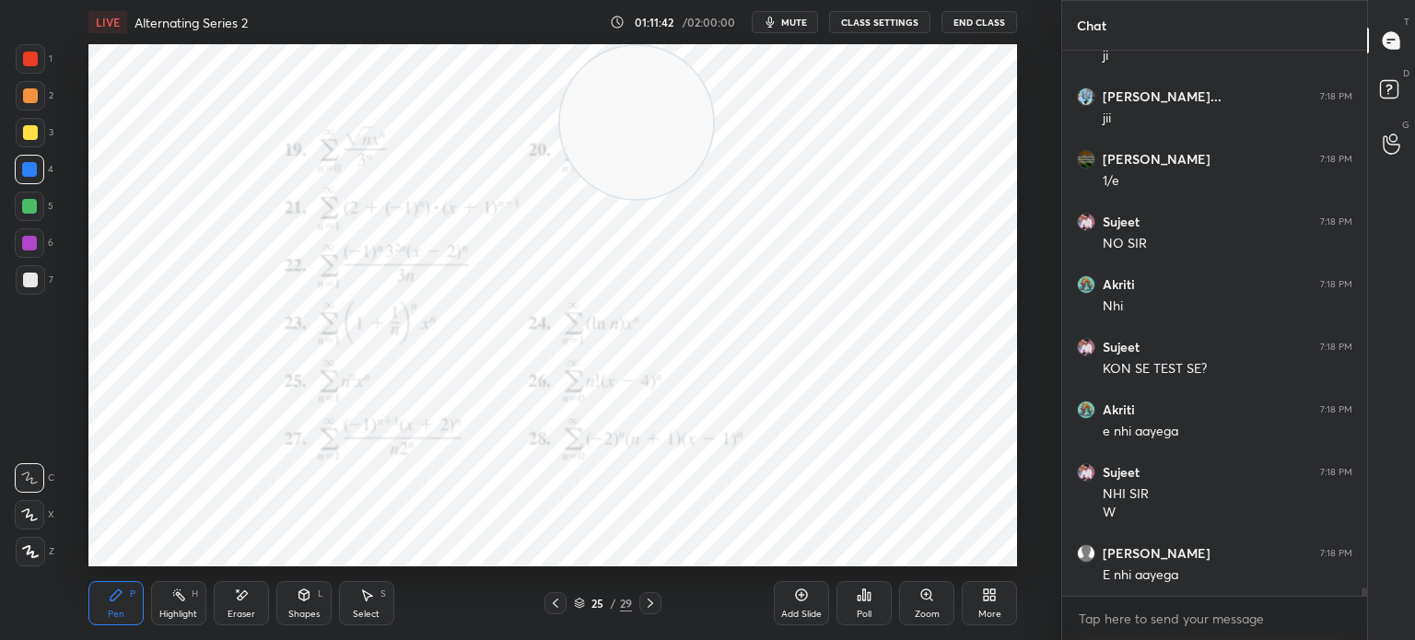
click at [233, 618] on div "Eraser" at bounding box center [241, 614] width 28 height 9
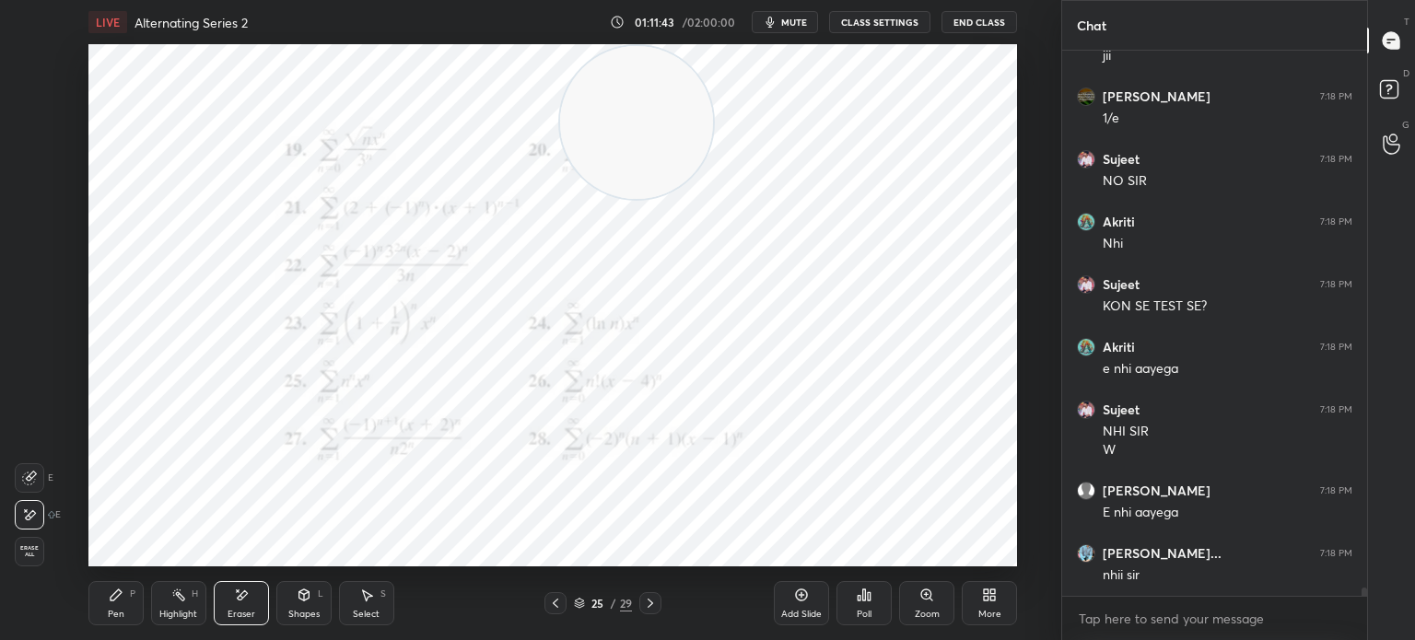
click at [29, 515] on icon at bounding box center [29, 515] width 15 height 16
click at [227, 566] on div "LIVE Alternating Series 2 01:11:51 / 02:00:00 mute CLASS SETTINGS End Class Set…" at bounding box center [552, 320] width 987 height 640
drag, startPoint x: 116, startPoint y: 603, endPoint x: 126, endPoint y: 604, distance: 10.2
click at [123, 604] on div "Pen P" at bounding box center [115, 603] width 55 height 44
click at [22, 295] on div "1 2 3 4 5 6 7 C X Z E E Erase all H H" at bounding box center [29, 305] width 59 height 522
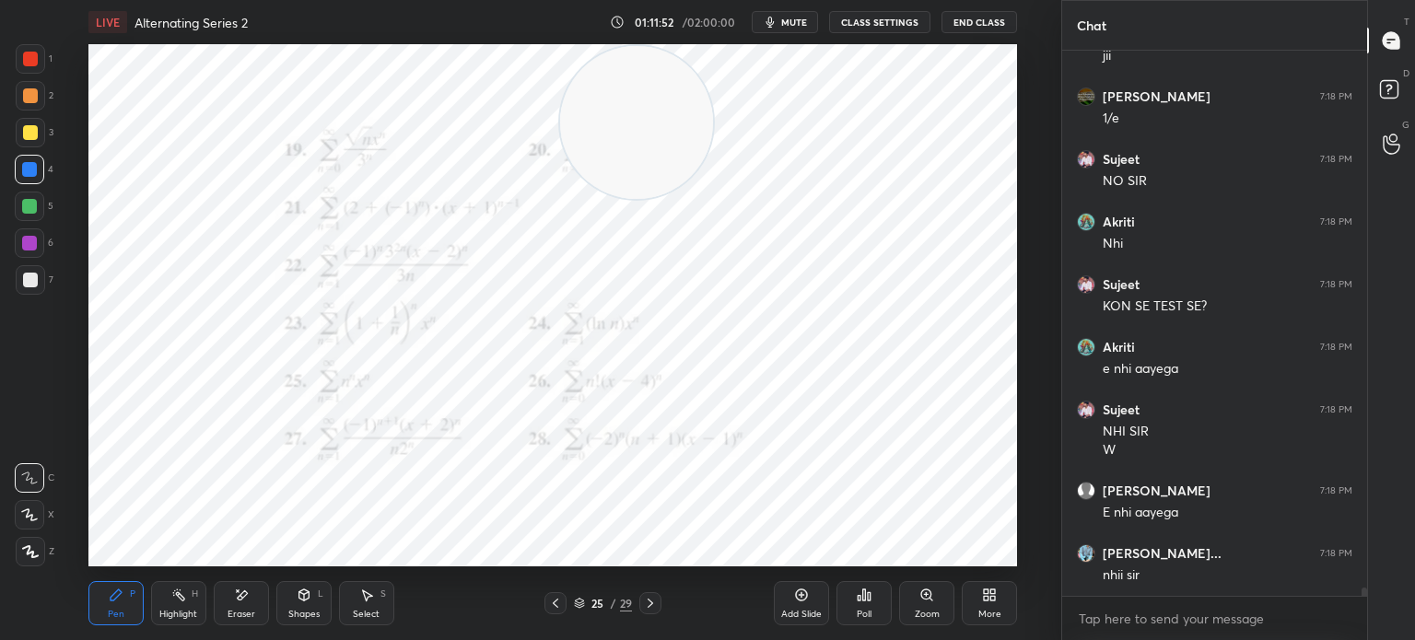
click at [33, 288] on div at bounding box center [30, 279] width 29 height 29
click at [817, 611] on div "Add Slide" at bounding box center [801, 614] width 41 height 9
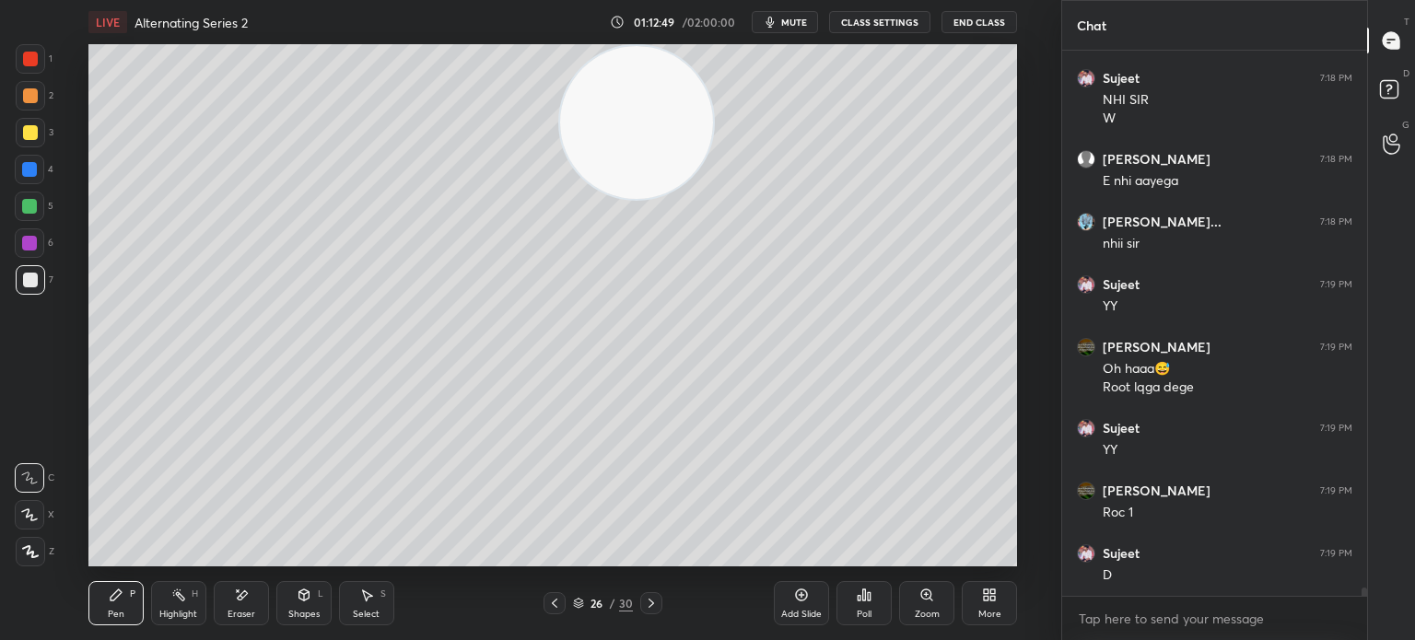
scroll to position [33989, 0]
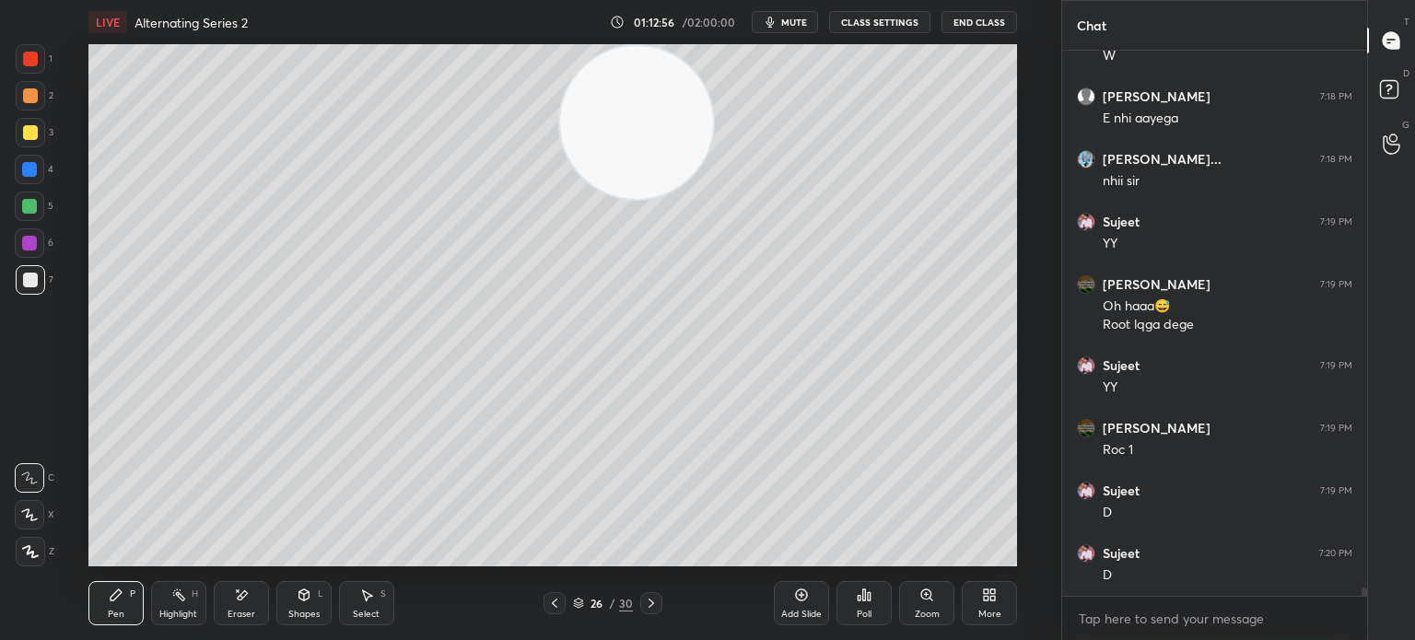
click at [30, 275] on div at bounding box center [30, 280] width 15 height 15
click at [239, 594] on icon at bounding box center [241, 596] width 15 height 16
click at [111, 614] on div "Pen" at bounding box center [116, 614] width 17 height 9
click at [20, 278] on div at bounding box center [30, 279] width 29 height 29
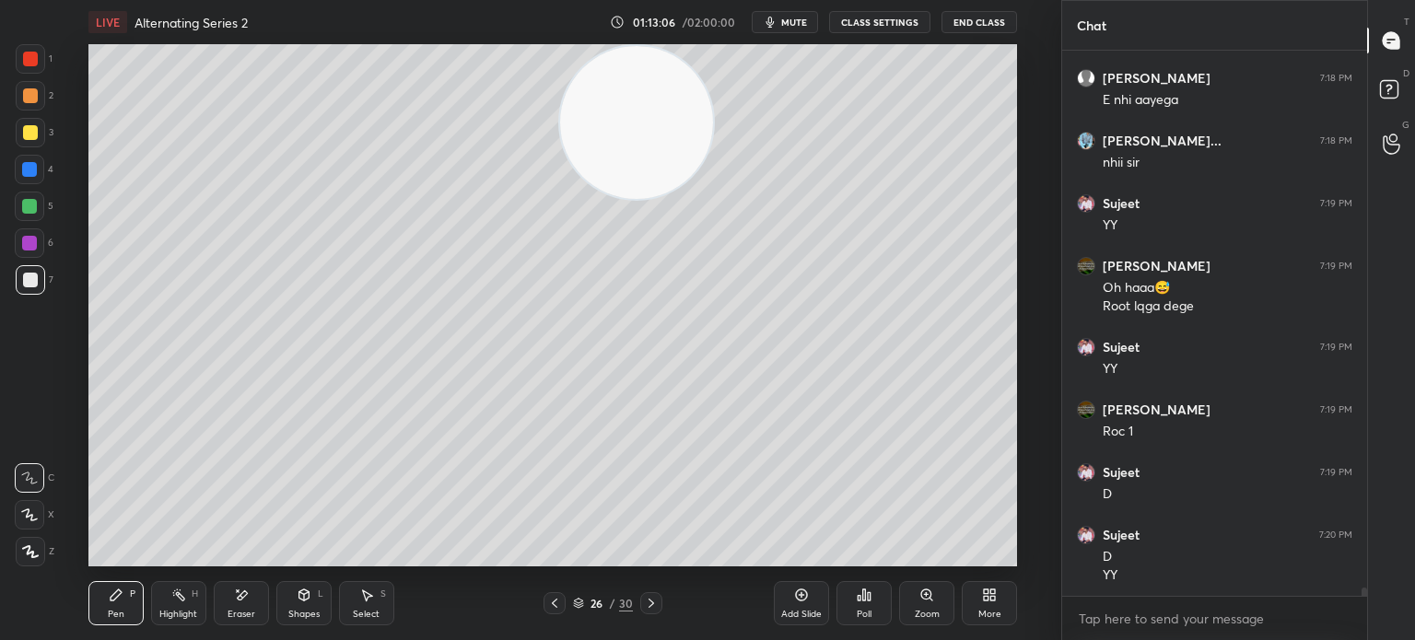
drag, startPoint x: 575, startPoint y: 176, endPoint x: 0, endPoint y: 576, distance: 700.0
click at [0, 582] on div "1 2 3 4 5 6 7 C X Z E E Erase all H H LIVE Alternating Series 2 01:13:06 / 02:0…" at bounding box center [523, 320] width 1046 height 640
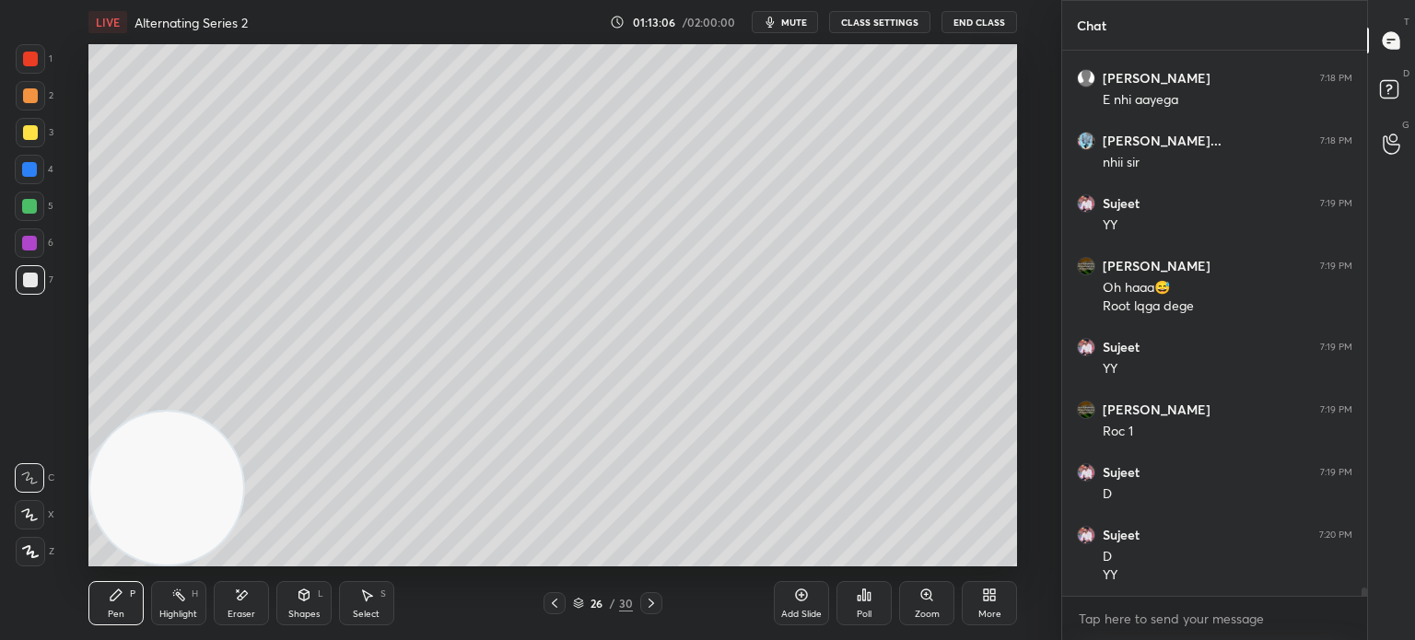
scroll to position [34070, 0]
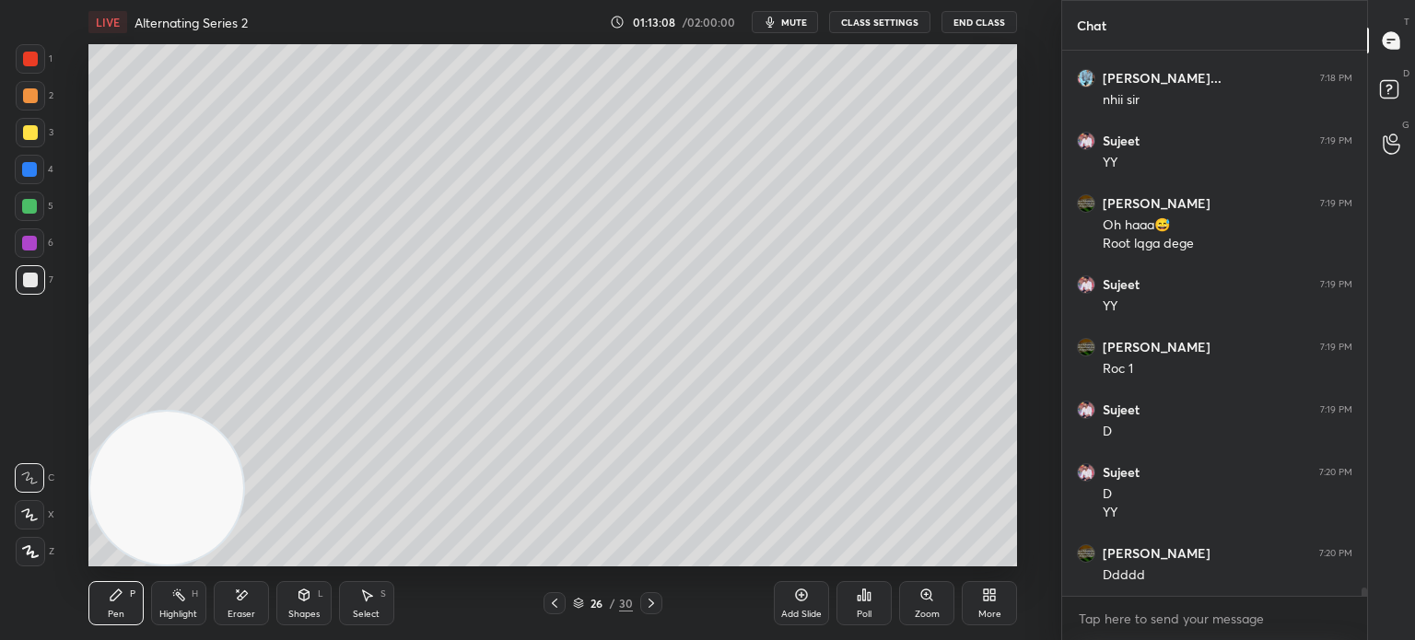
click at [298, 619] on div "Shapes" at bounding box center [303, 614] width 31 height 9
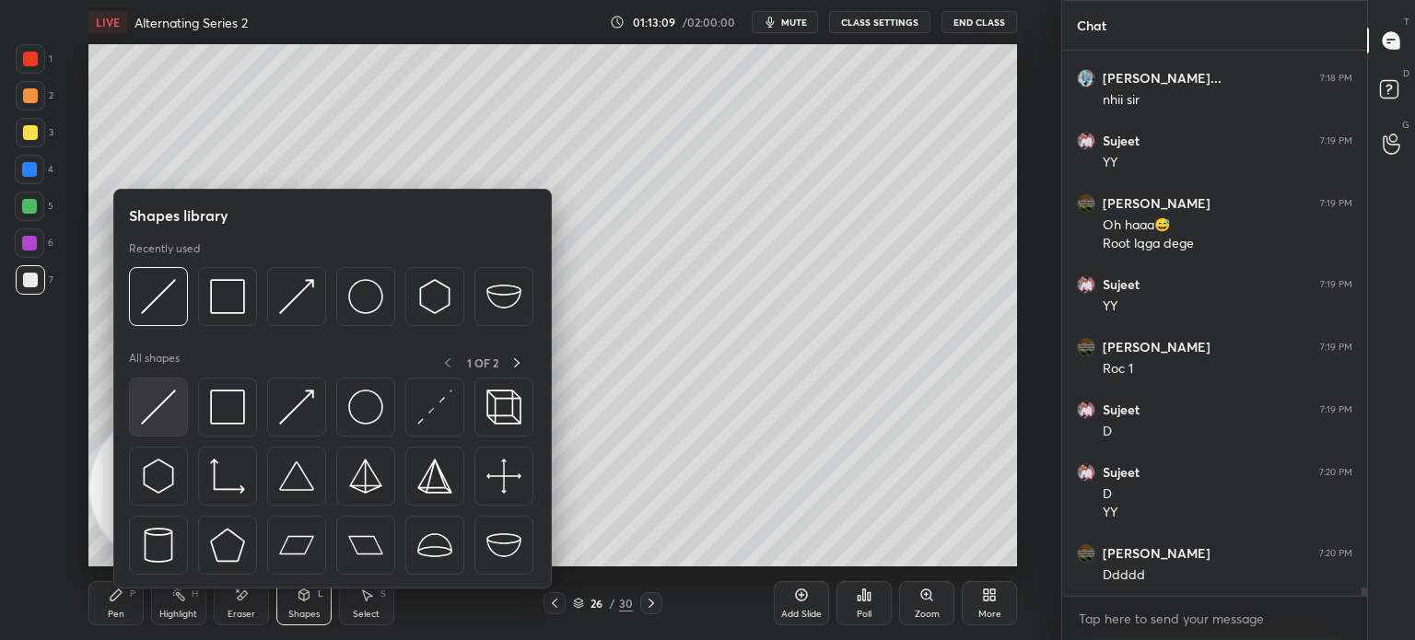
click at [159, 383] on div "All shapes 1 OF 2" at bounding box center [332, 468] width 407 height 234
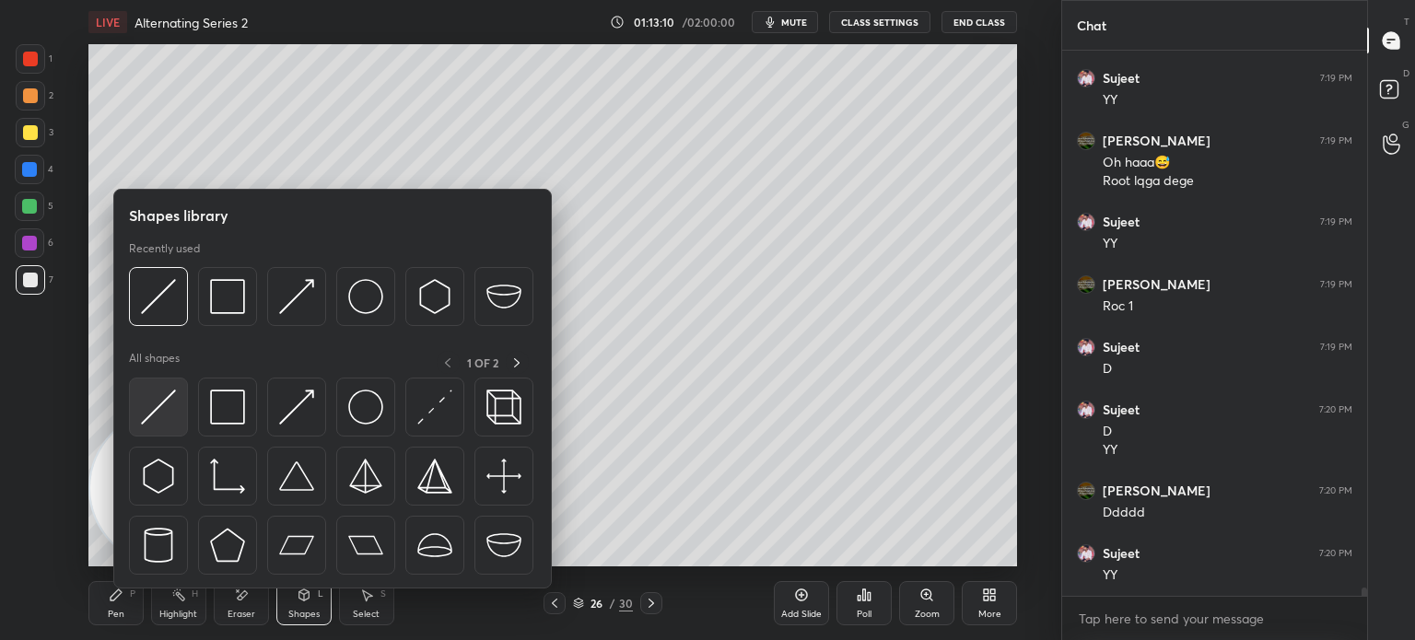
click at [167, 408] on img at bounding box center [158, 407] width 35 height 35
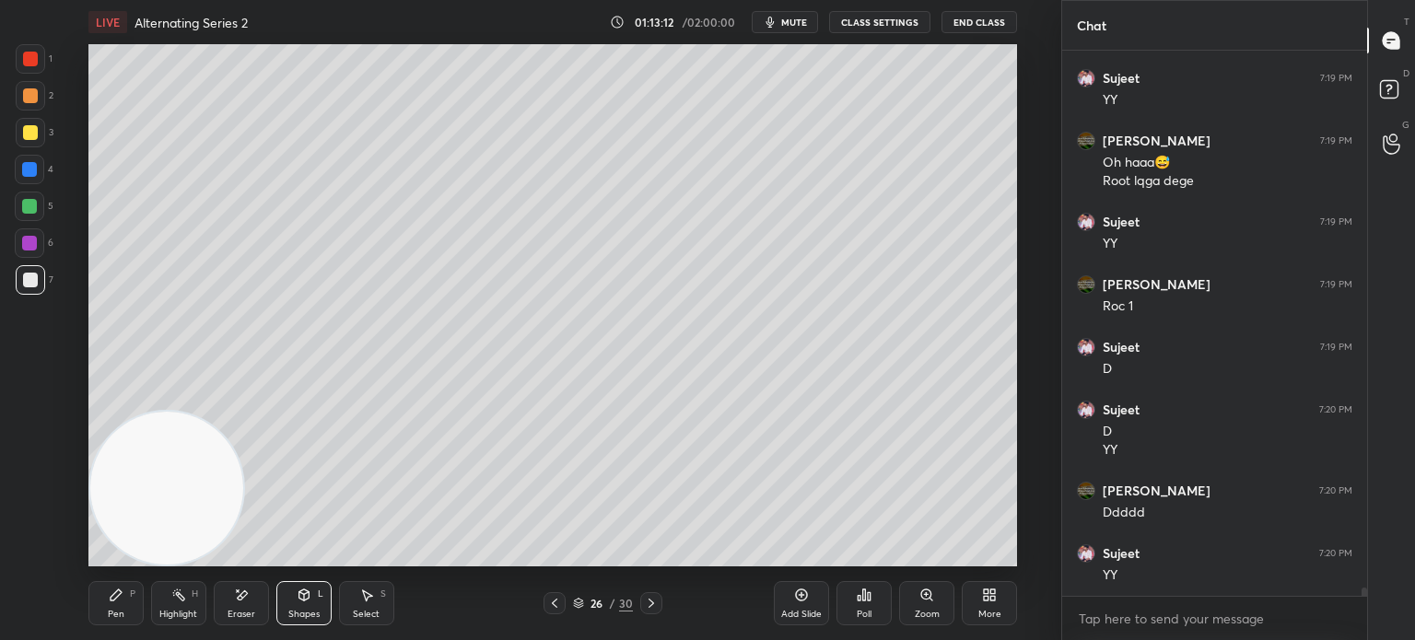
drag, startPoint x: 117, startPoint y: 607, endPoint x: 113, endPoint y: 622, distance: 15.2
click at [115, 611] on div "Pen P" at bounding box center [115, 603] width 55 height 44
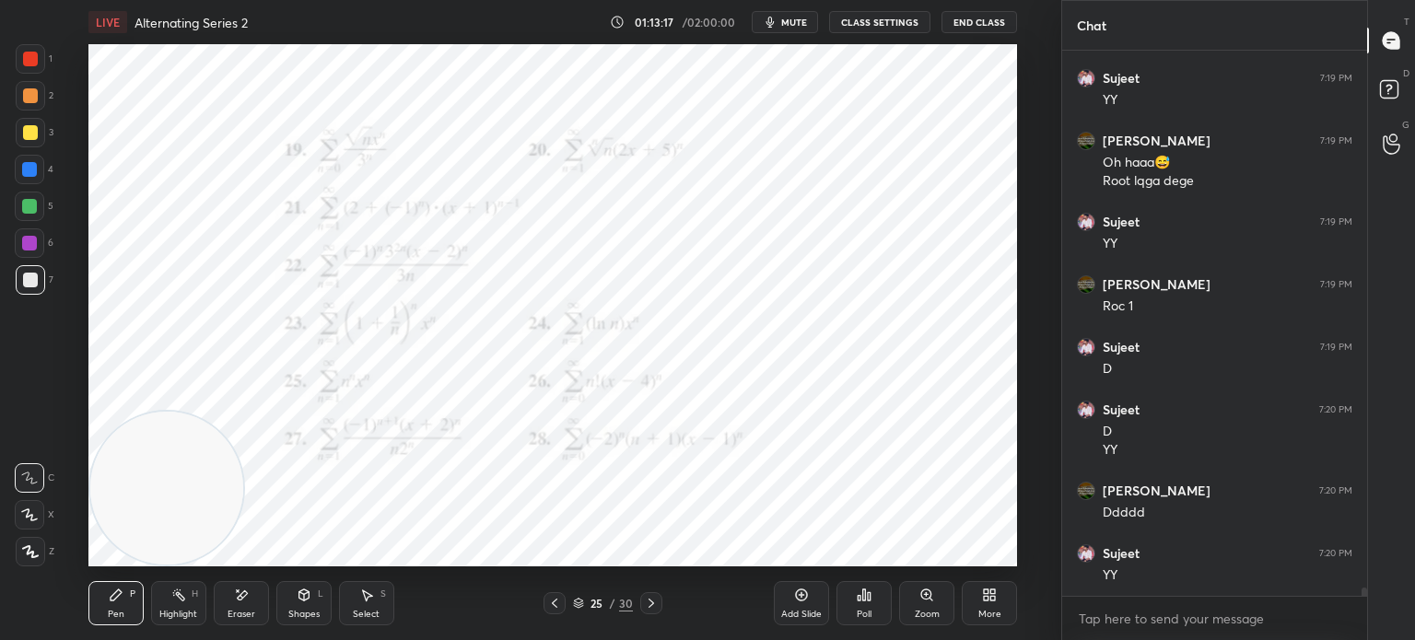
click at [30, 247] on div at bounding box center [29, 243] width 15 height 15
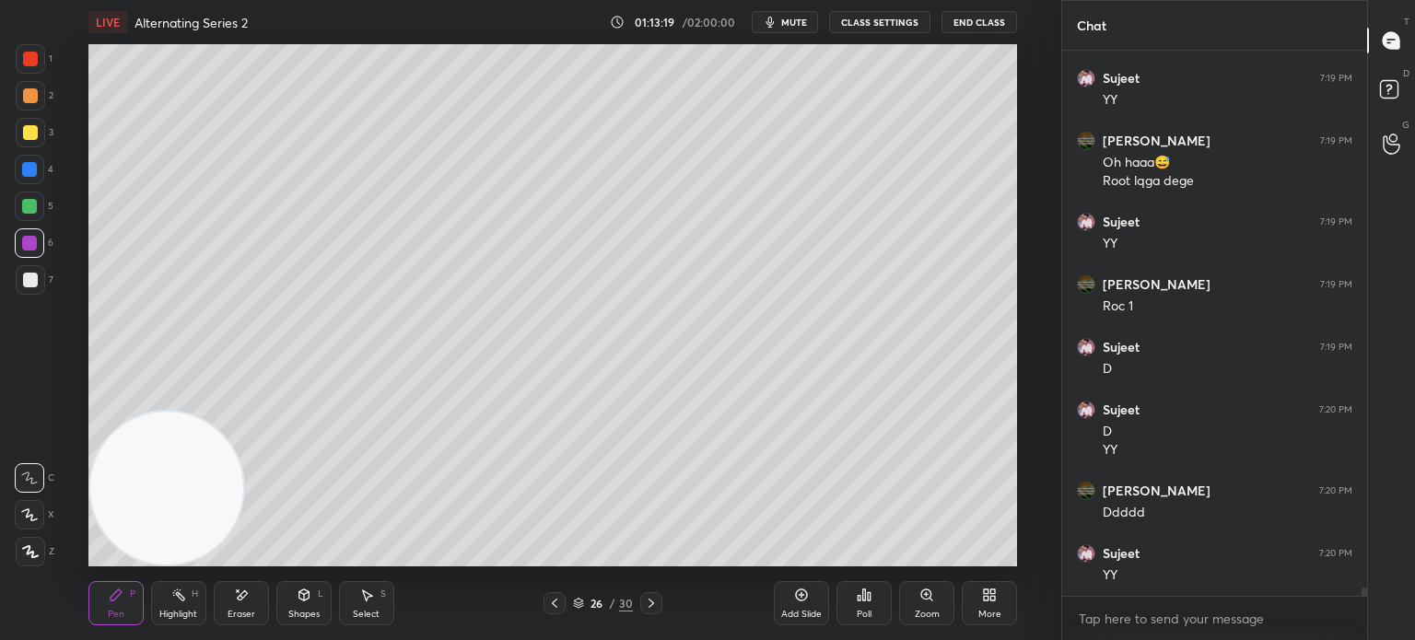
click at [33, 279] on div at bounding box center [30, 280] width 15 height 15
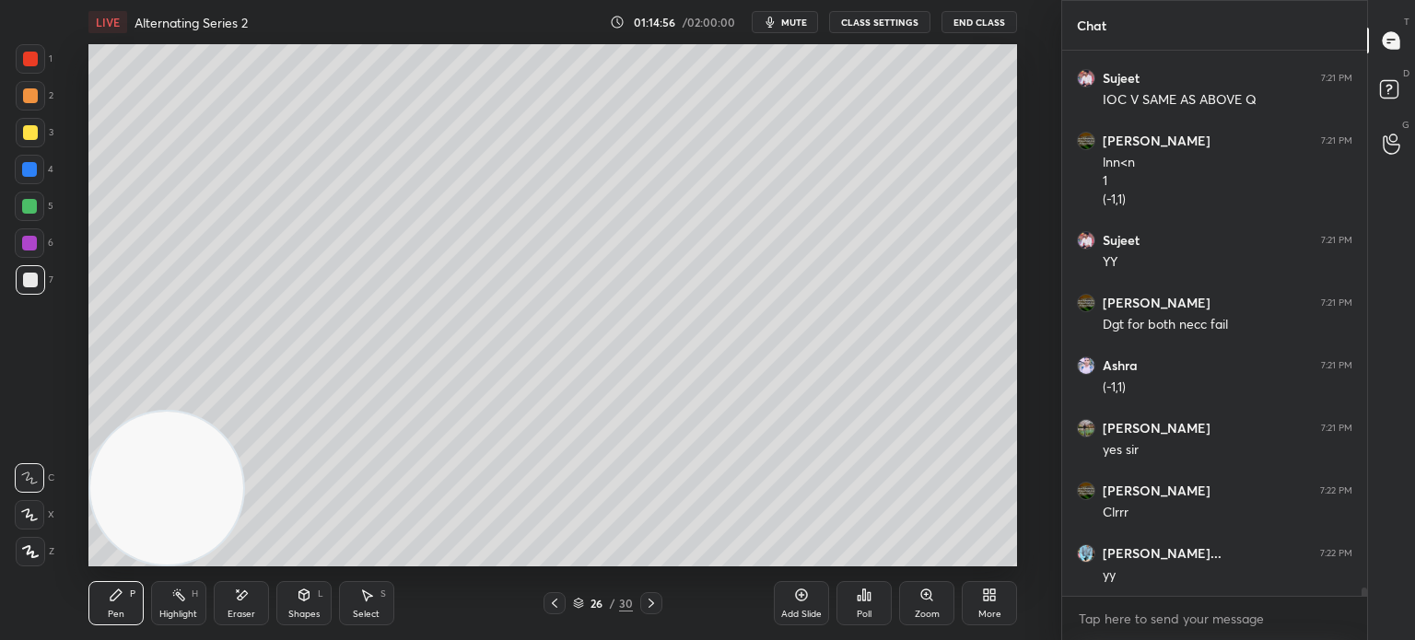
scroll to position [35039, 0]
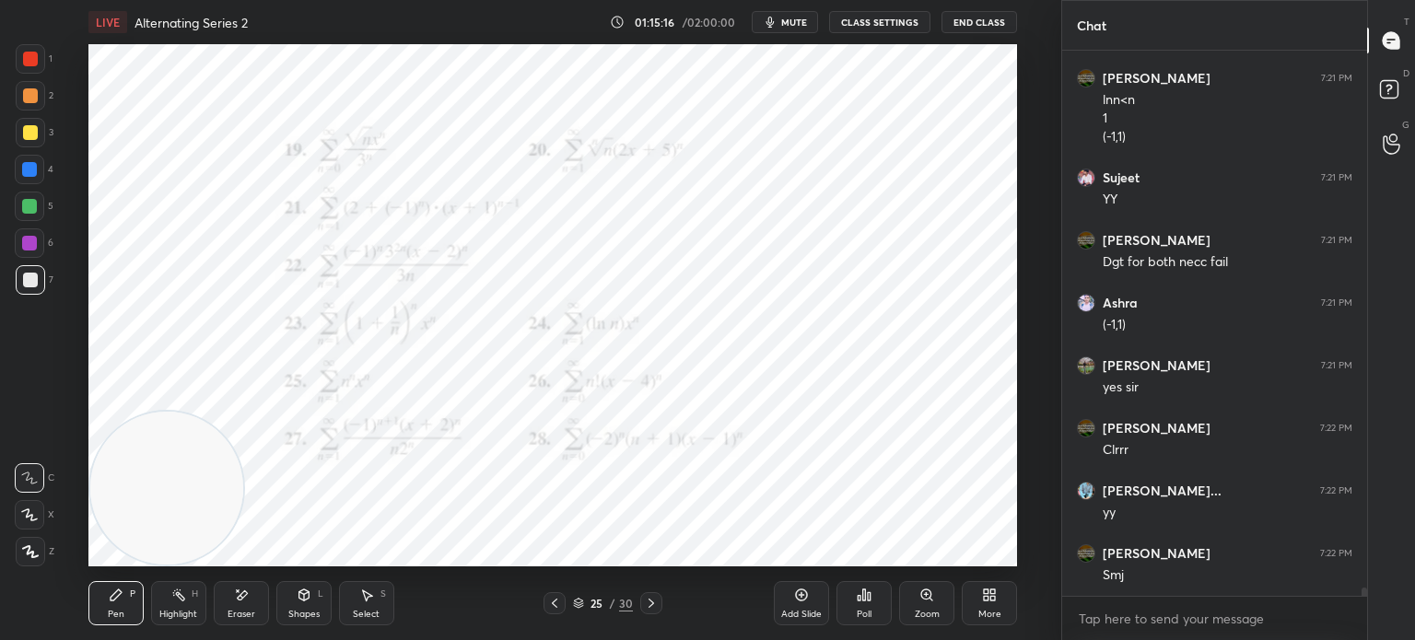
click at [35, 245] on div at bounding box center [29, 242] width 29 height 29
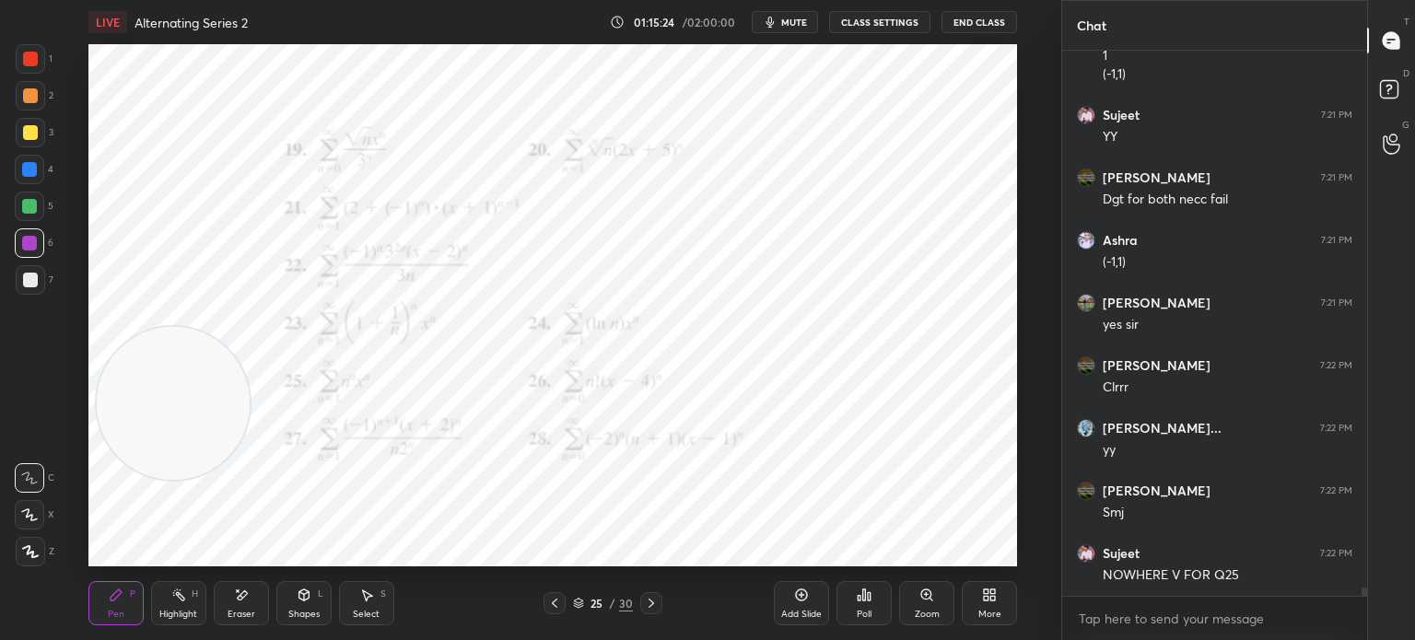
drag, startPoint x: 165, startPoint y: 421, endPoint x: 192, endPoint y: 138, distance: 284.0
click at [210, 327] on video at bounding box center [173, 403] width 153 height 153
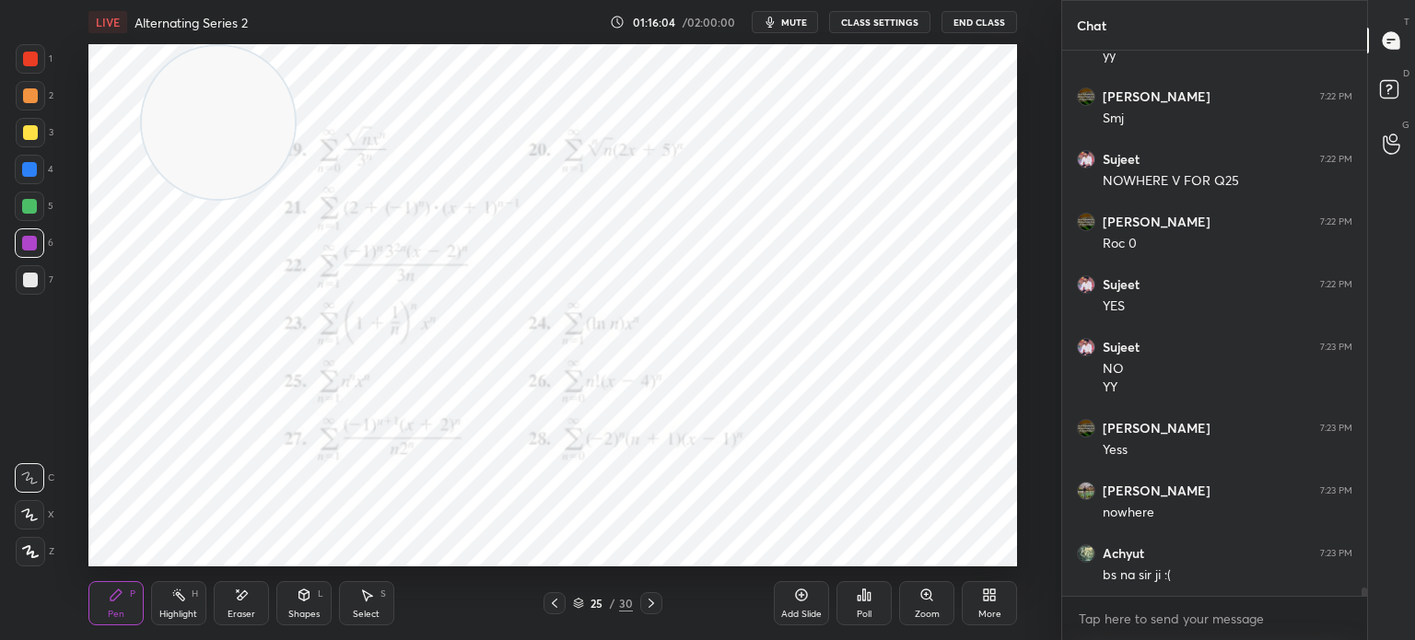
scroll to position [35558, 0]
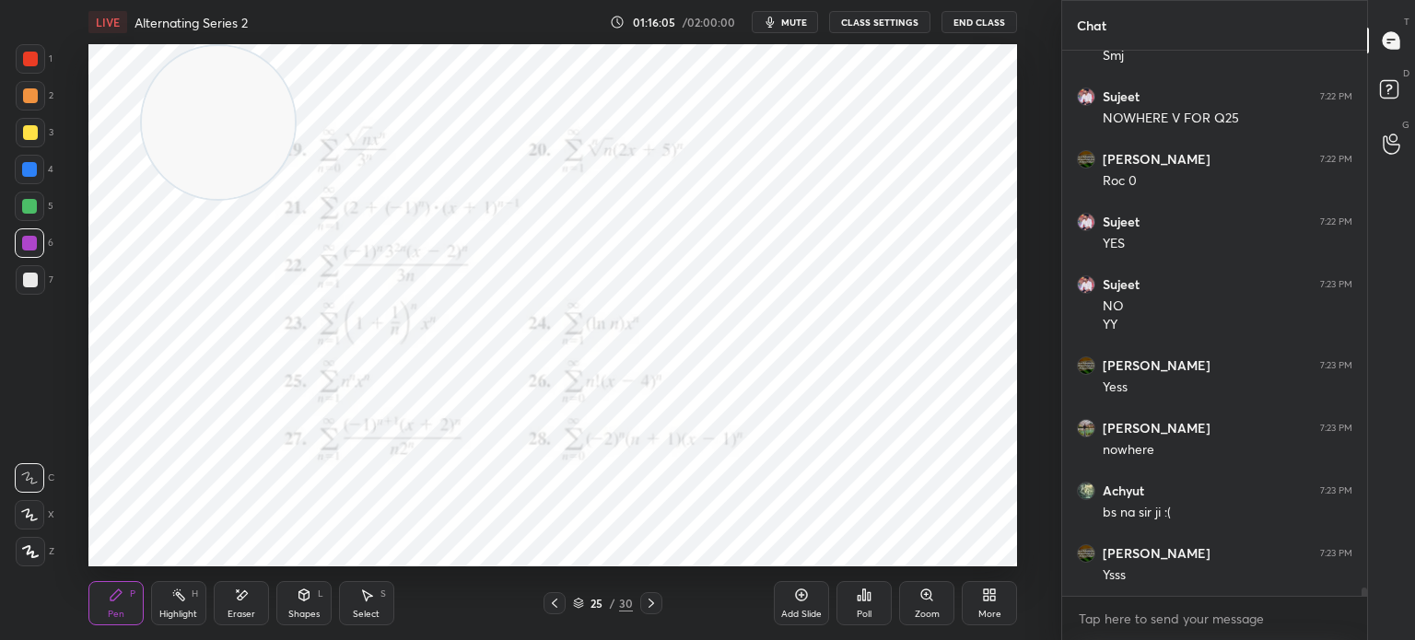
click at [26, 211] on div at bounding box center [29, 206] width 15 height 15
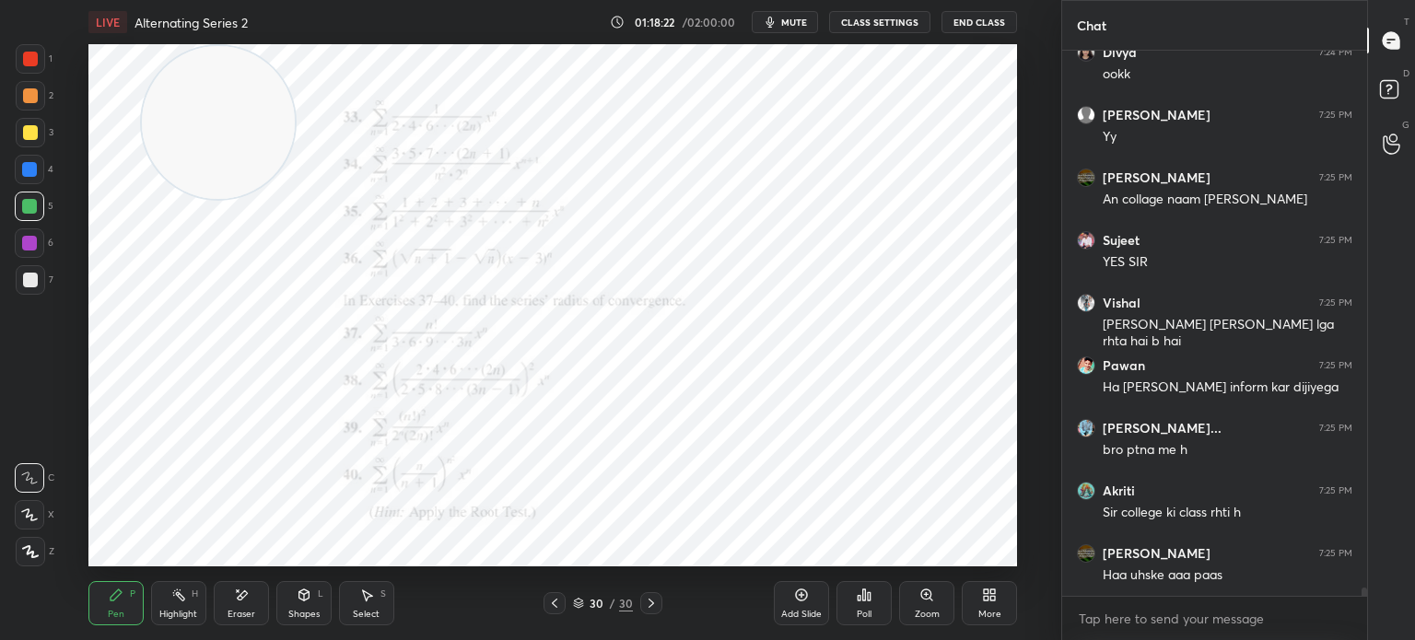
scroll to position [36551, 0]
click at [39, 45] on div "1 2 3 4 5 6 7 C X Z E E Erase all H H LIVE Alternating Series 2 01:18:22 / 02:0…" at bounding box center [523, 320] width 1046 height 640
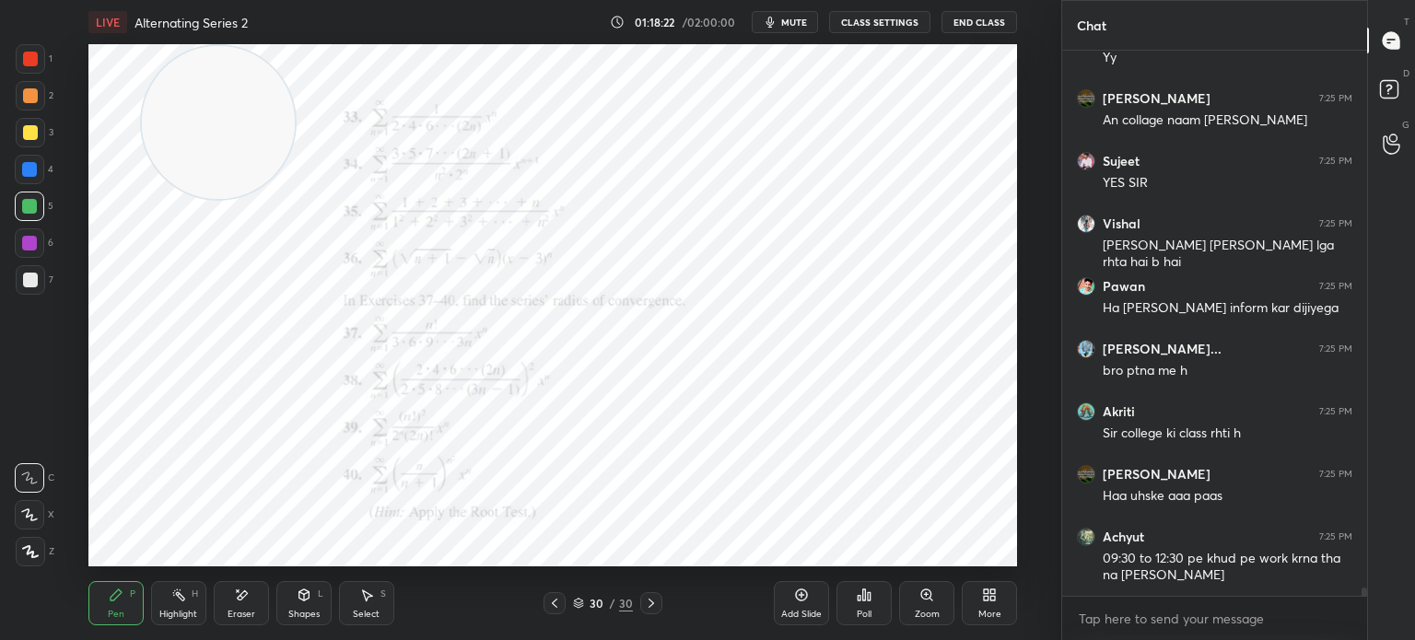
click at [29, 54] on div at bounding box center [30, 59] width 15 height 15
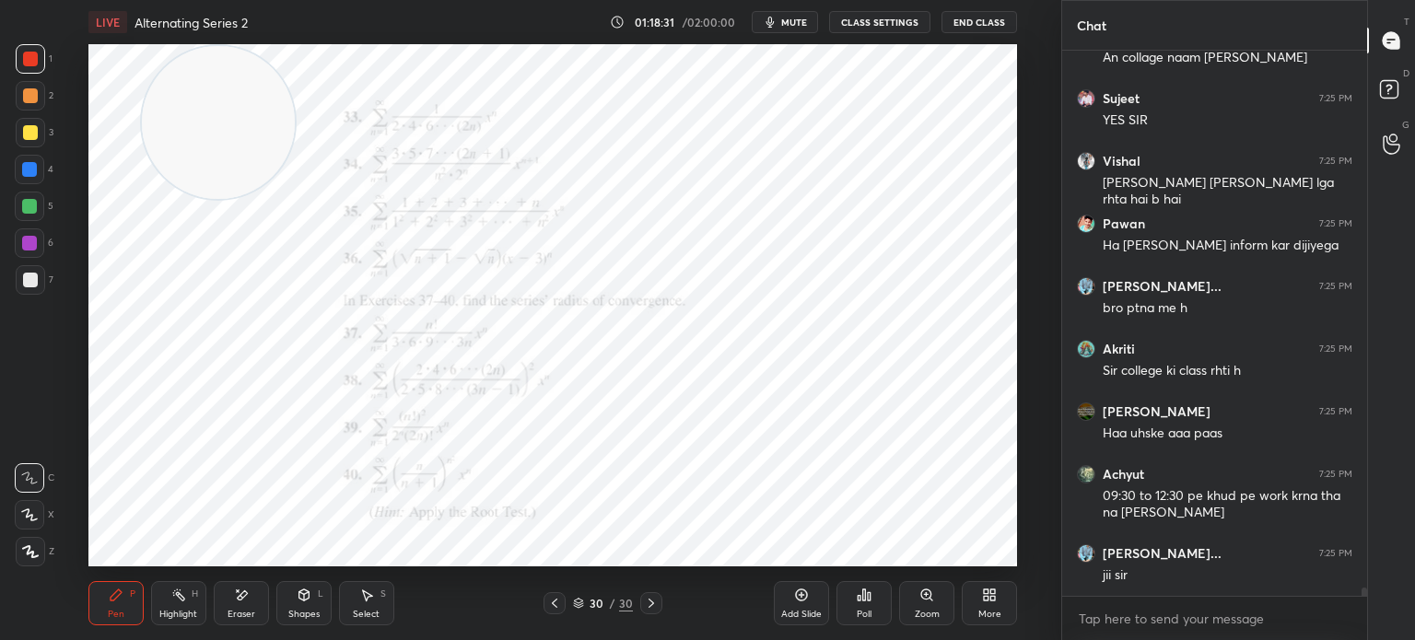
scroll to position [36676, 0]
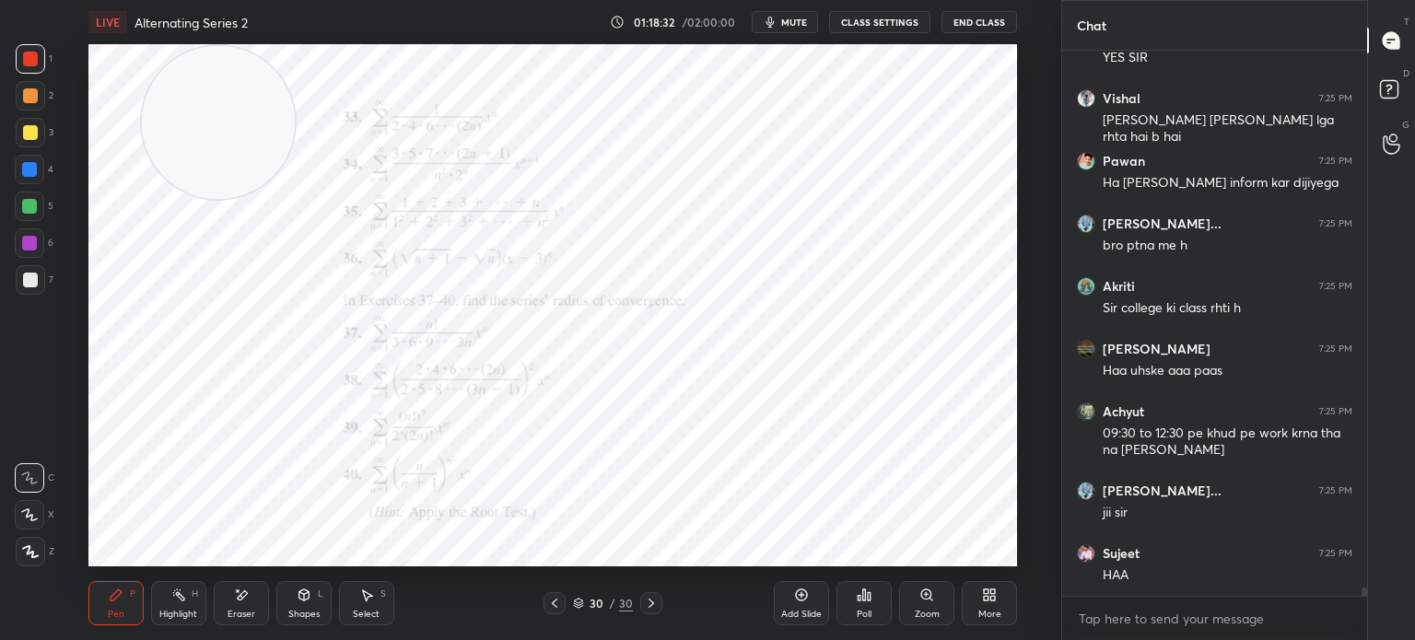
click at [995, 28] on button "End Class" at bounding box center [979, 22] width 76 height 22
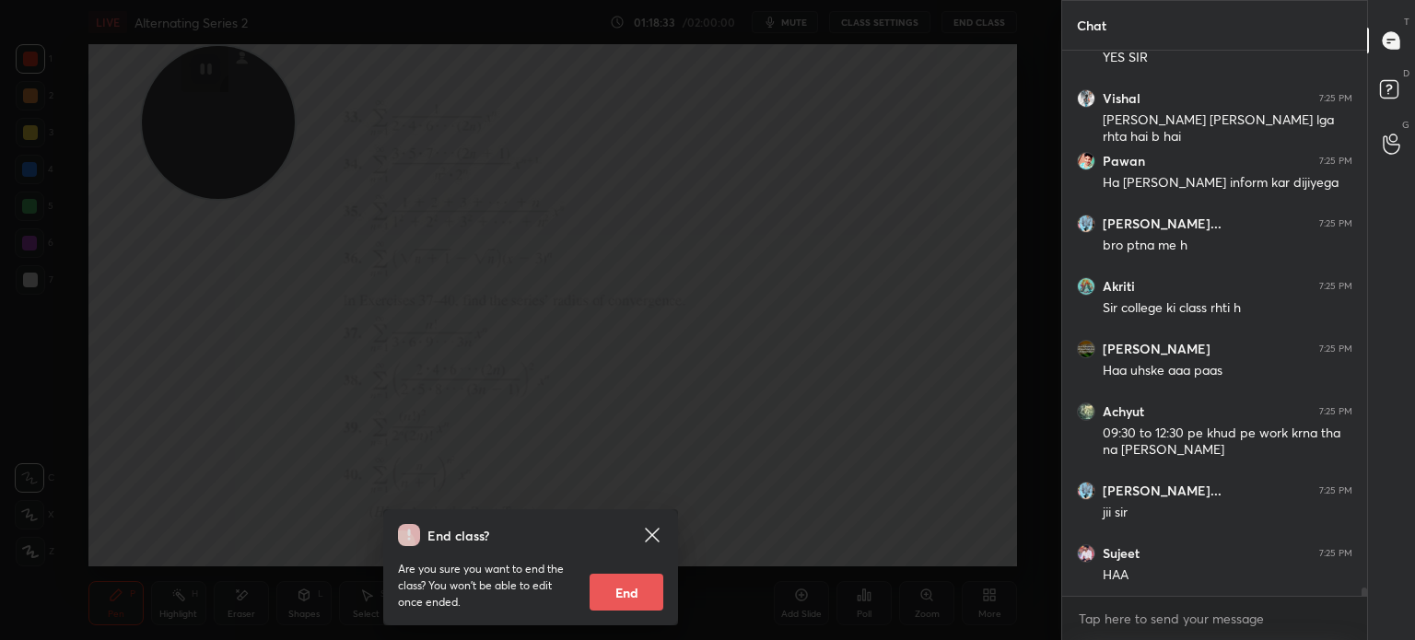
scroll to position [36739, 0]
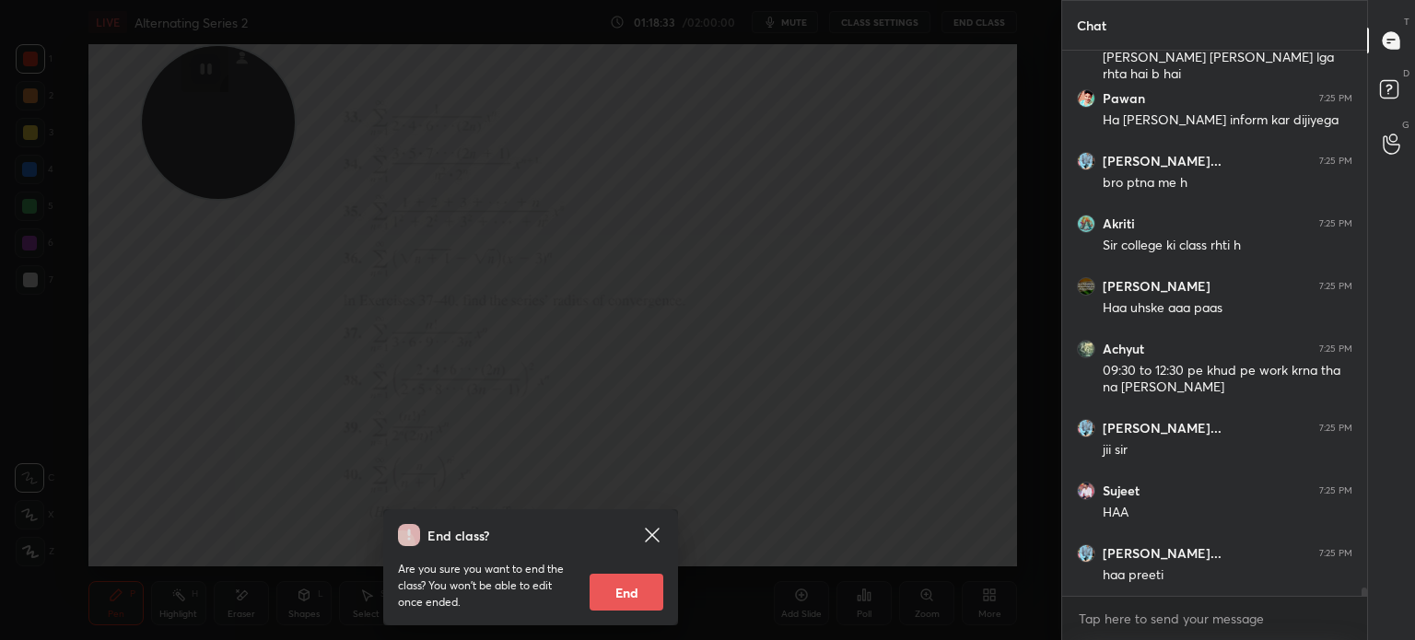
click at [646, 600] on button "End" at bounding box center [626, 592] width 74 height 37
type textarea "x"
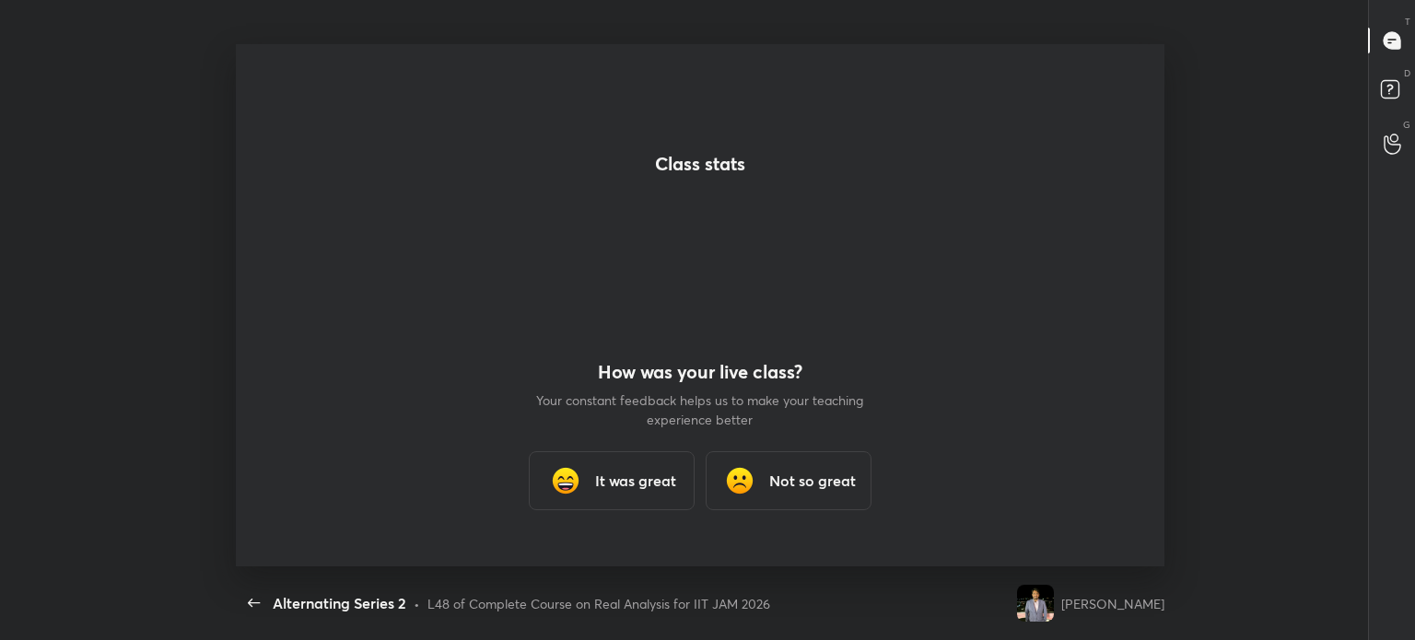
scroll to position [522, 1172]
